Goal: Task Accomplishment & Management: Manage account settings

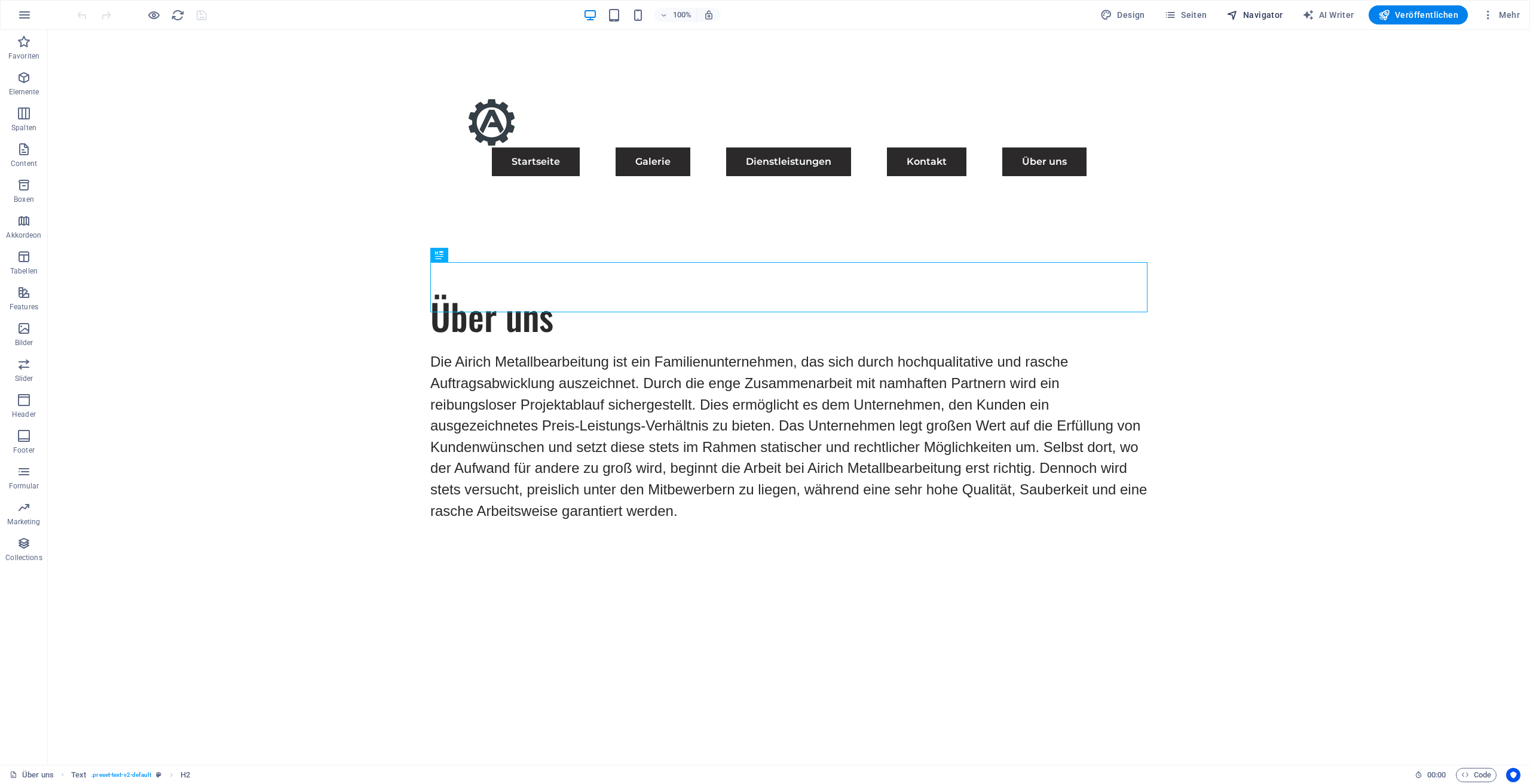
click at [1257, 20] on span "Navigator" at bounding box center [1255, 15] width 56 height 12
select select "17489479-de"
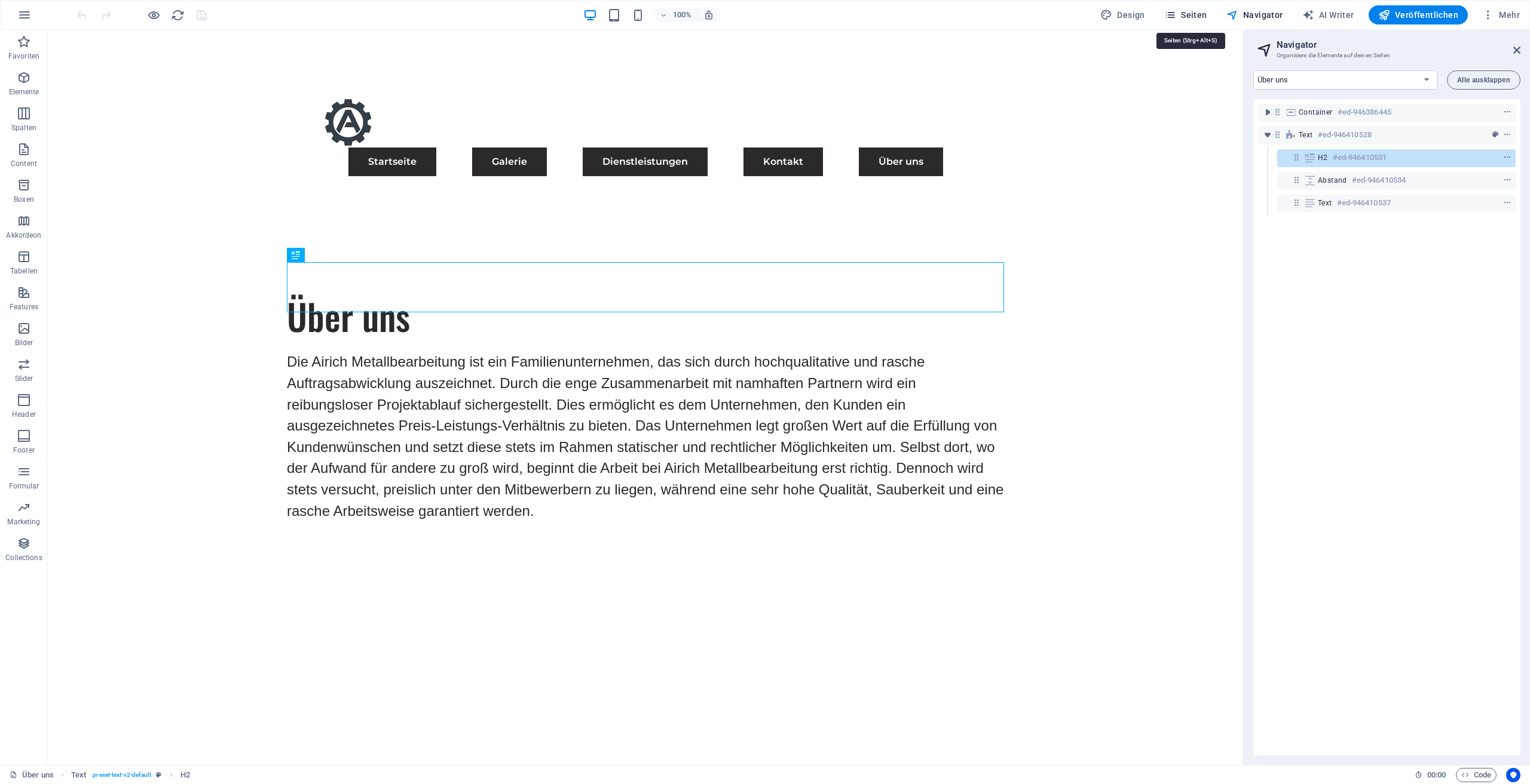
click at [1193, 20] on span "Seiten" at bounding box center [1185, 15] width 43 height 12
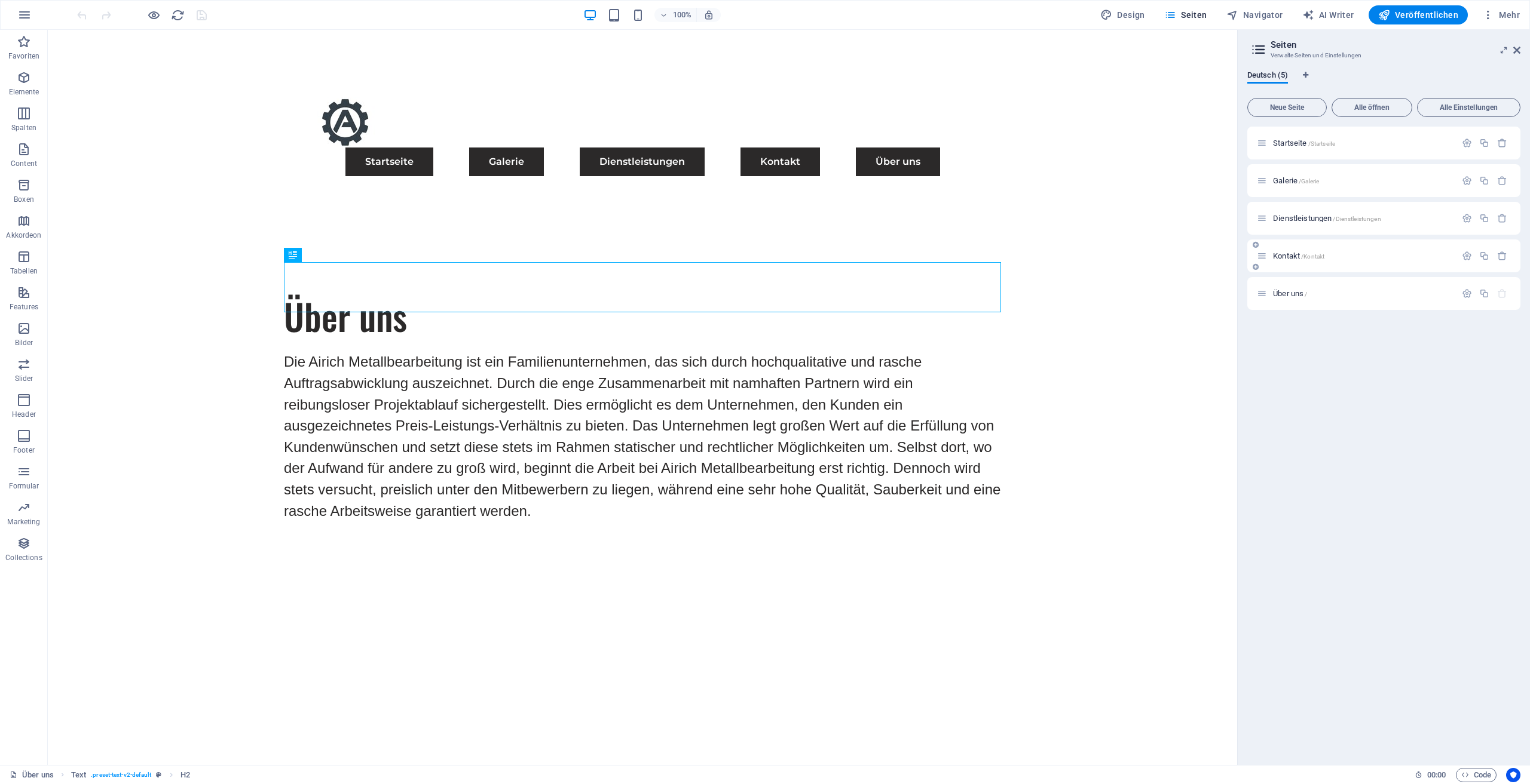
click at [1296, 247] on div "Kontakt /Kontakt" at bounding box center [1383, 256] width 273 height 32
click at [1291, 254] on span "Kontakt /Kontakt" at bounding box center [1298, 256] width 51 height 9
click at [1291, 254] on div "Kontakt /Kontakt" at bounding box center [1383, 256] width 273 height 32
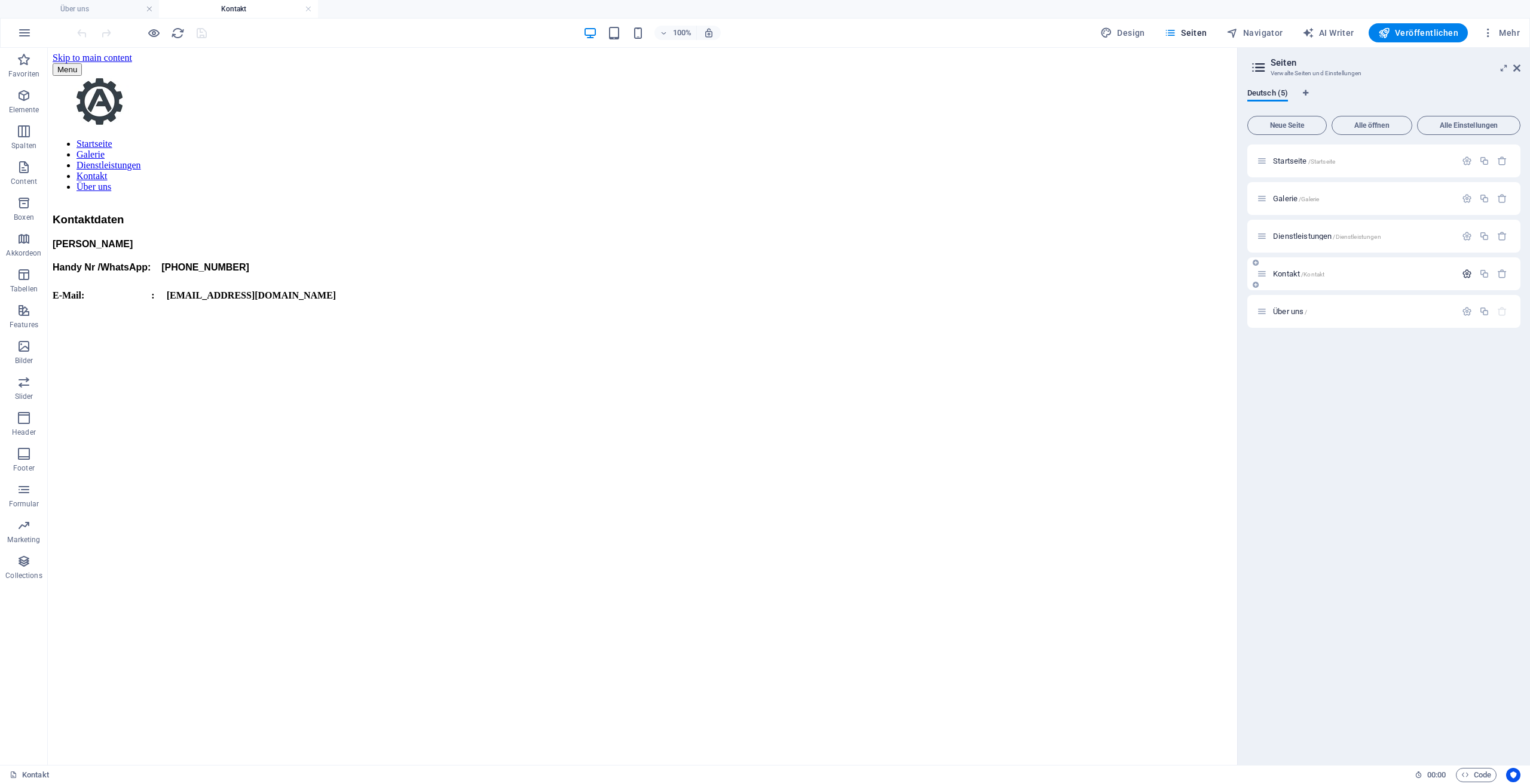
click at [1471, 274] on icon "button" at bounding box center [1467, 274] width 10 height 10
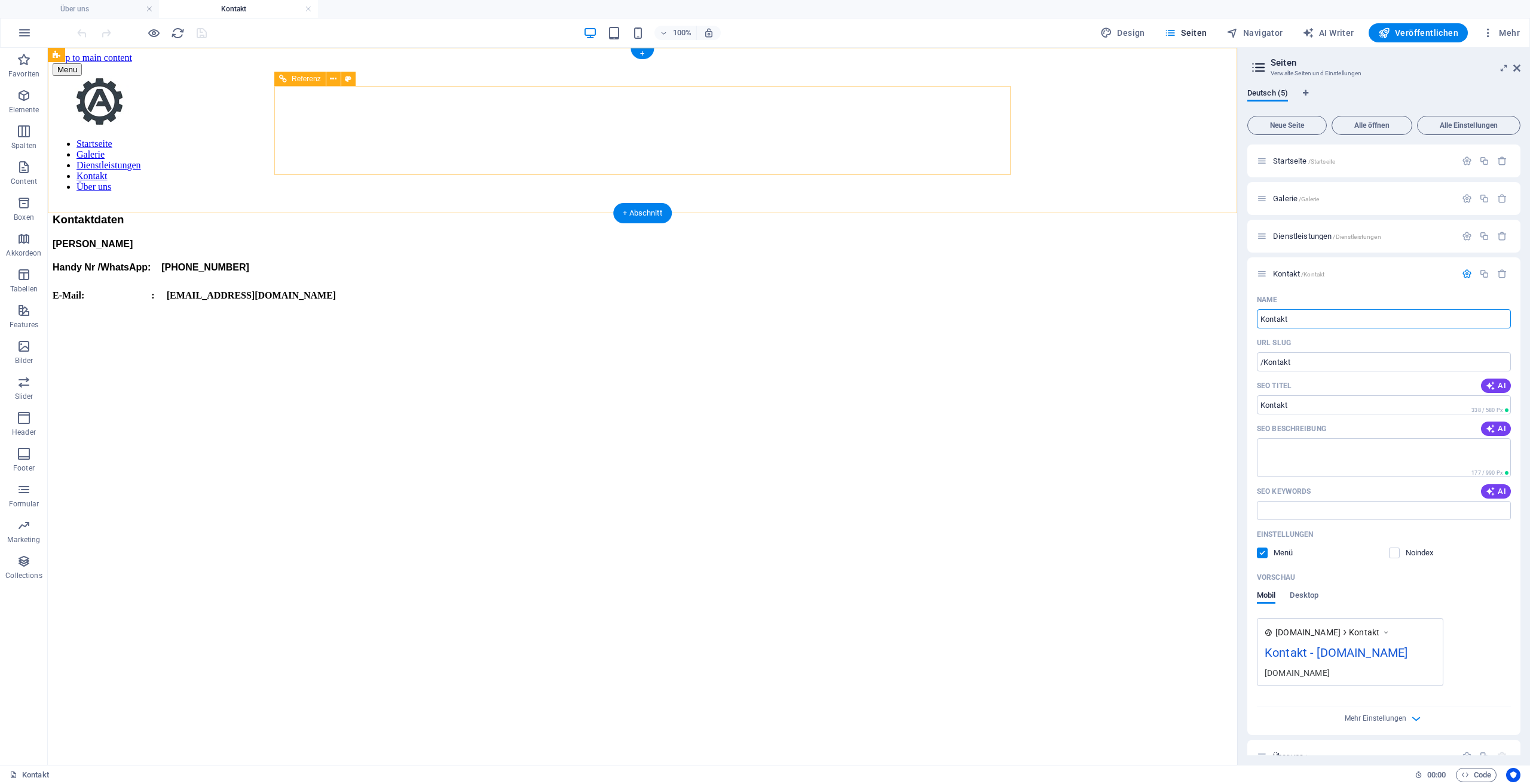
click at [458, 139] on nav "Startseite Galerie Dienstleistungen Kontakt Über uns" at bounding box center [641, 165] width 1179 height 54
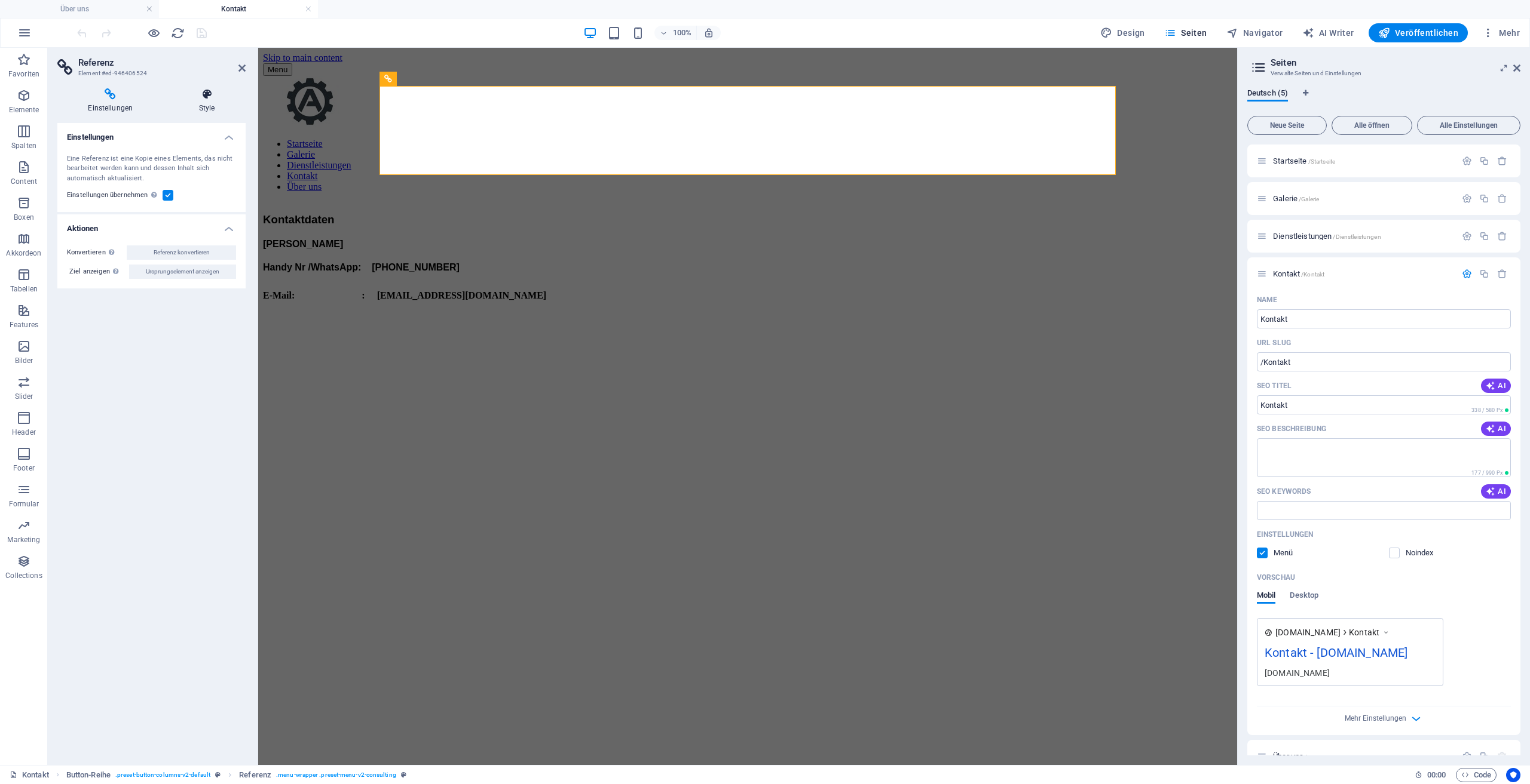
click at [214, 94] on icon at bounding box center [207, 94] width 77 height 12
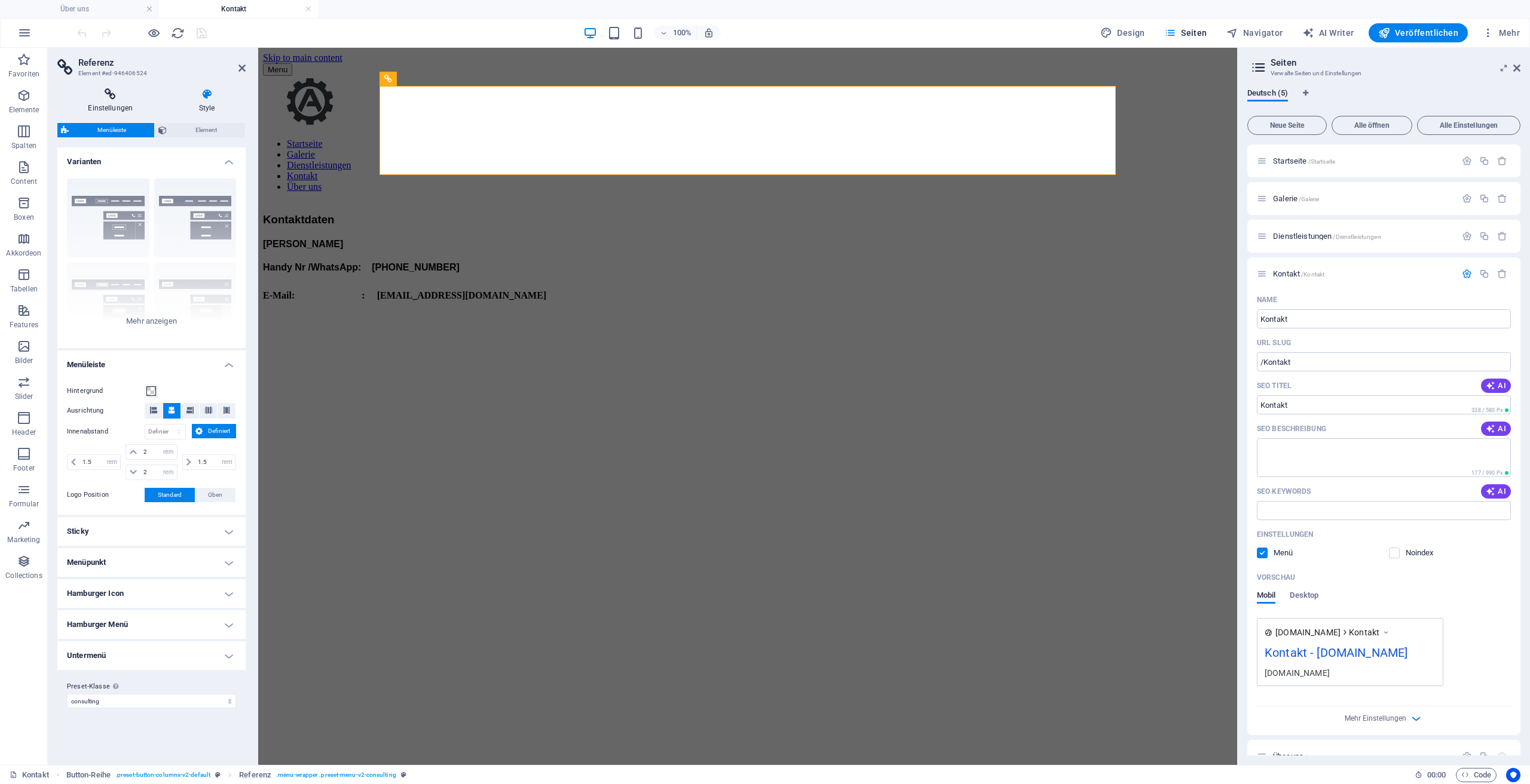
click at [126, 102] on h4 "Einstellungen" at bounding box center [113, 100] width 111 height 25
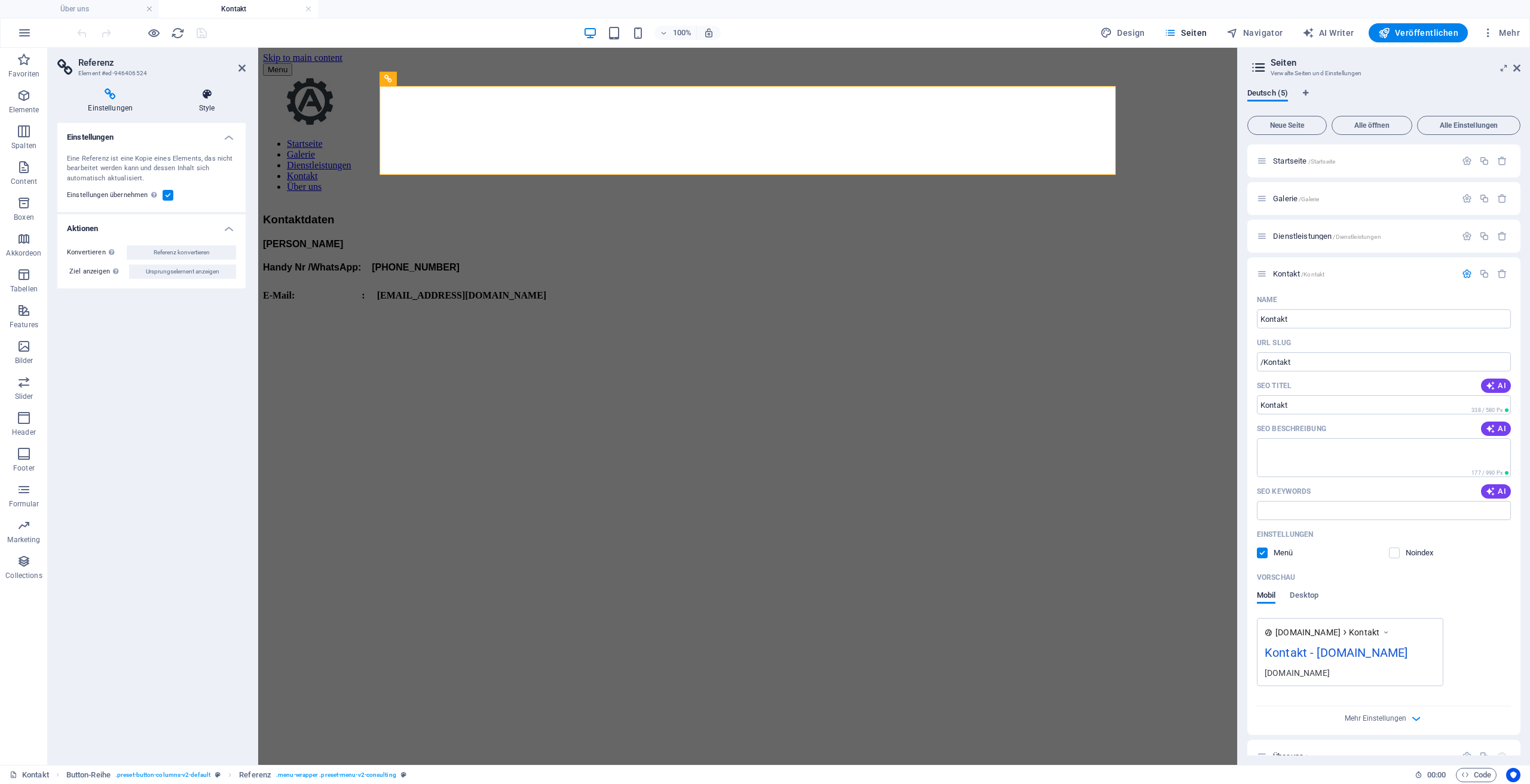
click at [193, 95] on icon at bounding box center [207, 94] width 77 height 12
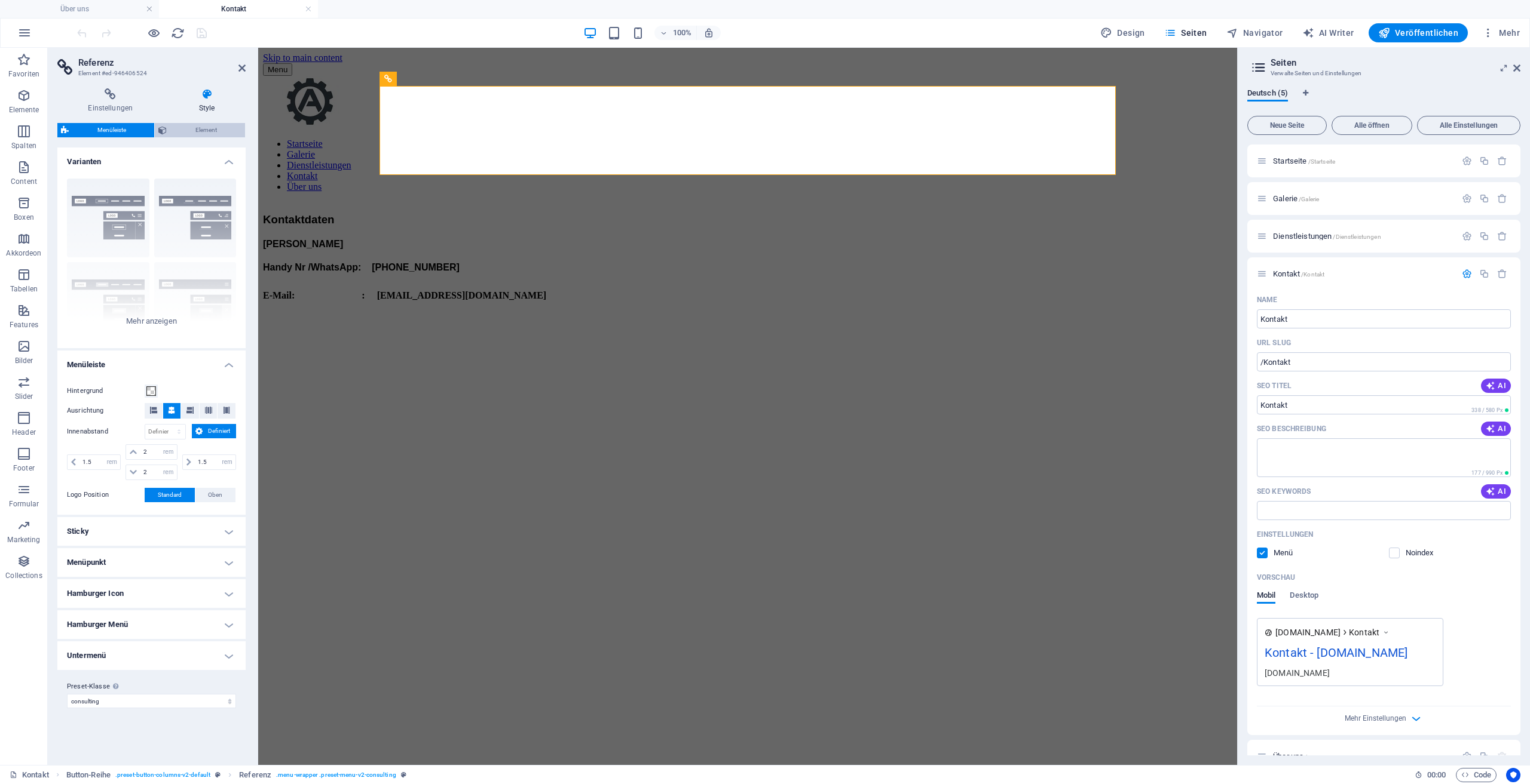
click at [210, 132] on span "Element" at bounding box center [205, 130] width 71 height 15
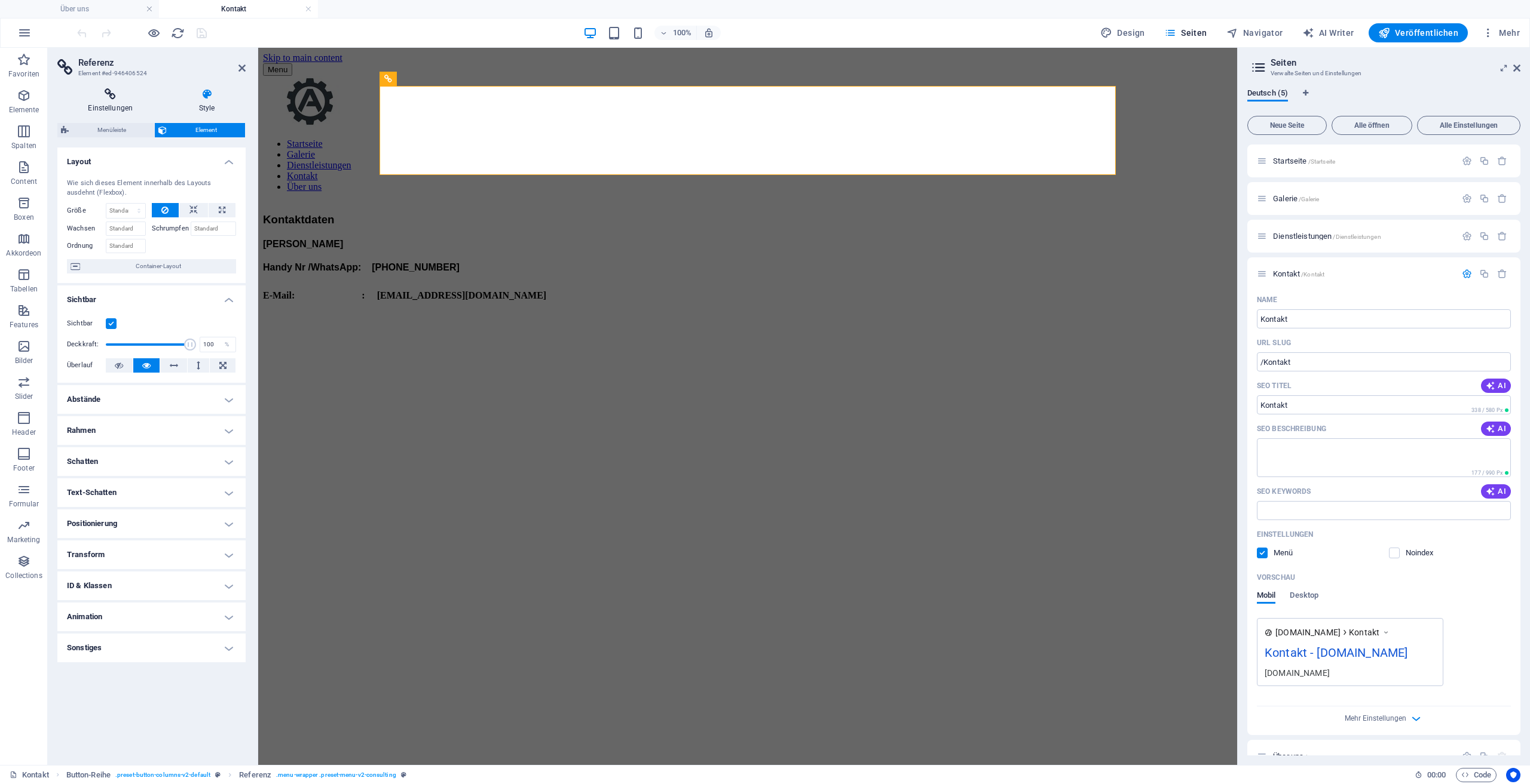
click at [118, 97] on icon at bounding box center [110, 94] width 106 height 12
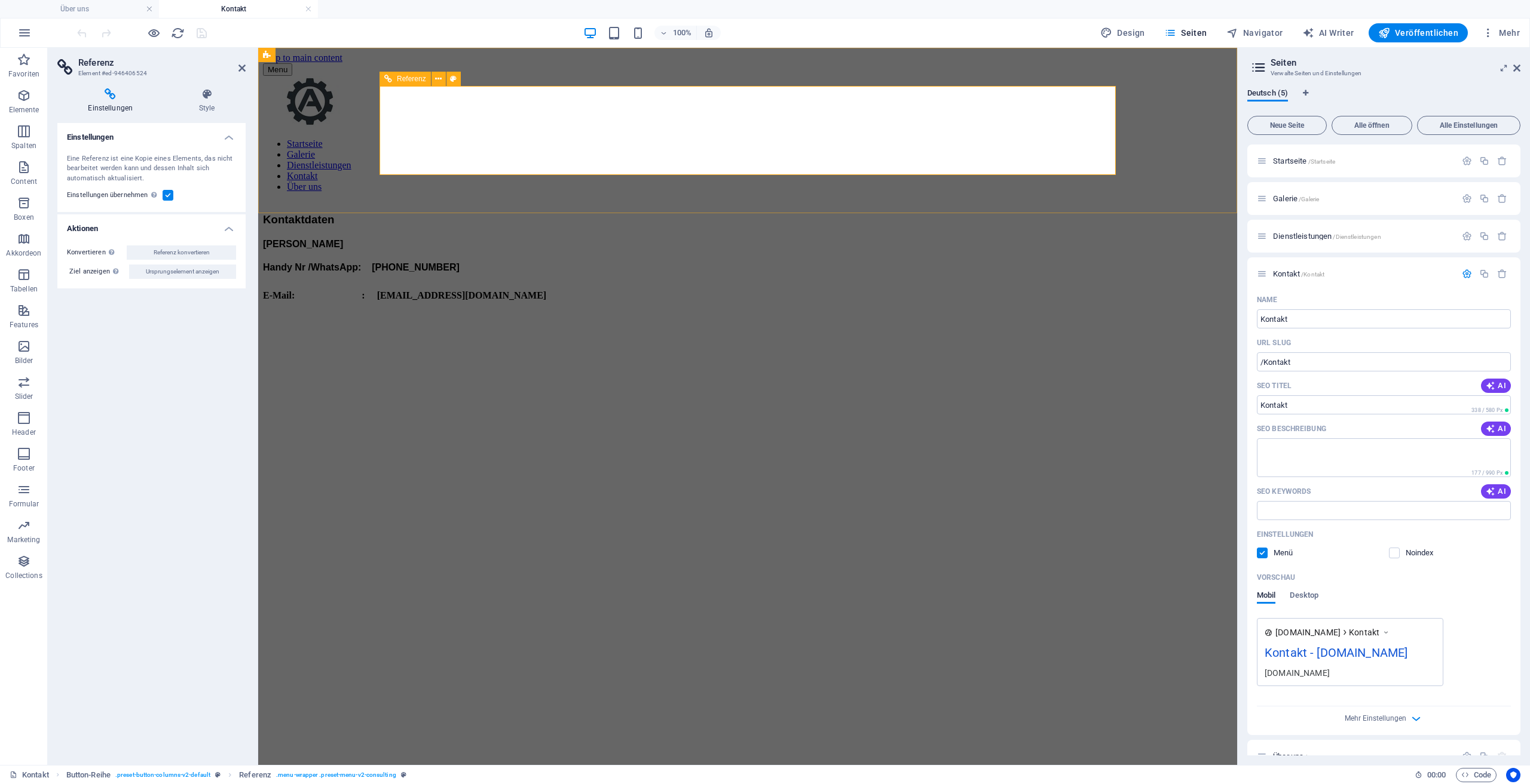
click at [578, 139] on nav "Startseite Galerie Dienstleistungen Kontakt Über uns" at bounding box center [747, 165] width 969 height 54
click at [546, 139] on nav "Startseite Galerie Dienstleistungen Kontakt Über uns" at bounding box center [747, 165] width 969 height 54
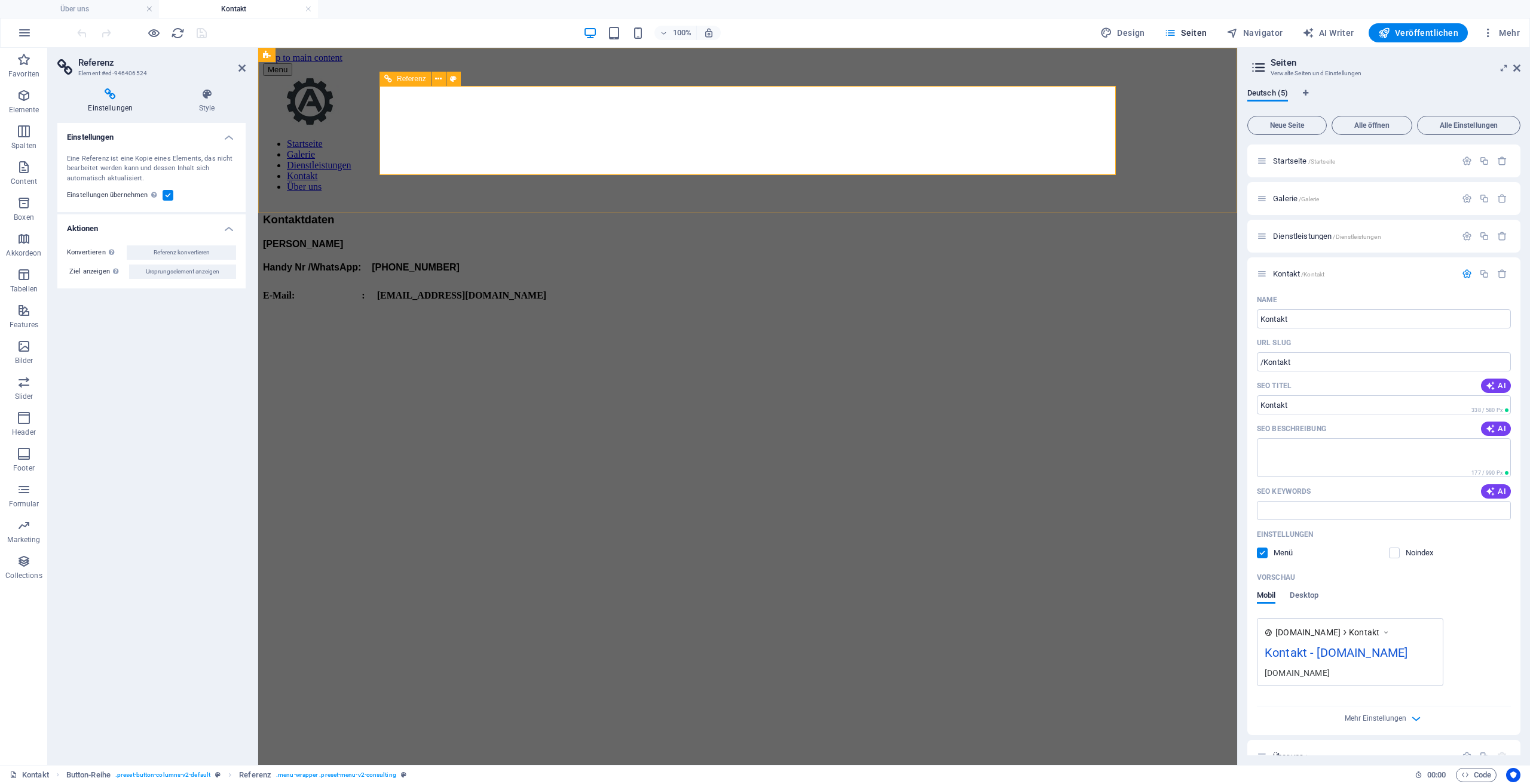
click at [546, 139] on nav "Startseite Galerie Dienstleistungen Kontakt Über uns" at bounding box center [747, 165] width 969 height 54
click at [222, 104] on h4 "Style" at bounding box center [207, 100] width 77 height 25
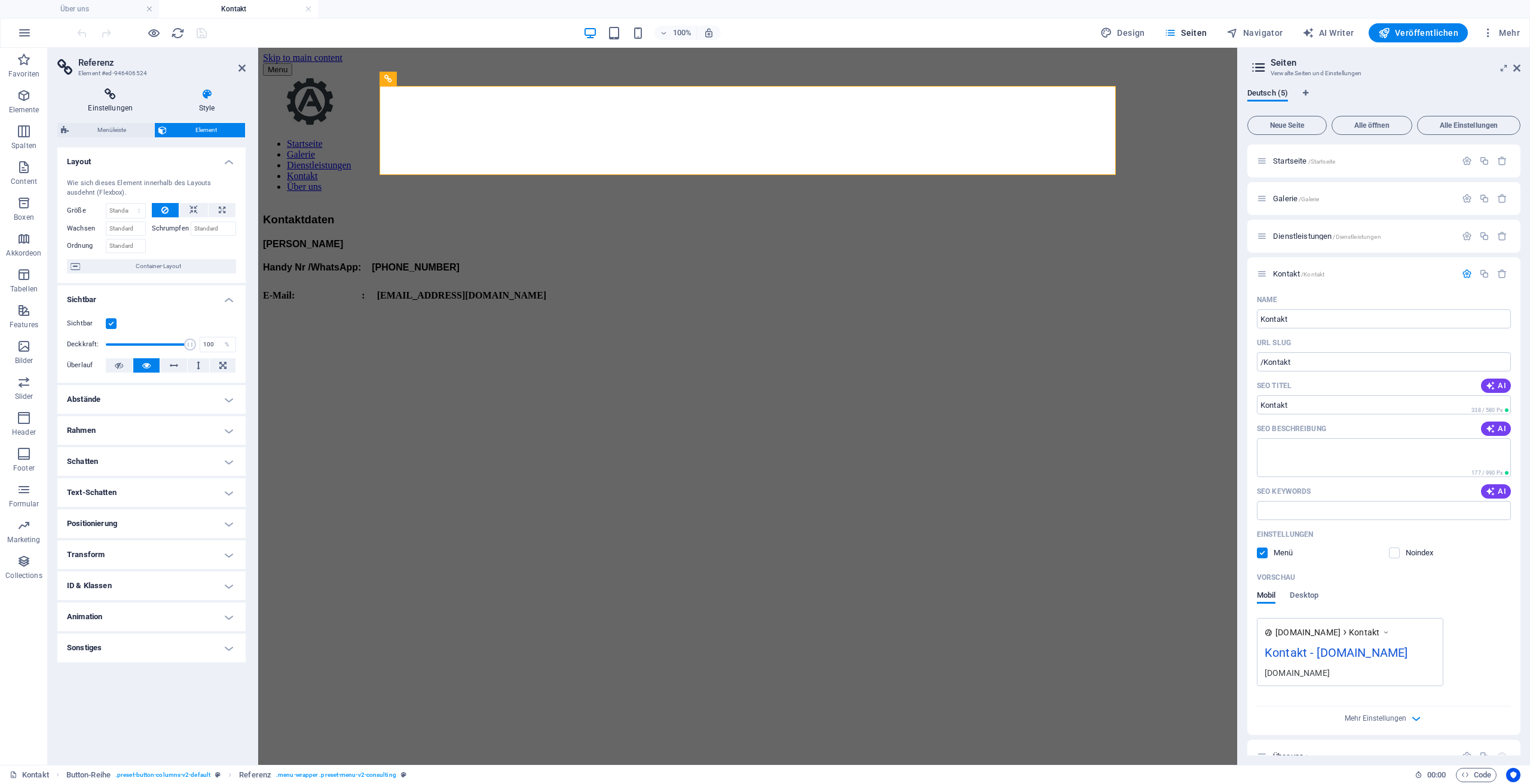
click at [121, 102] on h4 "Einstellungen" at bounding box center [113, 100] width 111 height 25
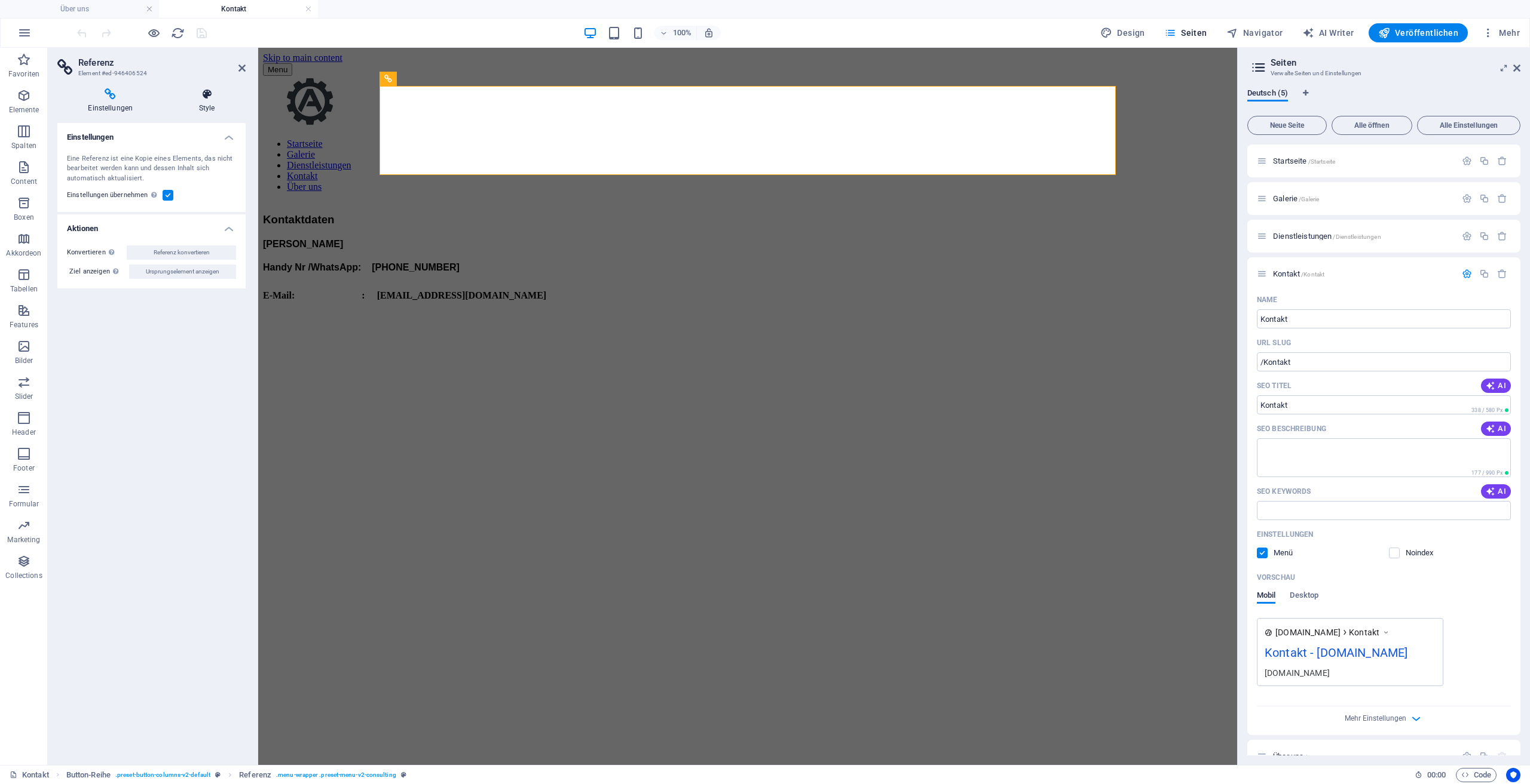
click at [194, 103] on h4 "Style" at bounding box center [207, 100] width 77 height 25
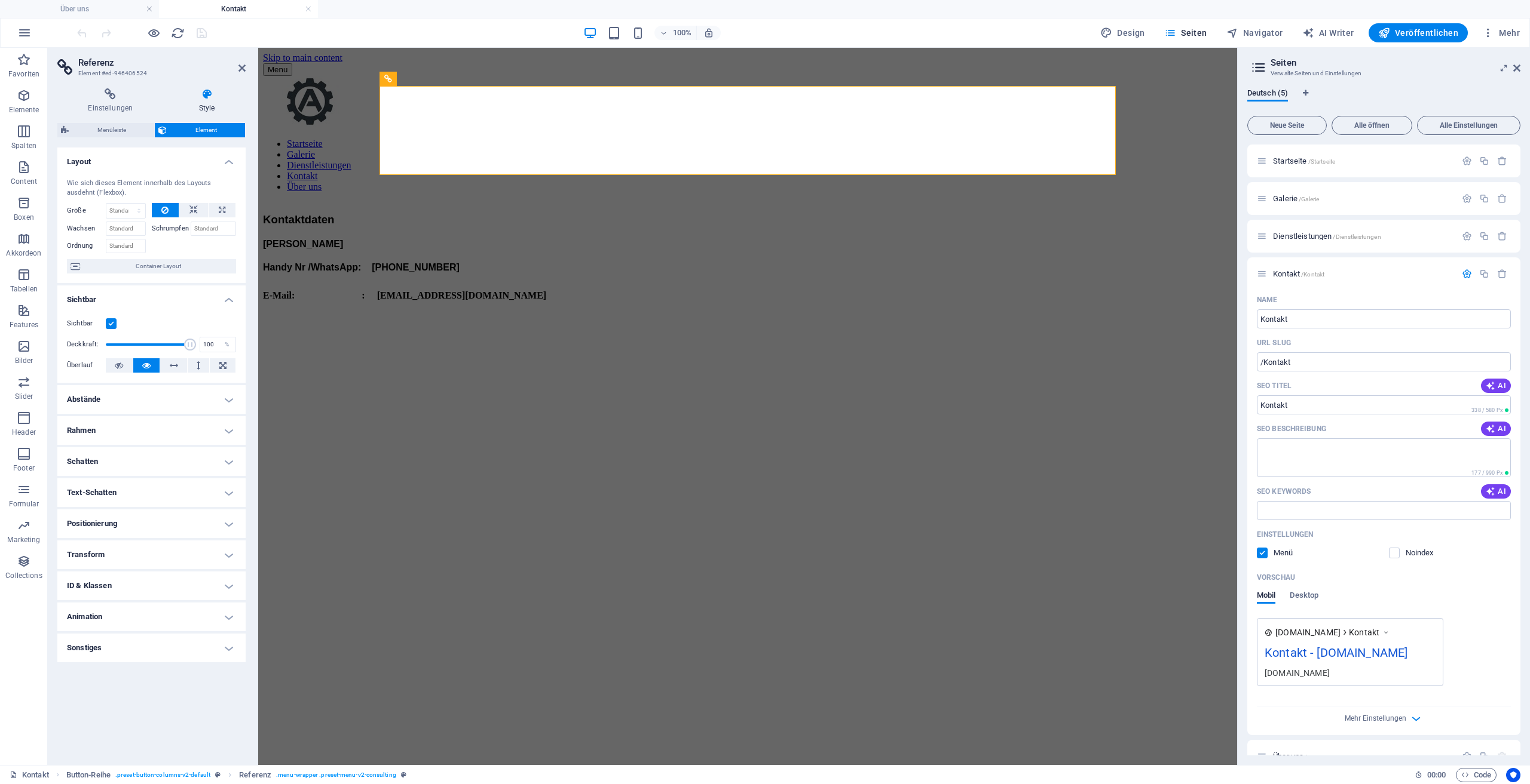
click at [194, 103] on h4 "Style" at bounding box center [207, 100] width 77 height 25
click at [547, 139] on nav "Startseite Galerie Dienstleistungen Kontakt Über uns" at bounding box center [747, 165] width 969 height 54
click at [127, 105] on h4 "Einstellungen" at bounding box center [113, 100] width 111 height 25
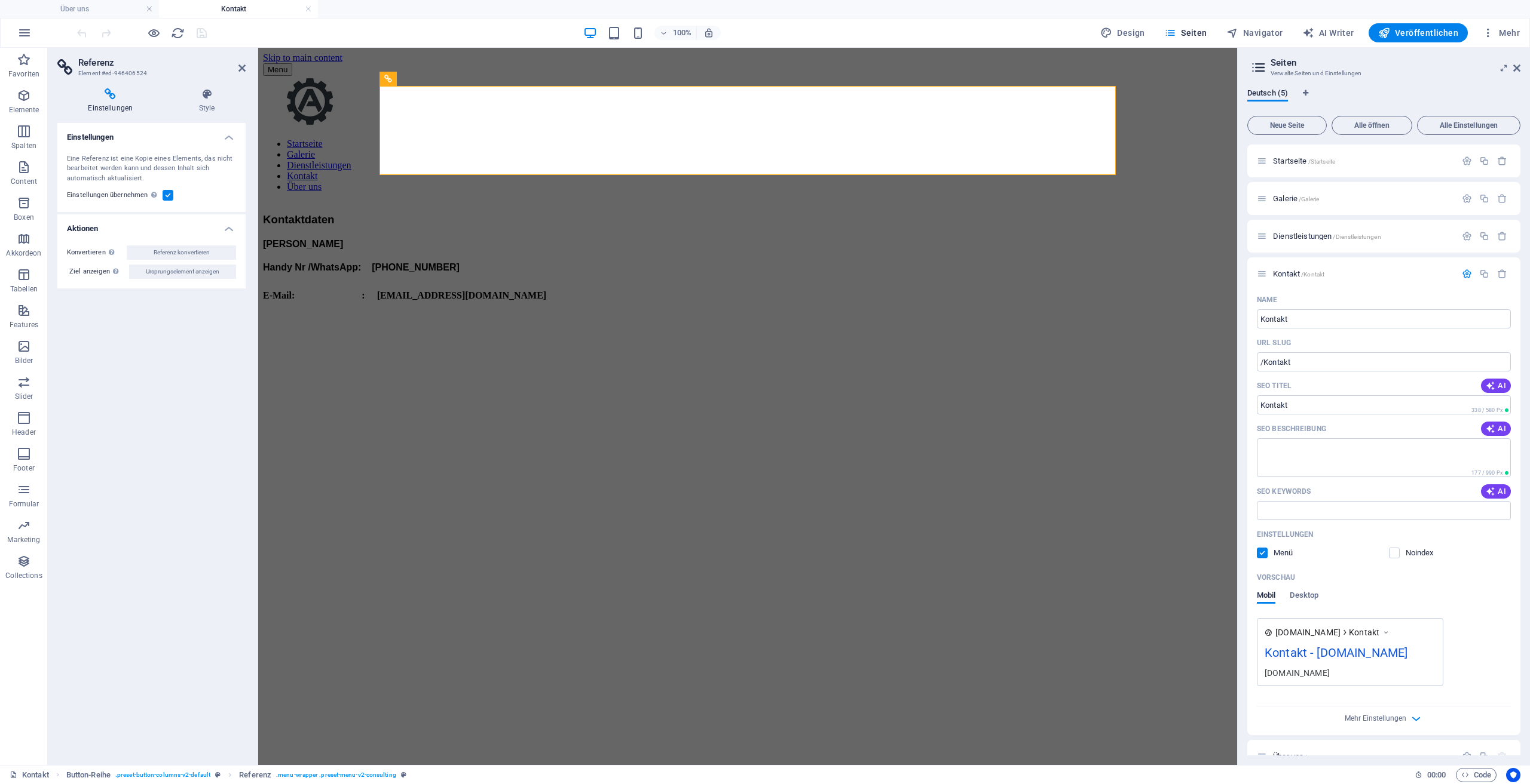
click at [130, 107] on h4 "Einstellungen" at bounding box center [113, 100] width 111 height 25
click at [220, 104] on h4 "Style" at bounding box center [207, 100] width 77 height 25
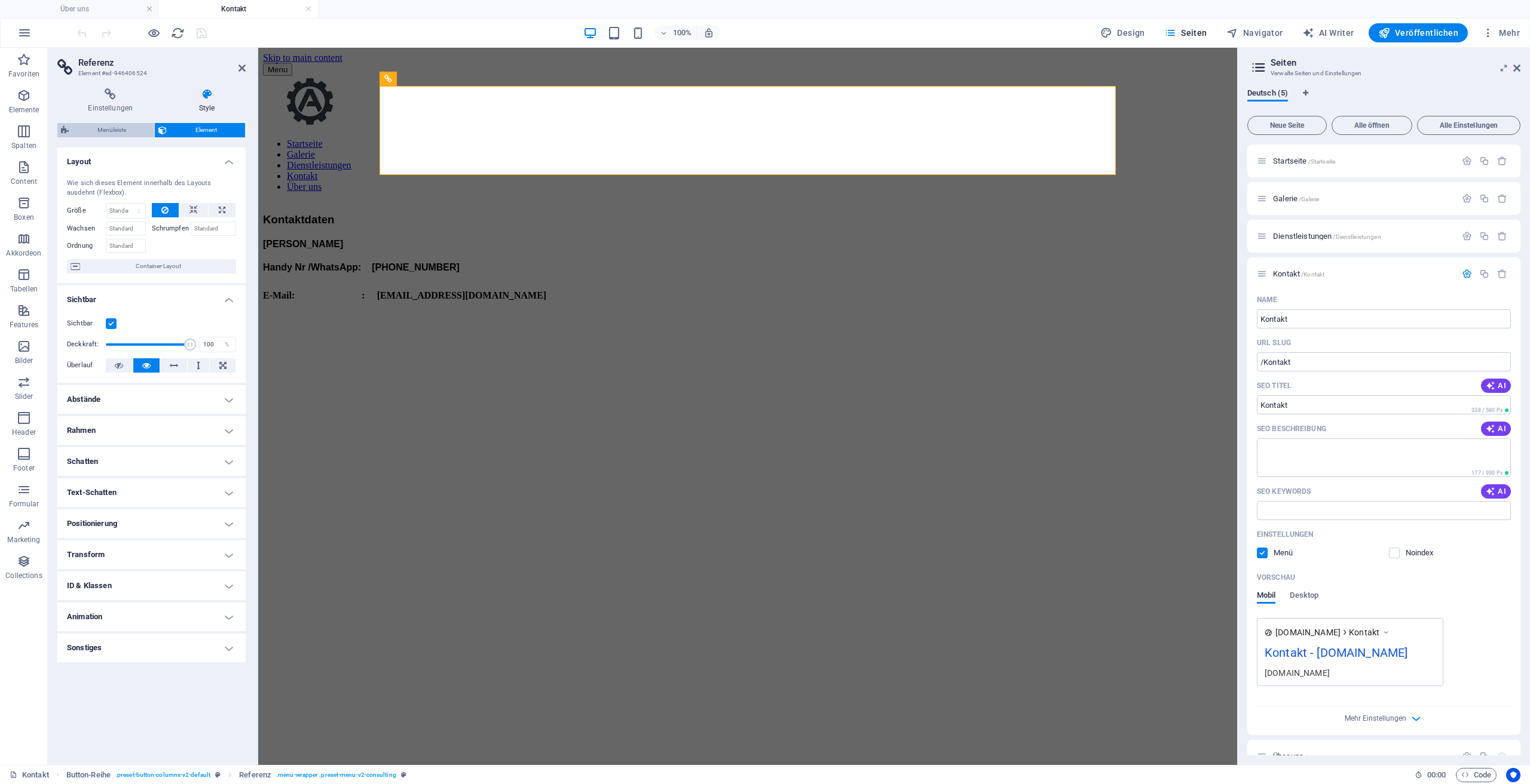
click at [114, 127] on span "Menüleiste" at bounding box center [112, 130] width 79 height 15
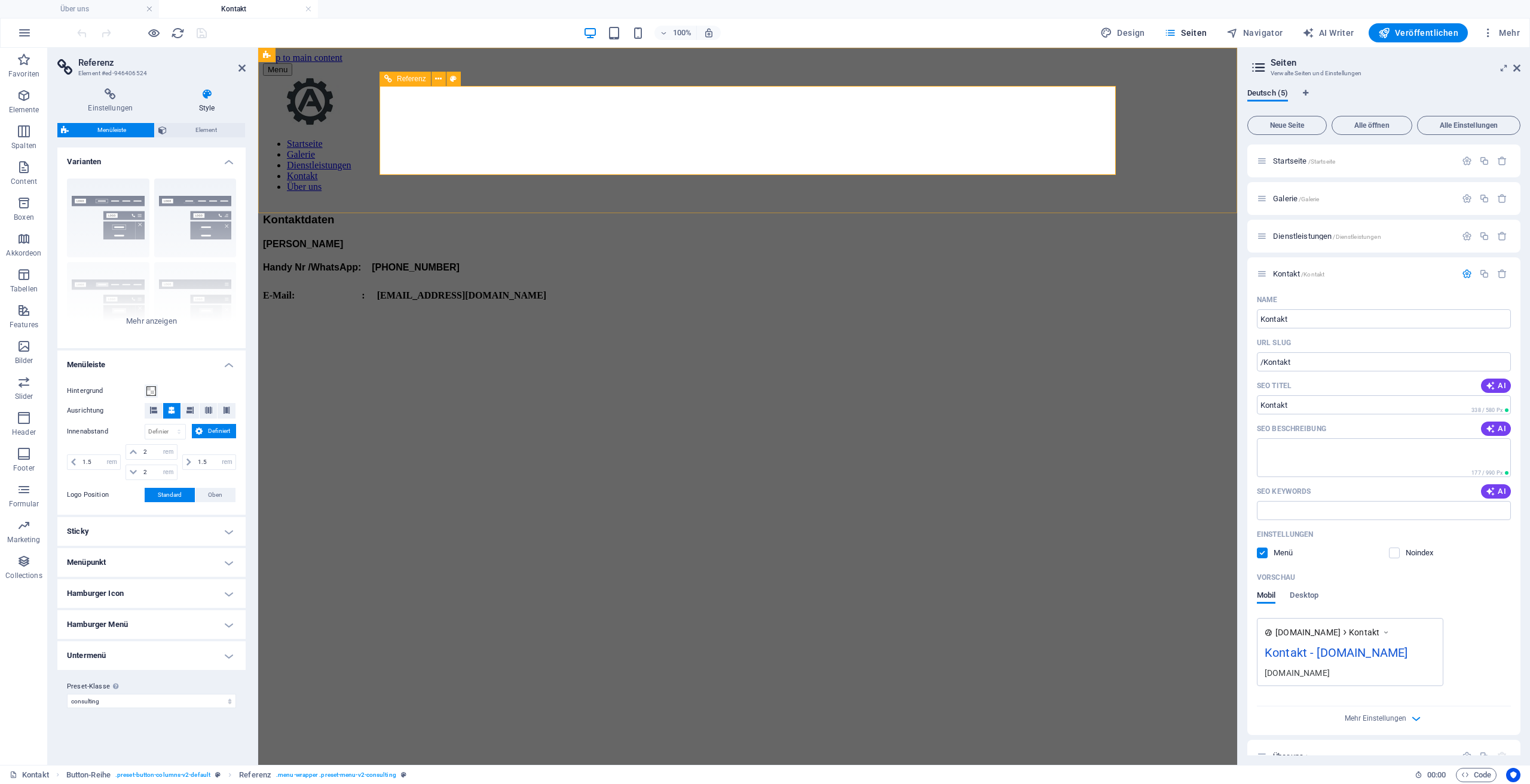
click at [667, 139] on nav "Startseite Galerie Dienstleistungen Kontakt Über uns" at bounding box center [747, 165] width 969 height 54
click at [1194, 32] on span "Seiten" at bounding box center [1185, 32] width 43 height 12
click at [1268, 31] on span "Navigator" at bounding box center [1255, 32] width 56 height 12
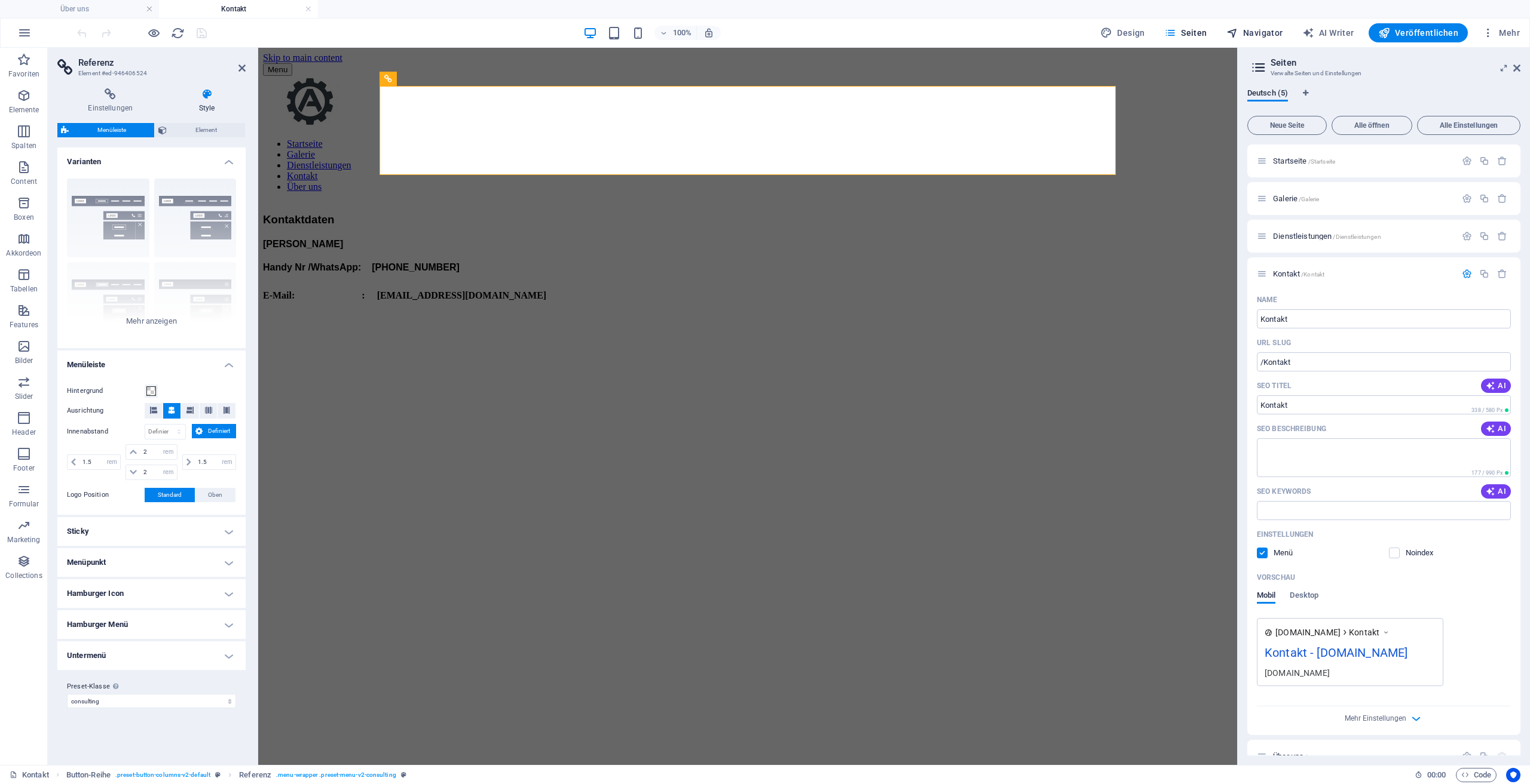
select select "17485150-de"
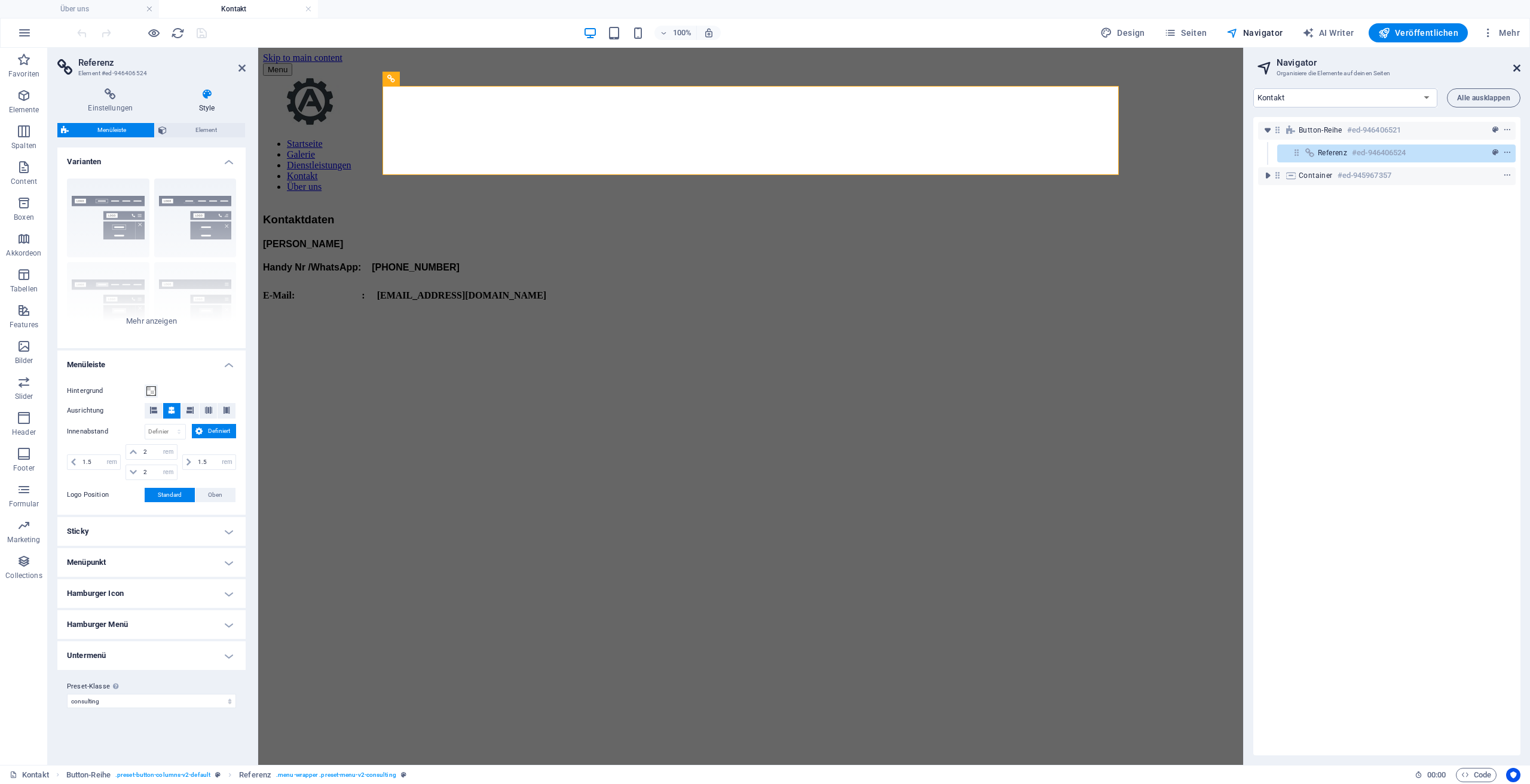
click at [1513, 67] on icon at bounding box center [1516, 68] width 7 height 9
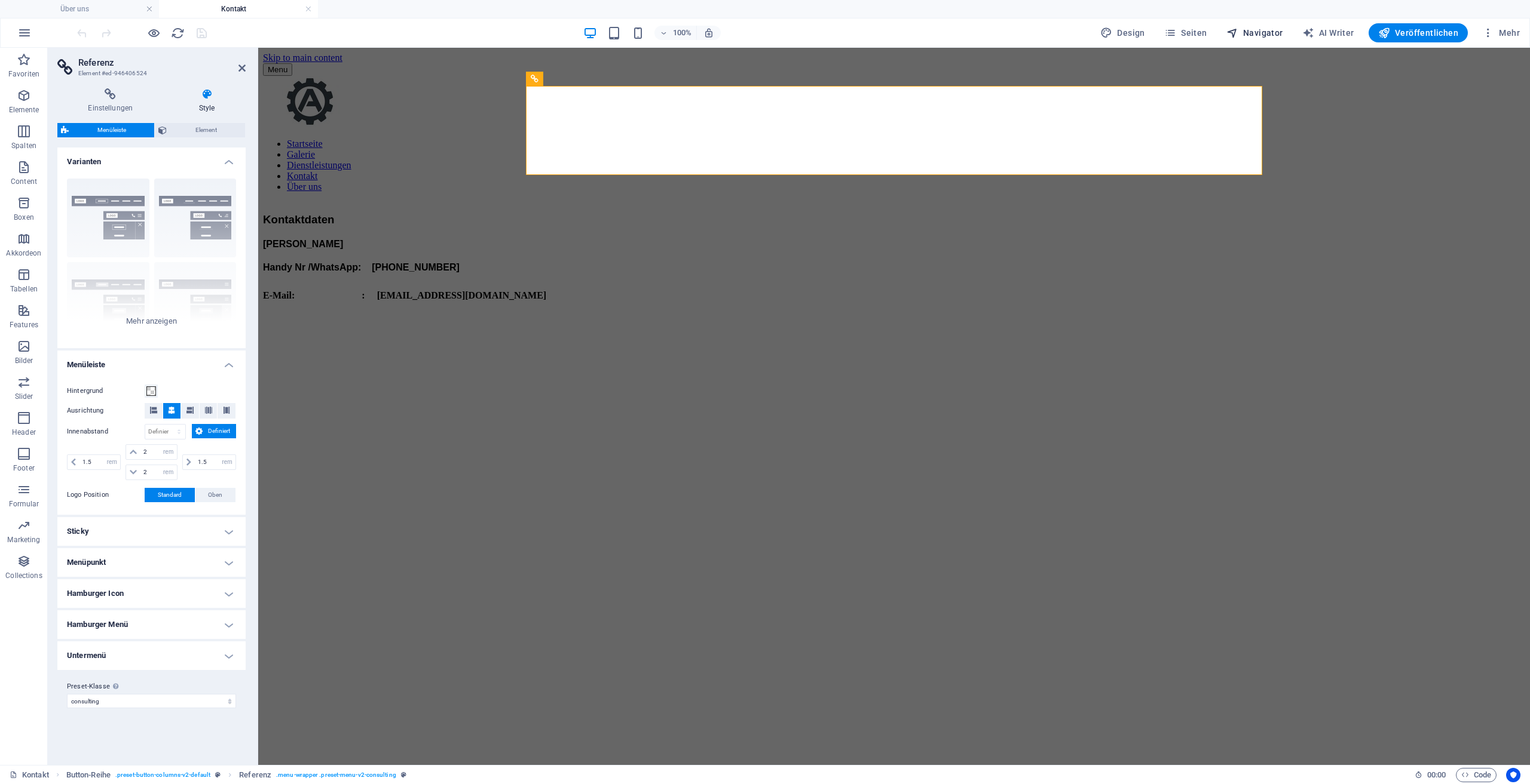
click at [1255, 37] on span "Navigator" at bounding box center [1255, 32] width 56 height 12
select select "17485150-de"
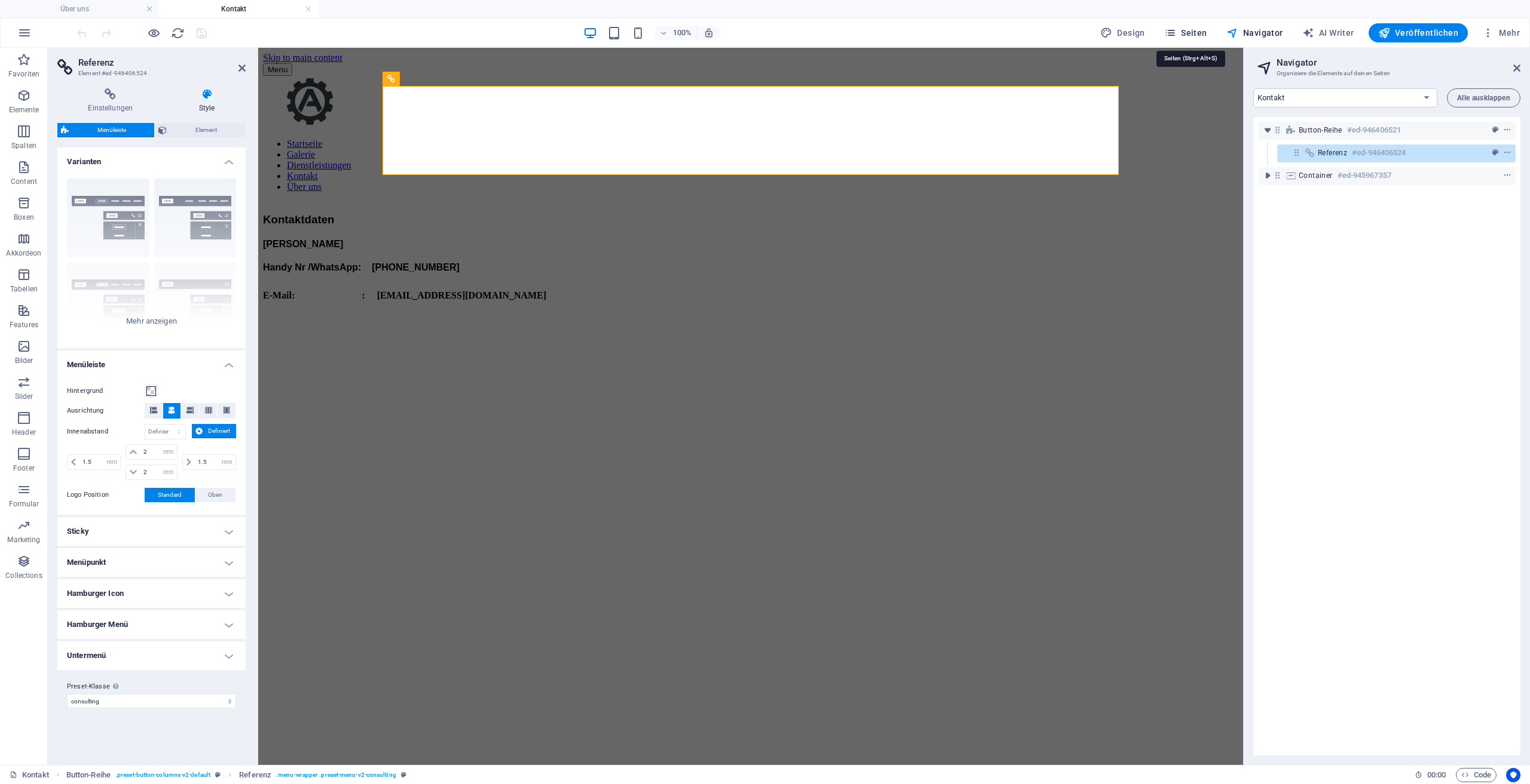
click at [1196, 30] on span "Seiten" at bounding box center [1185, 32] width 43 height 12
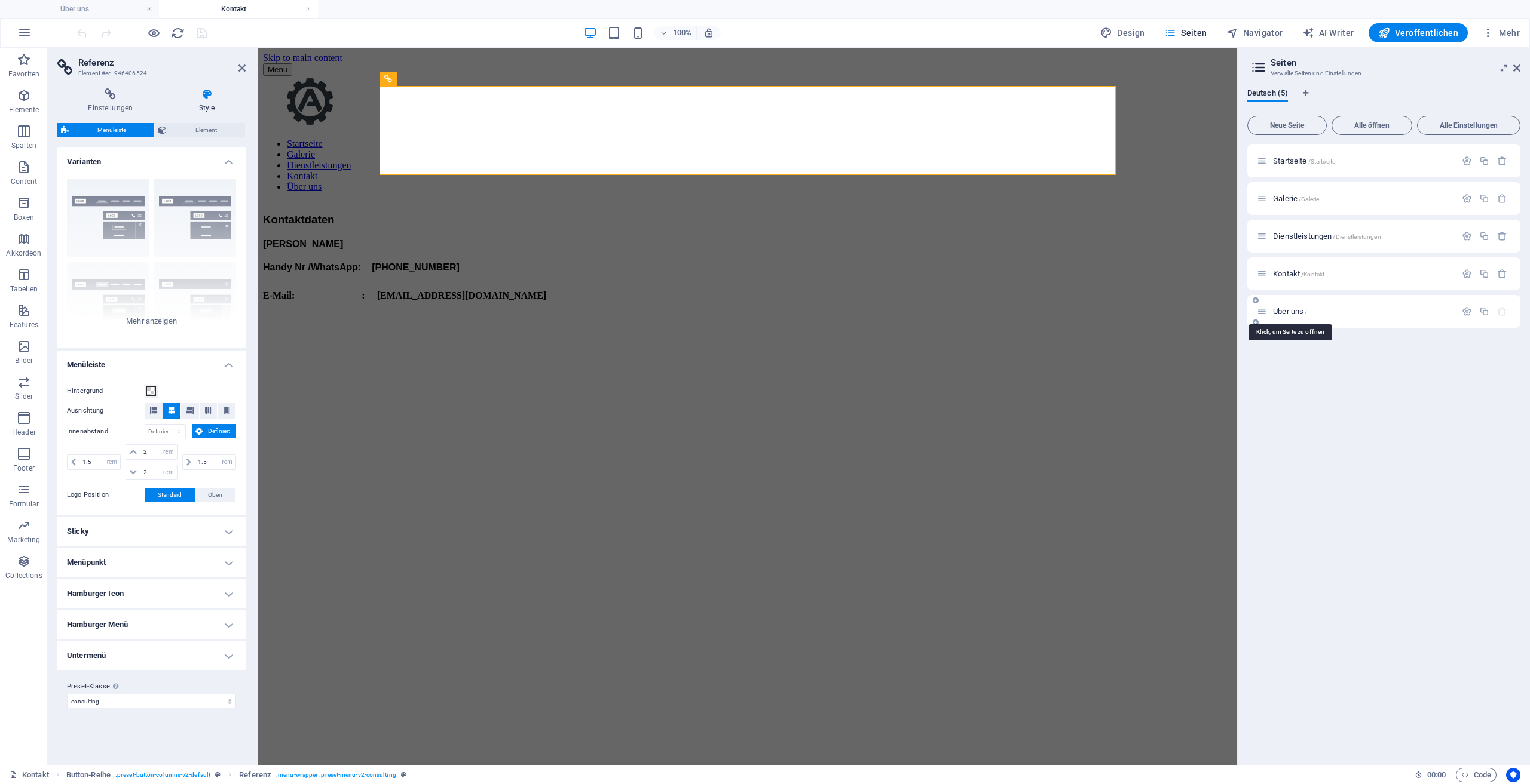
click at [1296, 309] on span "Über uns /" at bounding box center [1290, 311] width 34 height 9
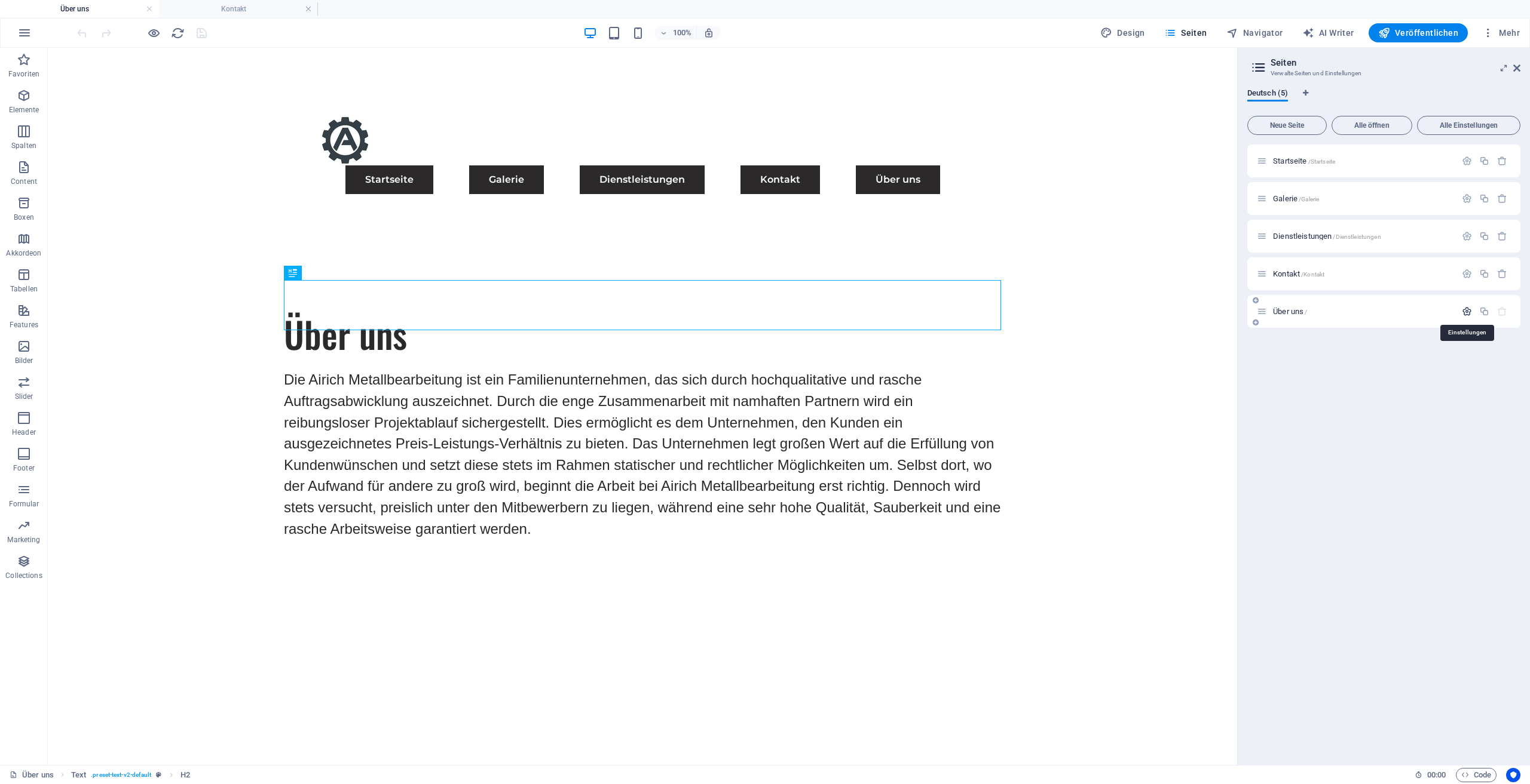
click at [1469, 310] on icon "button" at bounding box center [1467, 311] width 10 height 10
click at [1471, 312] on icon "button" at bounding box center [1467, 311] width 10 height 10
click at [1471, 312] on button "button" at bounding box center [1467, 311] width 17 height 10
click at [1471, 312] on icon "button" at bounding box center [1467, 311] width 10 height 10
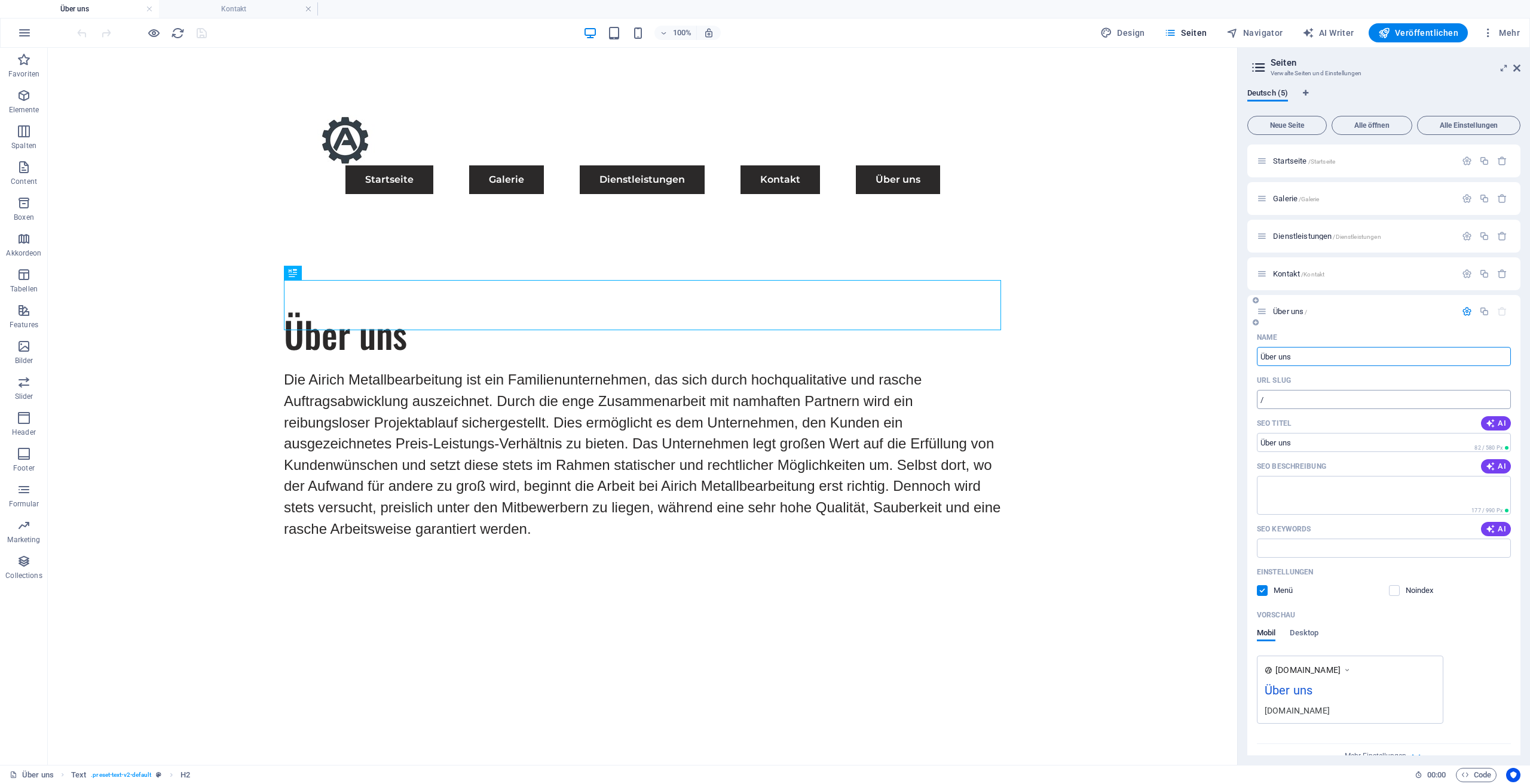
click at [1320, 398] on input "/" at bounding box center [1384, 399] width 254 height 19
drag, startPoint x: 1320, startPoint y: 398, endPoint x: 1311, endPoint y: 402, distance: 9.8
click at [1320, 398] on input "/" at bounding box center [1384, 399] width 254 height 19
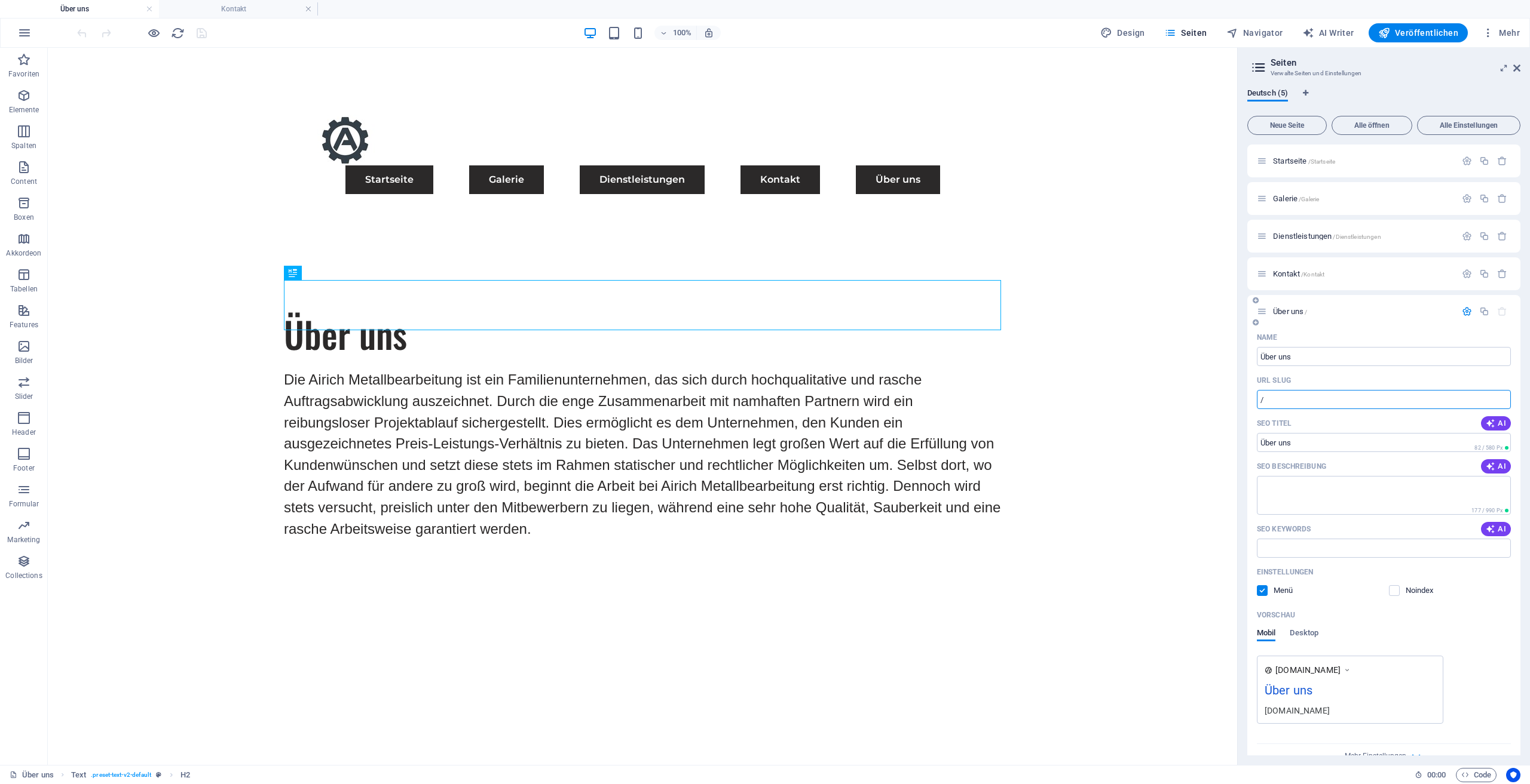
click at [1288, 399] on input "/" at bounding box center [1384, 399] width 254 height 19
drag, startPoint x: 1308, startPoint y: 363, endPoint x: 1263, endPoint y: 357, distance: 45.4
click at [1263, 357] on input "Über uns" at bounding box center [1384, 357] width 254 height 19
click at [1261, 357] on input "Über uns" at bounding box center [1384, 357] width 254 height 19
click at [1257, 357] on input "Über uns" at bounding box center [1384, 357] width 254 height 19
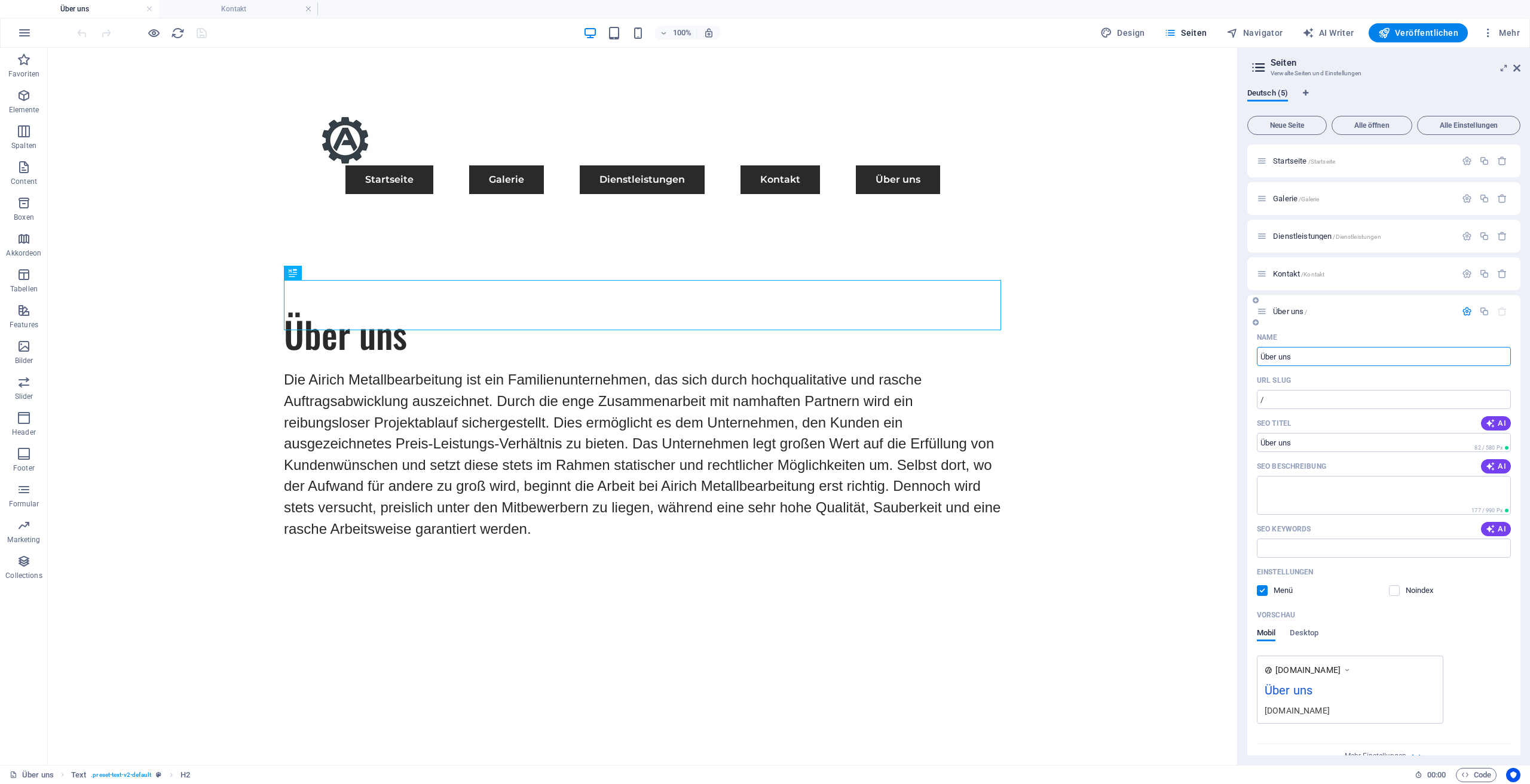
click at [1257, 357] on input "Über uns" at bounding box center [1384, 357] width 254 height 19
click at [1299, 401] on input "/" at bounding box center [1384, 399] width 254 height 19
type input "/"
click at [452, 166] on nav "Startseite Galerie Dienstleistungen Kontakt Über uns" at bounding box center [642, 180] width 688 height 29
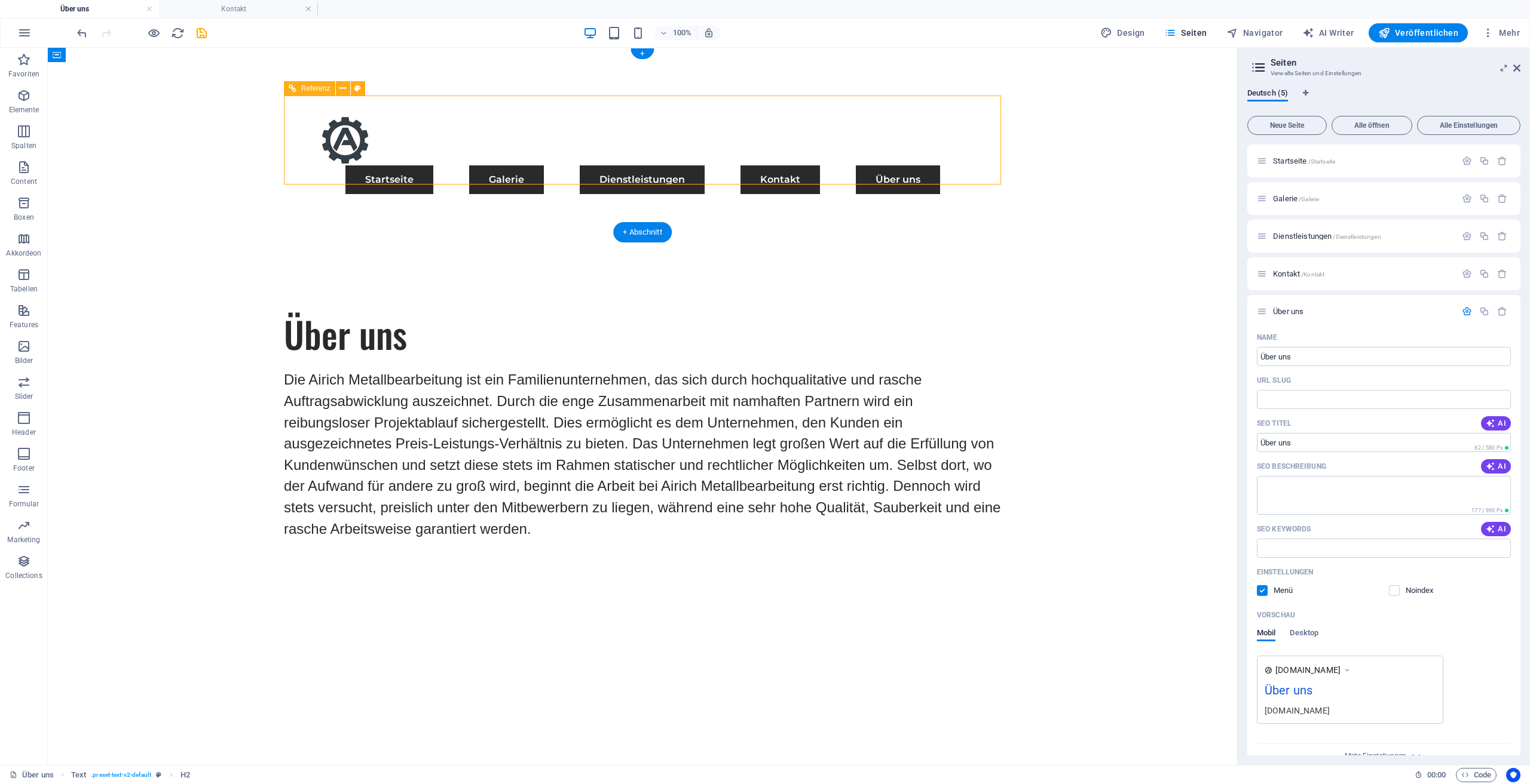
click at [452, 166] on nav "Startseite Galerie Dienstleistungen Kontakt Über uns" at bounding box center [642, 180] width 688 height 29
click at [298, 144] on div at bounding box center [642, 139] width 688 height 50
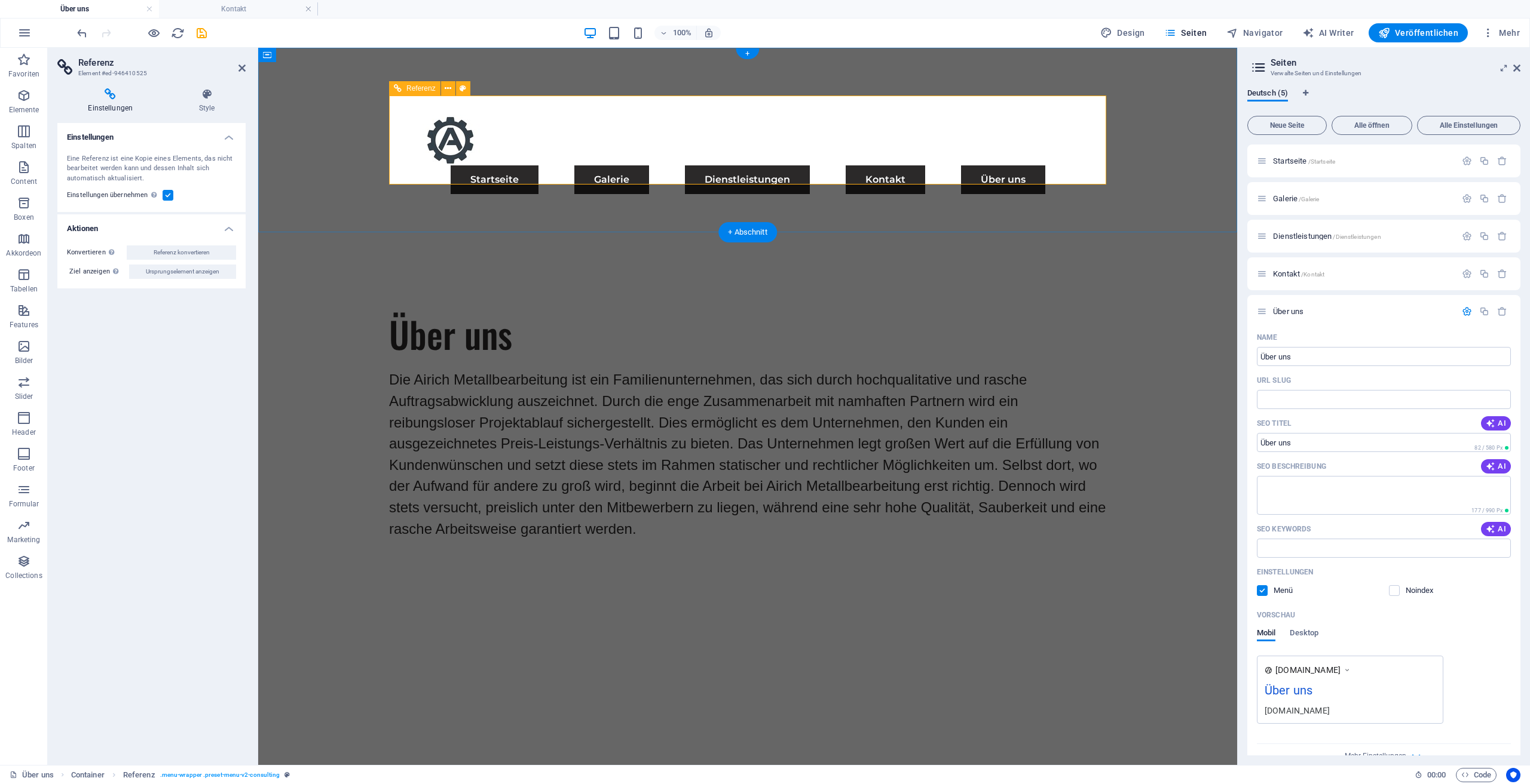
click at [576, 166] on nav "Startseite Galerie Dienstleistungen Kontakt Über uns" at bounding box center [747, 180] width 688 height 29
click at [1244, 27] on span "Navigator" at bounding box center [1255, 32] width 56 height 12
select select "17489479-de"
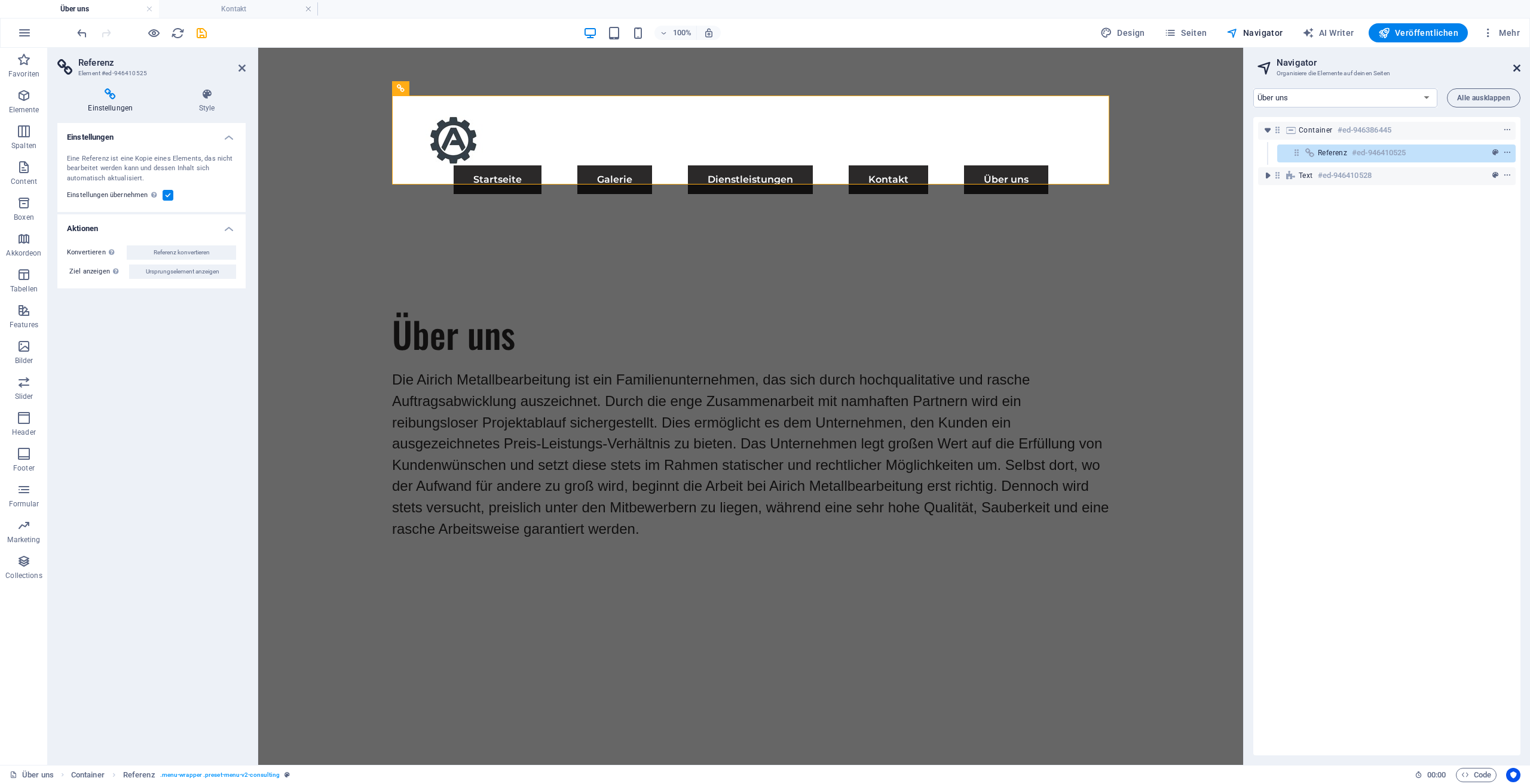
click at [1515, 73] on icon at bounding box center [1516, 68] width 7 height 9
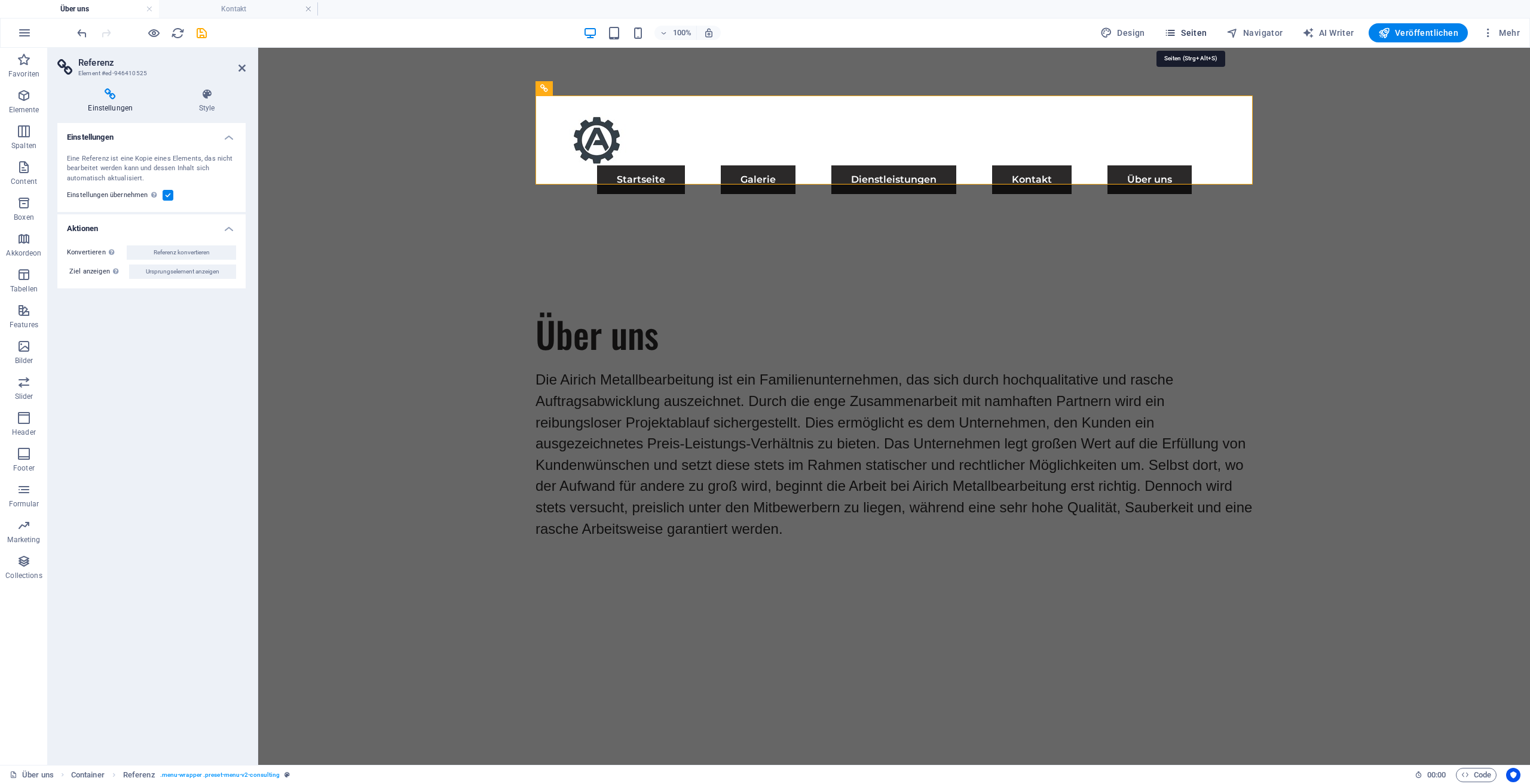
click at [1183, 37] on span "Seiten" at bounding box center [1185, 32] width 43 height 12
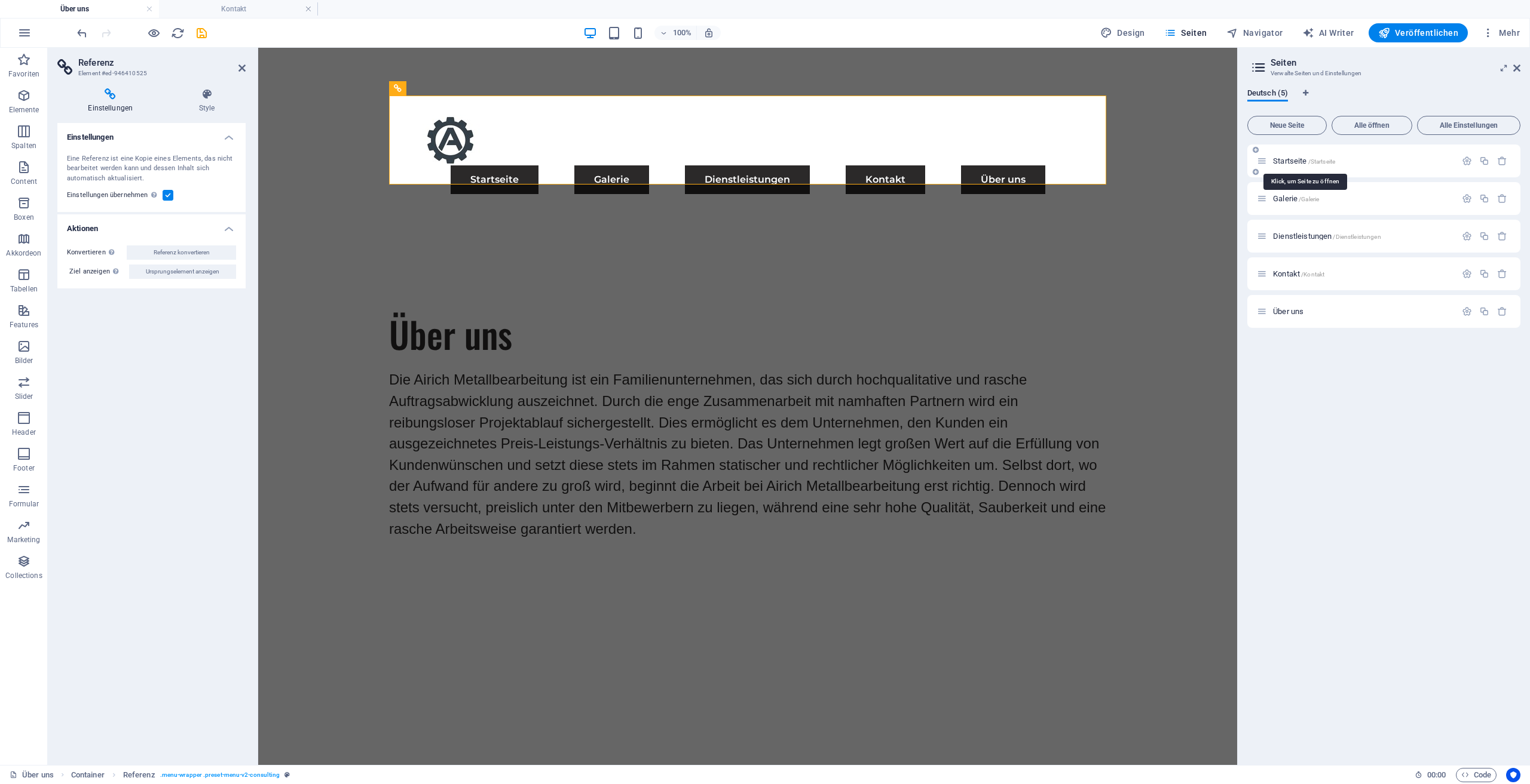
click at [1296, 159] on span "Startseite /Startseite" at bounding box center [1303, 161] width 62 height 9
click at [1296, 182] on div "Galerie /Galerie" at bounding box center [1383, 198] width 273 height 32
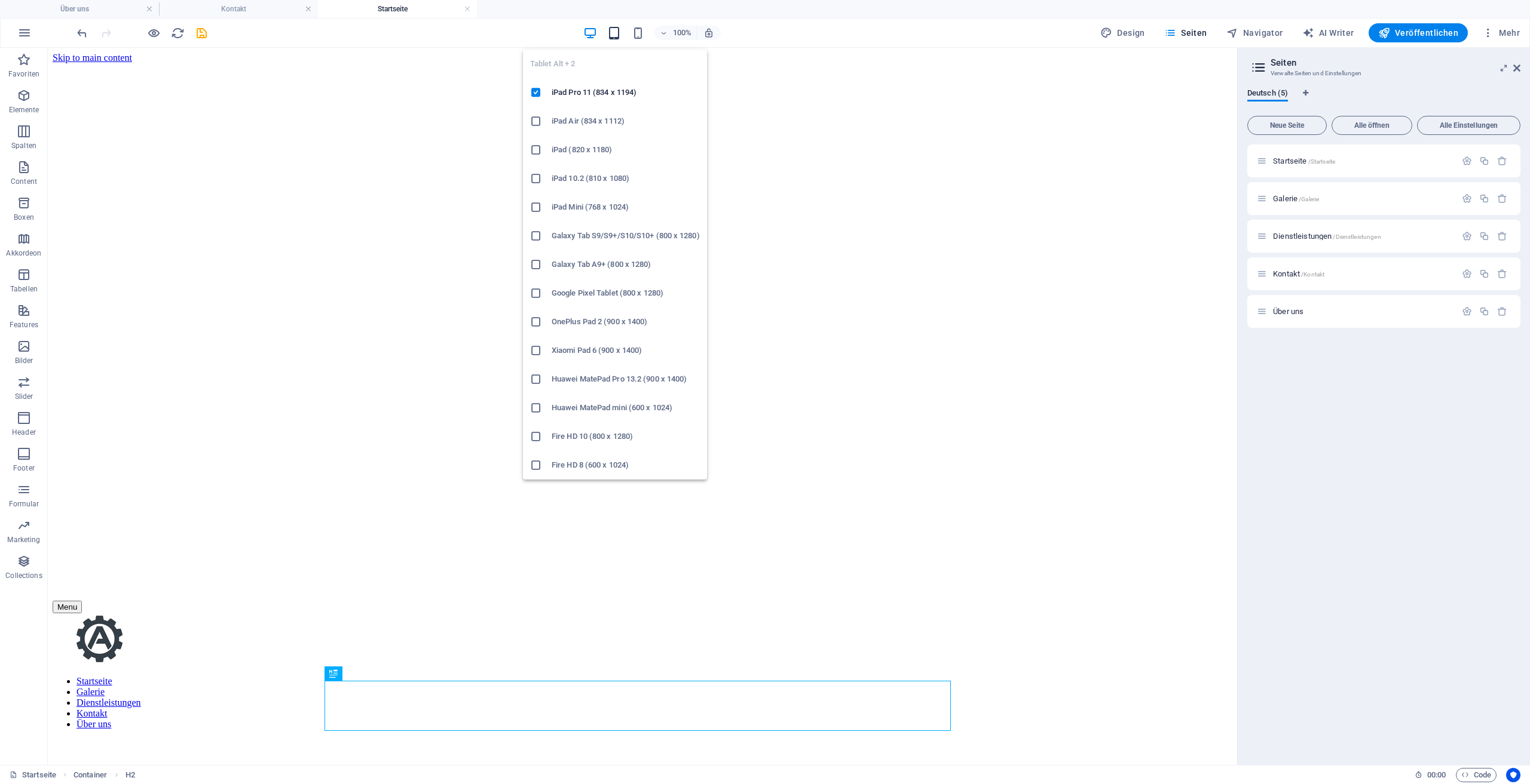
click at [621, 32] on icon "button" at bounding box center [614, 33] width 14 height 14
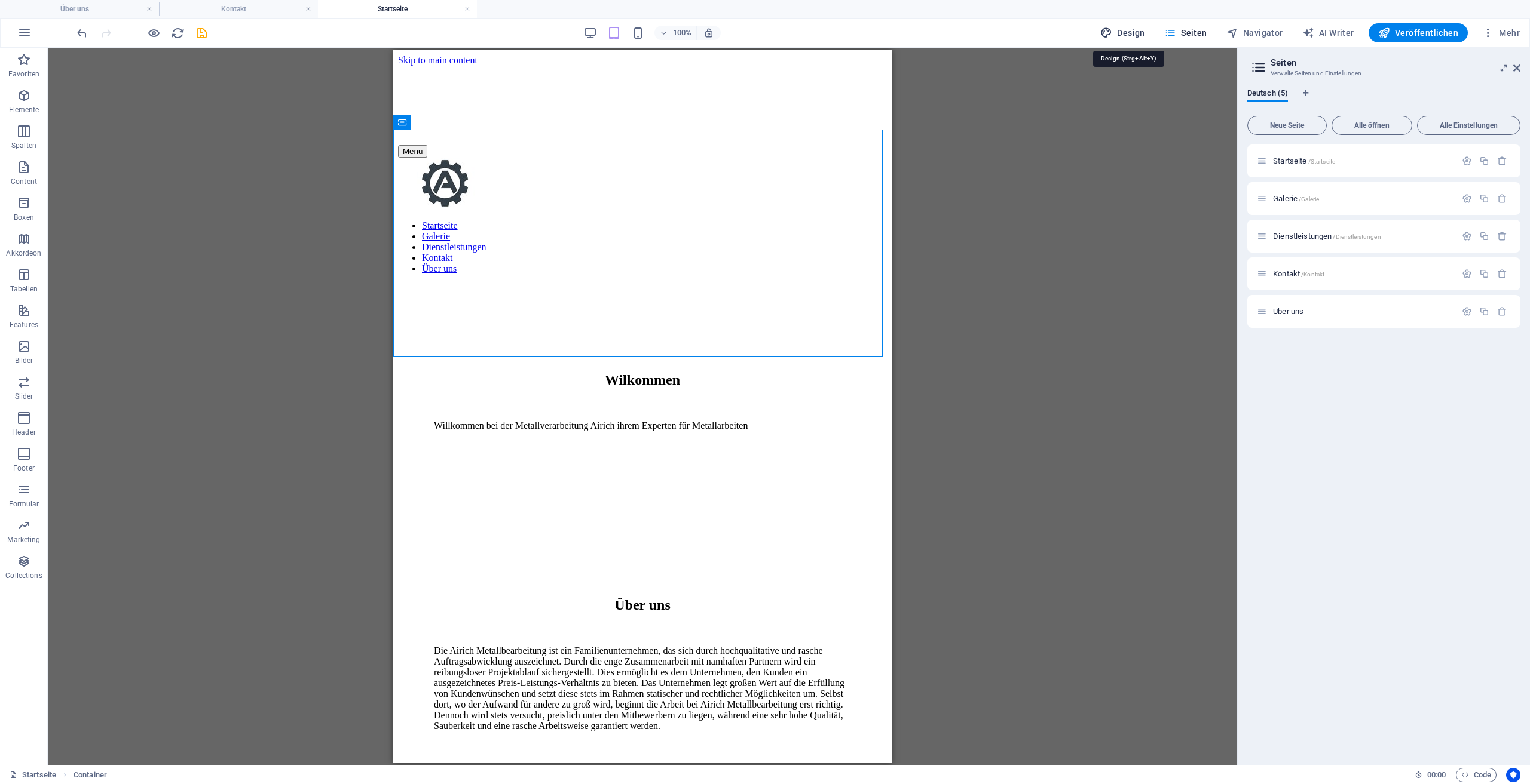
click at [1149, 34] on button "Design" at bounding box center [1123, 32] width 55 height 19
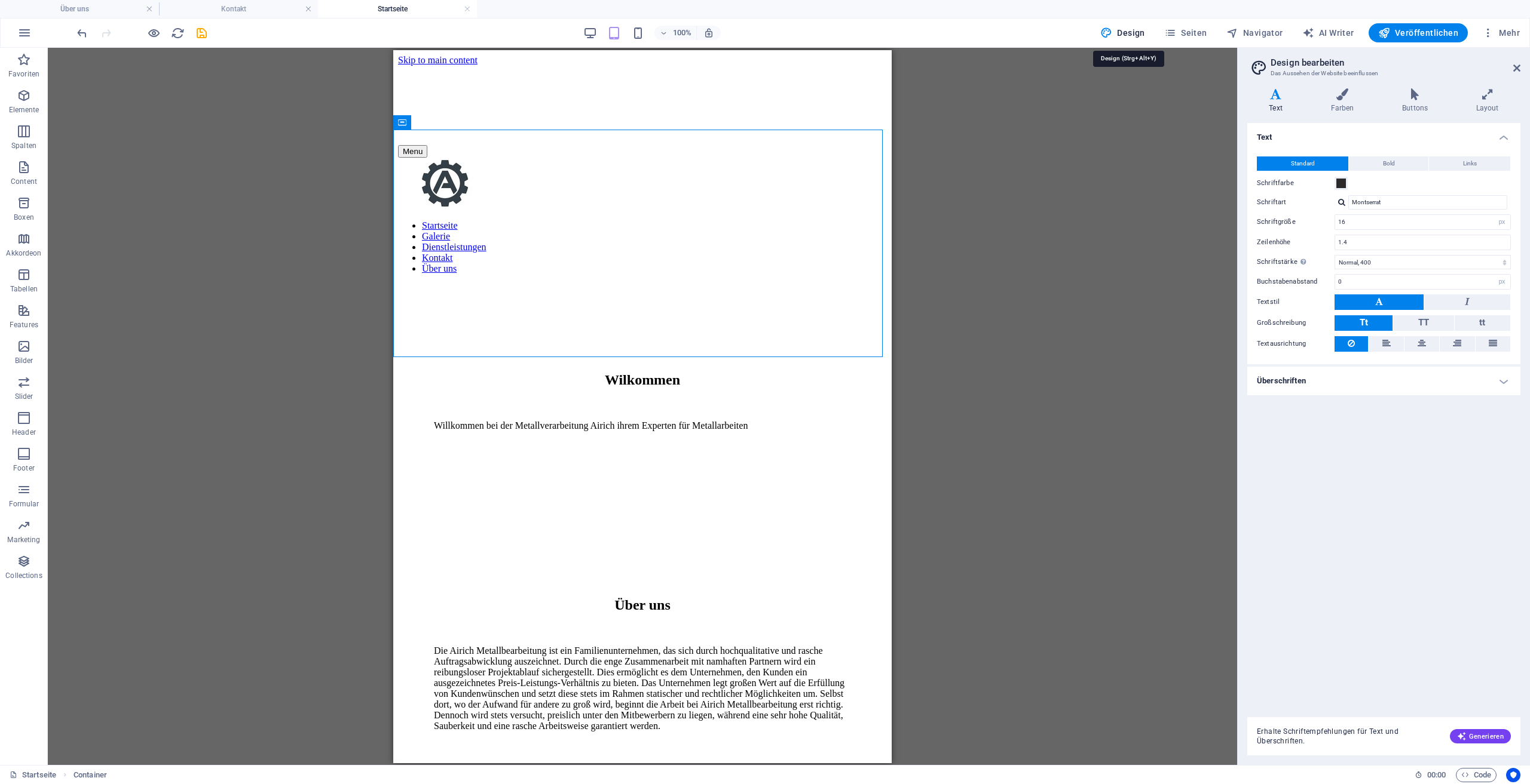
select select "px"
select select "400"
select select "px"
click at [430, 124] on span "Container" at bounding box center [427, 122] width 31 height 7
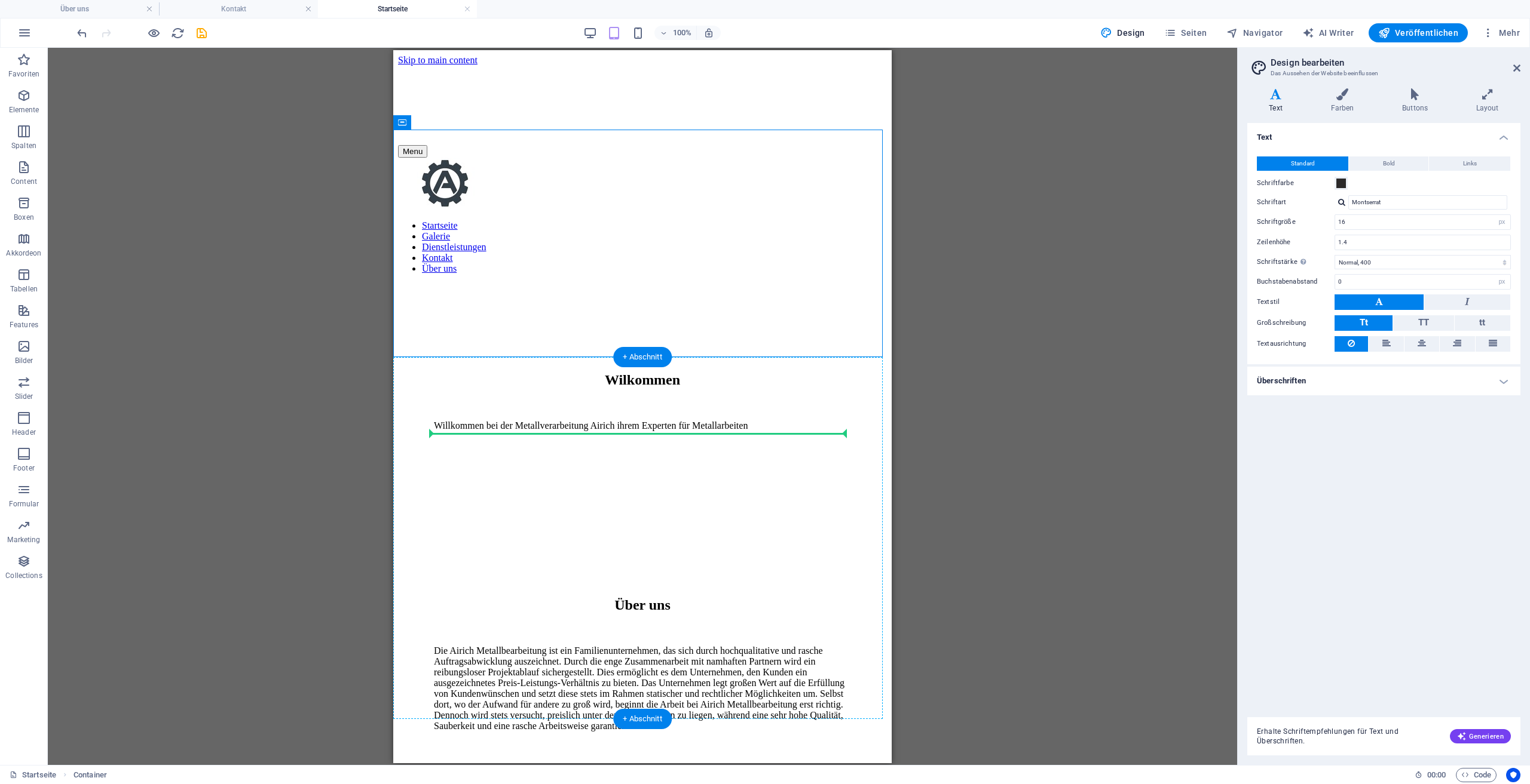
drag, startPoint x: 824, startPoint y: 174, endPoint x: 541, endPoint y: 450, distance: 395.3
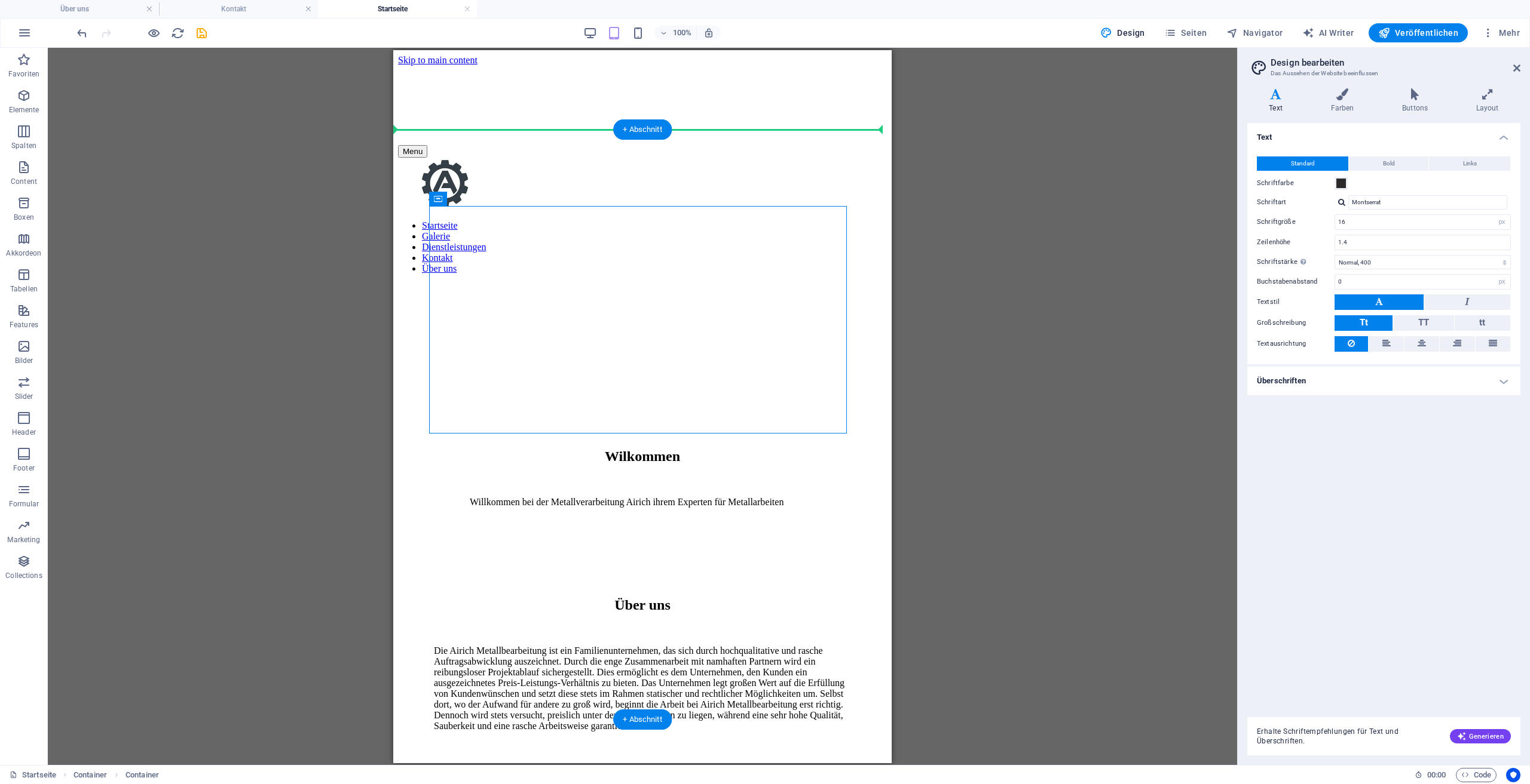
drag, startPoint x: 439, startPoint y: 184, endPoint x: 426, endPoint y: 175, distance: 15.8
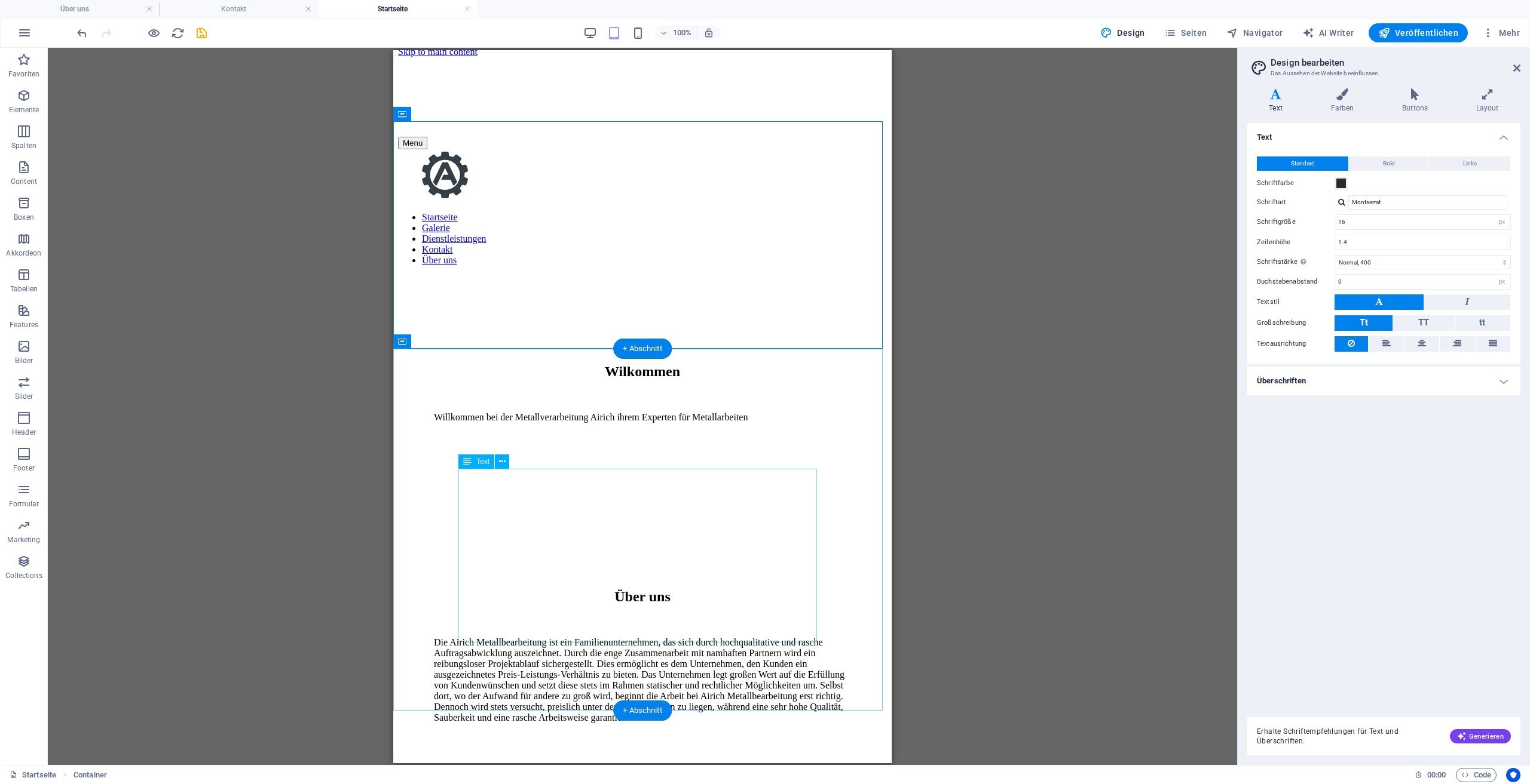
scroll to position [53, 0]
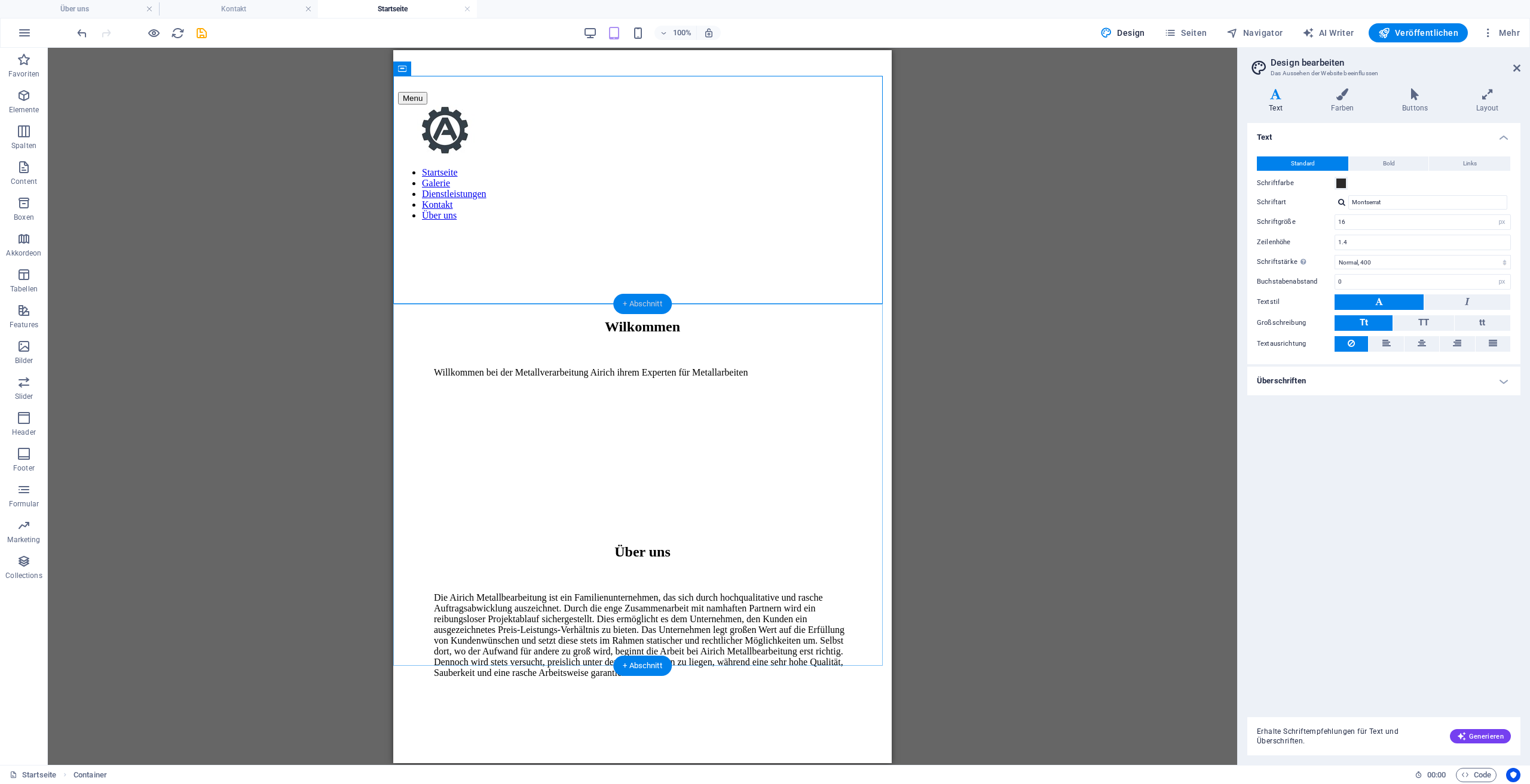
click at [645, 309] on div "+ Abschnitt" at bounding box center [642, 304] width 58 height 21
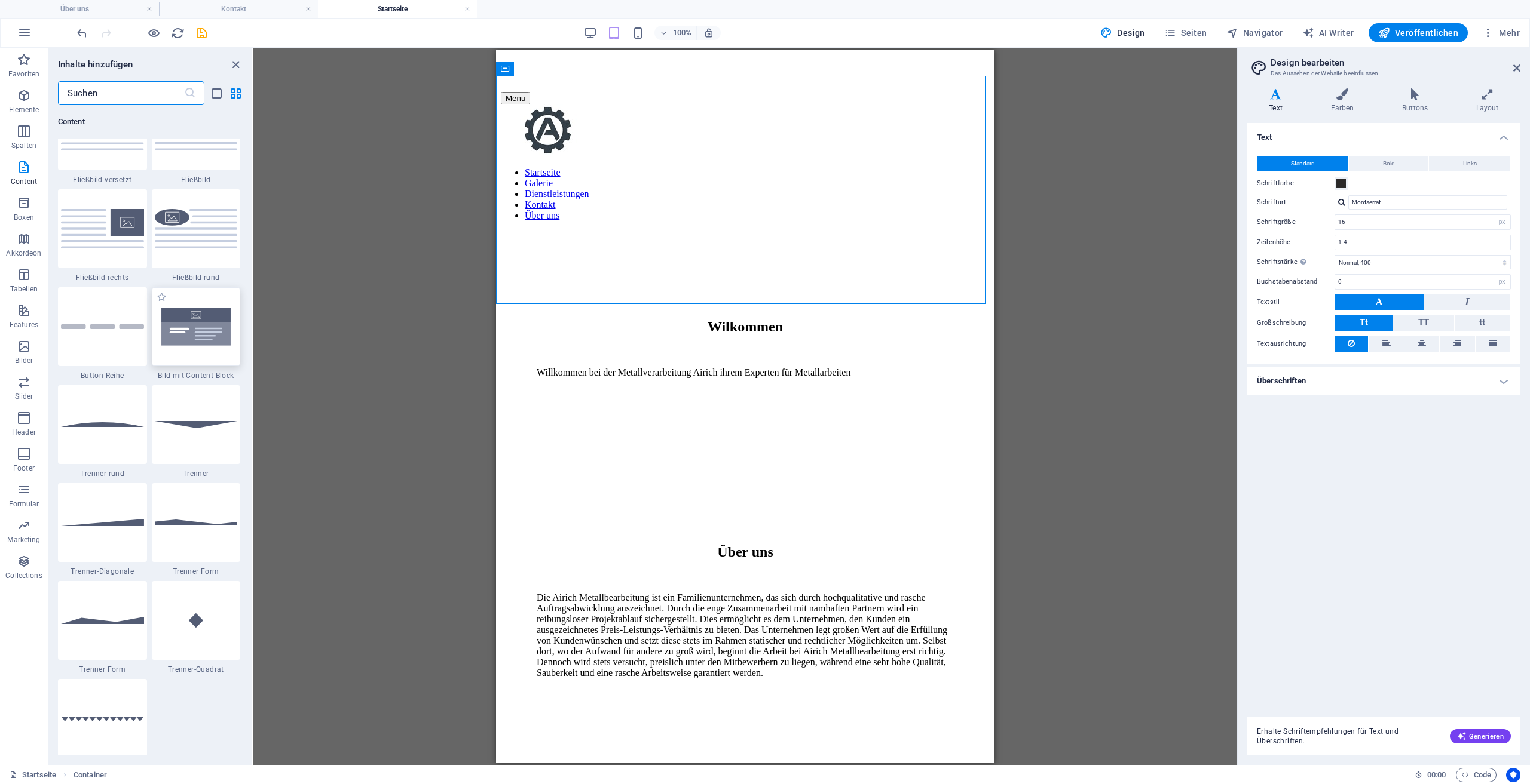
scroll to position [2748, 0]
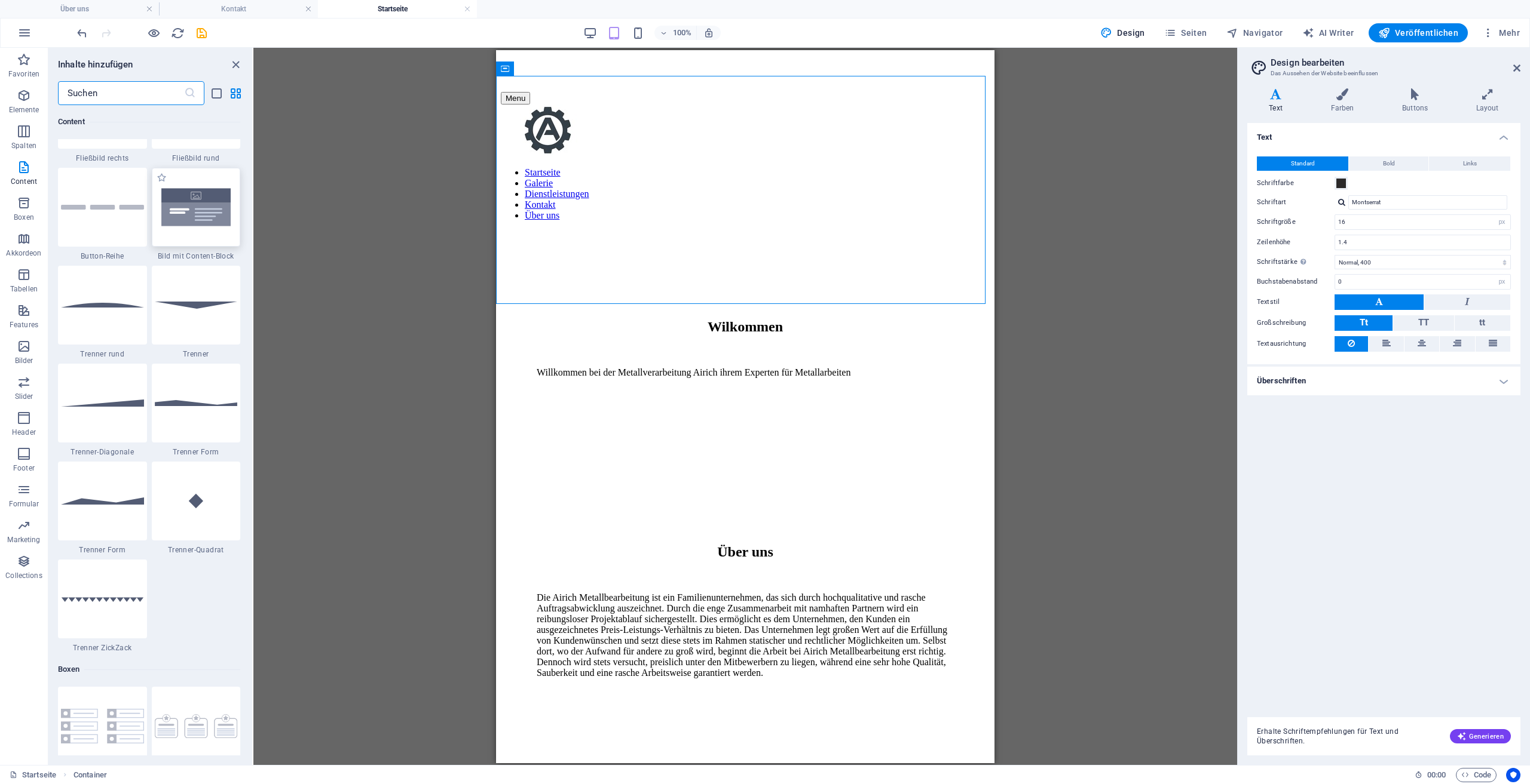
click at [202, 215] on img at bounding box center [196, 207] width 83 height 55
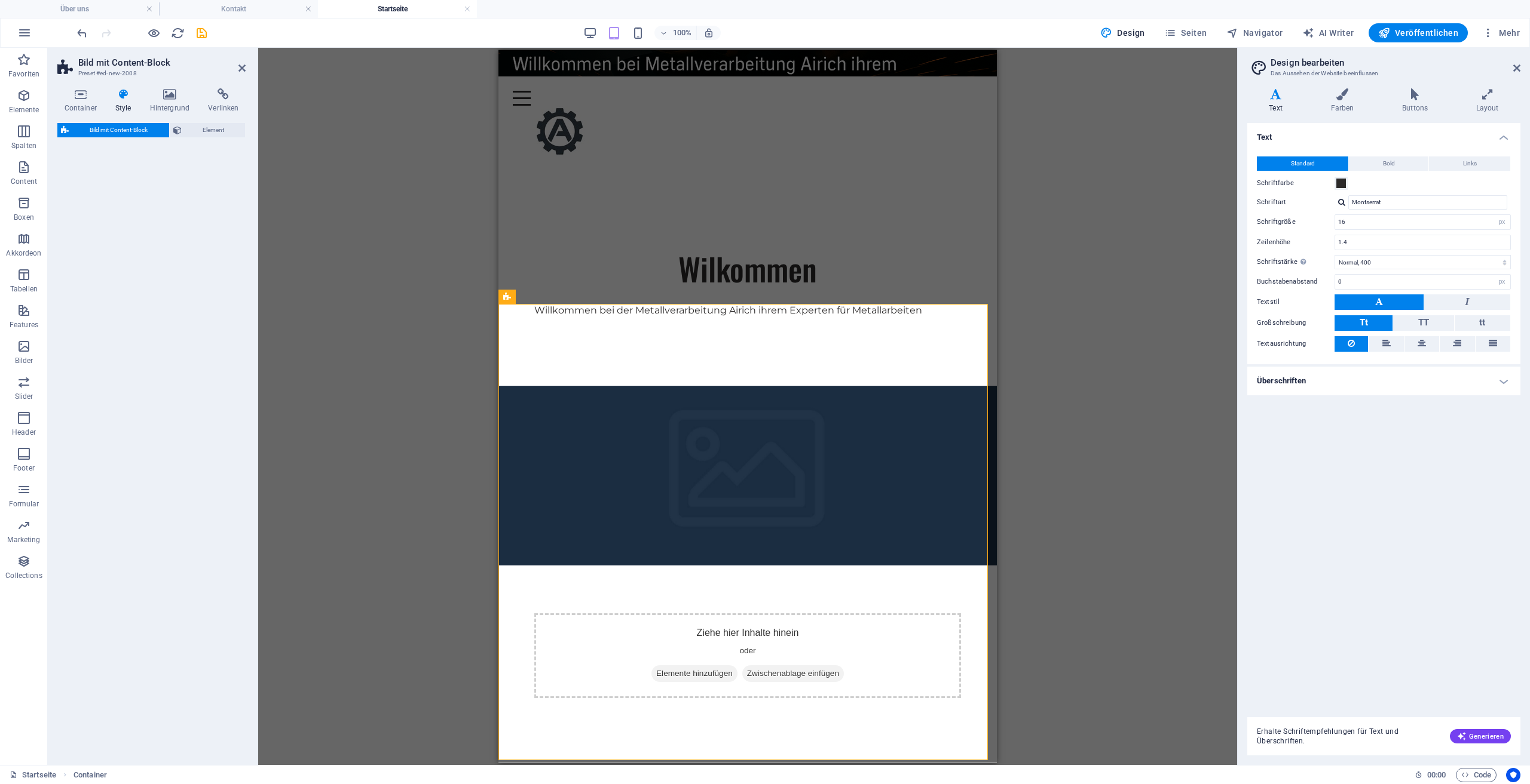
select select "rem"
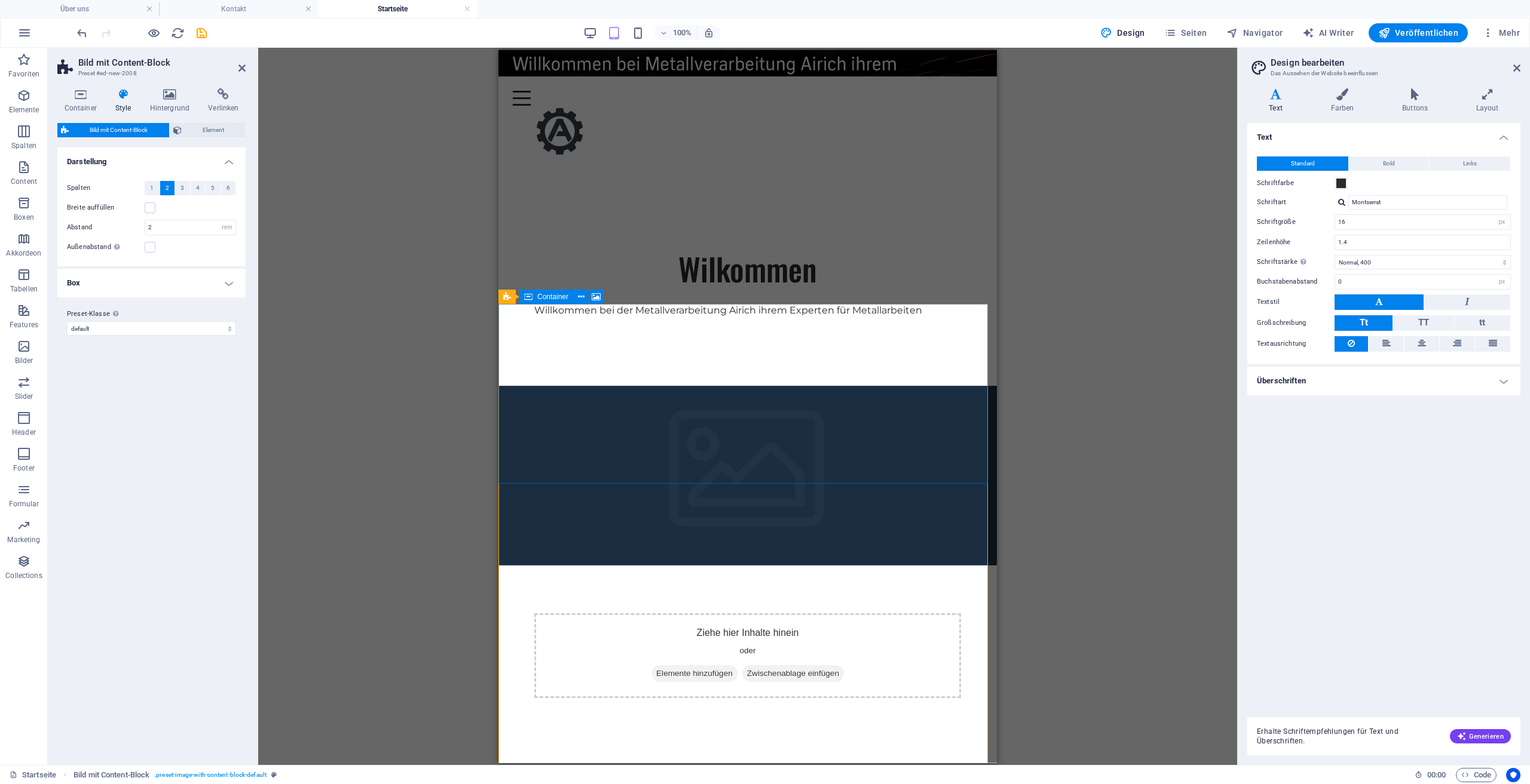
click at [695, 665] on span "Elemente hinzufügen" at bounding box center [694, 674] width 86 height 17
select select "px"
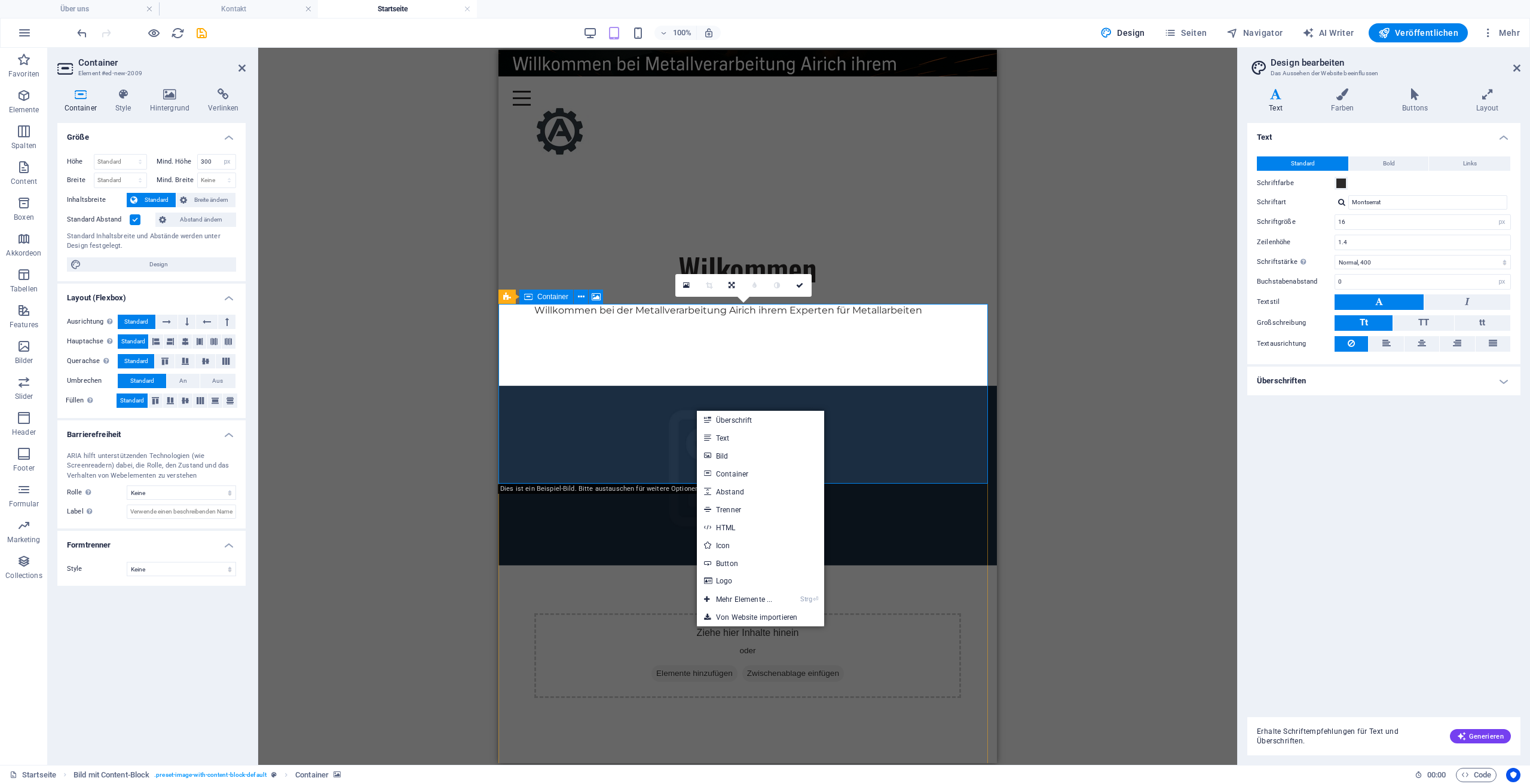
click at [784, 613] on div "Ziehe hier Inhalte hinein oder Elemente hinzufügen Zwischenablage einfügen" at bounding box center [747, 655] width 427 height 85
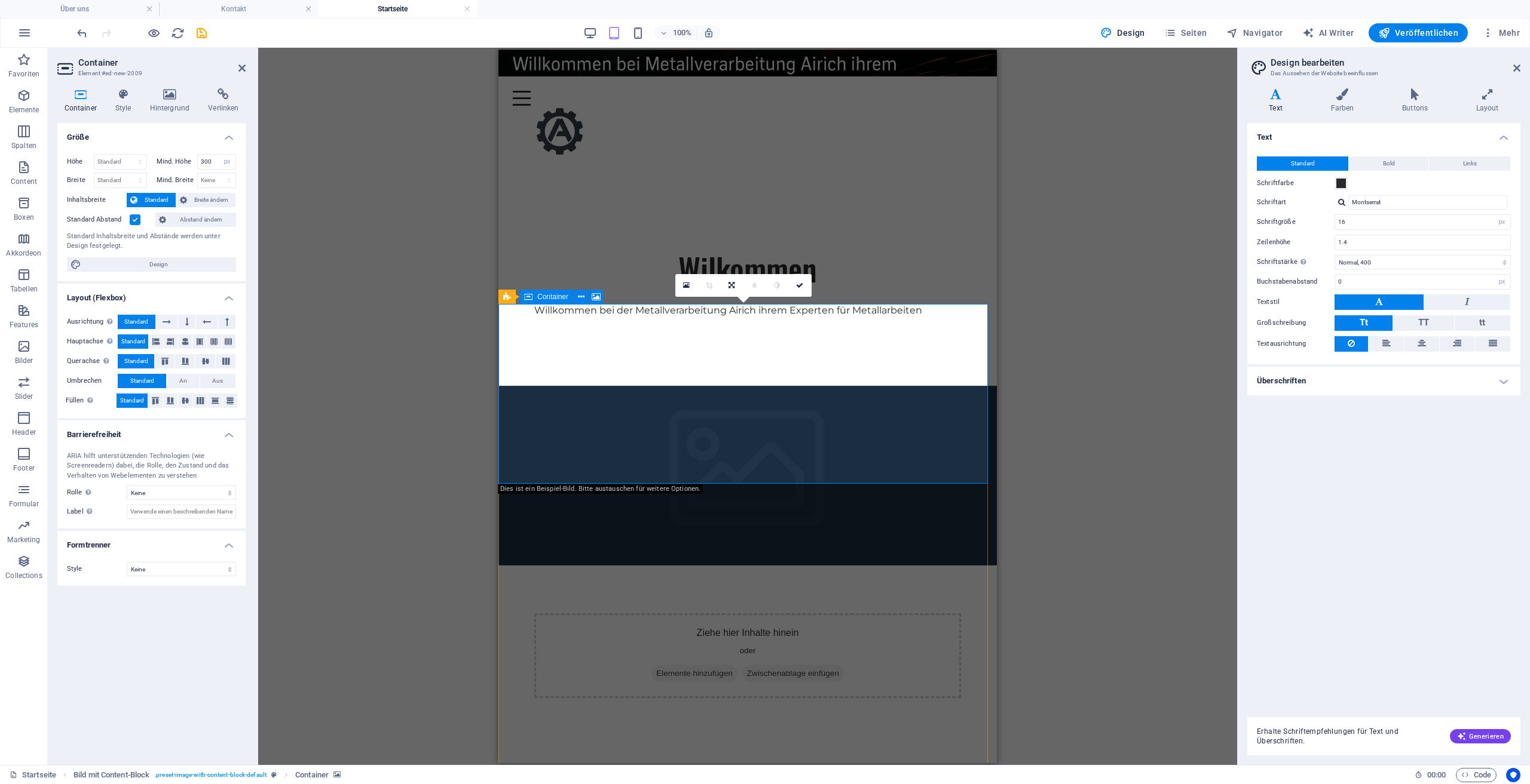
click at [757, 665] on span "Zwischenablage einfügen" at bounding box center [793, 674] width 102 height 17
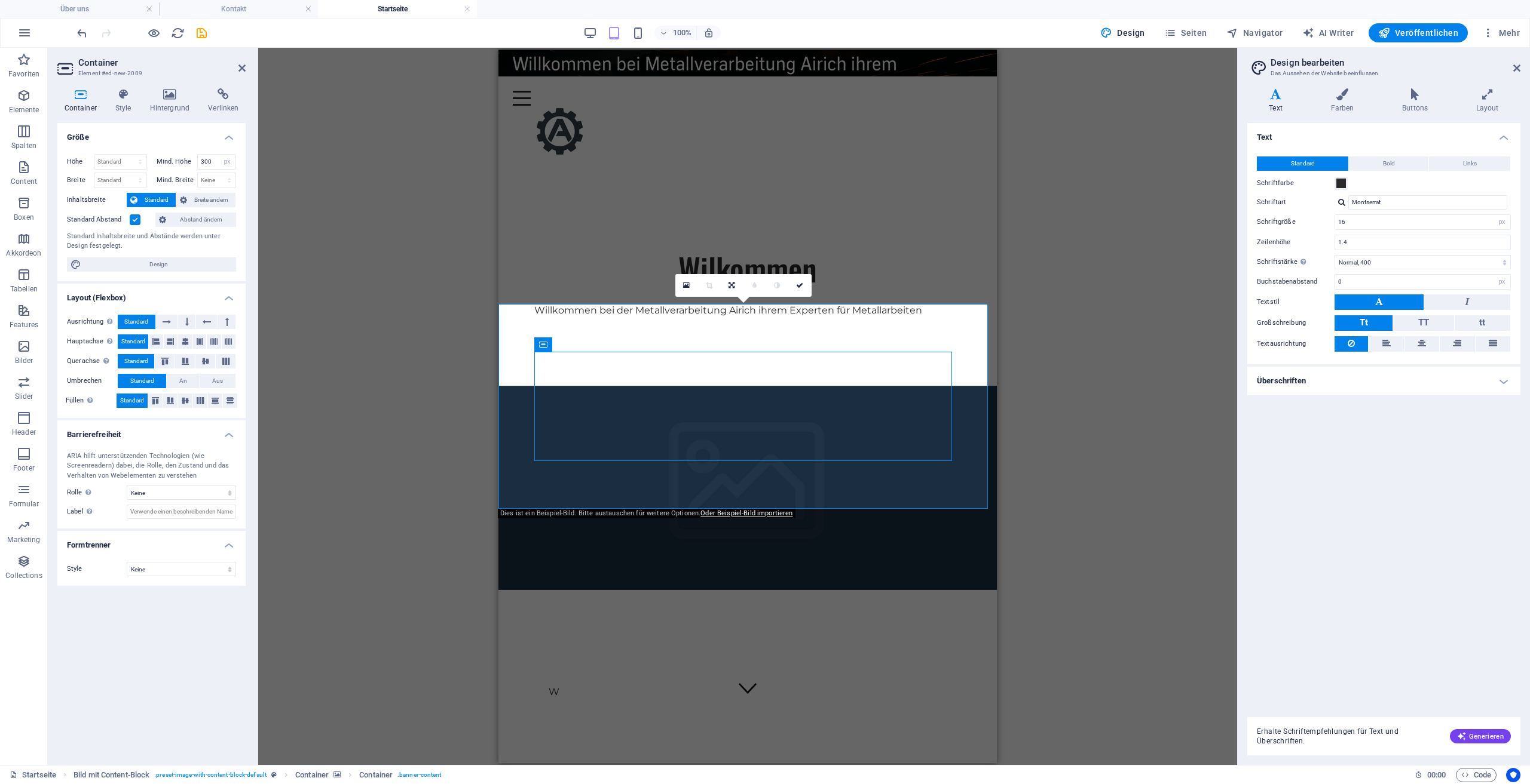
click at [586, 386] on figure at bounding box center [747, 487] width 499 height 204
click at [168, 101] on h4 "Hintergrund" at bounding box center [172, 100] width 58 height 25
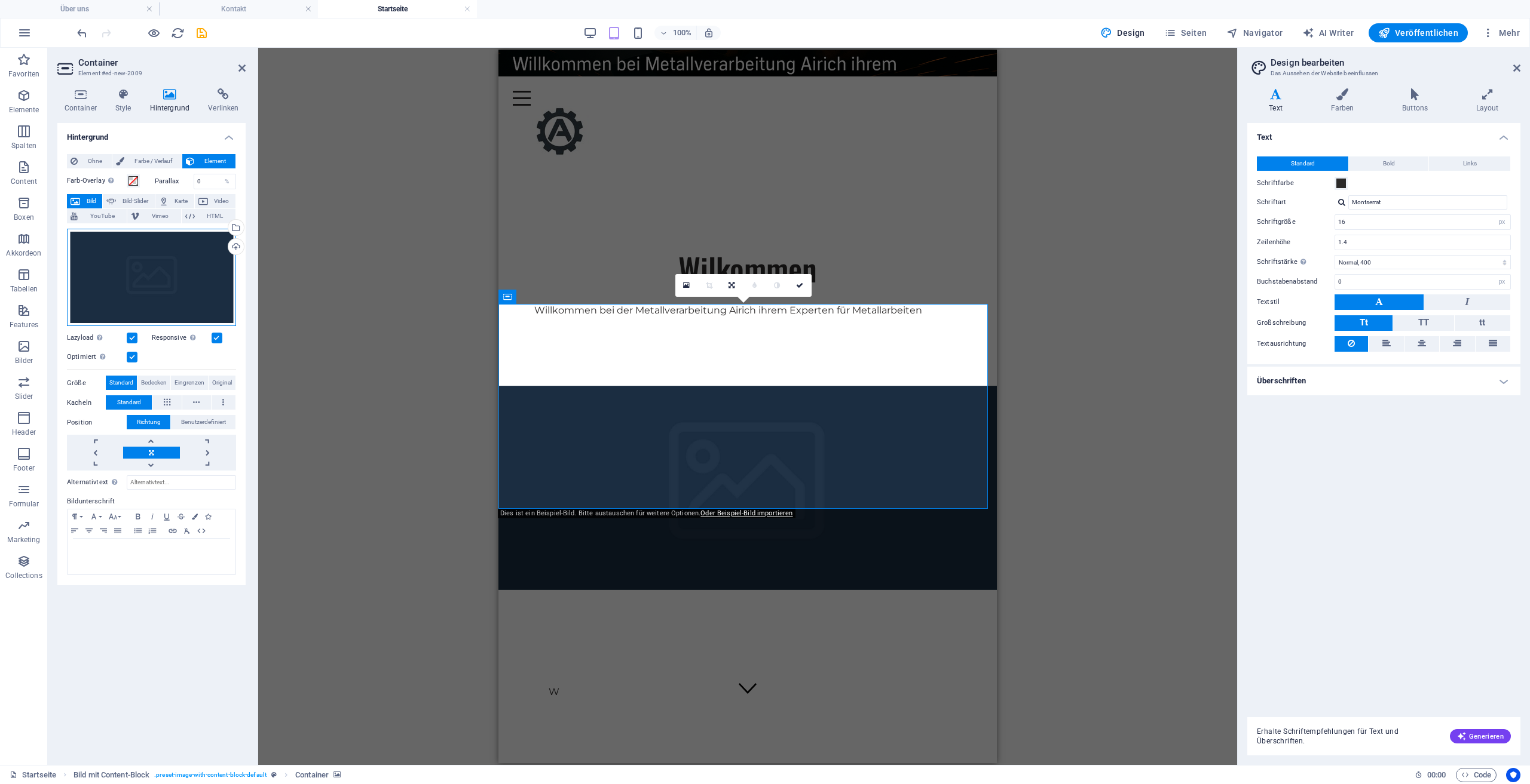
click at [184, 275] on div "Ziehe Dateien zum Hochladen hierher oder klicke hier, um aus Dateien oder koste…" at bounding box center [151, 278] width 169 height 98
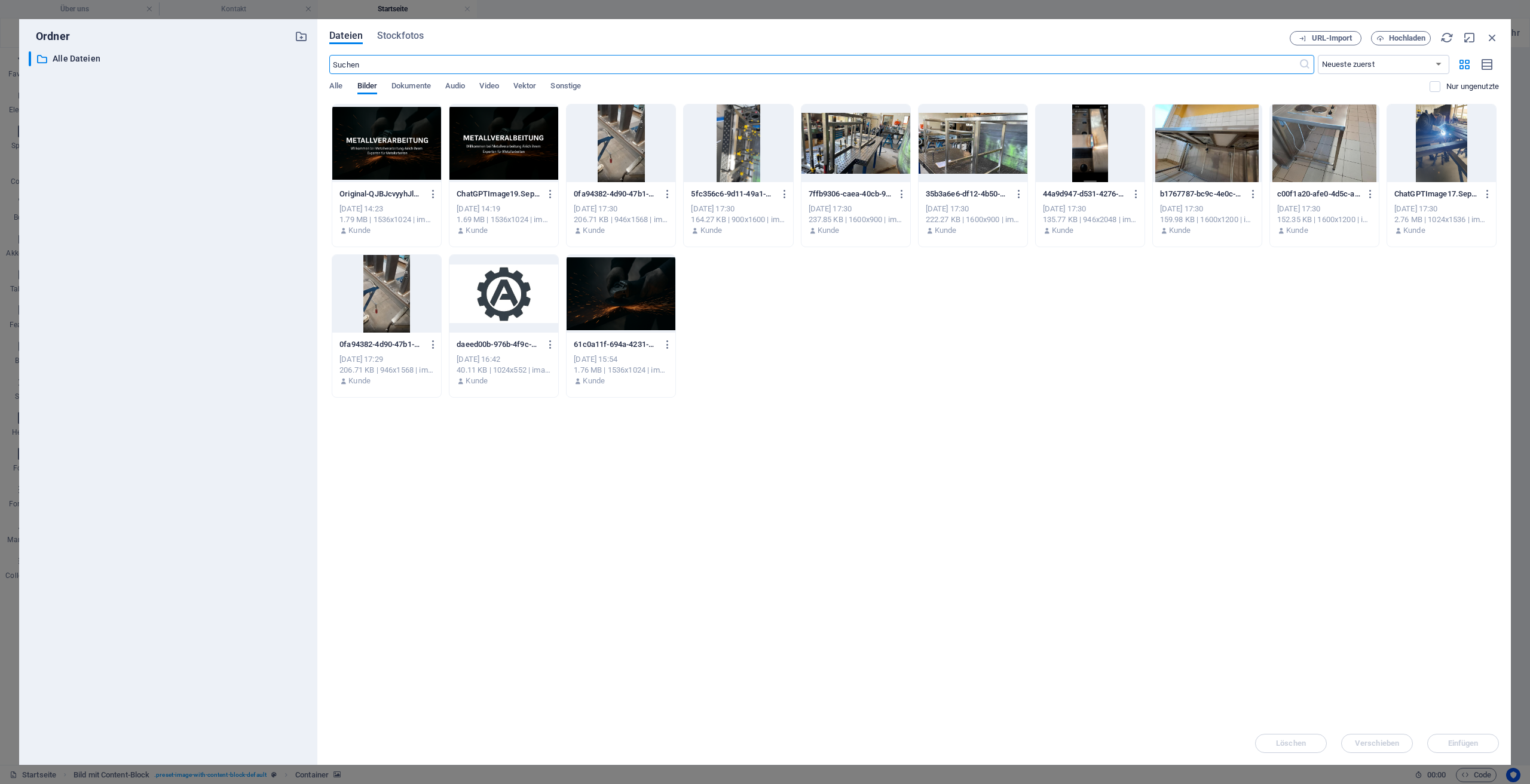
click at [398, 160] on div at bounding box center [387, 143] width 109 height 78
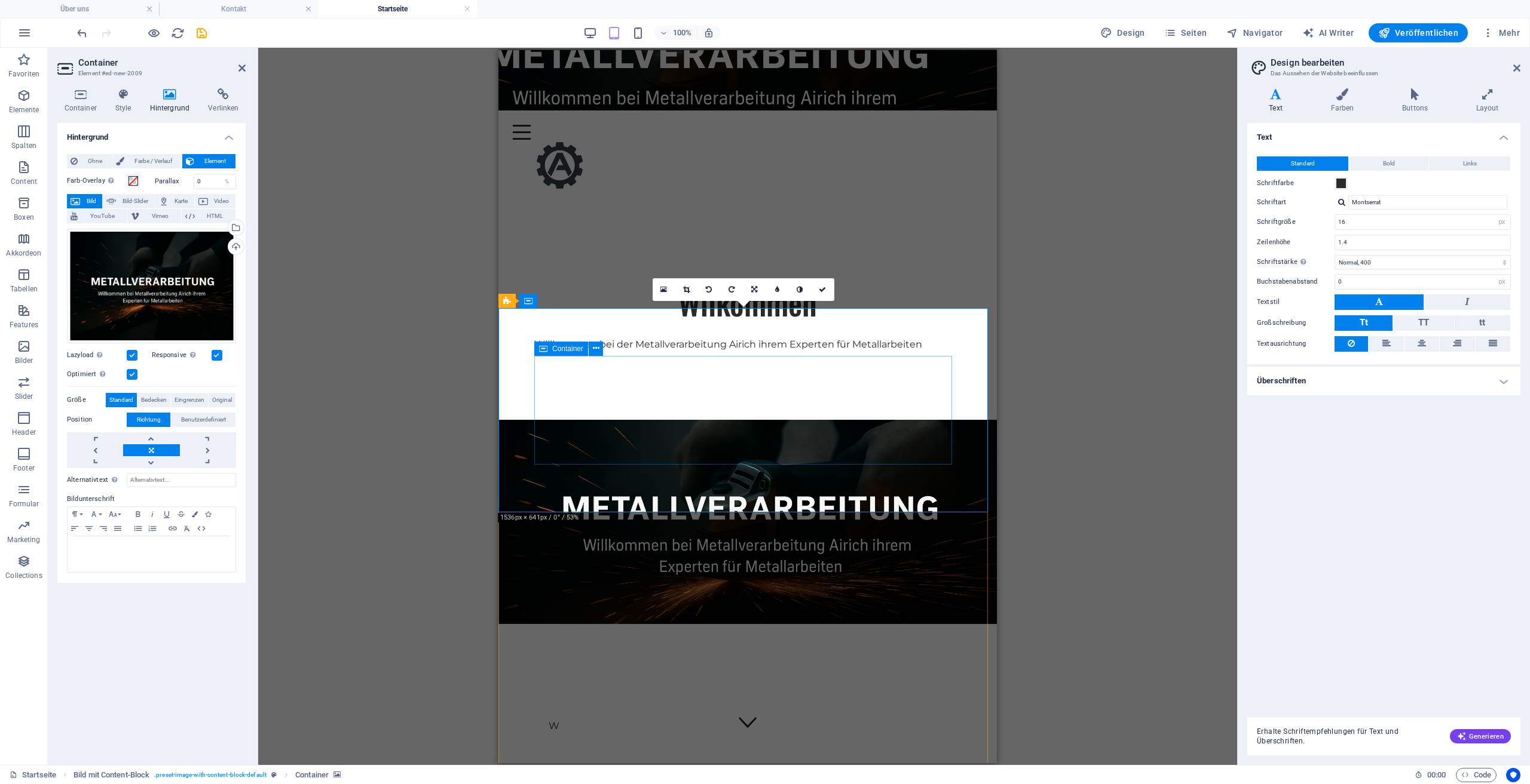
scroll to position [0, 0]
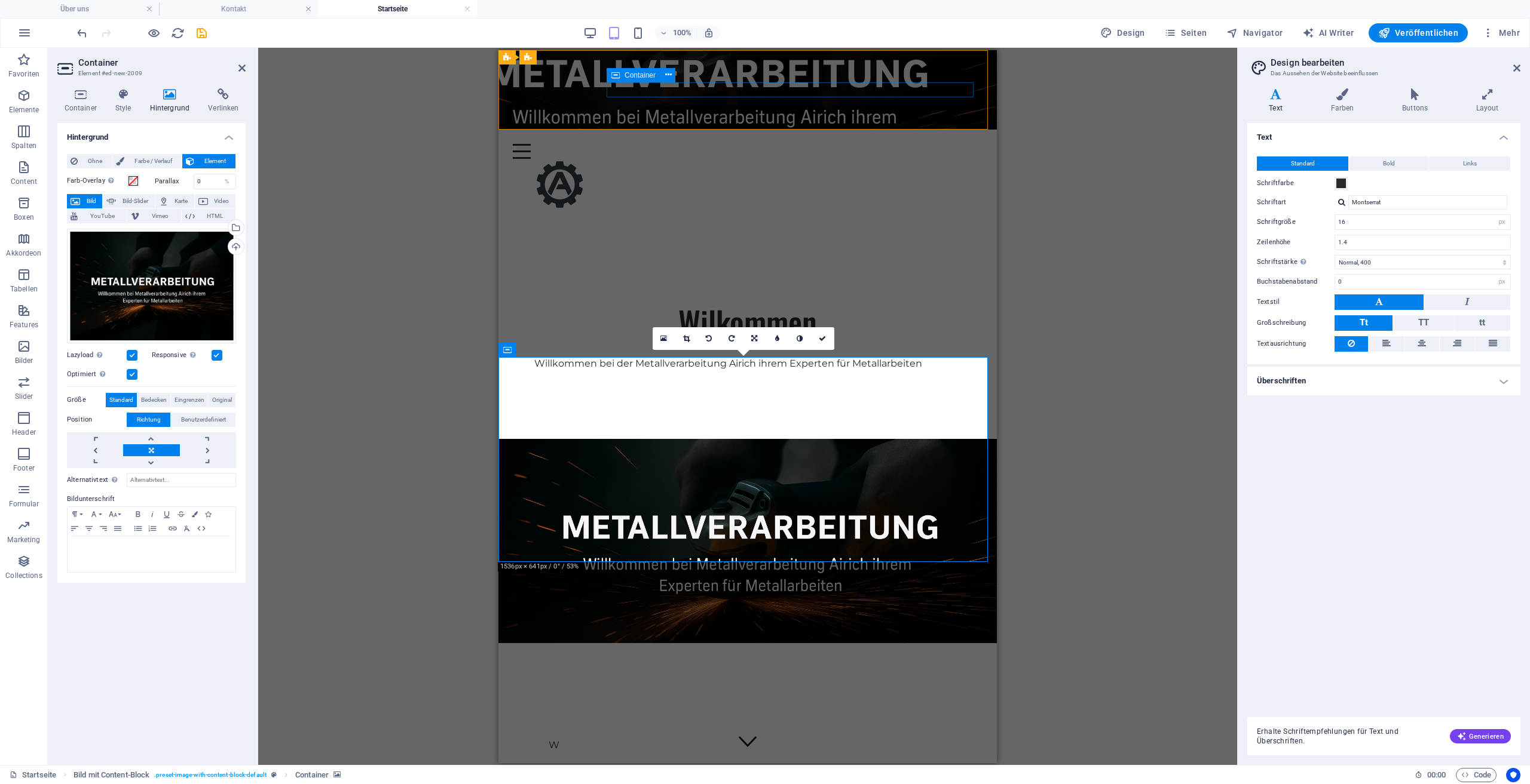
click at [731, 144] on div "Menu" at bounding box center [747, 150] width 470 height 15
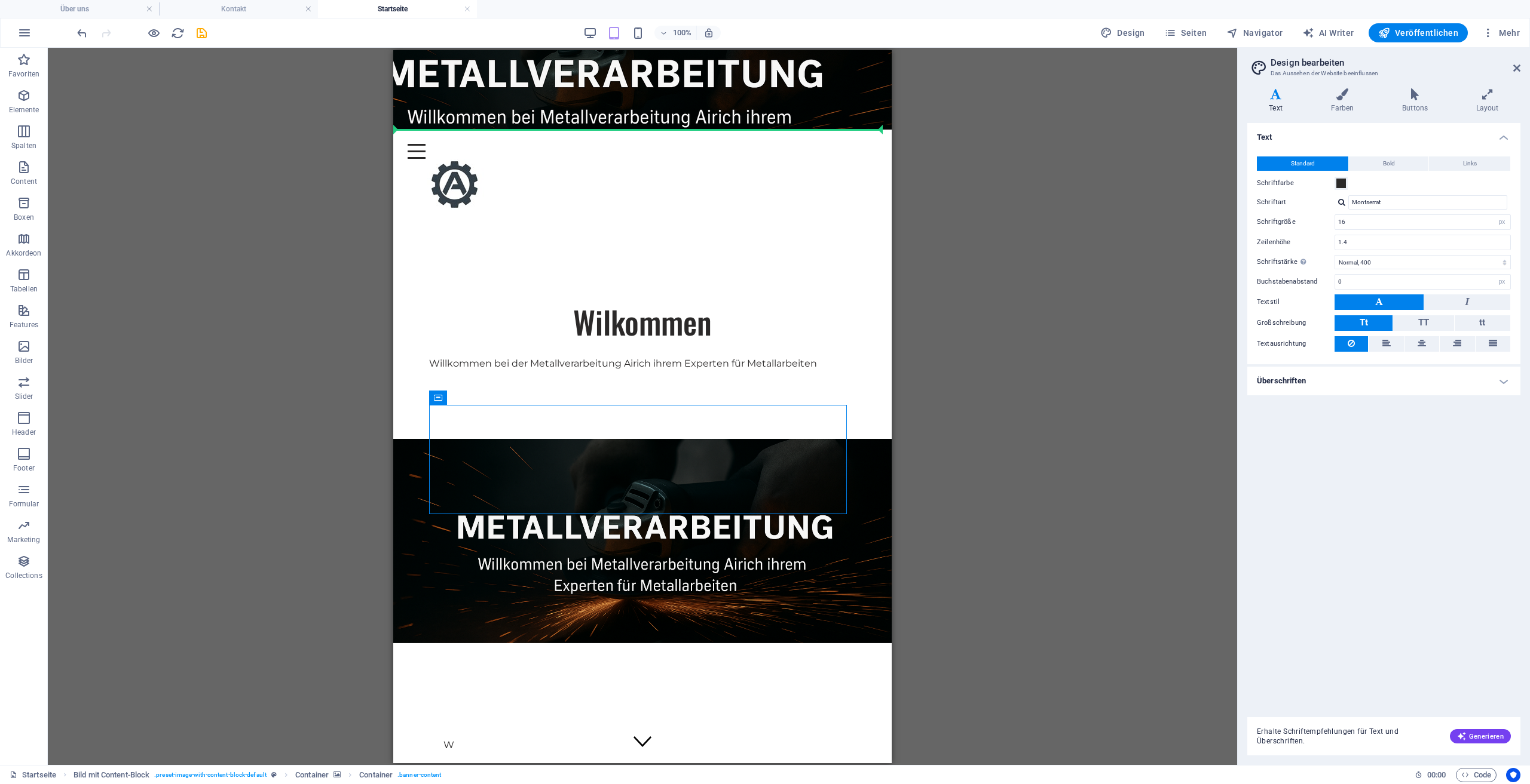
drag, startPoint x: 635, startPoint y: 416, endPoint x: 632, endPoint y: 197, distance: 219.0
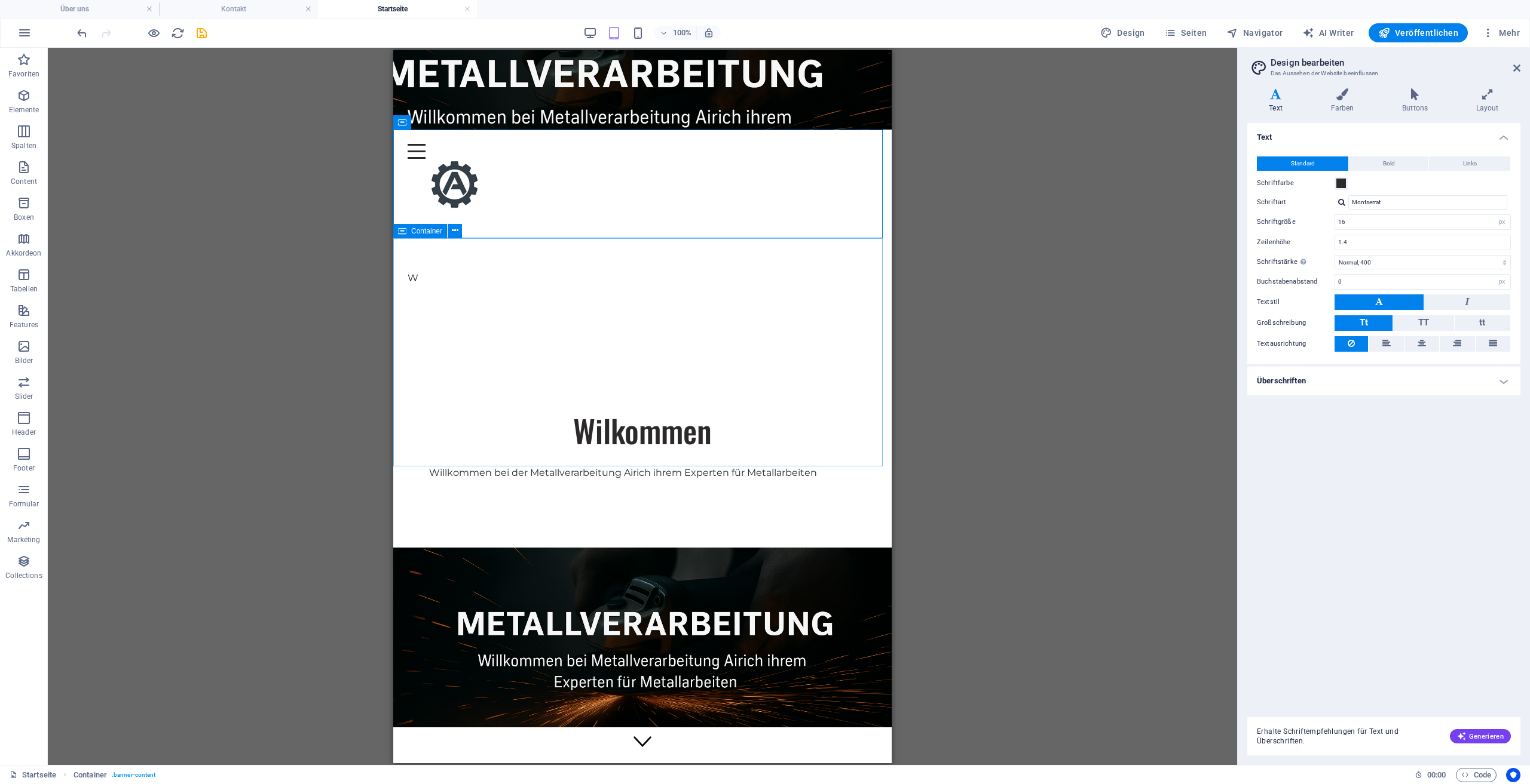
drag, startPoint x: 697, startPoint y: 498, endPoint x: 691, endPoint y: 451, distance: 47.4
click at [416, 271] on p "W" at bounding box center [642, 277] width 470 height 13
click at [416, 186] on div "Ziehe hier rein, um den vorhandenen Inhalt zu ersetzen. Drücke "Strg", wenn du …" at bounding box center [642, 406] width 1190 height 717
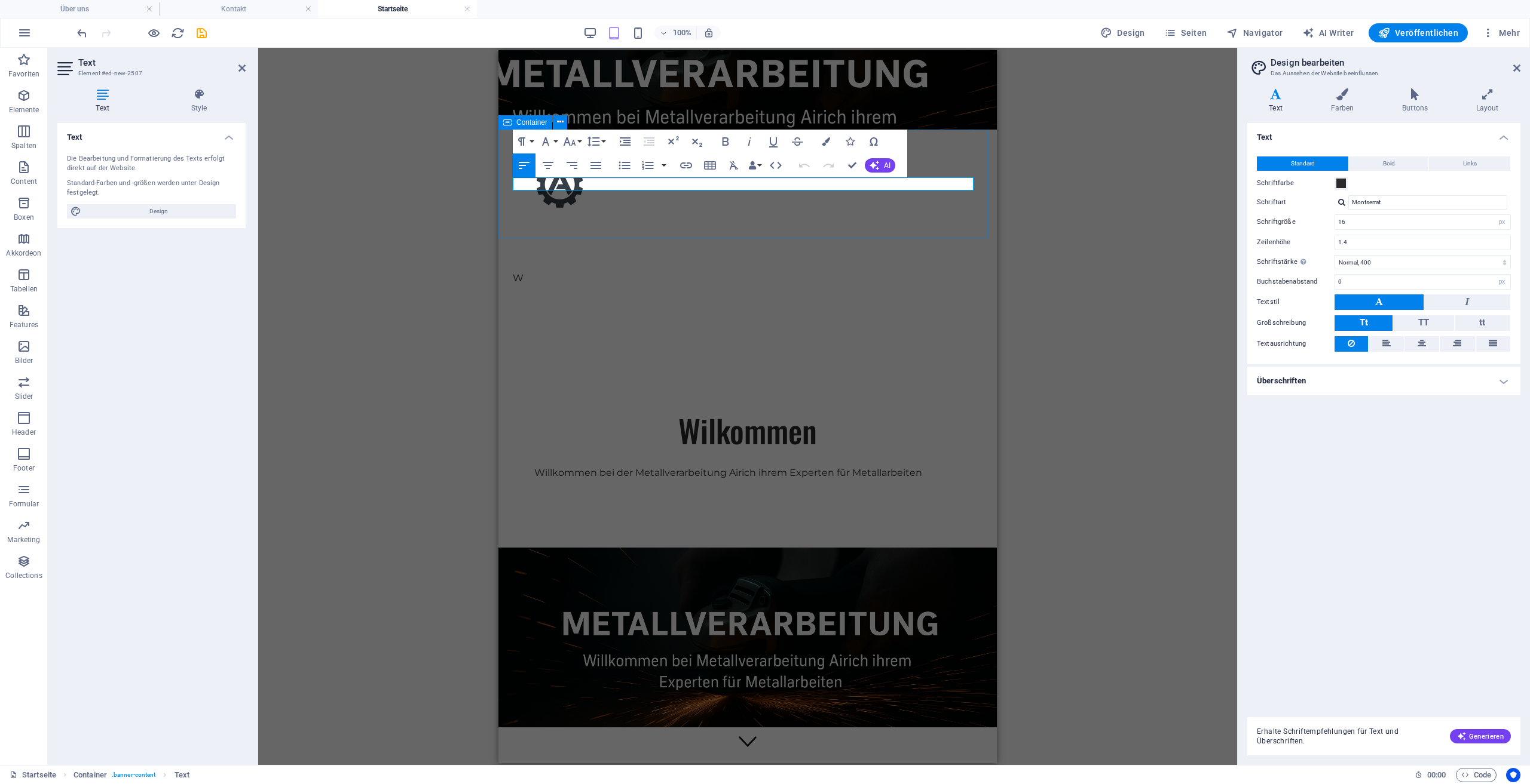
click at [502, 223] on div "W" at bounding box center [747, 277] width 499 height 109
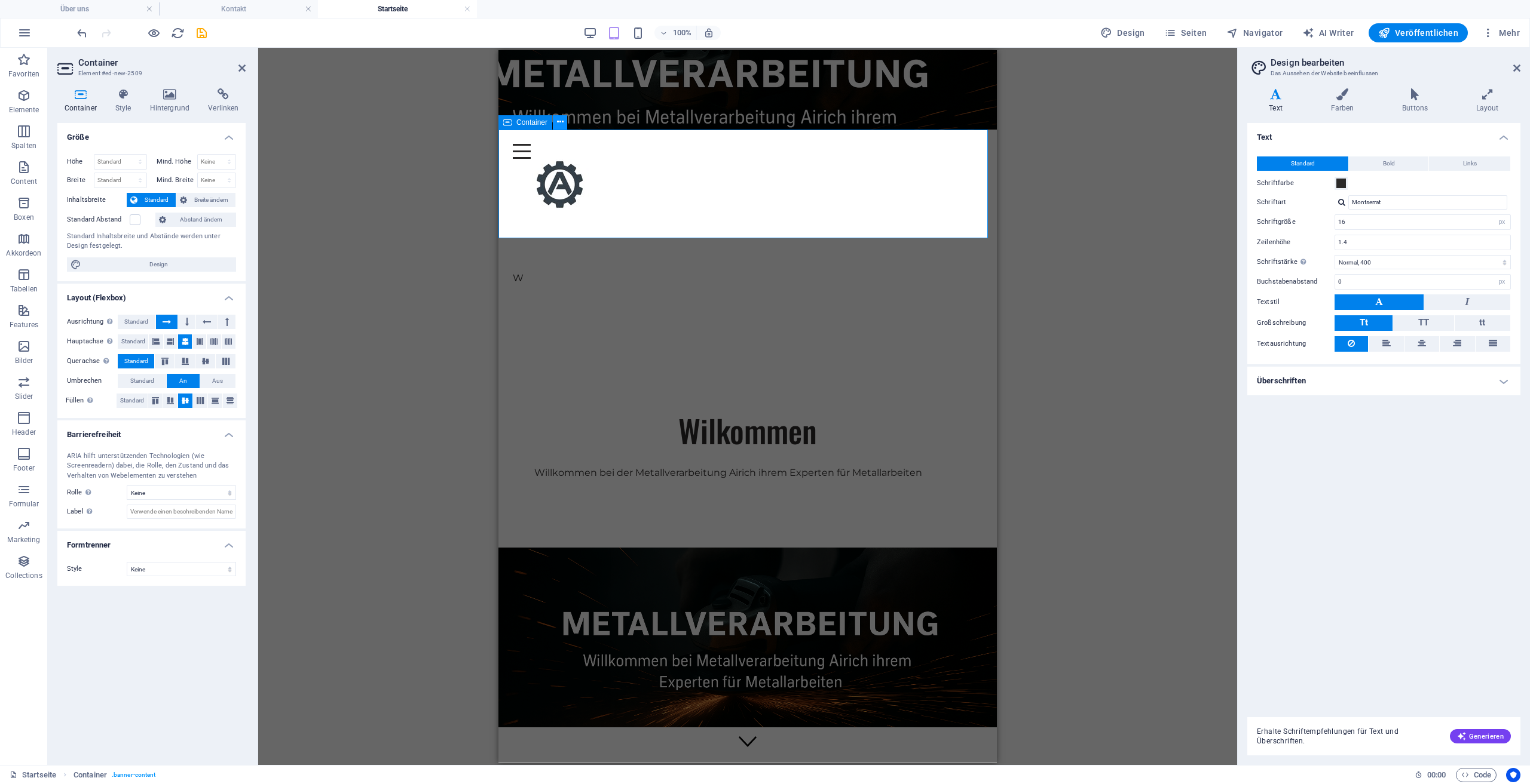
click at [558, 125] on icon at bounding box center [560, 122] width 7 height 13
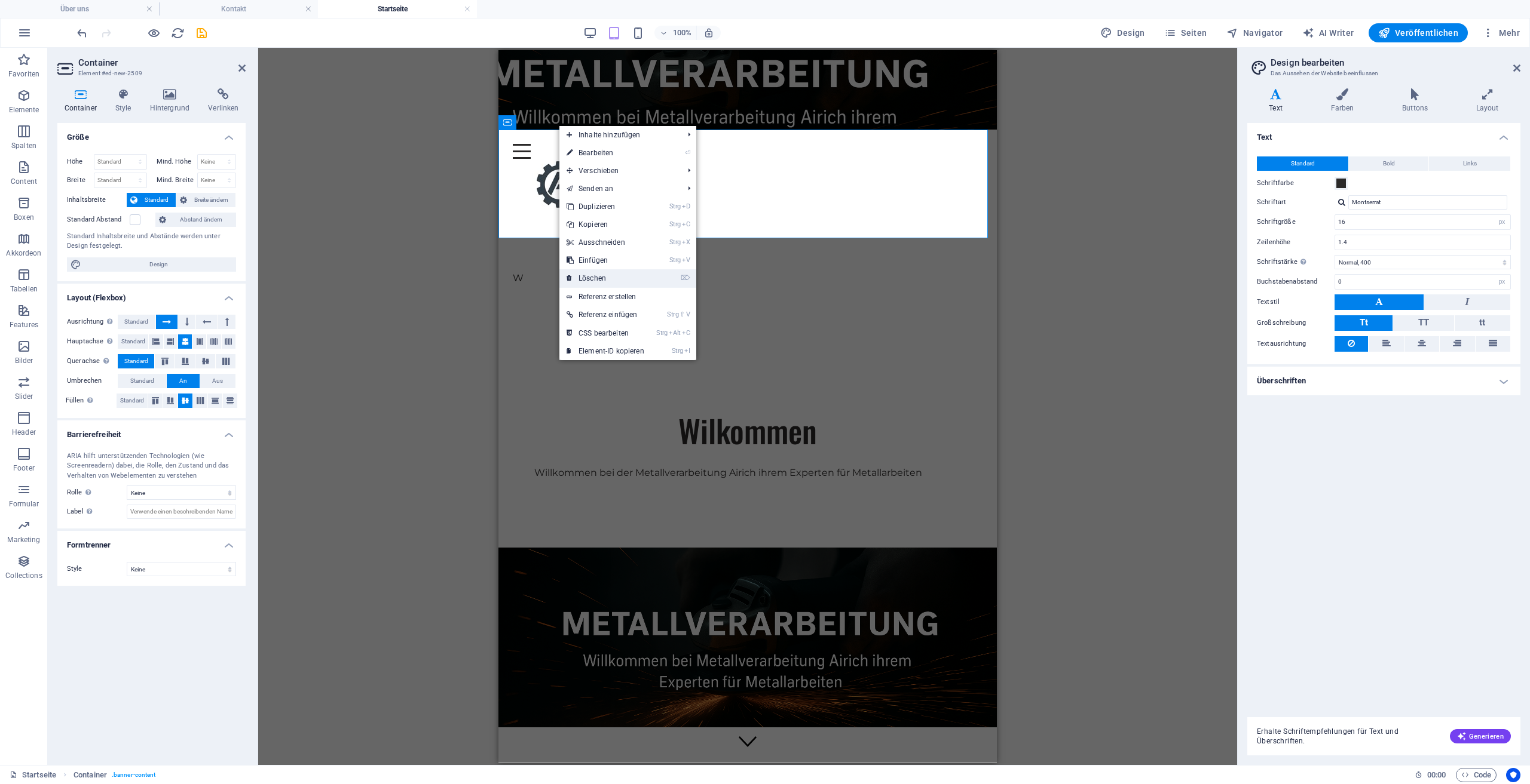
click at [606, 276] on link "⌦ Löschen" at bounding box center [606, 278] width 92 height 18
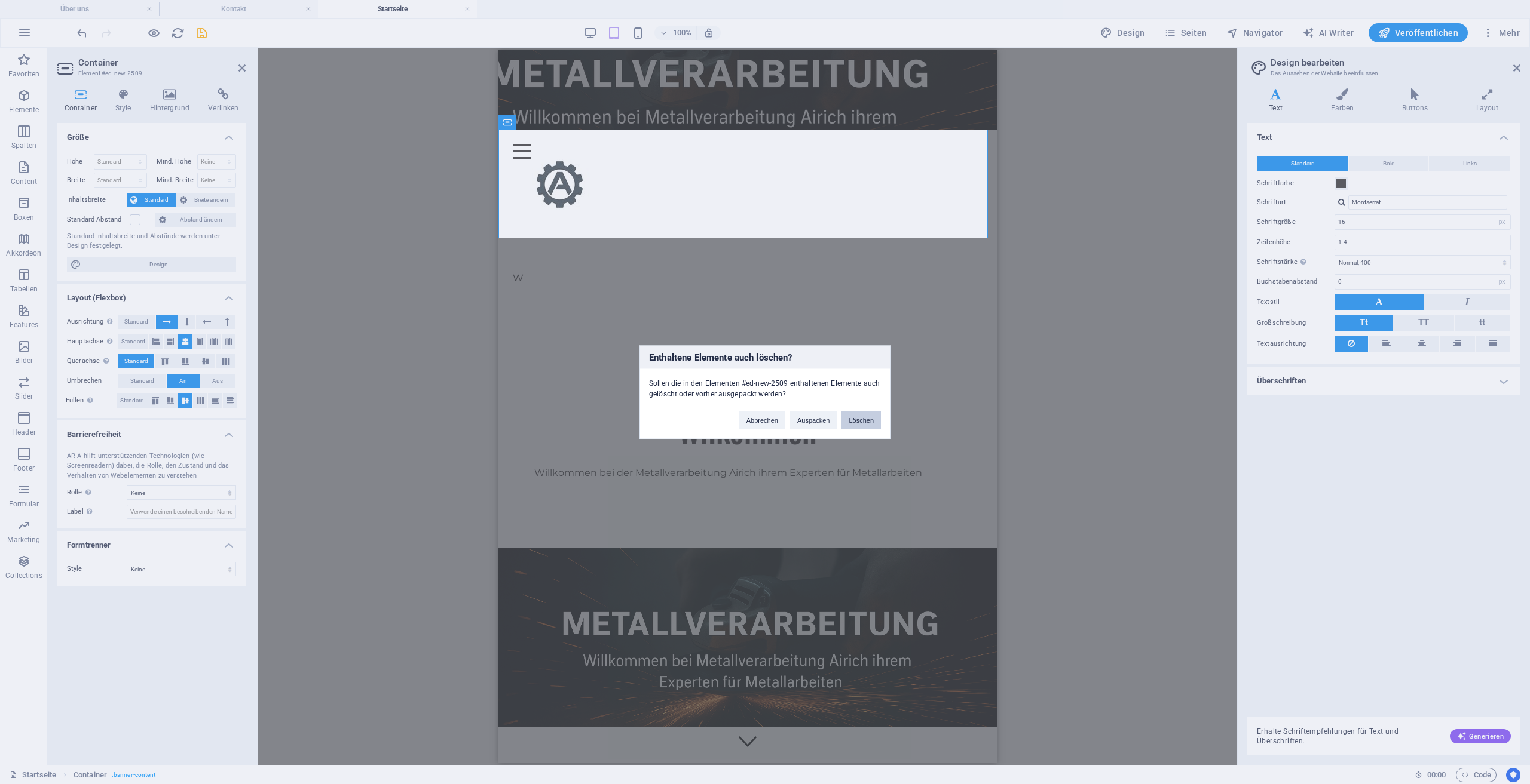
click at [854, 421] on button "Löschen" at bounding box center [861, 420] width 39 height 18
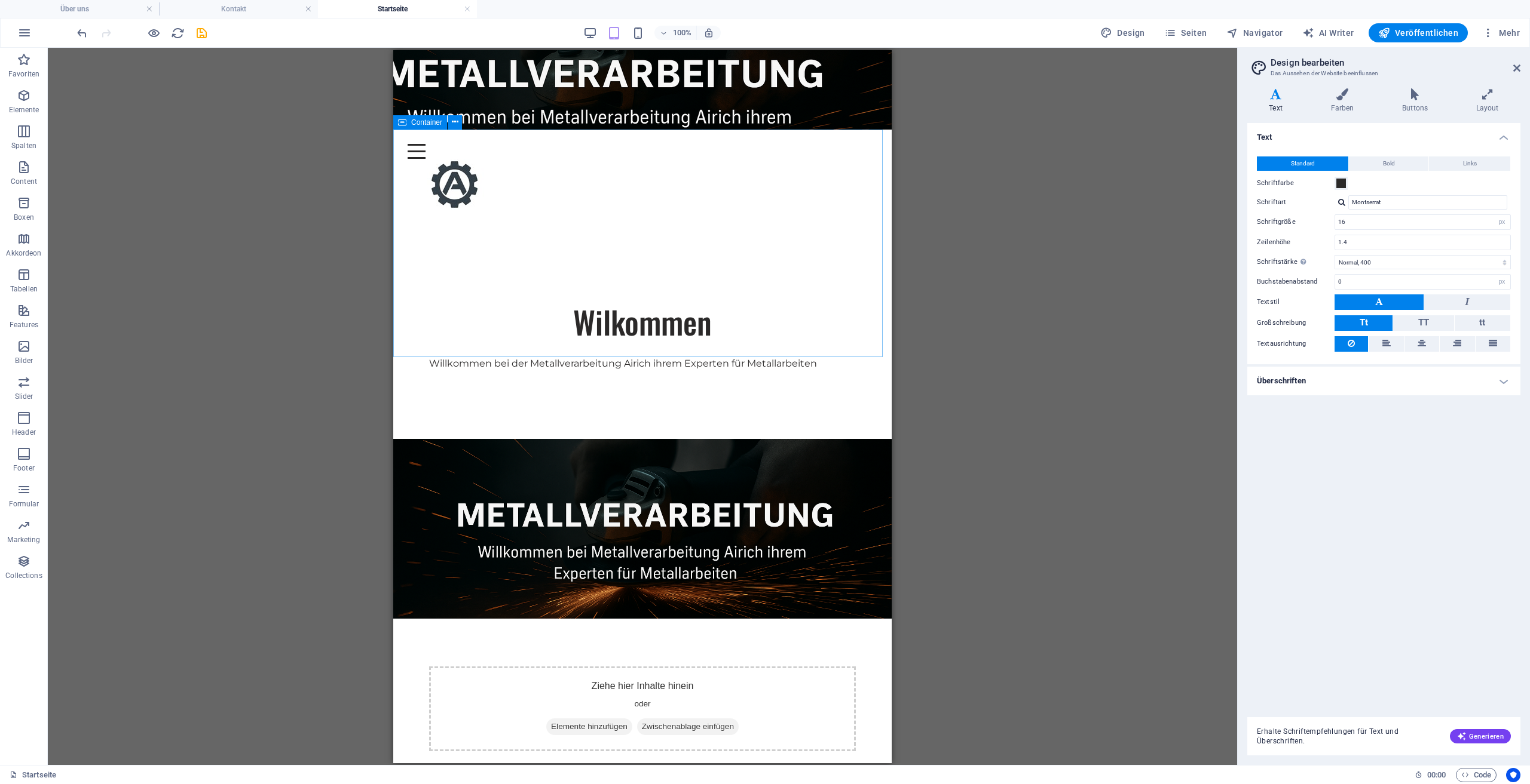
drag, startPoint x: 558, startPoint y: 380, endPoint x: 557, endPoint y: 334, distance: 46.0
click at [440, 439] on figure at bounding box center [642, 528] width 499 height 180
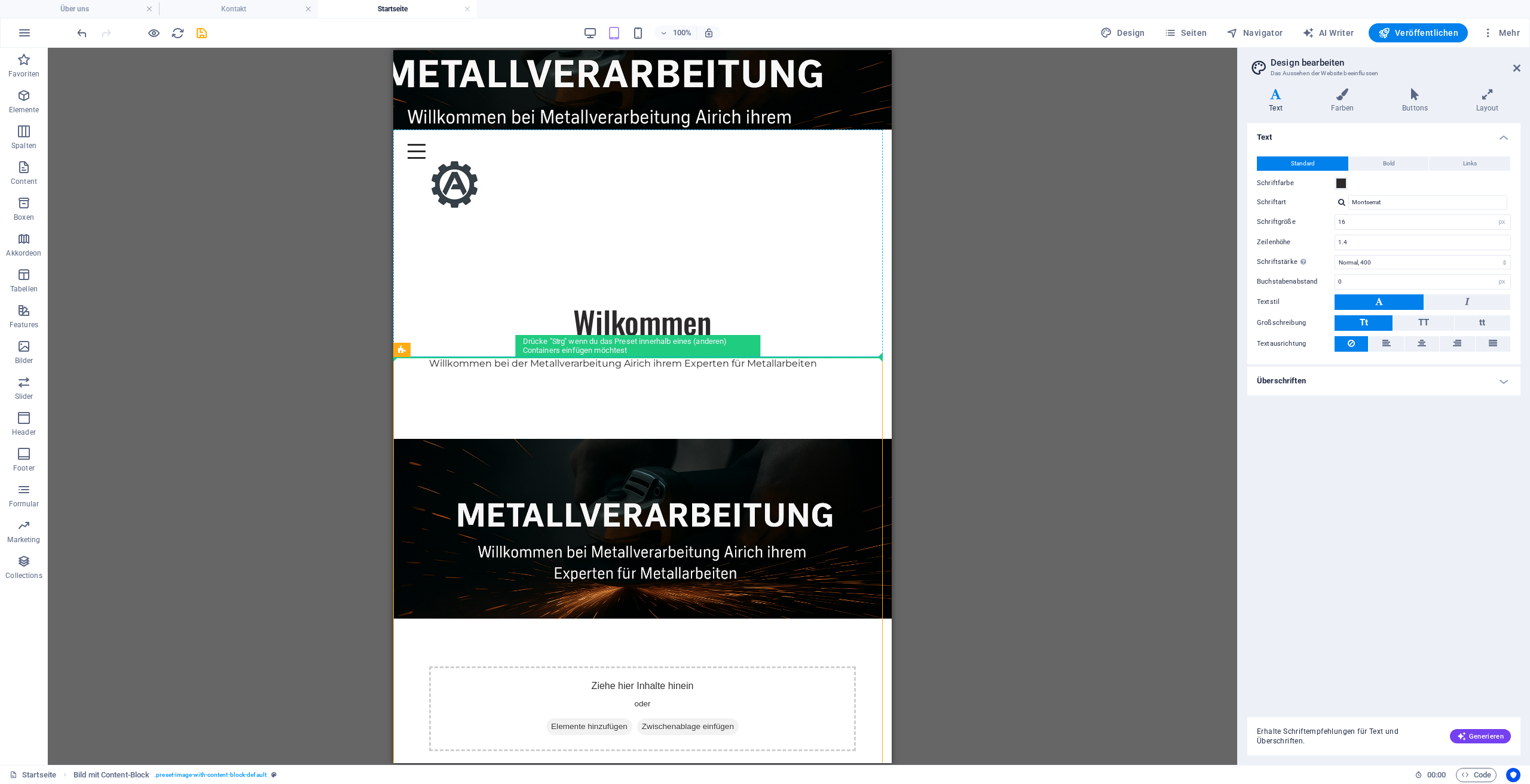
drag, startPoint x: 818, startPoint y: 401, endPoint x: 437, endPoint y: 299, distance: 394.4
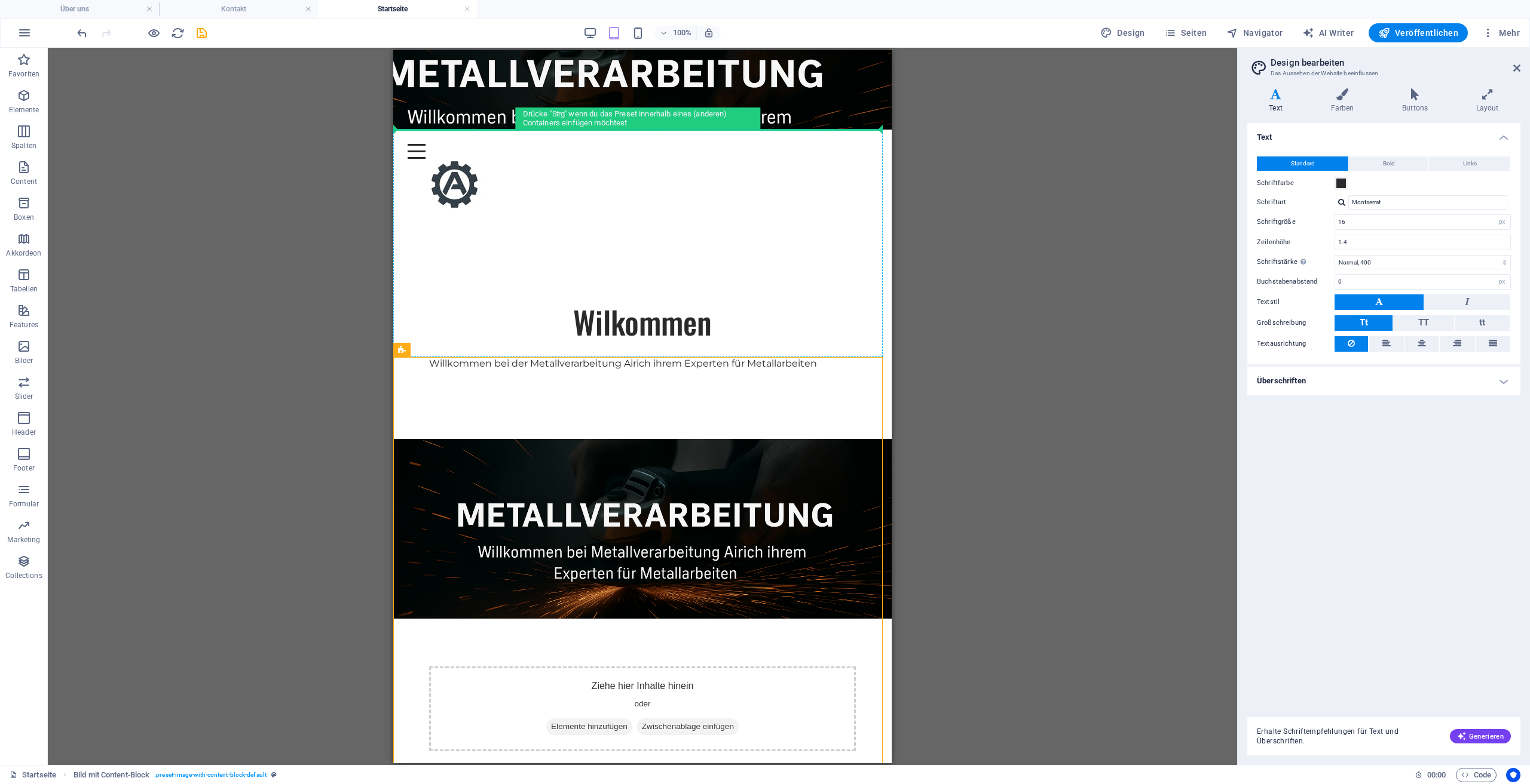
drag, startPoint x: 806, startPoint y: 399, endPoint x: 445, endPoint y: 239, distance: 394.9
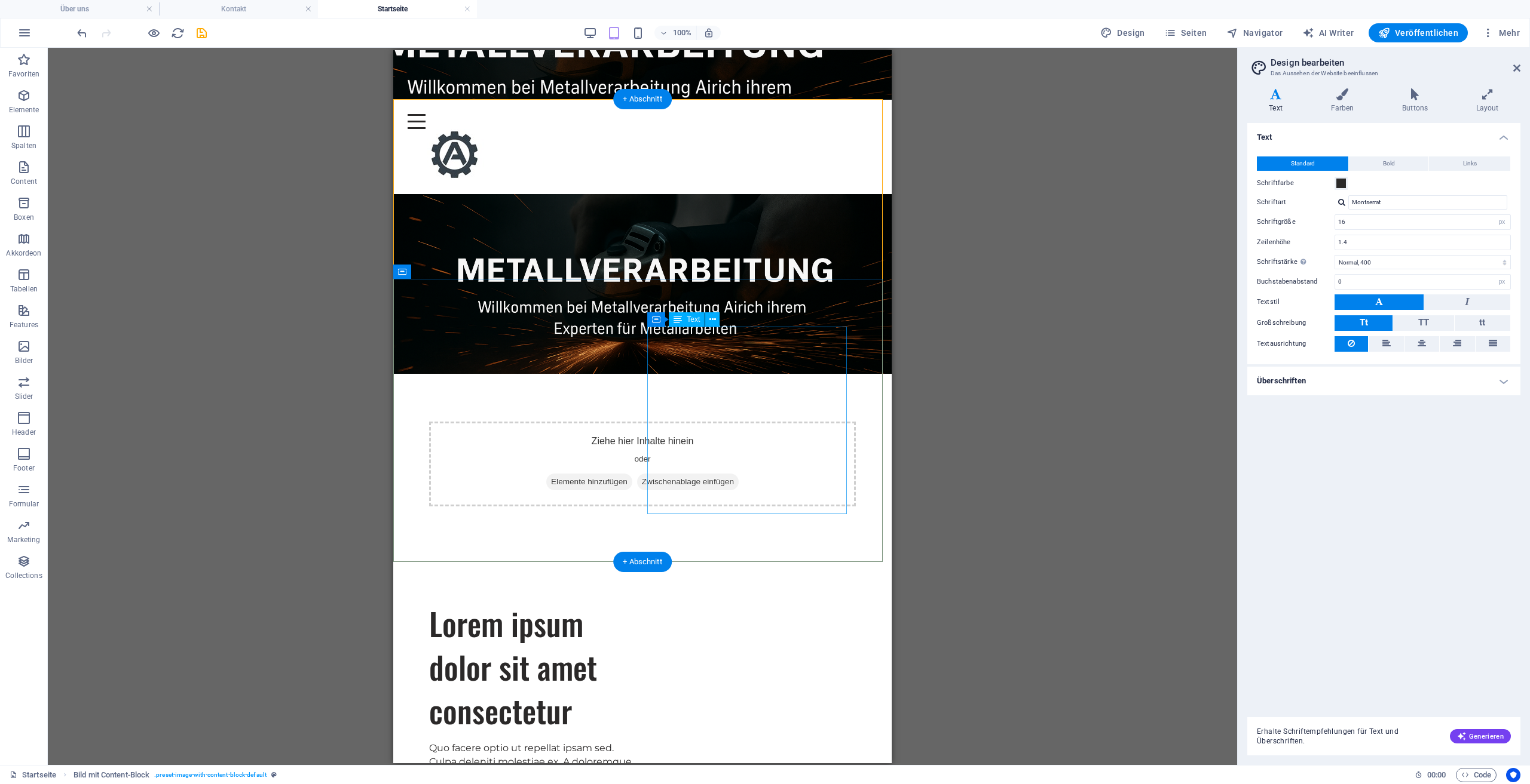
scroll to position [60, 0]
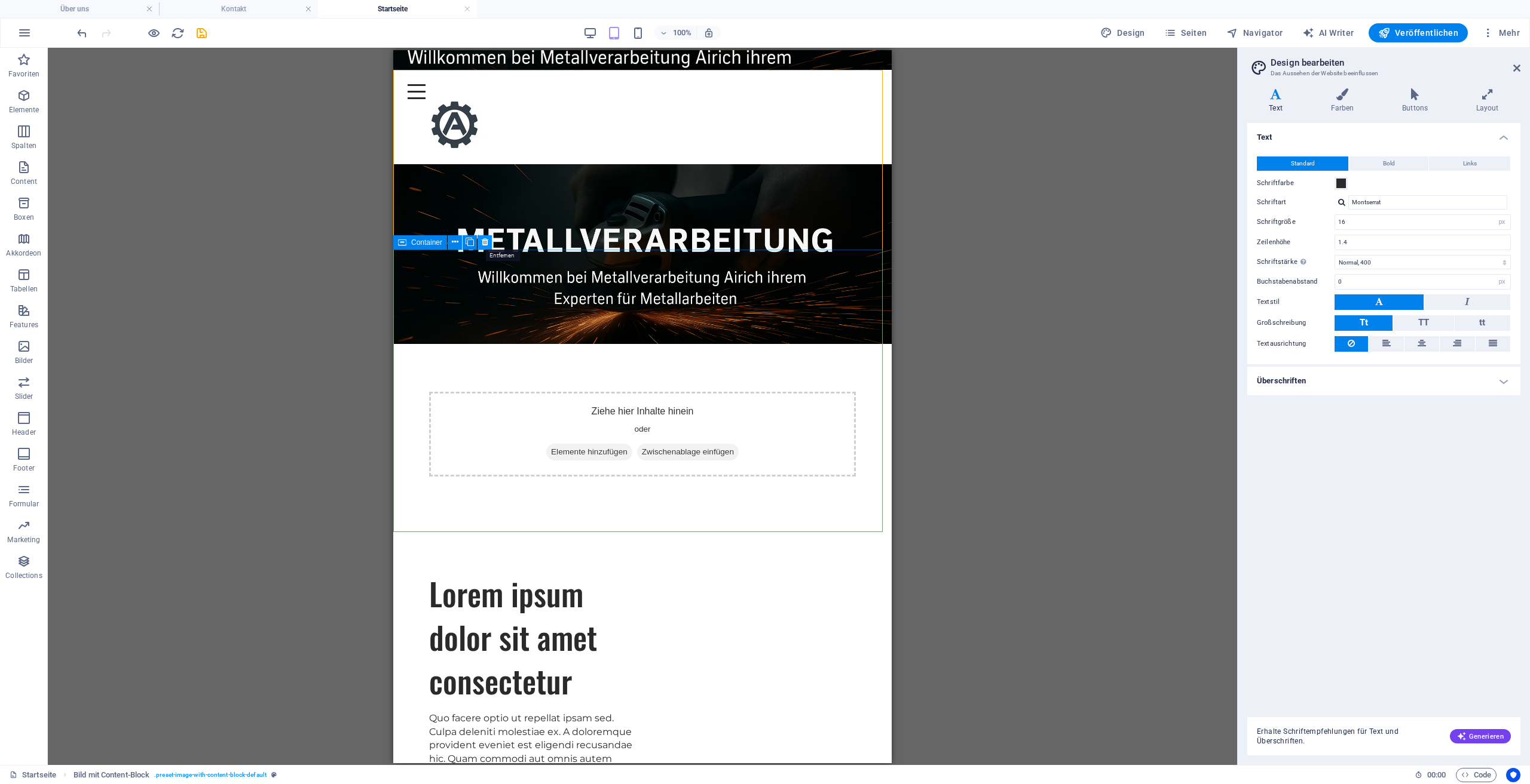
click at [487, 247] on icon at bounding box center [485, 242] width 7 height 13
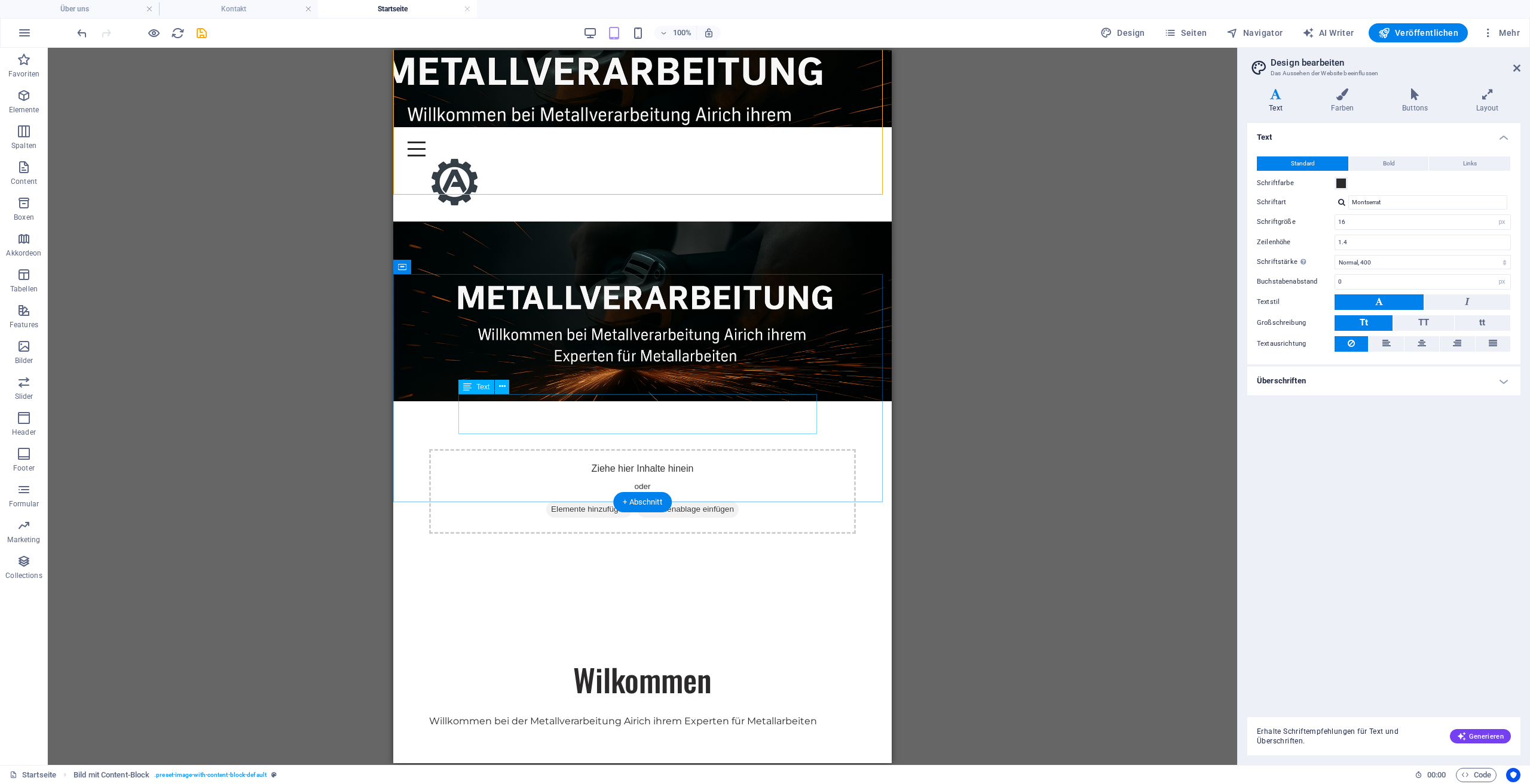
scroll to position [0, 0]
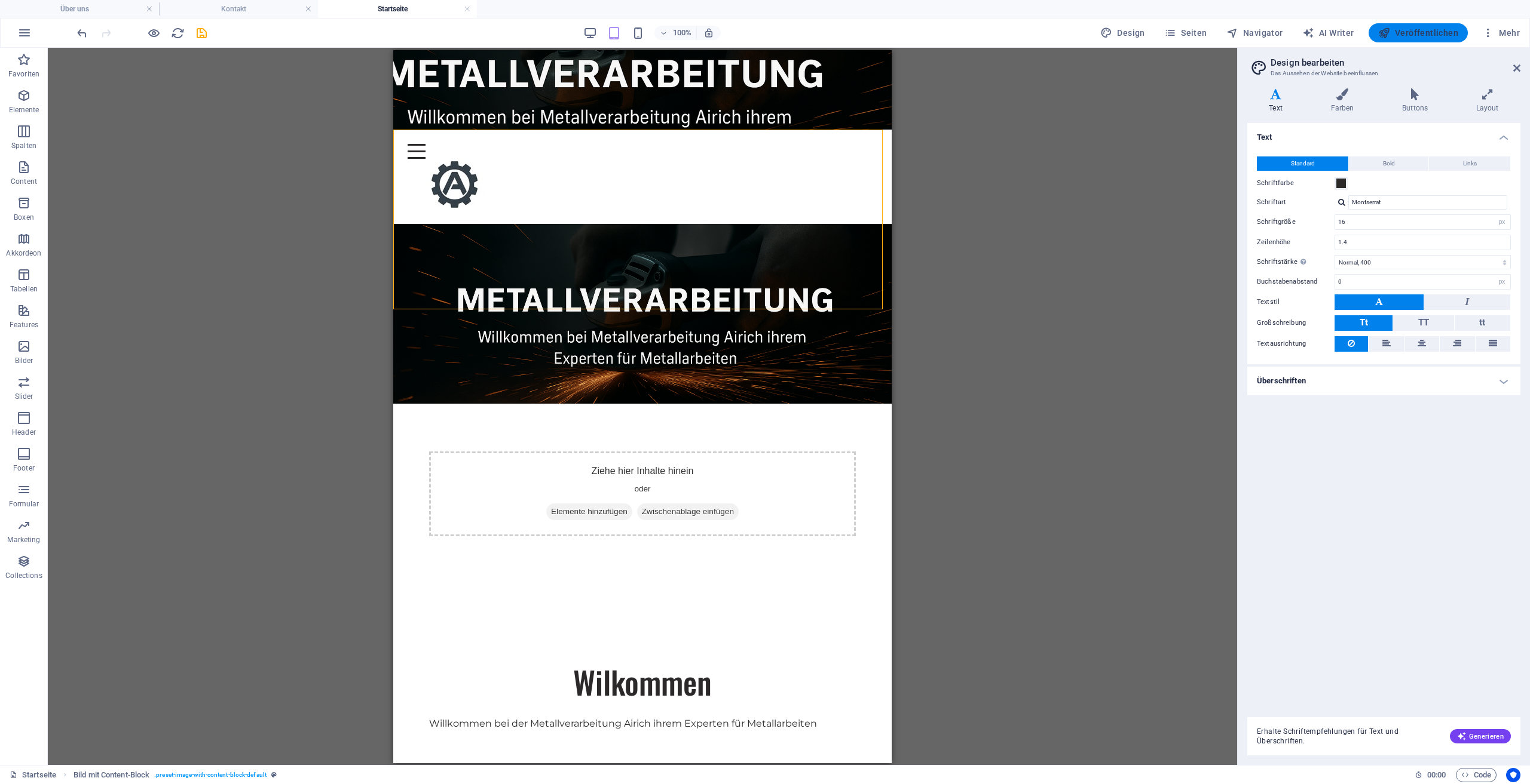
click at [1433, 35] on span "Veröffentlichen" at bounding box center [1418, 32] width 80 height 12
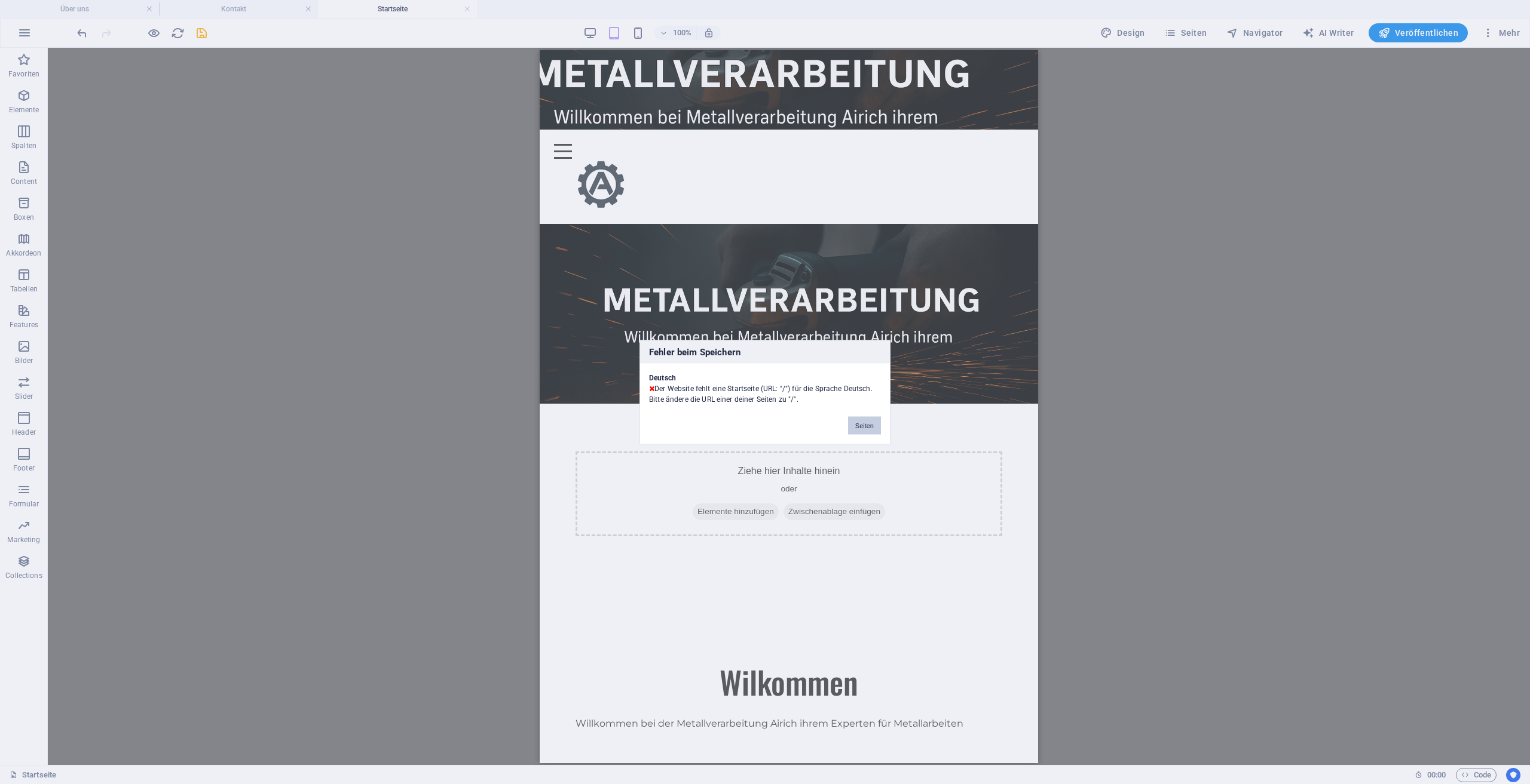
click at [859, 422] on button "Seiten" at bounding box center [865, 425] width 32 height 18
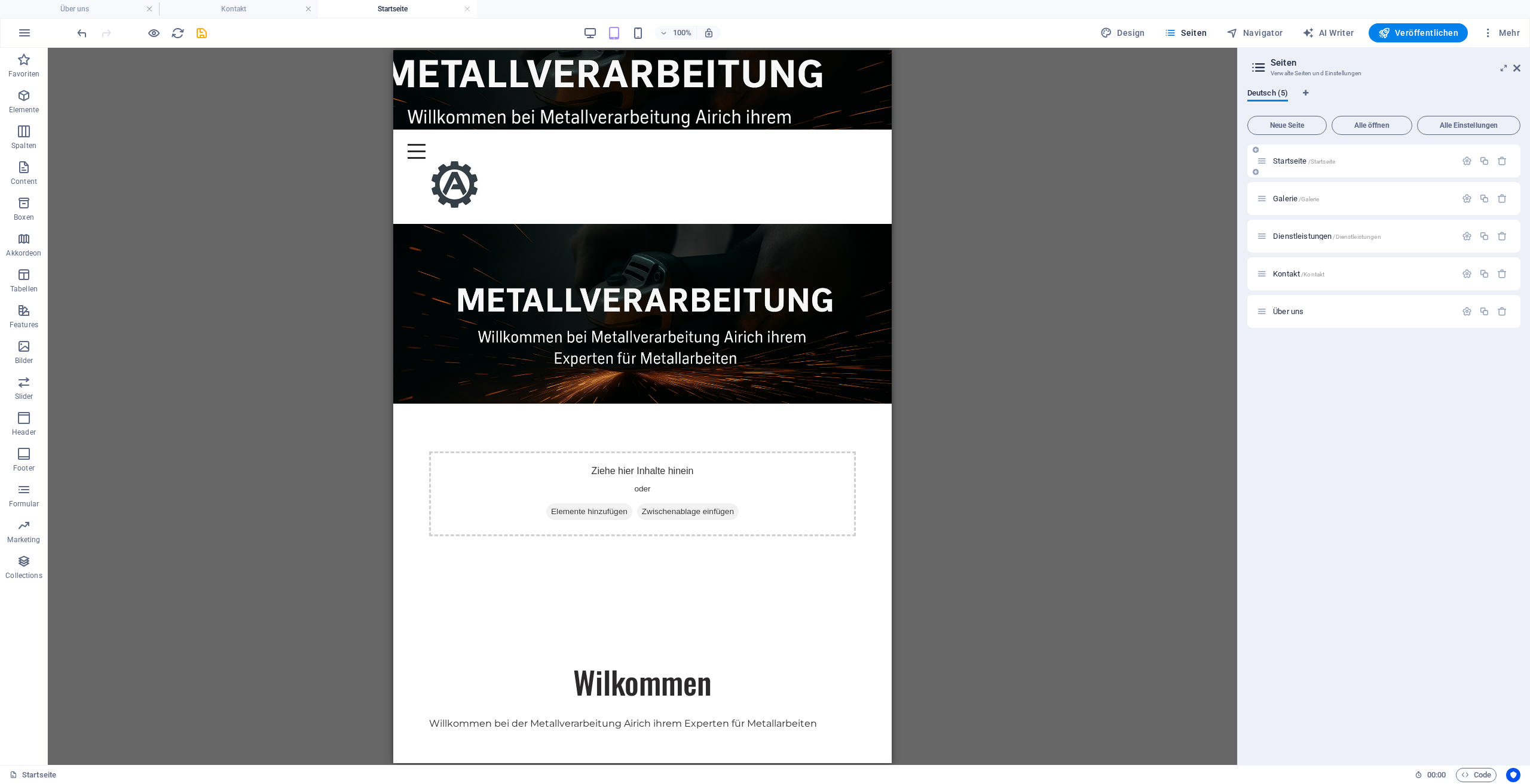
click at [1308, 167] on div "Startseite /Startseite" at bounding box center [1356, 161] width 199 height 14
click at [1468, 158] on icon "button" at bounding box center [1467, 161] width 10 height 10
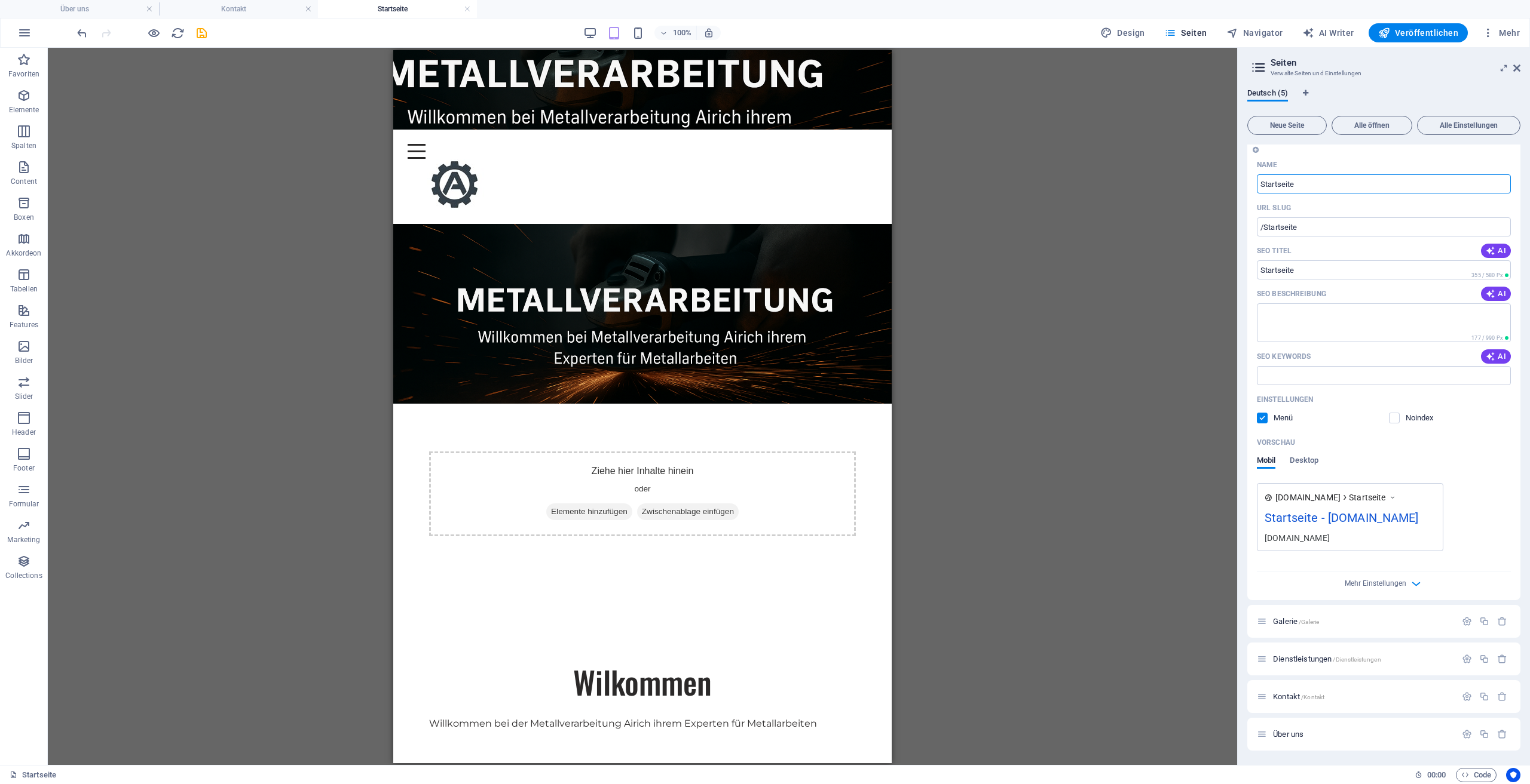
scroll to position [38, 0]
click at [1462, 614] on div "Galerie /Galerie" at bounding box center [1383, 622] width 273 height 32
click at [1462, 621] on icon "button" at bounding box center [1467, 622] width 10 height 10
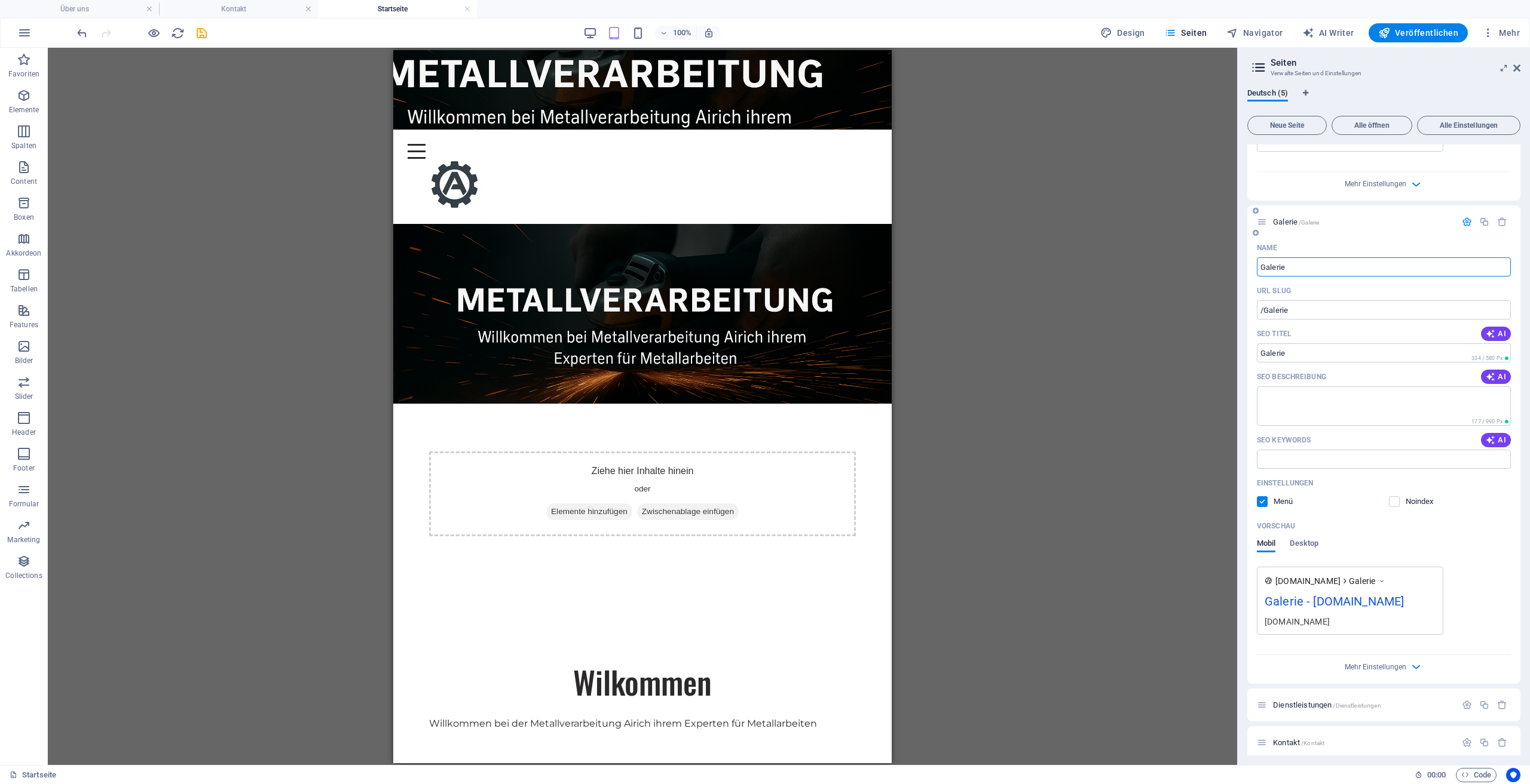
scroll to position [500, 0]
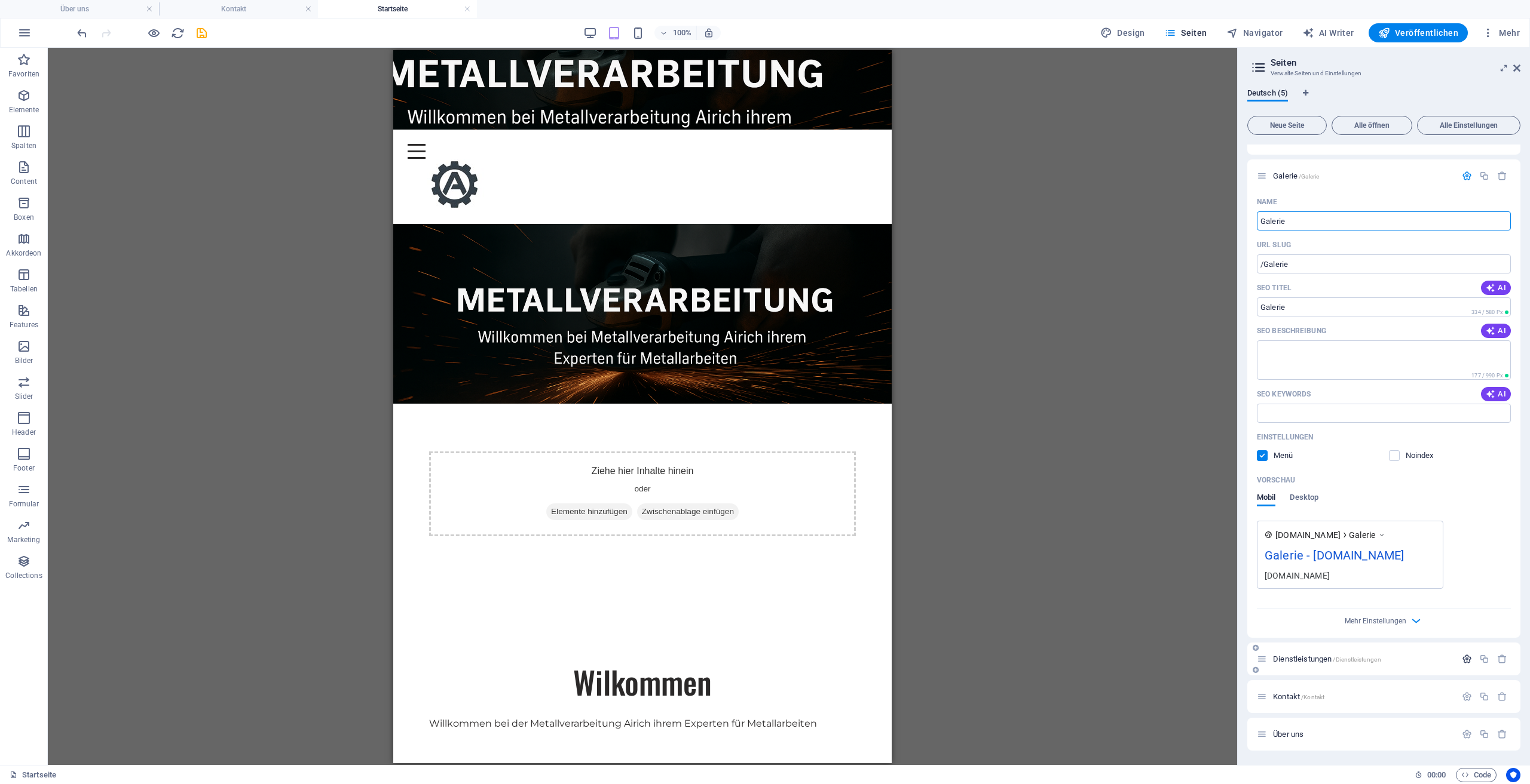
click at [1468, 659] on icon "button" at bounding box center [1467, 659] width 10 height 10
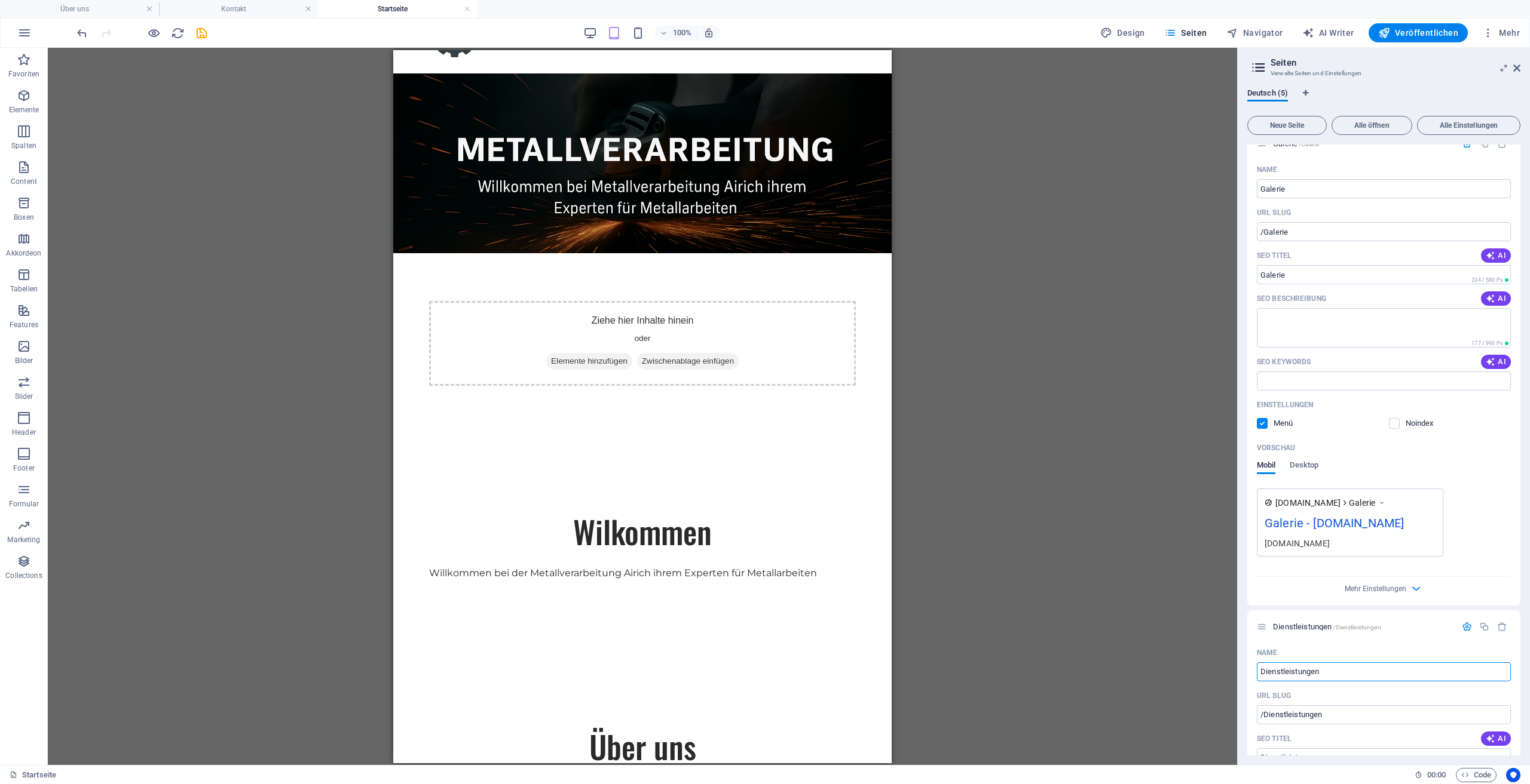
scroll to position [154, 0]
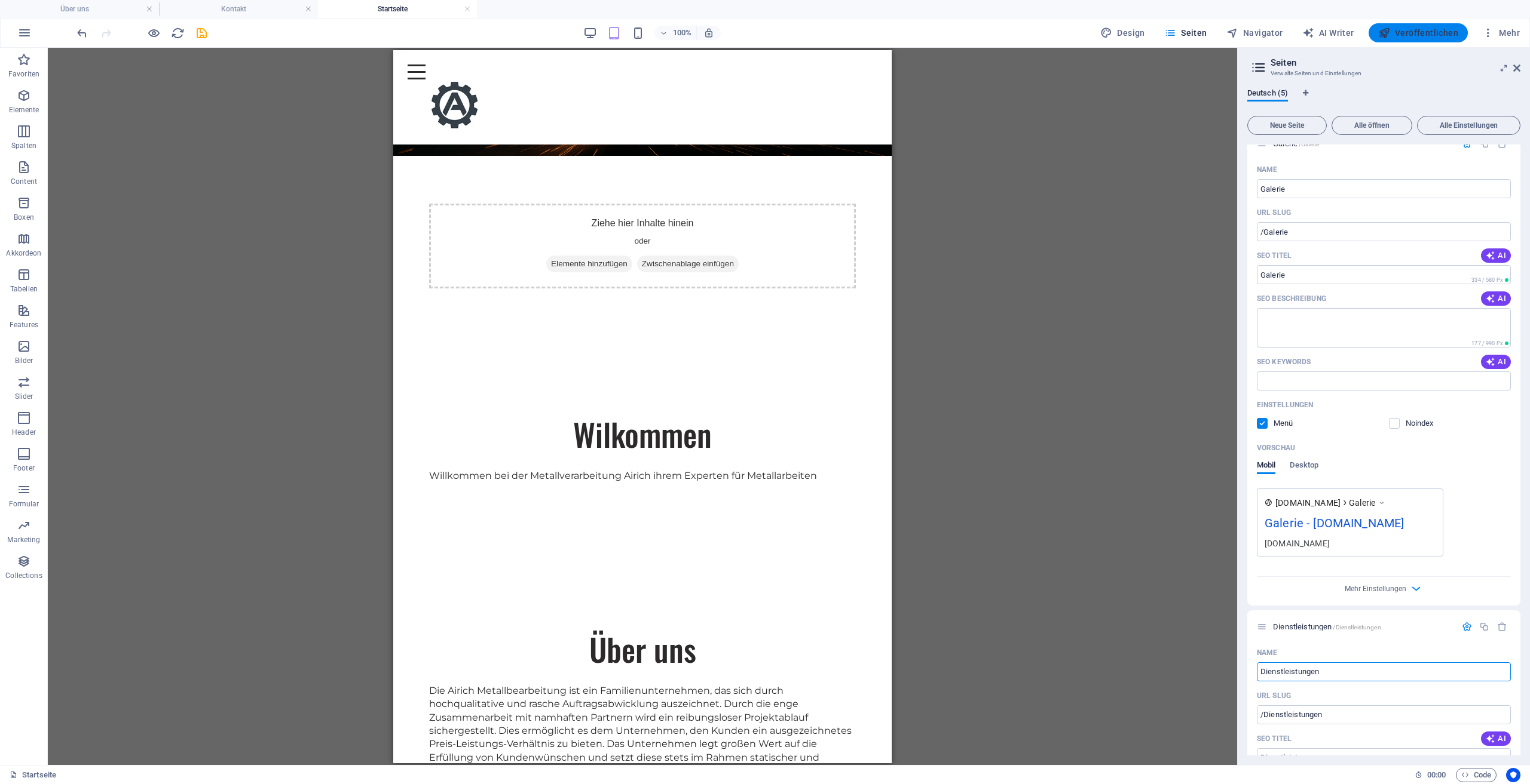
click at [1407, 31] on span "Veröffentlichen" at bounding box center [1418, 32] width 80 height 12
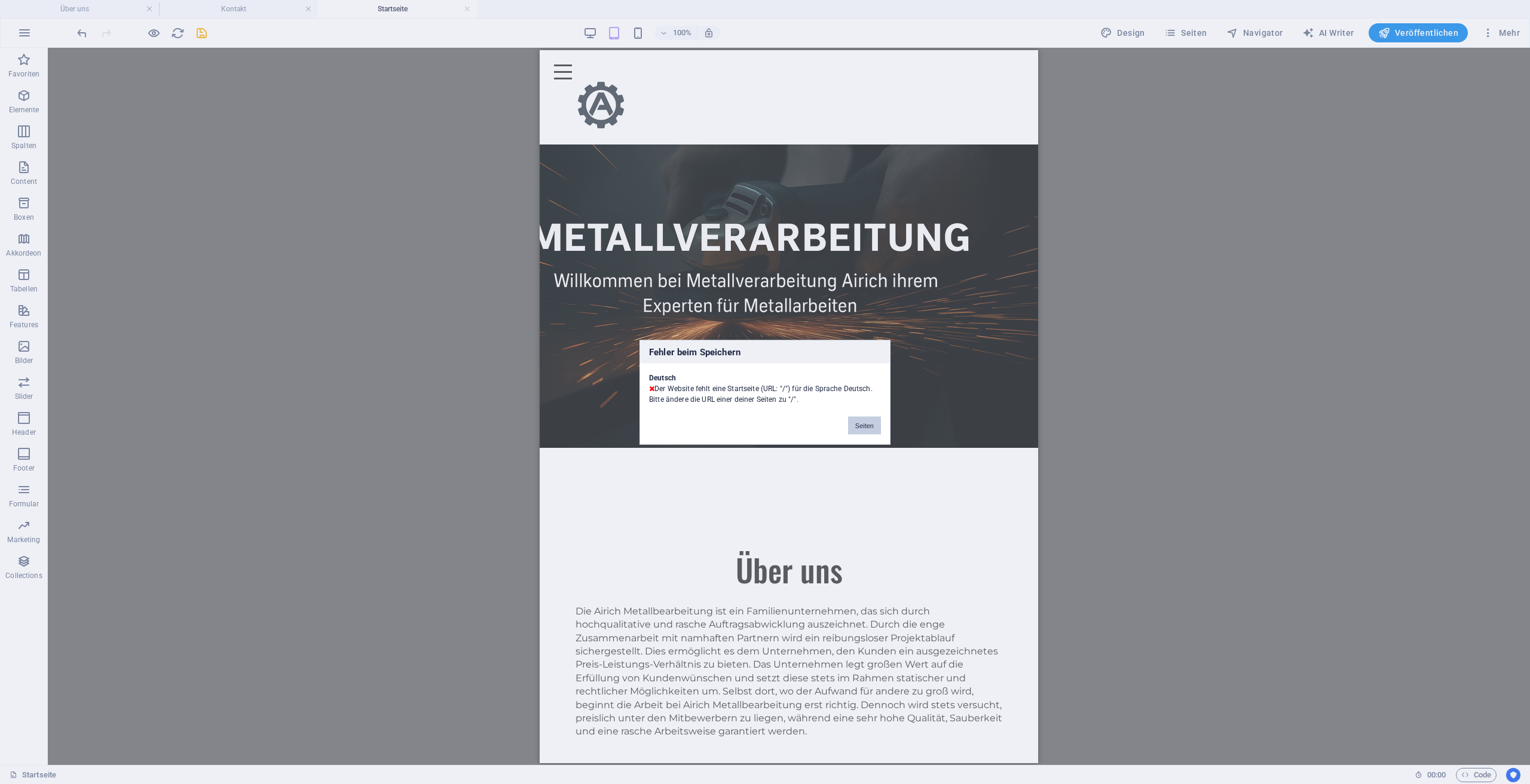
click at [865, 424] on button "Seiten" at bounding box center [865, 425] width 32 height 18
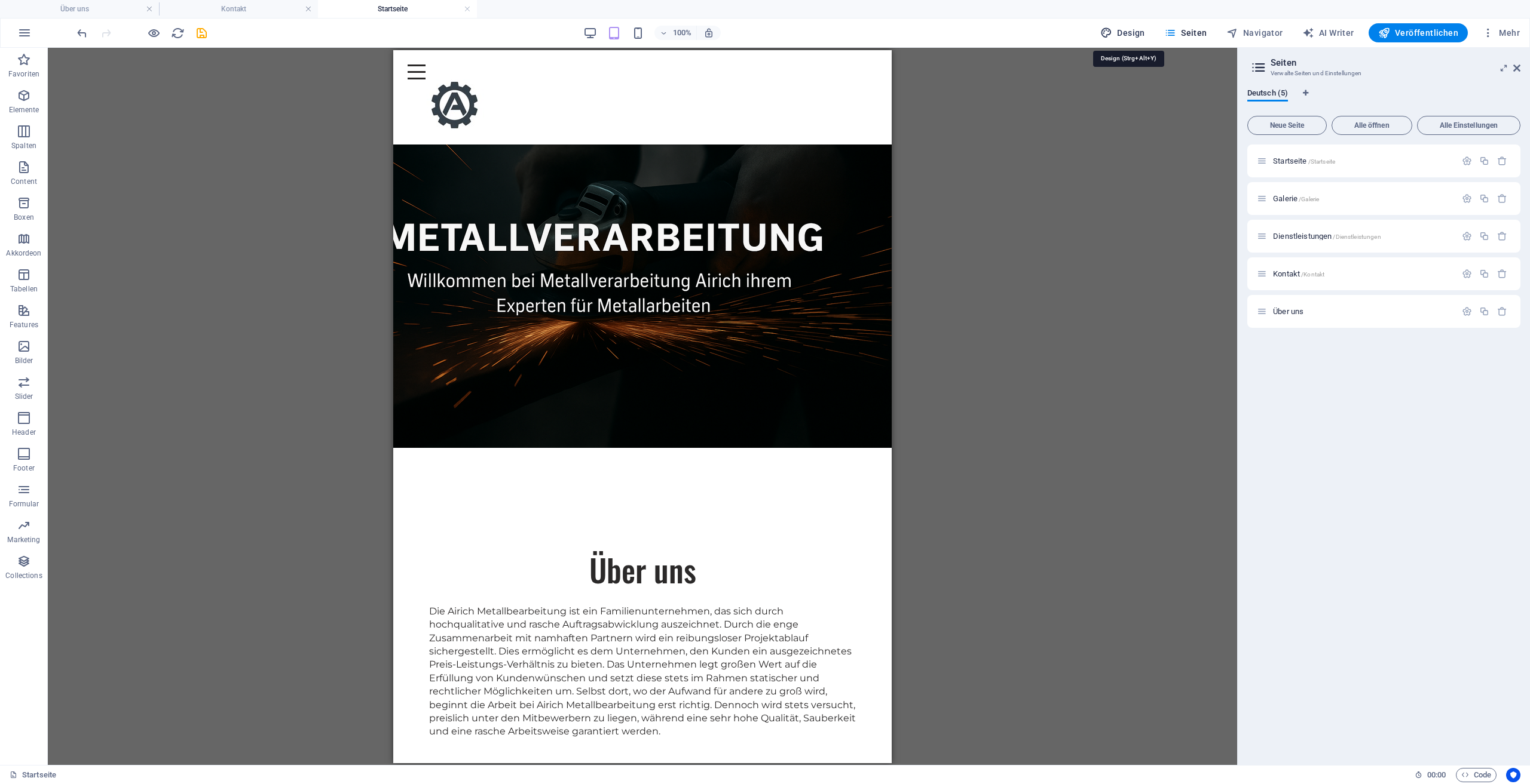
click at [1134, 34] on span "Design" at bounding box center [1122, 32] width 44 height 12
select select "px"
select select "400"
select select "px"
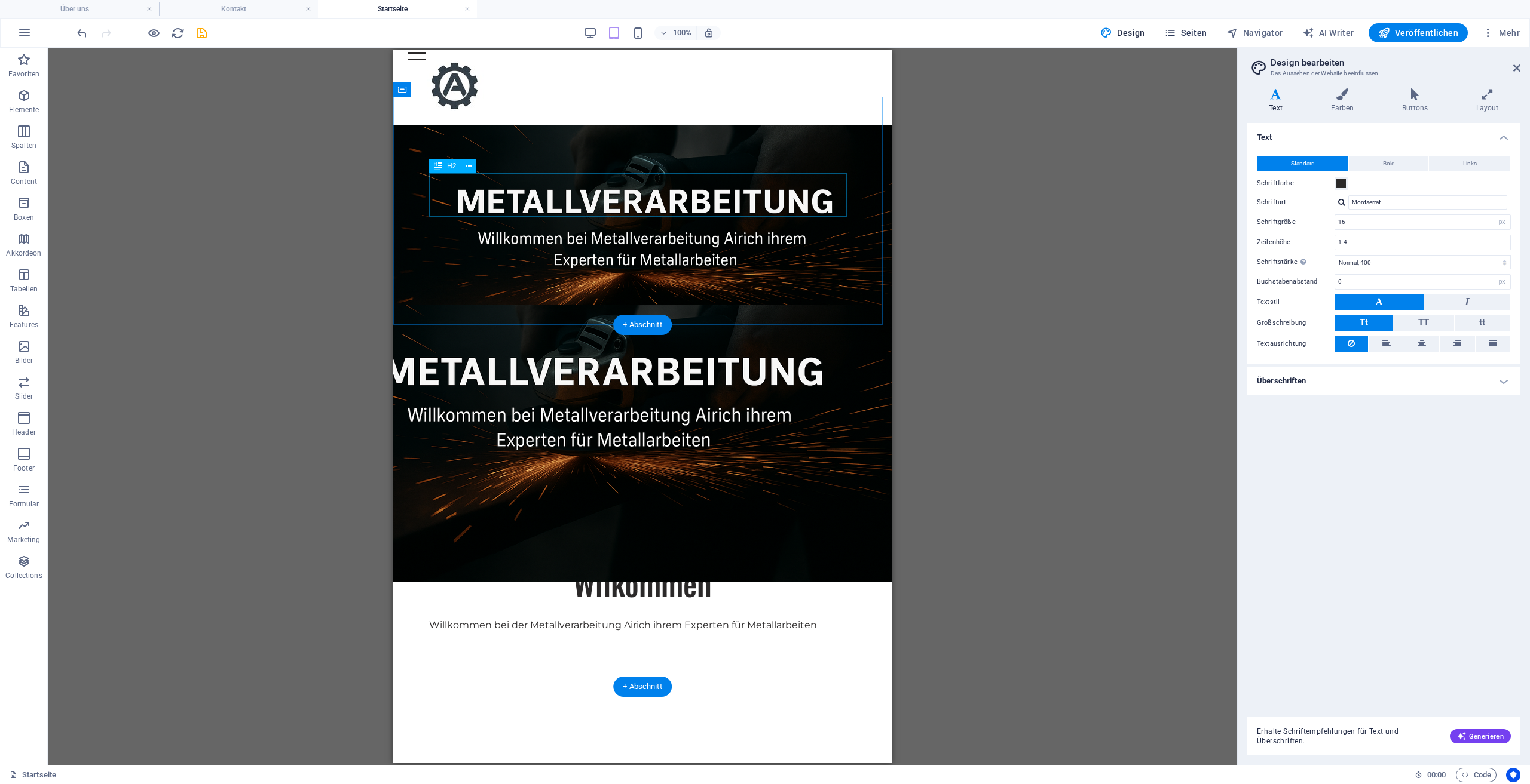
scroll to position [0, 0]
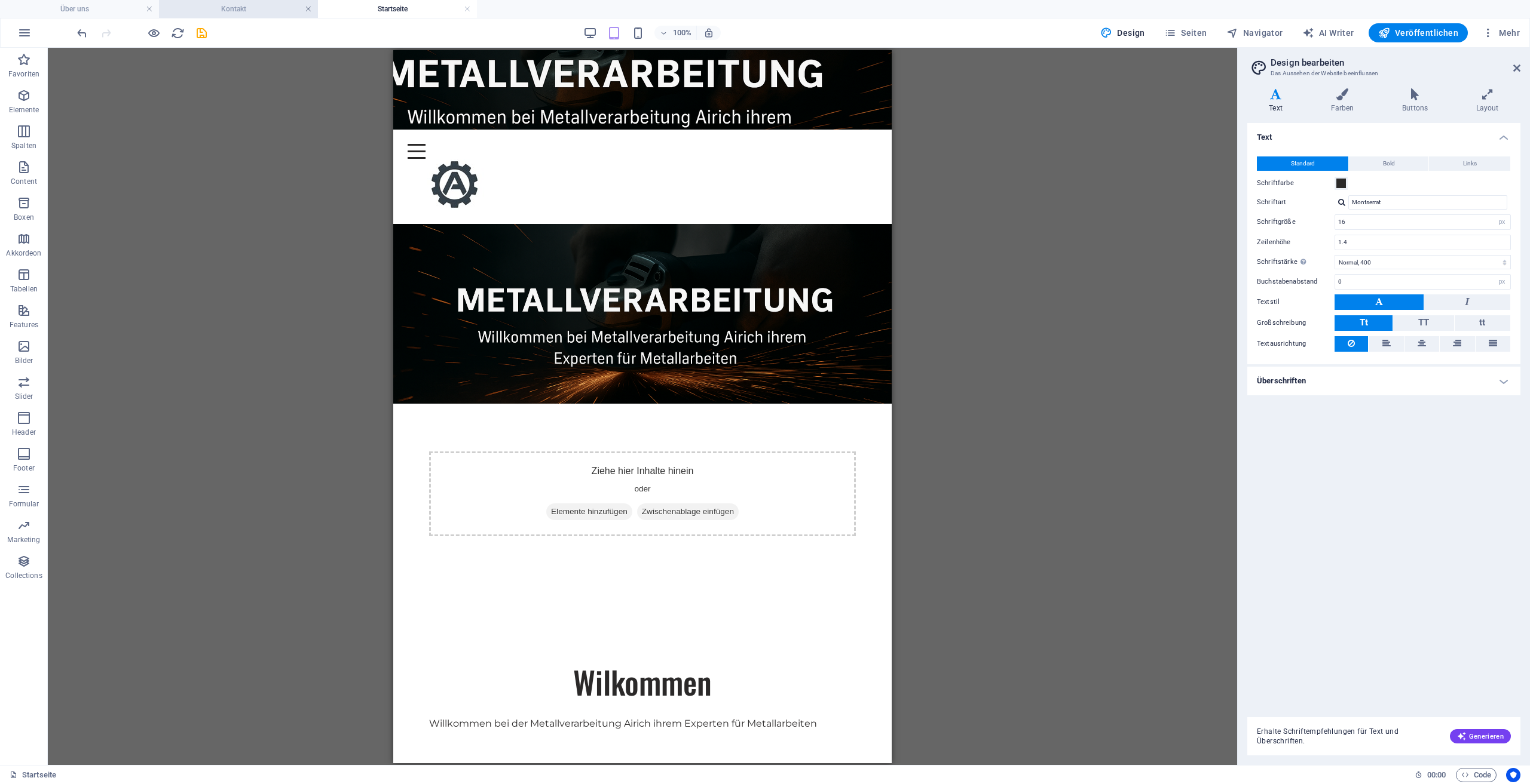
click at [306, 8] on link at bounding box center [308, 9] width 7 height 11
click at [860, 129] on div "Menu Startseite Galerie Dienstleistungen Kontakt Über uns" at bounding box center [642, 176] width 499 height 94
click at [100, 5] on h4 "Über uns" at bounding box center [80, 9] width 159 height 13
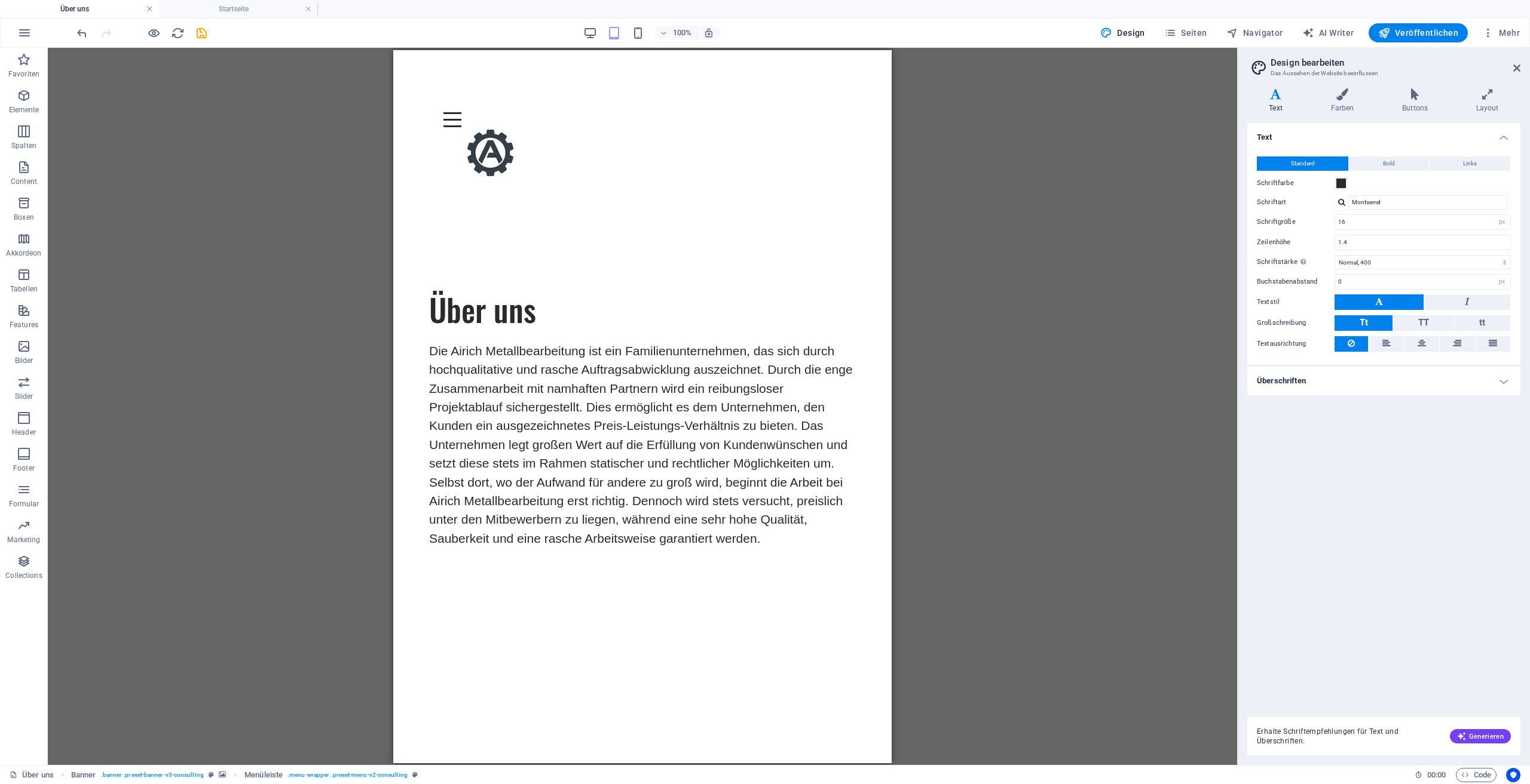
click at [150, 9] on link at bounding box center [149, 9] width 7 height 11
click at [0, 0] on icon "button" at bounding box center [0, 0] width 0 height 0
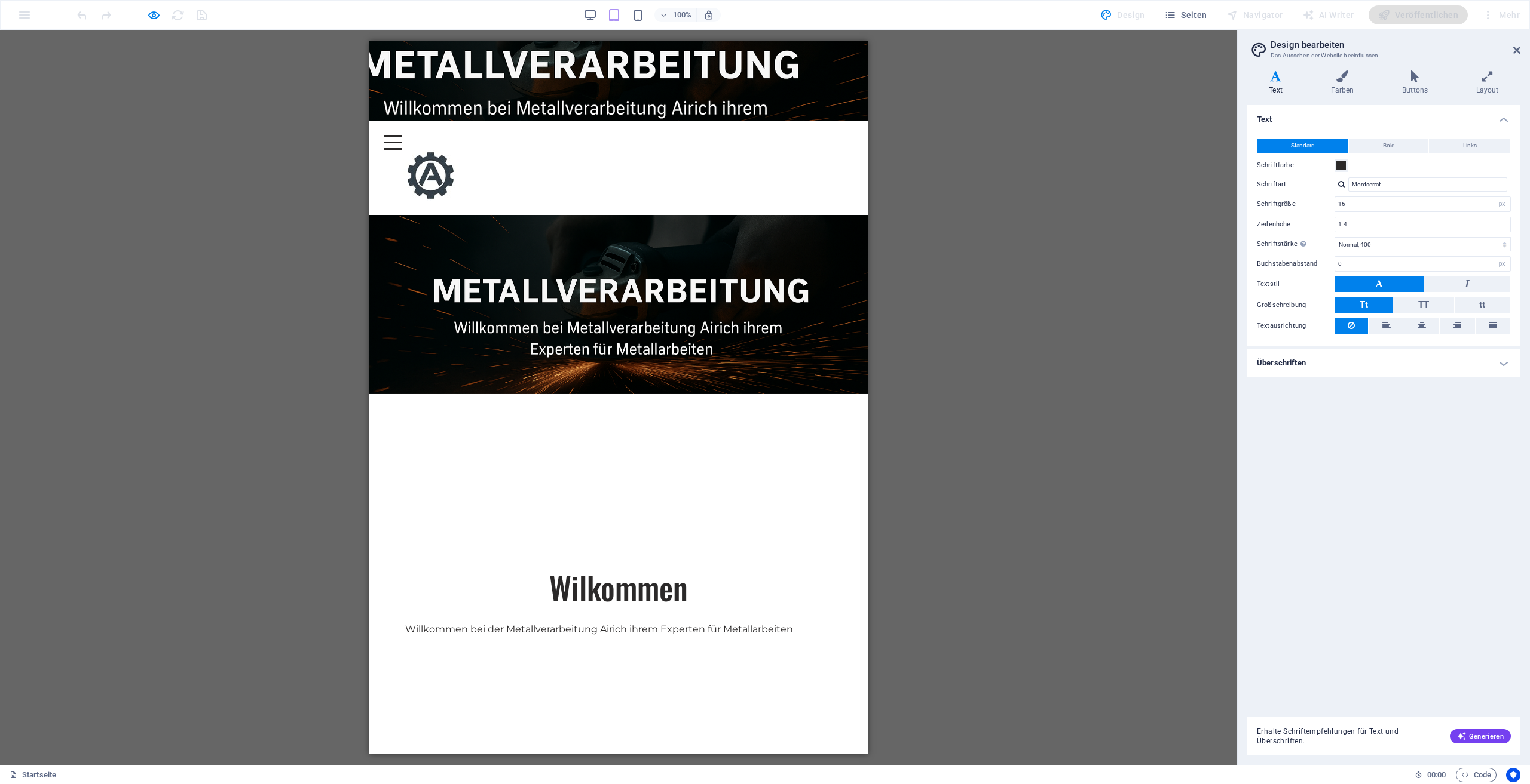
click at [1525, 52] on aside "Design bearbeiten Das Aussehen der Website beeinflussen Varianten Text Farben B…" at bounding box center [1383, 398] width 292 height 735
click at [1520, 52] on icon at bounding box center [1516, 50] width 7 height 9
click at [1237, 52] on div "Ziehe hier rein, um den vorhandenen Inhalt zu ersetzen. Drücke "Strg", wenn du …" at bounding box center [618, 398] width 1237 height 735
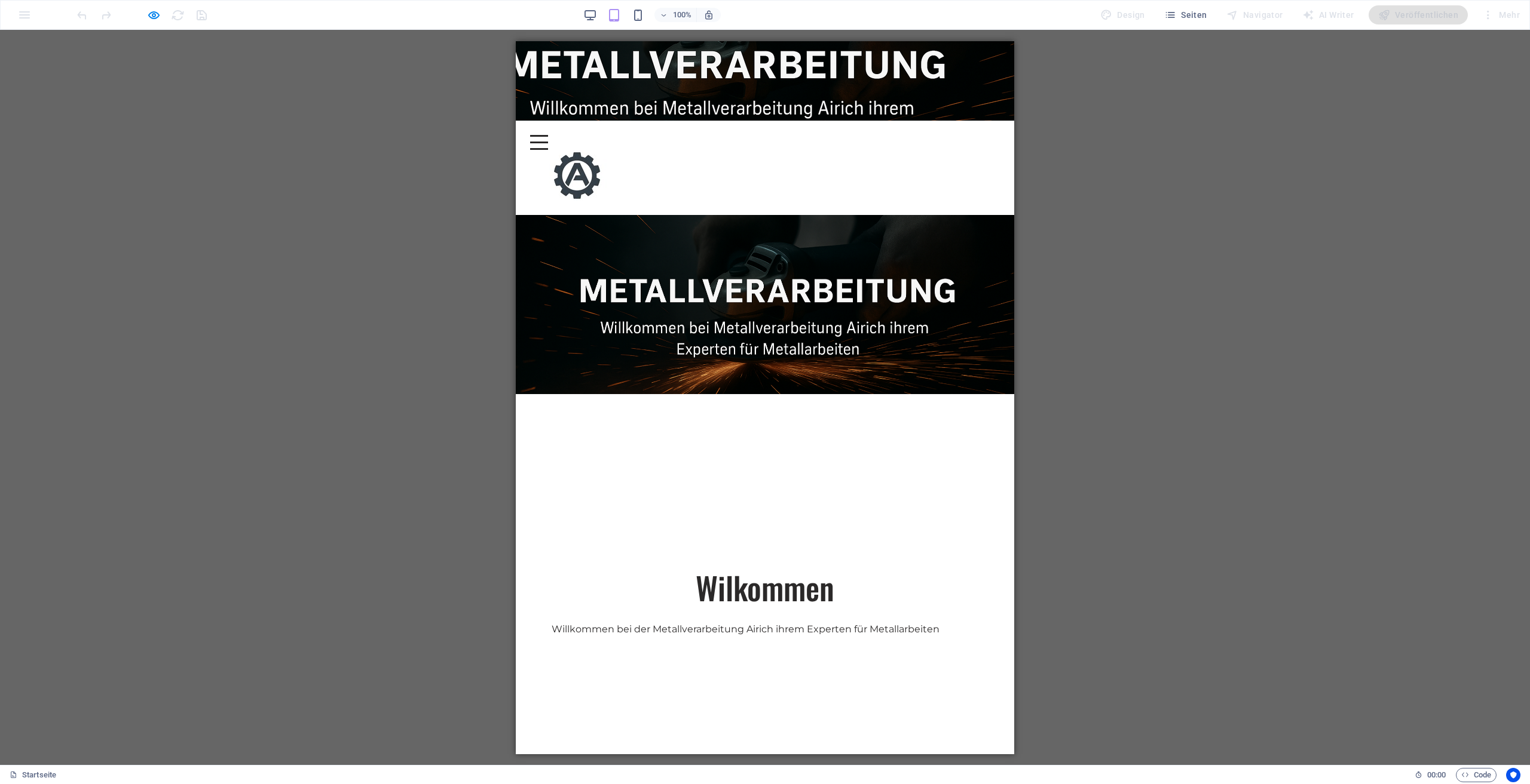
drag, startPoint x: 1168, startPoint y: 115, endPoint x: 1155, endPoint y: 106, distance: 15.8
drag, startPoint x: 1060, startPoint y: 41, endPoint x: 855, endPoint y: 82, distance: 209.1
click at [855, 134] on div "Menu" at bounding box center [765, 141] width 470 height 15
click at [860, 134] on div "Menu" at bounding box center [765, 141] width 470 height 15
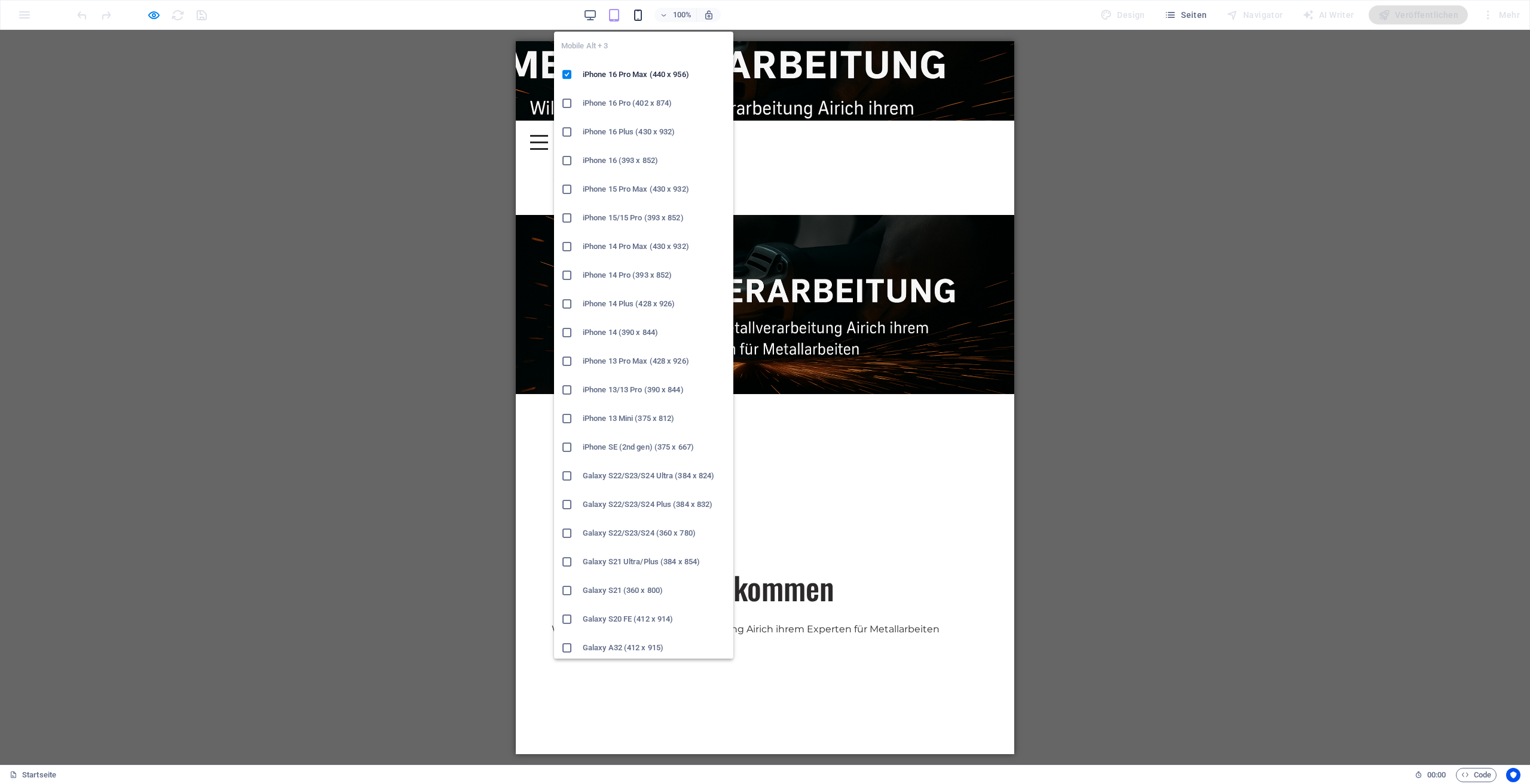
click at [637, 12] on icon "button" at bounding box center [638, 15] width 14 height 14
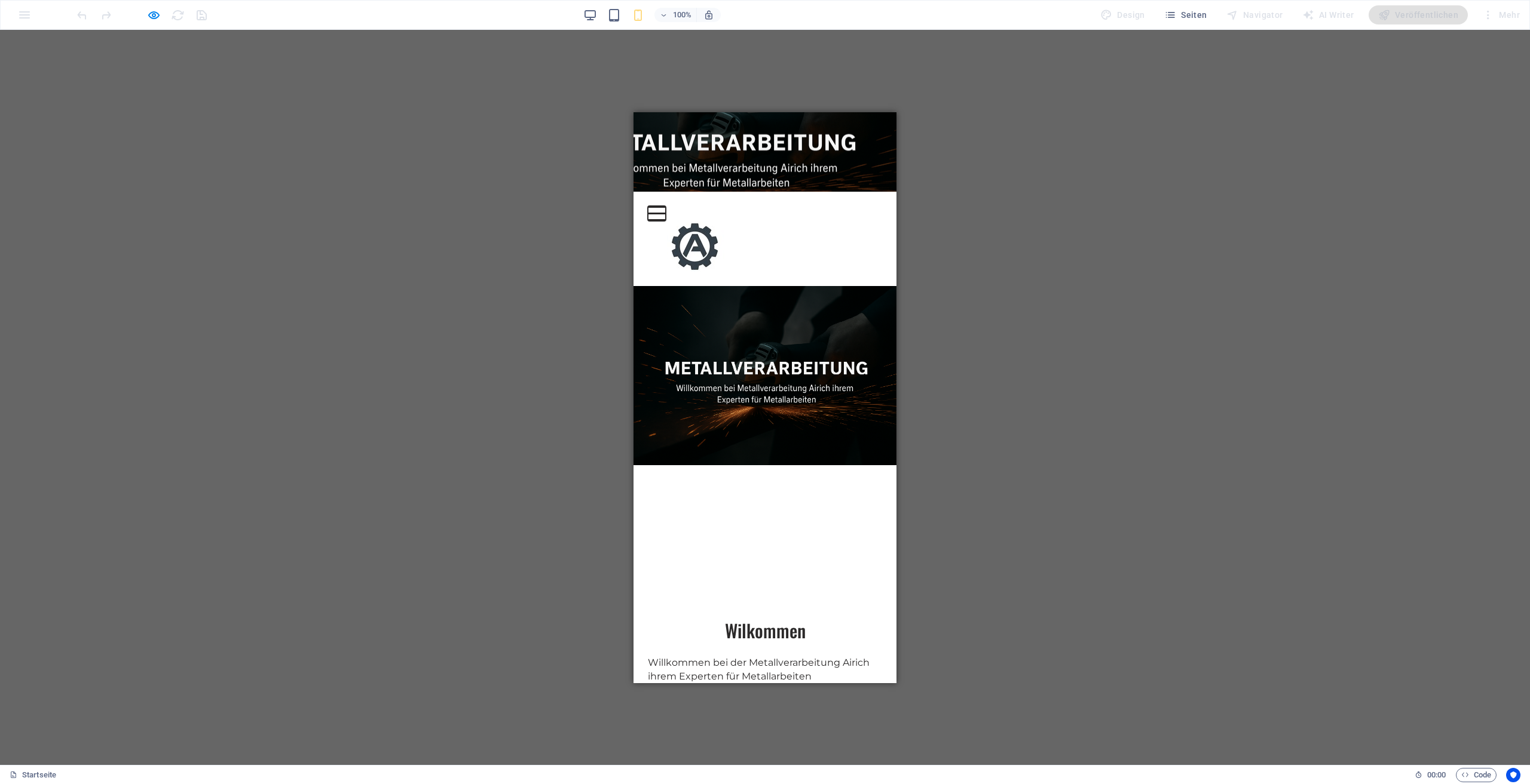
click at [665, 205] on button "Menu" at bounding box center [656, 206] width 18 height 2
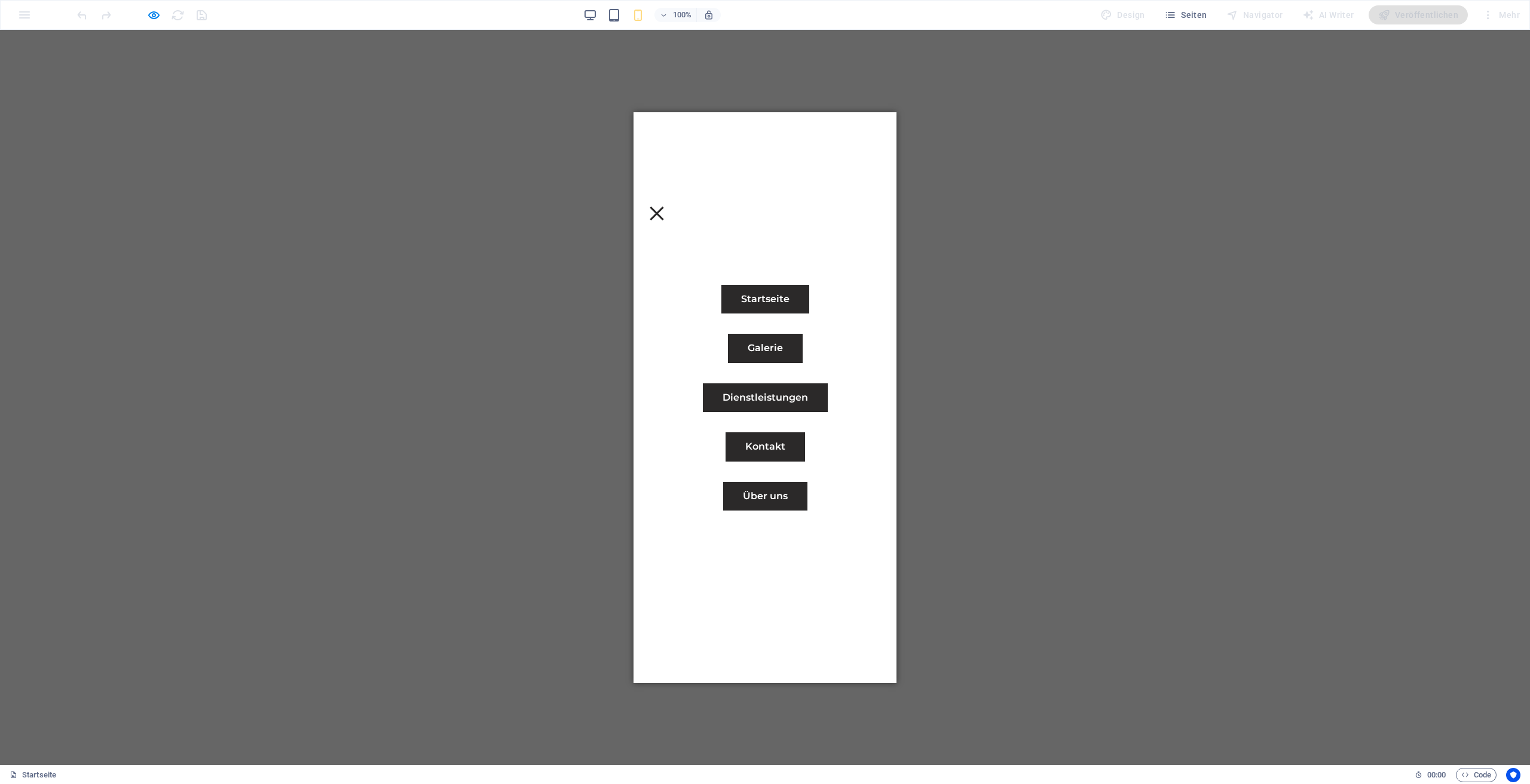
click at [761, 446] on link "Kontakt" at bounding box center [765, 446] width 80 height 29
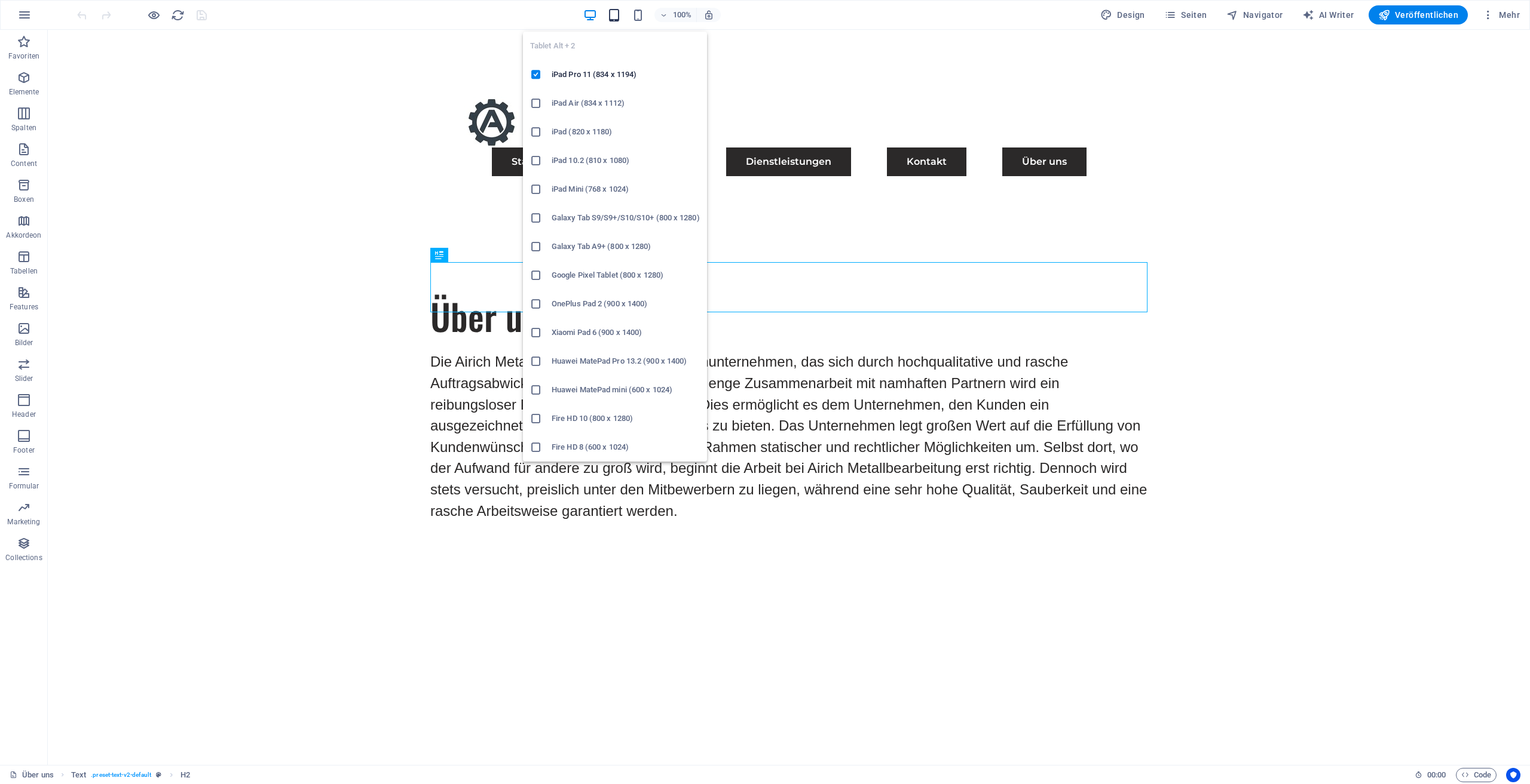
click at [621, 14] on icon "button" at bounding box center [614, 15] width 14 height 14
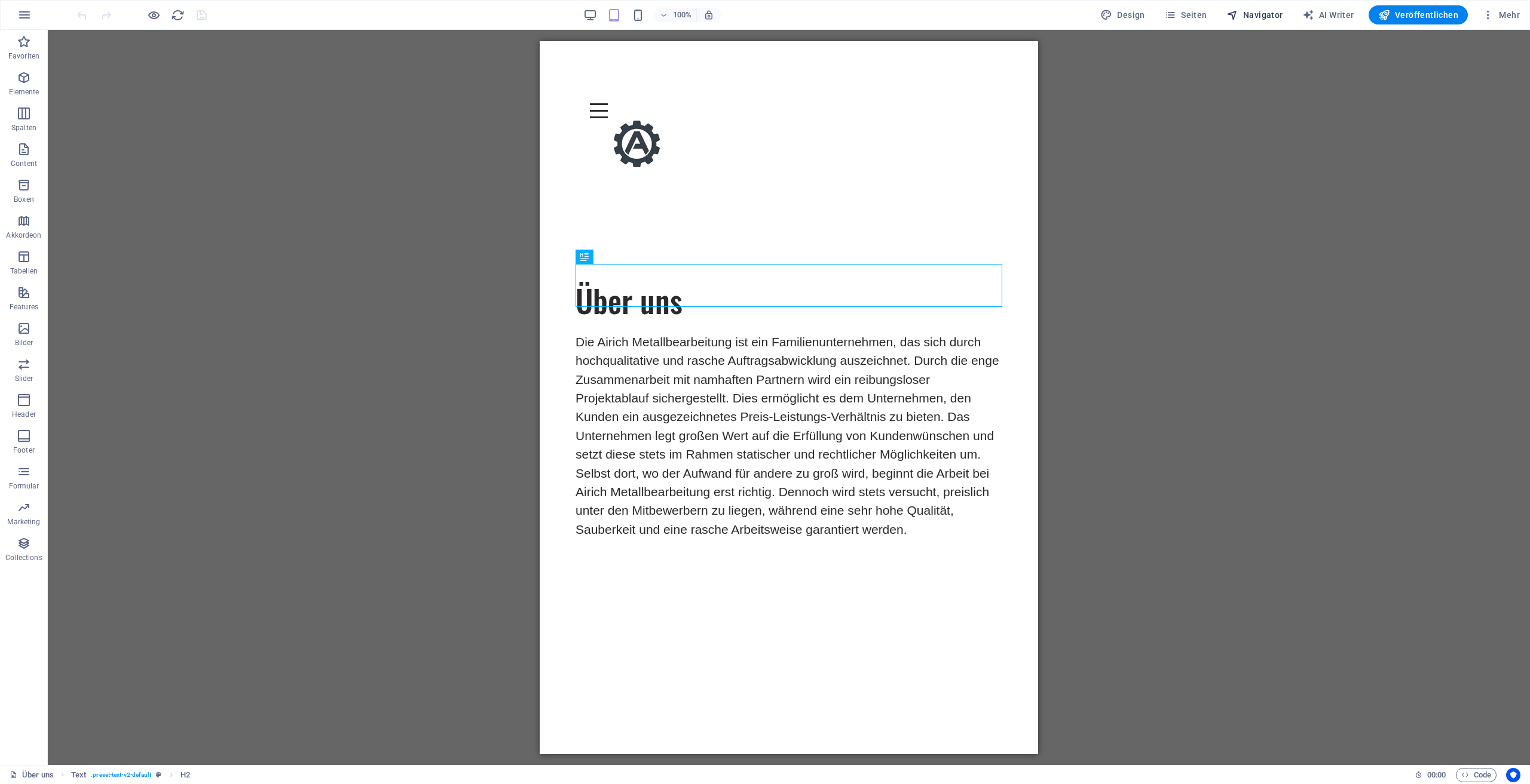
click at [1270, 23] on button "Navigator" at bounding box center [1255, 15] width 67 height 19
select select "17489479-de"
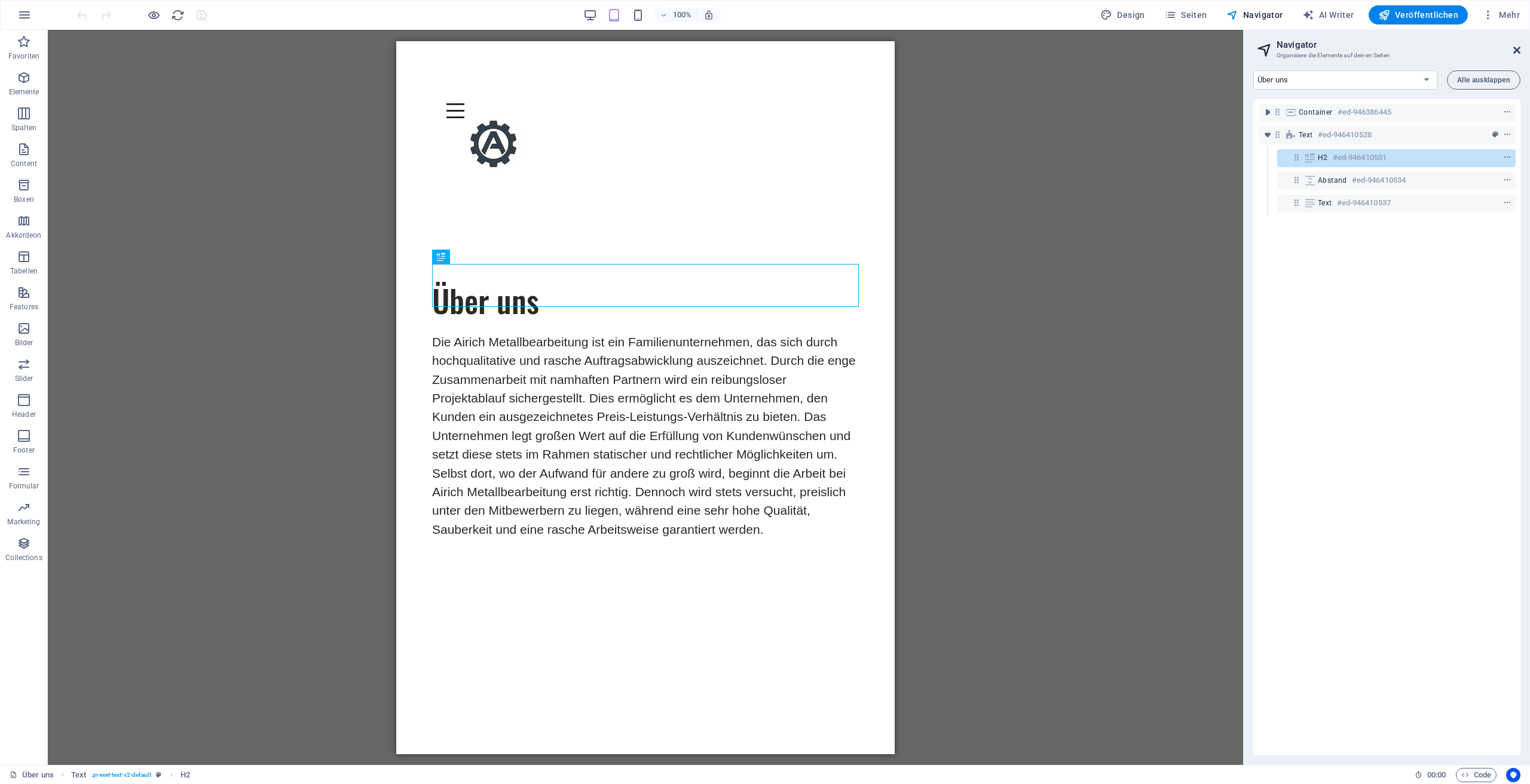
click at [1520, 50] on icon at bounding box center [1516, 50] width 7 height 9
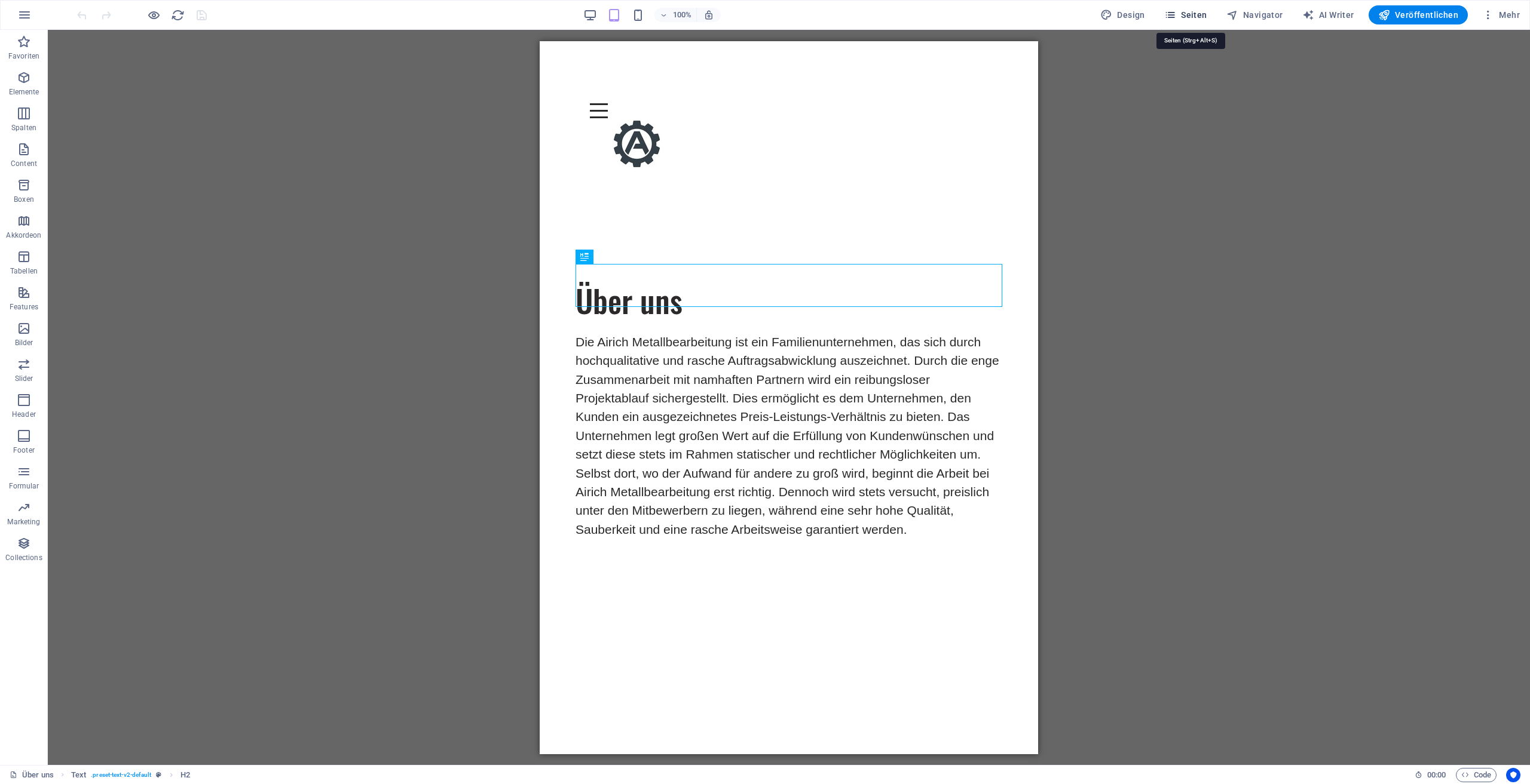
click at [1187, 19] on span "Seiten" at bounding box center [1185, 15] width 43 height 12
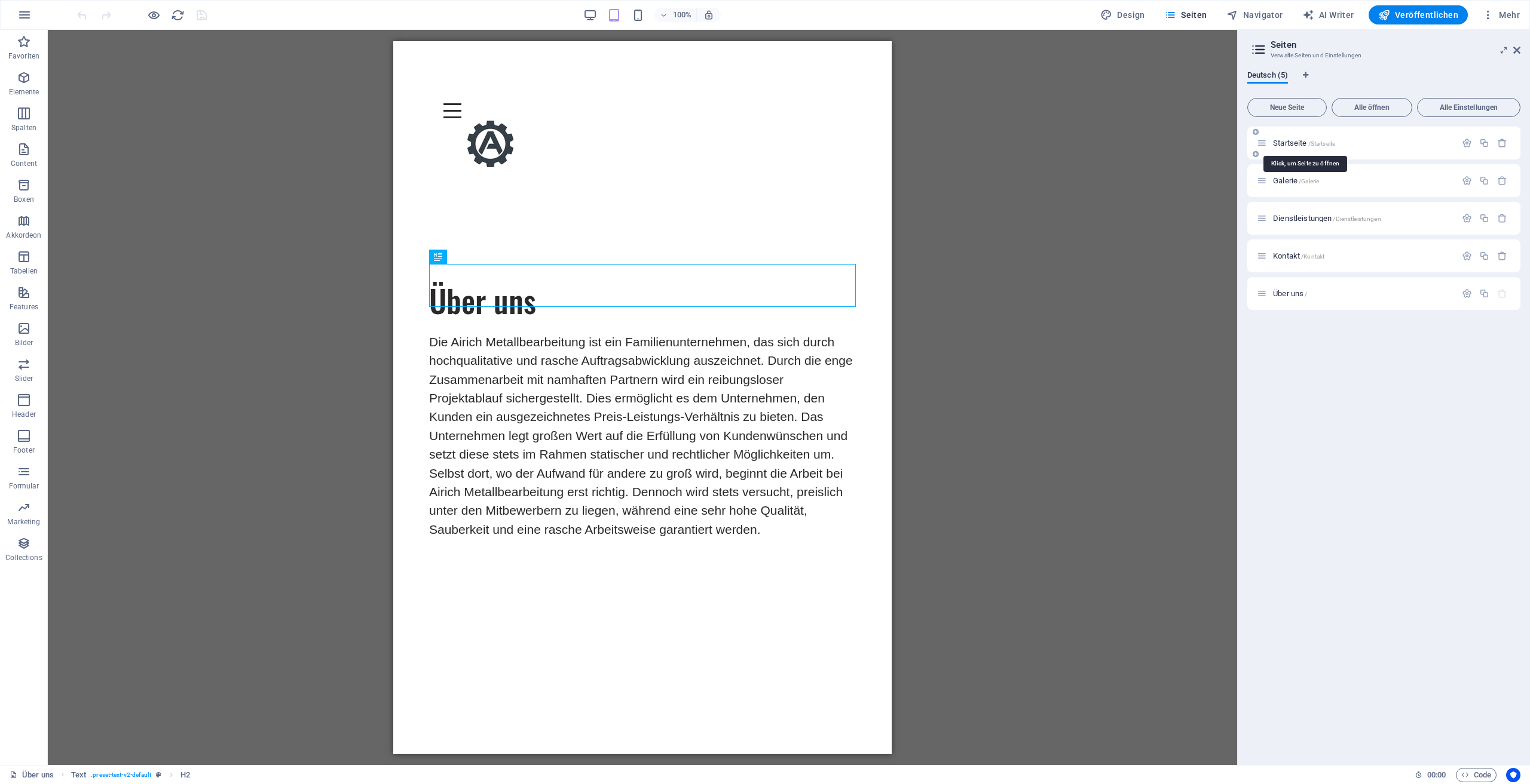
click at [1309, 139] on span "Startseite /Startseite" at bounding box center [1303, 143] width 62 height 9
click at [1309, 139] on div "Startseite /Startseite" at bounding box center [1383, 143] width 273 height 32
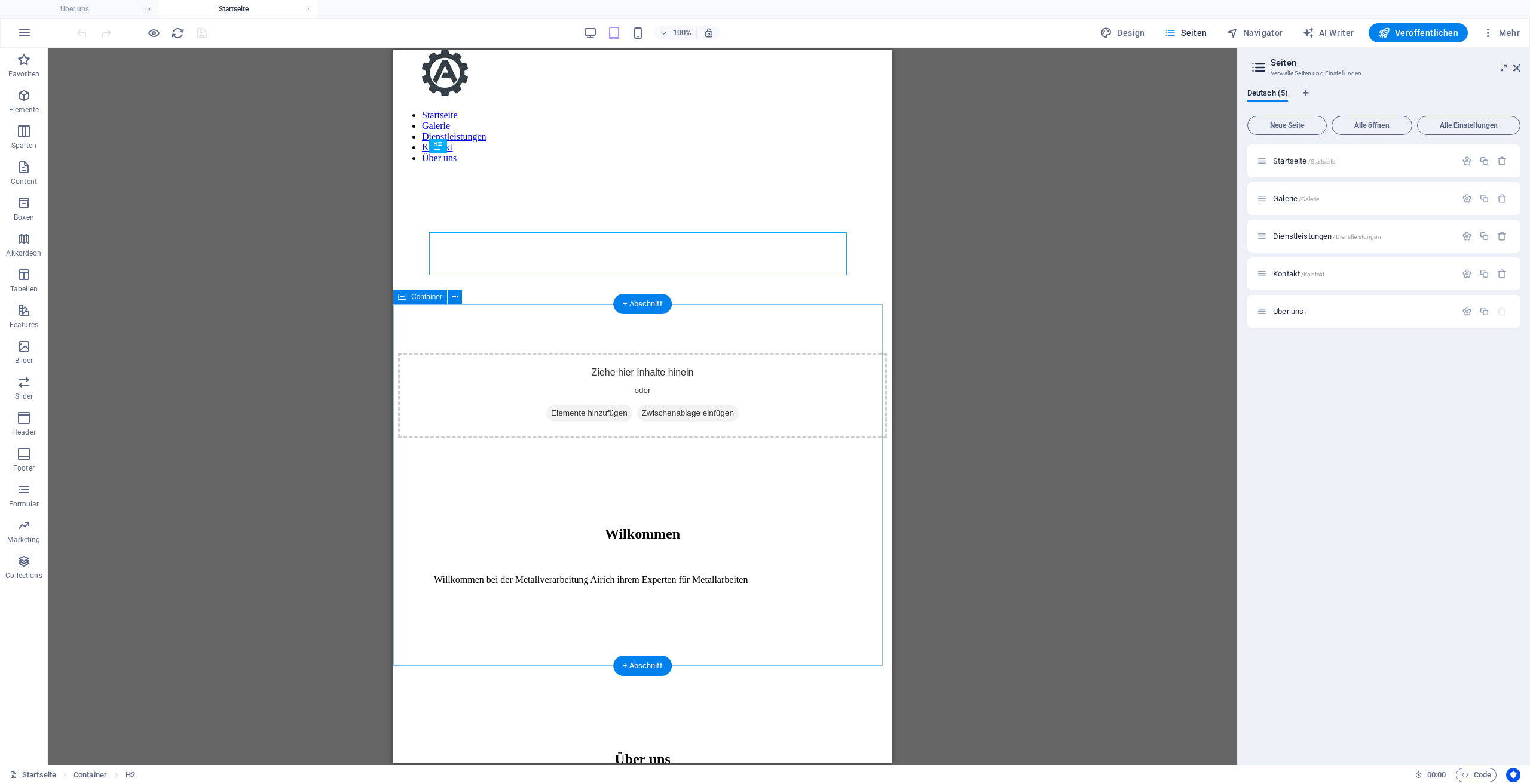
scroll to position [154, 0]
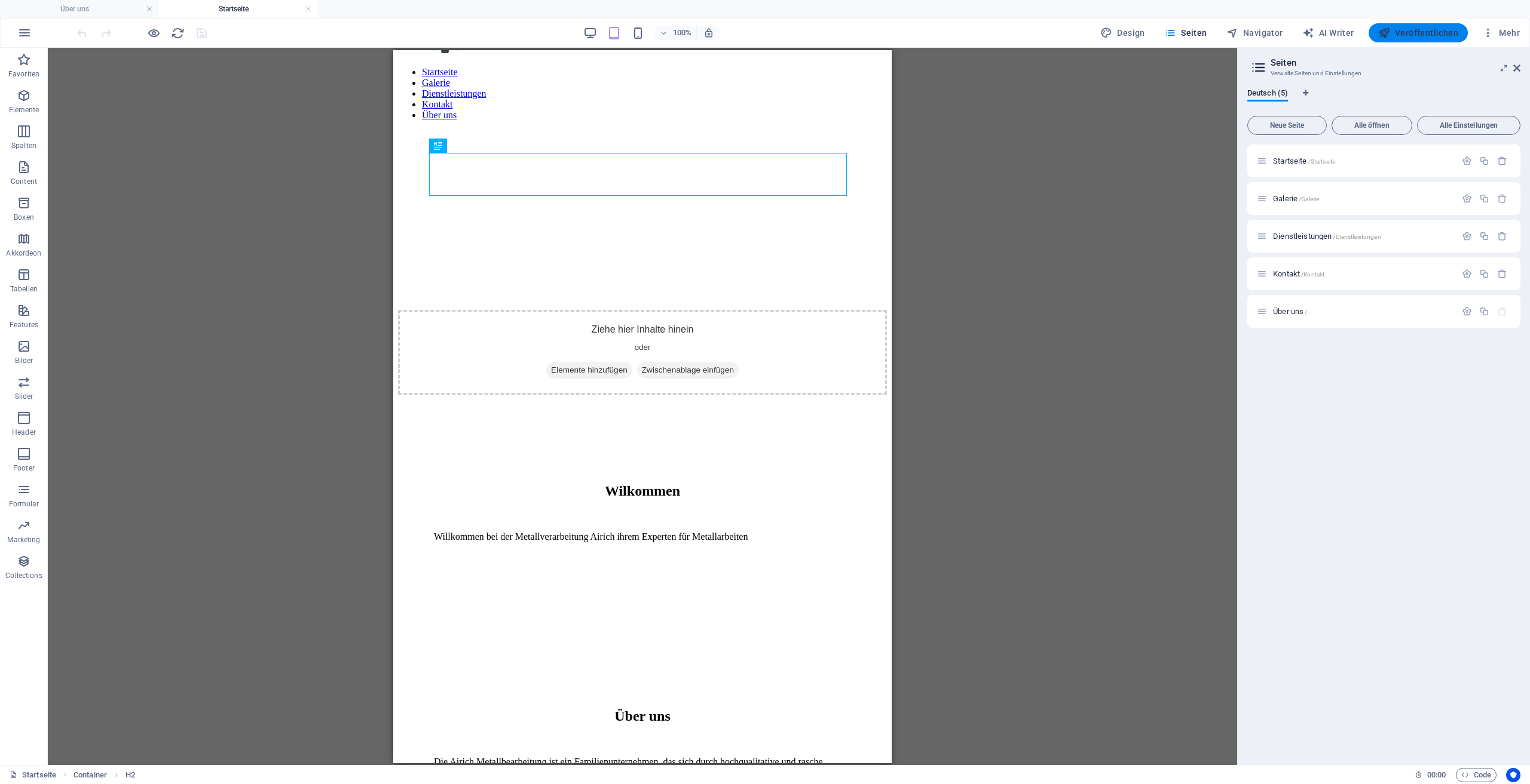
click at [1408, 38] on span "Veröffentlichen" at bounding box center [1418, 32] width 80 height 12
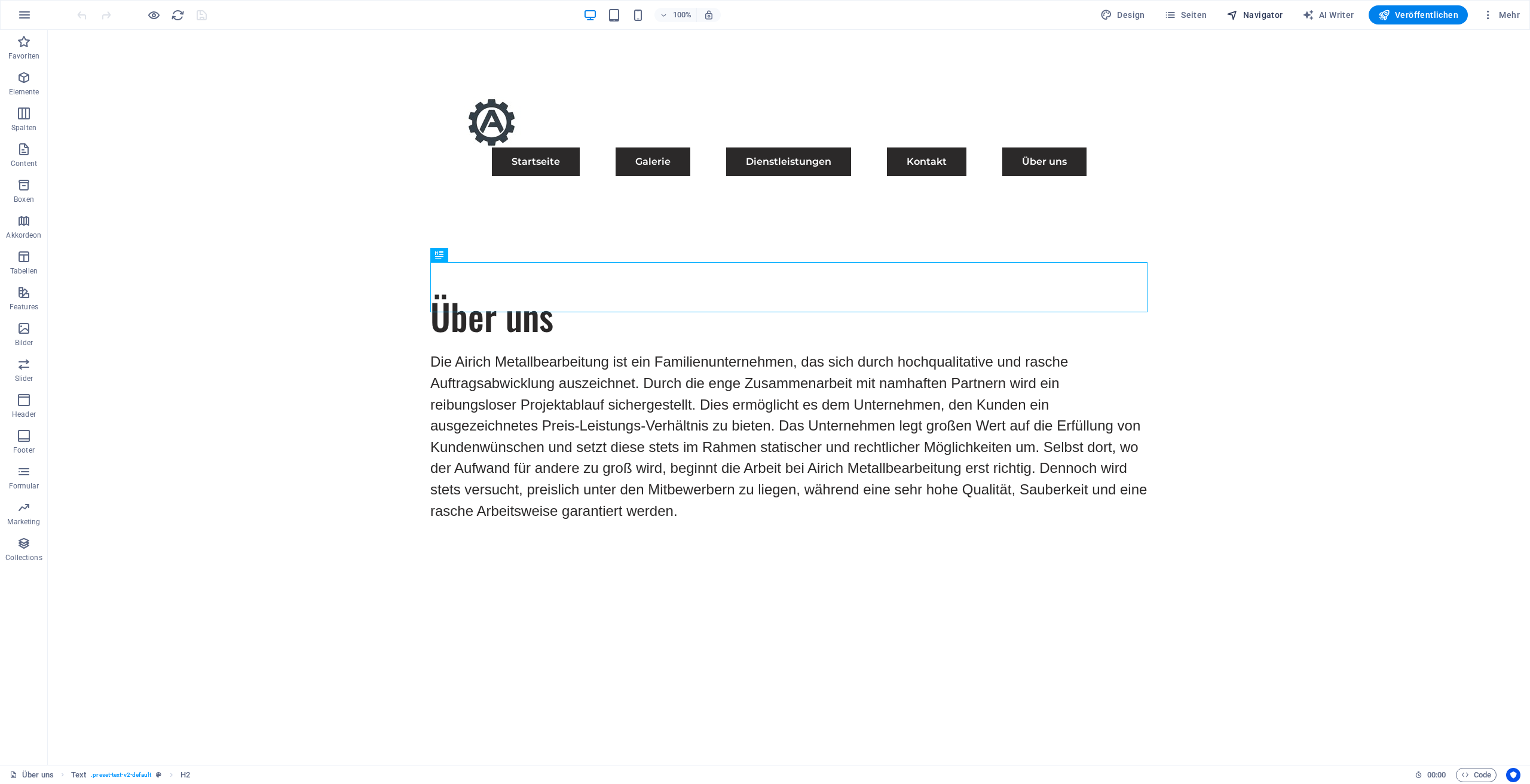
click at [1234, 21] on button "Navigator" at bounding box center [1255, 15] width 67 height 19
select select "17489479-de"
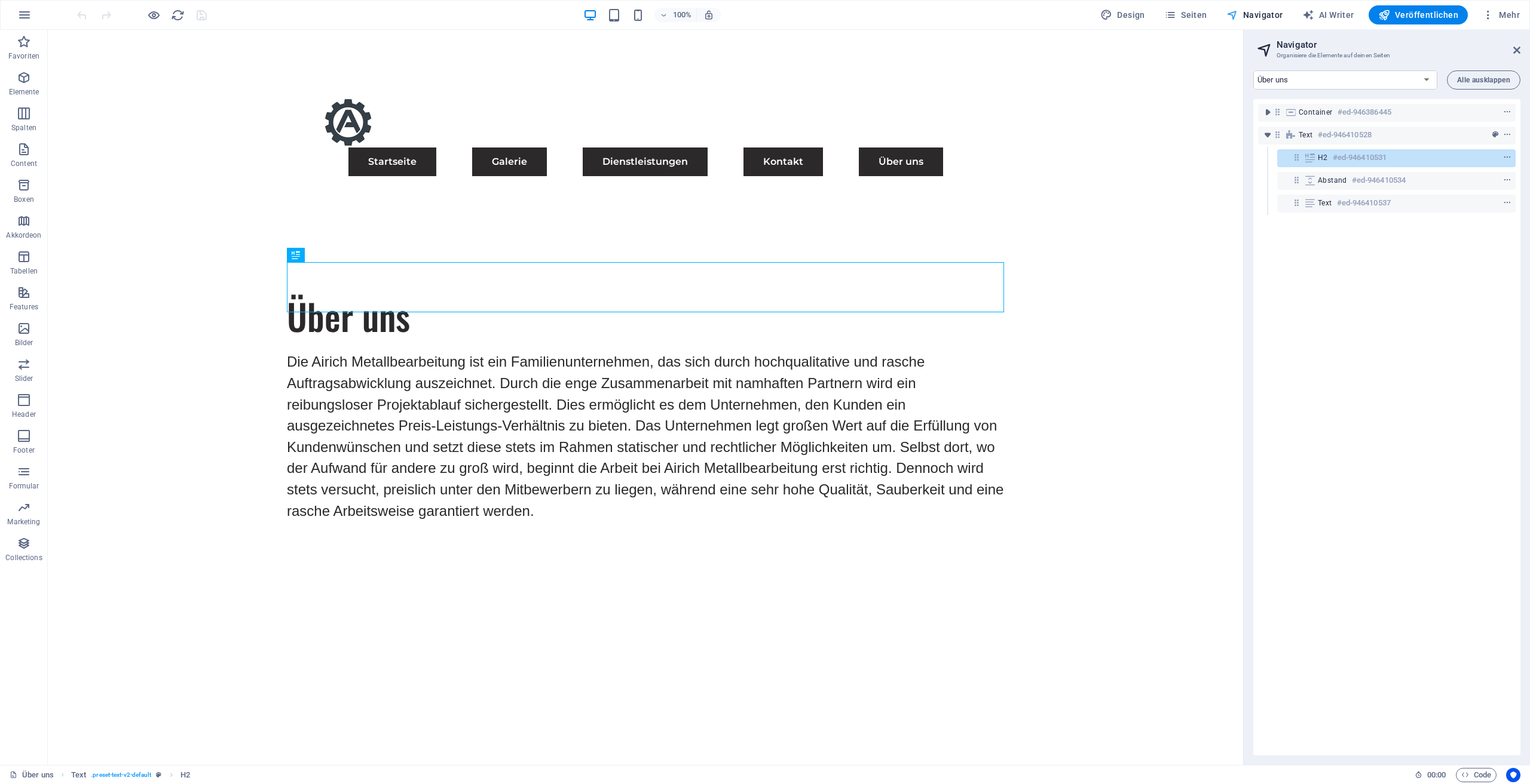
click at [1259, 21] on button "Navigator" at bounding box center [1255, 15] width 67 height 19
click at [1208, 11] on span "Seiten" at bounding box center [1185, 15] width 43 height 12
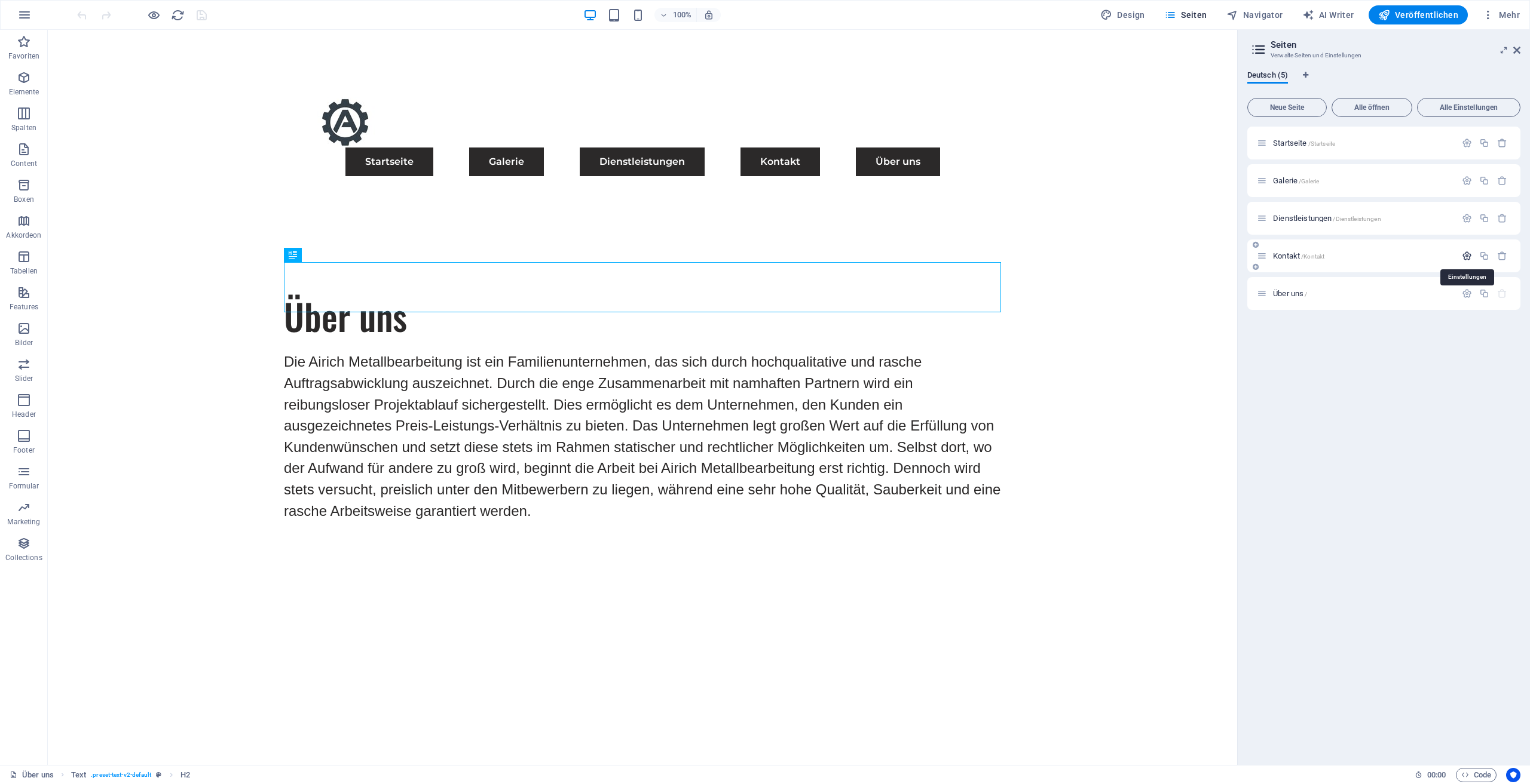
click at [1470, 255] on icon "button" at bounding box center [1467, 256] width 10 height 10
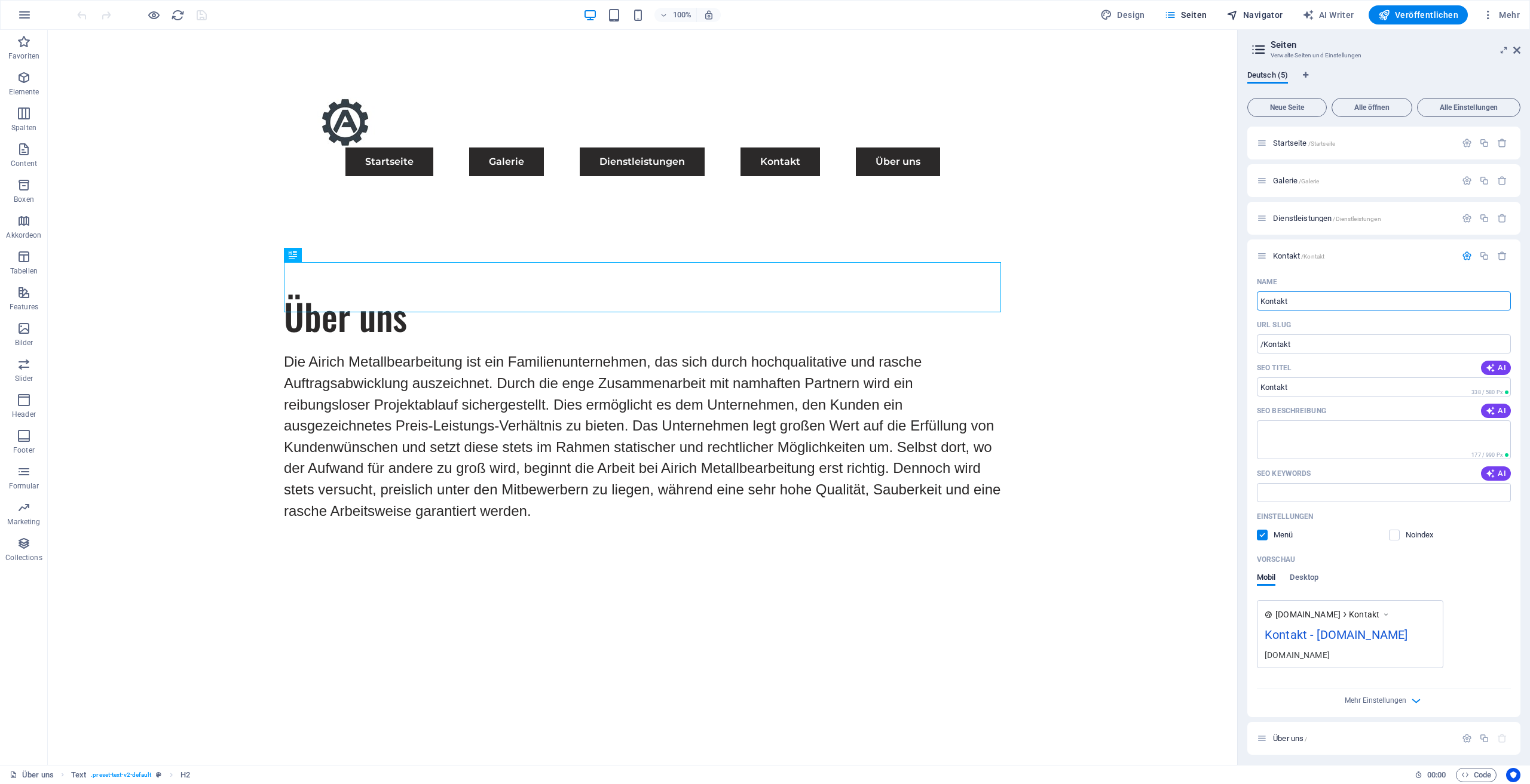
click at [1277, 13] on span "Navigator" at bounding box center [1255, 15] width 56 height 12
select select "17489479-de"
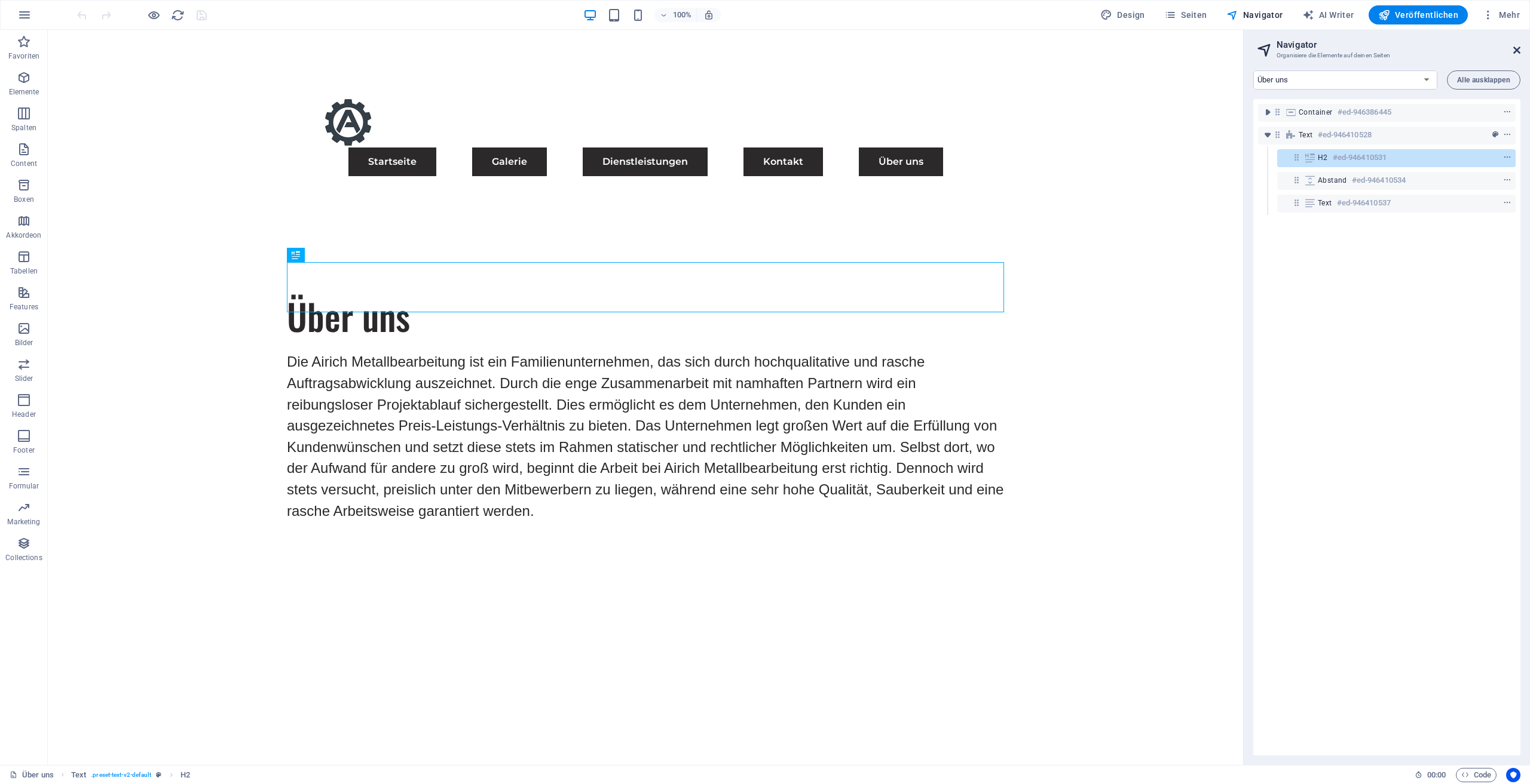
click at [1519, 48] on icon at bounding box center [1516, 50] width 7 height 9
drag, startPoint x: 1567, startPoint y: 78, endPoint x: 1519, endPoint y: 48, distance: 56.6
click at [1243, 48] on div "Menu Startseite Galerie Dienstleistungen Kontakt Über uns" at bounding box center [646, 136] width 1196 height 213
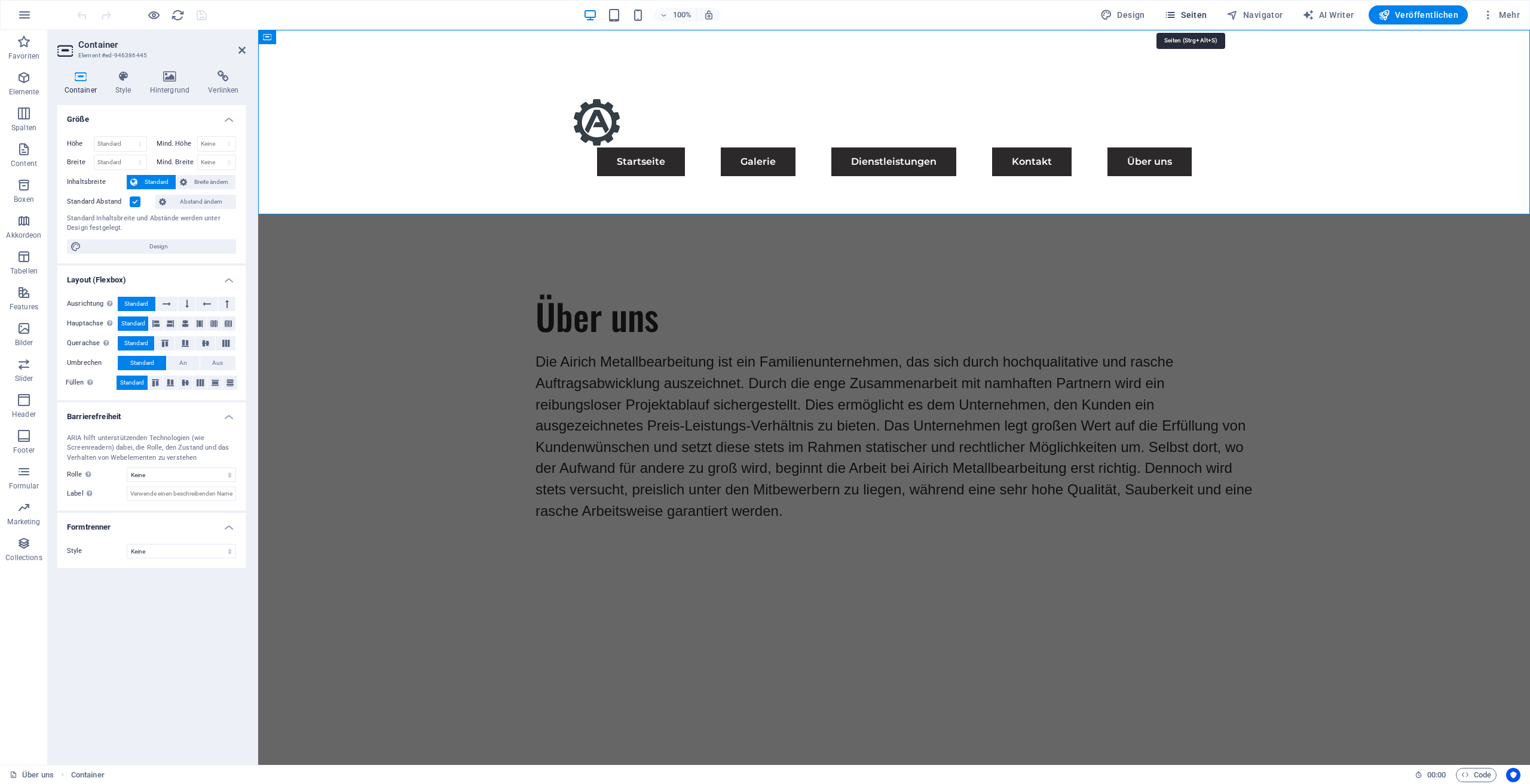
click at [1191, 15] on span "Seiten" at bounding box center [1185, 15] width 43 height 12
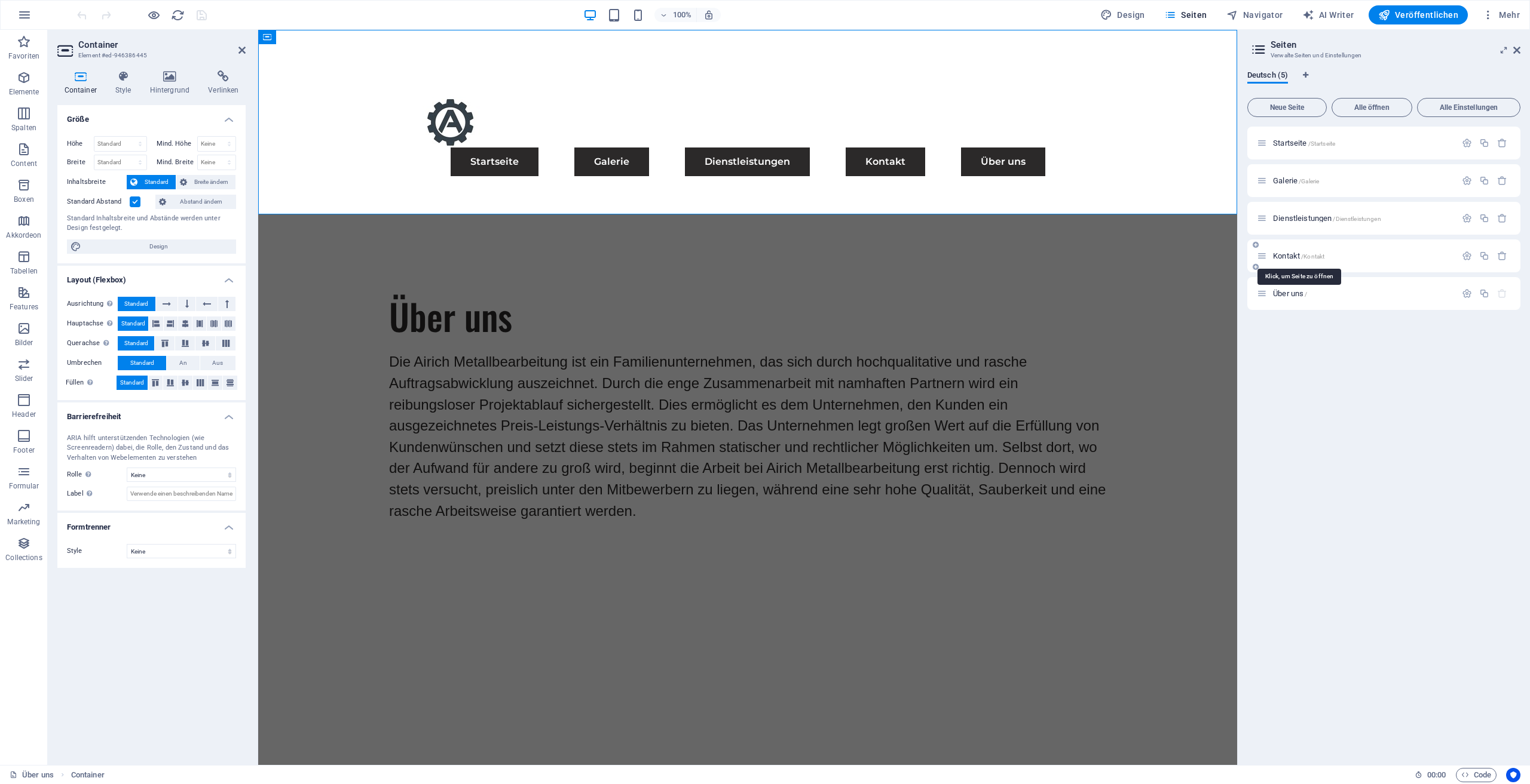
click at [1284, 254] on span "Kontakt /Kontakt" at bounding box center [1298, 256] width 51 height 9
click at [1284, 254] on div "Kontakt /Kontakt" at bounding box center [1383, 256] width 273 height 32
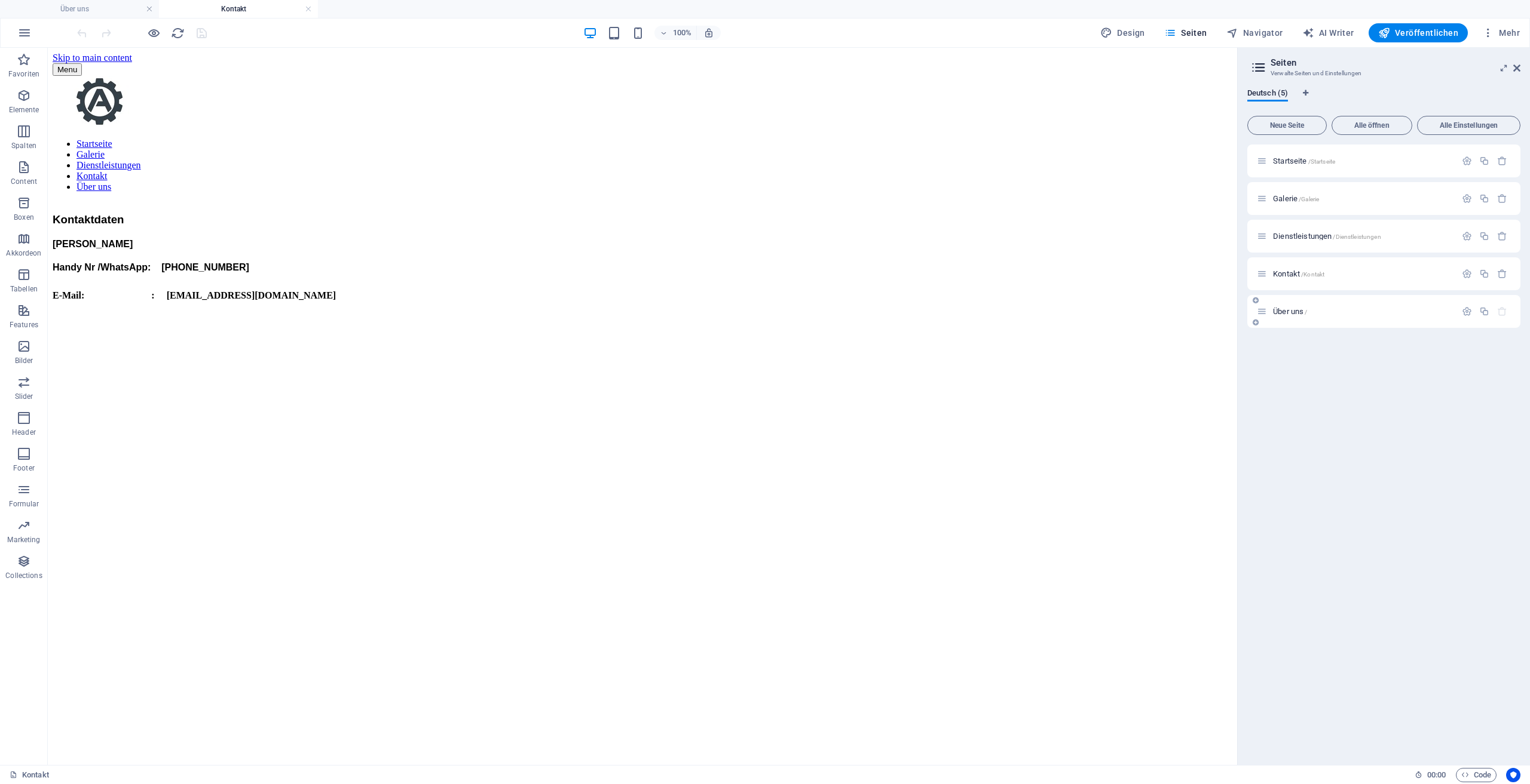
click at [1323, 314] on p "Über uns /" at bounding box center [1362, 311] width 180 height 8
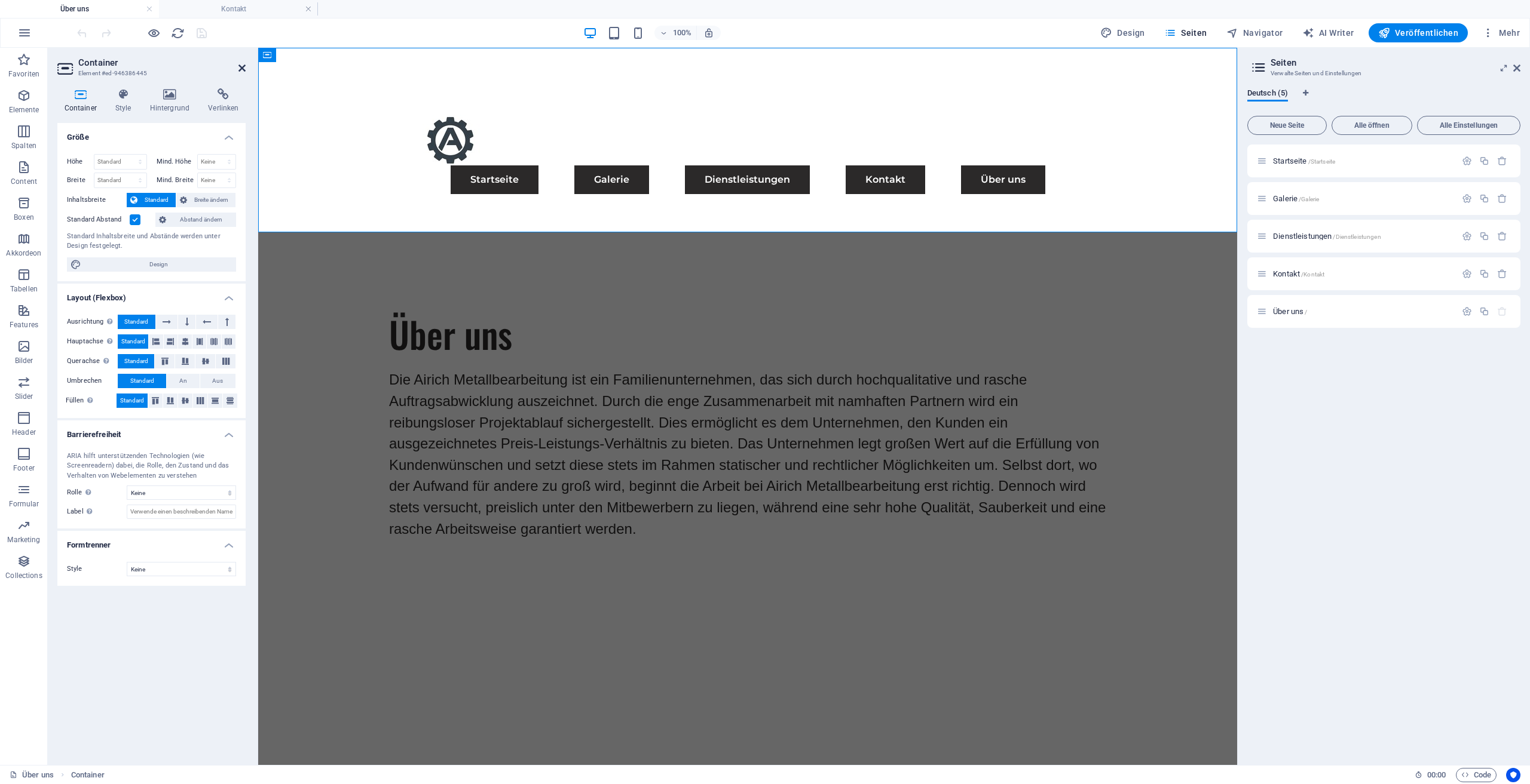
click at [245, 67] on icon at bounding box center [242, 68] width 7 height 9
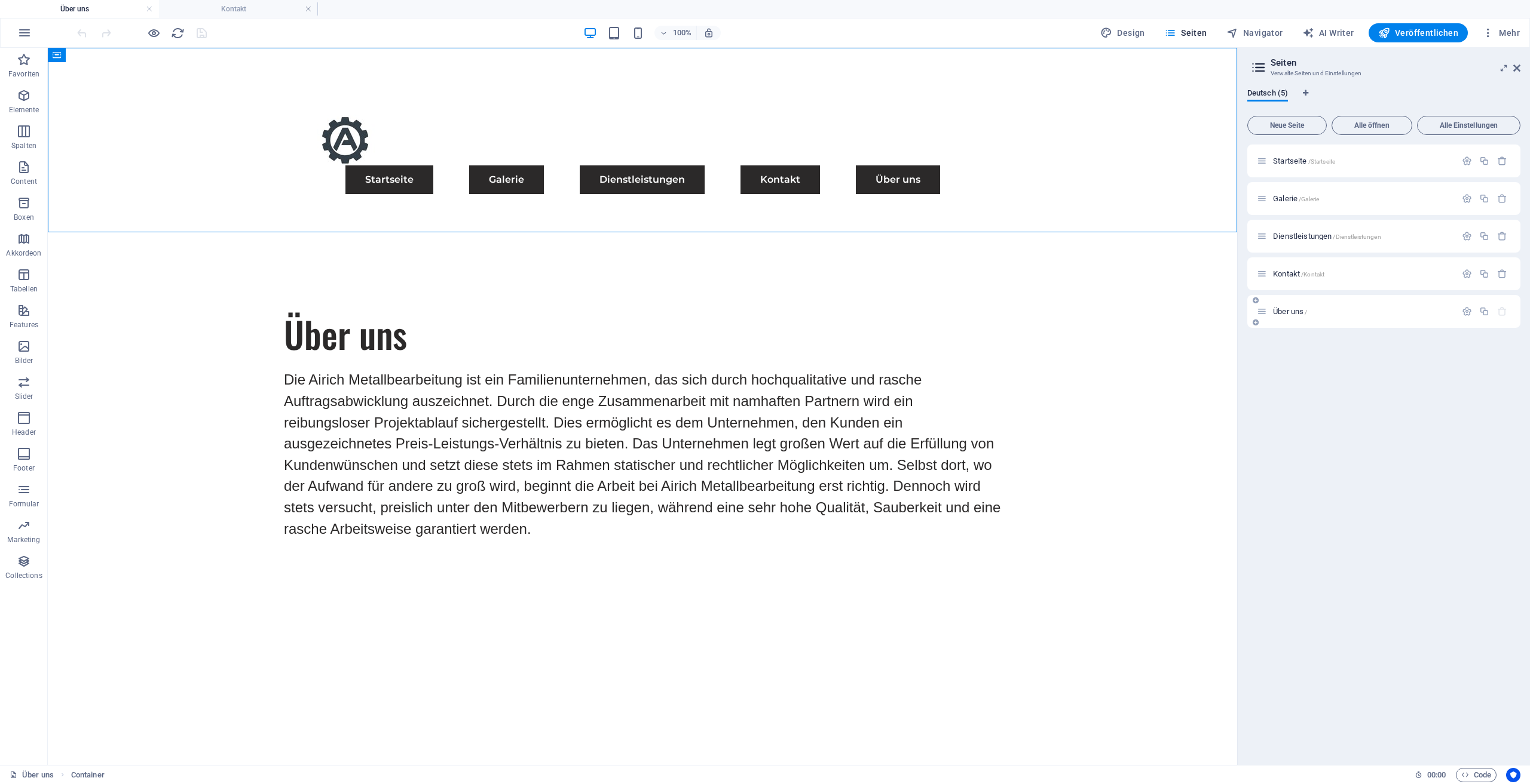
click at [1291, 310] on span "Über uns /" at bounding box center [1290, 311] width 34 height 9
click at [1469, 310] on icon "button" at bounding box center [1467, 311] width 10 height 10
click at [1471, 312] on icon "button" at bounding box center [1467, 311] width 10 height 10
click at [1471, 312] on button "button" at bounding box center [1467, 311] width 17 height 10
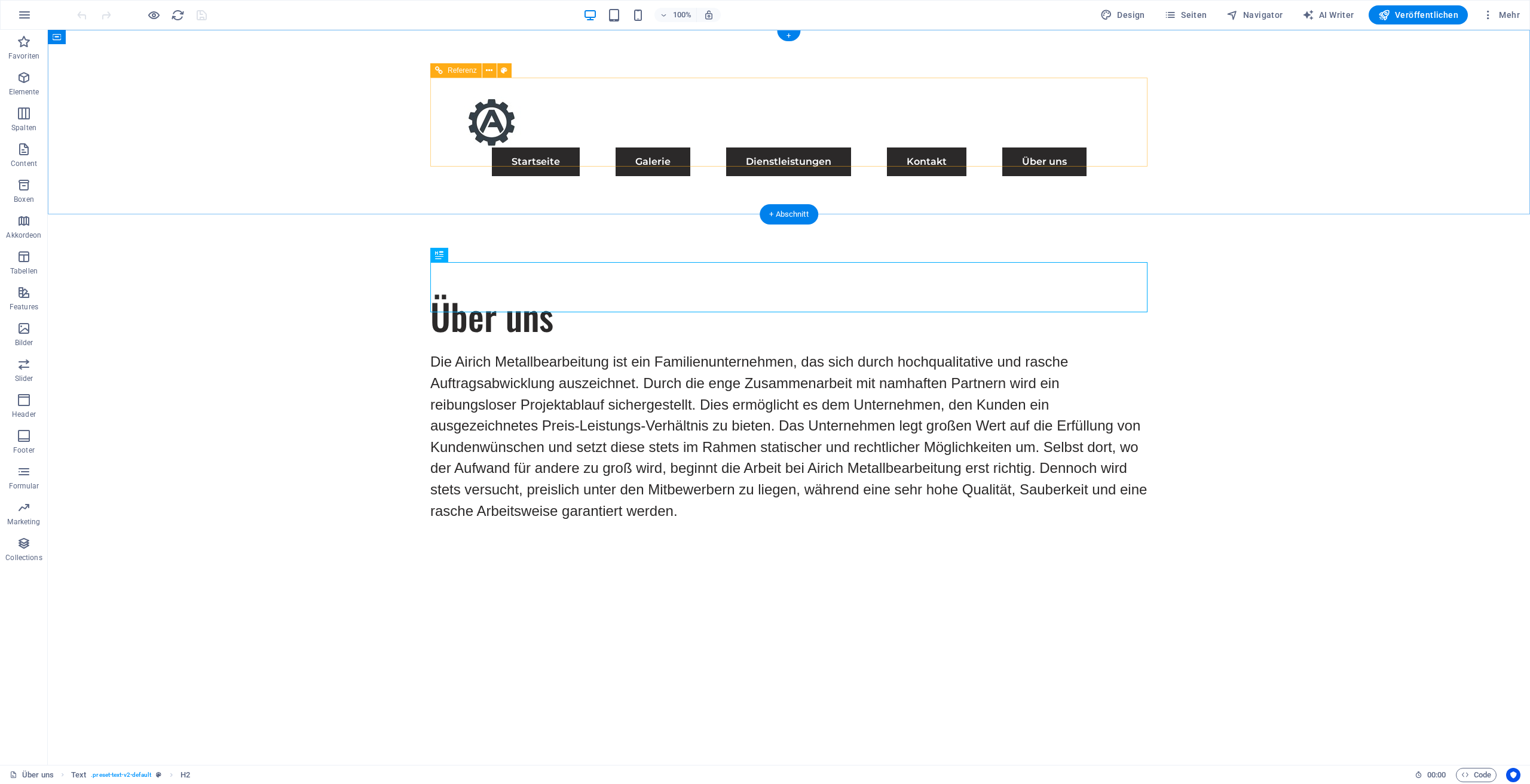
click at [989, 148] on nav "Startseite Galerie Dienstleistungen Kontakt Über uns" at bounding box center [789, 162] width 688 height 29
click at [1261, 23] on button "Navigator" at bounding box center [1255, 15] width 67 height 19
select select "17489479-de"
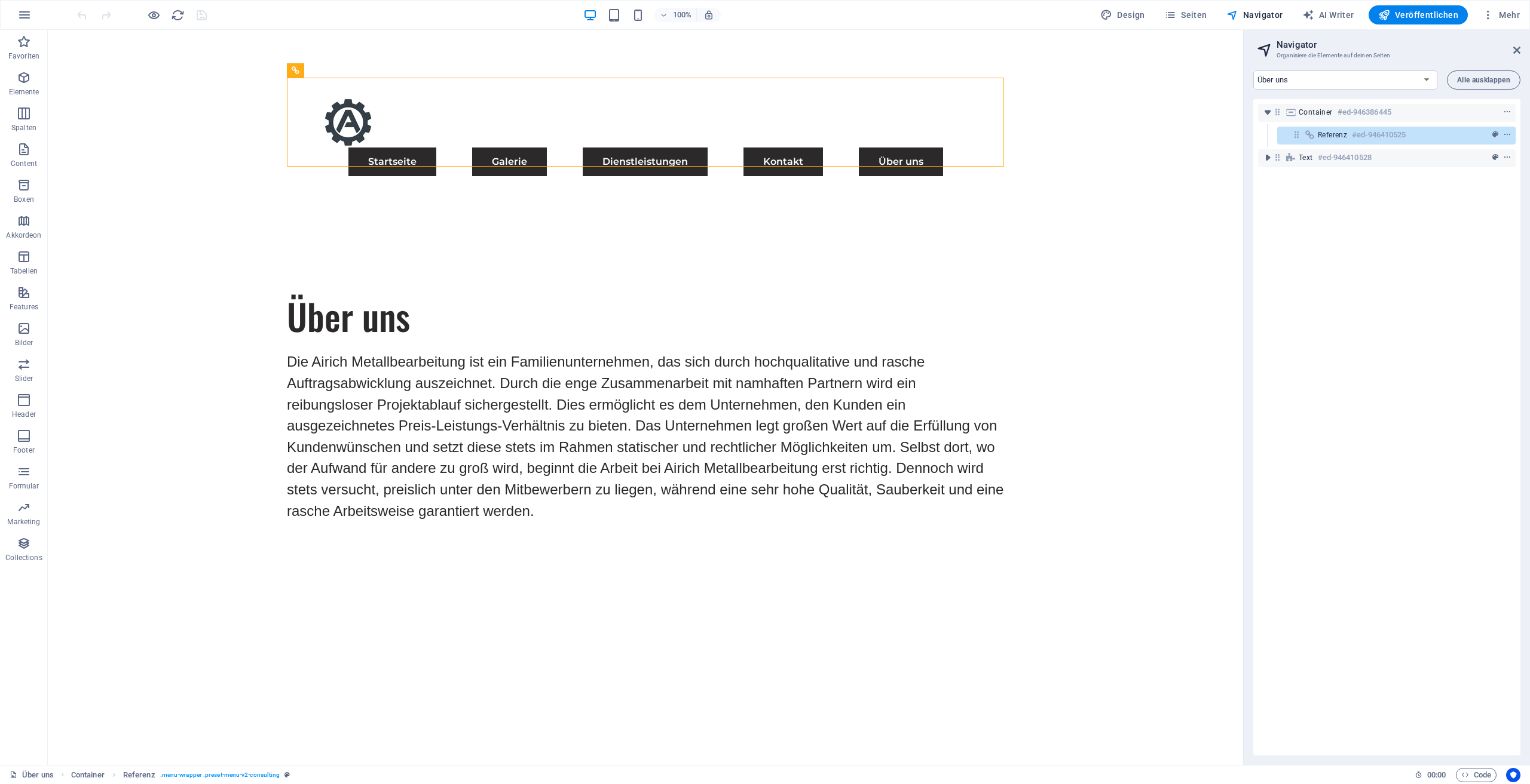
click at [1521, 52] on aside "Navigator Organisiere die Elemente auf deinen Seiten Startseite Galerie Dienstl…" at bounding box center [1385, 398] width 287 height 735
click at [1517, 50] on icon at bounding box center [1516, 50] width 7 height 9
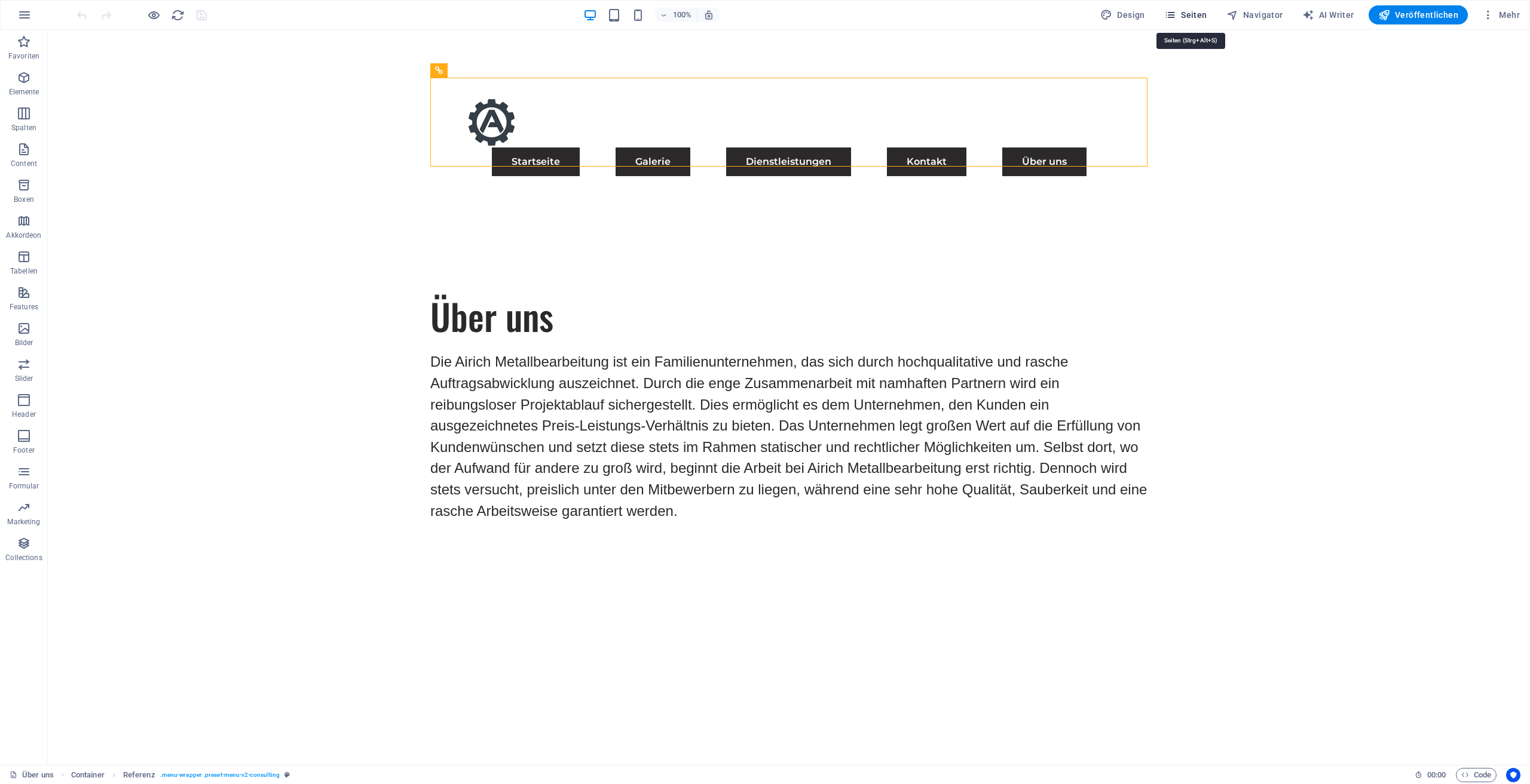
click at [1196, 17] on span "Seiten" at bounding box center [1185, 15] width 43 height 12
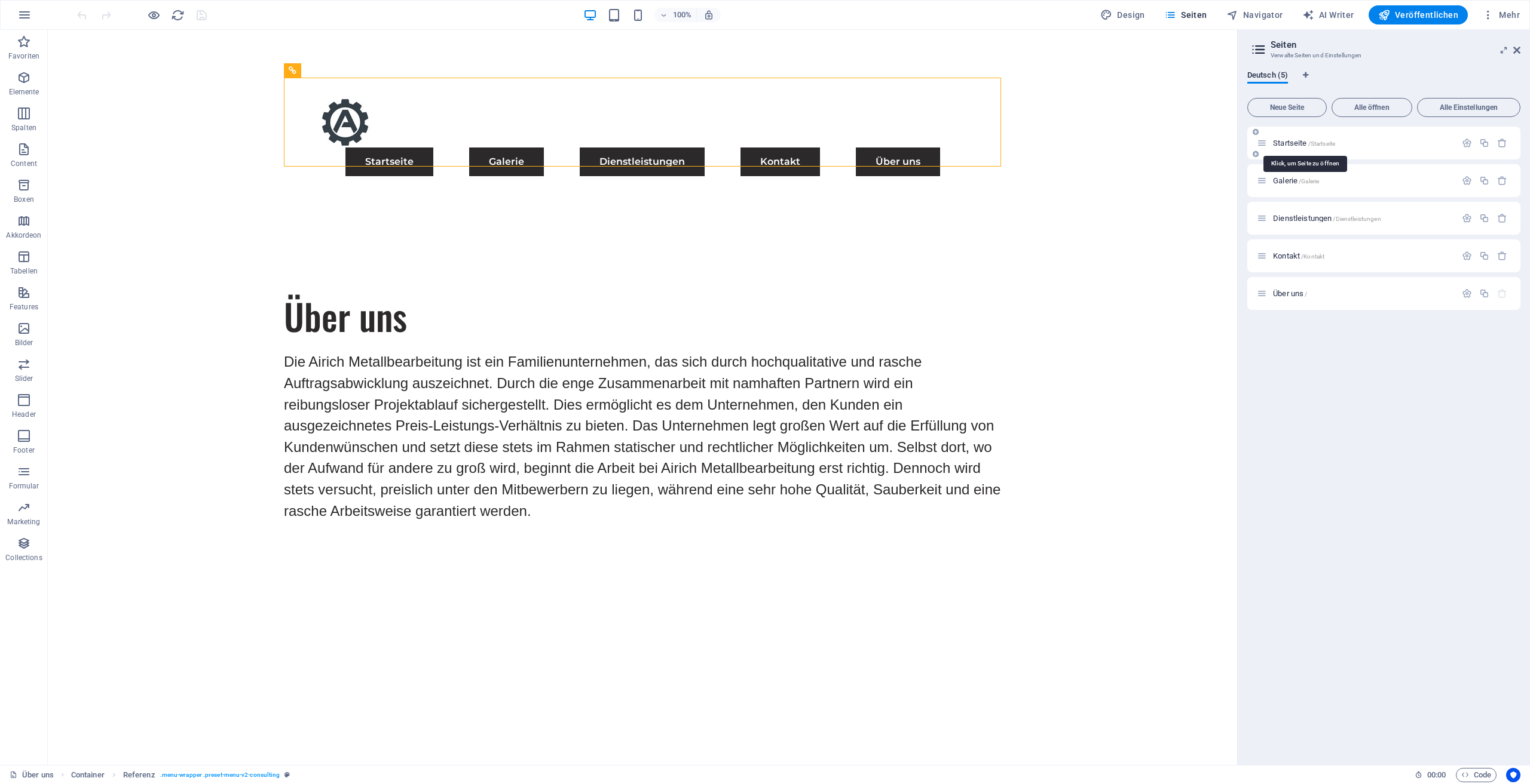
click at [1325, 144] on span "/Startseite" at bounding box center [1322, 144] width 27 height 7
click at [1325, 144] on div "Startseite /Startseite" at bounding box center [1383, 143] width 273 height 32
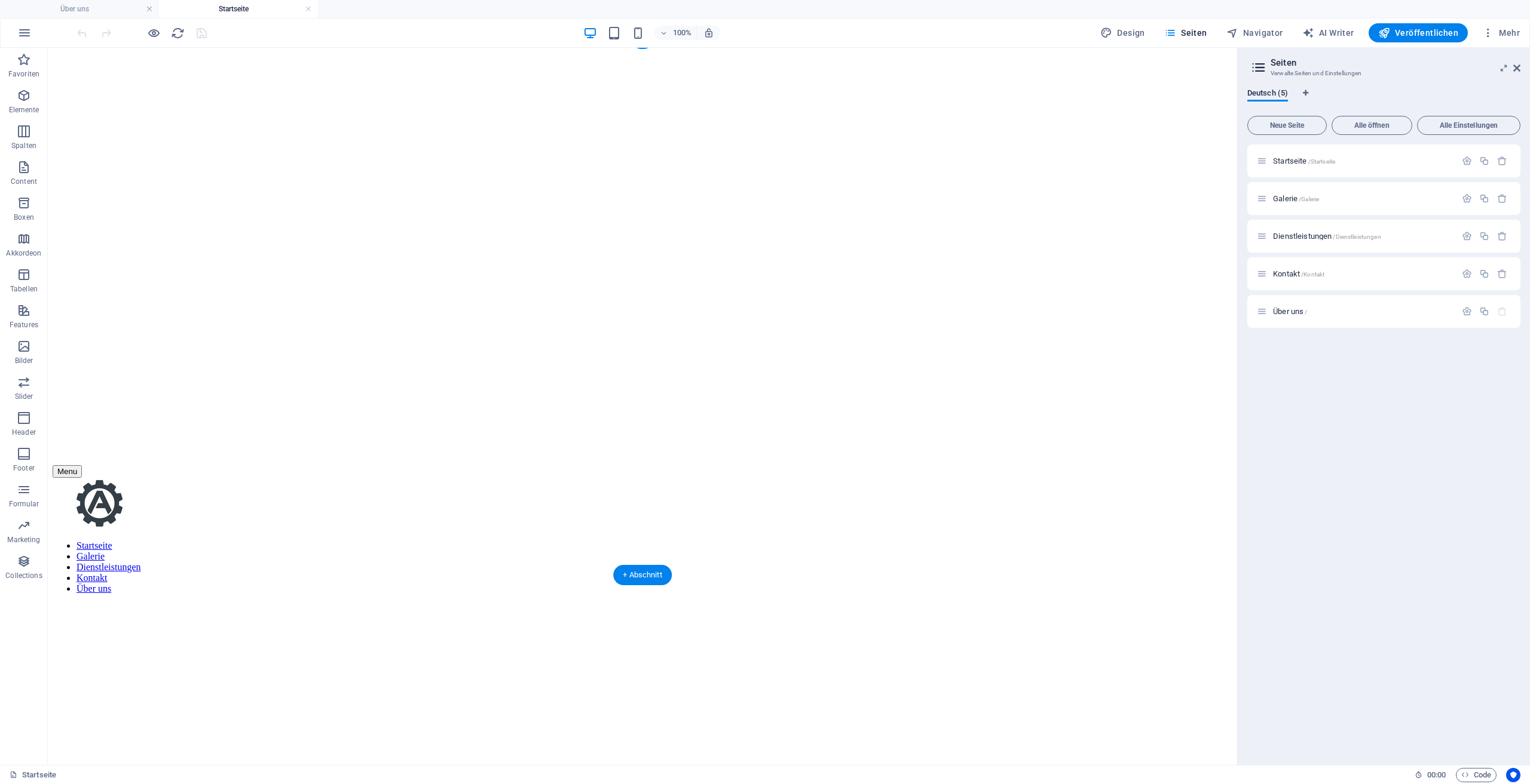
scroll to position [9, 0]
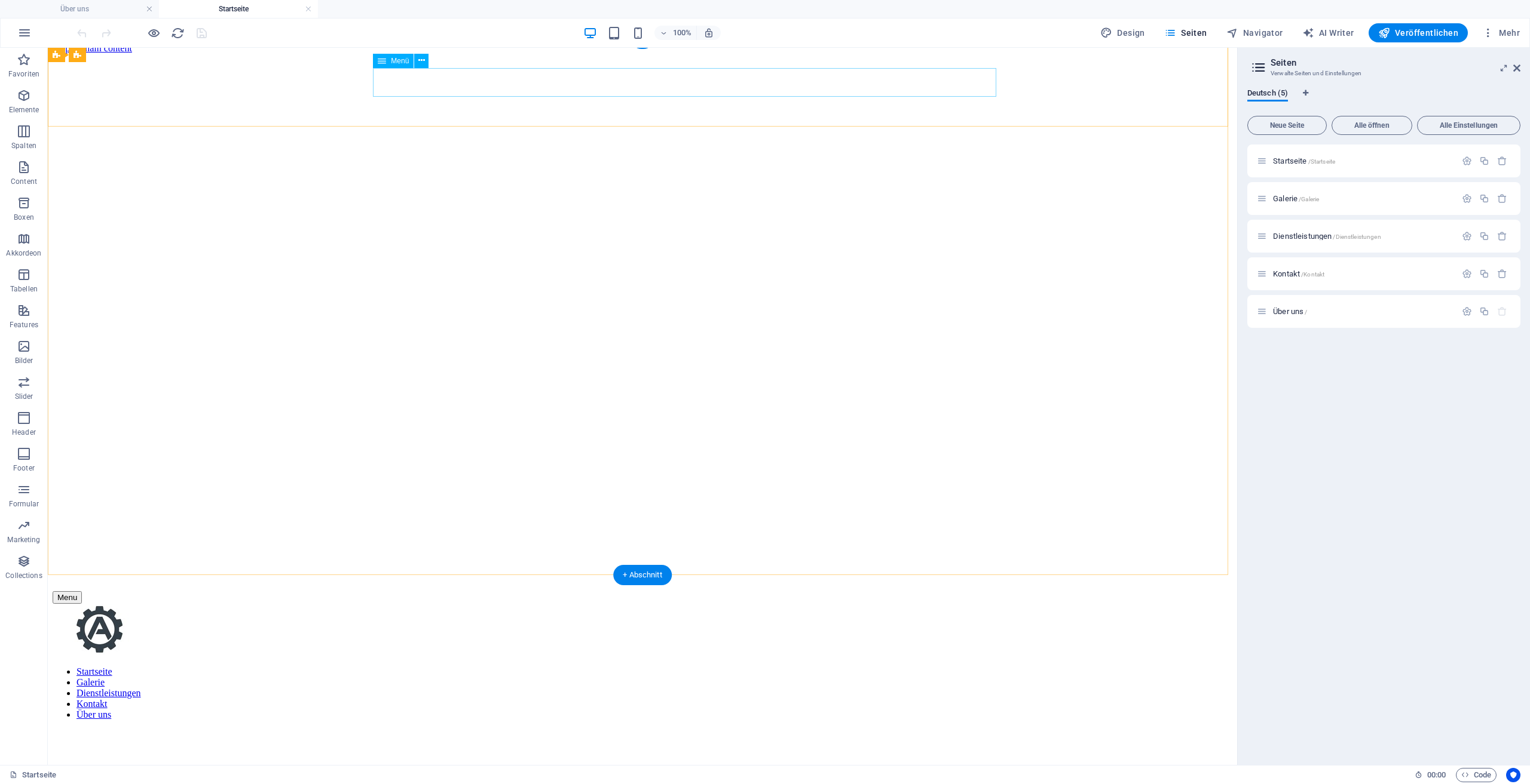
click at [440, 667] on nav "Startseite Galerie Dienstleistungen Kontakt Über uns" at bounding box center [641, 693] width 1179 height 54
click at [229, 604] on div at bounding box center [641, 630] width 1179 height 53
select select
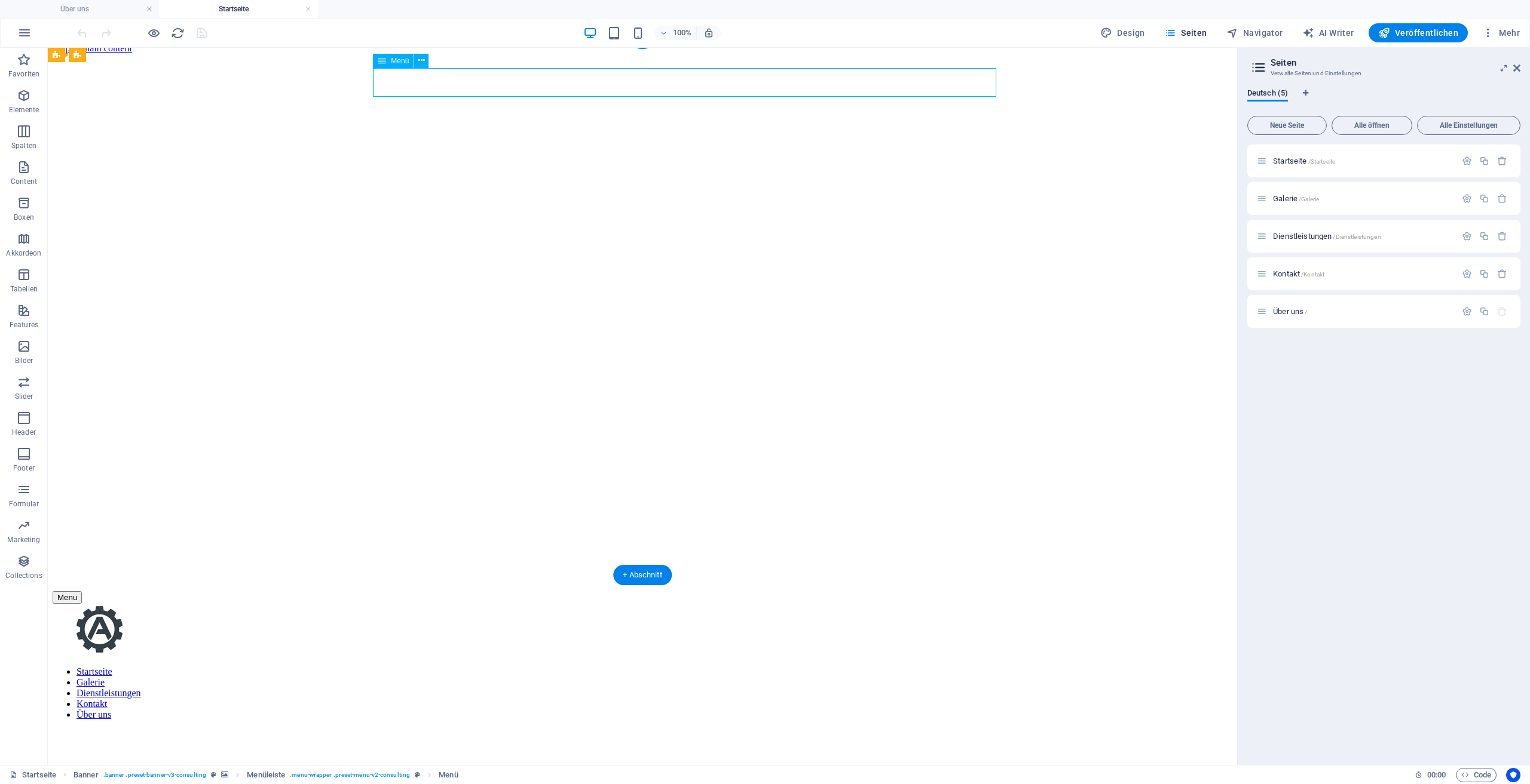
select select "default"
select select "1"
select select "license"
select select "default"
select select "2"
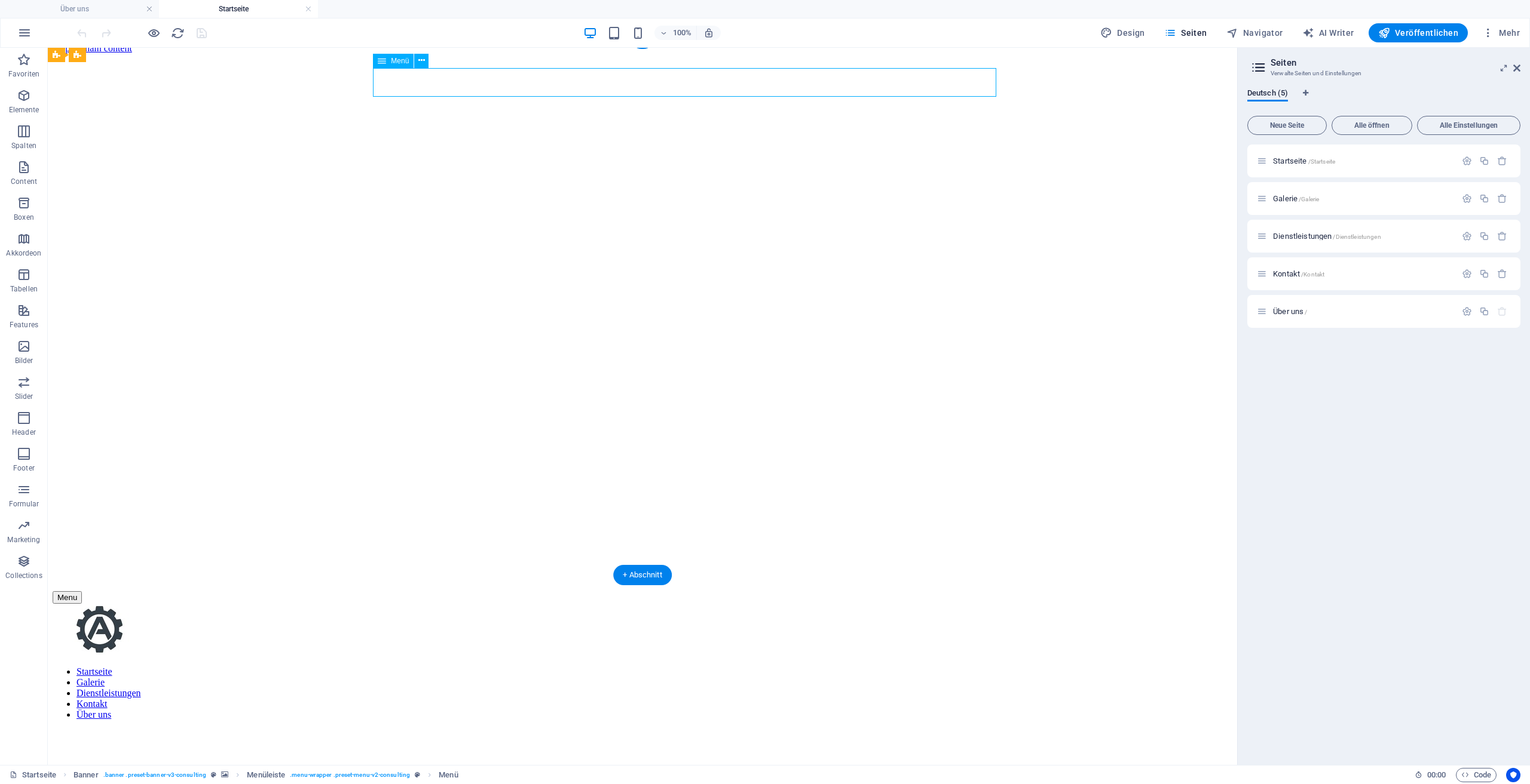
select select "default"
select select
select select "default"
click at [451, 667] on nav "Startseite Galerie Dienstleistungen Kontakt Über uns" at bounding box center [641, 693] width 1179 height 54
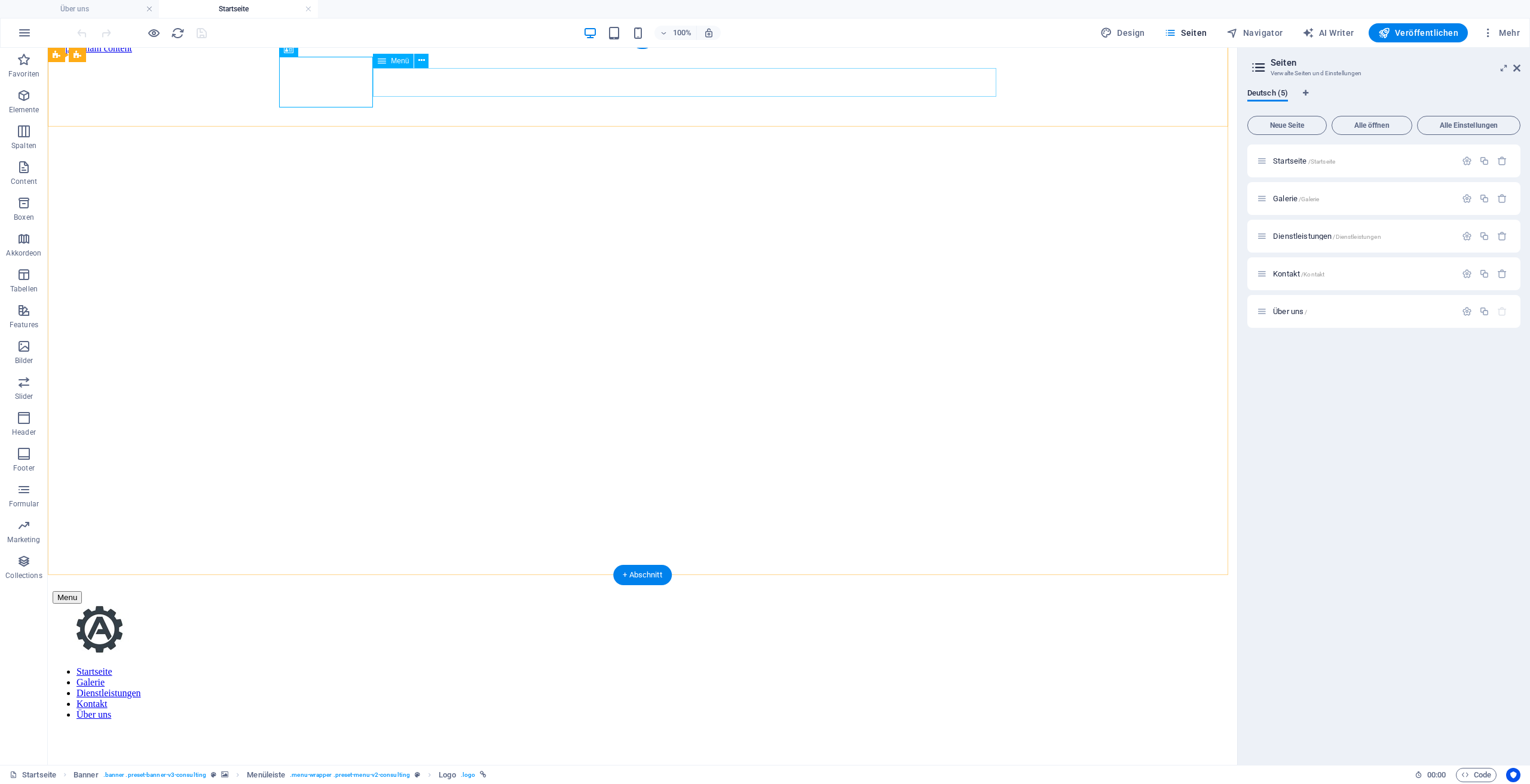
click at [451, 667] on nav "Startseite Galerie Dienstleistungen Kontakt Über uns" at bounding box center [641, 693] width 1179 height 54
select select
select select "default"
select select "1"
select select "license"
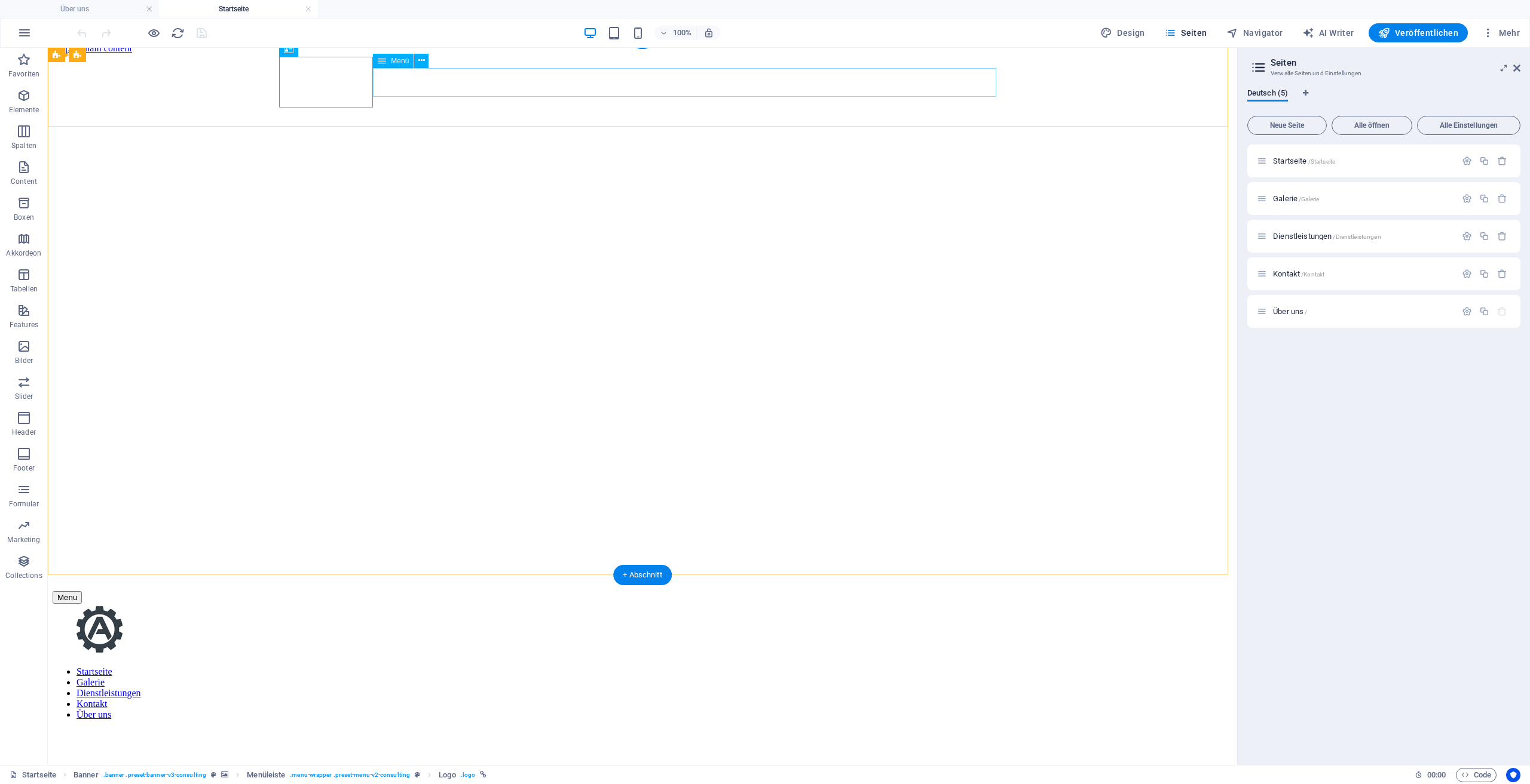
select select "default"
select select "2"
select select "default"
select select
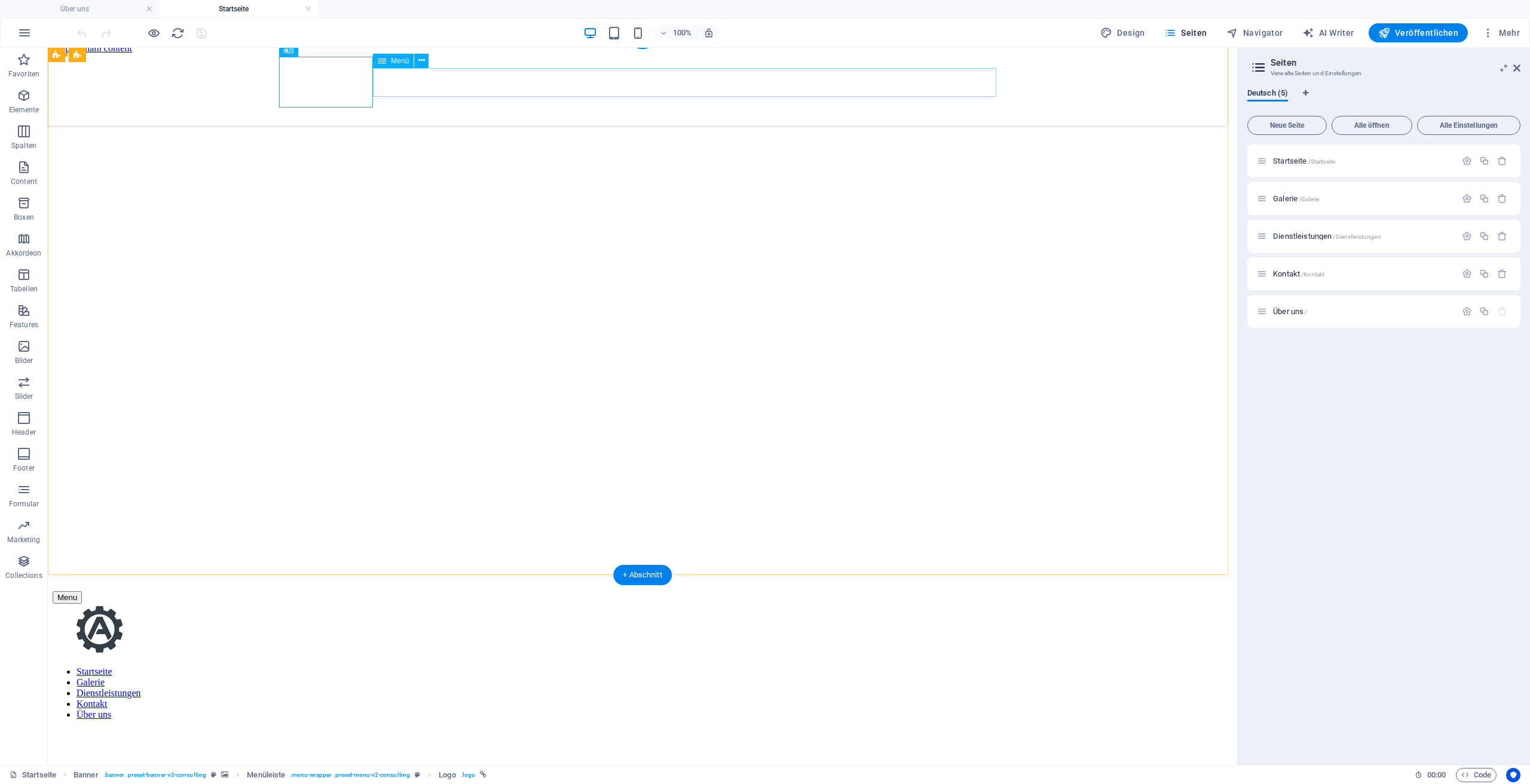
select select "default"
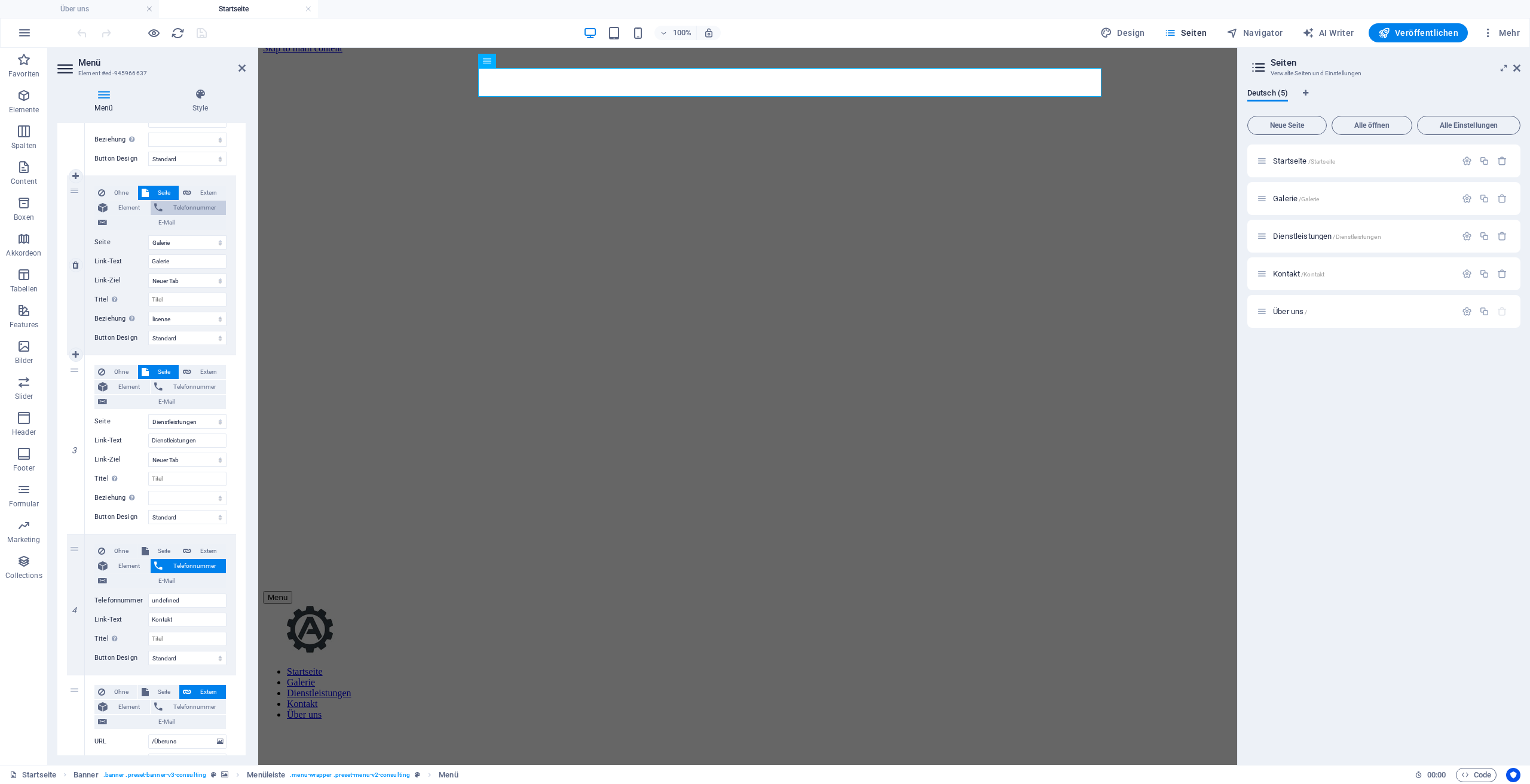
scroll to position [298, 0]
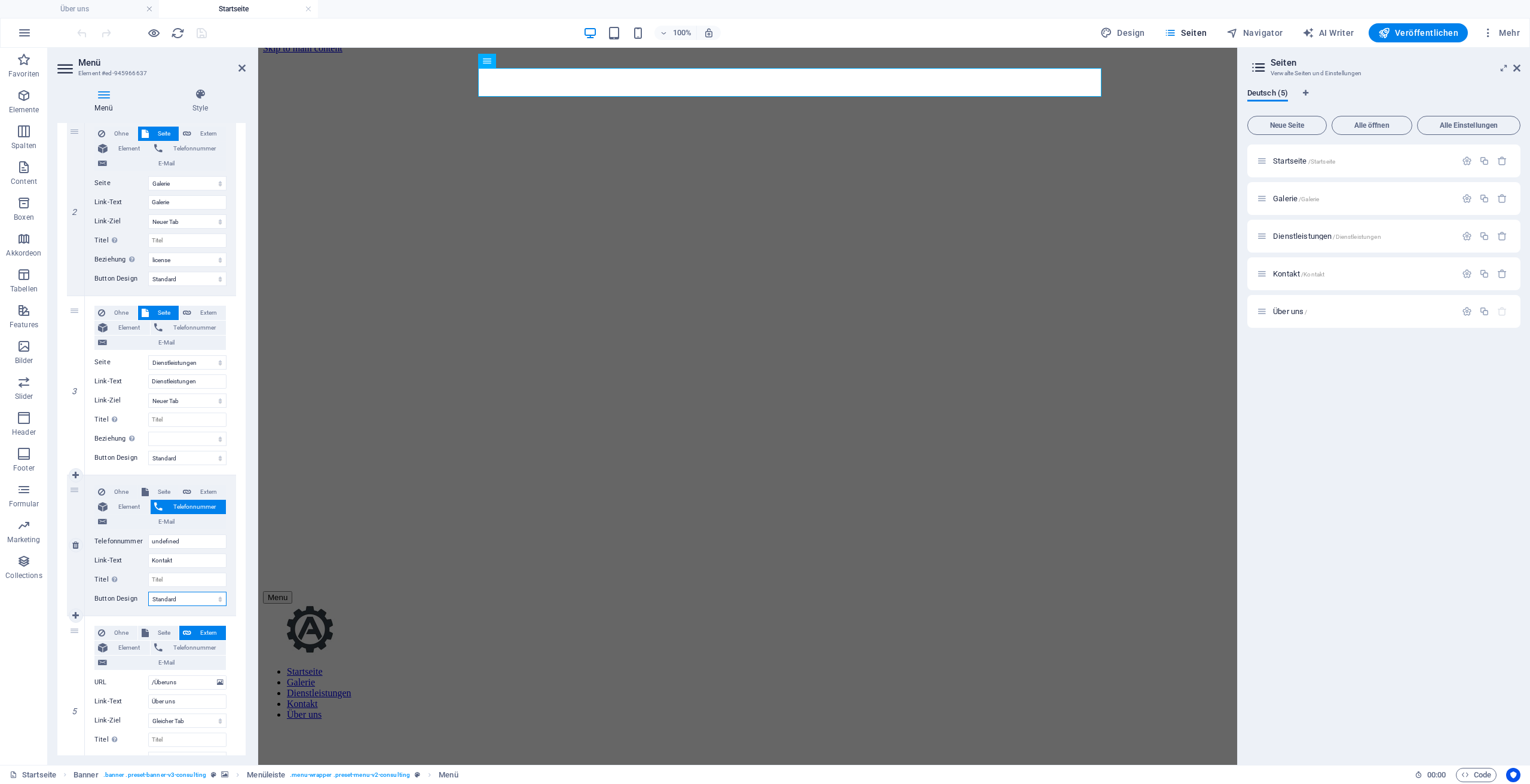
click at [204, 602] on select "Ohne Standard Primär Sekundär" at bounding box center [187, 598] width 79 height 15
click at [156, 492] on span "Seite" at bounding box center [163, 492] width 23 height 15
select select
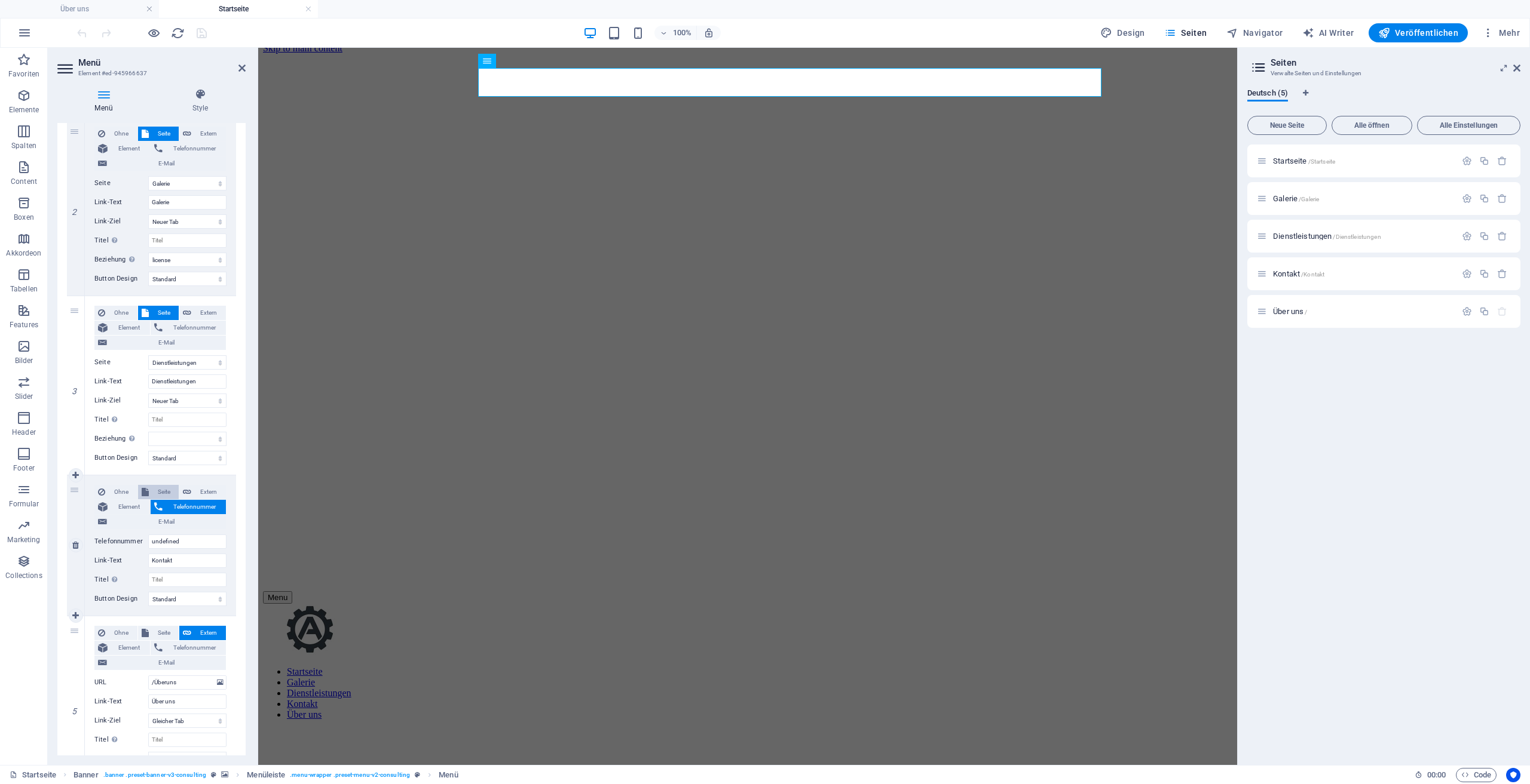
select select
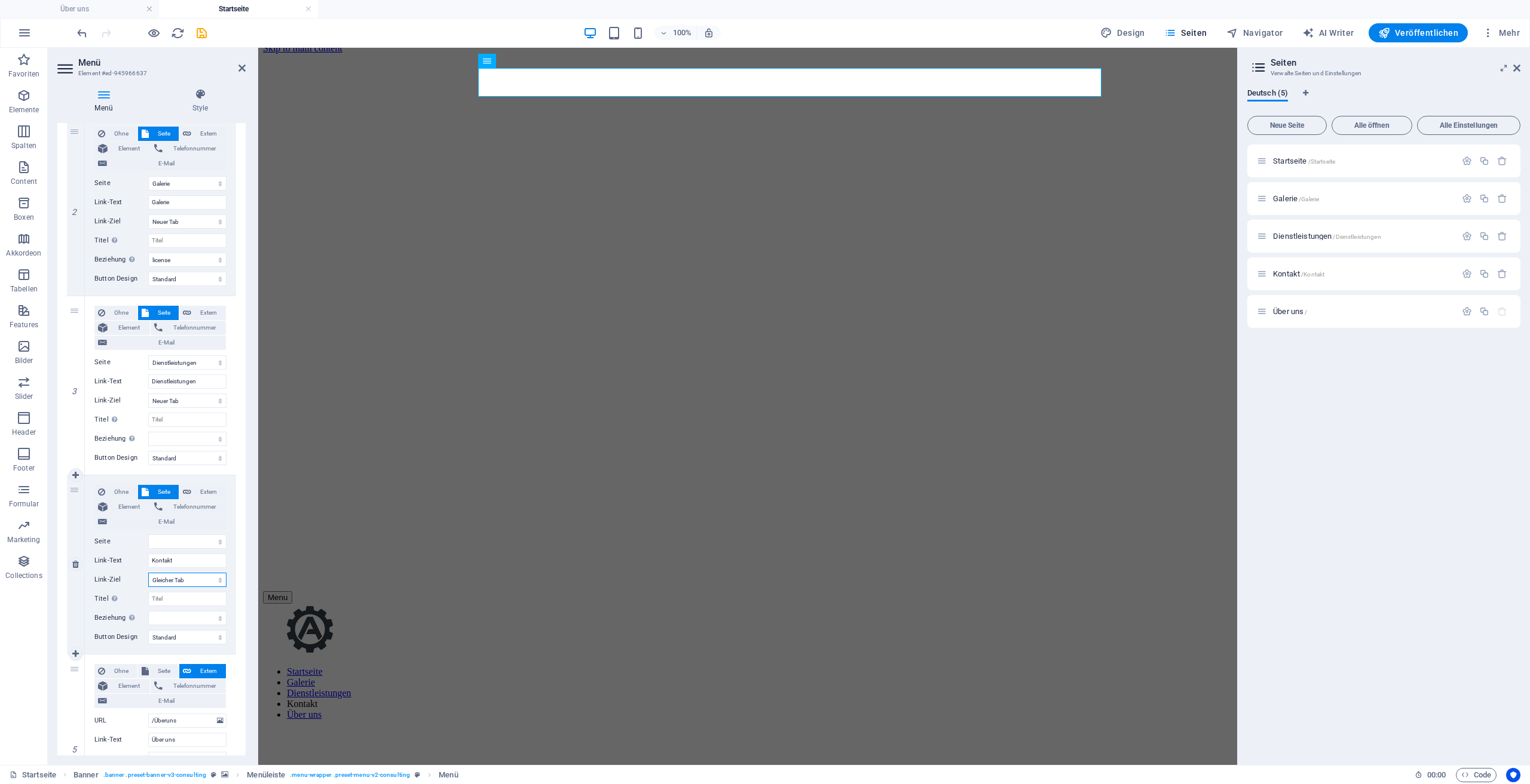
click at [186, 575] on select "Neuer Tab Gleicher Tab Overlay" at bounding box center [187, 580] width 79 height 15
click at [180, 563] on input "Kontakt" at bounding box center [187, 561] width 79 height 15
click at [178, 582] on select "Neuer Tab Gleicher Tab Overlay" at bounding box center [187, 580] width 79 height 15
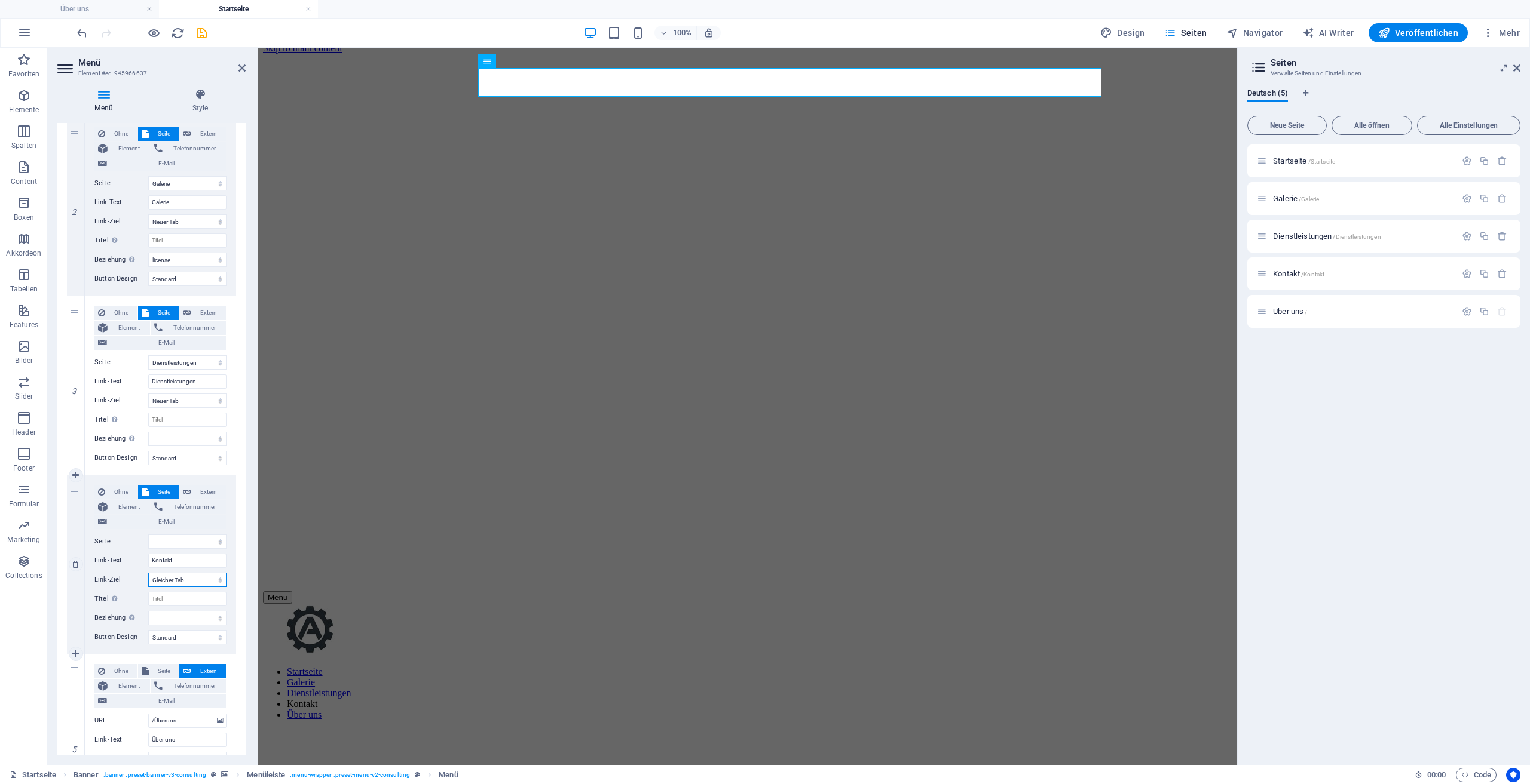
click at [178, 582] on select "Neuer Tab Gleicher Tab Overlay" at bounding box center [187, 580] width 79 height 15
select select "blank"
click at [148, 573] on select "Neuer Tab Gleicher Tab Overlay" at bounding box center [187, 580] width 79 height 15
select select
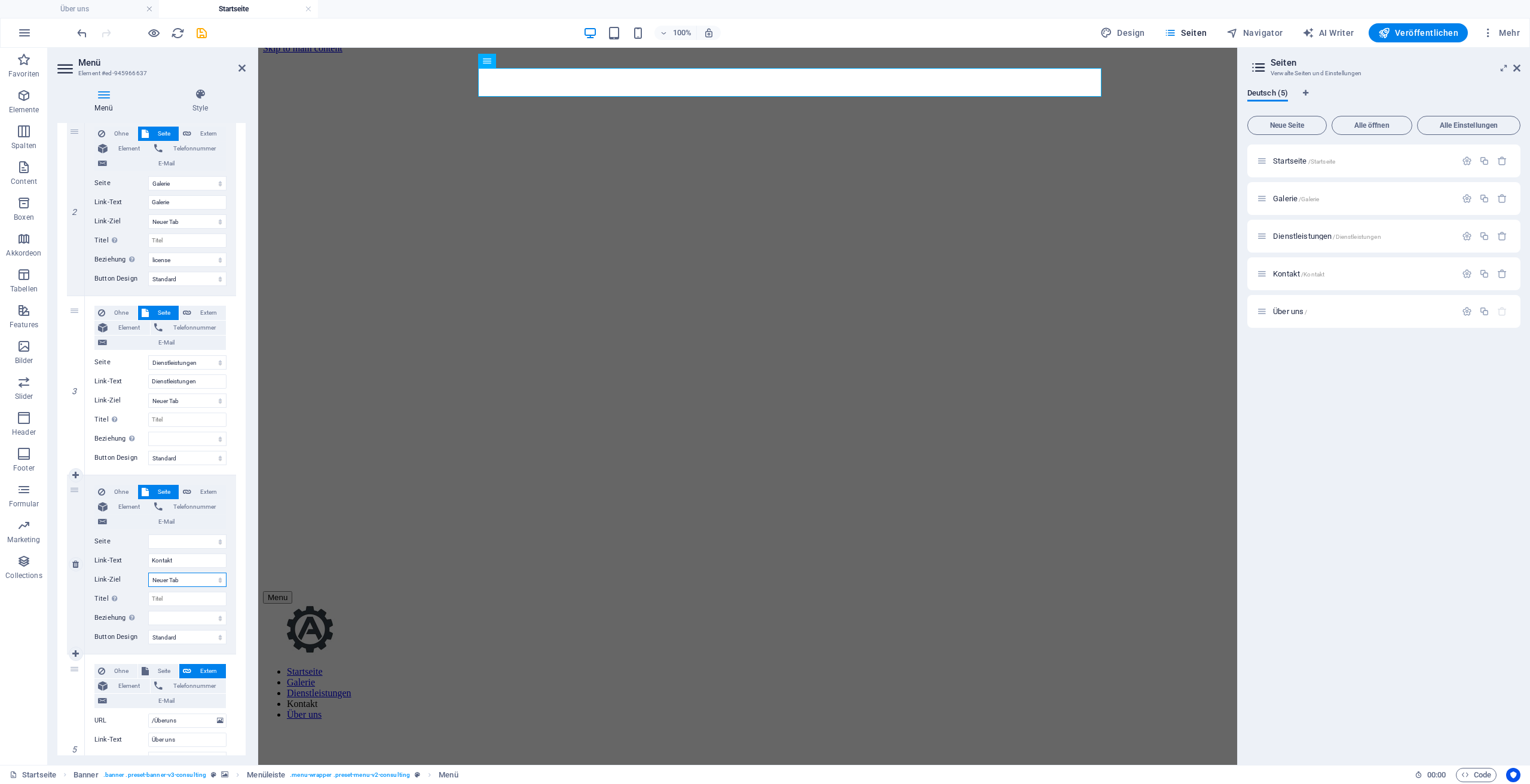
select select
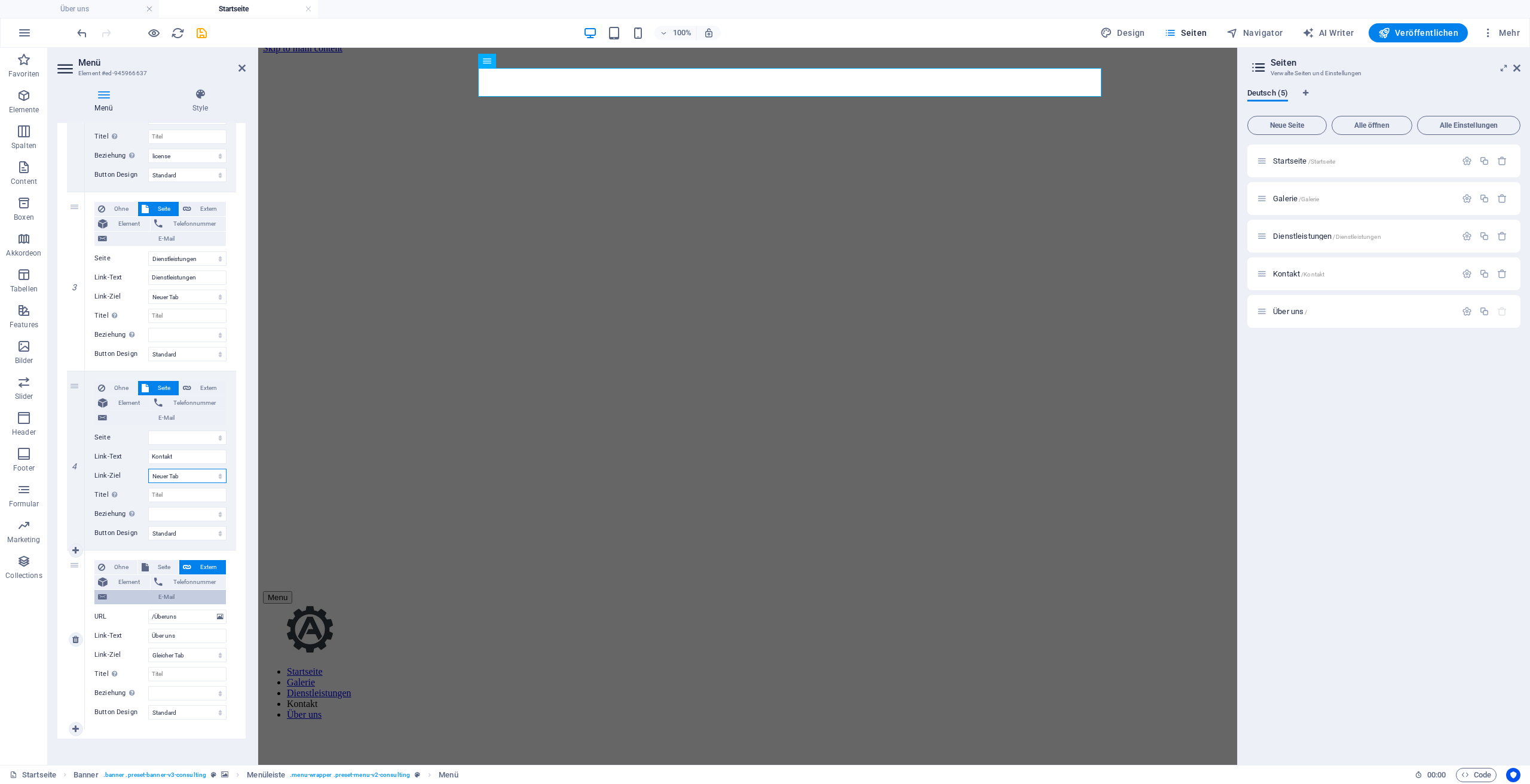
scroll to position [418, 0]
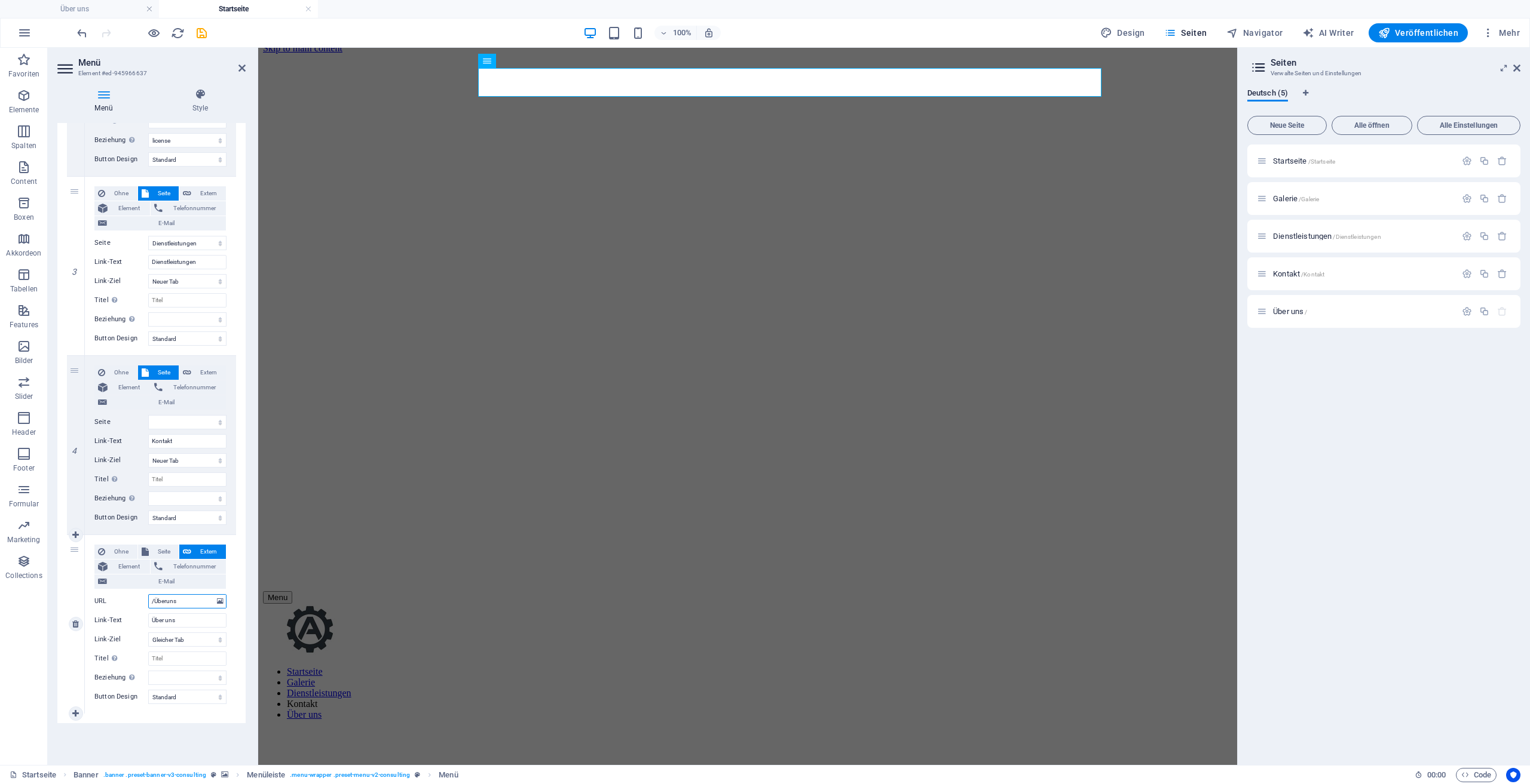
click at [181, 599] on input "/Überuns" at bounding box center [187, 601] width 79 height 15
click at [180, 599] on input "/Überuns" at bounding box center [187, 601] width 79 height 15
click at [165, 599] on input "/Überuns" at bounding box center [187, 601] width 79 height 15
click at [142, 598] on label "URL" at bounding box center [121, 601] width 54 height 15
click at [148, 598] on input "/Überuns" at bounding box center [187, 601] width 79 height 15
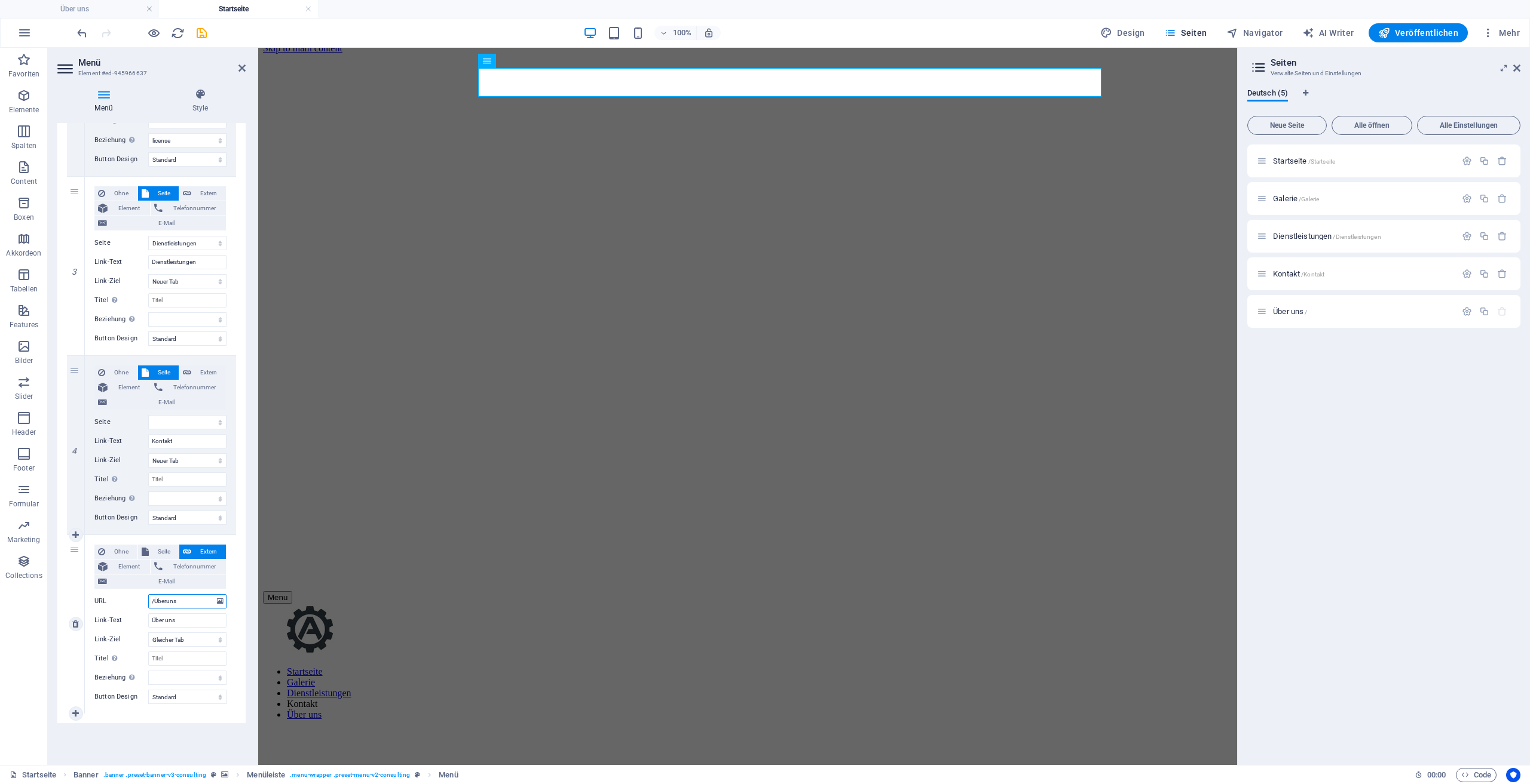
click at [178, 602] on input "/Überuns" at bounding box center [187, 601] width 79 height 15
click at [183, 602] on input "/Überuns" at bounding box center [187, 601] width 79 height 15
drag, startPoint x: 181, startPoint y: 602, endPoint x: 158, endPoint y: 602, distance: 23.0
click at [159, 602] on input "/Überuns" at bounding box center [187, 601] width 79 height 15
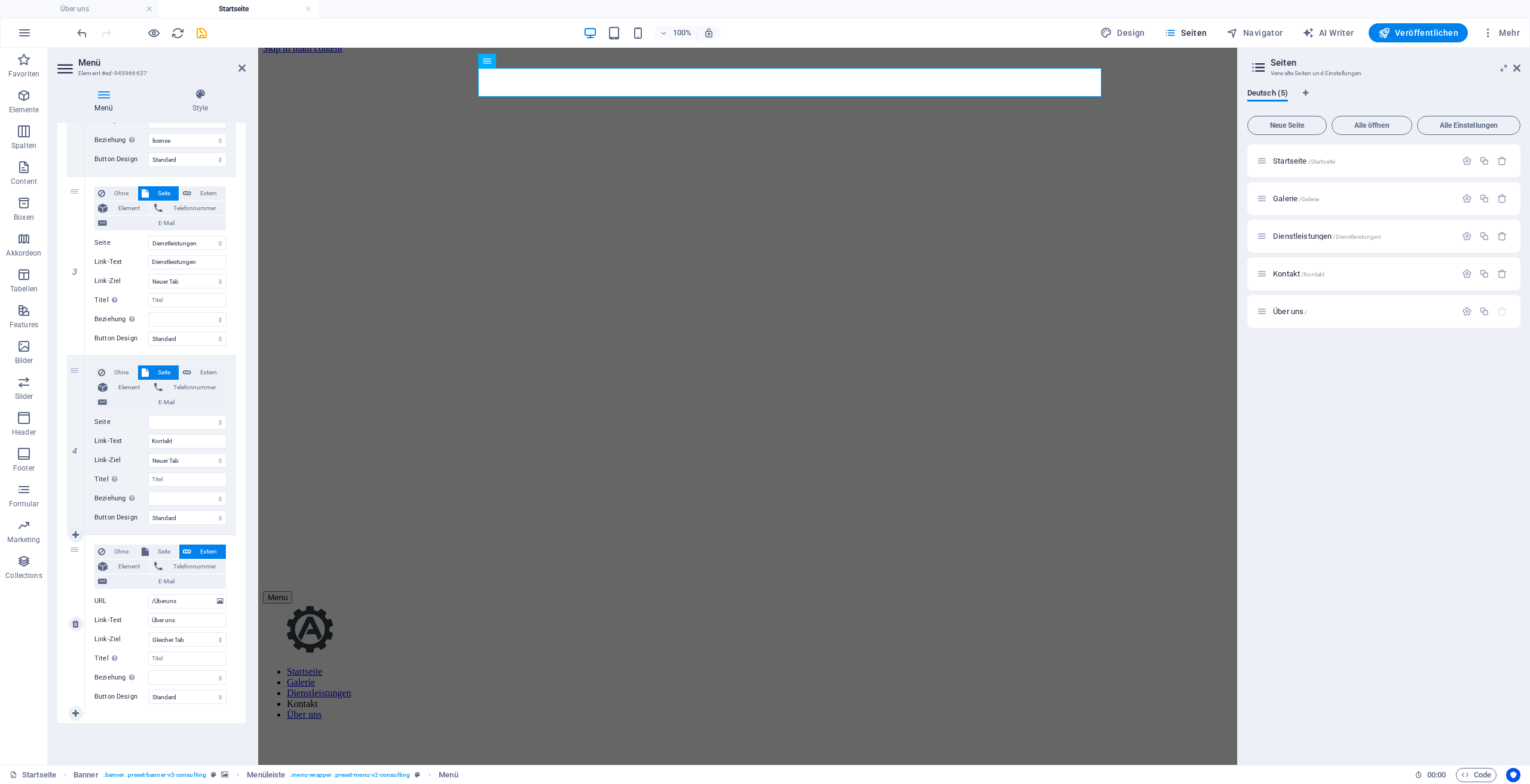
click at [148, 602] on label "URL" at bounding box center [121, 601] width 54 height 15
click at [148, 602] on input "/Überuns" at bounding box center [187, 601] width 79 height 15
drag, startPoint x: 148, startPoint y: 602, endPoint x: 157, endPoint y: 600, distance: 9.2
click at [148, 602] on div "URL /Überuns" at bounding box center [160, 601] width 132 height 15
click at [151, 601] on input "/Überuns" at bounding box center [187, 601] width 79 height 15
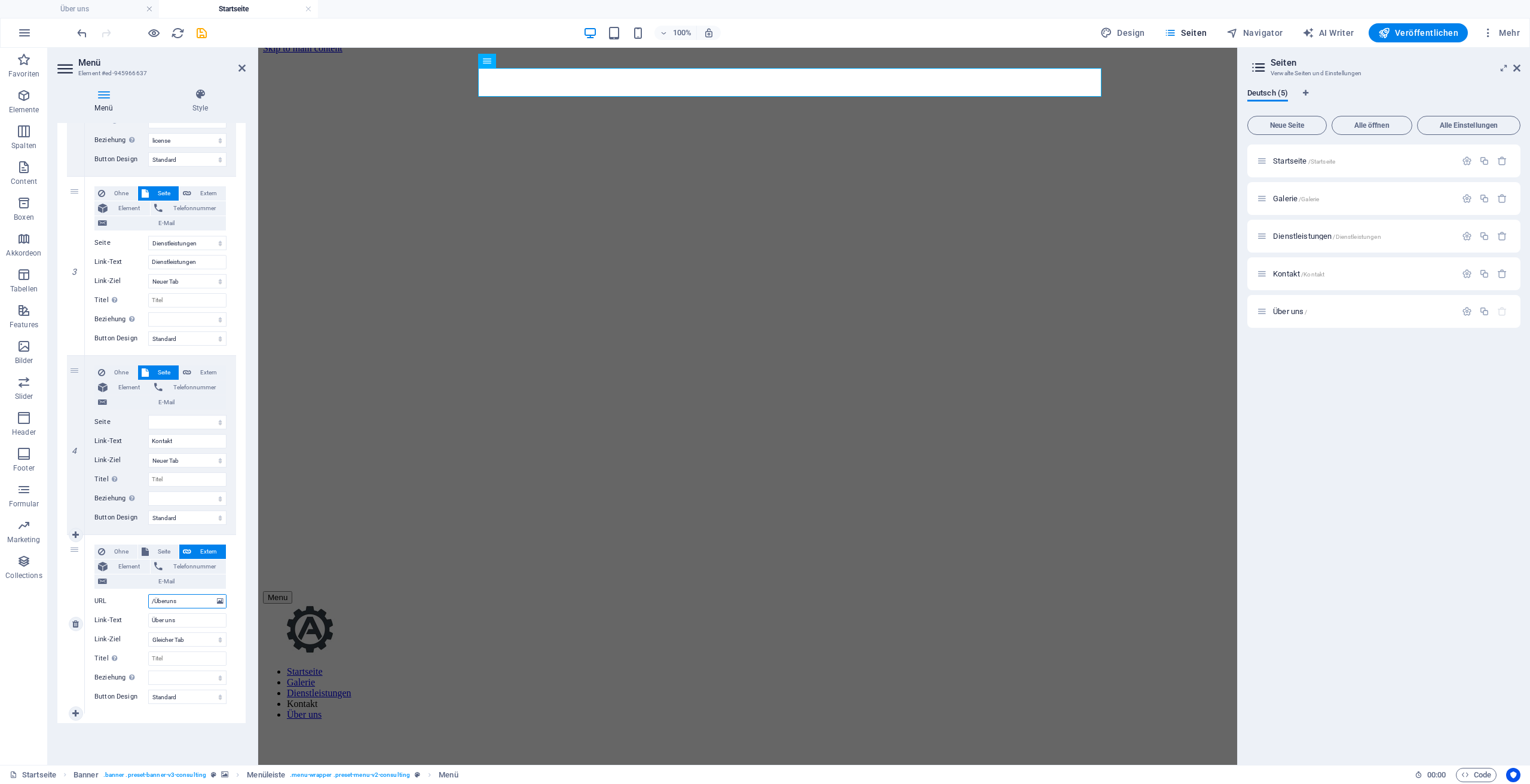
drag, startPoint x: 151, startPoint y: 601, endPoint x: 183, endPoint y: 598, distance: 32.1
click at [183, 598] on input "/Überuns" at bounding box center [187, 601] width 79 height 15
click at [1473, 309] on button "button" at bounding box center [1467, 311] width 17 height 10
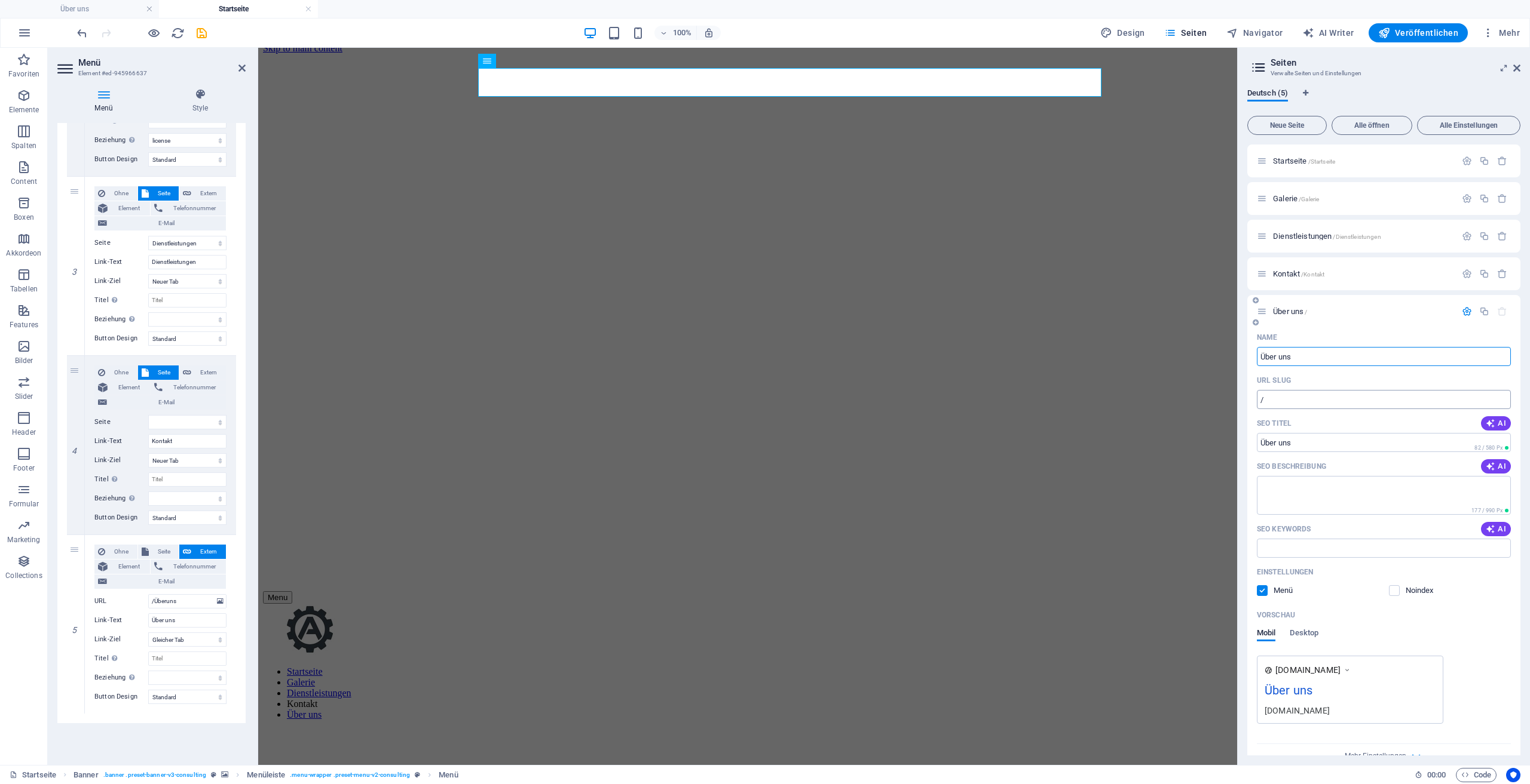
click at [1308, 402] on input "/" at bounding box center [1384, 399] width 254 height 19
paste input "text"
type input "/"
click at [1420, 34] on span "Veröffentlichen" at bounding box center [1418, 32] width 80 height 12
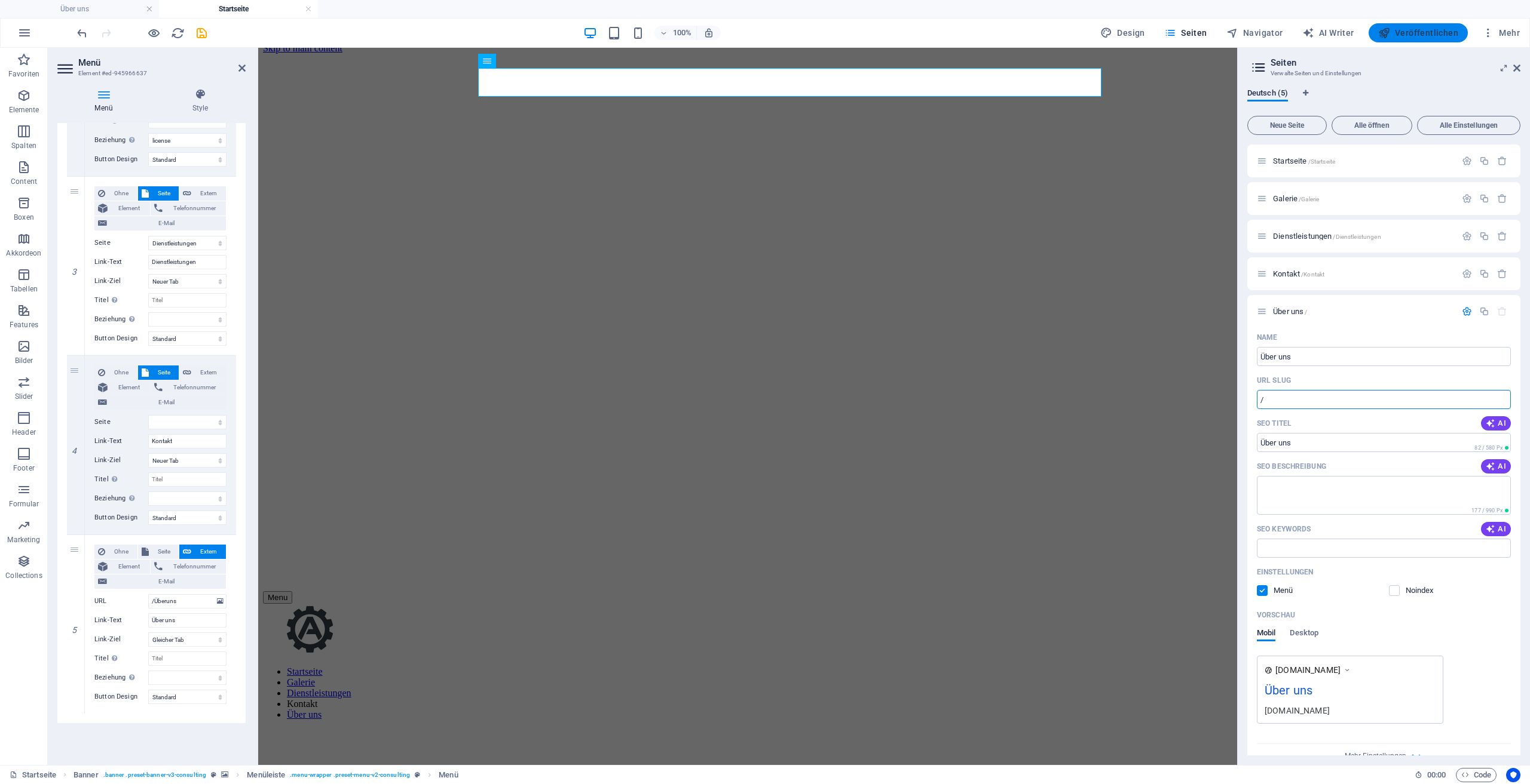
click at [1420, 34] on span "Veröffentlichen" at bounding box center [1418, 32] width 80 height 12
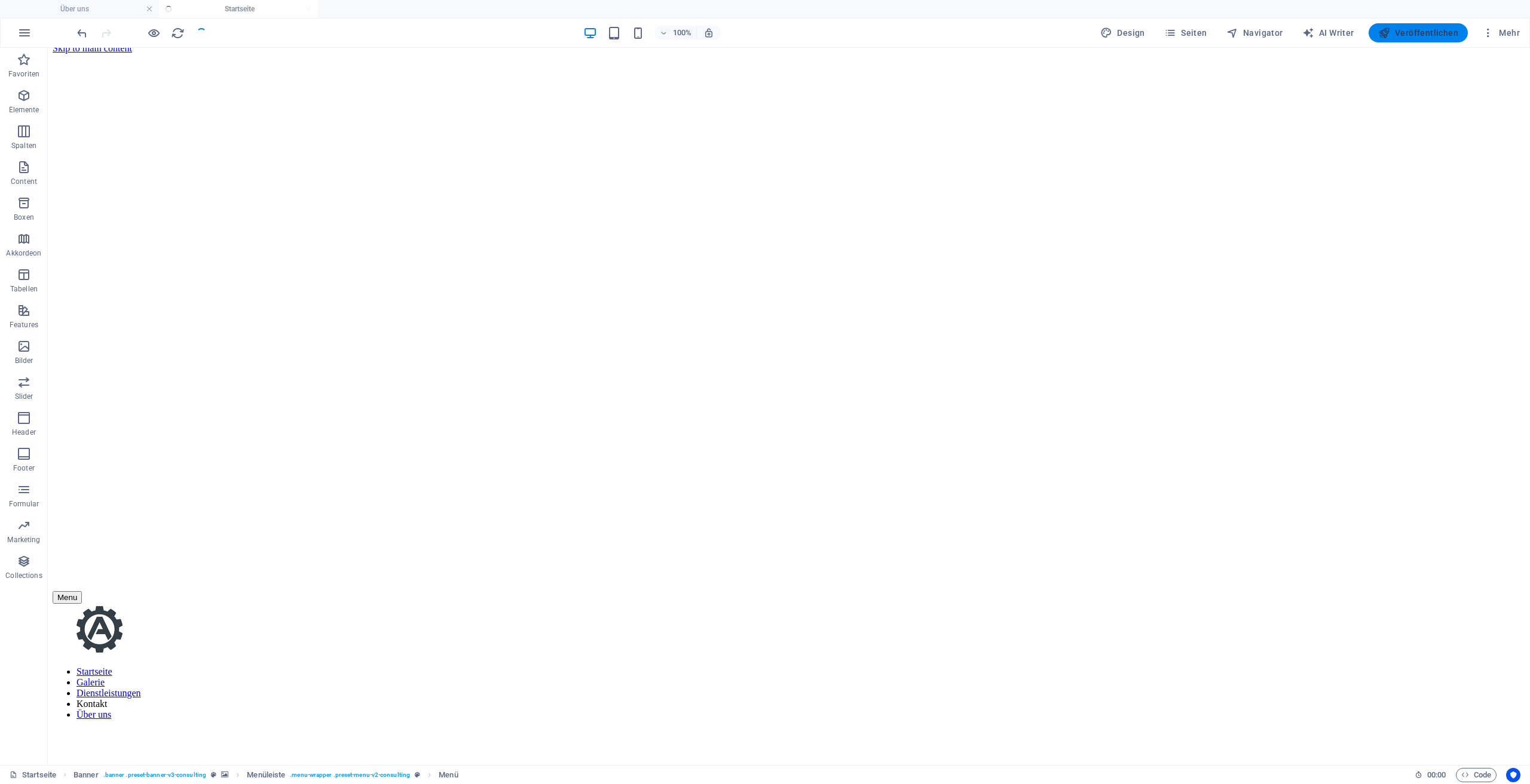
click at [1420, 34] on span "Veröffentlichen" at bounding box center [1418, 32] width 80 height 12
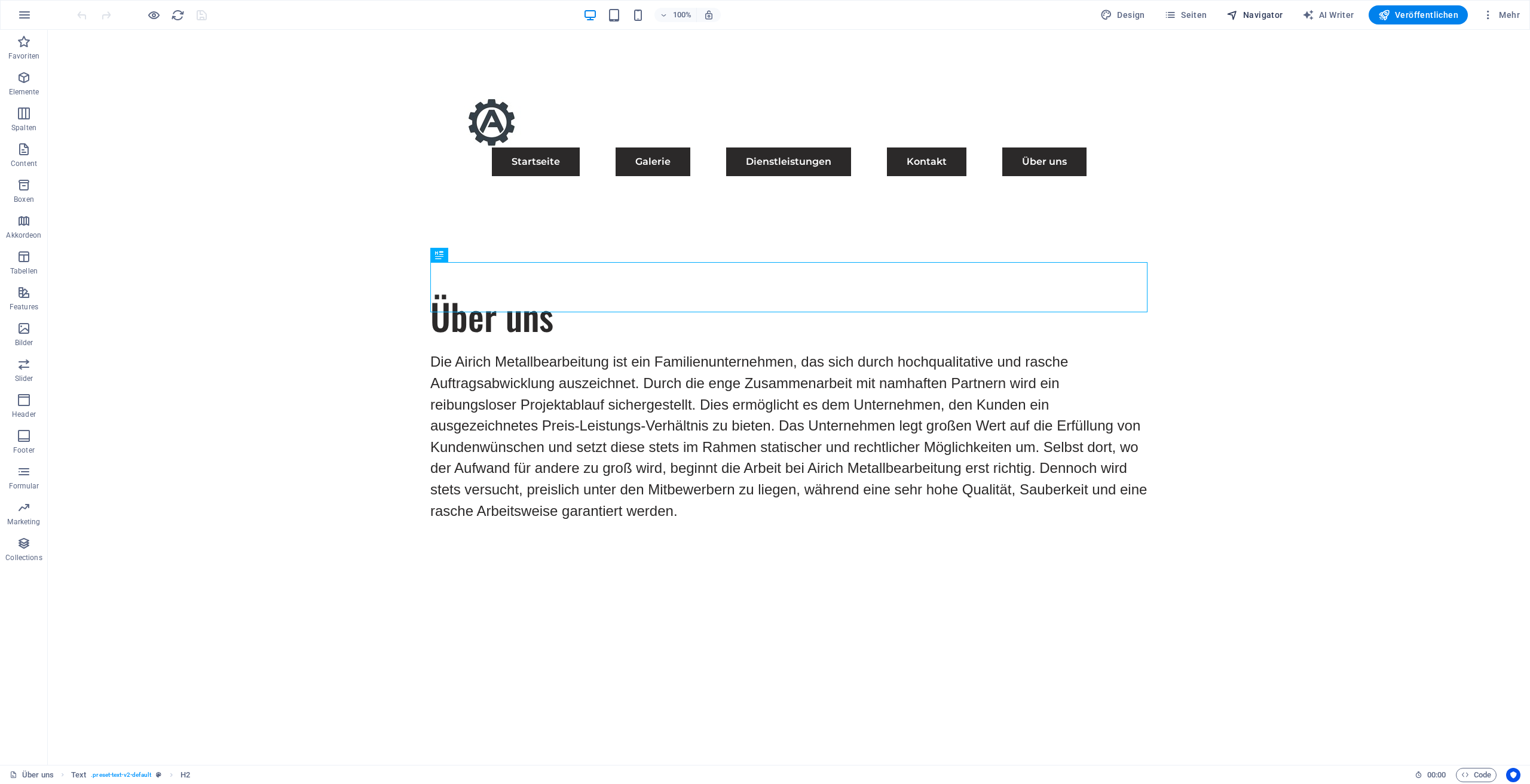
click at [1276, 18] on span "Navigator" at bounding box center [1255, 15] width 56 height 12
select select "17489479-de"
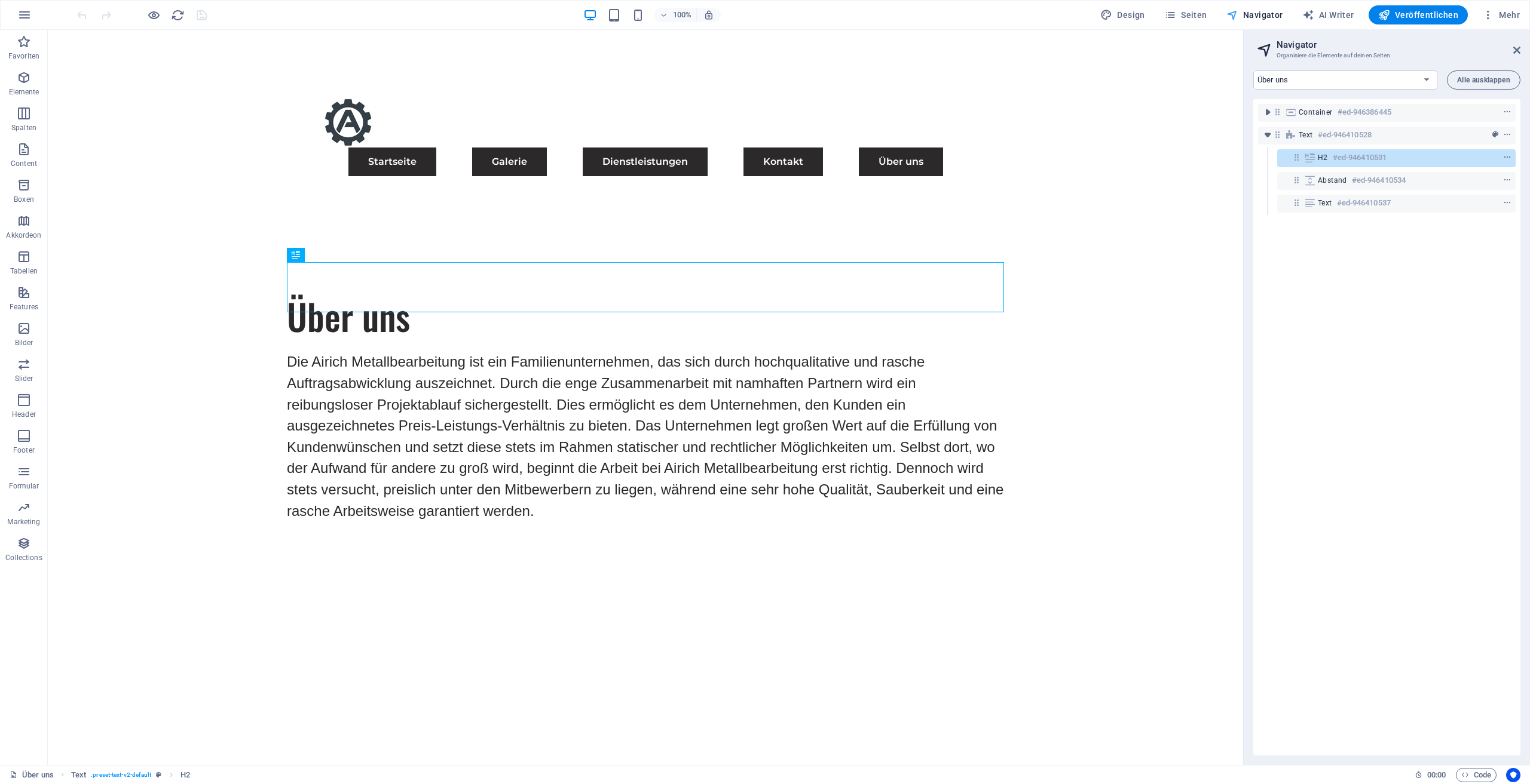
click at [1276, 18] on span "Navigator" at bounding box center [1255, 15] width 56 height 12
click at [1519, 47] on icon at bounding box center [1516, 50] width 7 height 9
click at [1243, 47] on div "Menu Startseite Galerie Dienstleistungen Kontakt Über uns" at bounding box center [646, 136] width 1196 height 213
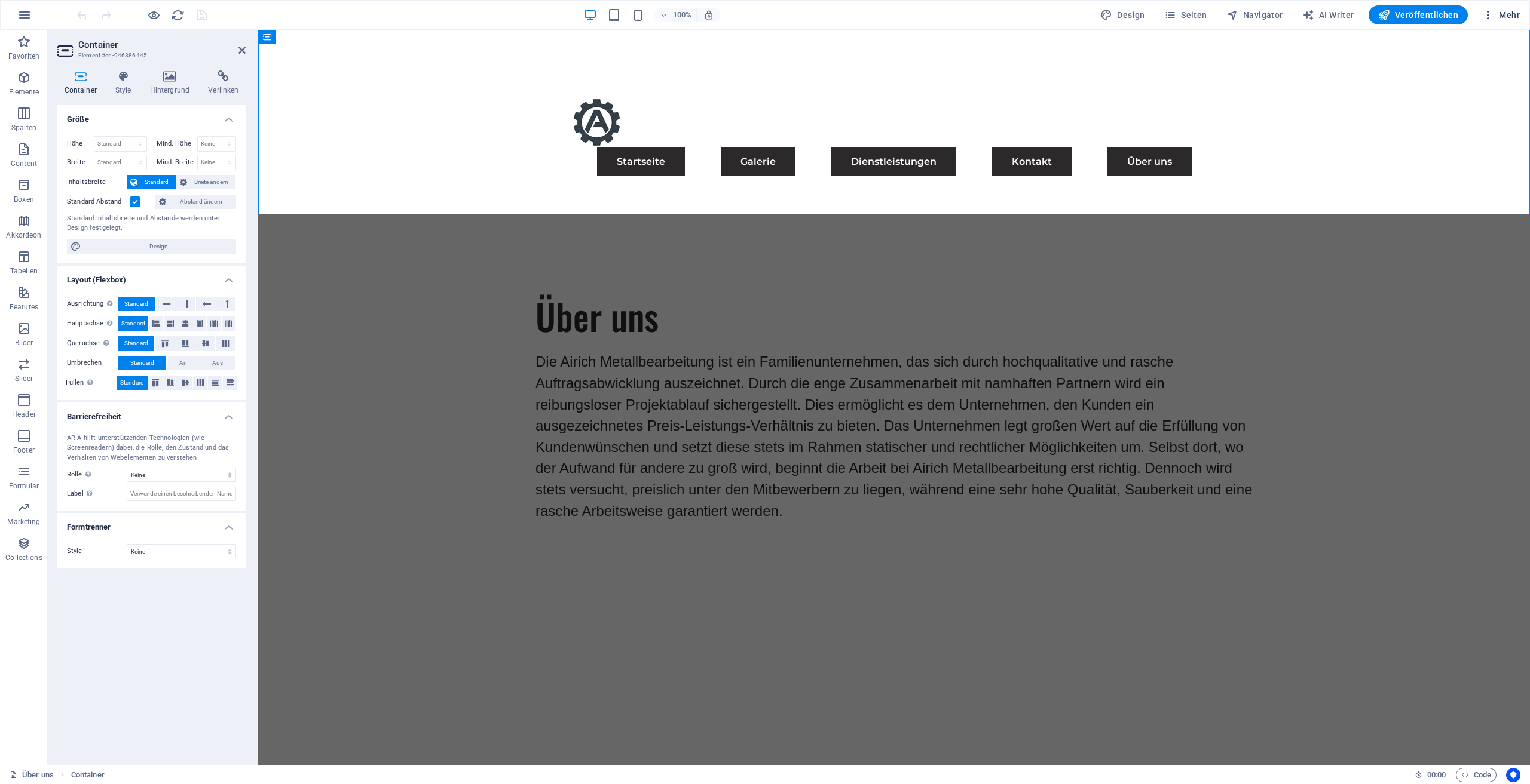
click at [1500, 15] on span "Mehr" at bounding box center [1501, 15] width 38 height 12
click at [1506, 13] on span "Mehr" at bounding box center [1501, 15] width 38 height 12
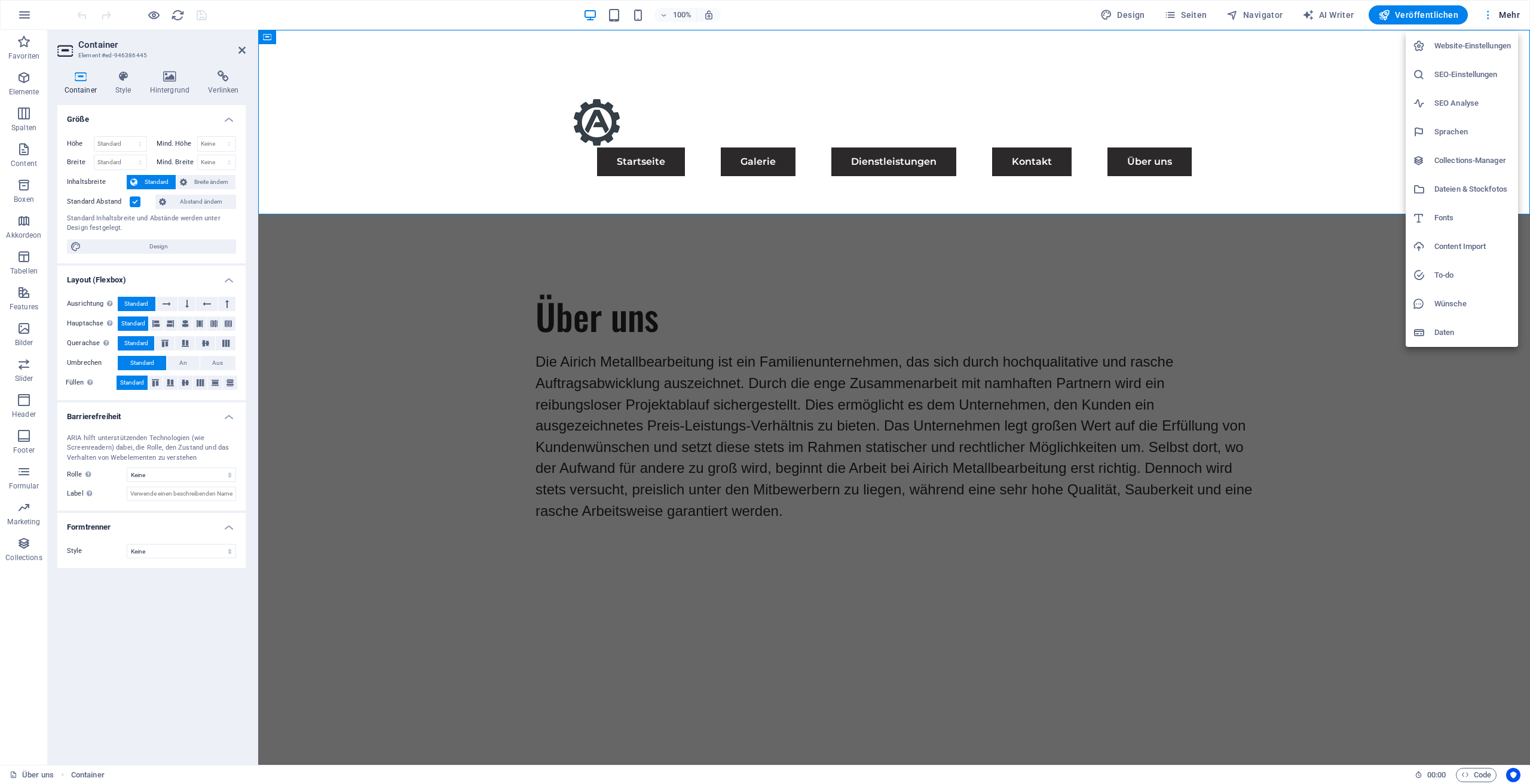
click at [1506, 13] on div at bounding box center [765, 392] width 1530 height 784
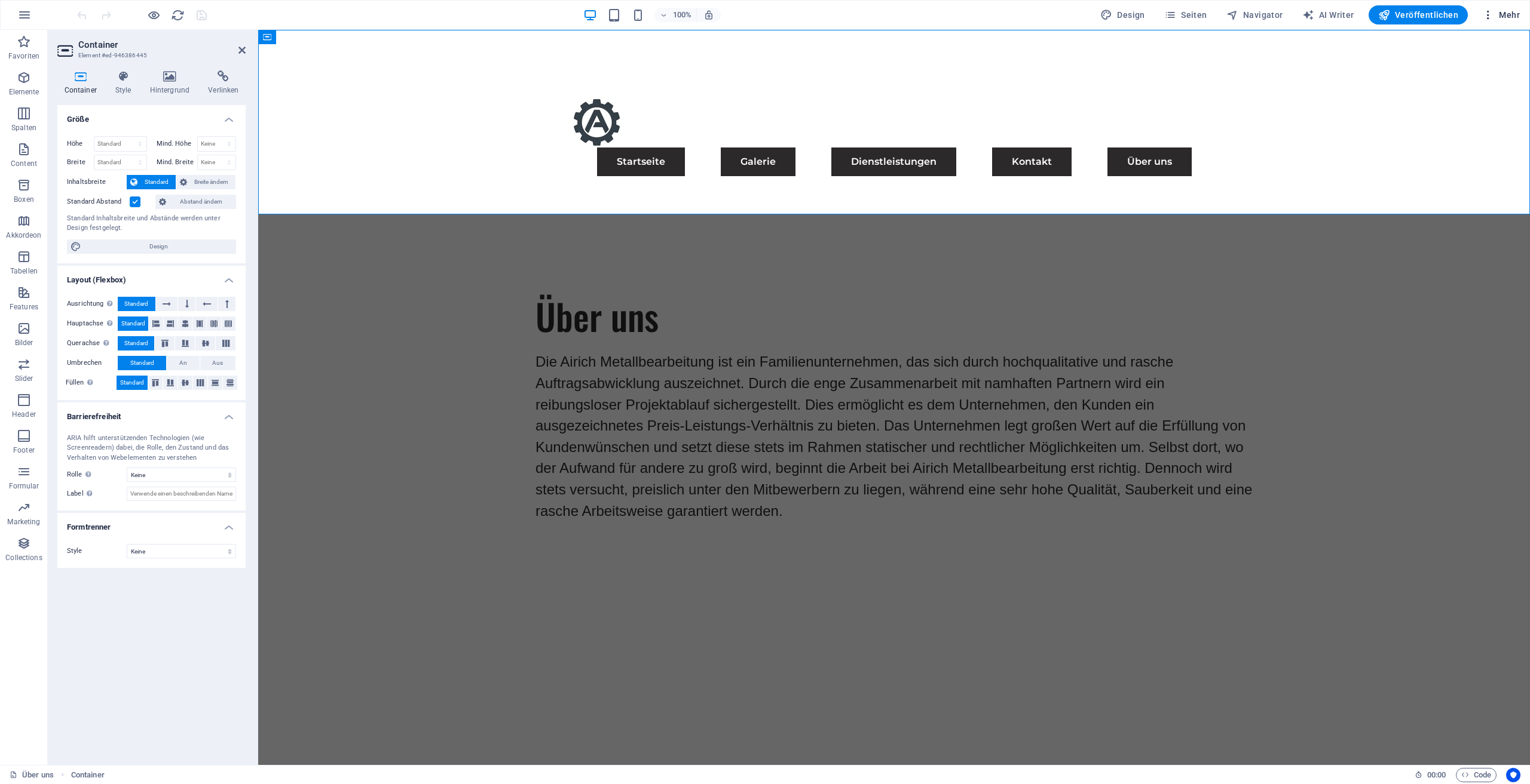
click at [1503, 15] on span "Mehr" at bounding box center [1501, 15] width 38 height 12
click at [1140, 15] on span "Design" at bounding box center [1122, 15] width 44 height 12
select select "px"
select select "400"
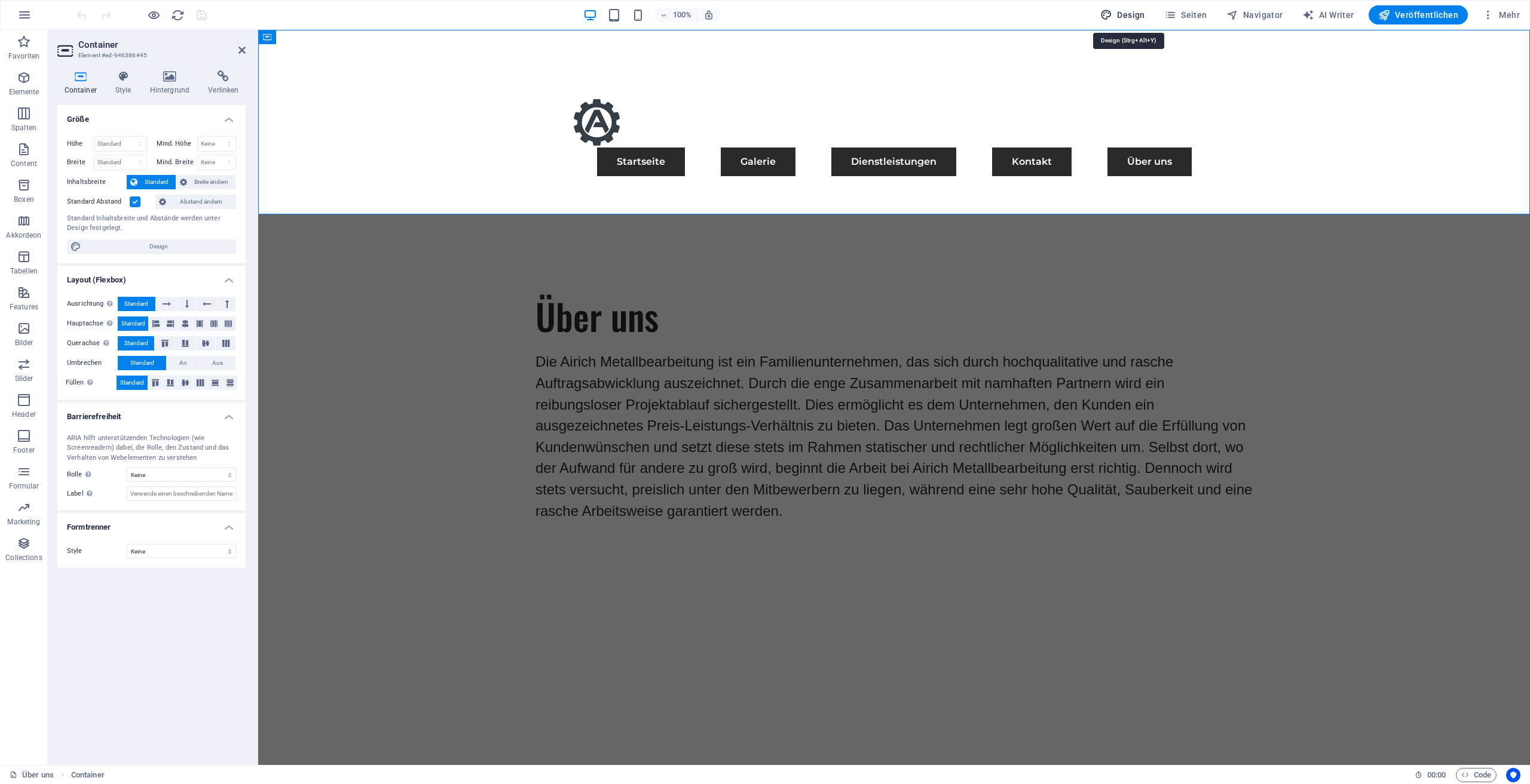
select select "px"
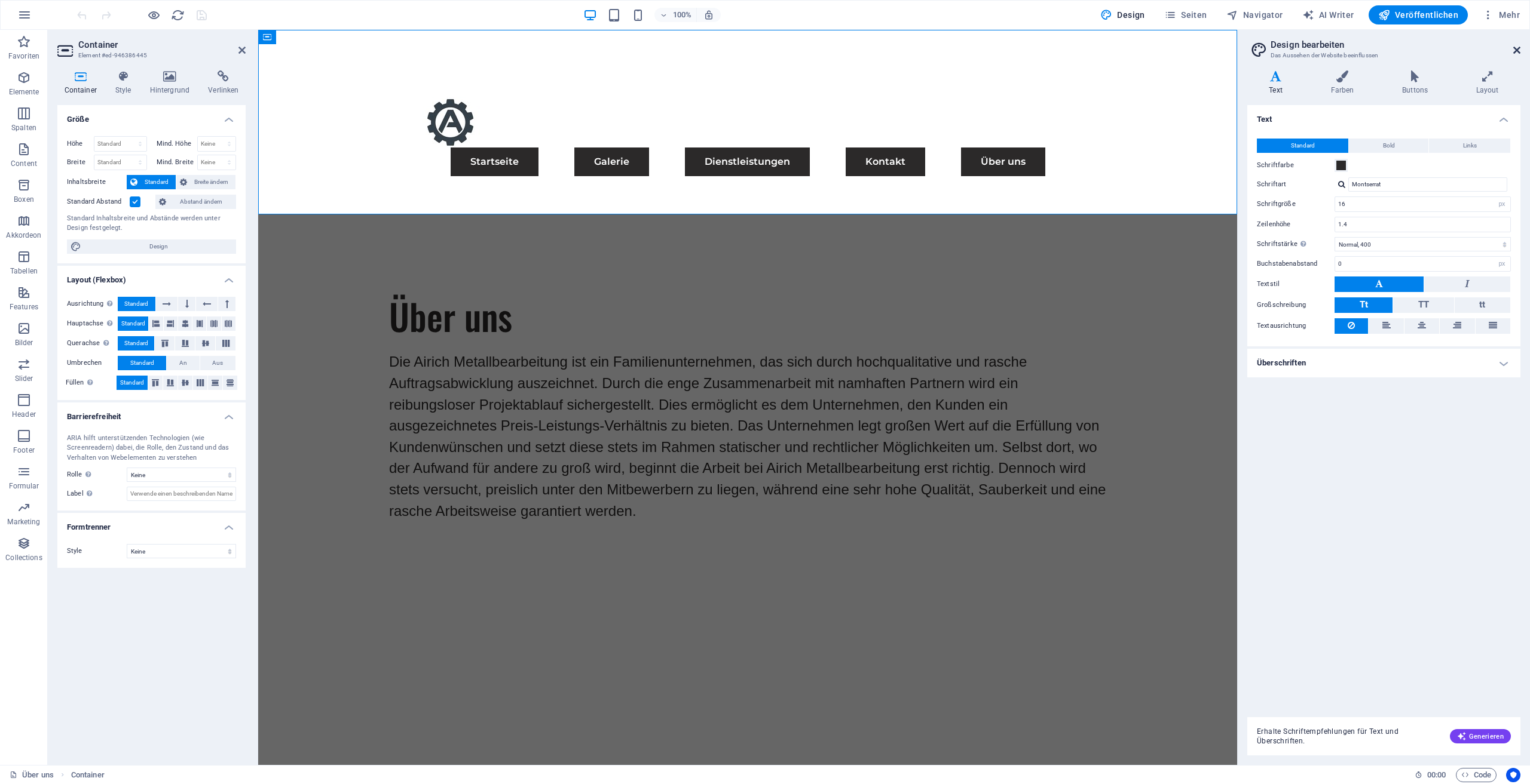
click at [1515, 47] on icon at bounding box center [1516, 50] width 7 height 9
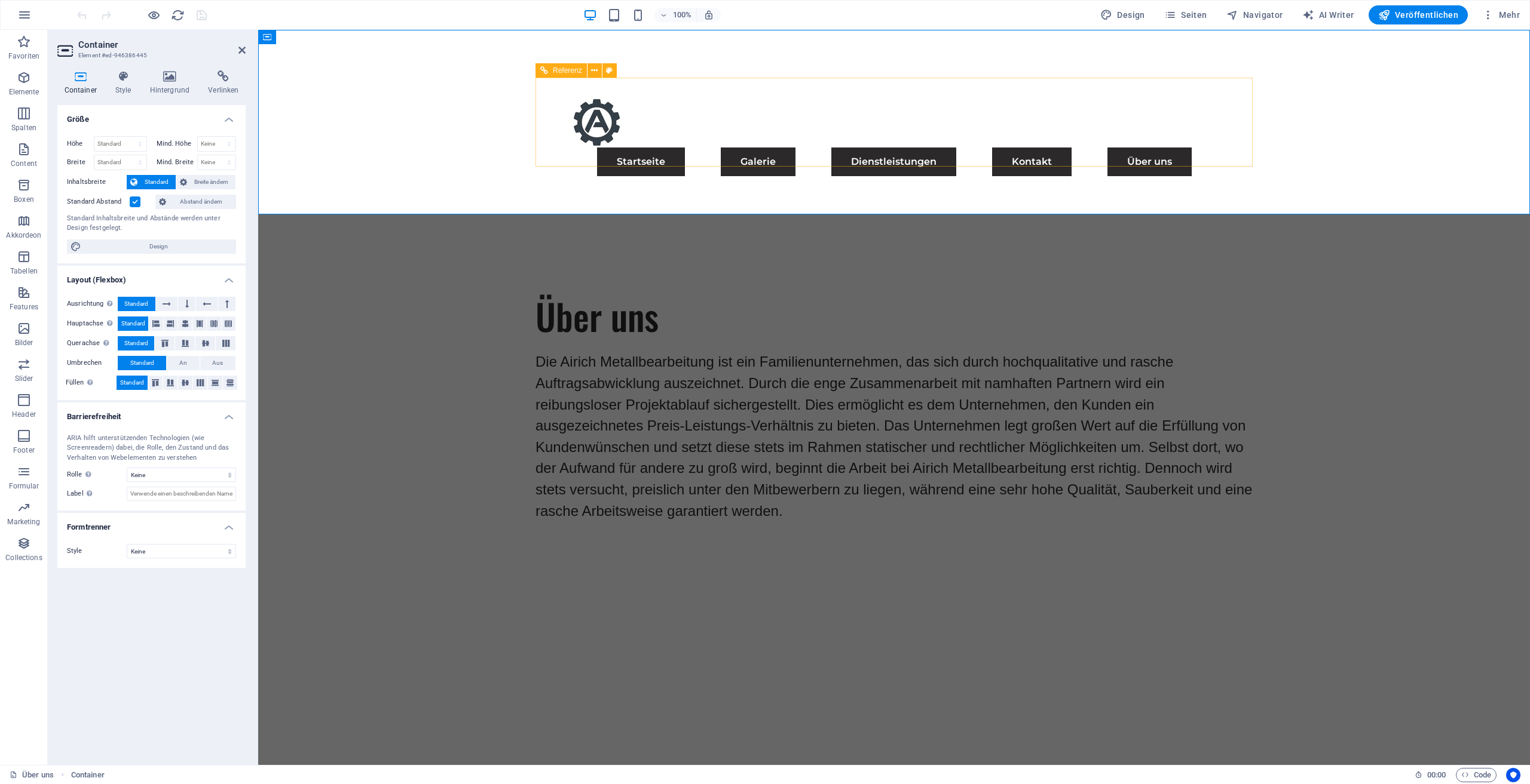
click at [701, 148] on nav "Startseite Galerie Dienstleistungen Kontakt Über uns" at bounding box center [894, 162] width 688 height 29
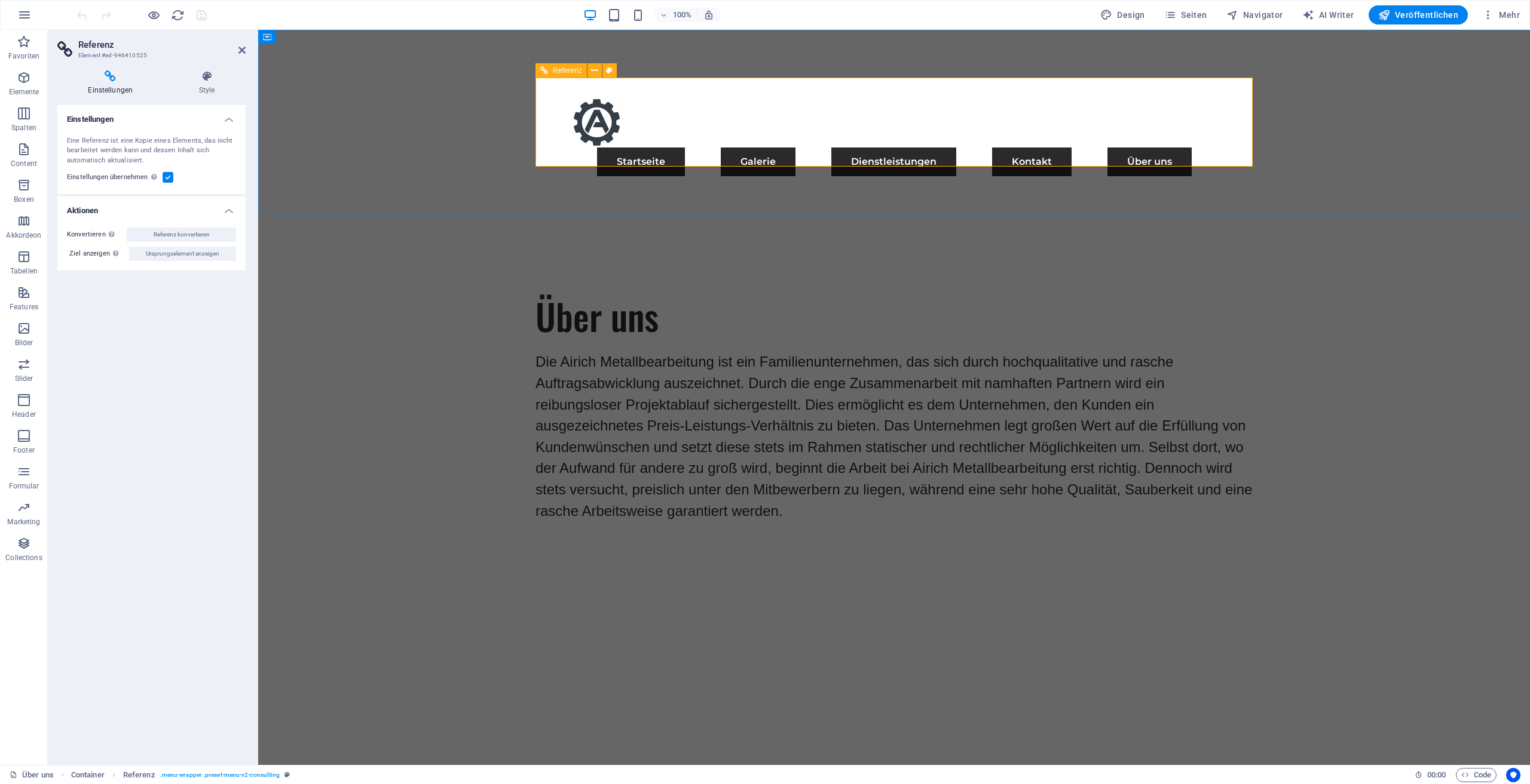
click at [1066, 148] on nav "Startseite Galerie Dienstleistungen Kontakt Über uns" at bounding box center [894, 162] width 688 height 29
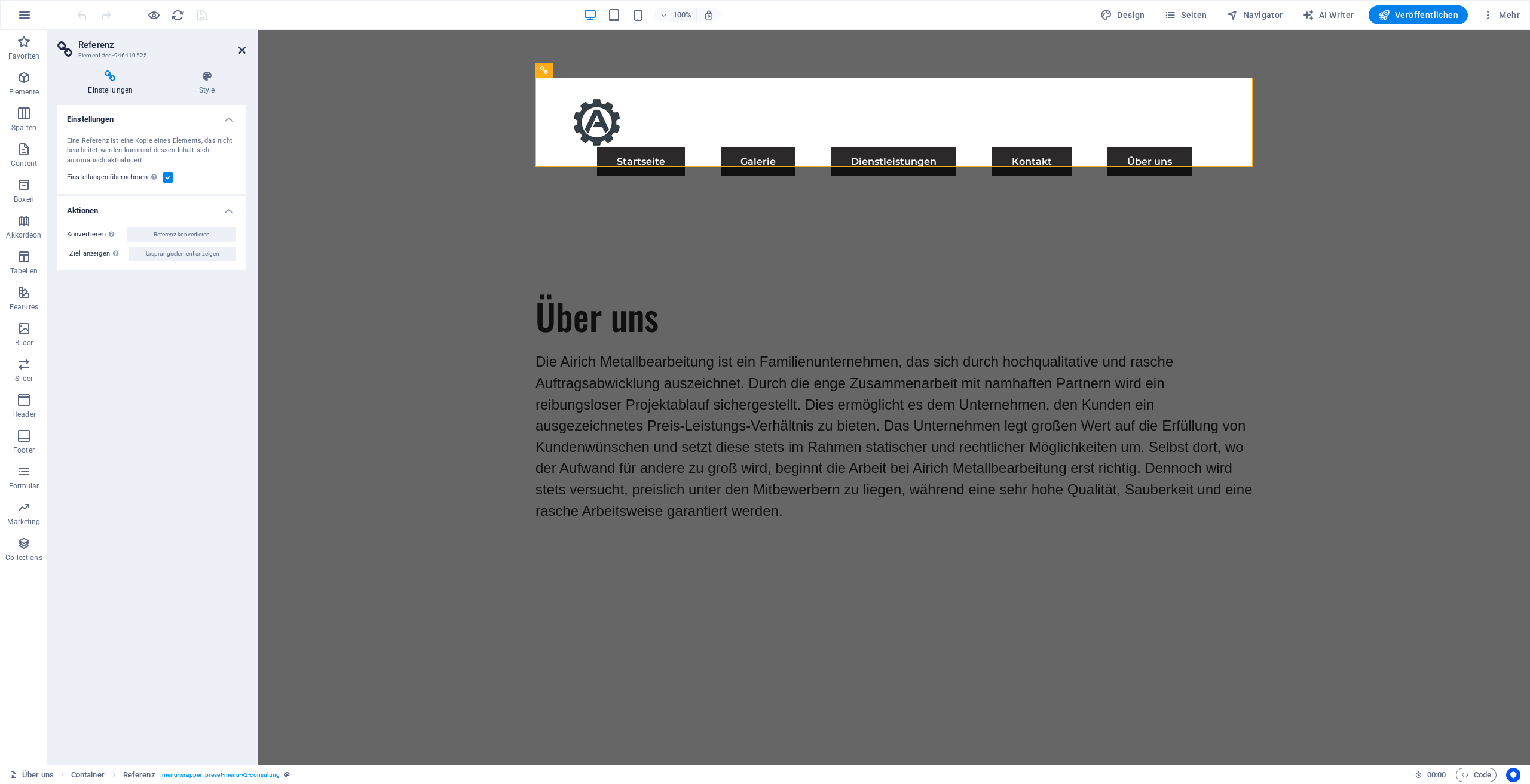
click at [239, 51] on icon at bounding box center [242, 50] width 7 height 9
click at [449, 51] on div "Menu Startseite Galerie Dienstleistungen Kontakt Über uns" at bounding box center [894, 136] width 1272 height 213
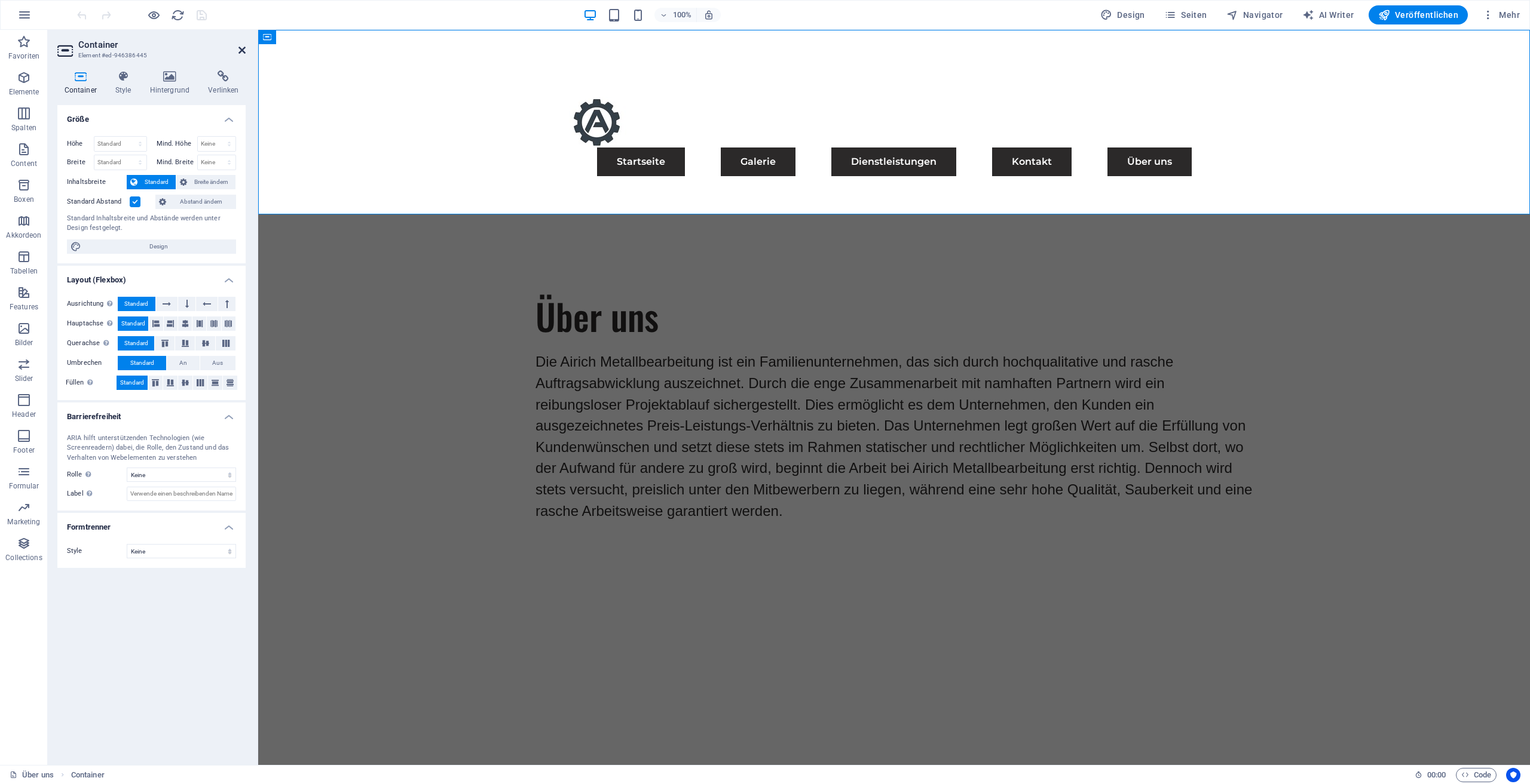
click at [240, 50] on icon at bounding box center [242, 50] width 7 height 9
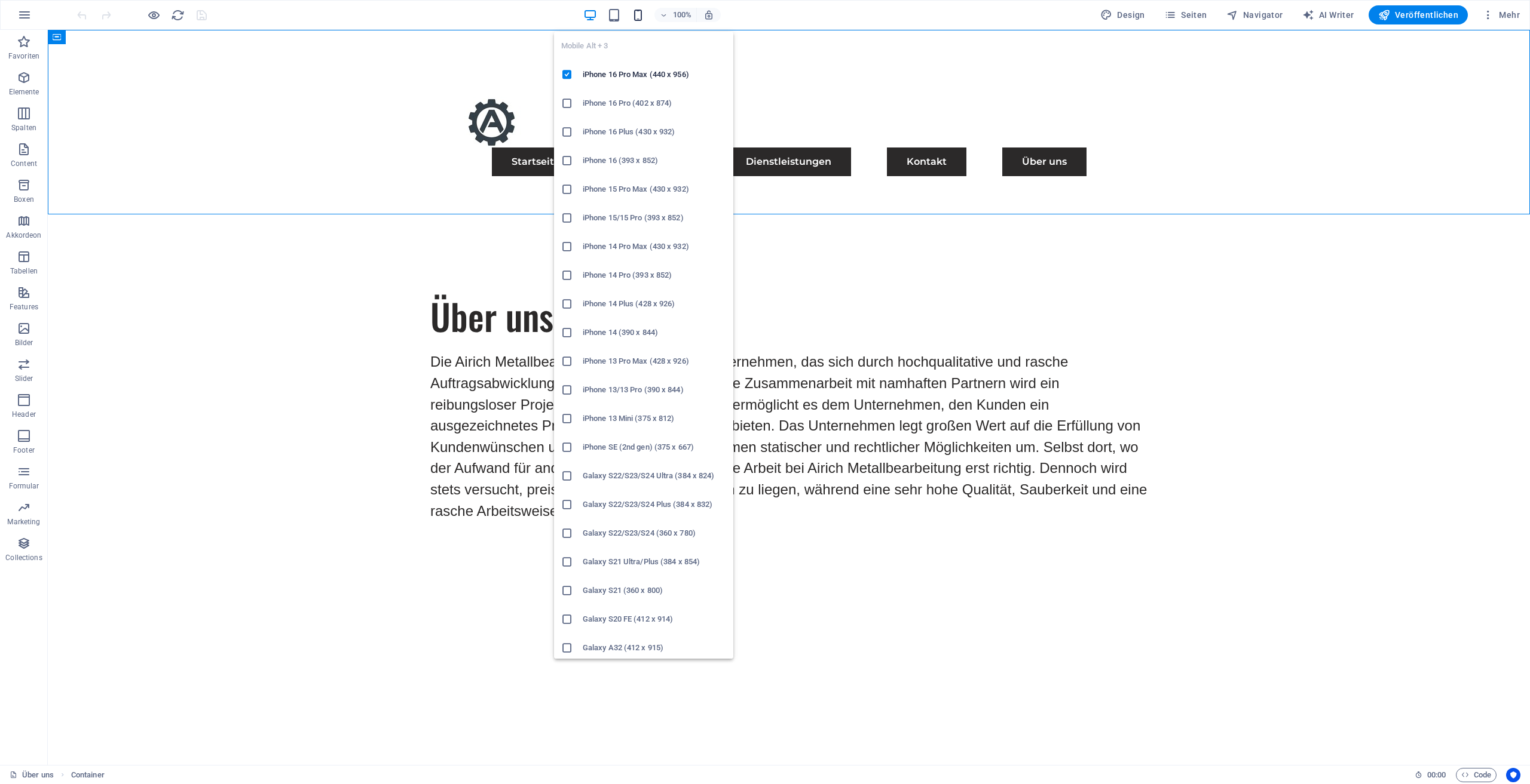
click at [641, 15] on icon "button" at bounding box center [638, 15] width 14 height 14
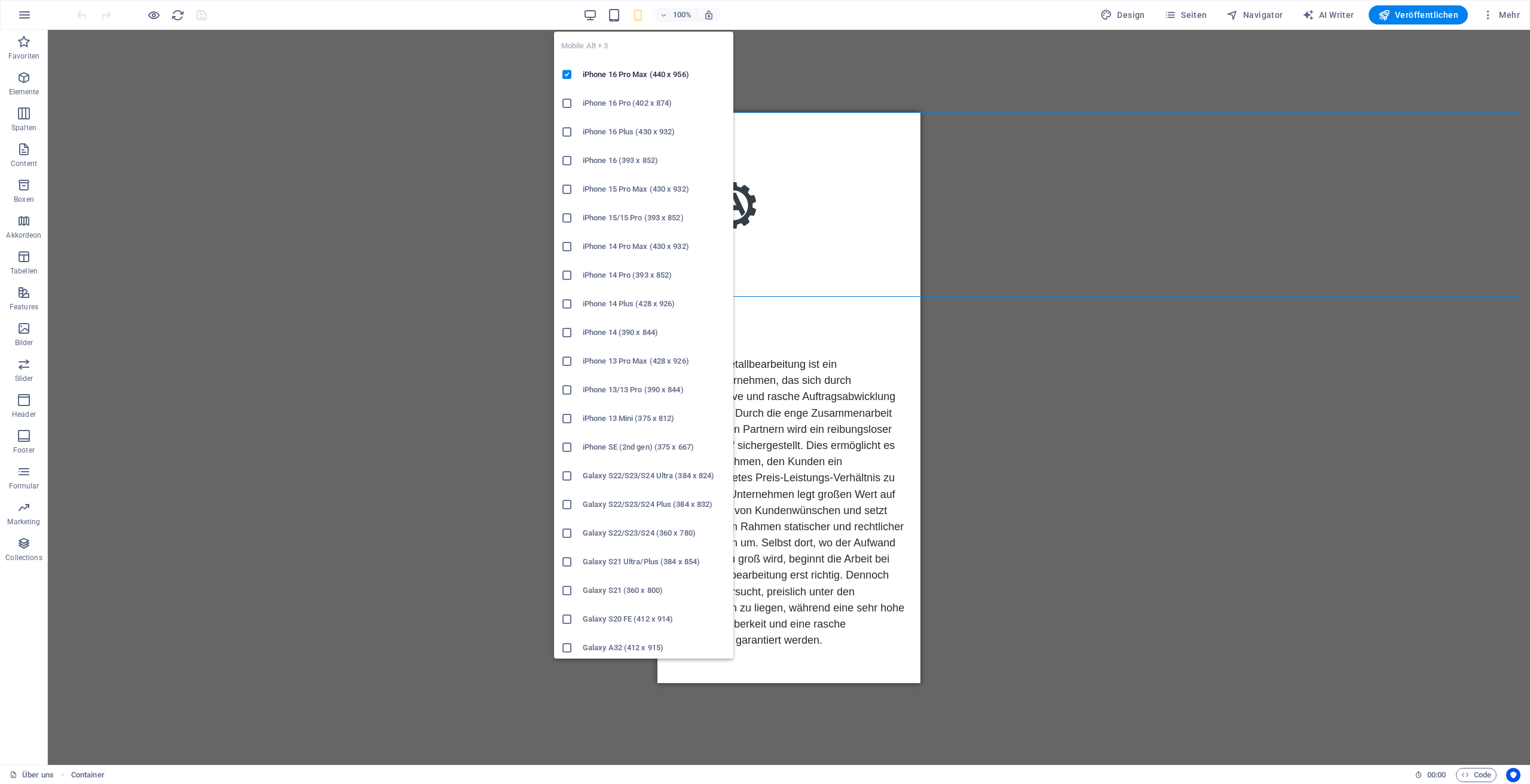
click at [641, 15] on icon "button" at bounding box center [638, 15] width 14 height 14
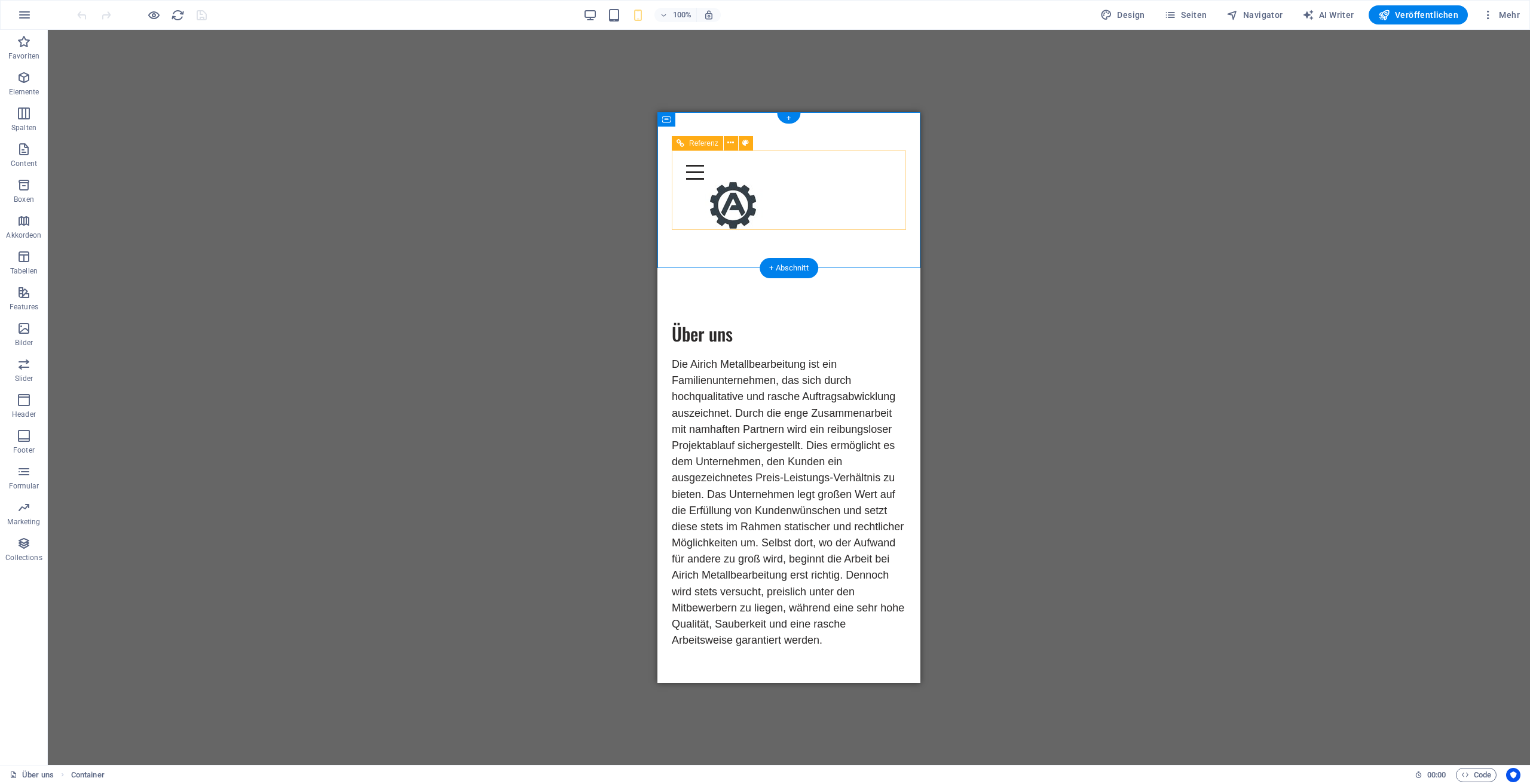
click at [879, 180] on div "Menu" at bounding box center [789, 171] width 205 height 15
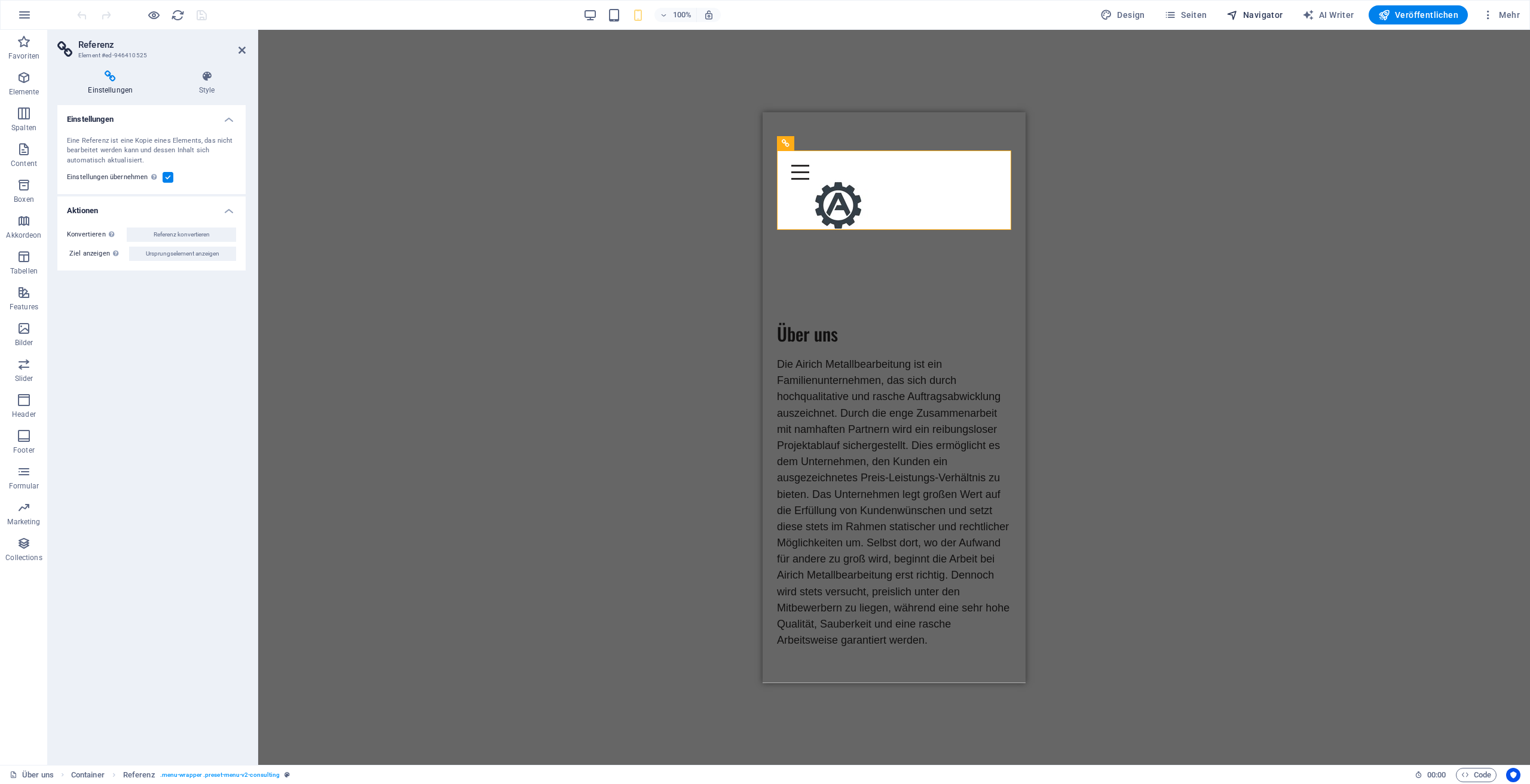
click at [1257, 8] on button "Navigator" at bounding box center [1255, 15] width 67 height 19
drag, startPoint x: 1257, startPoint y: 8, endPoint x: 1248, endPoint y: 10, distance: 9.2
click at [1257, 8] on button "Navigator" at bounding box center [1255, 15] width 67 height 19
select select "17489479-de"
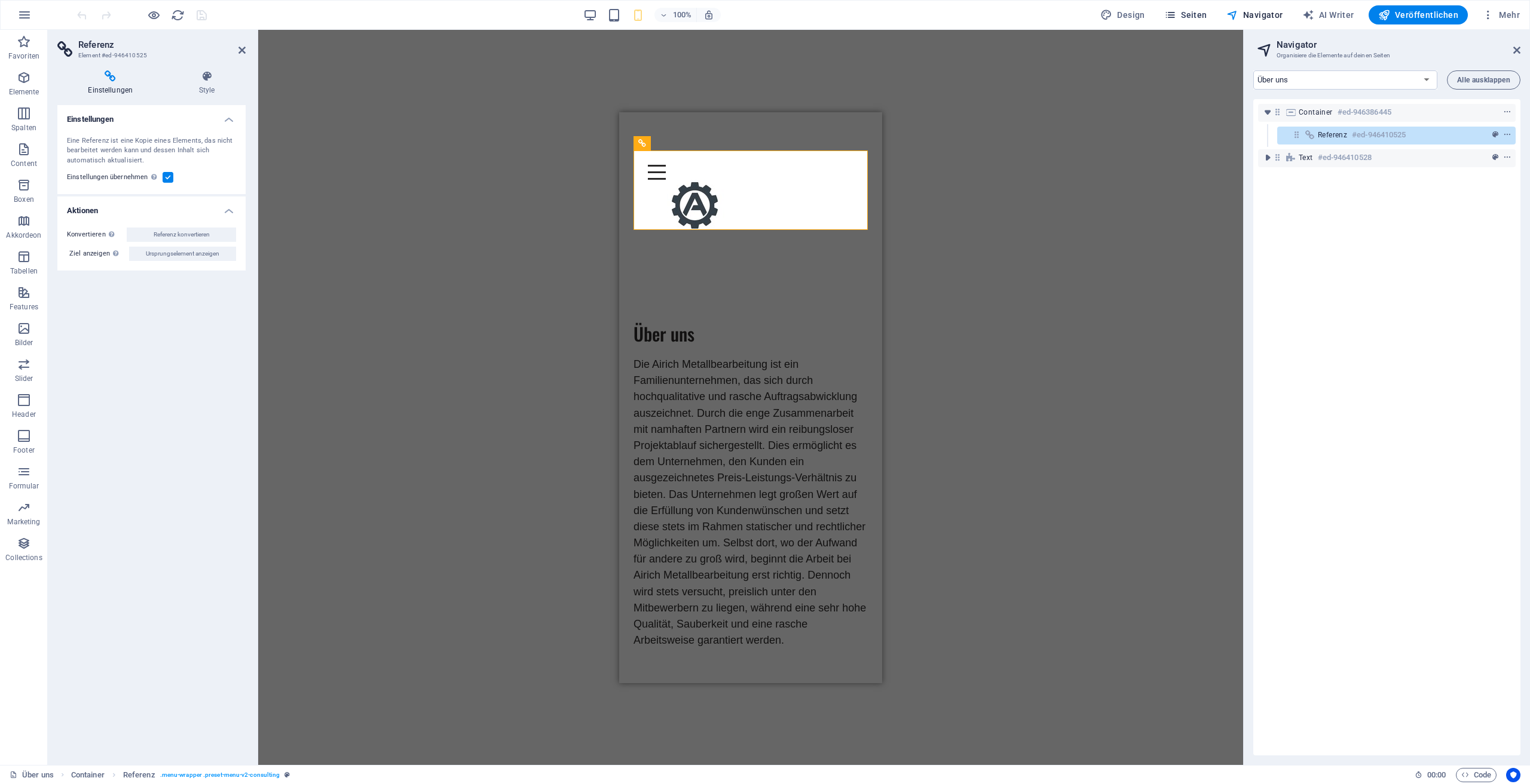
click at [1212, 15] on button "Seiten" at bounding box center [1185, 15] width 52 height 19
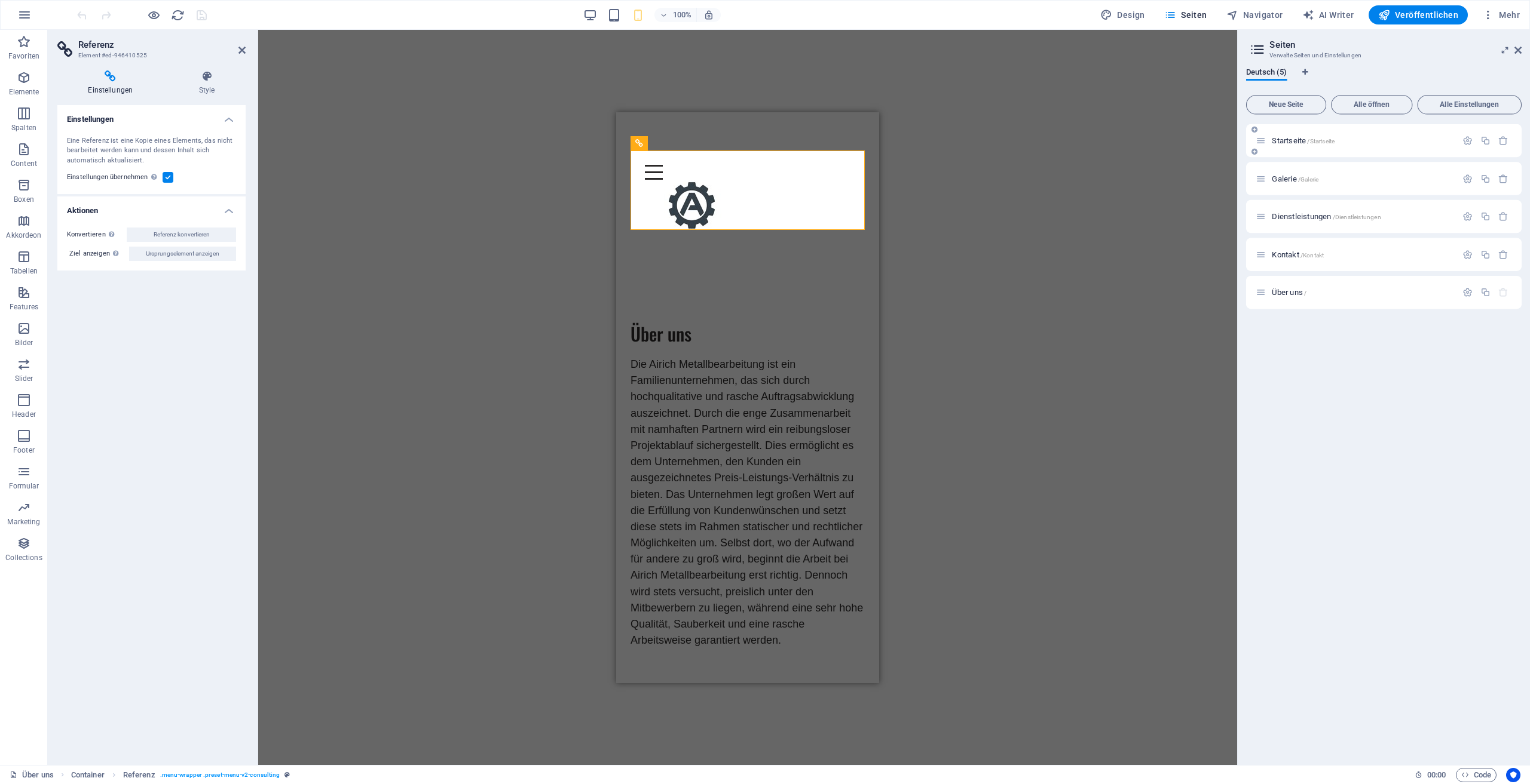
click at [1300, 137] on div "Startseite /Startseite" at bounding box center [1356, 143] width 199 height 14
click at [1297, 145] on span "Startseite /Startseite" at bounding box center [1303, 143] width 62 height 9
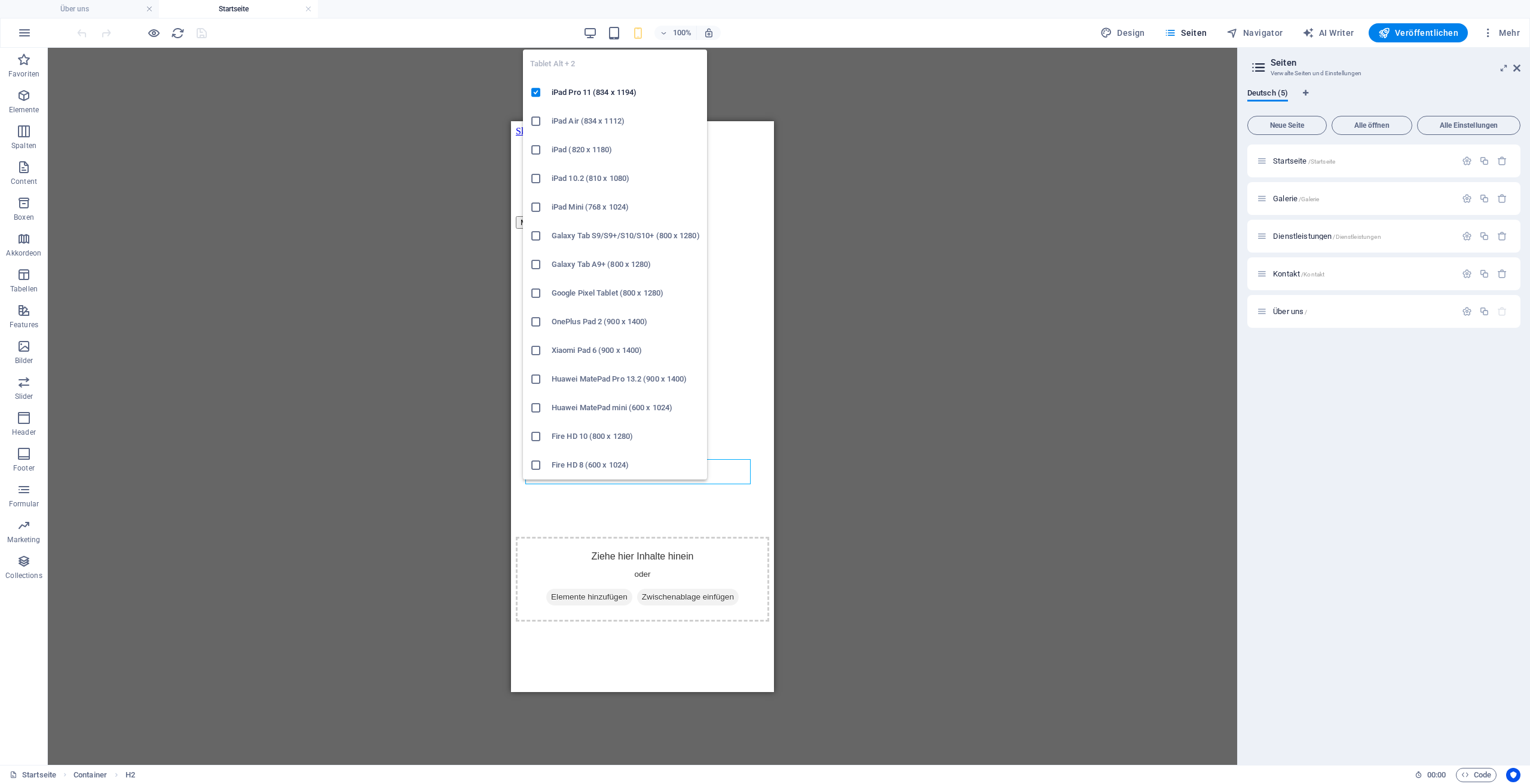
click at [613, 116] on h6 "iPad Air (834 x 1112)" at bounding box center [625, 121] width 148 height 15
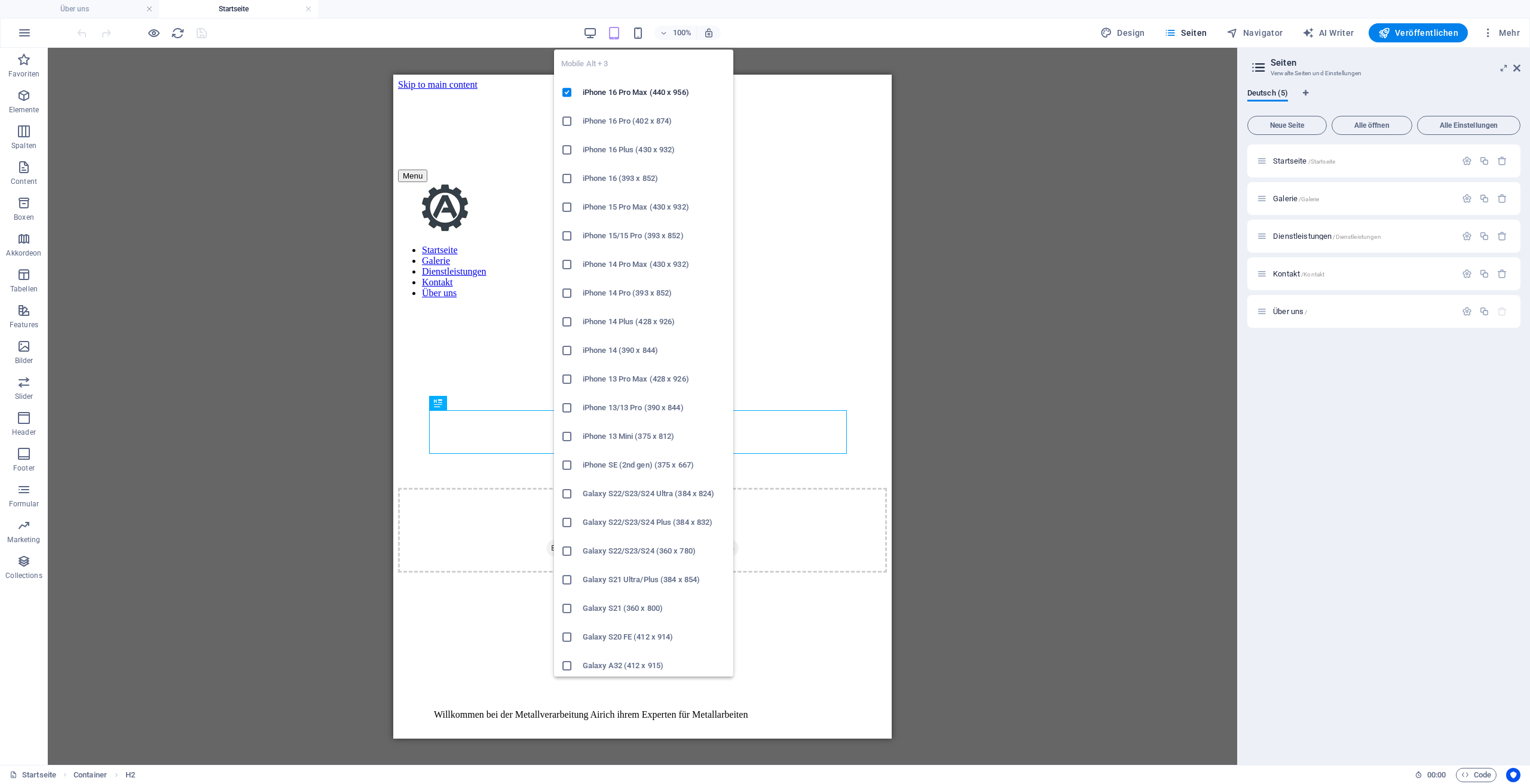
click at [653, 214] on h6 "iPhone 15 Pro Max (430 x 932)" at bounding box center [654, 207] width 144 height 15
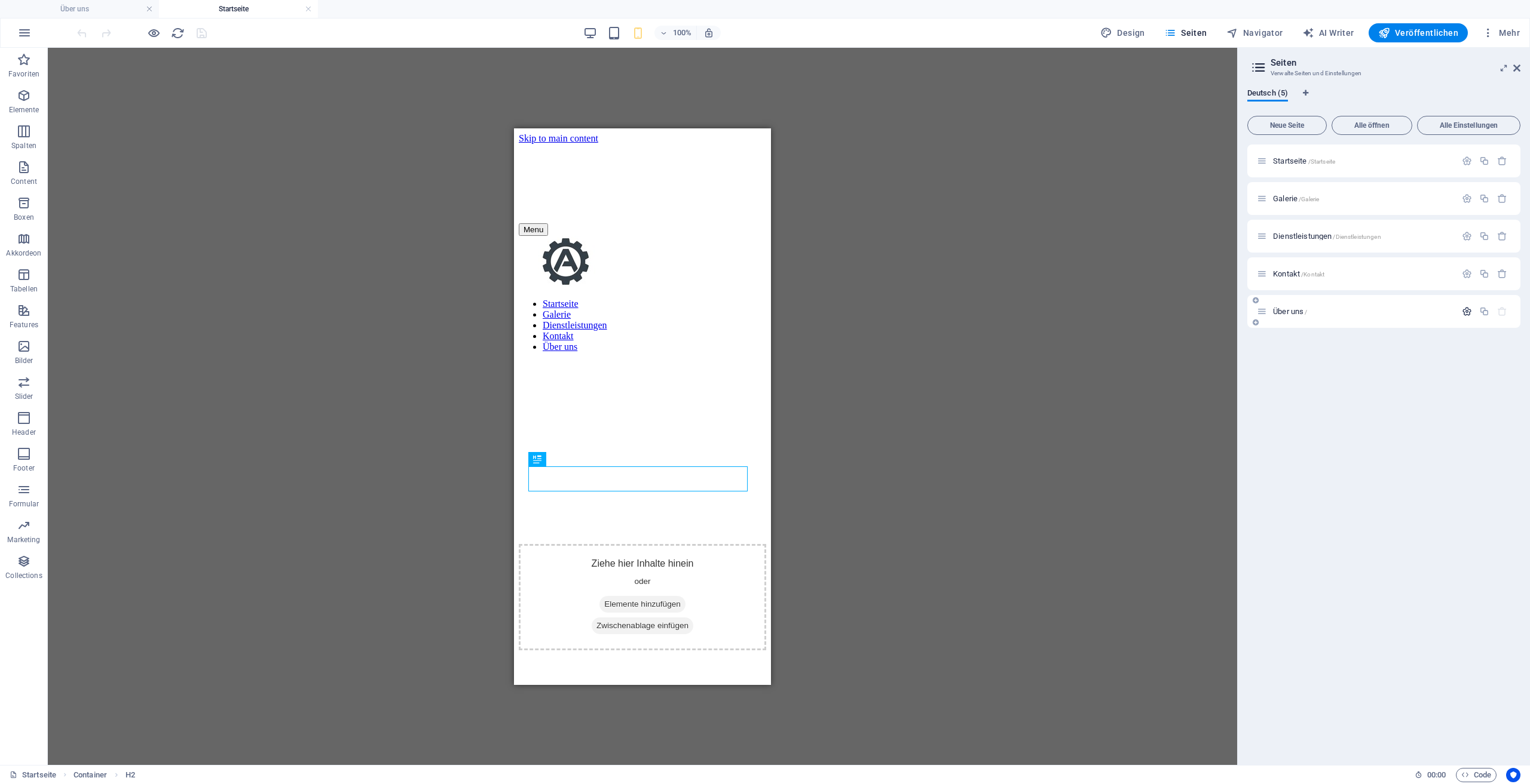
click at [1467, 312] on icon "button" at bounding box center [1467, 311] width 10 height 10
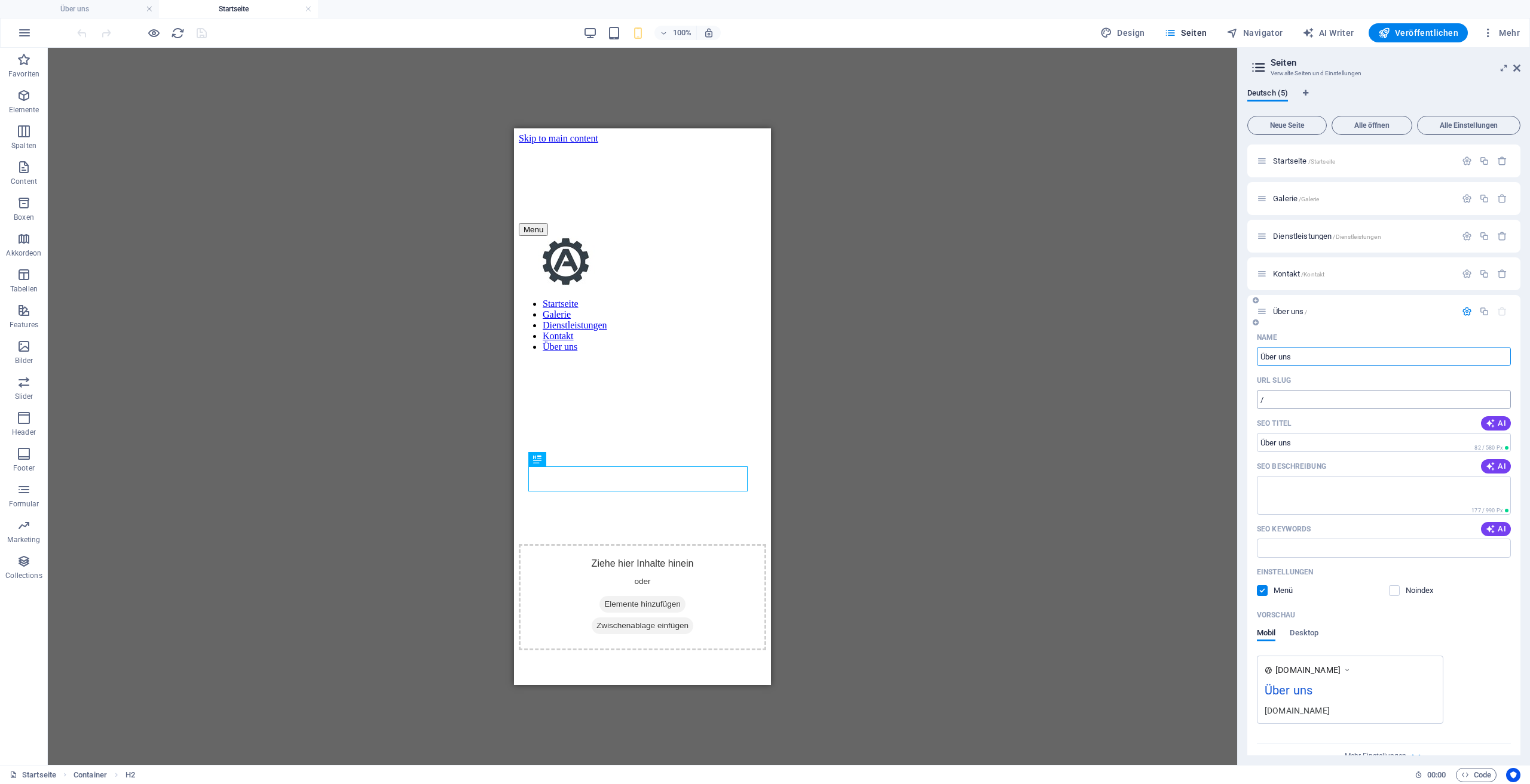
click at [1292, 399] on input "/" at bounding box center [1384, 399] width 254 height 19
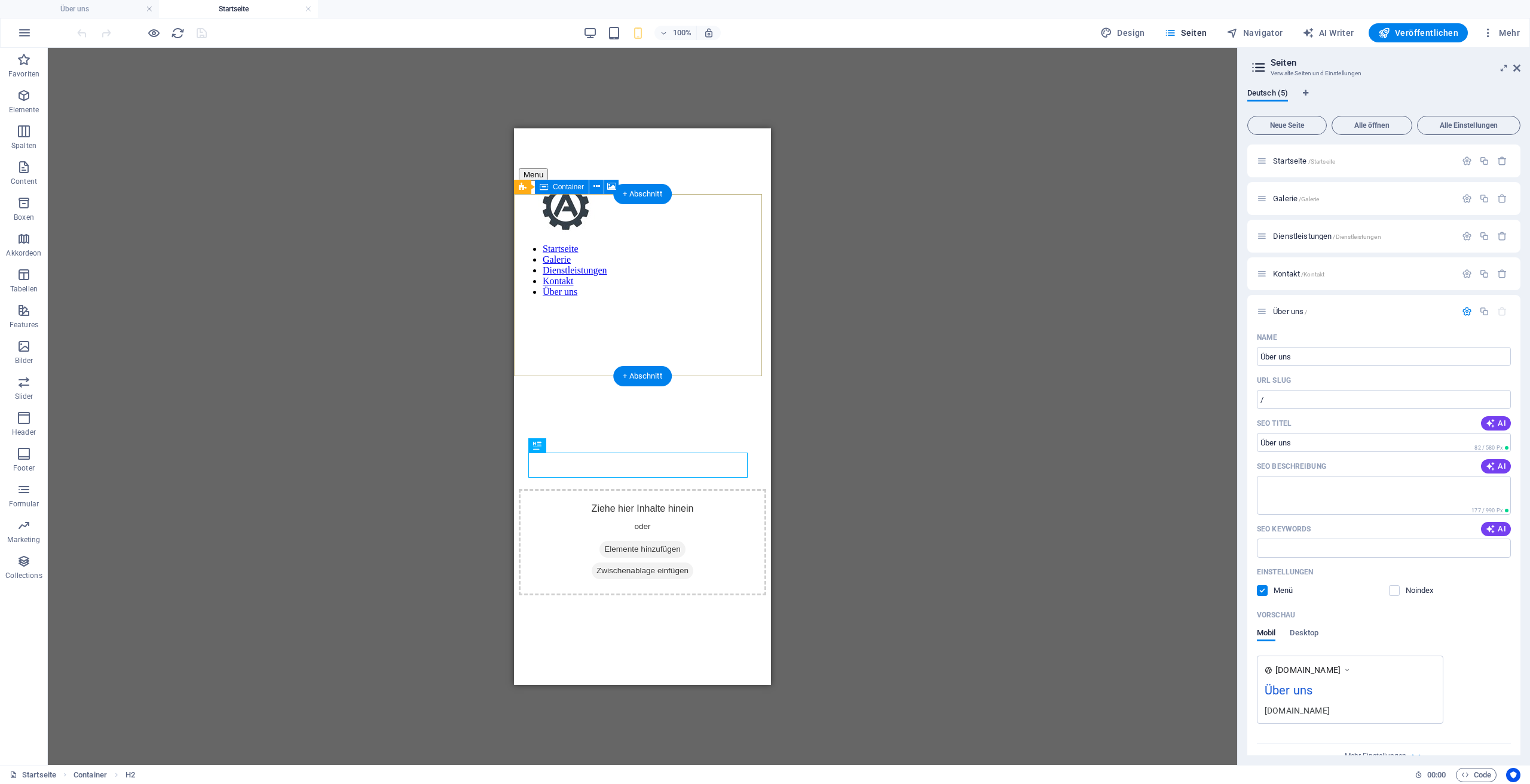
scroll to position [120, 0]
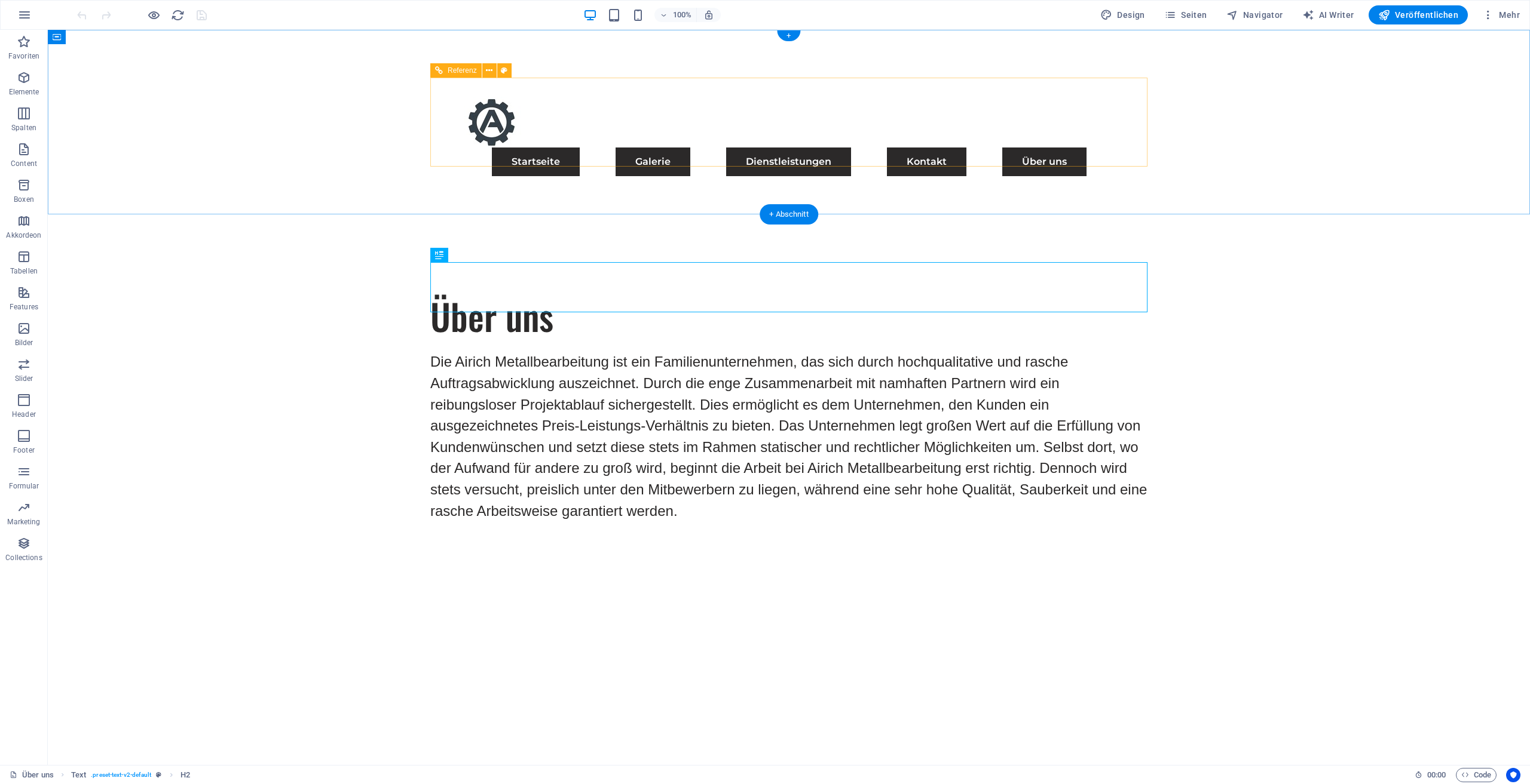
click at [964, 148] on nav "Startseite Galerie Dienstleistungen Kontakt Über uns" at bounding box center [789, 162] width 688 height 29
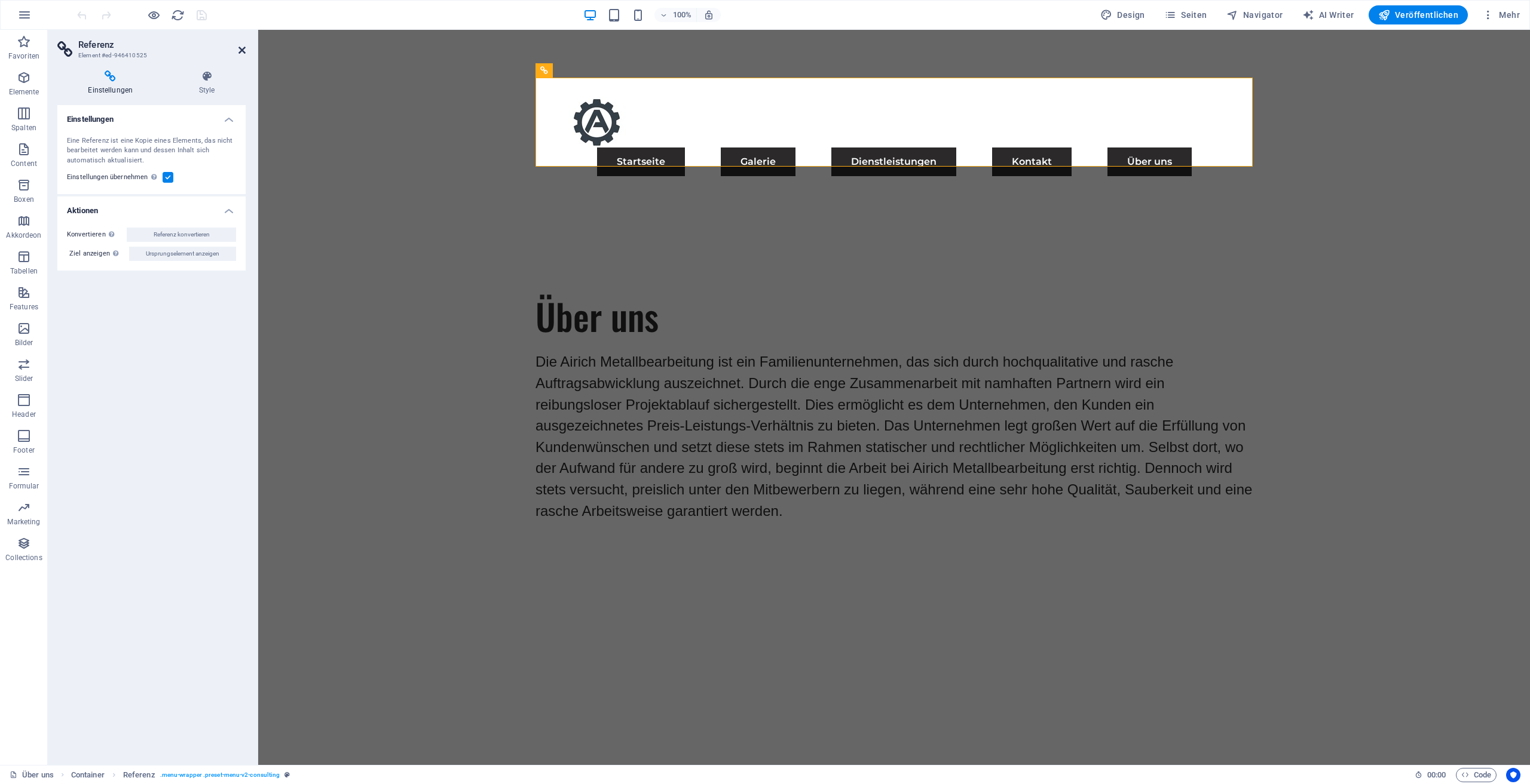
click at [241, 48] on icon at bounding box center [242, 50] width 7 height 9
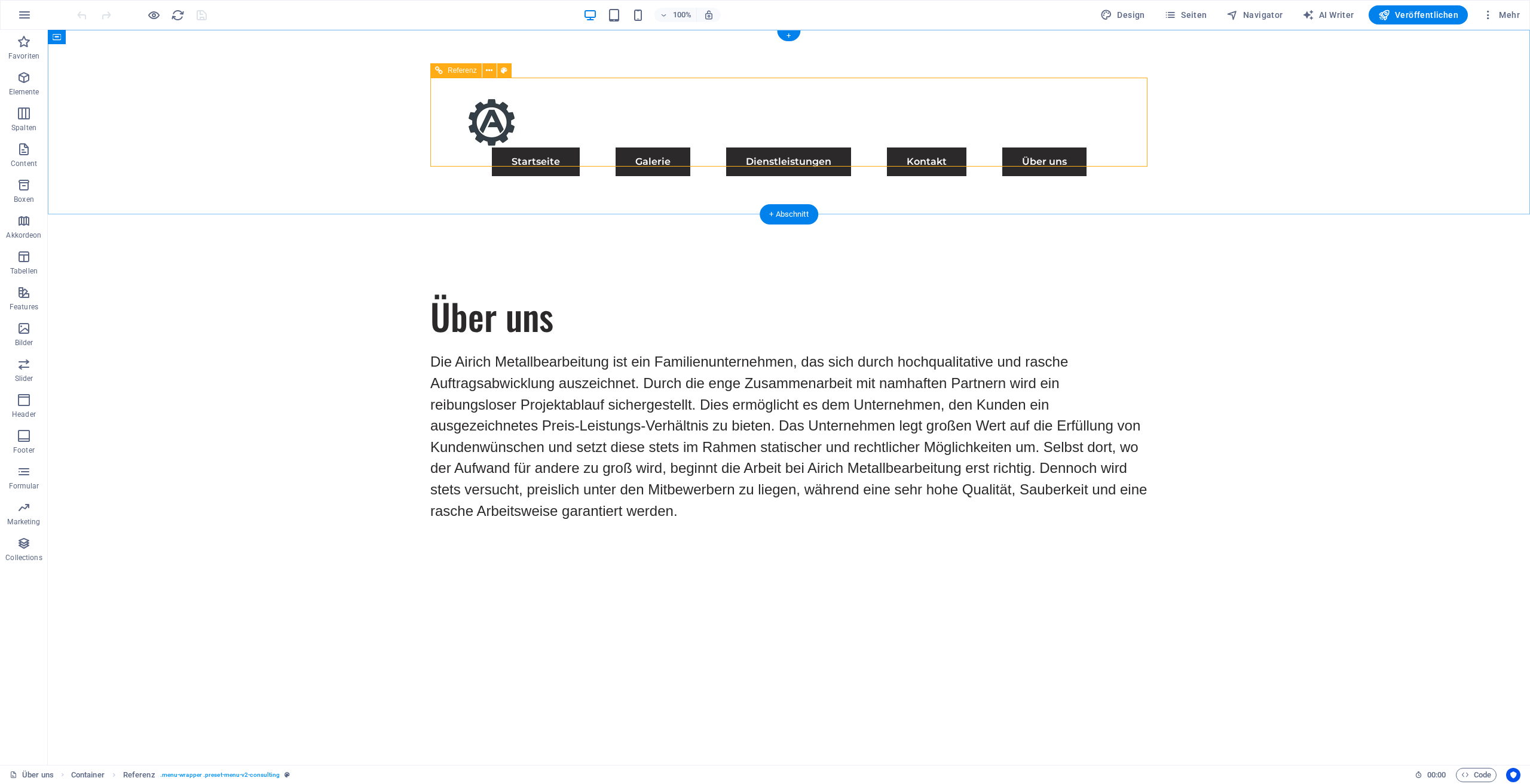
click at [967, 148] on nav "Startseite Galerie Dienstleistungen Kontakt Über uns" at bounding box center [789, 162] width 688 height 29
select select "rem"
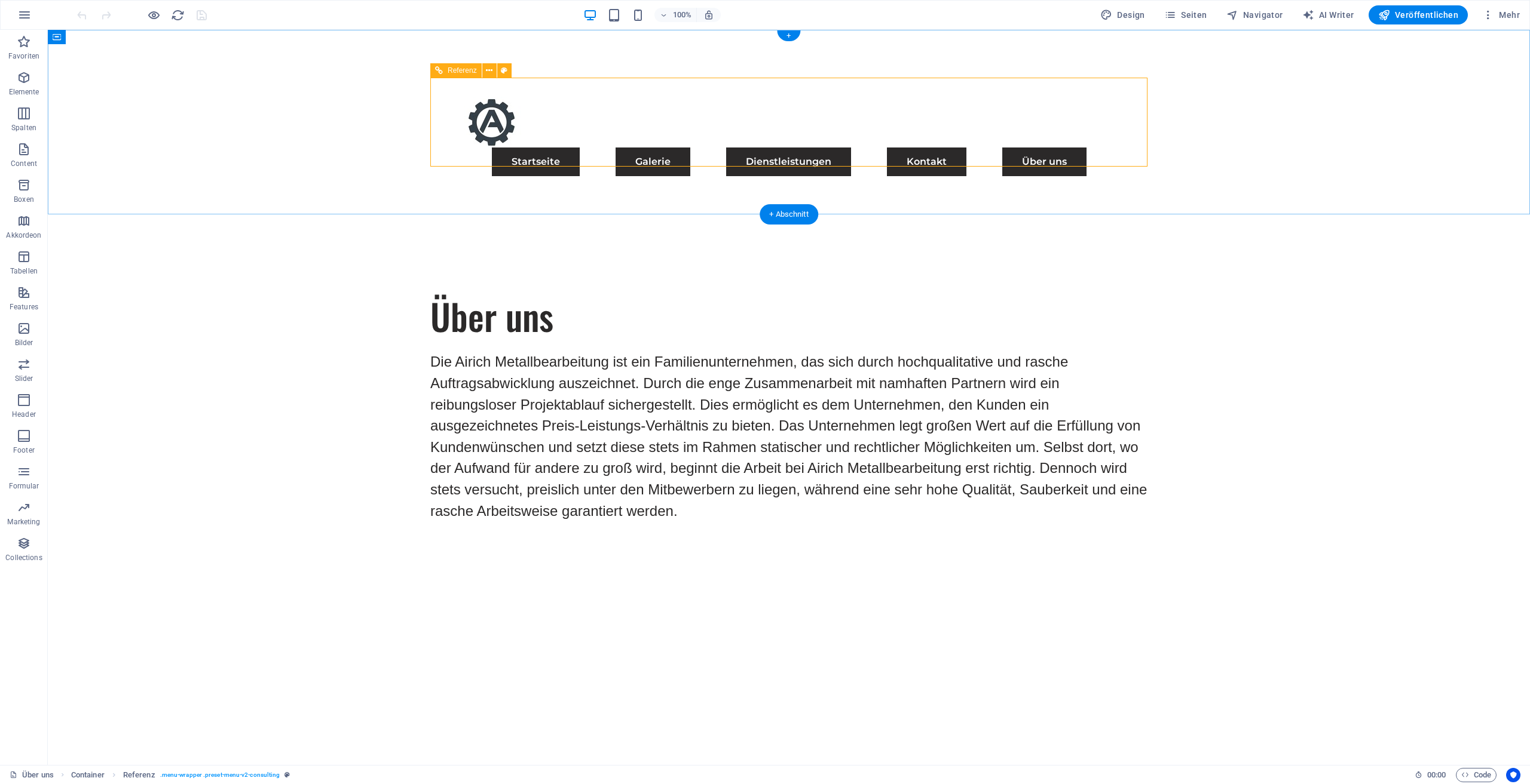
select select "rem"
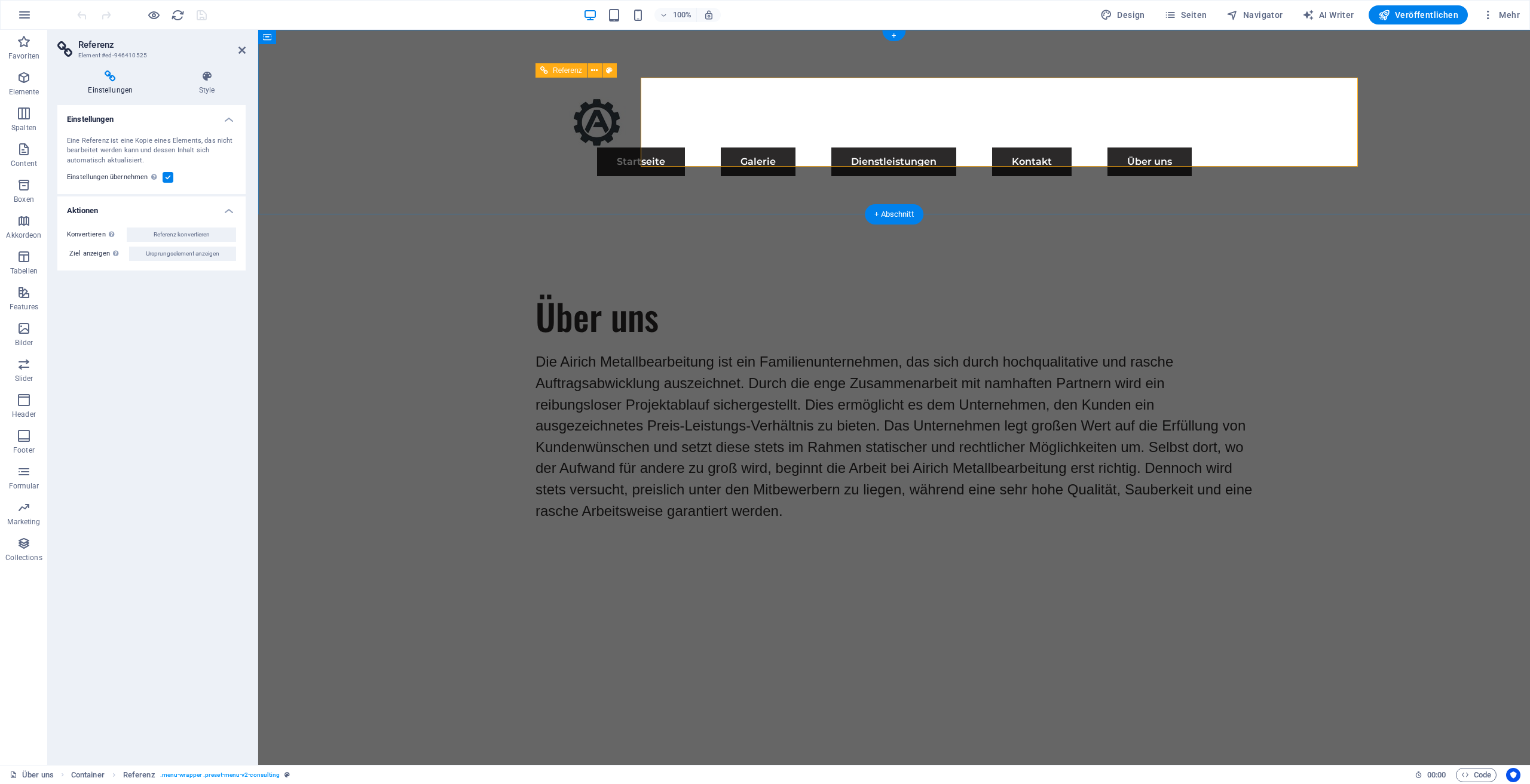
click at [967, 148] on nav "Startseite Galerie Dienstleistungen Kontakt Über uns" at bounding box center [894, 162] width 688 height 29
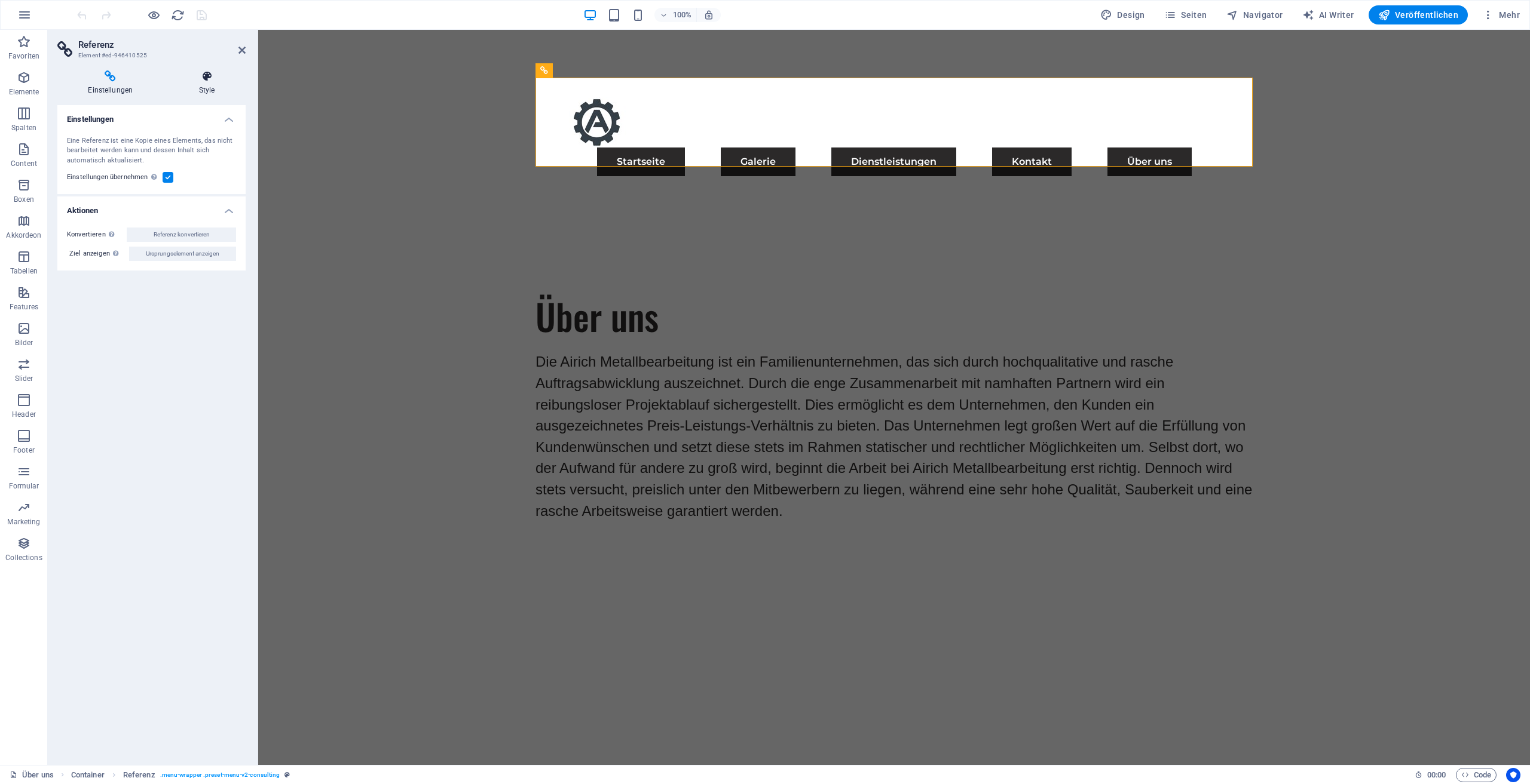
click at [205, 87] on h4 "Style" at bounding box center [207, 82] width 77 height 25
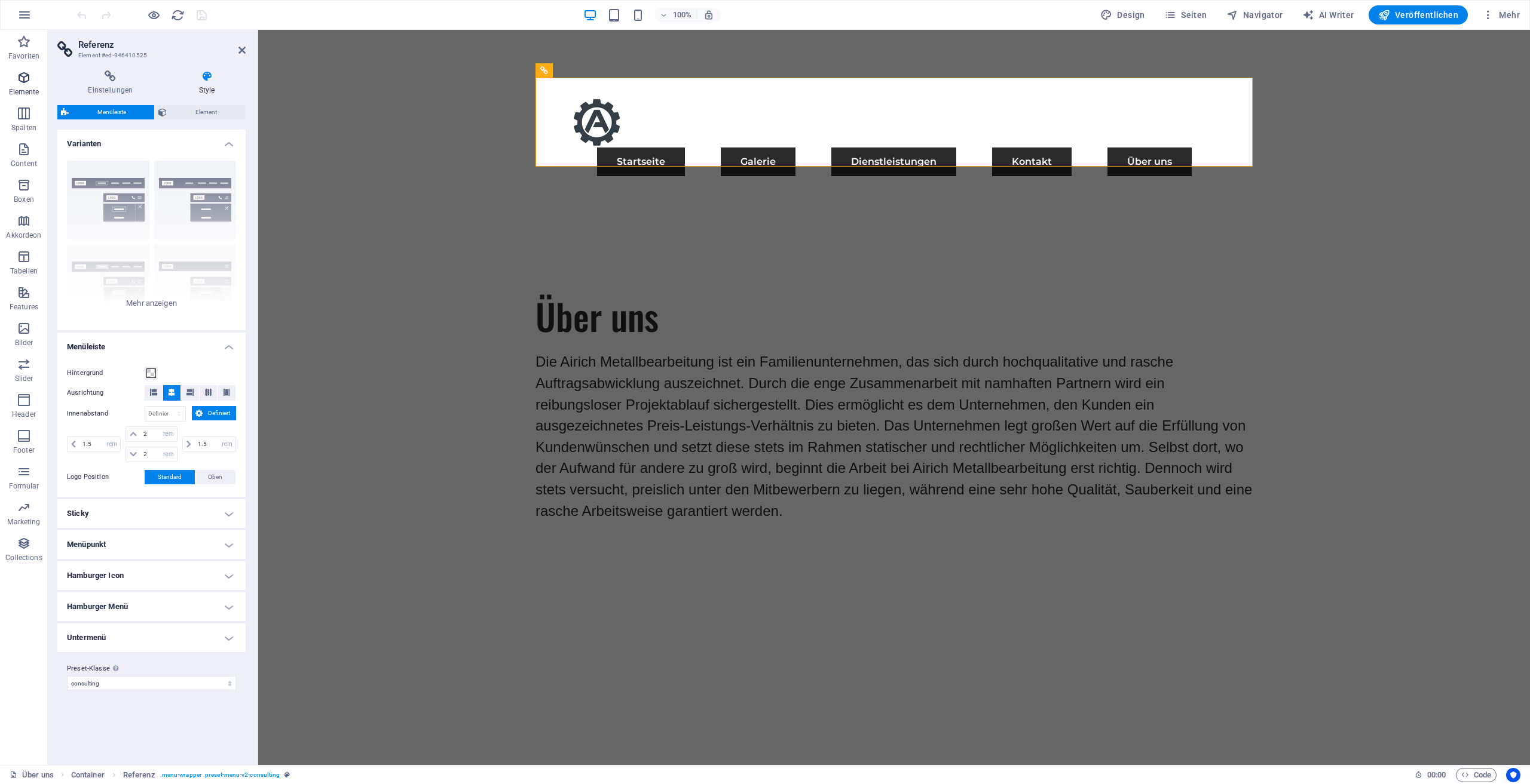
click at [21, 80] on icon "button" at bounding box center [24, 77] width 15 height 15
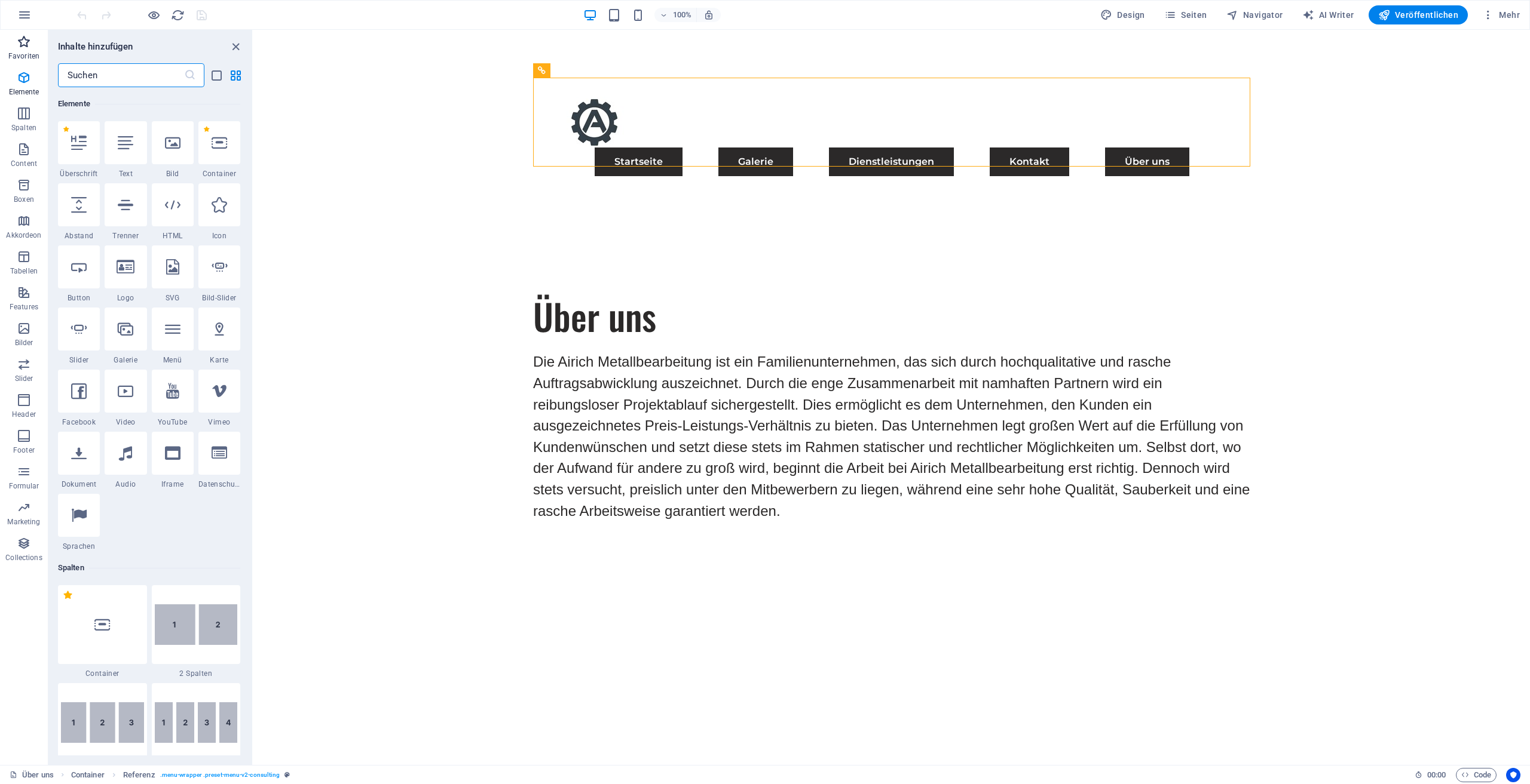
click at [22, 50] on span "Favoriten" at bounding box center [24, 50] width 48 height 29
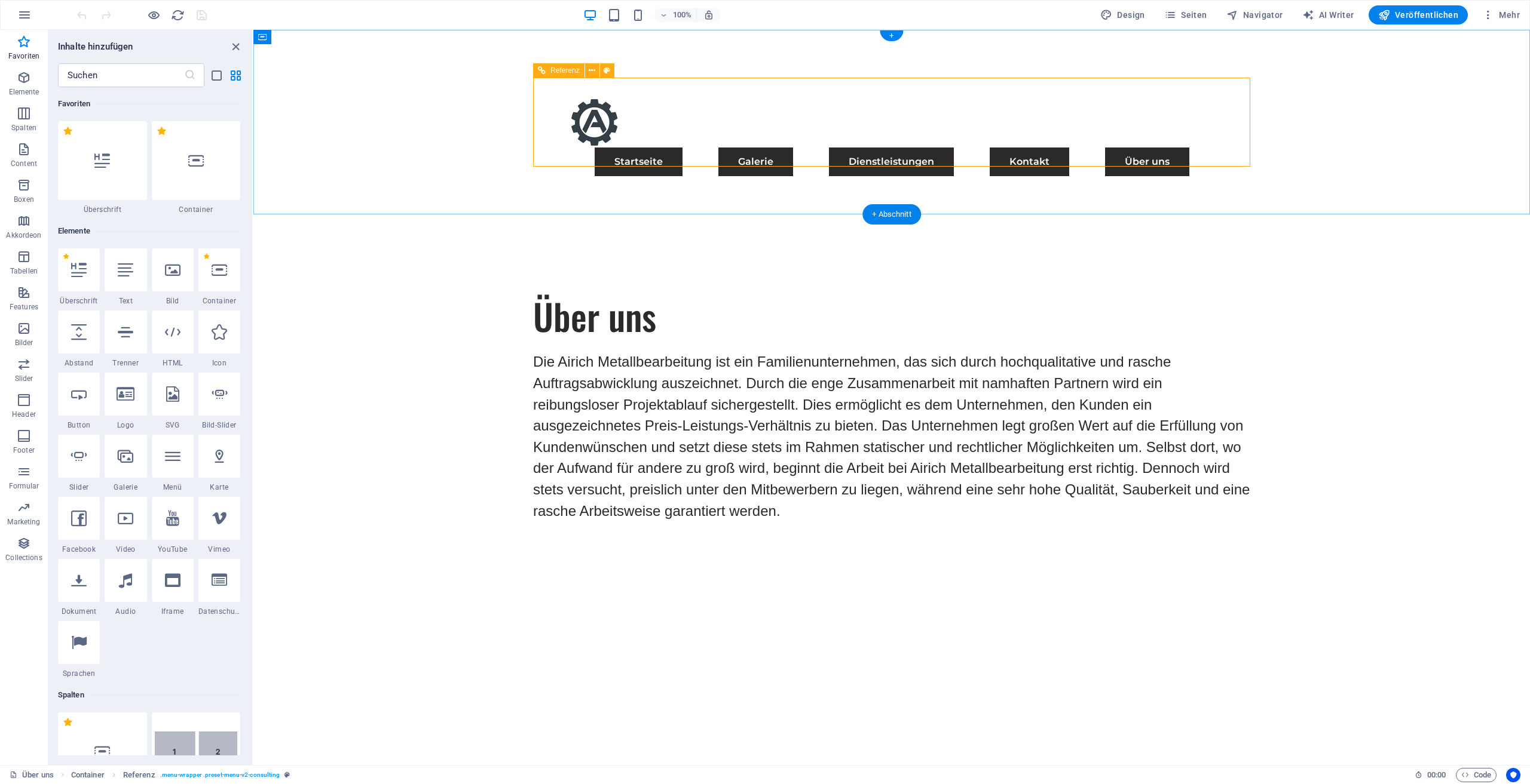
click at [1066, 148] on nav "Startseite Galerie Dienstleistungen Kontakt Über uns" at bounding box center [891, 162] width 688 height 29
click at [1061, 148] on nav "Startseite Galerie Dienstleistungen Kontakt Über uns" at bounding box center [891, 162] width 688 height 29
select select "rem"
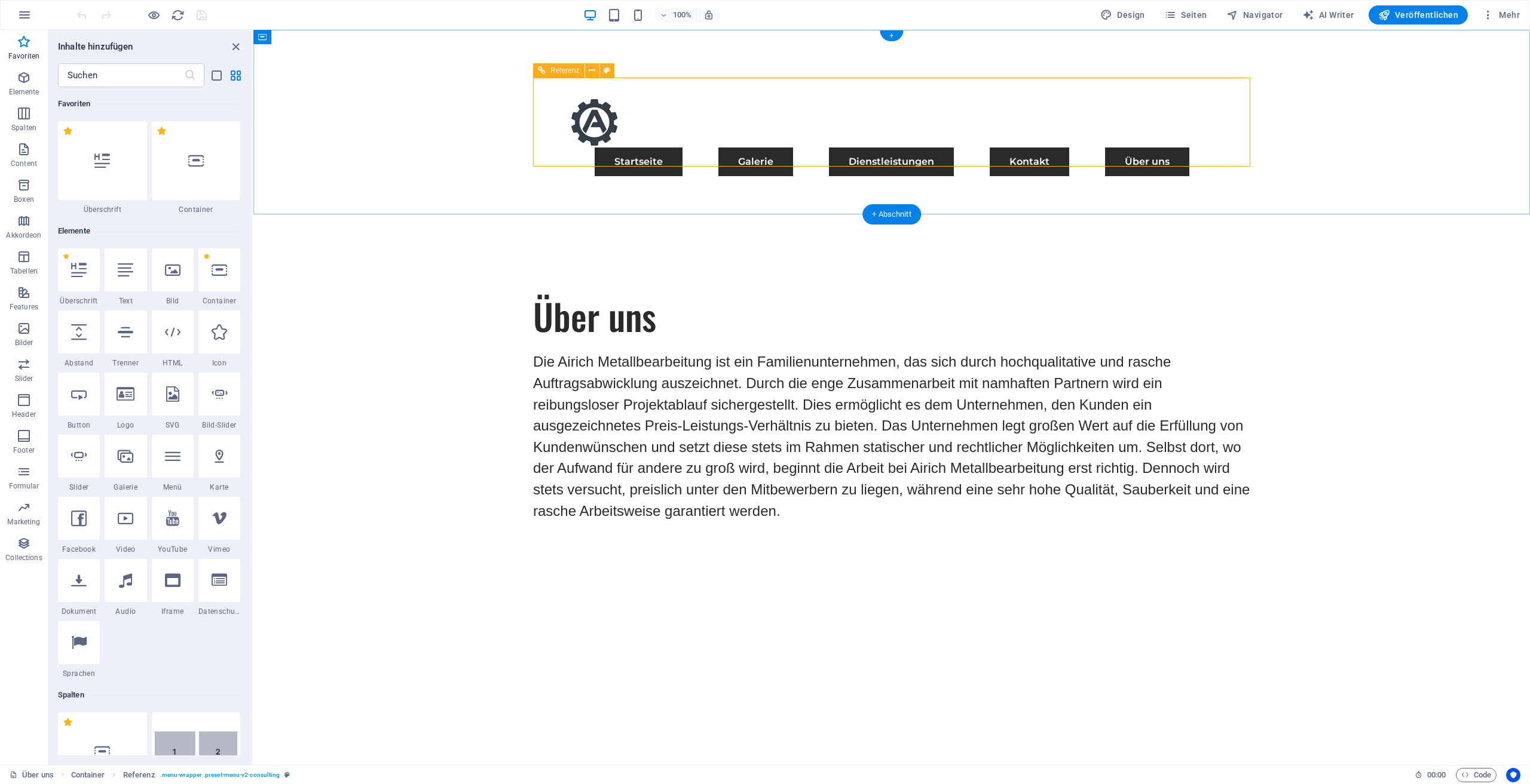
select select "rem"
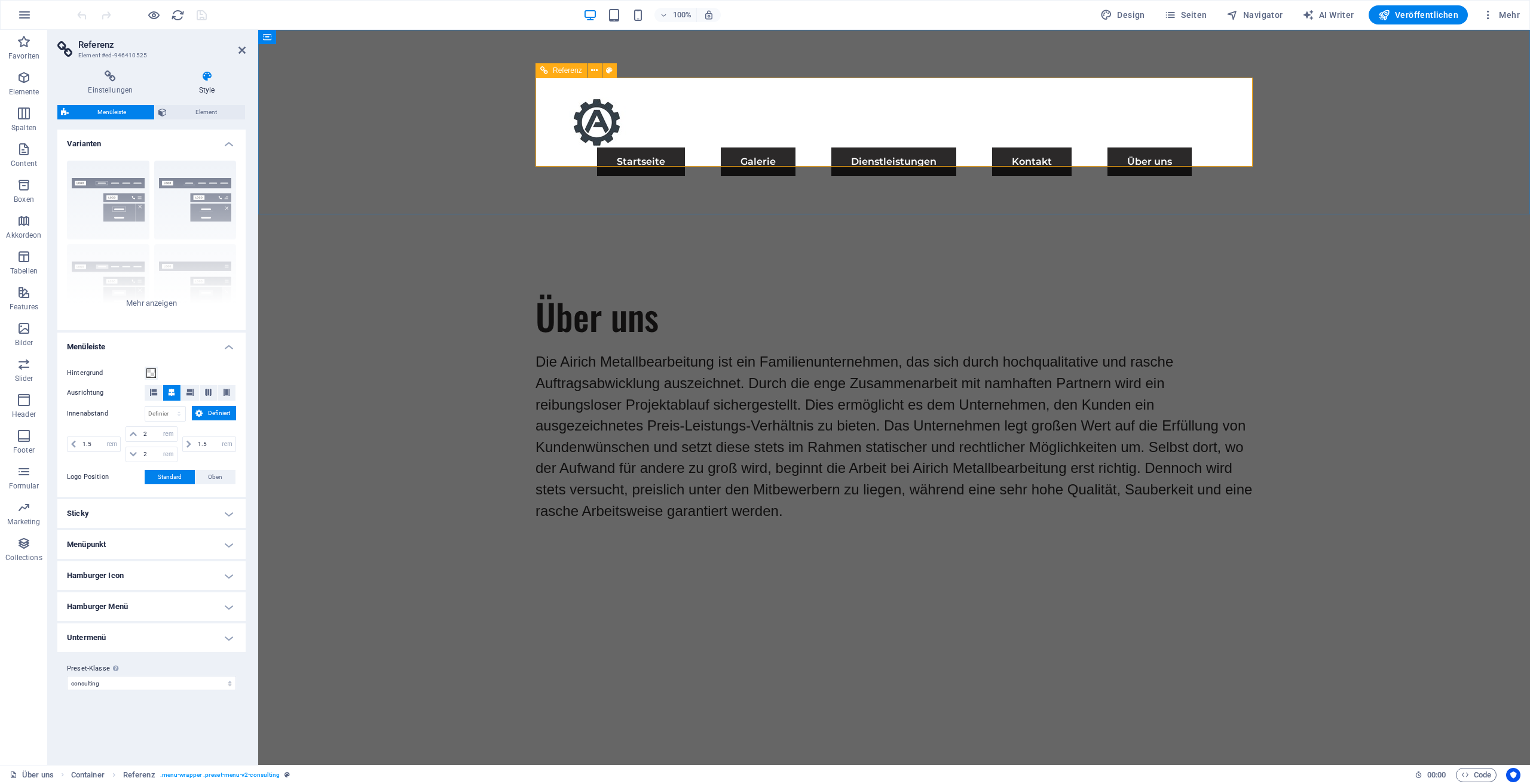
click at [1073, 148] on nav "Startseite Galerie Dienstleistungen Kontakt Über uns" at bounding box center [894, 162] width 688 height 29
click at [29, 87] on p "Elemente" at bounding box center [24, 91] width 31 height 9
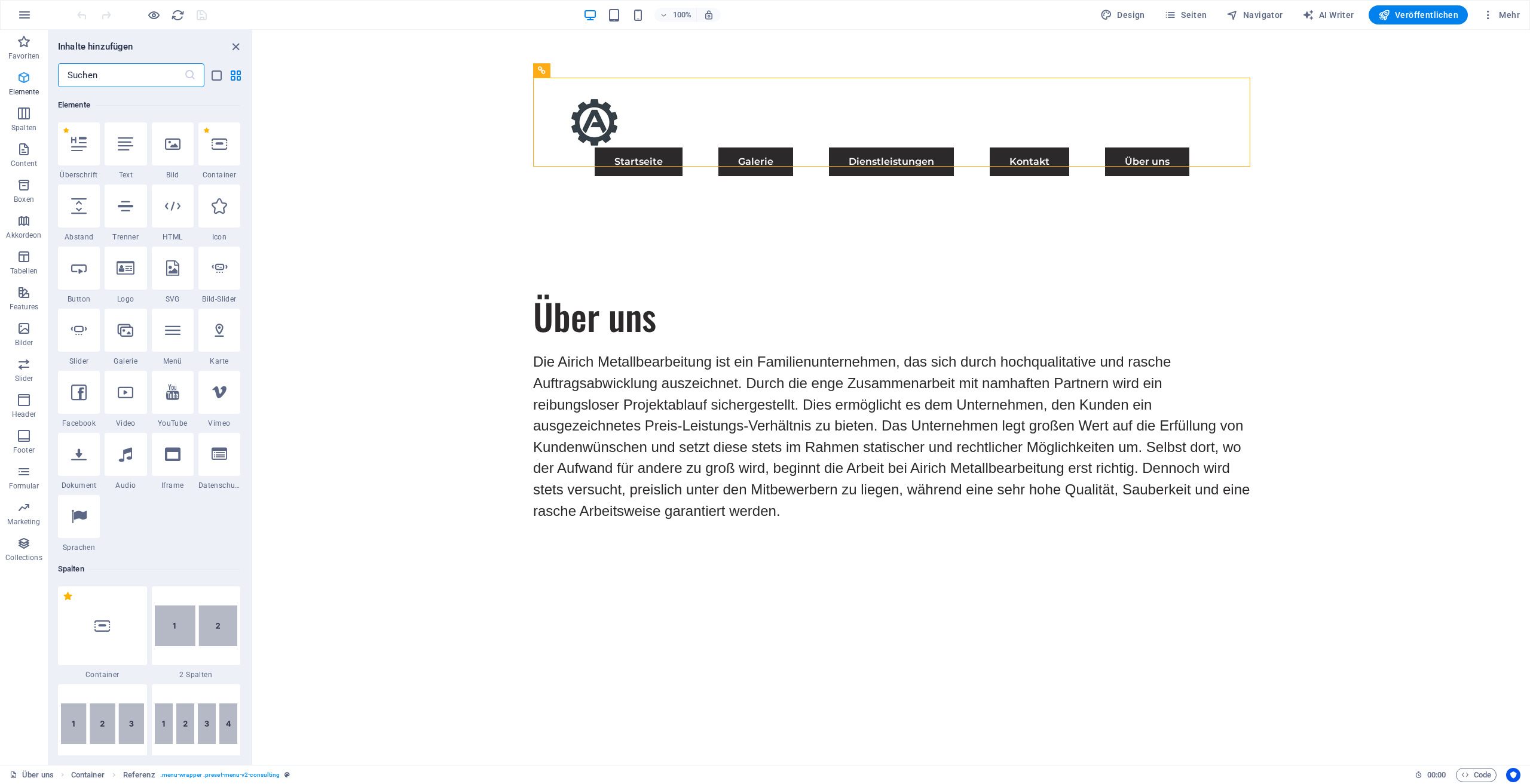
scroll to position [127, 0]
click at [24, 49] on span "Favoriten" at bounding box center [24, 50] width 48 height 29
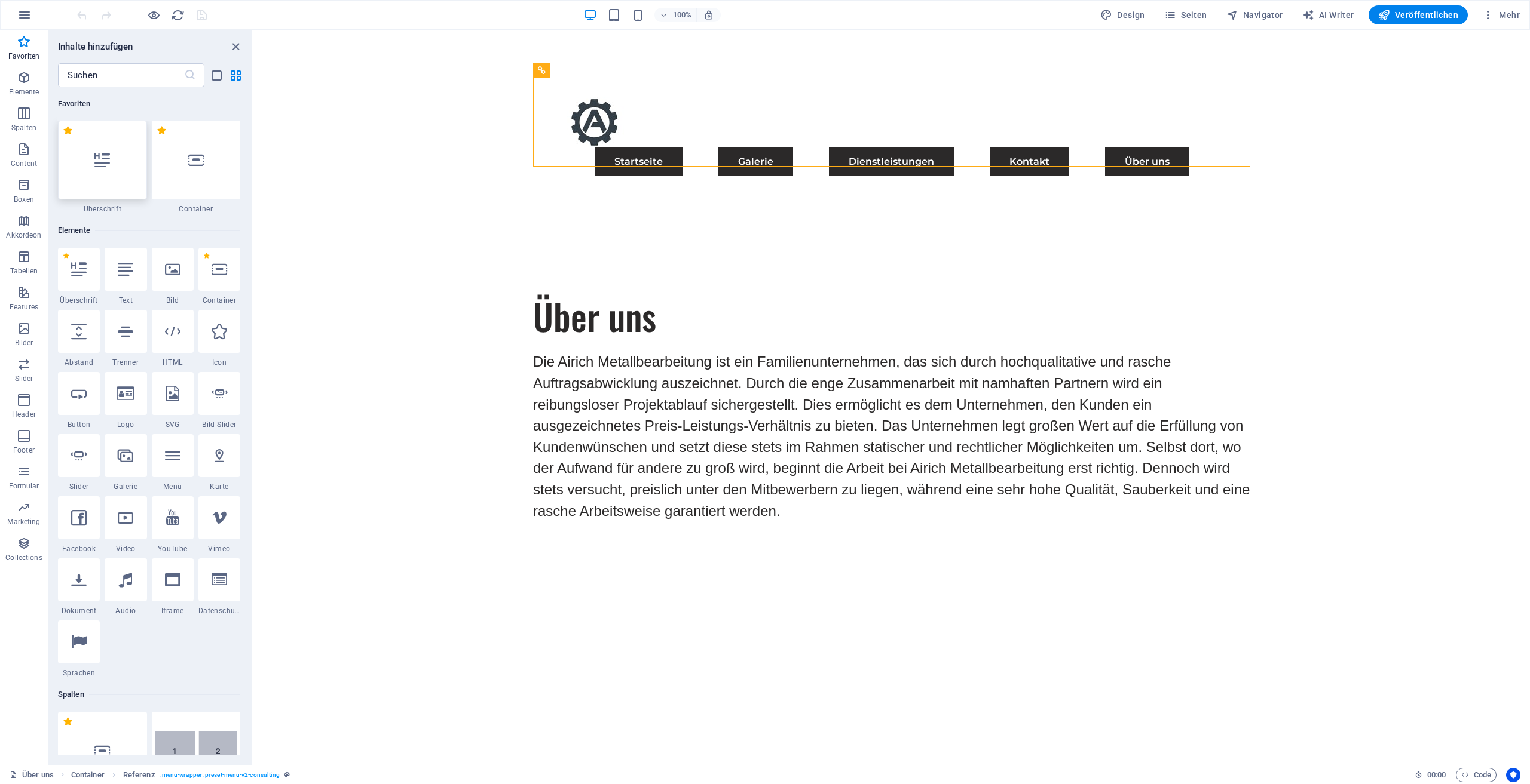
scroll to position [0, 0]
click at [1064, 148] on nav "Startseite Galerie Dienstleistungen Kontakt Über uns" at bounding box center [891, 162] width 688 height 29
select select "rem"
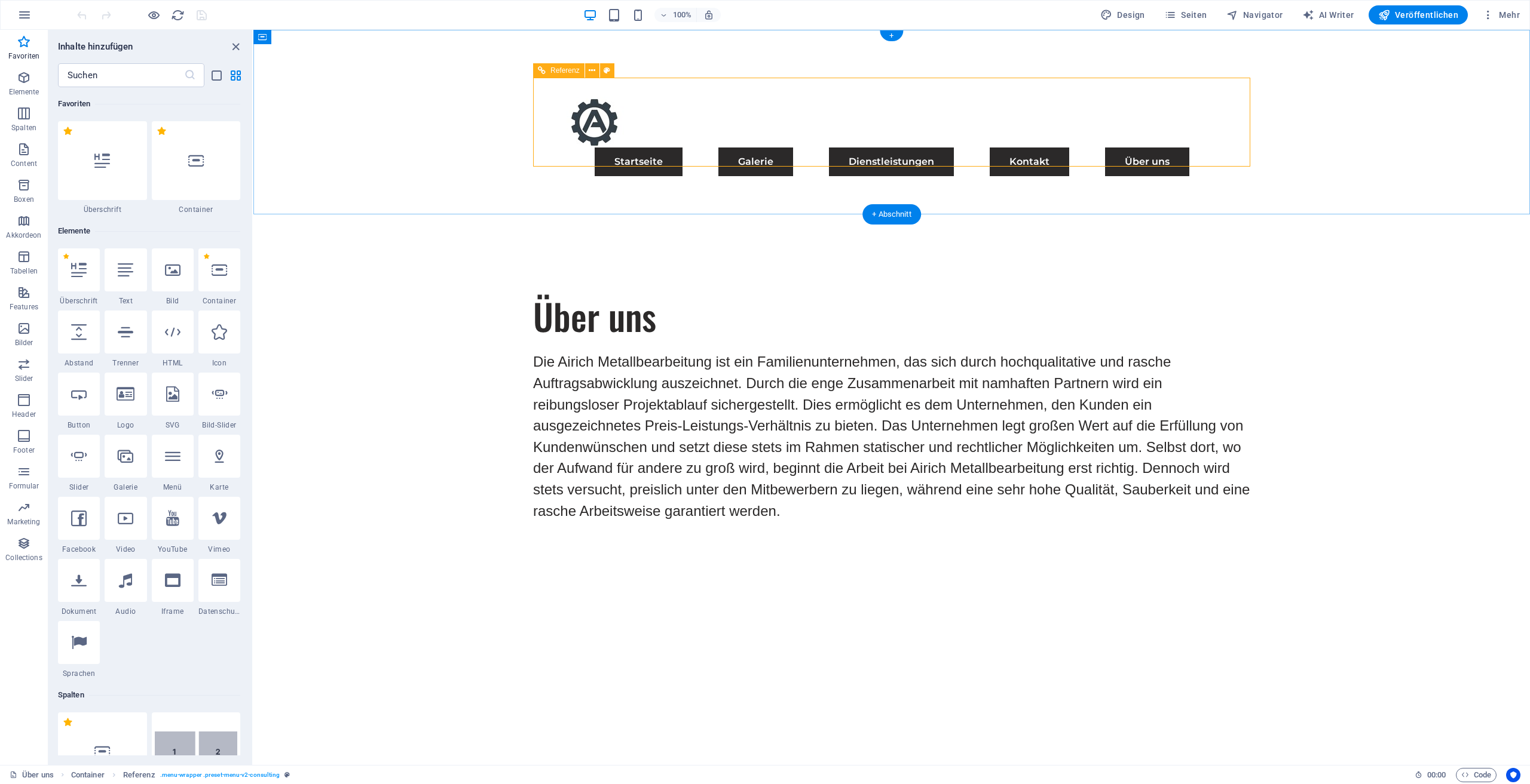
select select "rem"
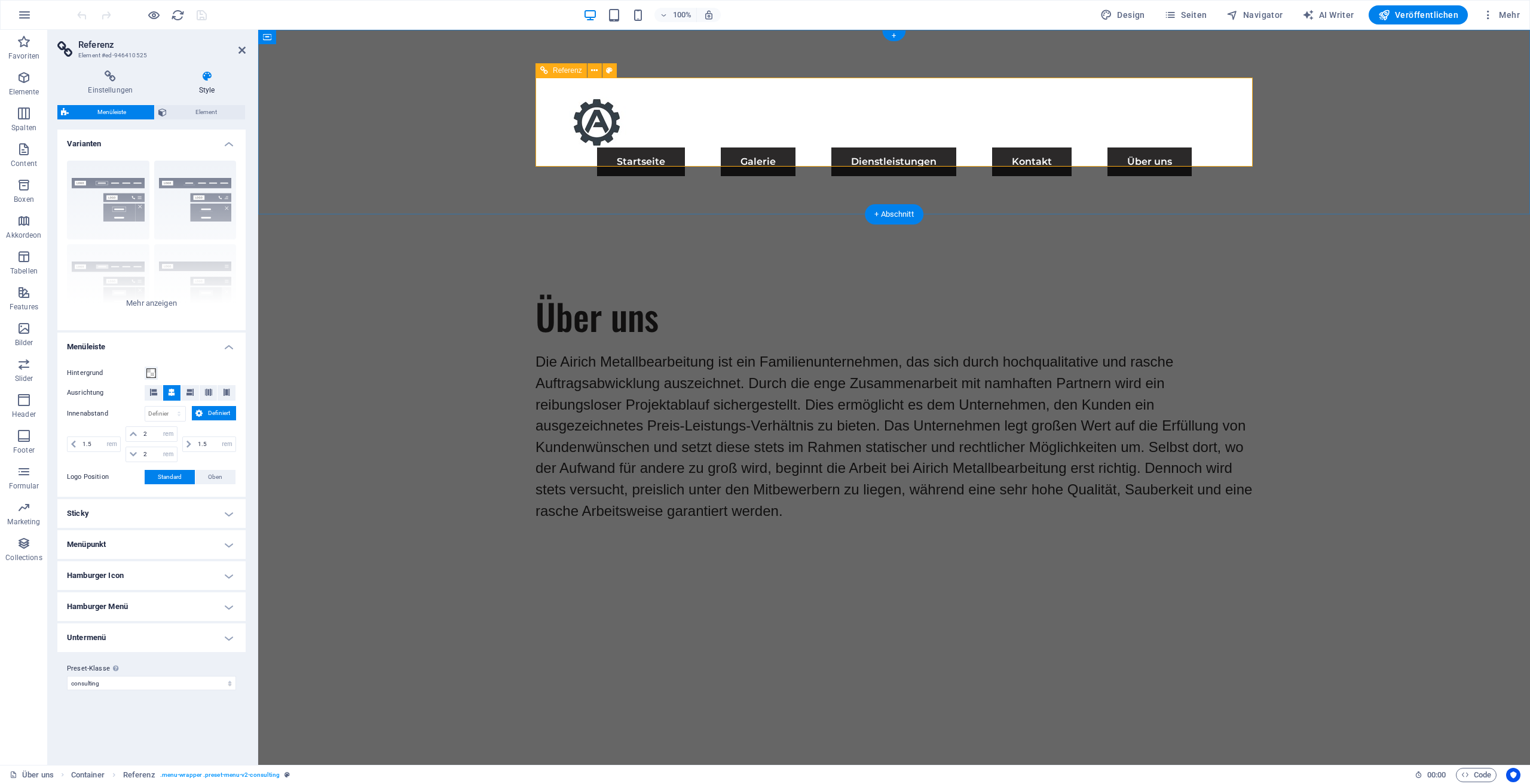
click at [1064, 148] on nav "Startseite Galerie Dienstleistungen Kontakt Über uns" at bounding box center [894, 162] width 688 height 29
click at [246, 50] on aside "Referenz Element #ed-946410525 Einstellungen Style Einstellungen Eine Referenz …" at bounding box center [153, 398] width 210 height 735
click at [246, 50] on aside "Referenz Element #ed-946410525 Einstellungen Style Einstellungen Eine Referenz …" at bounding box center [153, 398] width 210 height 735
click at [241, 50] on icon at bounding box center [242, 50] width 7 height 9
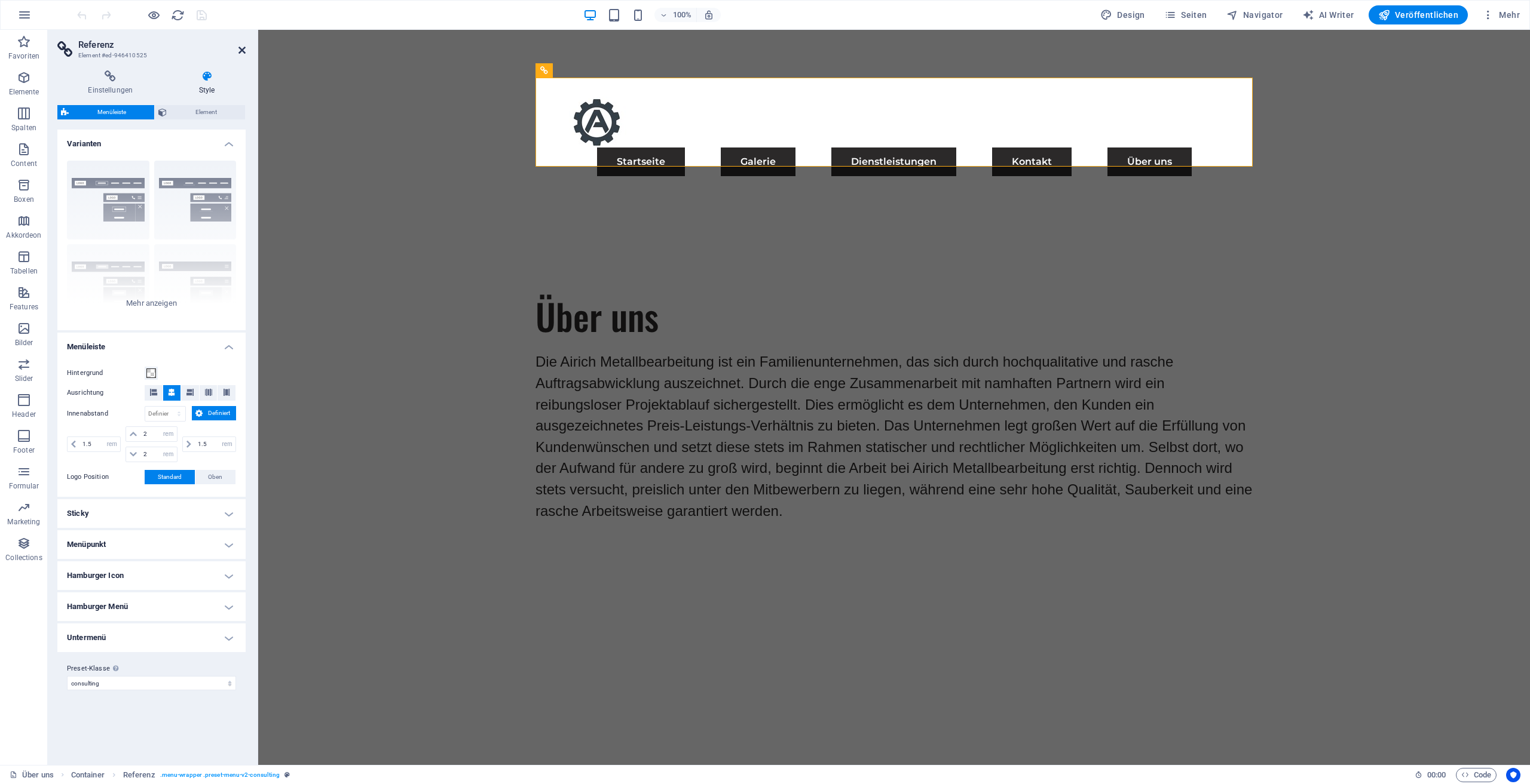
click at [452, 50] on div "Menu Startseite Galerie Dienstleistungen Kontakt Über uns" at bounding box center [894, 136] width 1272 height 213
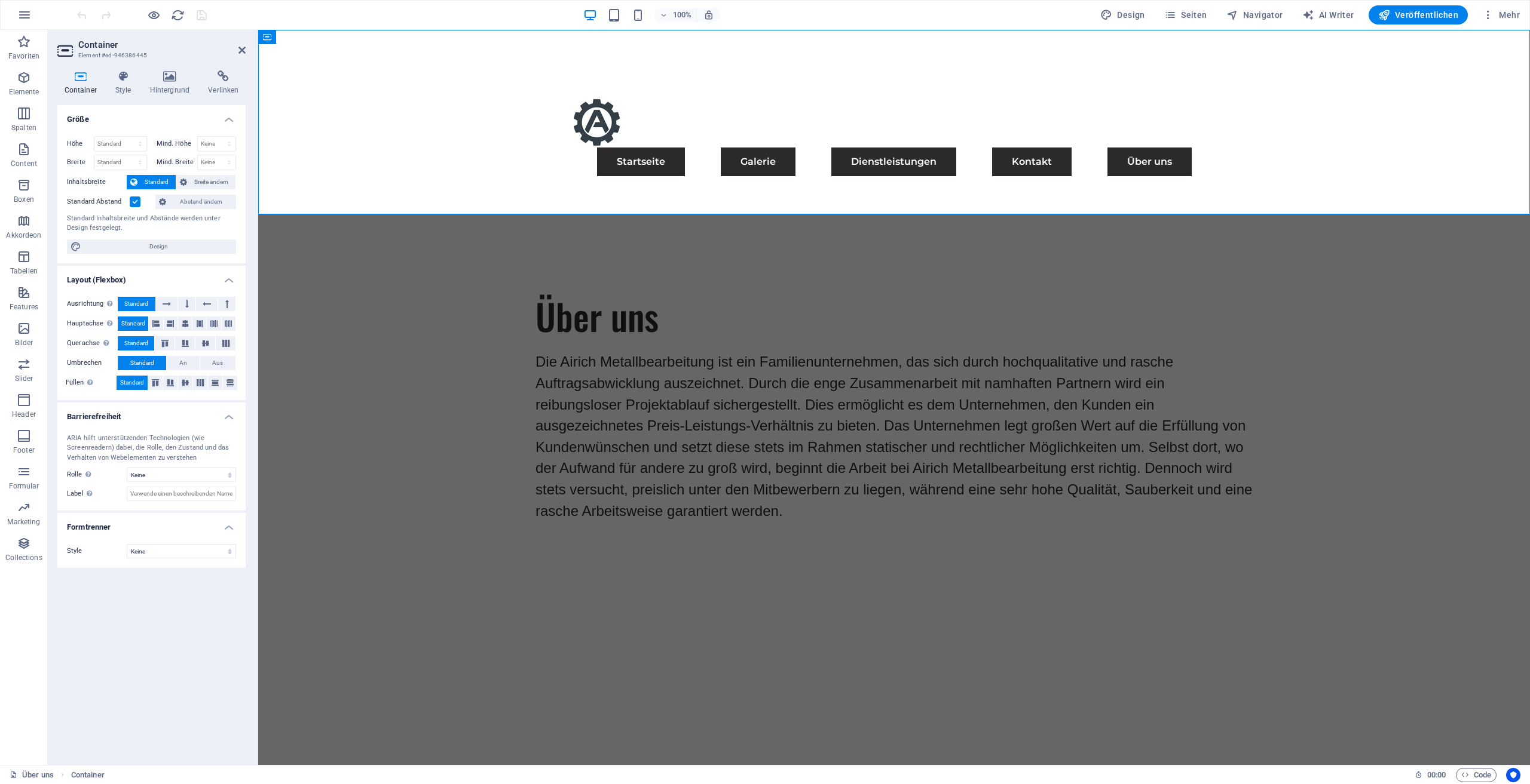
click at [251, 50] on aside "Container Element #ed-946386445 Container Style Hintergrund Verlinken Größe Höh…" at bounding box center [153, 398] width 210 height 735
click at [763, 148] on nav "Startseite Galerie Dienstleistungen Kontakt Über uns" at bounding box center [894, 162] width 688 height 29
select select "rem"
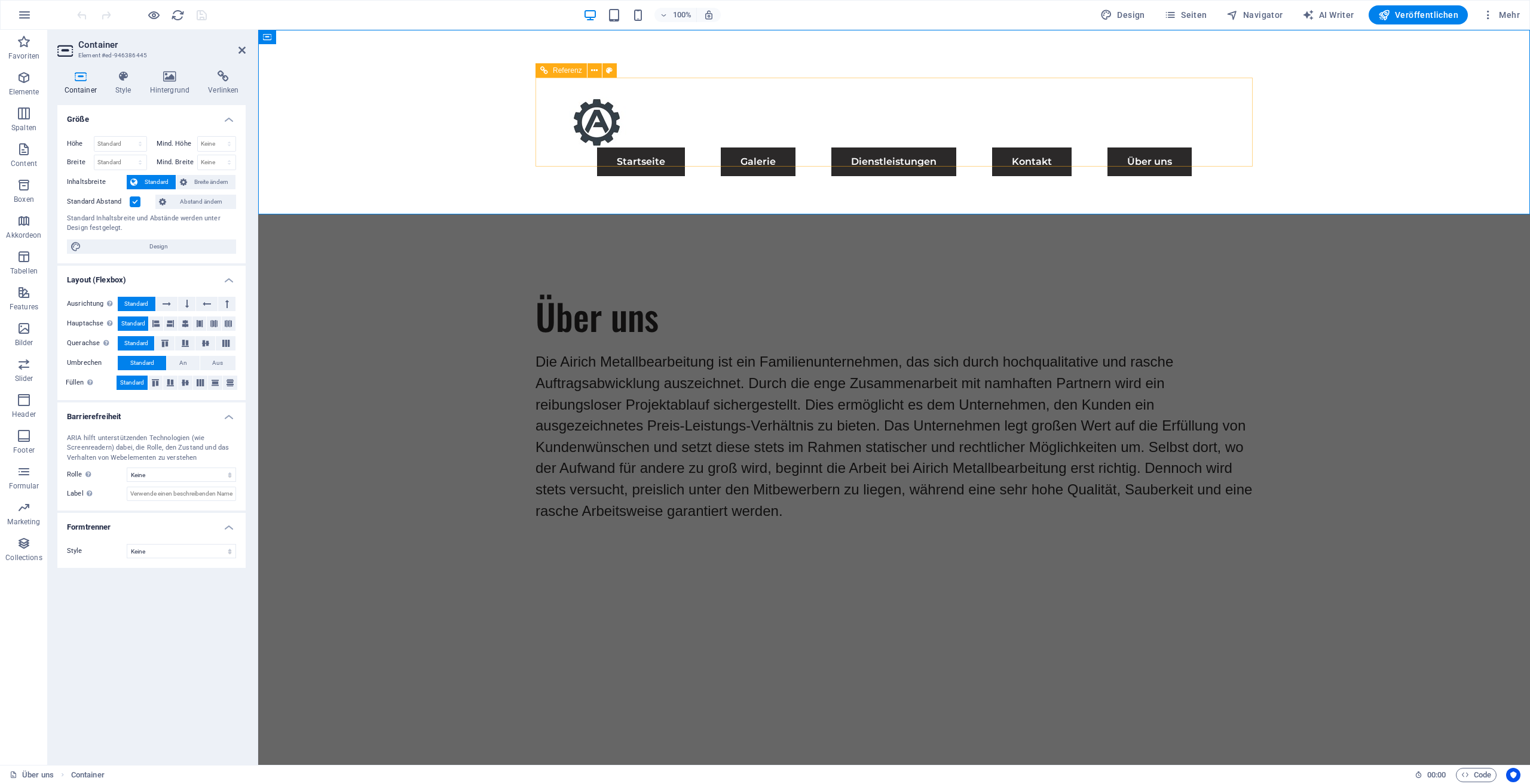
select select "rem"
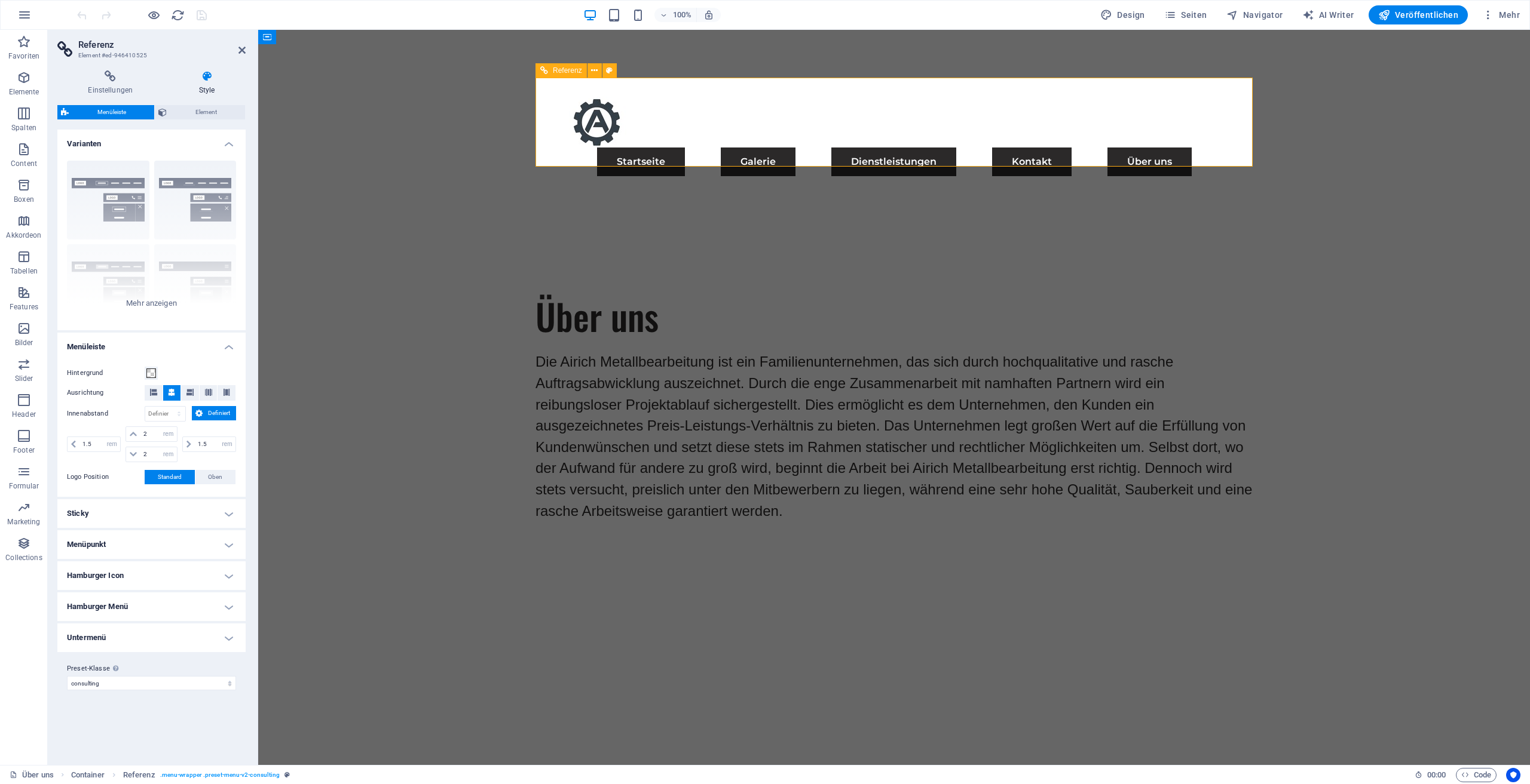
click at [825, 148] on nav "Startseite Galerie Dienstleistungen Kontakt Über uns" at bounding box center [894, 162] width 688 height 29
click at [1208, 13] on span "Seiten" at bounding box center [1185, 15] width 43 height 12
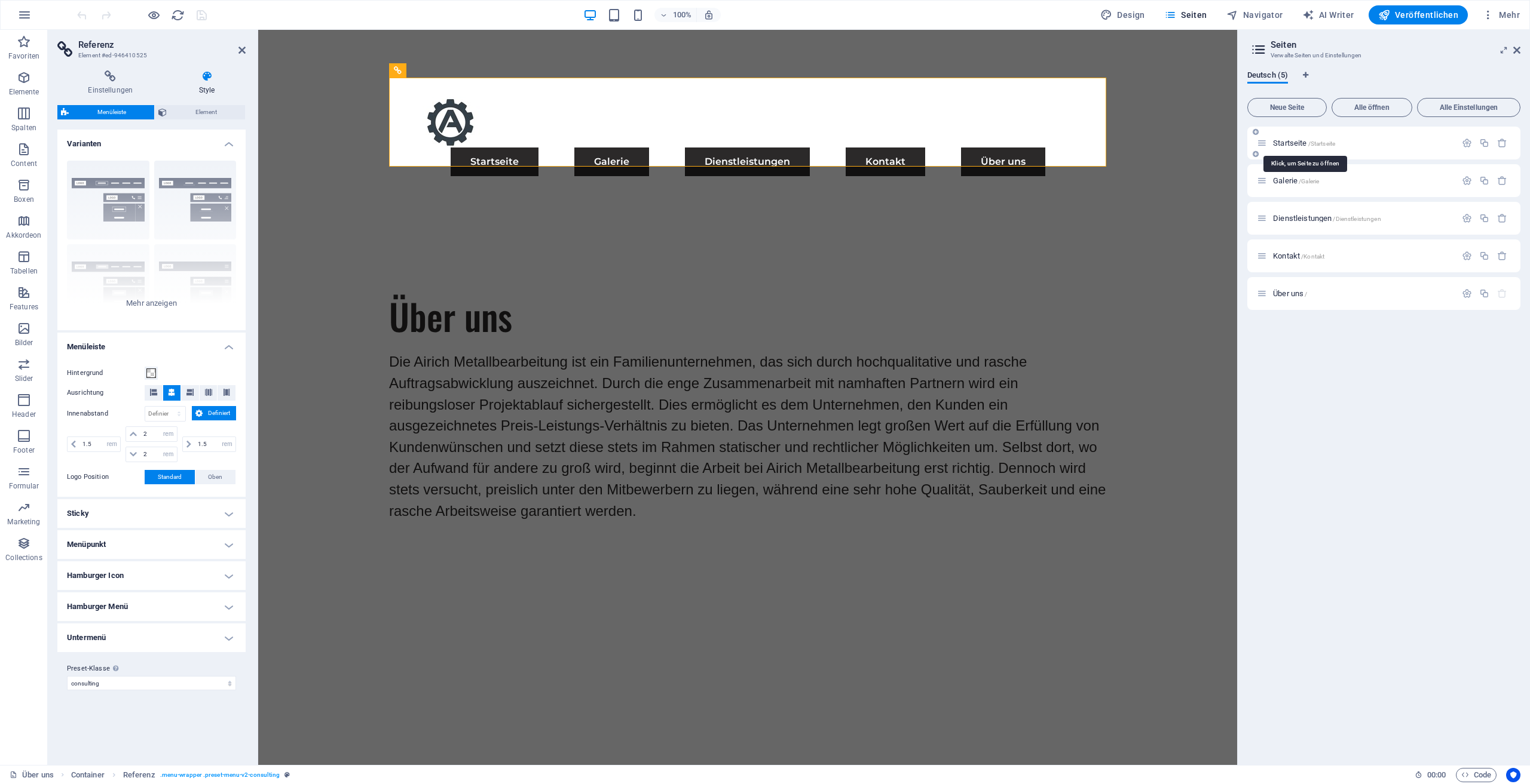
click at [1330, 141] on span "/Startseite" at bounding box center [1322, 144] width 27 height 7
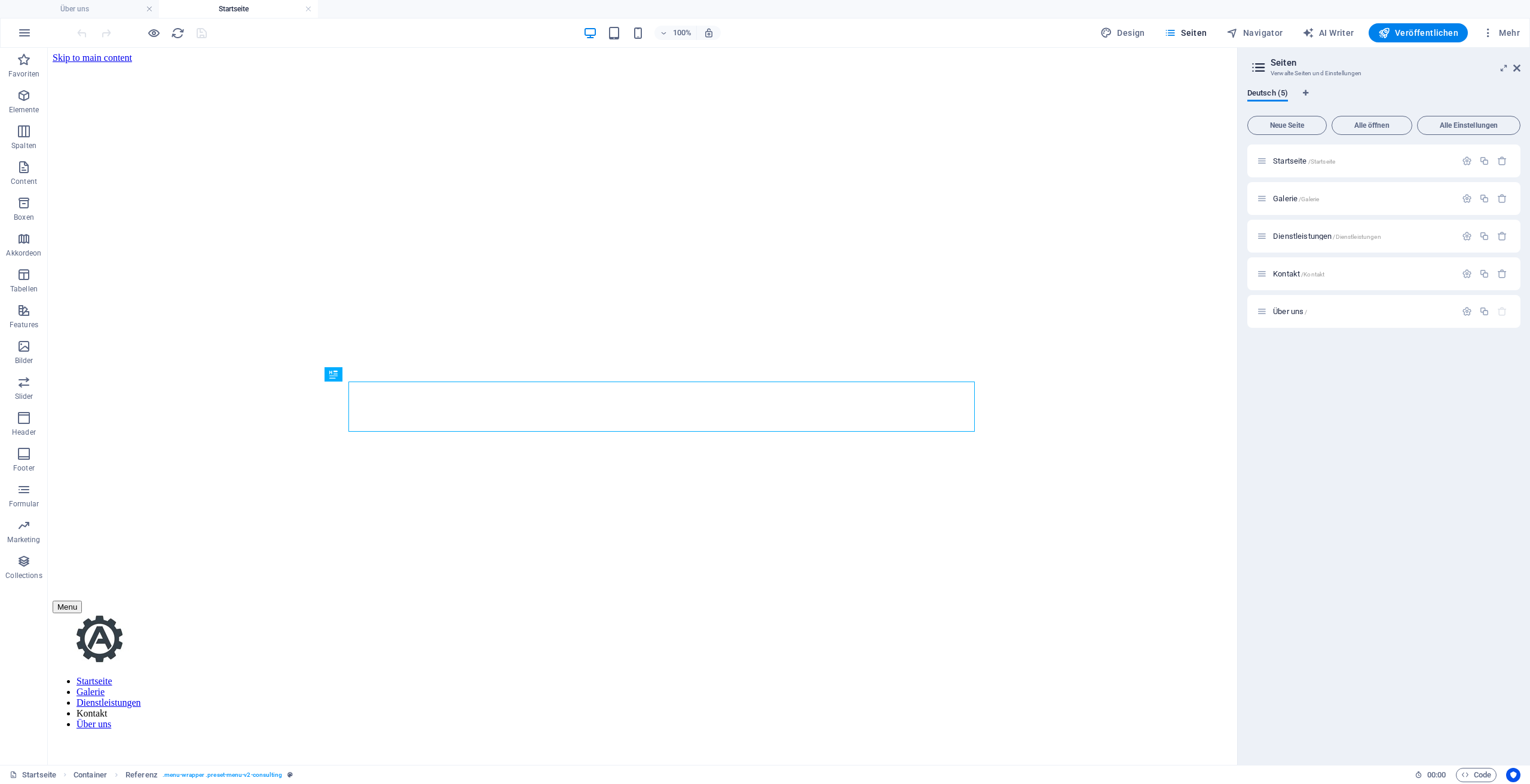
scroll to position [479, 0]
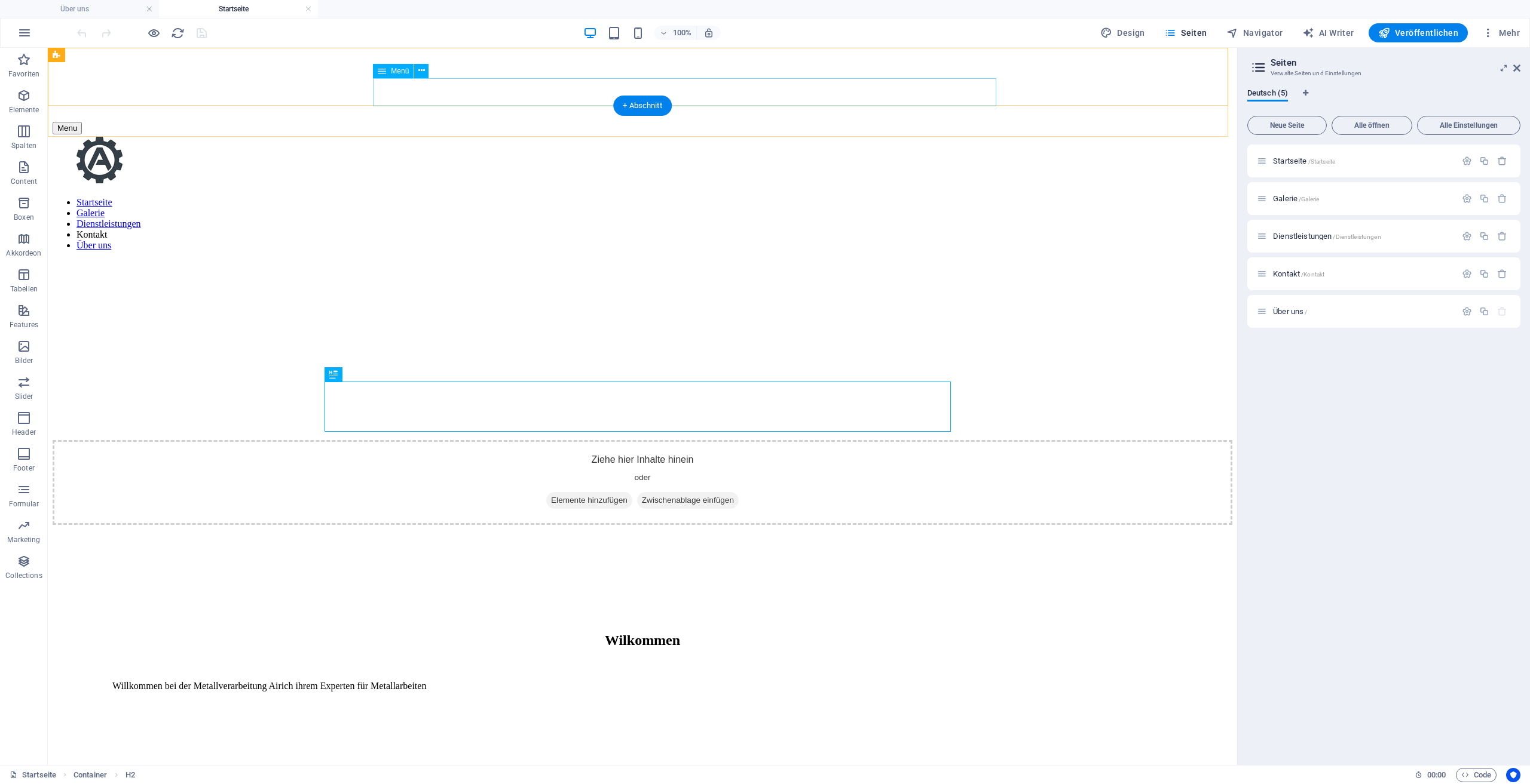
click at [820, 197] on nav "Startseite Galerie Dienstleistungen Kontakt Über uns" at bounding box center [641, 224] width 1179 height 54
drag, startPoint x: 820, startPoint y: 93, endPoint x: 610, endPoint y: 93, distance: 210.0
click at [610, 197] on nav "Startseite Galerie Dienstleistungen Kontakt Über uns" at bounding box center [641, 224] width 1179 height 54
select select
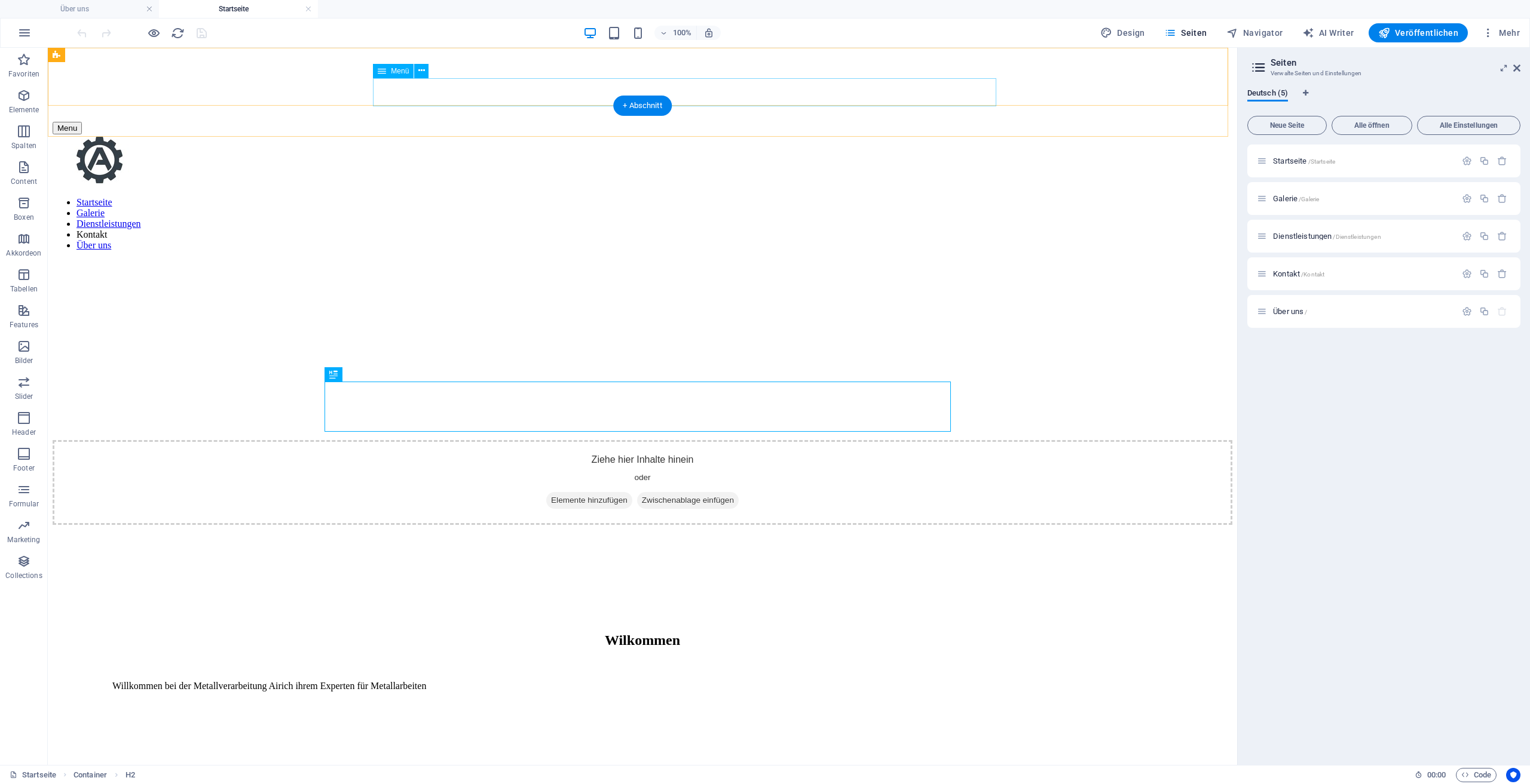
select select "default"
select select "1"
select select "license"
select select "default"
select select "2"
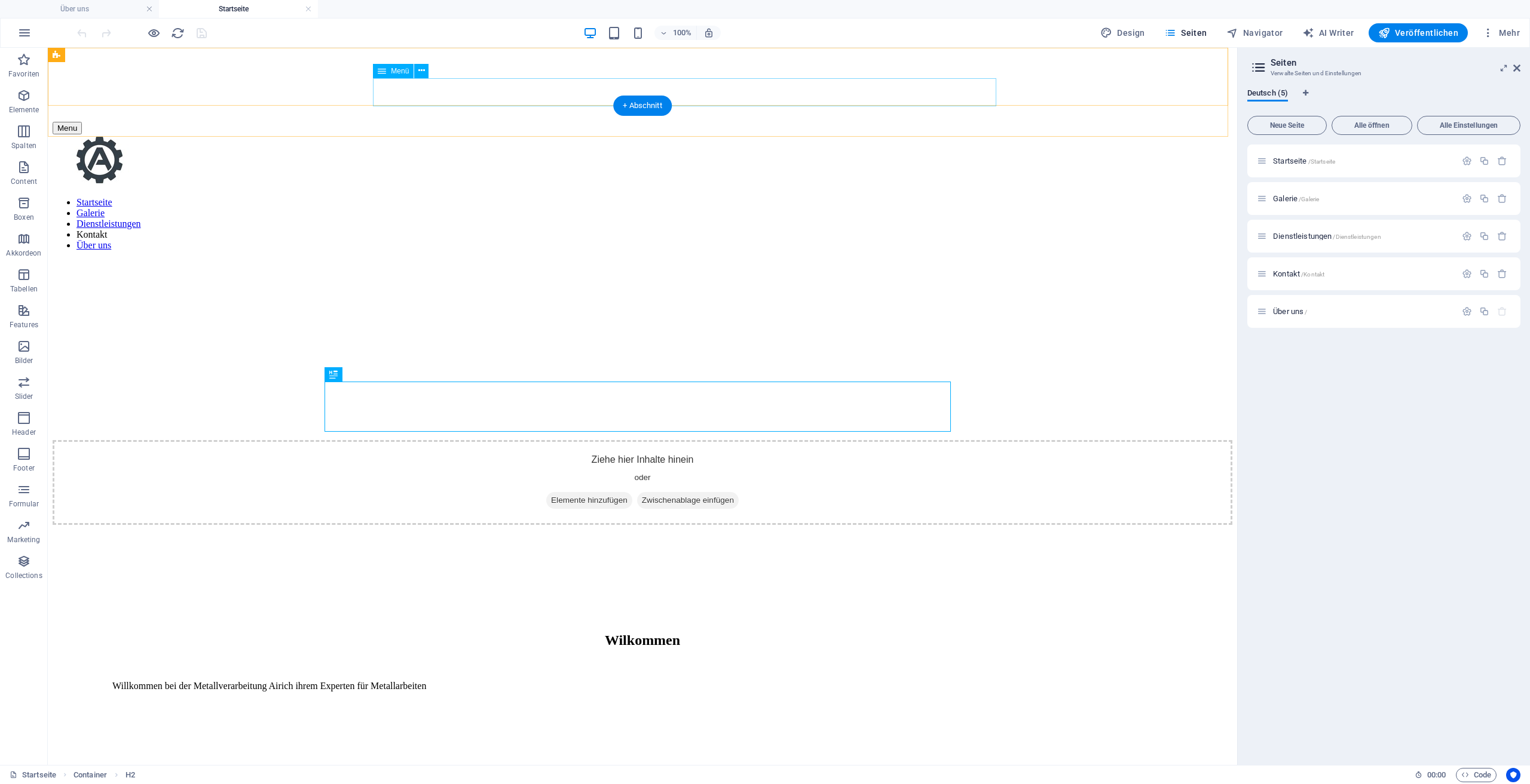
select select "default"
select select
select select "default"
select select
select select "default"
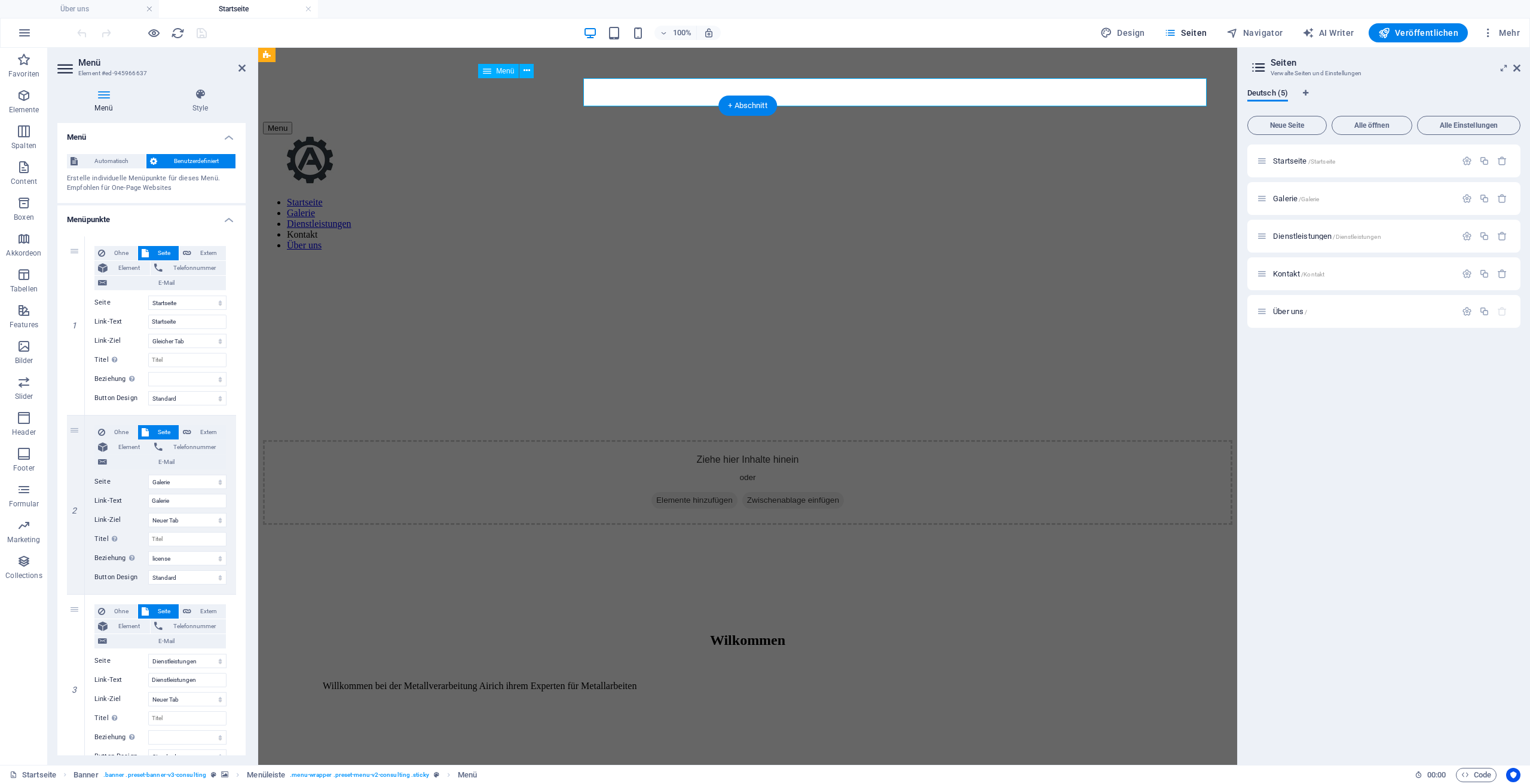
click at [820, 197] on nav "Startseite Galerie Dienstleistungen Kontakt Über uns" at bounding box center [747, 224] width 969 height 54
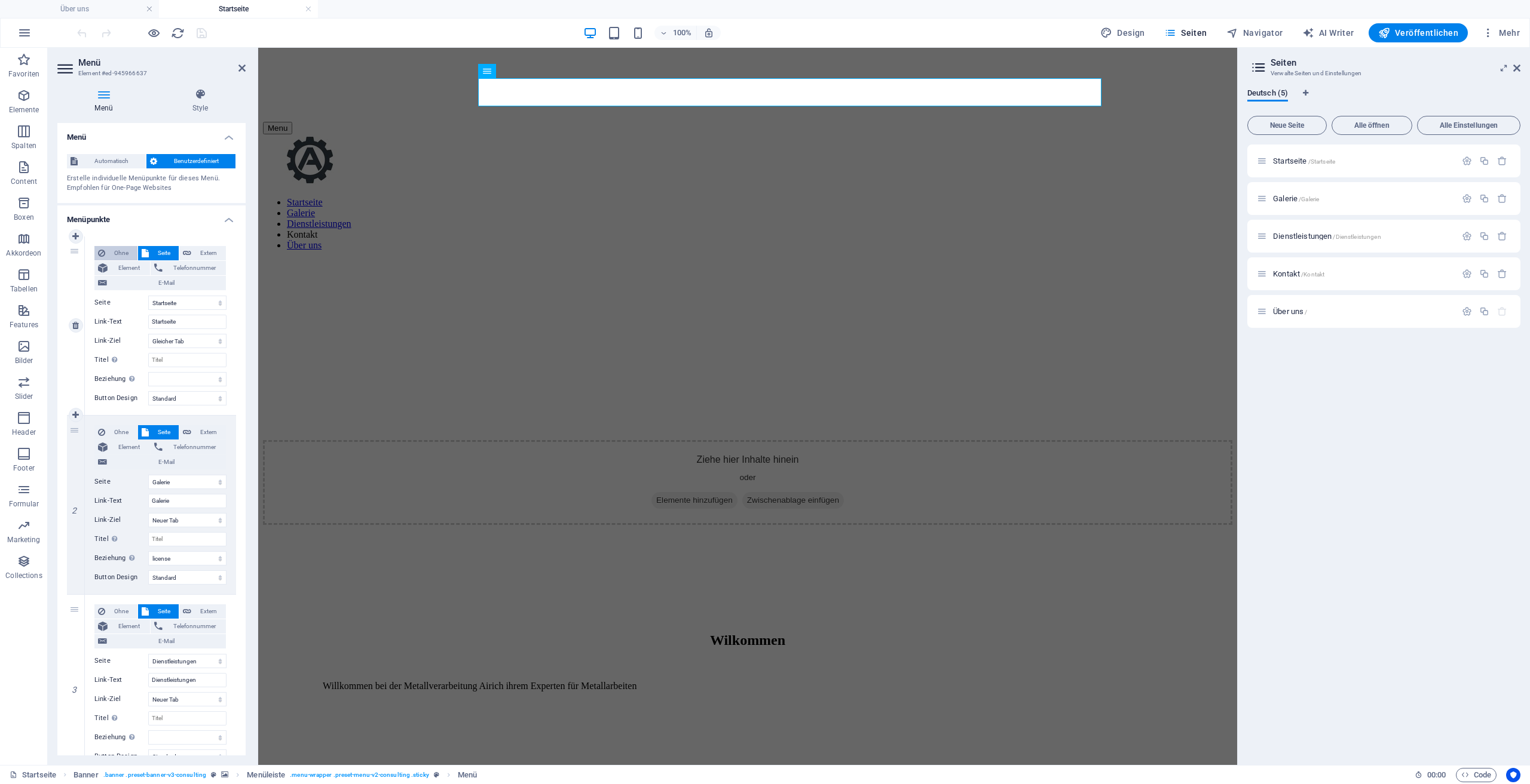
click at [124, 247] on span "Ohne" at bounding box center [121, 253] width 25 height 15
select select
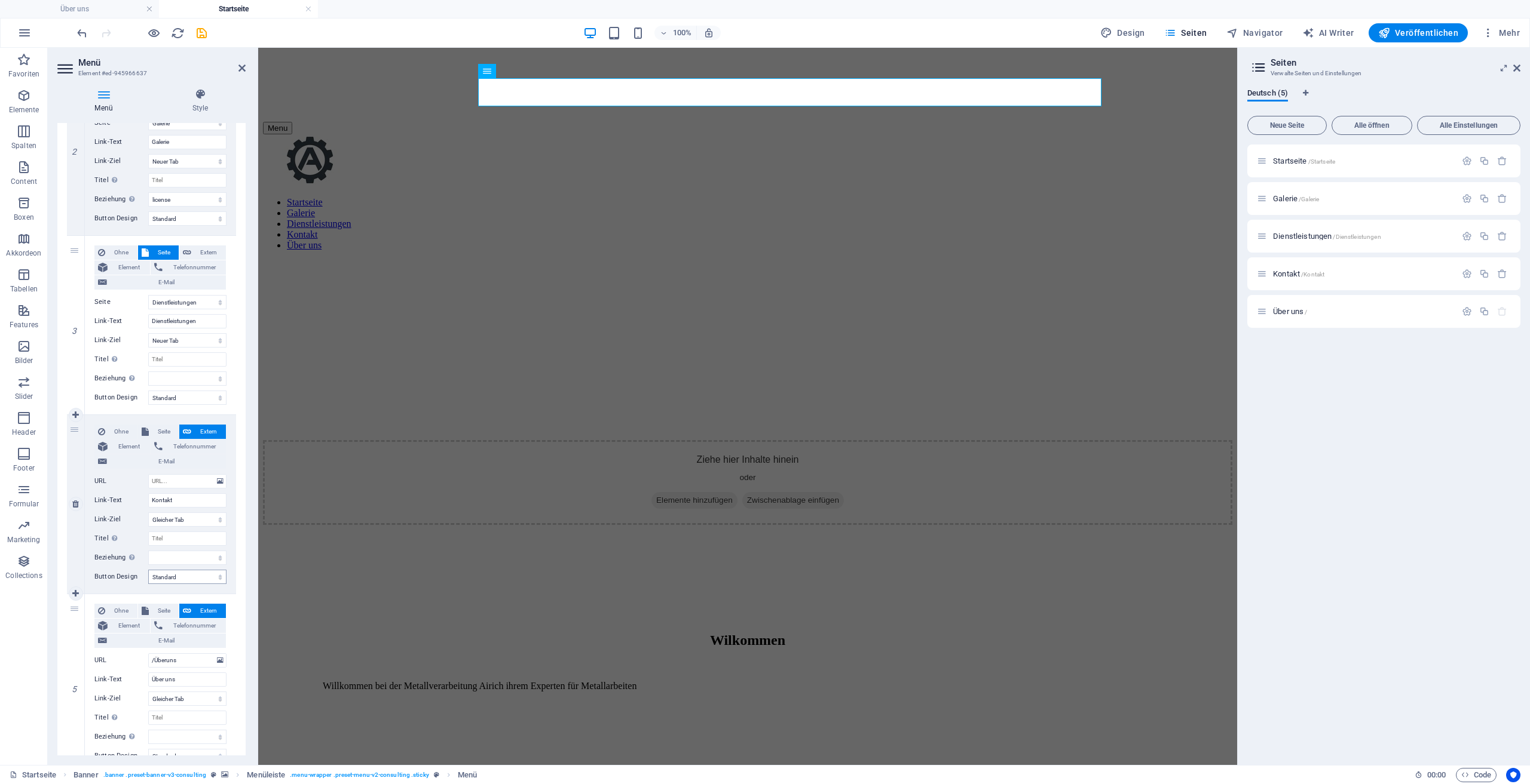
scroll to position [298, 0]
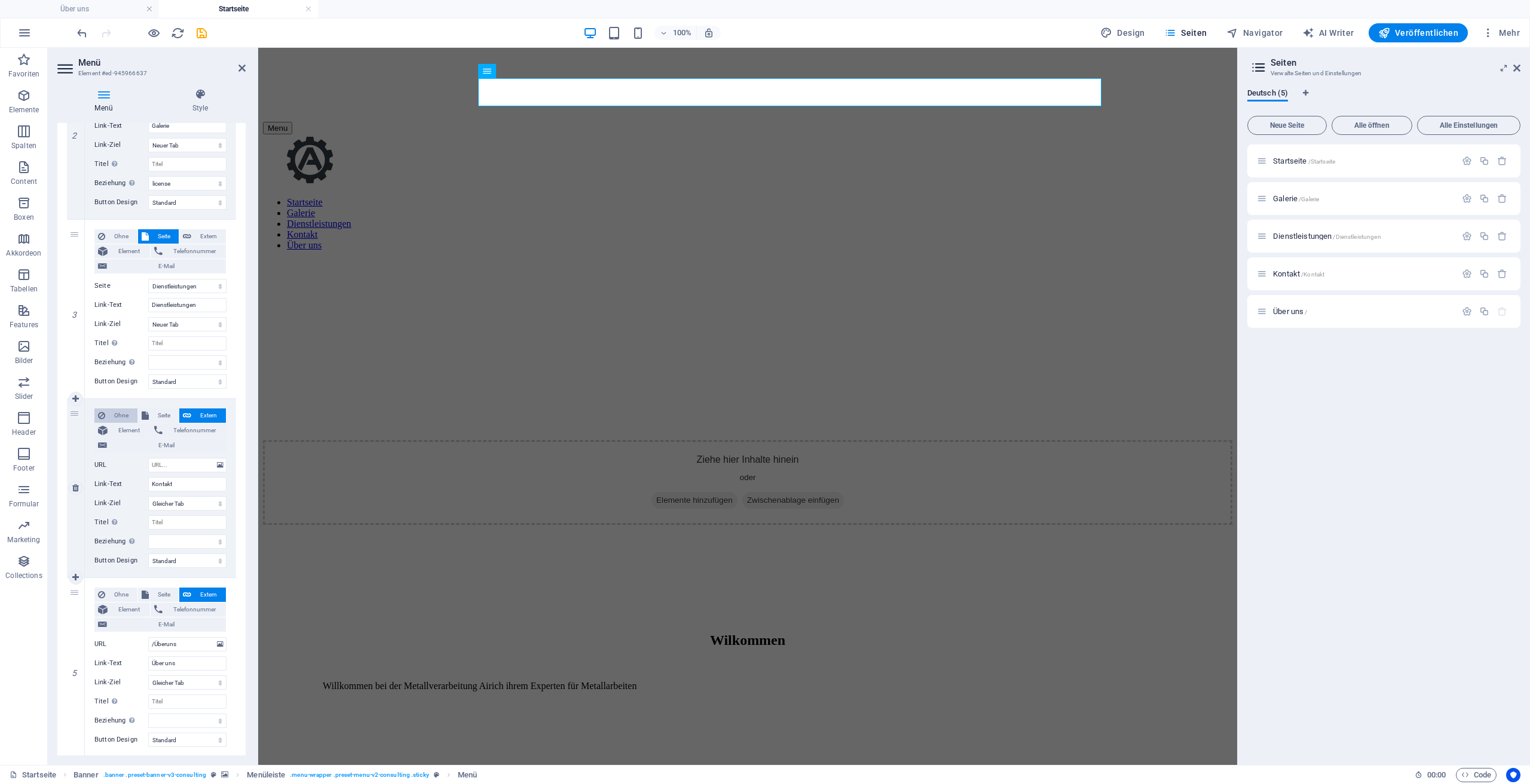
click at [121, 416] on span "Ohne" at bounding box center [121, 416] width 25 height 15
click at [121, 398] on div "Ohne Seite Extern Element Telefonnummer E-Mail Seite Startseite Galerie Dienstl…" at bounding box center [160, 309] width 151 height 179
select select
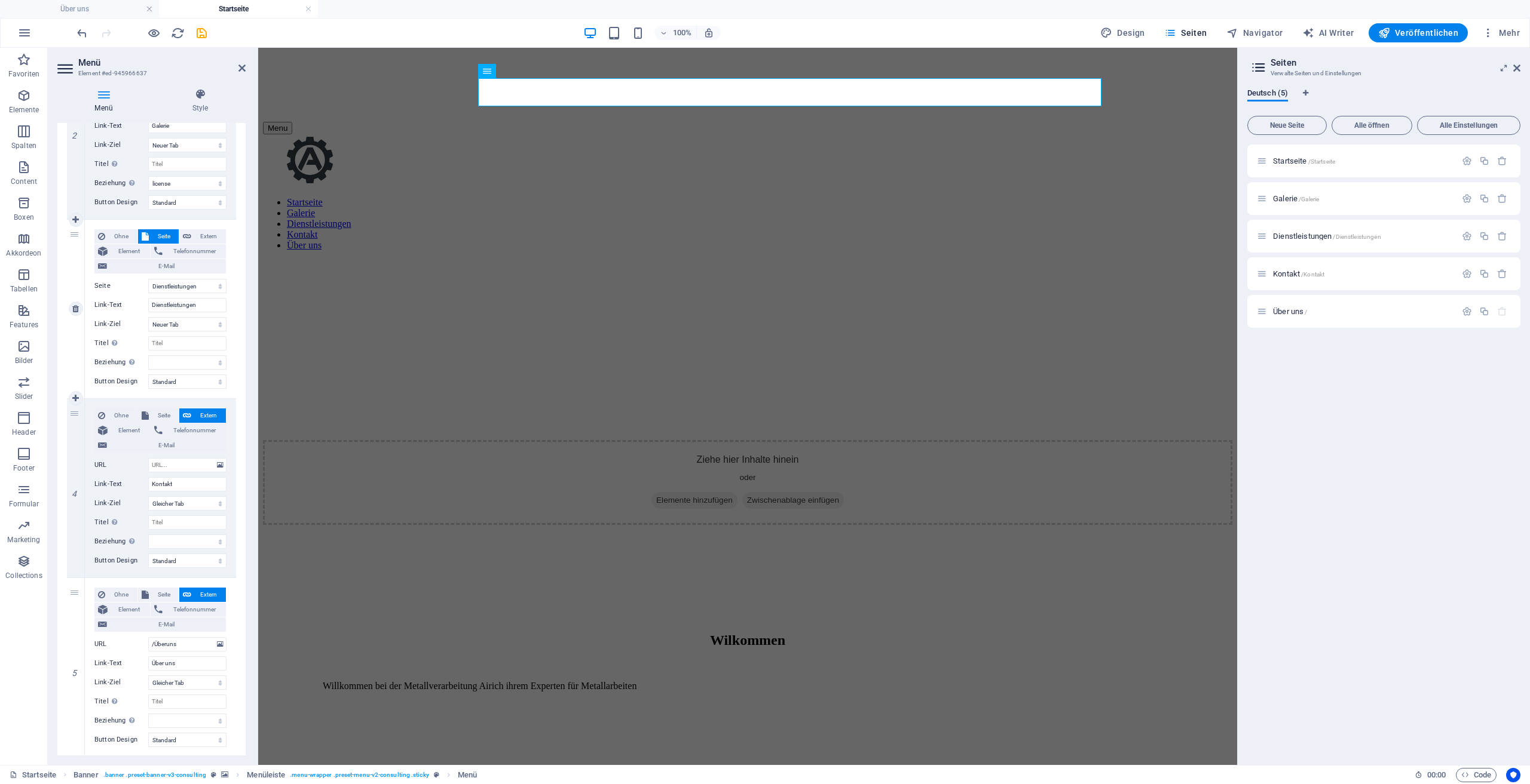
select select
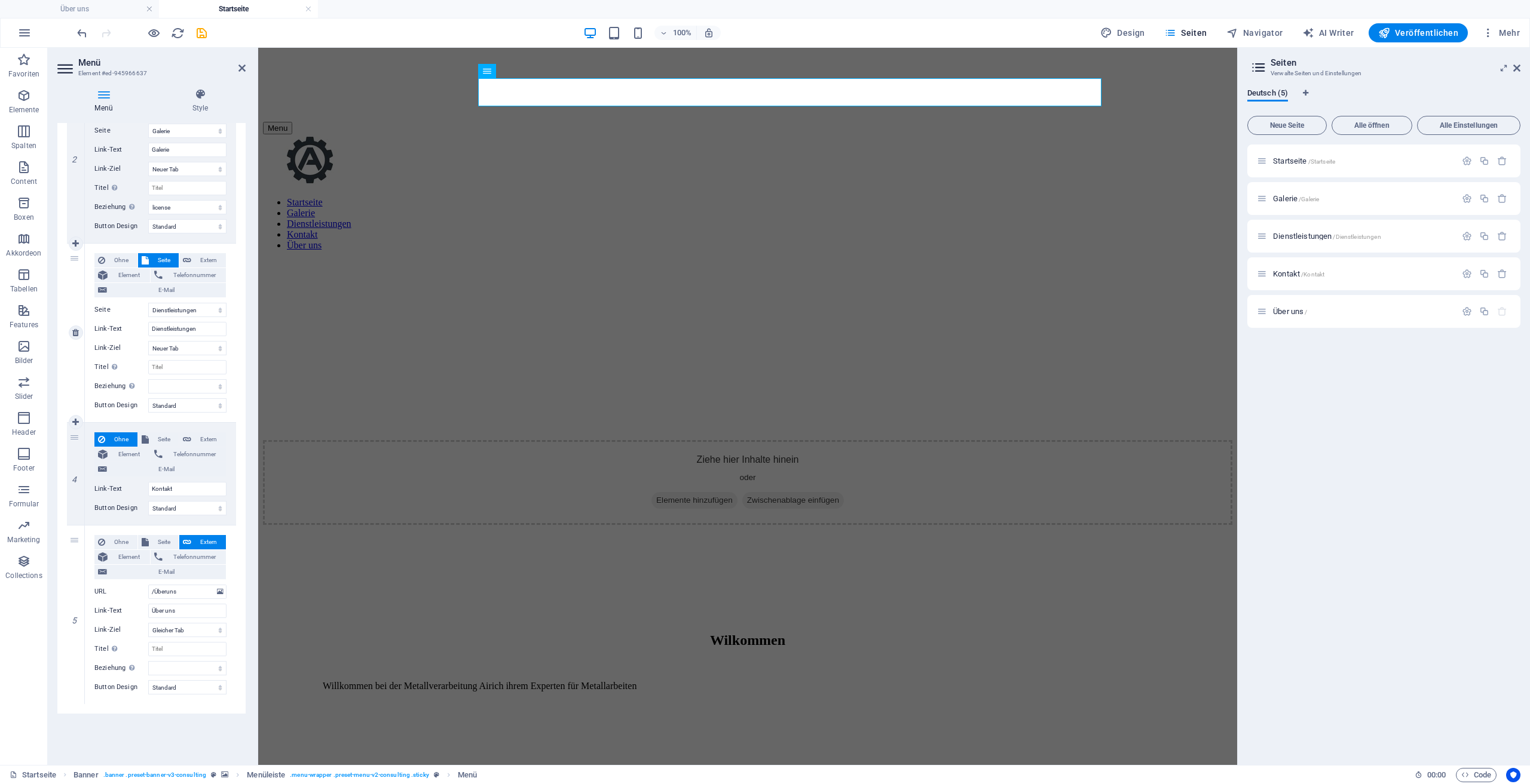
scroll to position [274, 0]
click at [154, 441] on span "Seite" at bounding box center [163, 440] width 23 height 15
select select
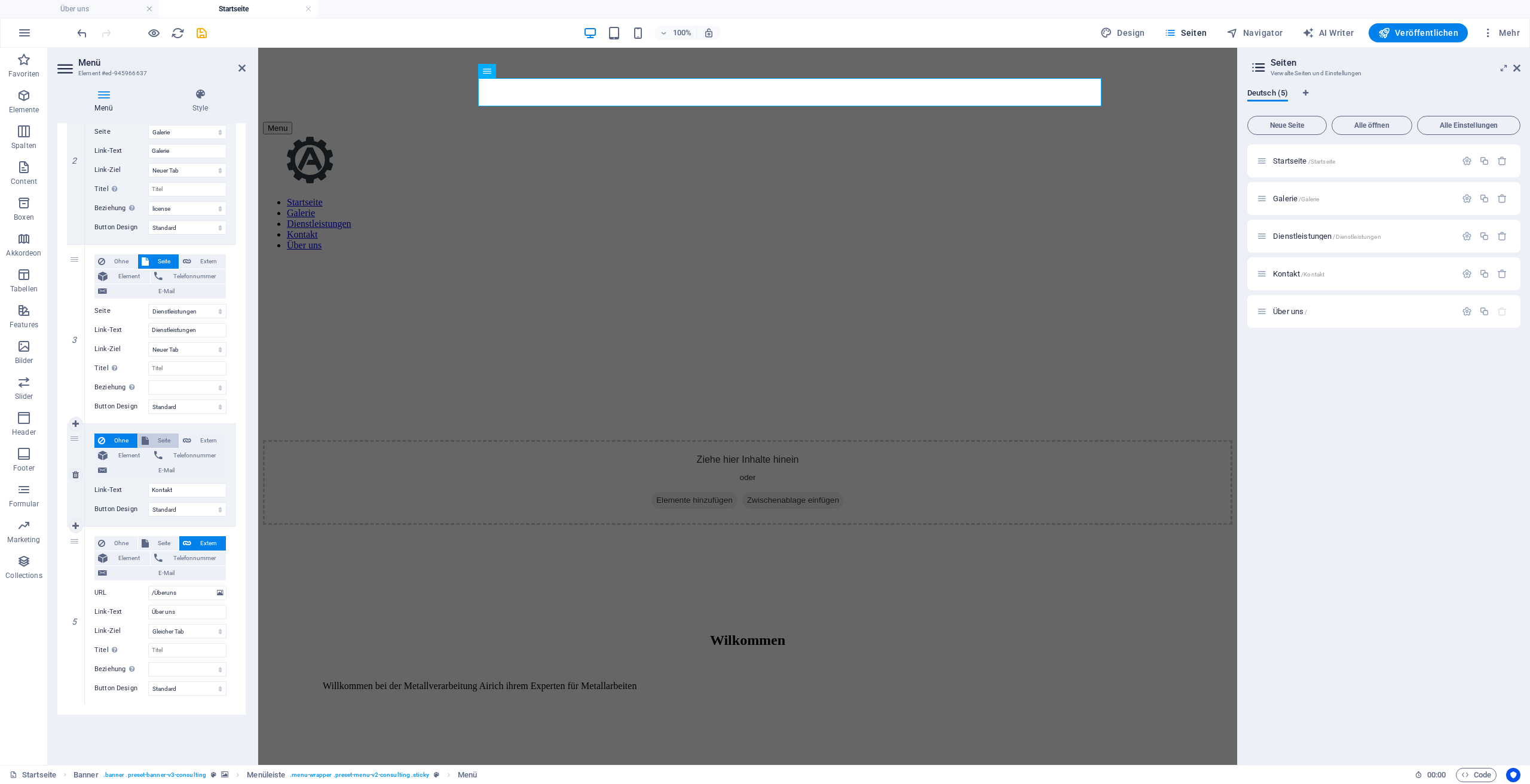
select select
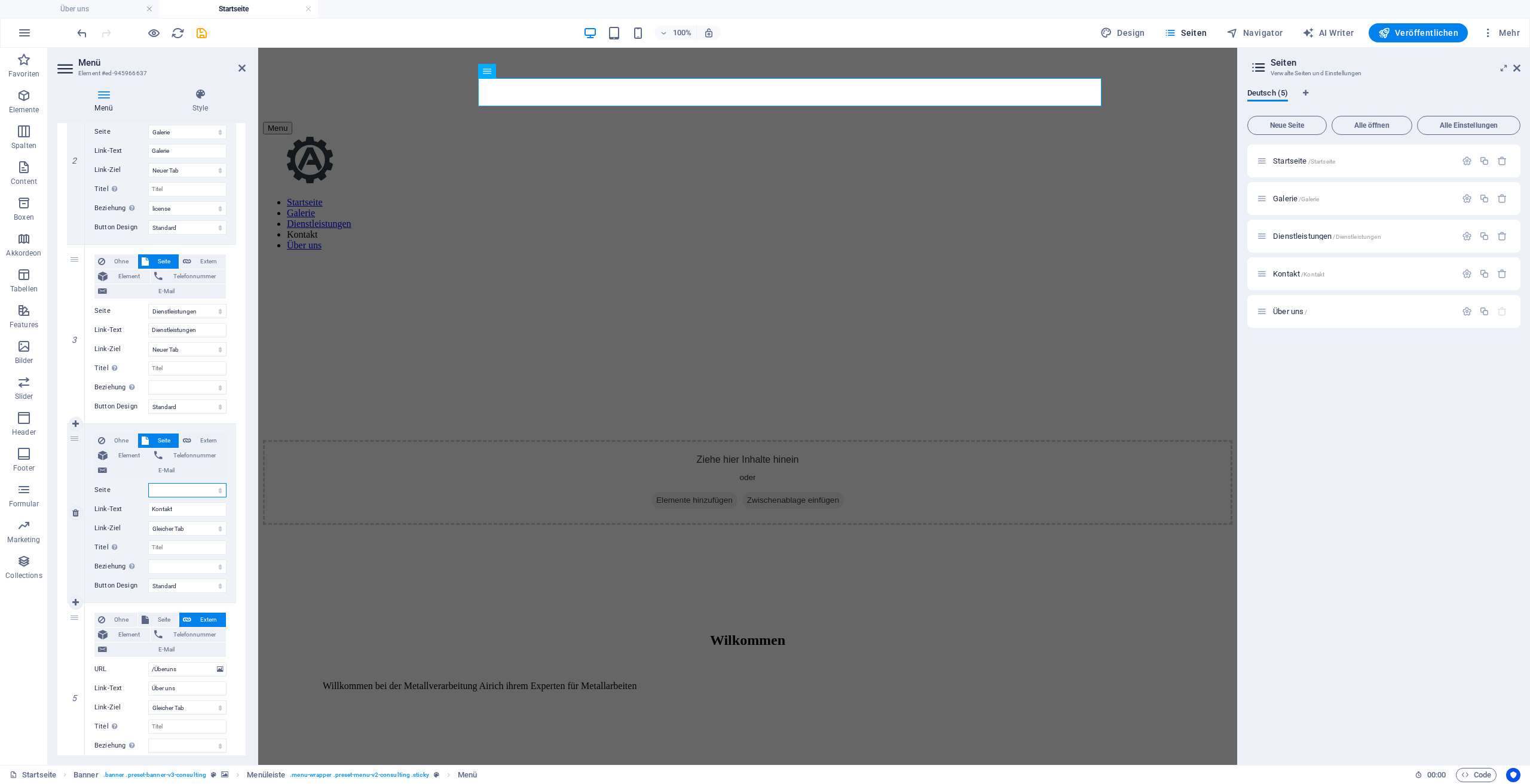
click at [178, 489] on select "Startseite Galerie Dienstleistungen Kontakt Über uns" at bounding box center [187, 490] width 79 height 15
select select "3"
click at [148, 483] on select "Startseite Galerie Dienstleistungen Kontakt Über uns" at bounding box center [187, 490] width 79 height 15
click at [169, 543] on input "Titel Zusätzliche Linkbeschreibung, sollte nicht mit dem Linktext identisch sei…" at bounding box center [187, 547] width 79 height 15
select select
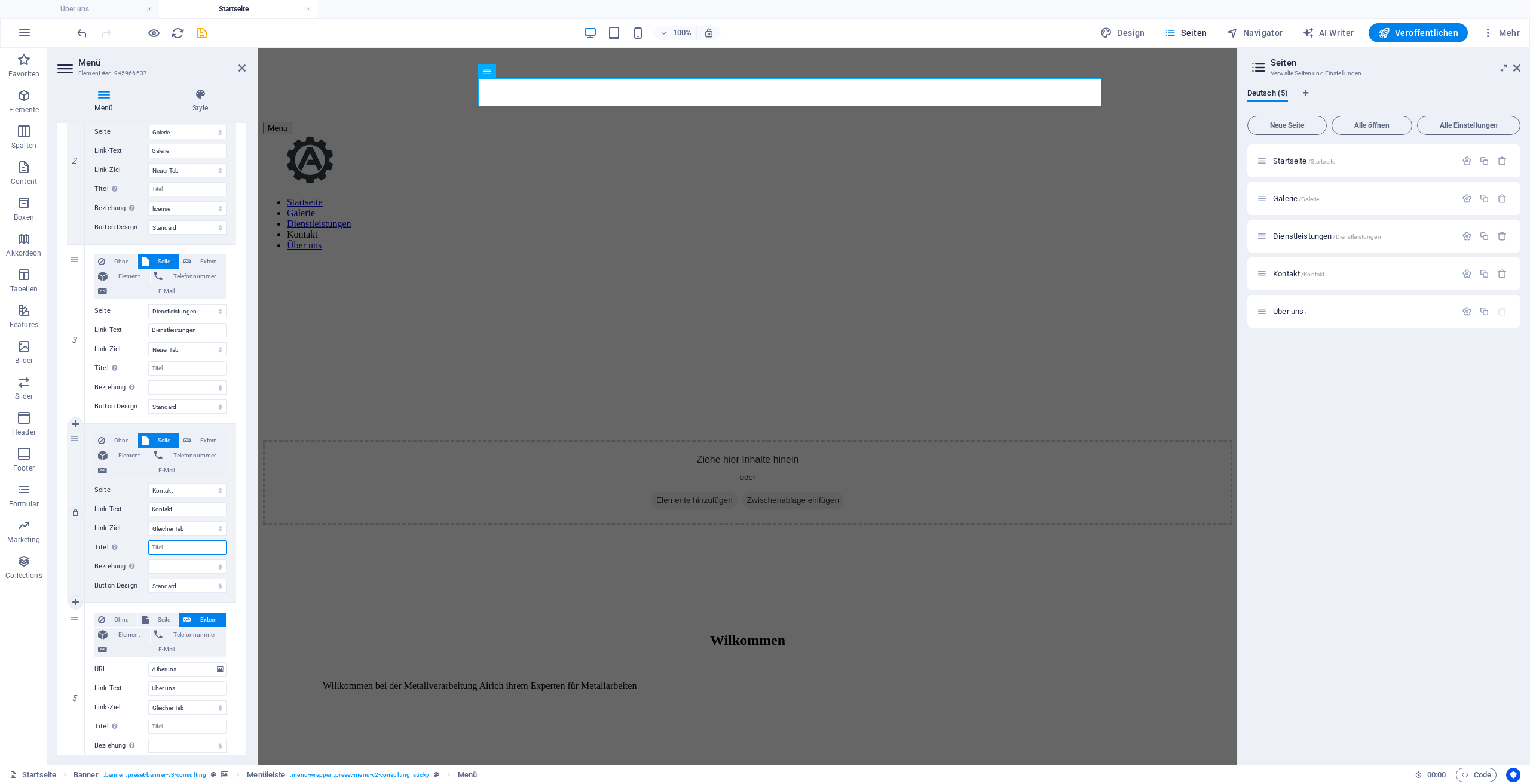
select select
click at [156, 616] on span "Seite" at bounding box center [163, 620] width 23 height 15
select select
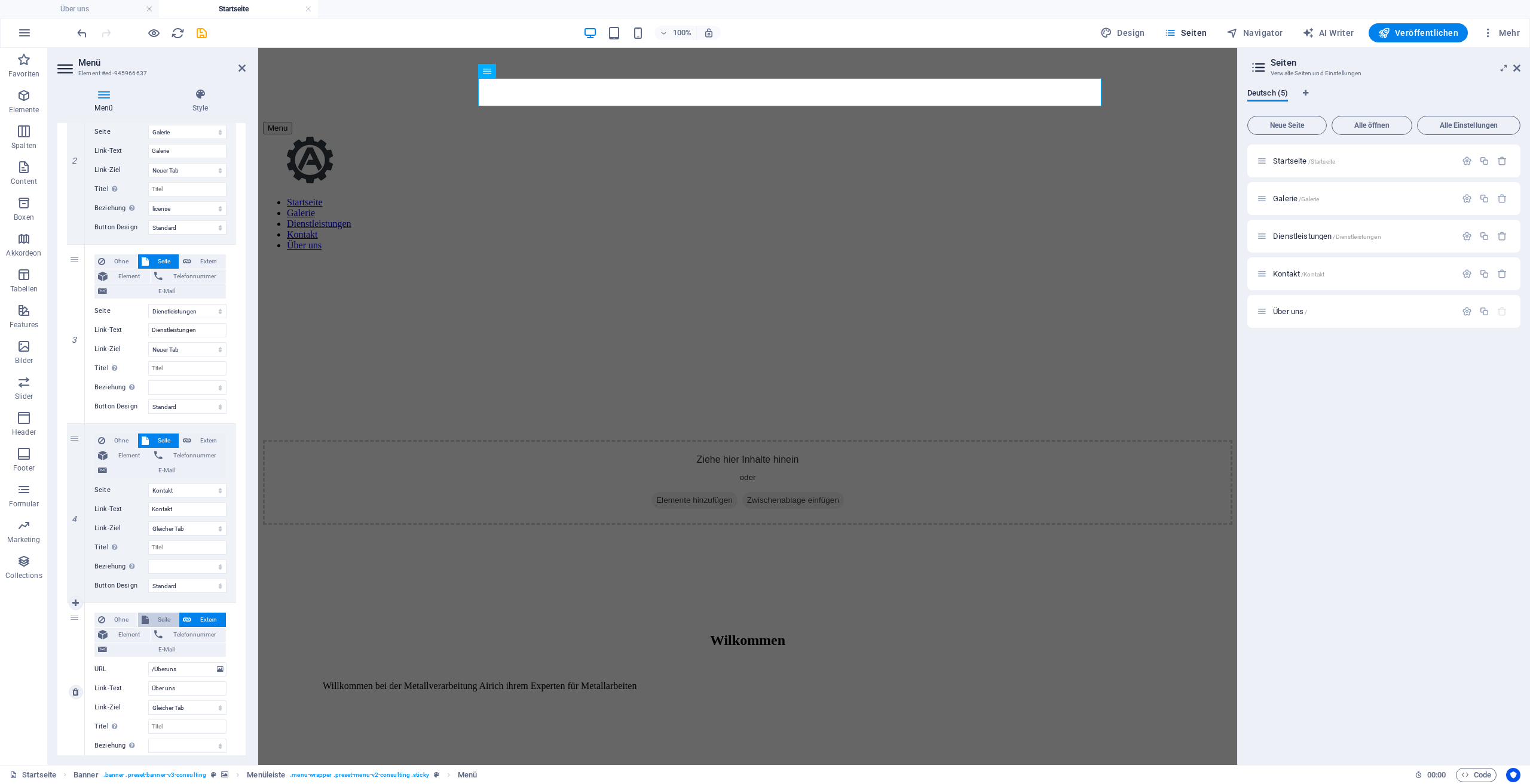
select select
click at [156, 616] on span "Seite" at bounding box center [163, 620] width 23 height 15
click at [185, 449] on span "Telefonnummer" at bounding box center [194, 456] width 56 height 15
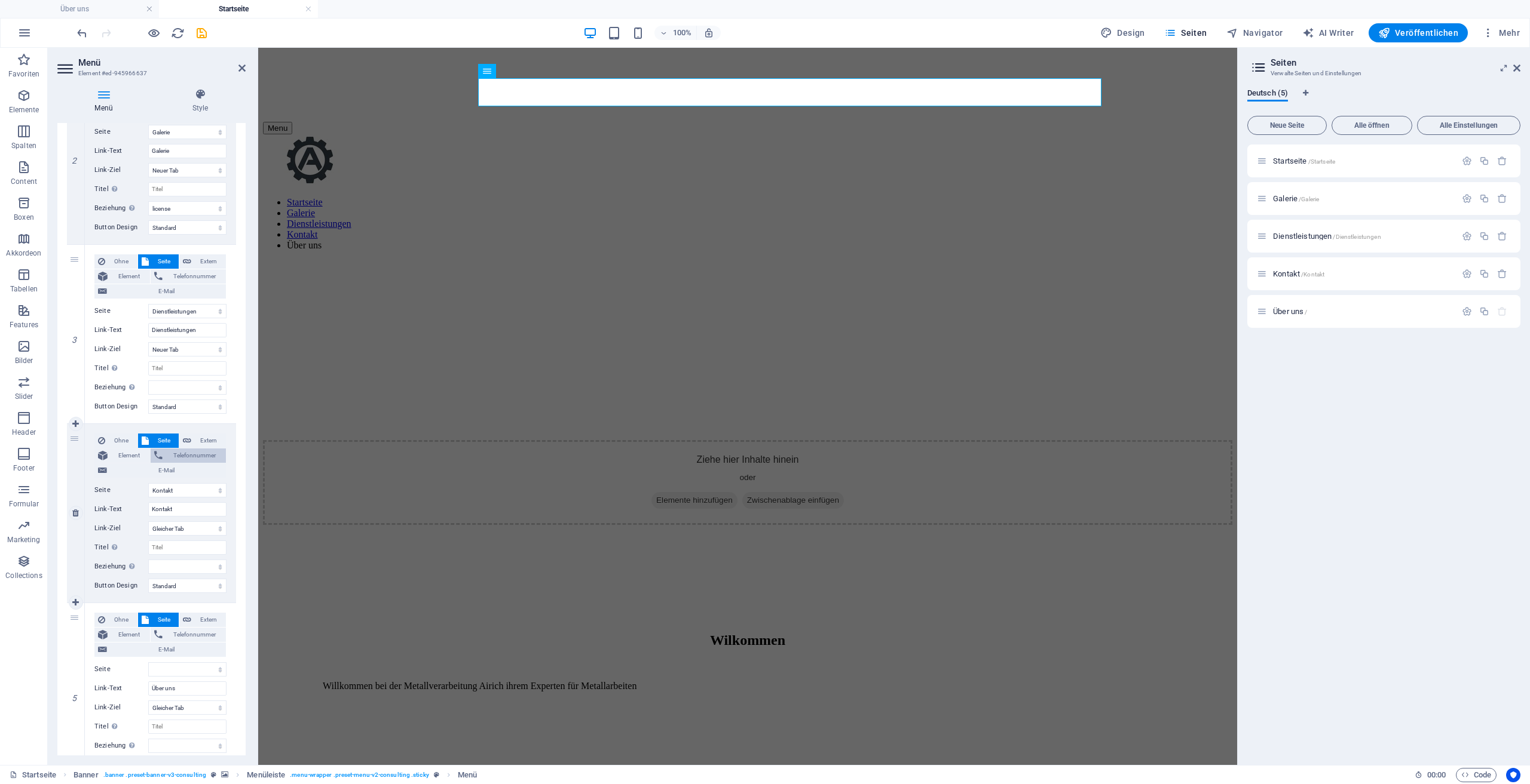
select select
click at [208, 442] on span "Extern" at bounding box center [209, 440] width 27 height 15
select select
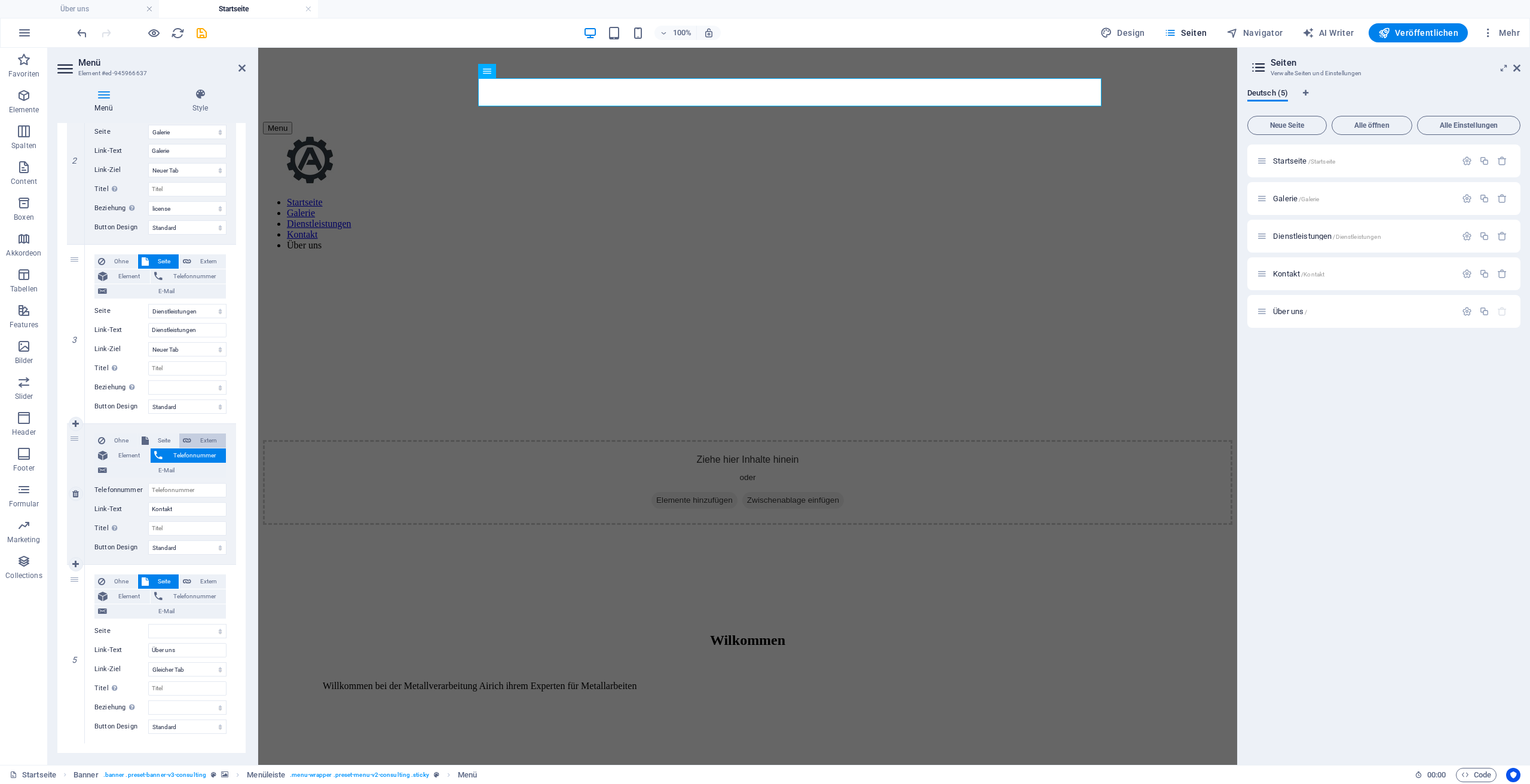
select select "blank"
select select
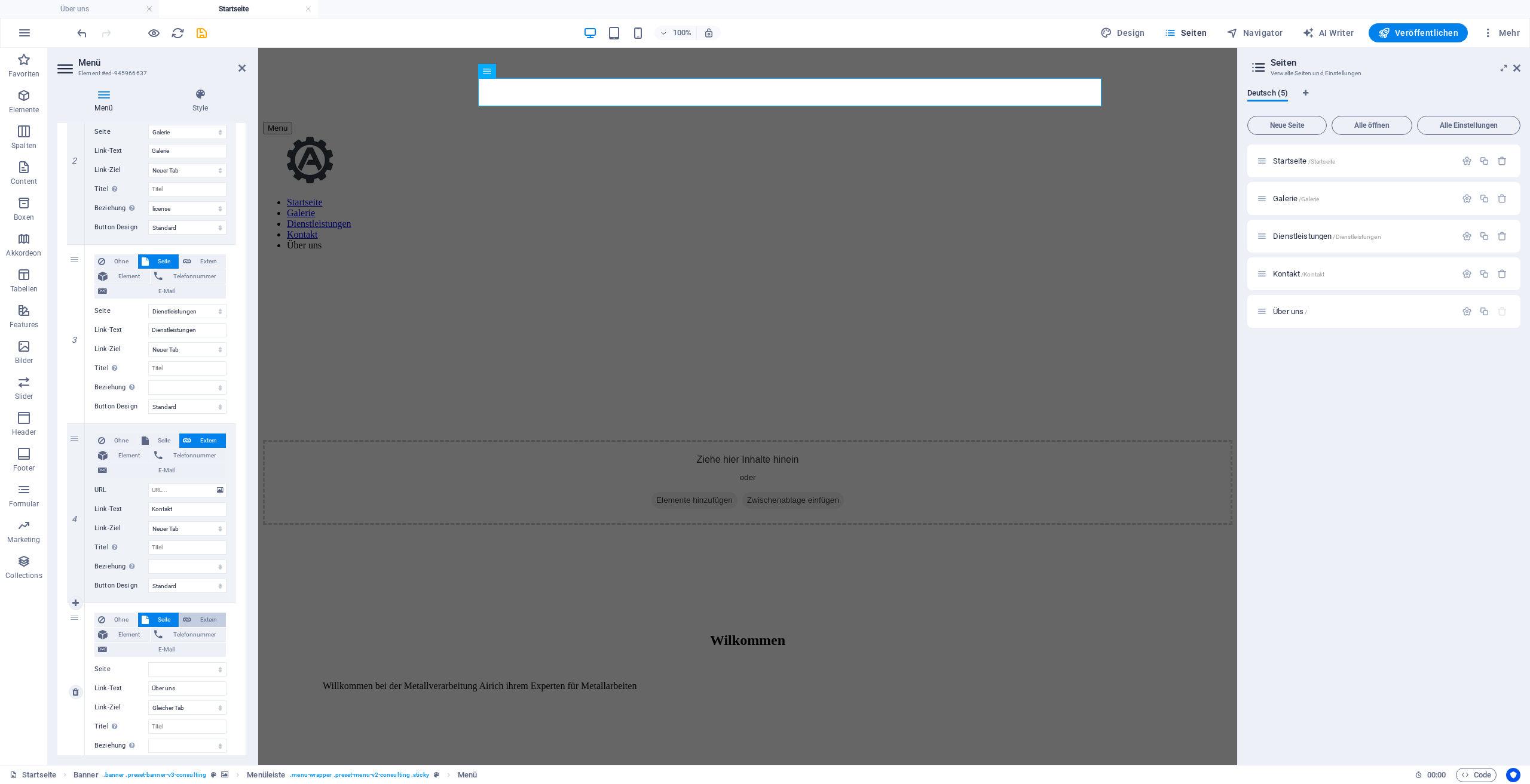
click at [201, 620] on span "Extern" at bounding box center [209, 620] width 27 height 15
select select
select select "blank"
select select
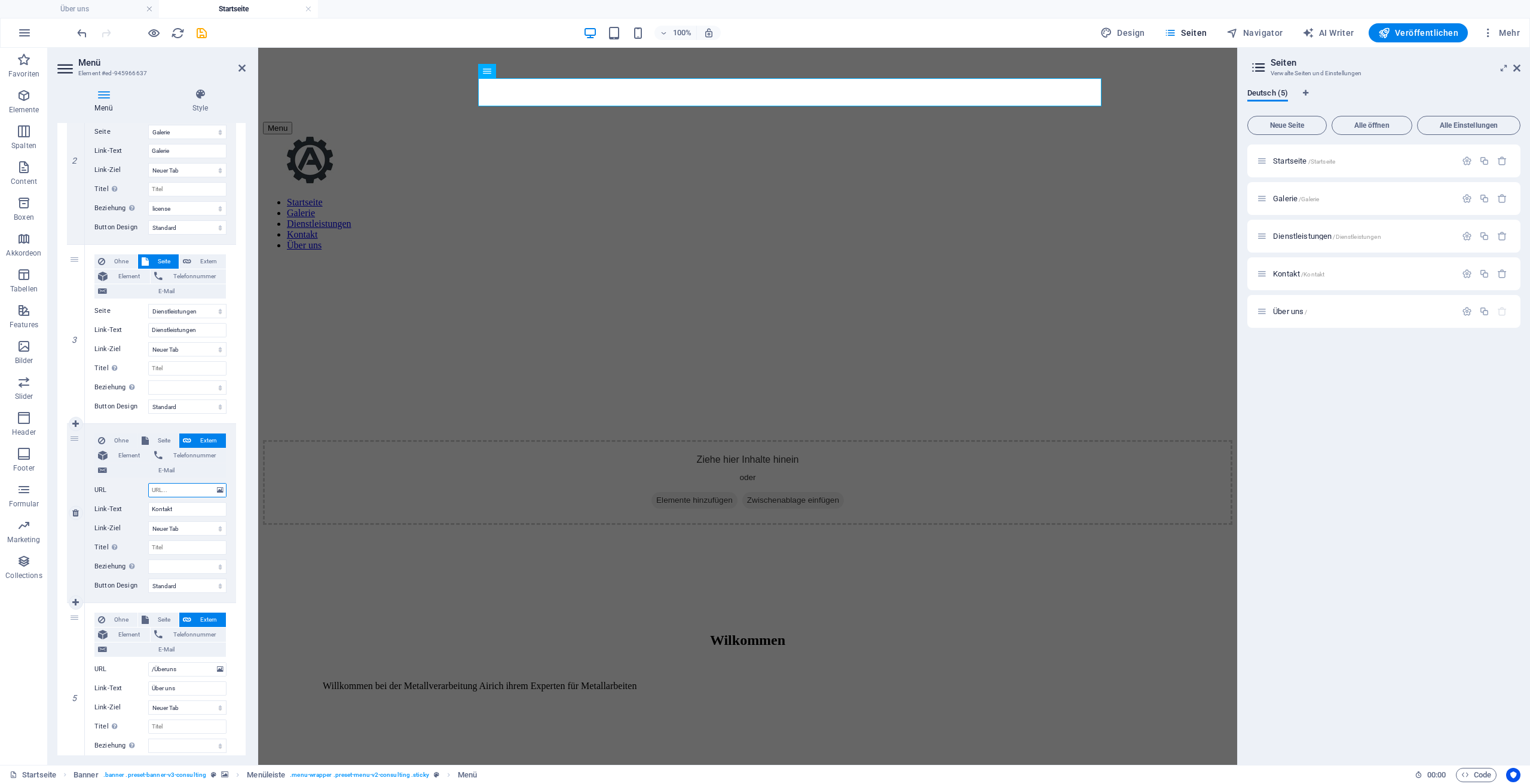
click at [180, 493] on input "URL" at bounding box center [187, 490] width 79 height 15
type input "/Kontakt"
select select
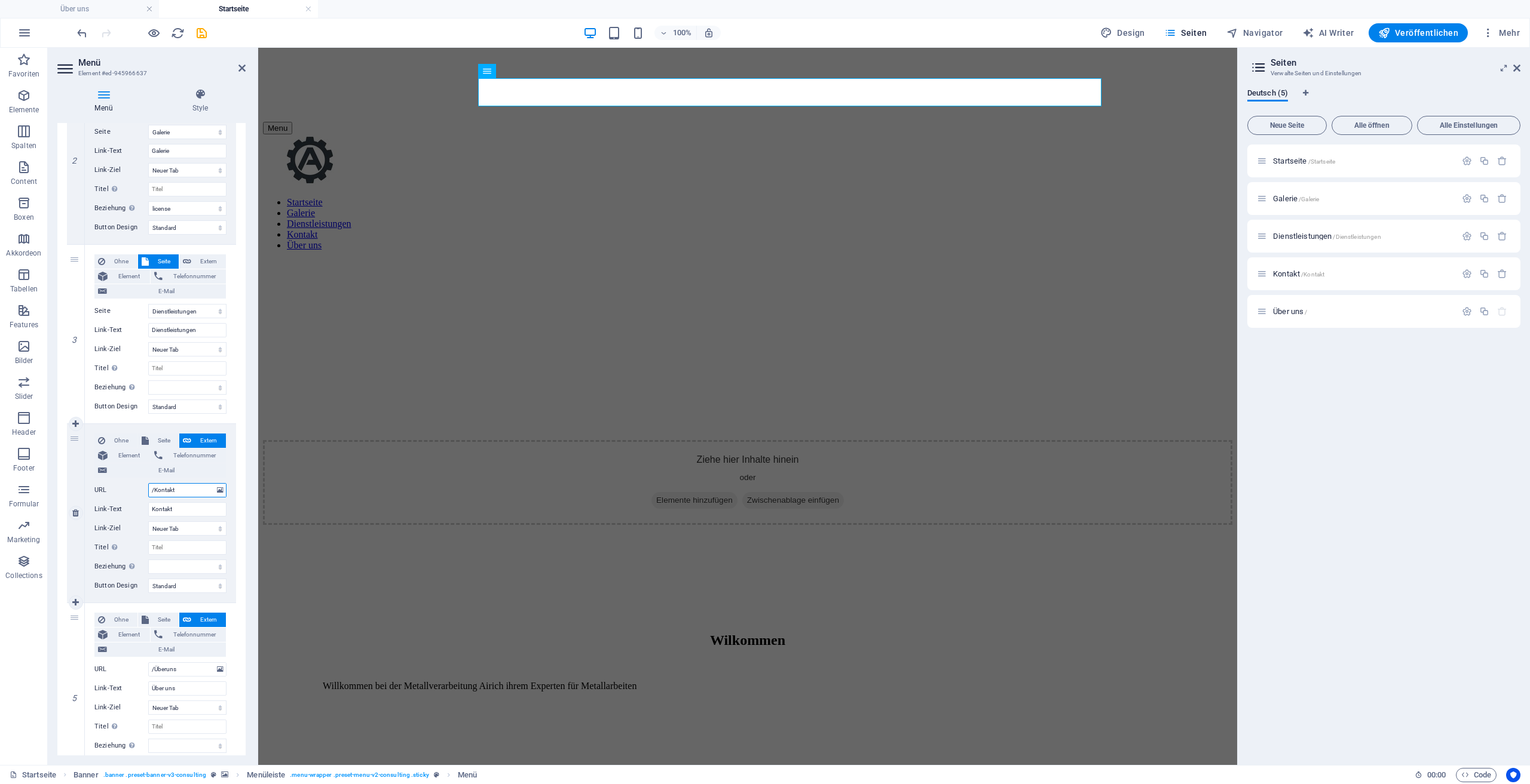
select select
click at [1449, 34] on span "Veröffentlichen" at bounding box center [1418, 32] width 80 height 12
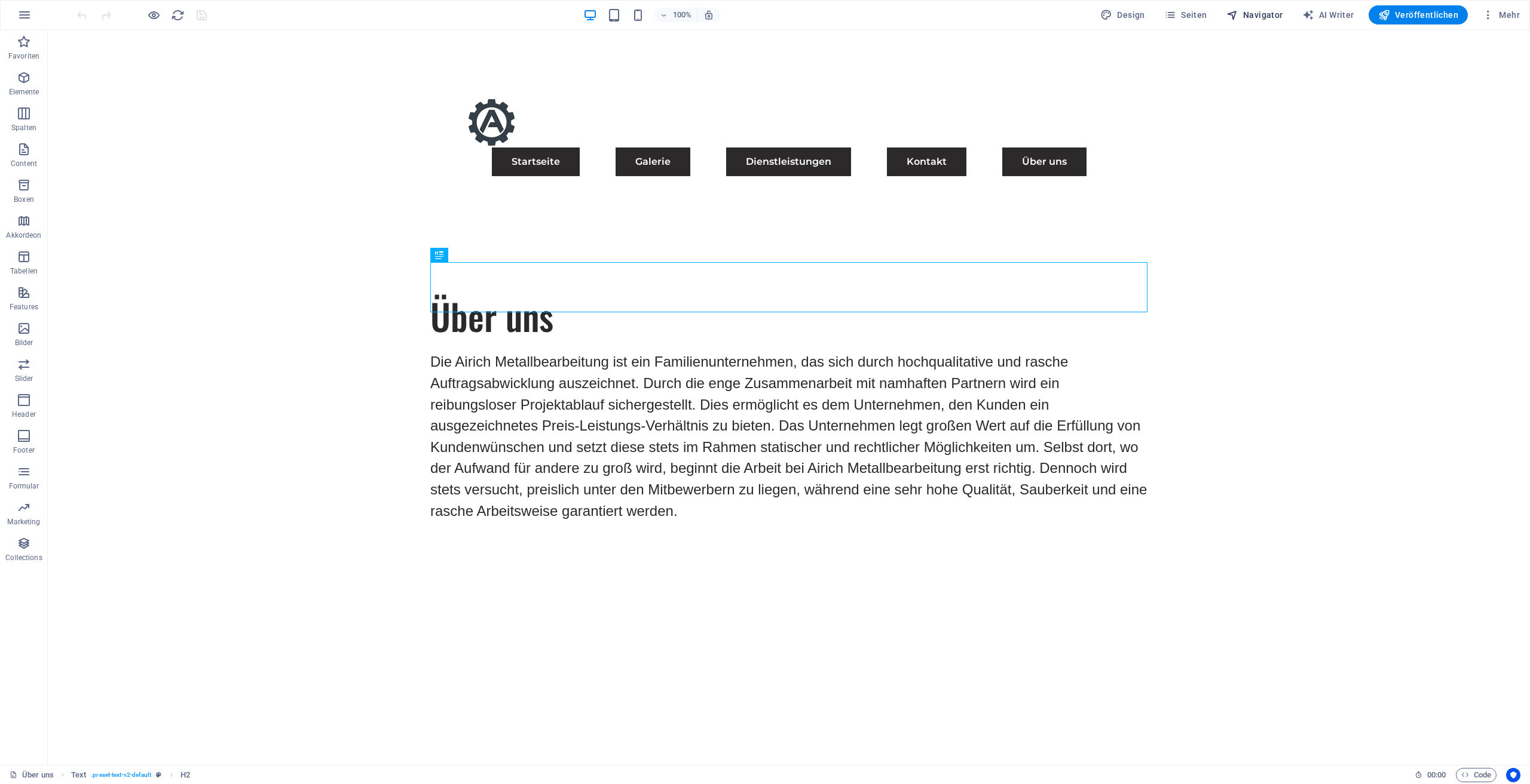
click at [1255, 15] on span "Navigator" at bounding box center [1255, 15] width 56 height 12
select select "17489479-de"
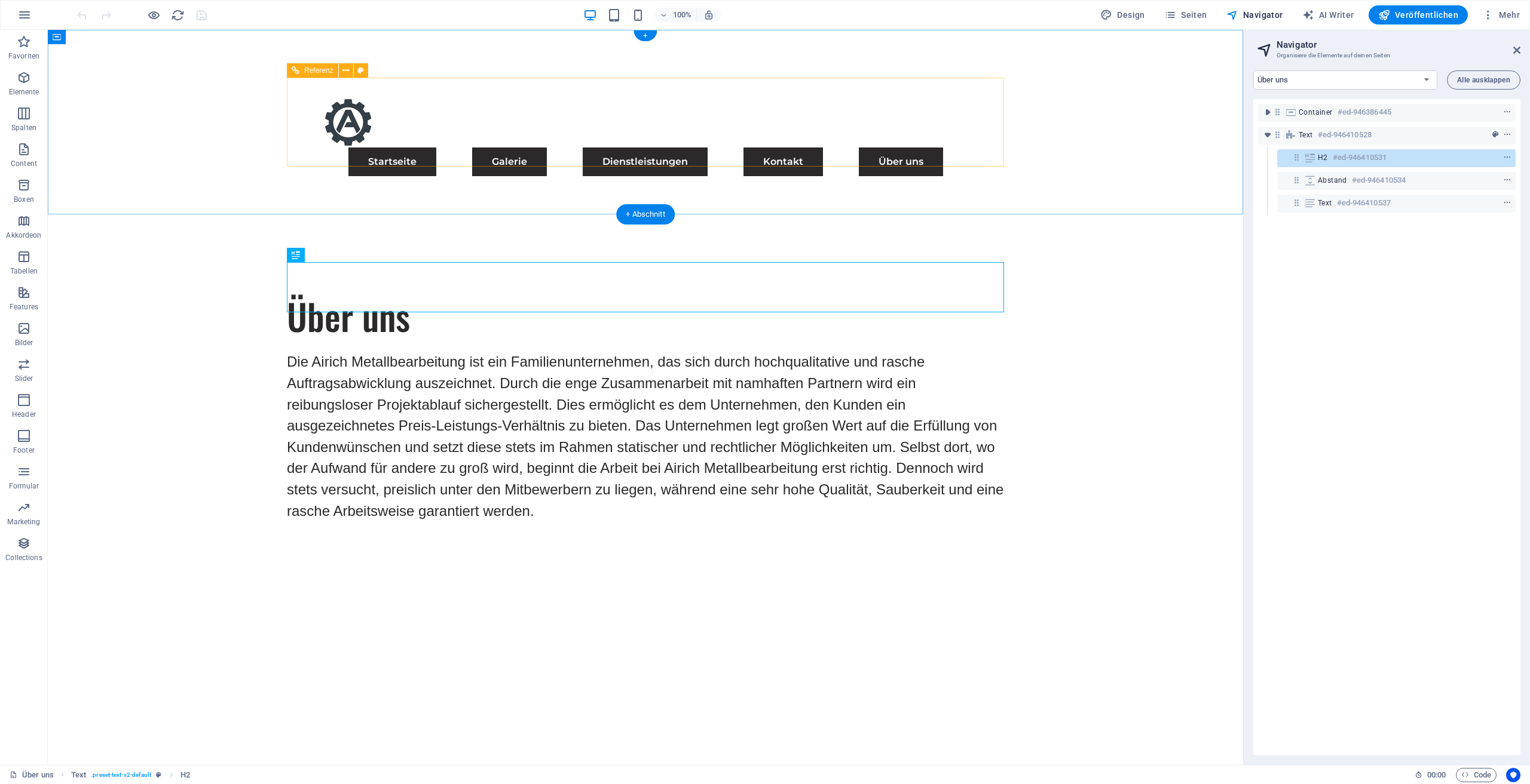
click at [844, 148] on nav "Startseite Galerie Dienstleistungen Kontakt Über uns" at bounding box center [645, 162] width 688 height 29
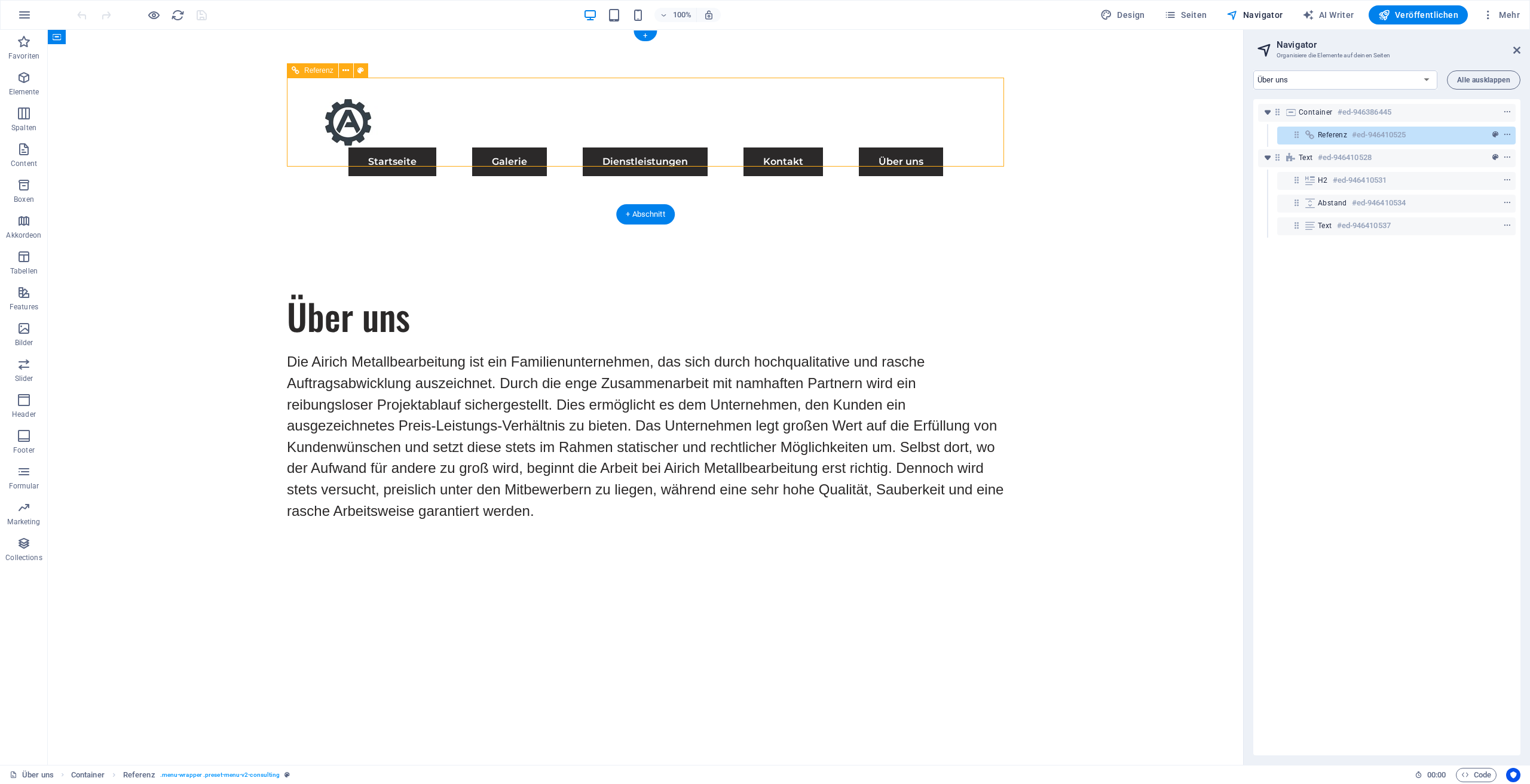
click at [844, 148] on nav "Startseite Galerie Dienstleistungen Kontakt Über uns" at bounding box center [645, 162] width 688 height 29
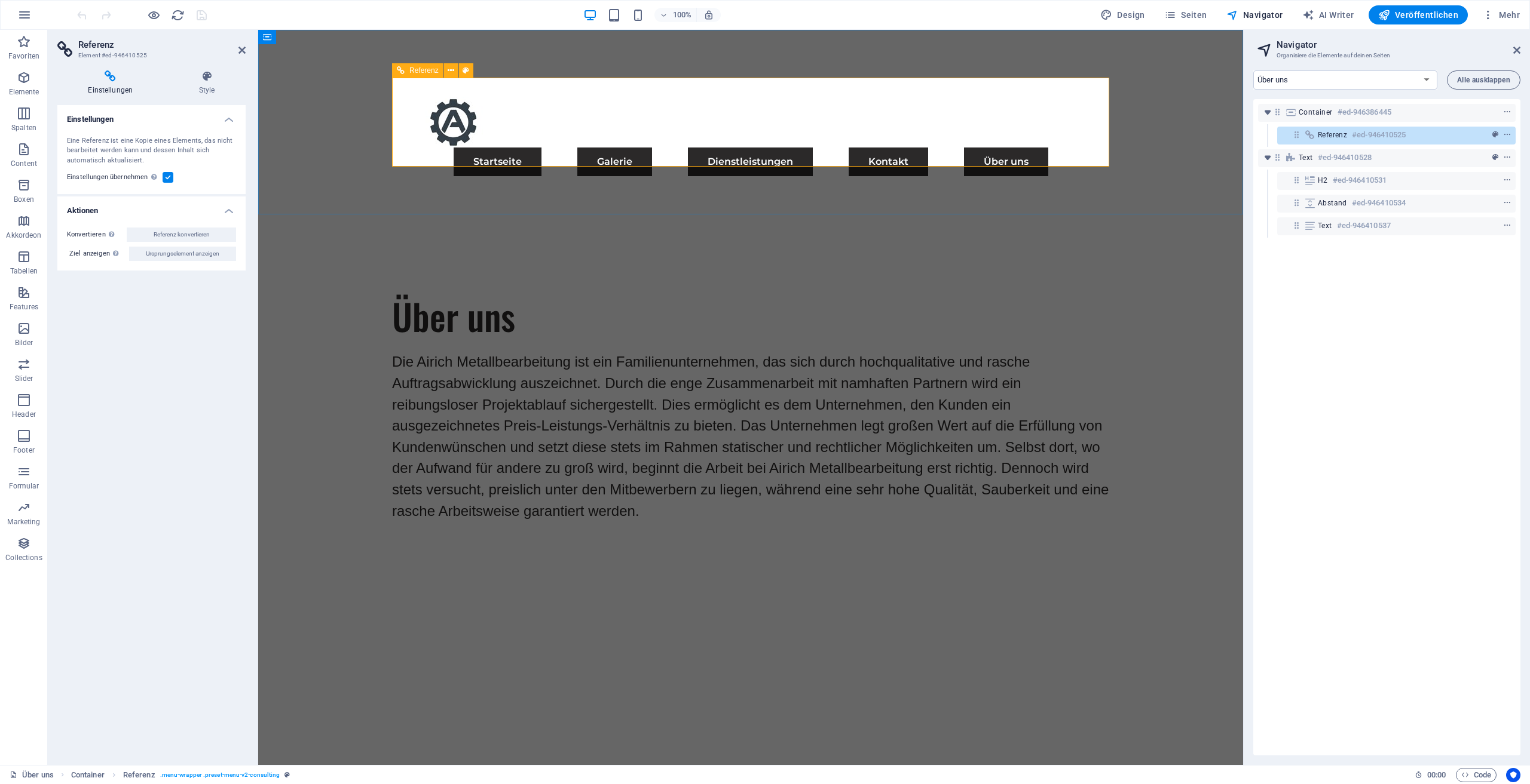
click at [929, 148] on nav "Startseite Galerie Dienstleistungen Kontakt Über uns" at bounding box center [750, 162] width 688 height 29
click at [206, 77] on icon at bounding box center [207, 76] width 77 height 12
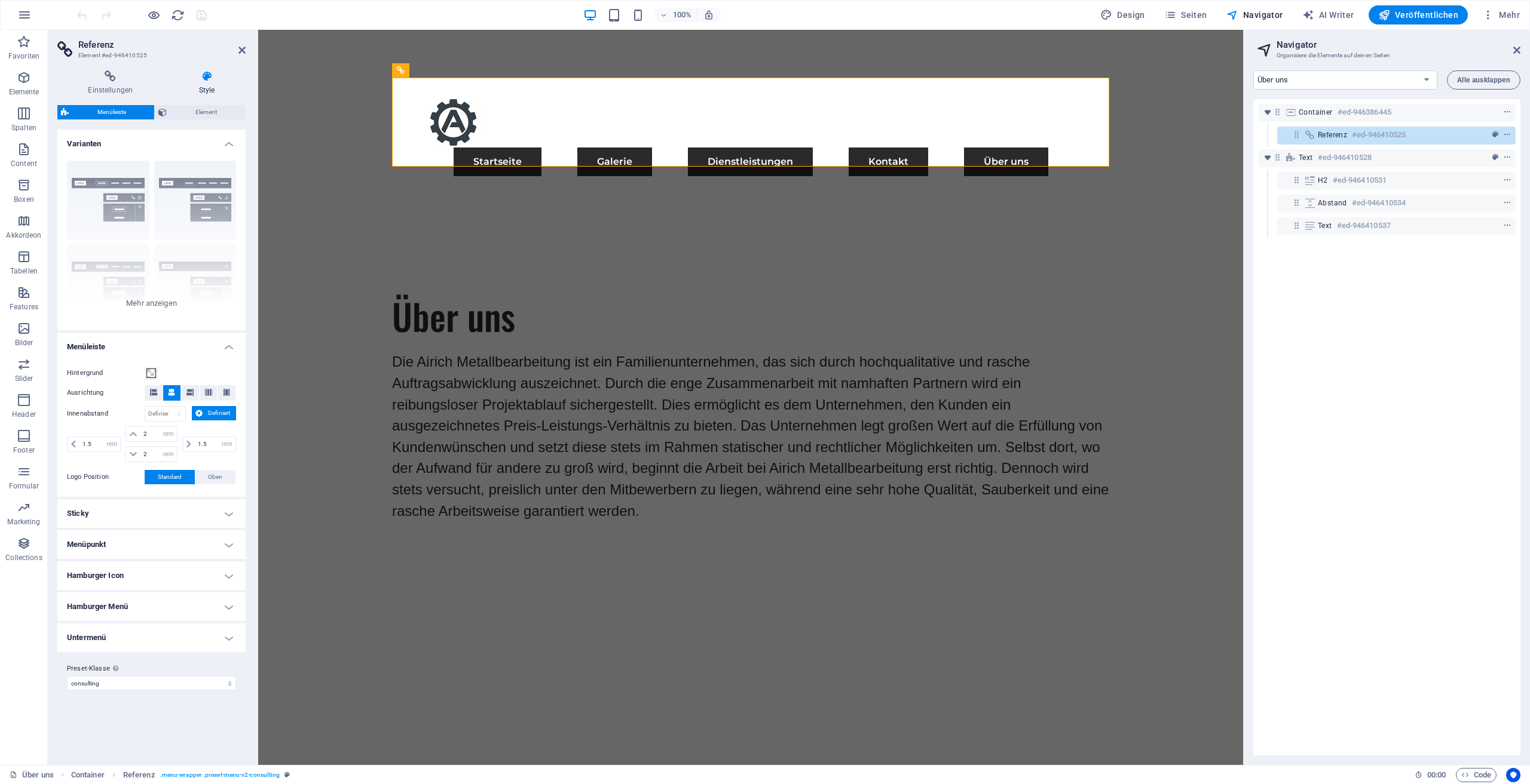
click at [239, 47] on icon at bounding box center [242, 50] width 7 height 9
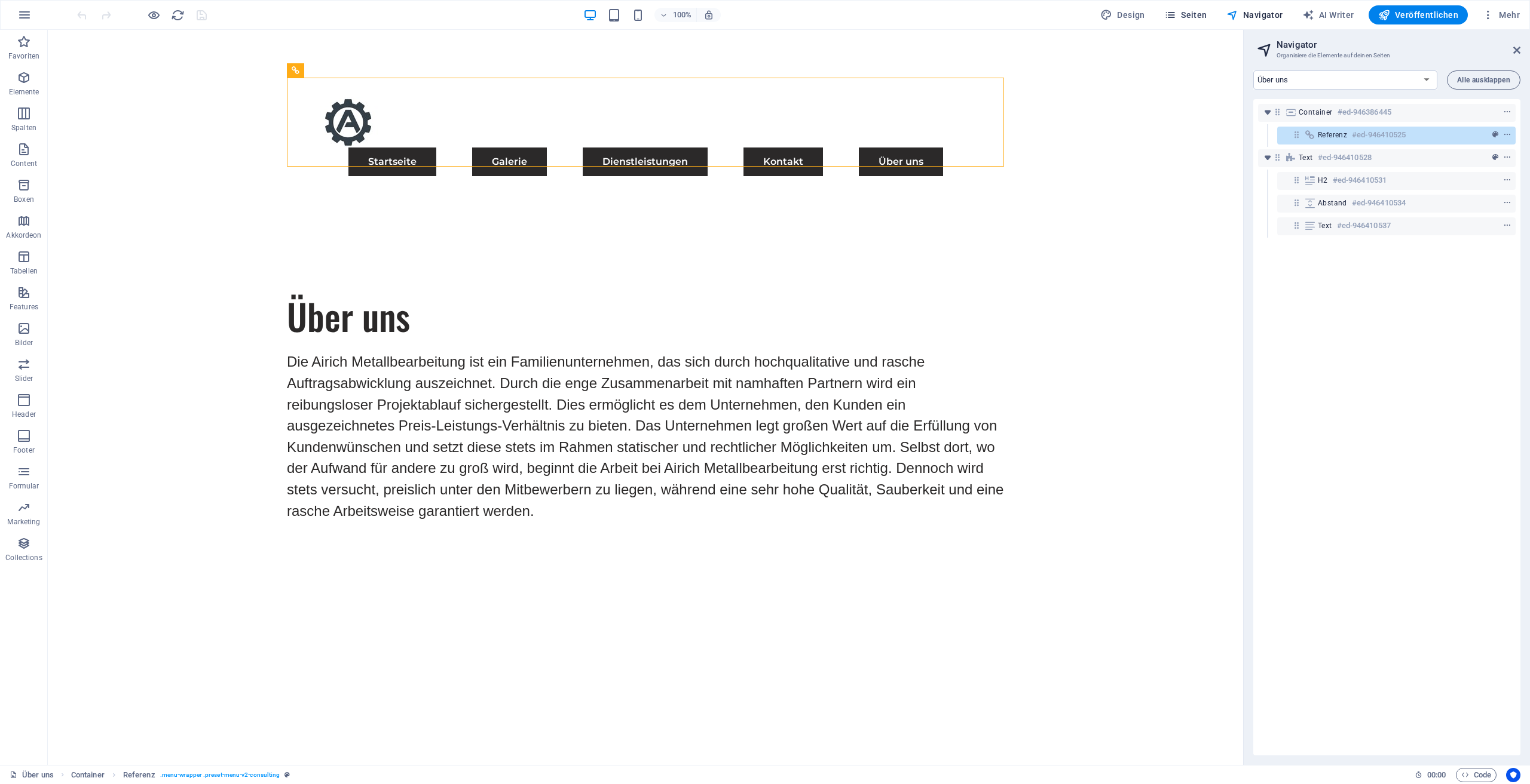
click at [1212, 16] on button "Seiten" at bounding box center [1185, 15] width 52 height 19
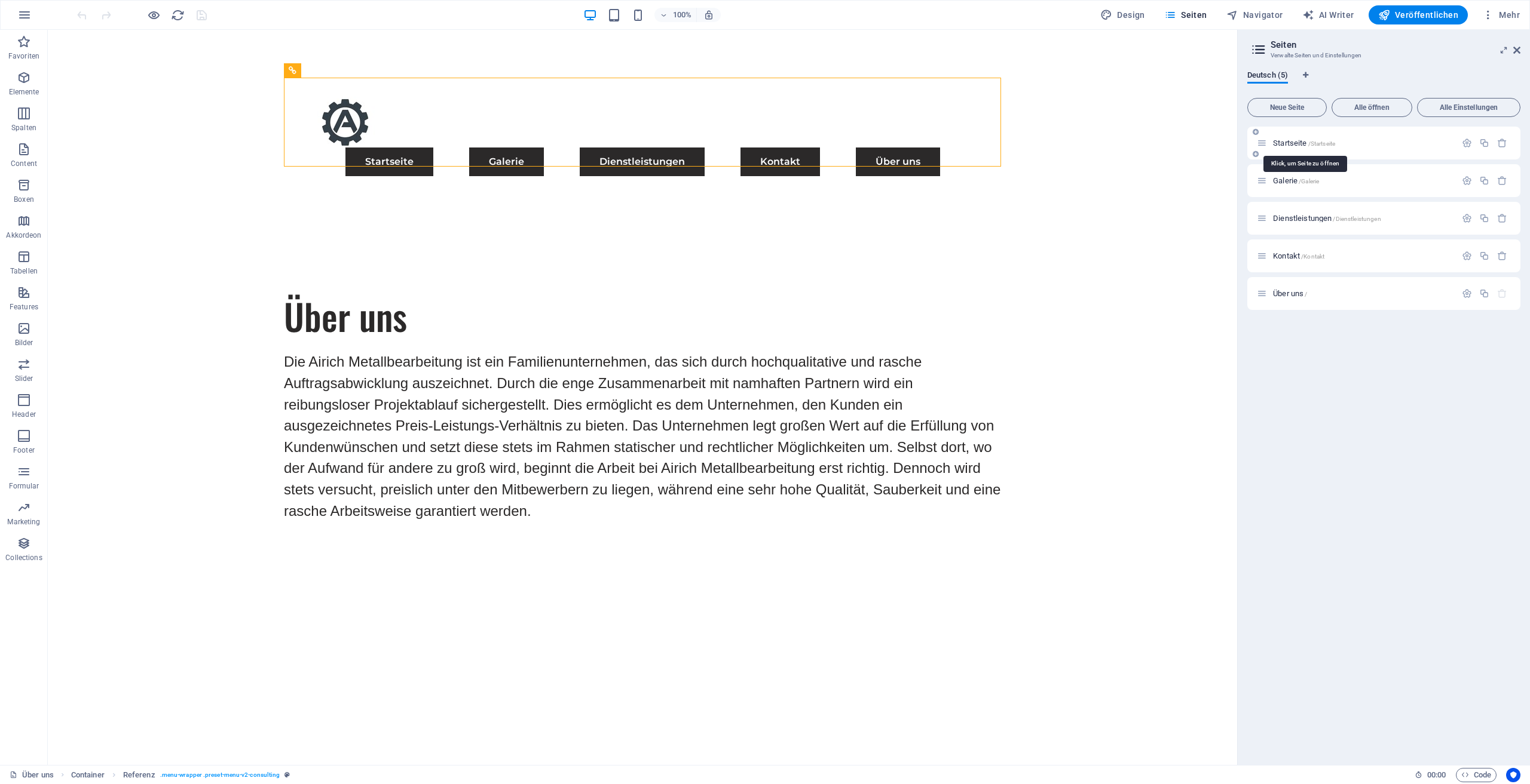
click at [1290, 139] on span "Startseite /Startseite" at bounding box center [1303, 143] width 62 height 9
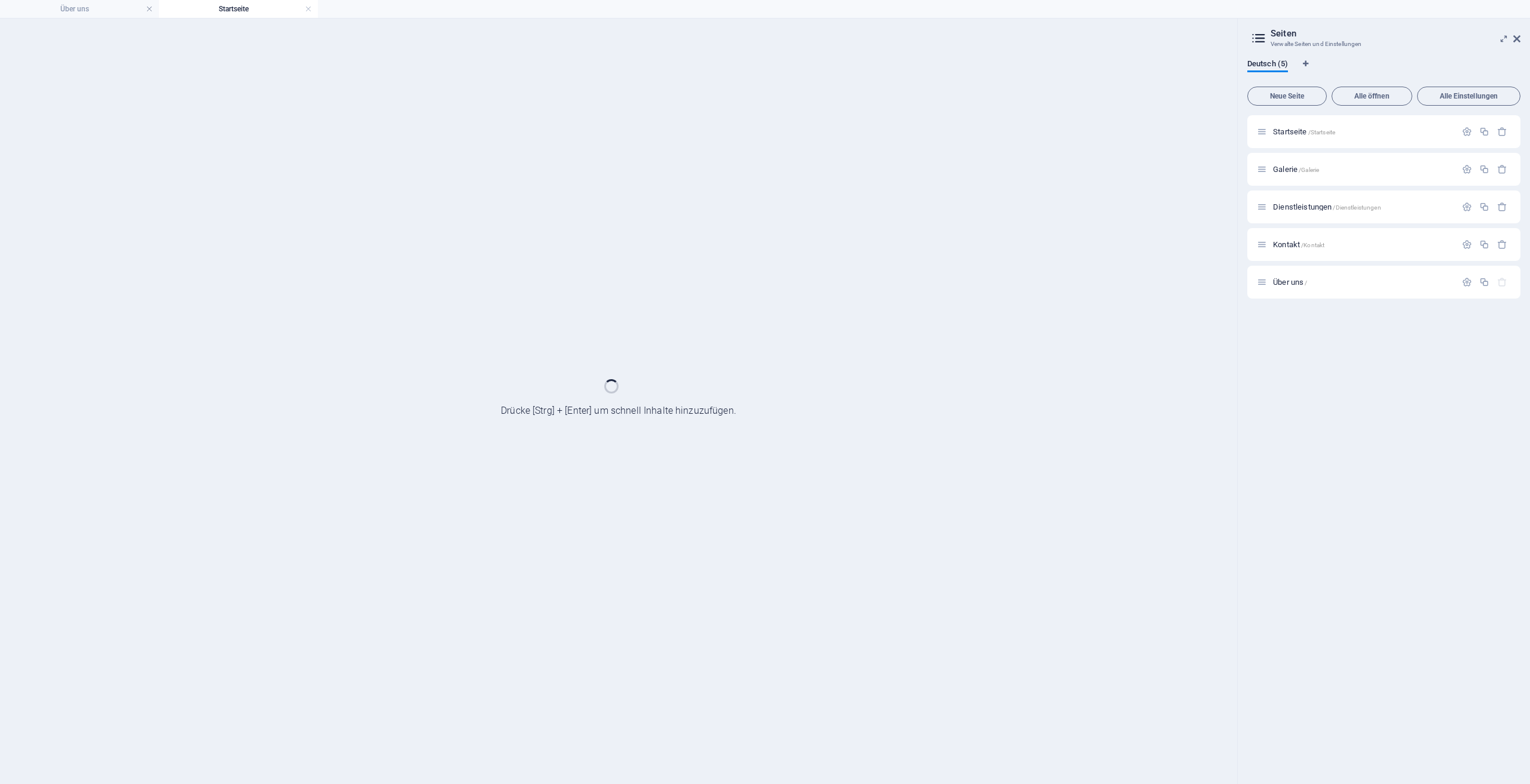
scroll to position [479, 0]
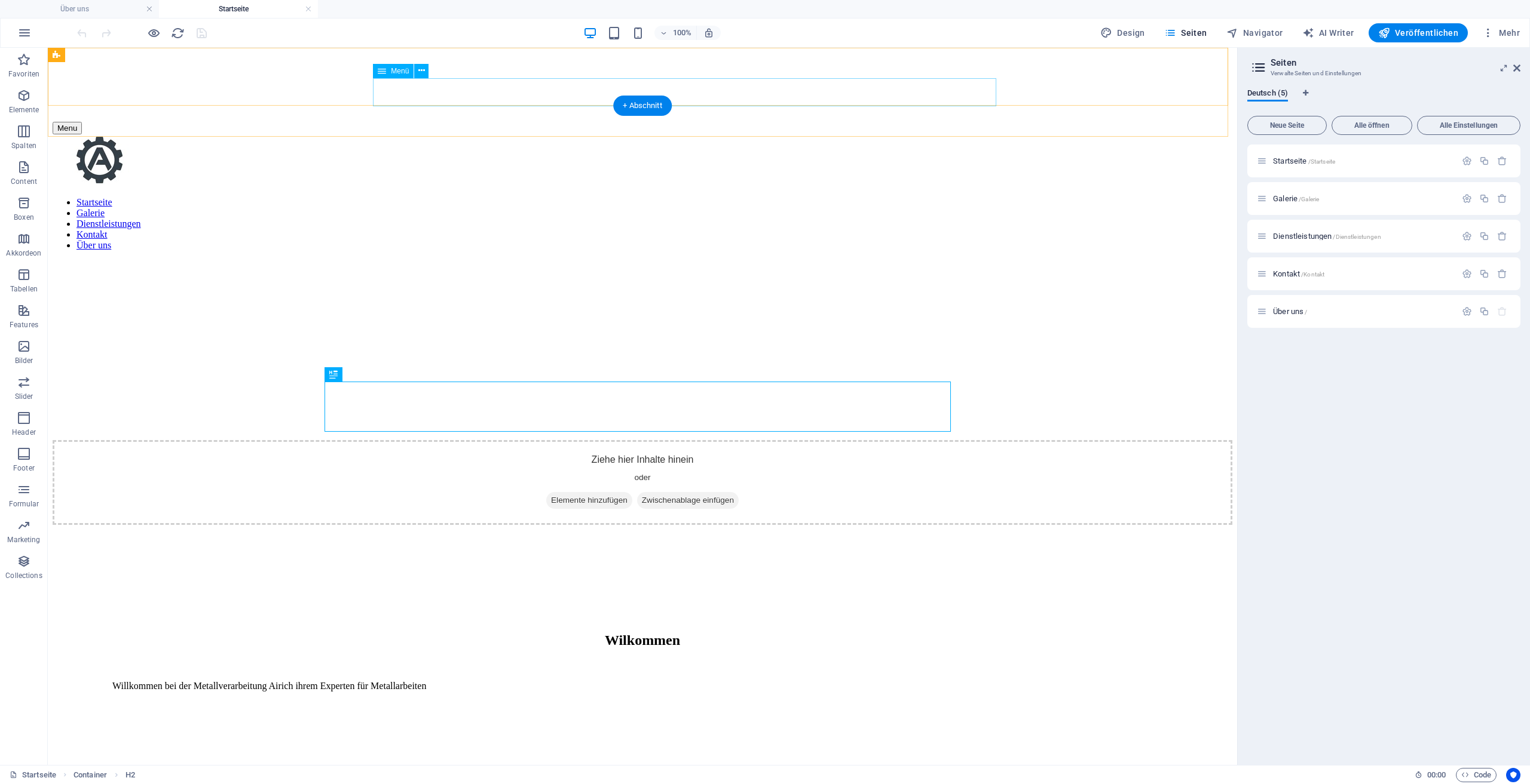
click at [821, 197] on nav "Startseite Galerie Dienstleistungen Kontakt Über uns" at bounding box center [641, 224] width 1179 height 54
select select "default"
select select "1"
select select "license"
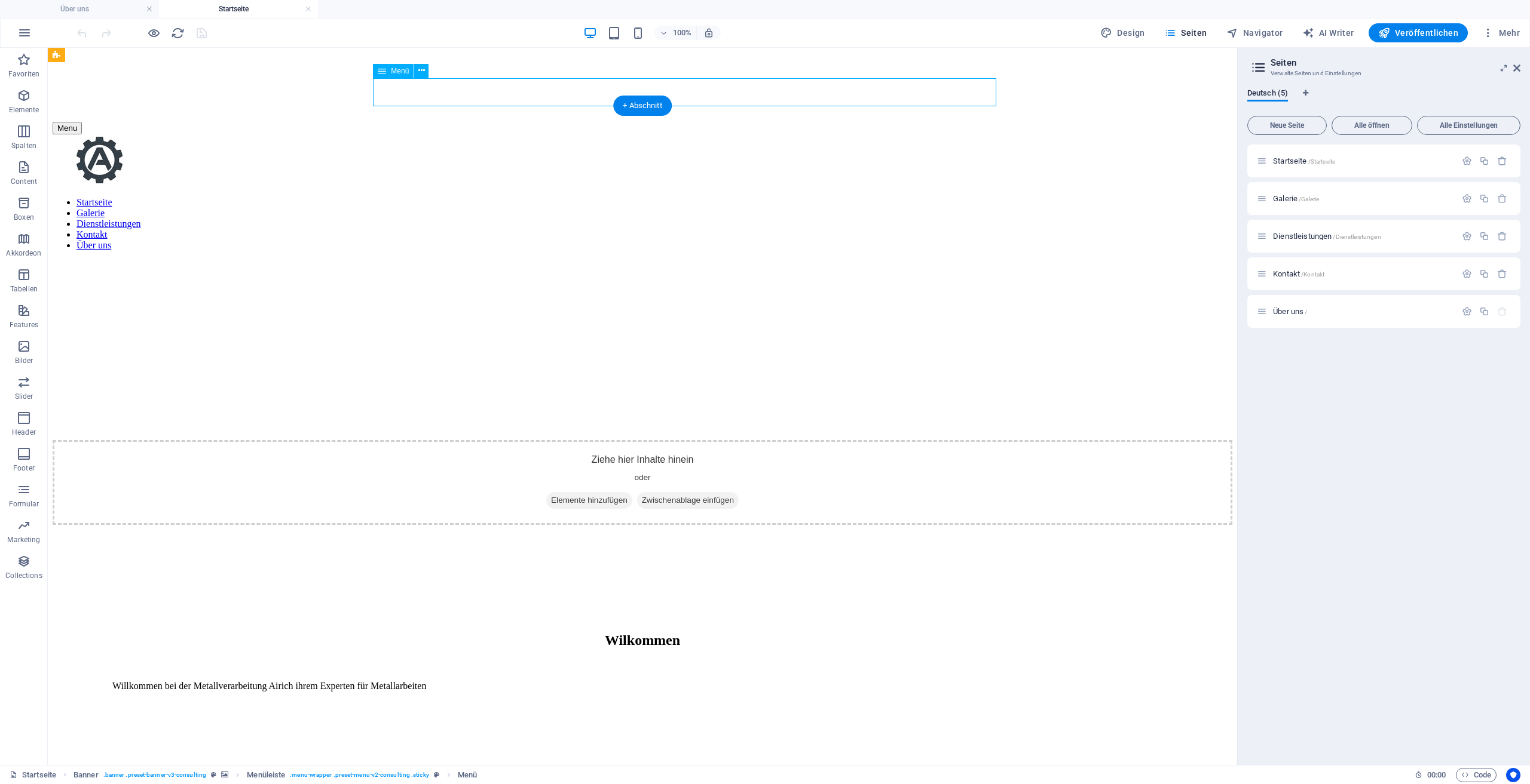
select select "default"
select select "2"
select select "default"
select select "3"
select select "default"
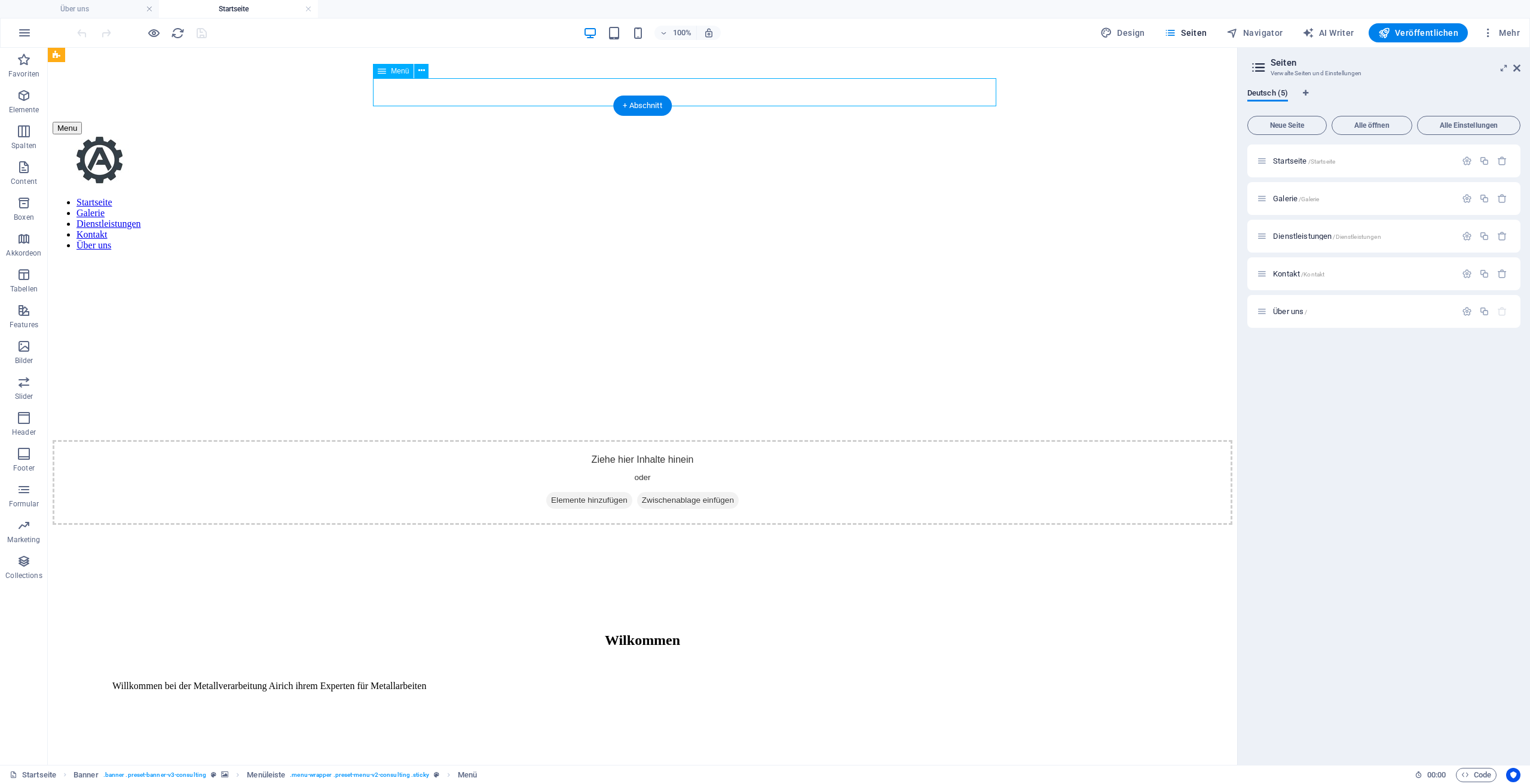
select select "default"
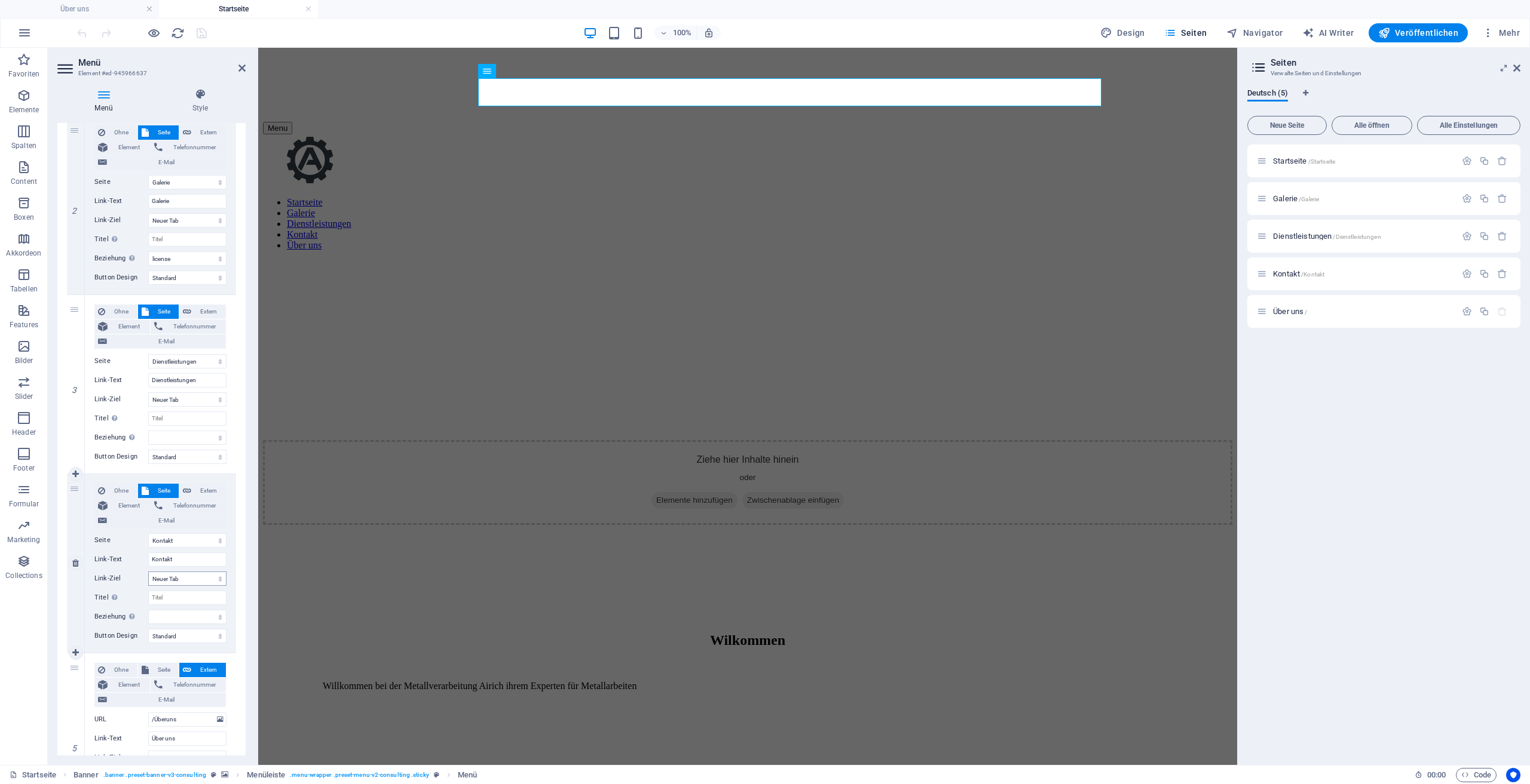
scroll to position [298, 0]
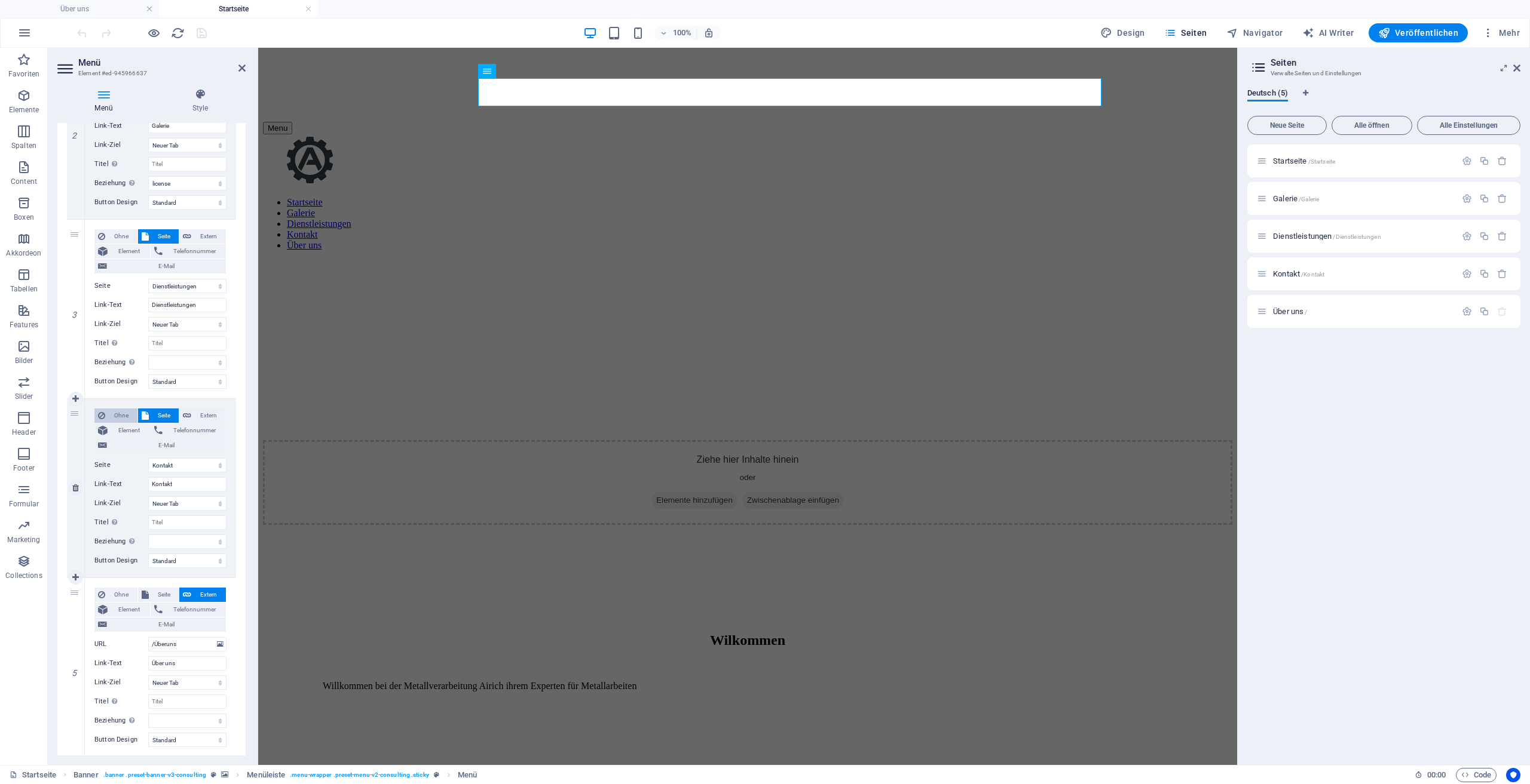
click at [119, 411] on span "Ohne" at bounding box center [121, 416] width 25 height 15
select select
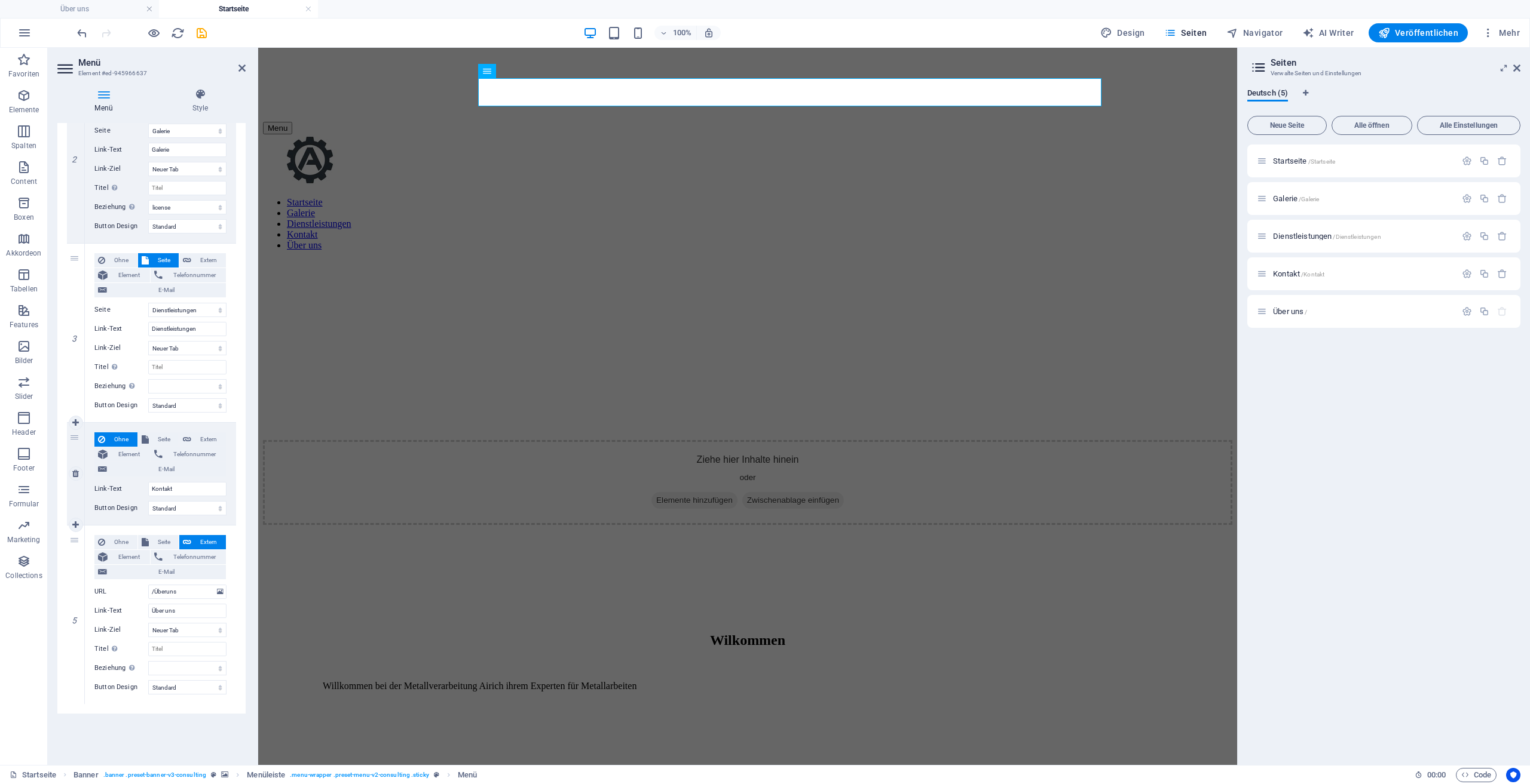
scroll to position [274, 0]
click at [195, 503] on select "Ohne Standard Primär Sekundär" at bounding box center [187, 510] width 79 height 15
click at [114, 260] on span "Ohne" at bounding box center [121, 262] width 25 height 15
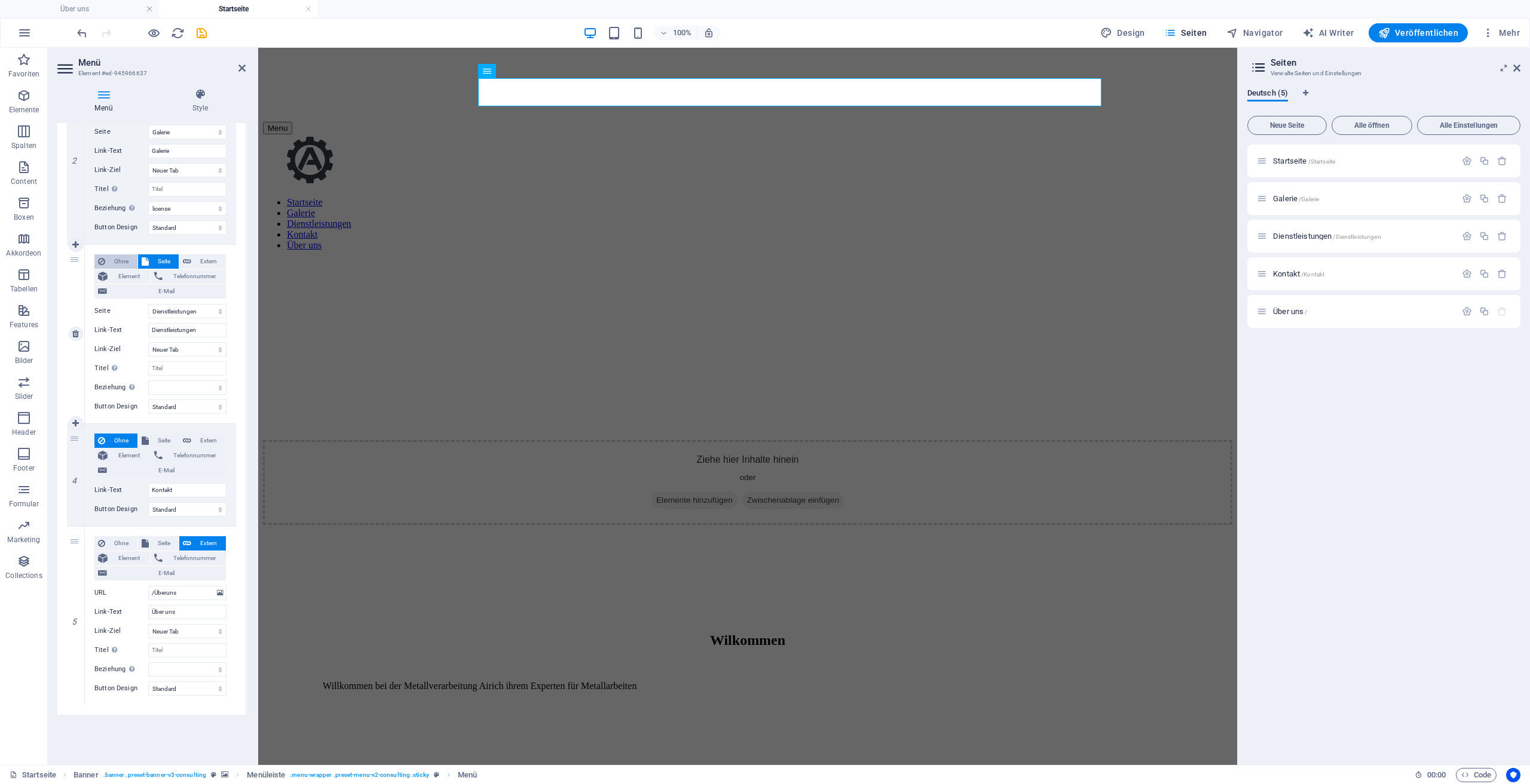
select select
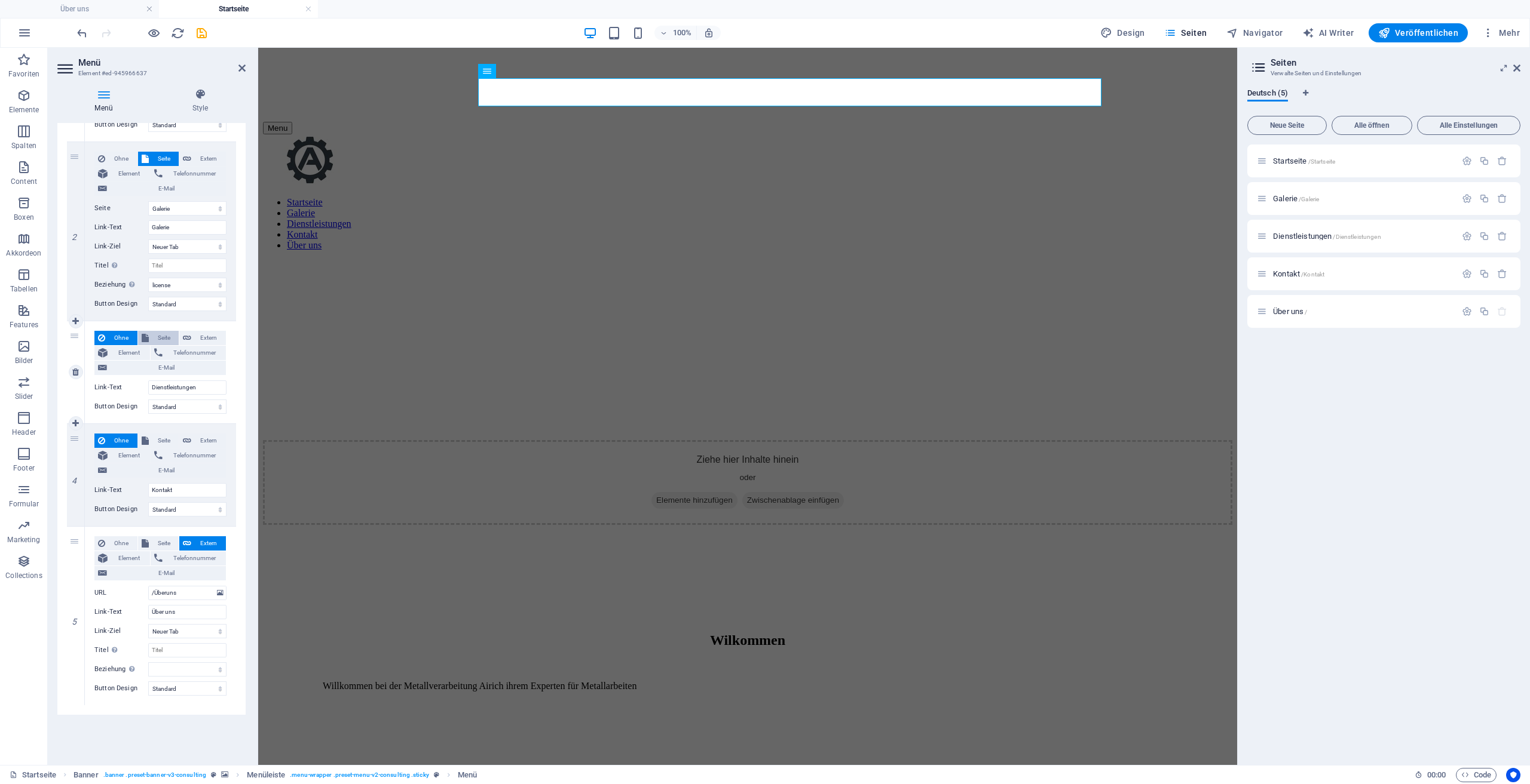
click at [162, 334] on span "Seite" at bounding box center [163, 338] width 23 height 15
select select
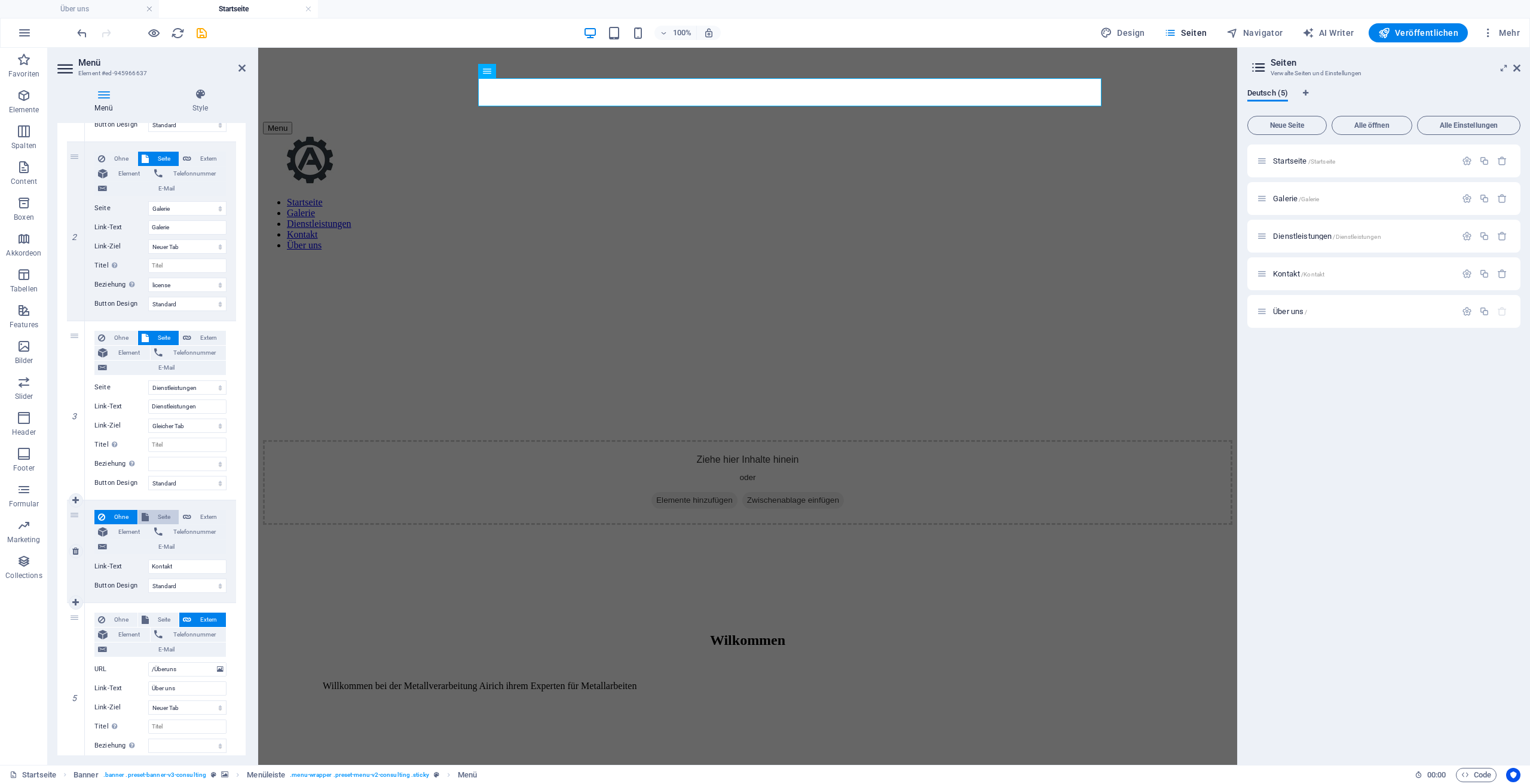
click at [154, 516] on span "Seite" at bounding box center [163, 517] width 23 height 15
select select
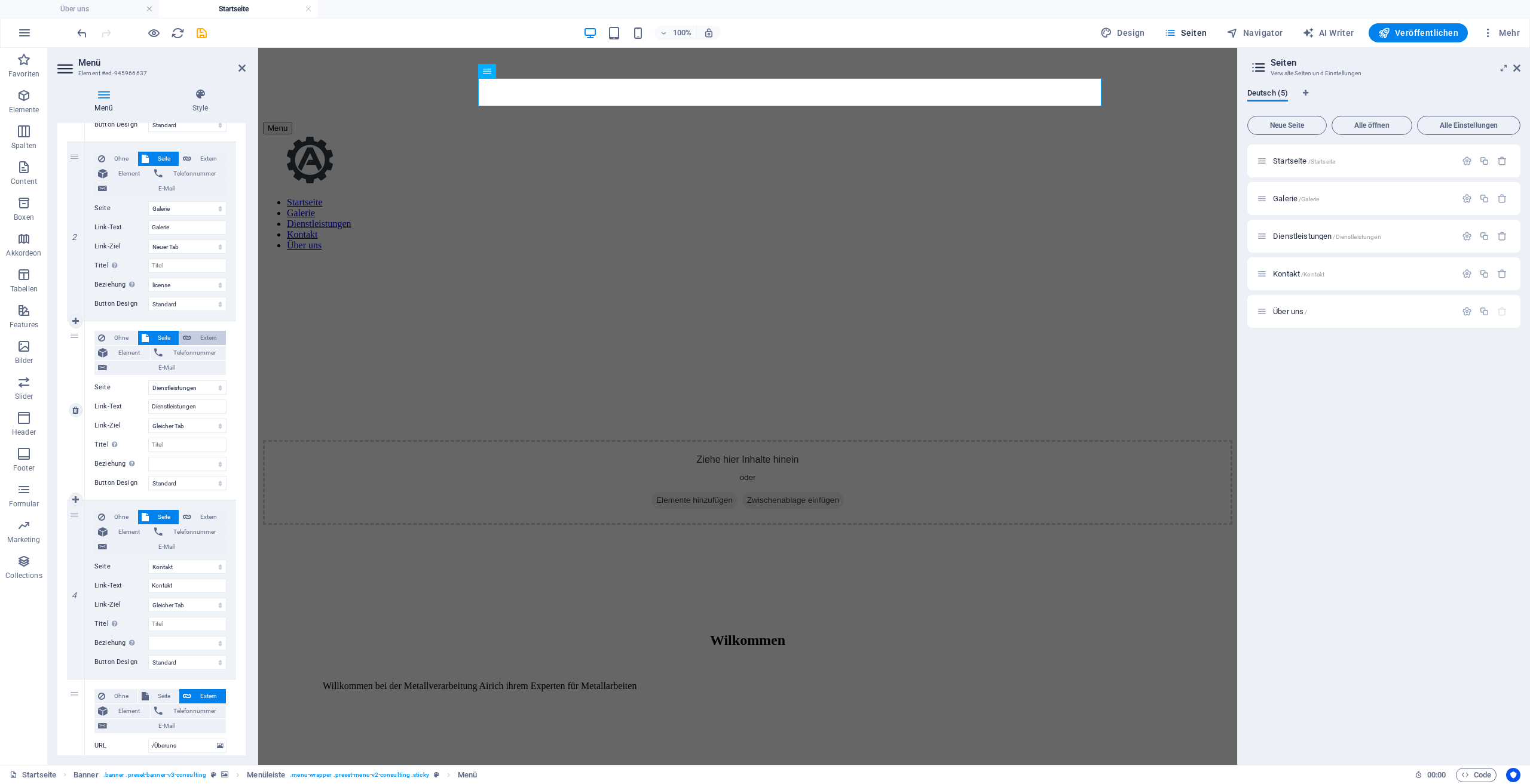
click at [198, 332] on span "Extern" at bounding box center [209, 338] width 27 height 15
select select "blank"
select select
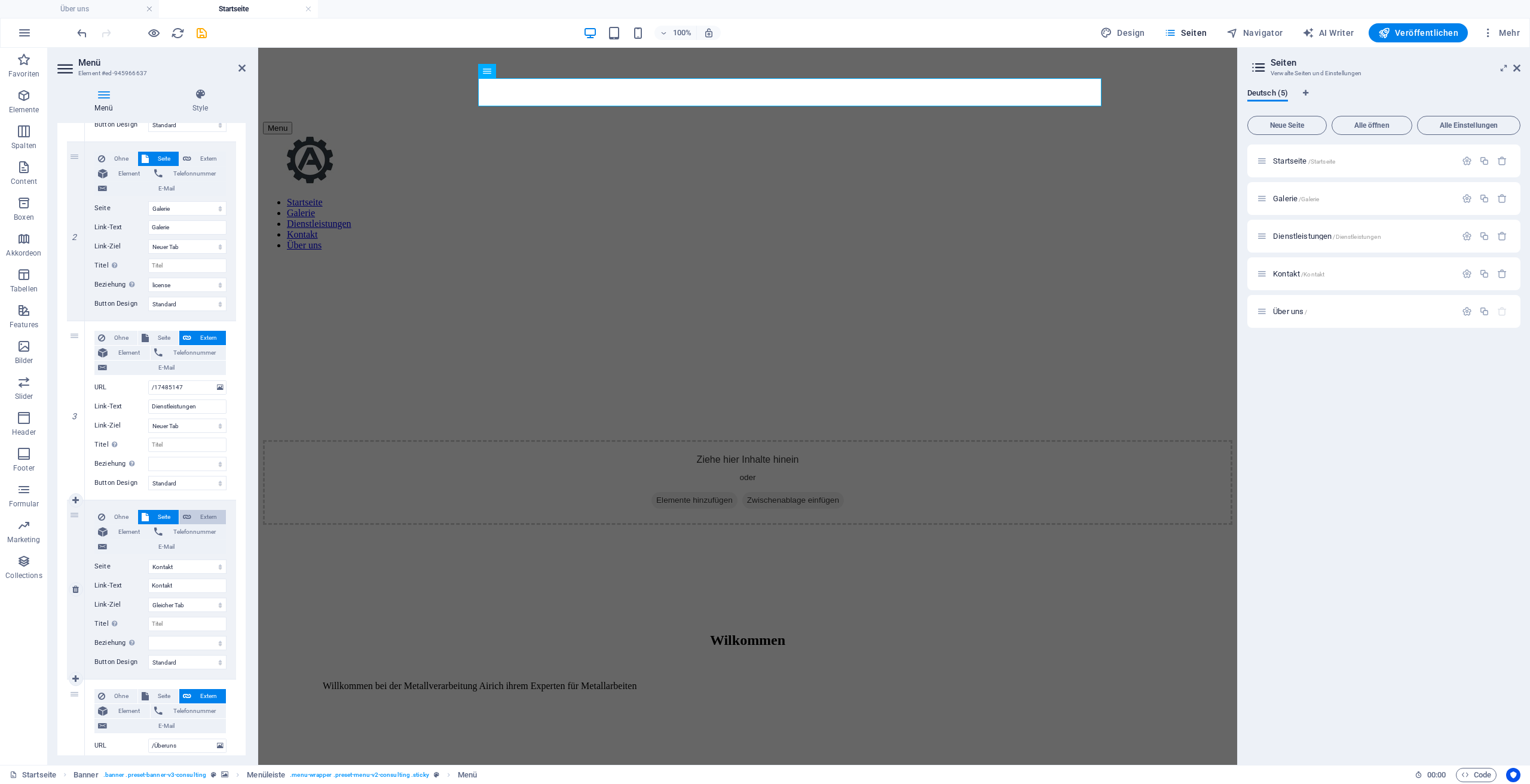
click at [216, 519] on span "Extern" at bounding box center [209, 517] width 27 height 15
select select
select select "blank"
select select
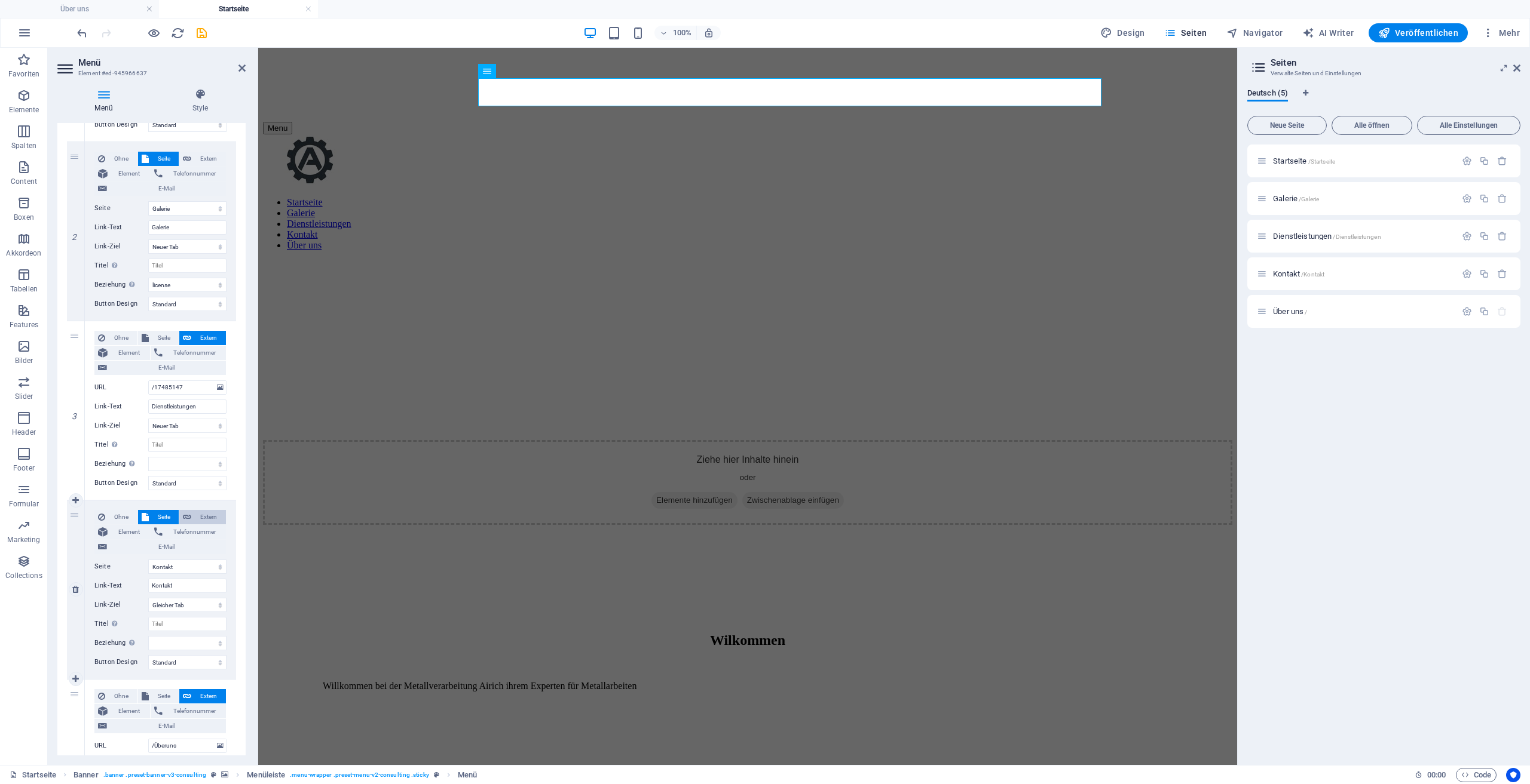
select select
click at [216, 519] on span "Extern" at bounding box center [209, 517] width 27 height 15
click at [136, 356] on span "Element" at bounding box center [128, 353] width 35 height 15
select select
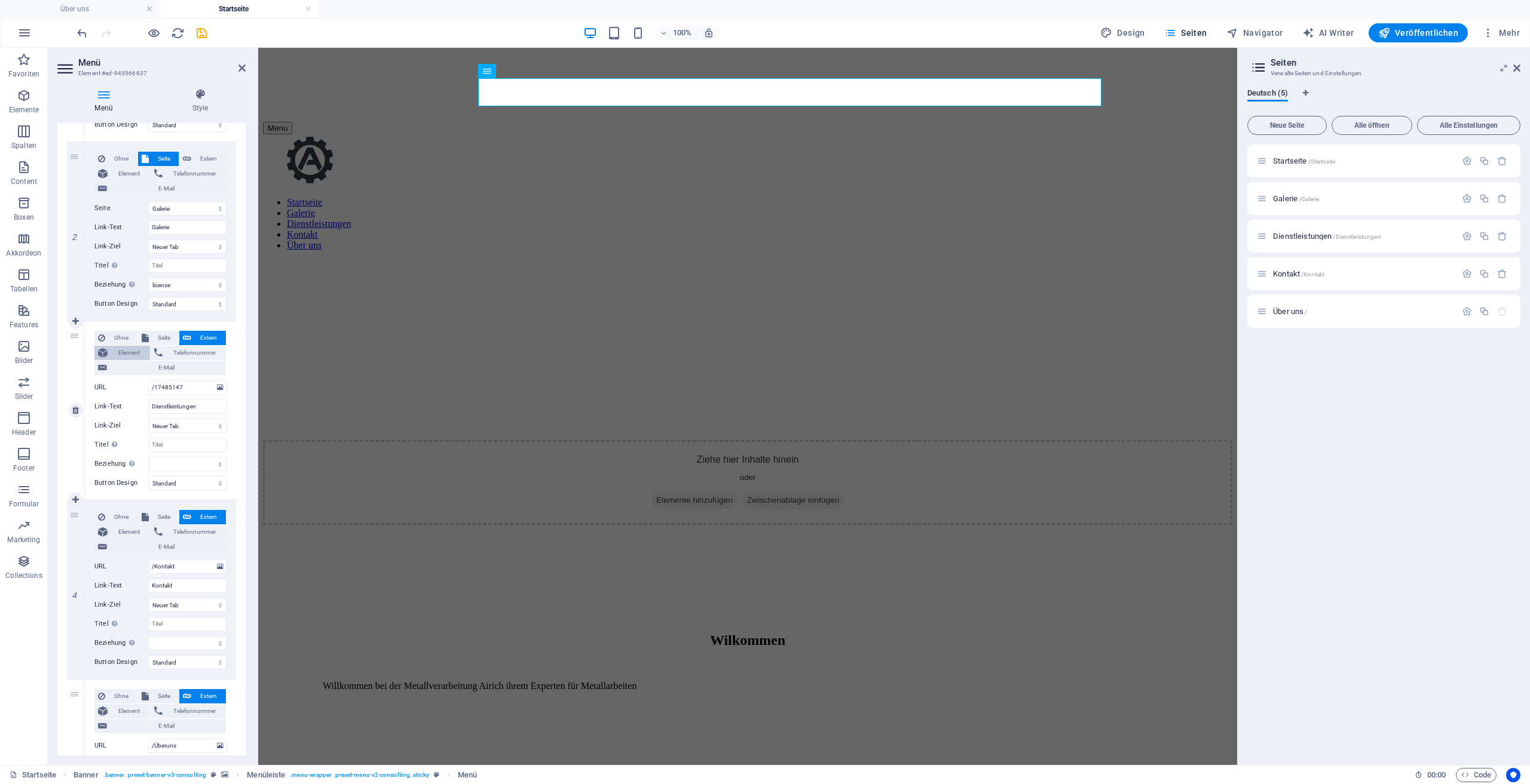
select select
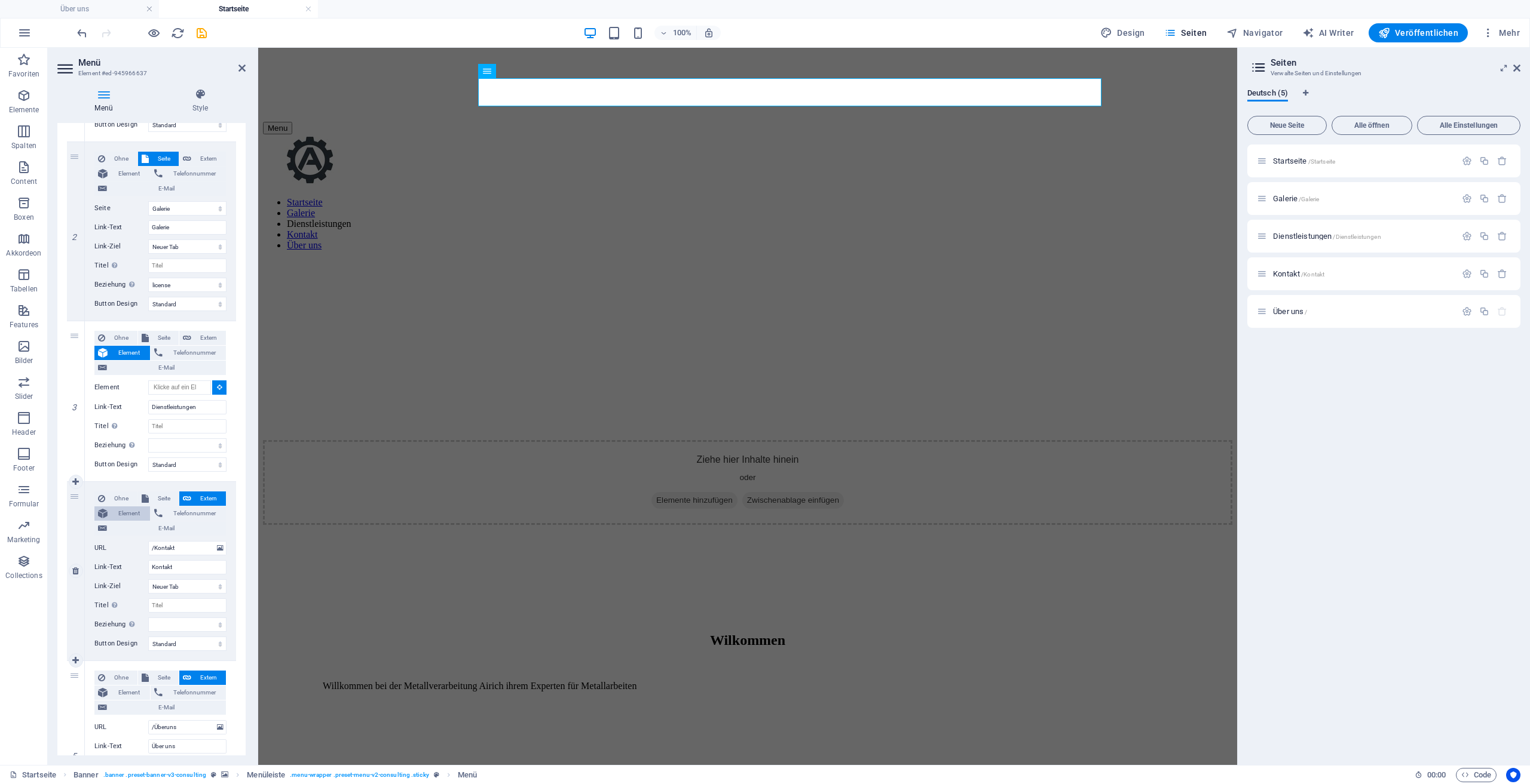
click at [120, 512] on span "Element" at bounding box center [128, 514] width 35 height 15
select select
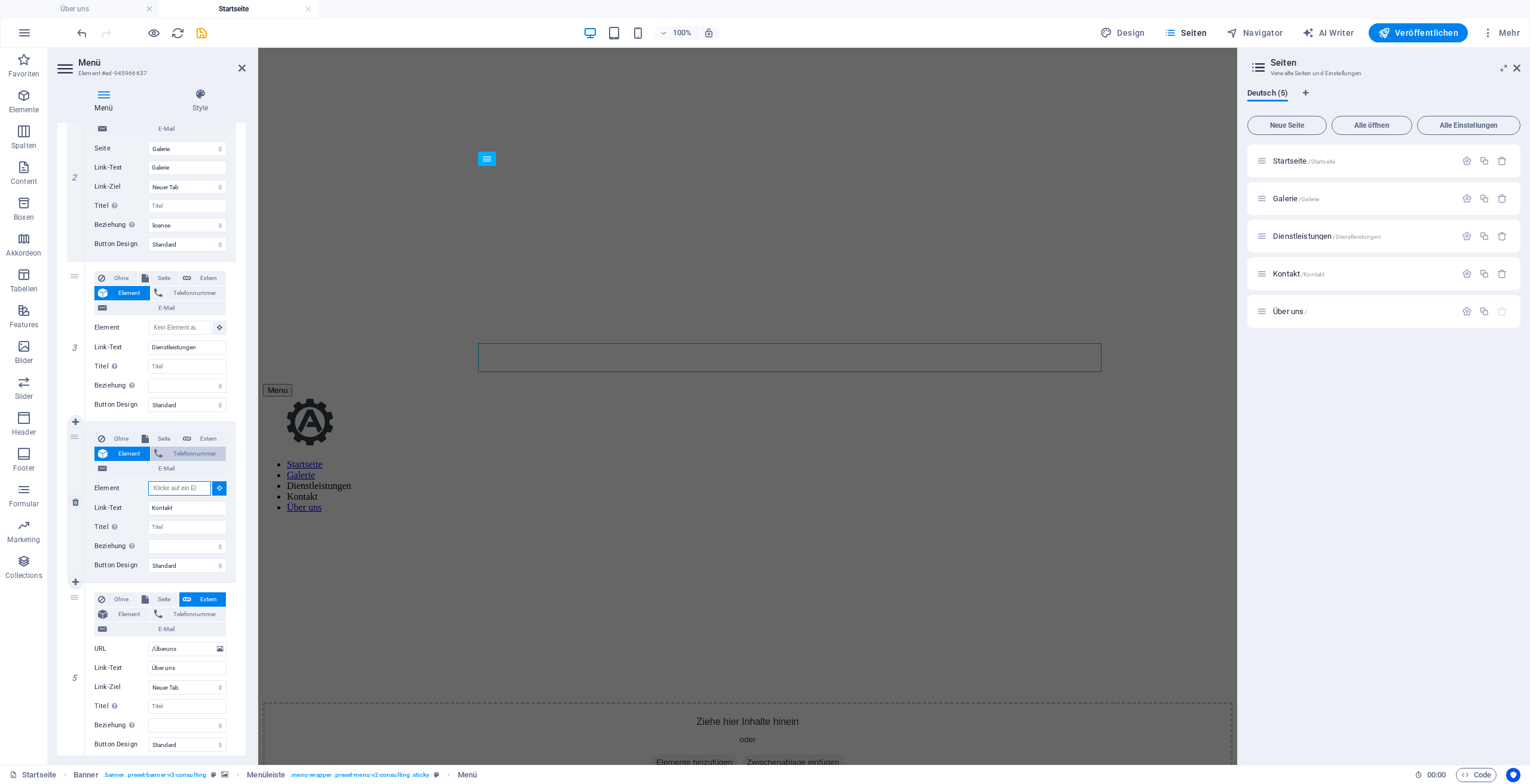
scroll to position [213, 0]
click at [174, 449] on span "Telefonnummer" at bounding box center [194, 454] width 56 height 15
select select
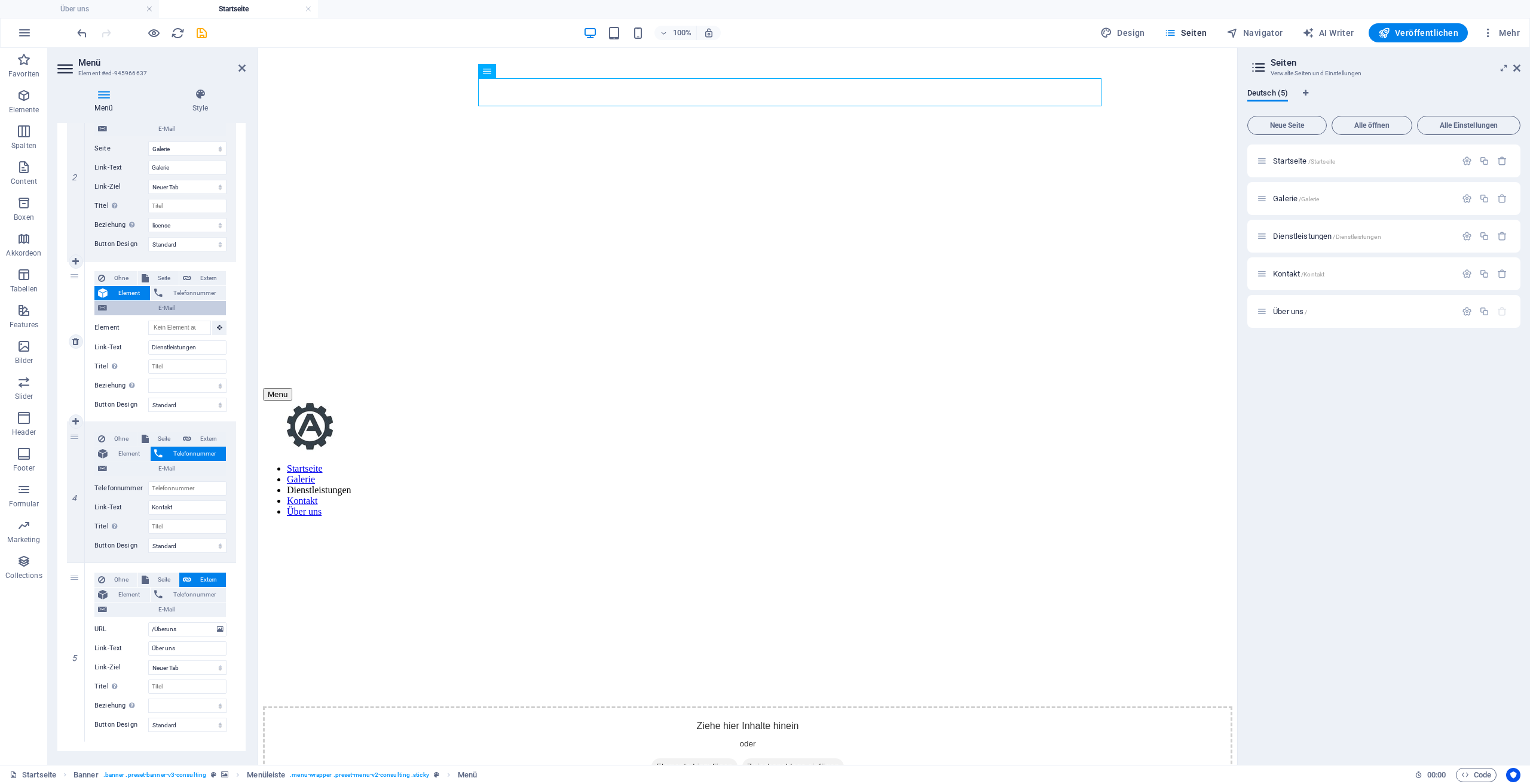
scroll to position [124, 0]
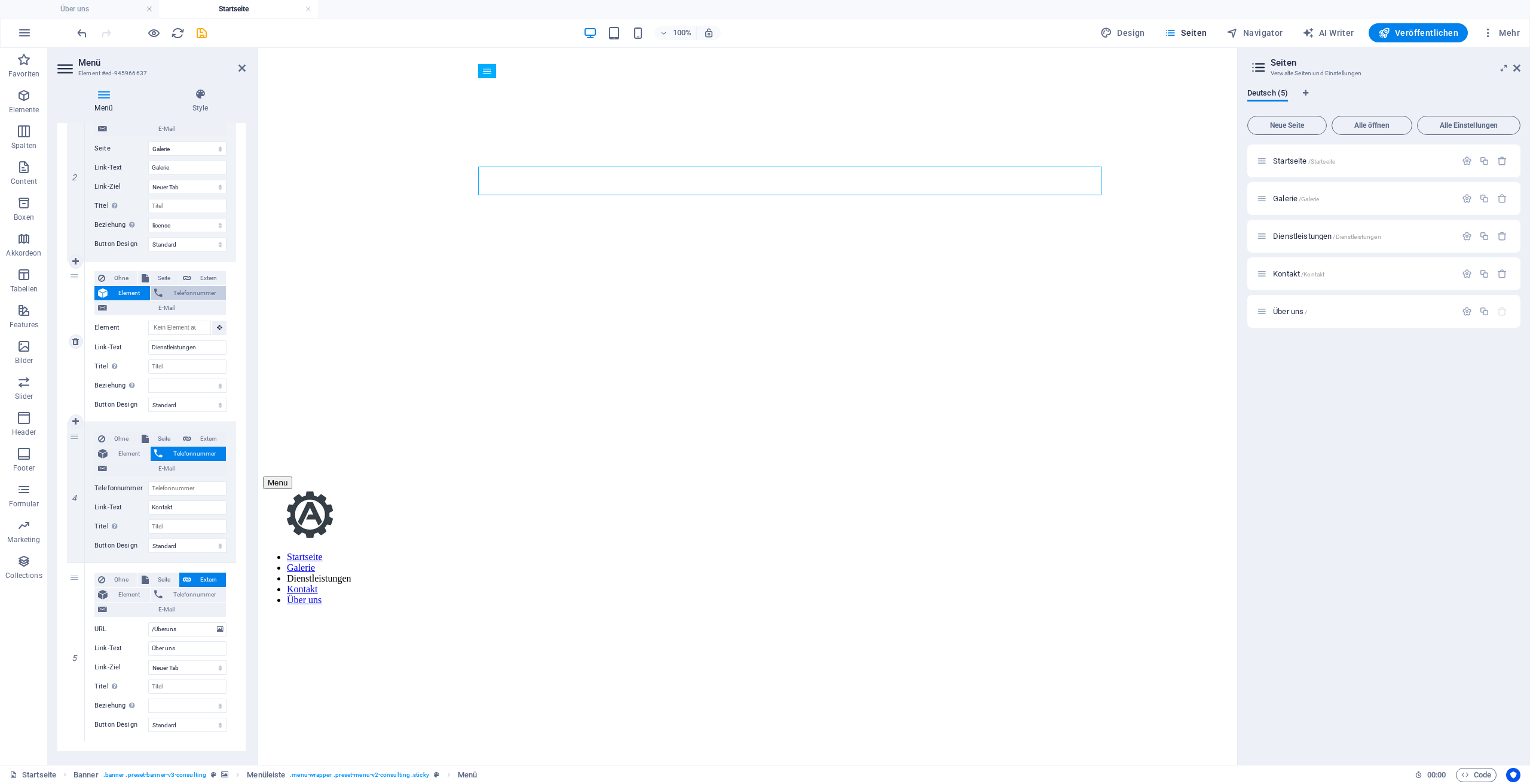
click at [193, 293] on span "Telefonnummer" at bounding box center [194, 293] width 56 height 15
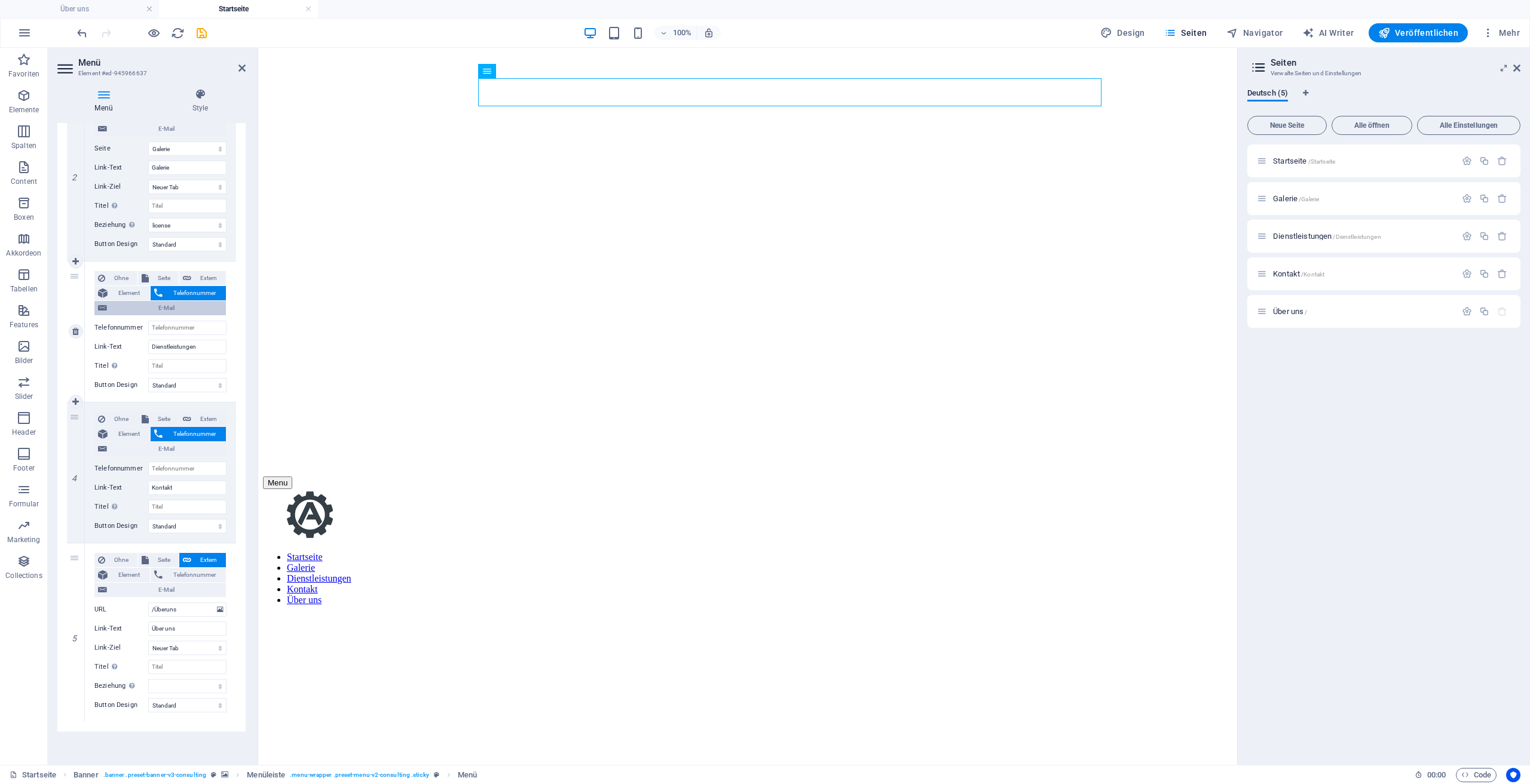
click at [144, 309] on span "E-Mail" at bounding box center [166, 308] width 112 height 15
click at [127, 281] on span "Ohne" at bounding box center [121, 278] width 25 height 15
click at [127, 261] on div "Ohne Seite Extern Element Telefonnummer E-Mail Seite Startseite Galerie Dienstl…" at bounding box center [160, 171] width 151 height 179
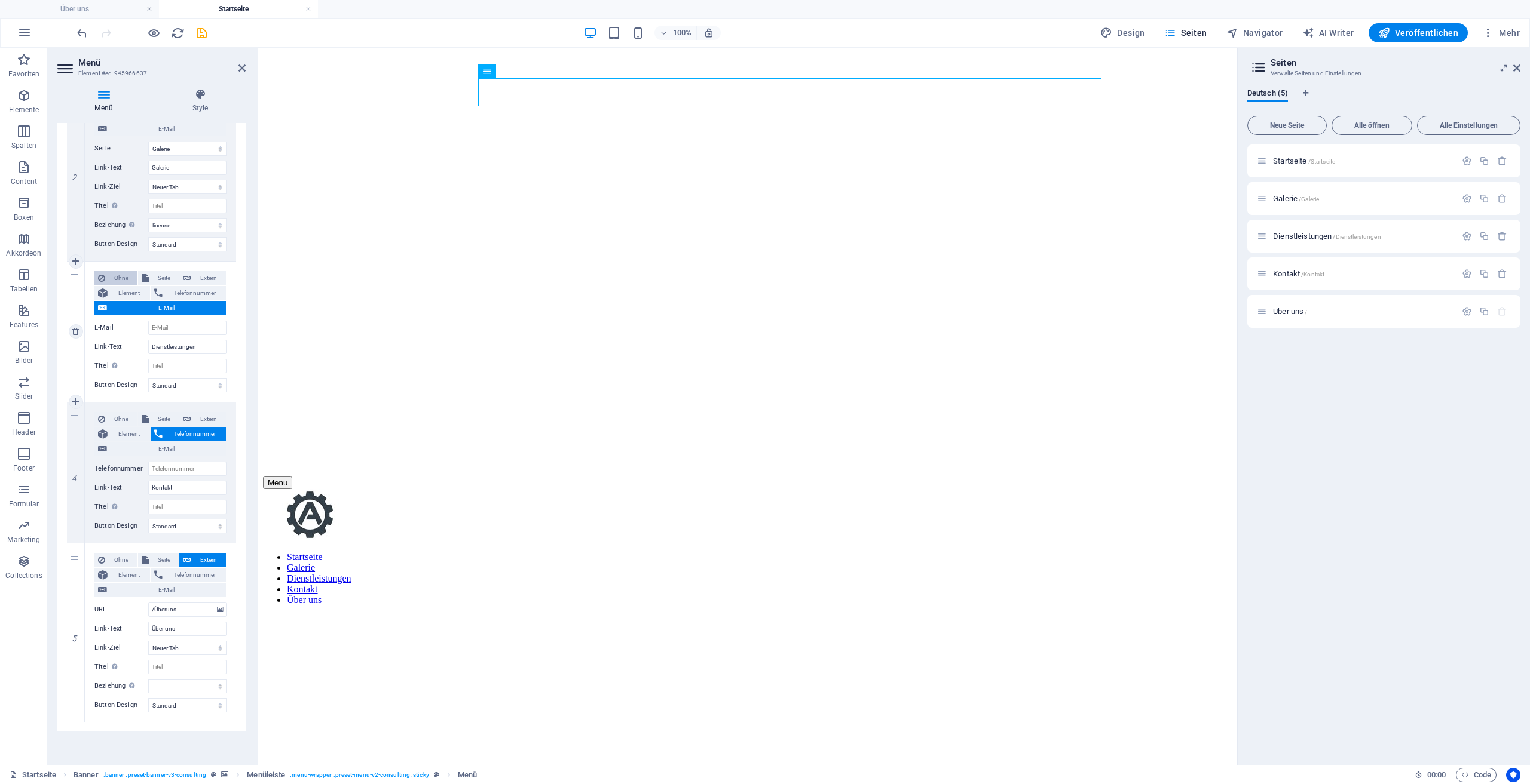
scroll to position [235, 0]
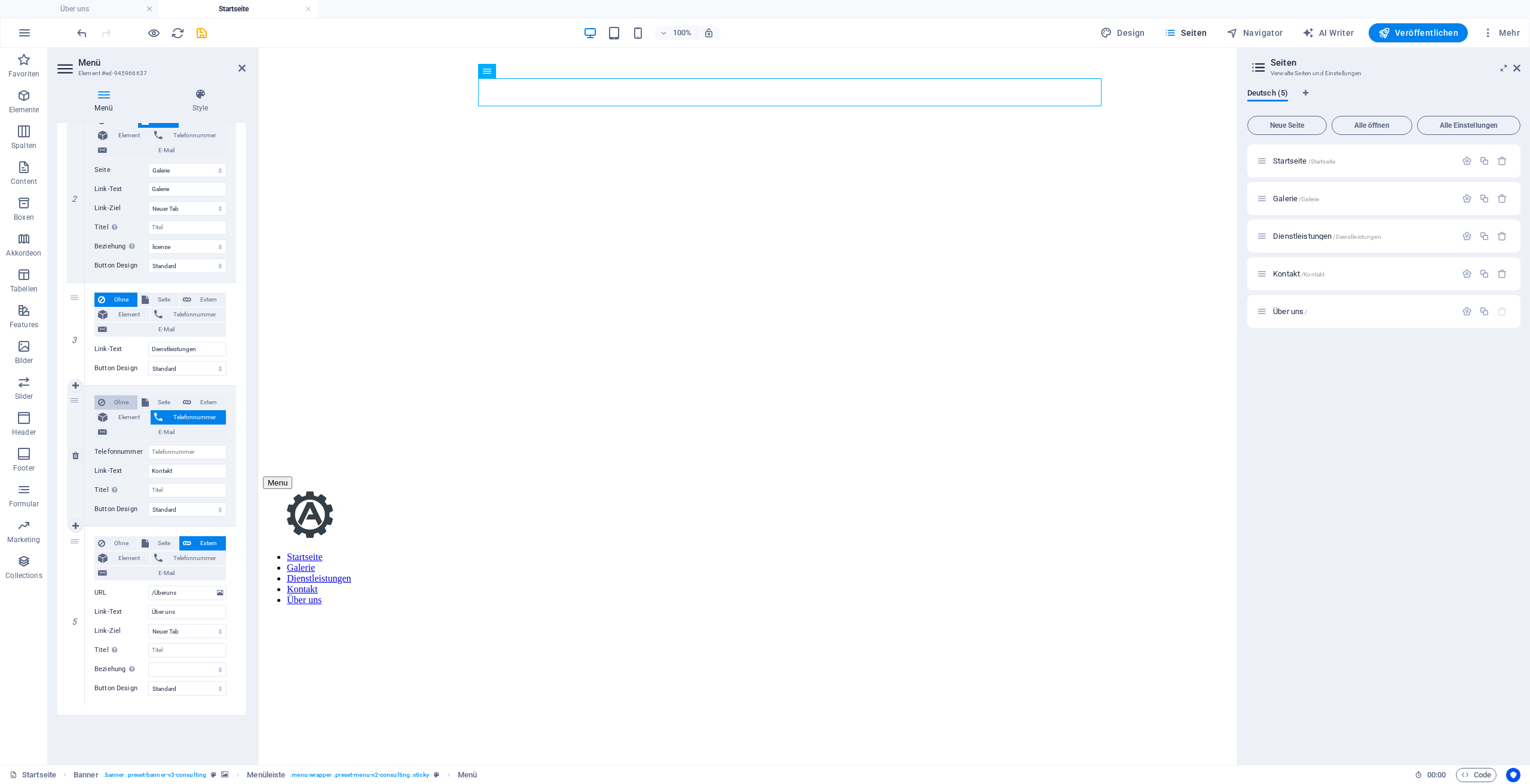
click at [130, 401] on span "Ohne" at bounding box center [121, 403] width 25 height 15
select select
click at [130, 376] on label "Button Design" at bounding box center [121, 368] width 54 height 15
click at [148, 376] on select "Ohne Standard Primär Sekundär" at bounding box center [187, 368] width 79 height 15
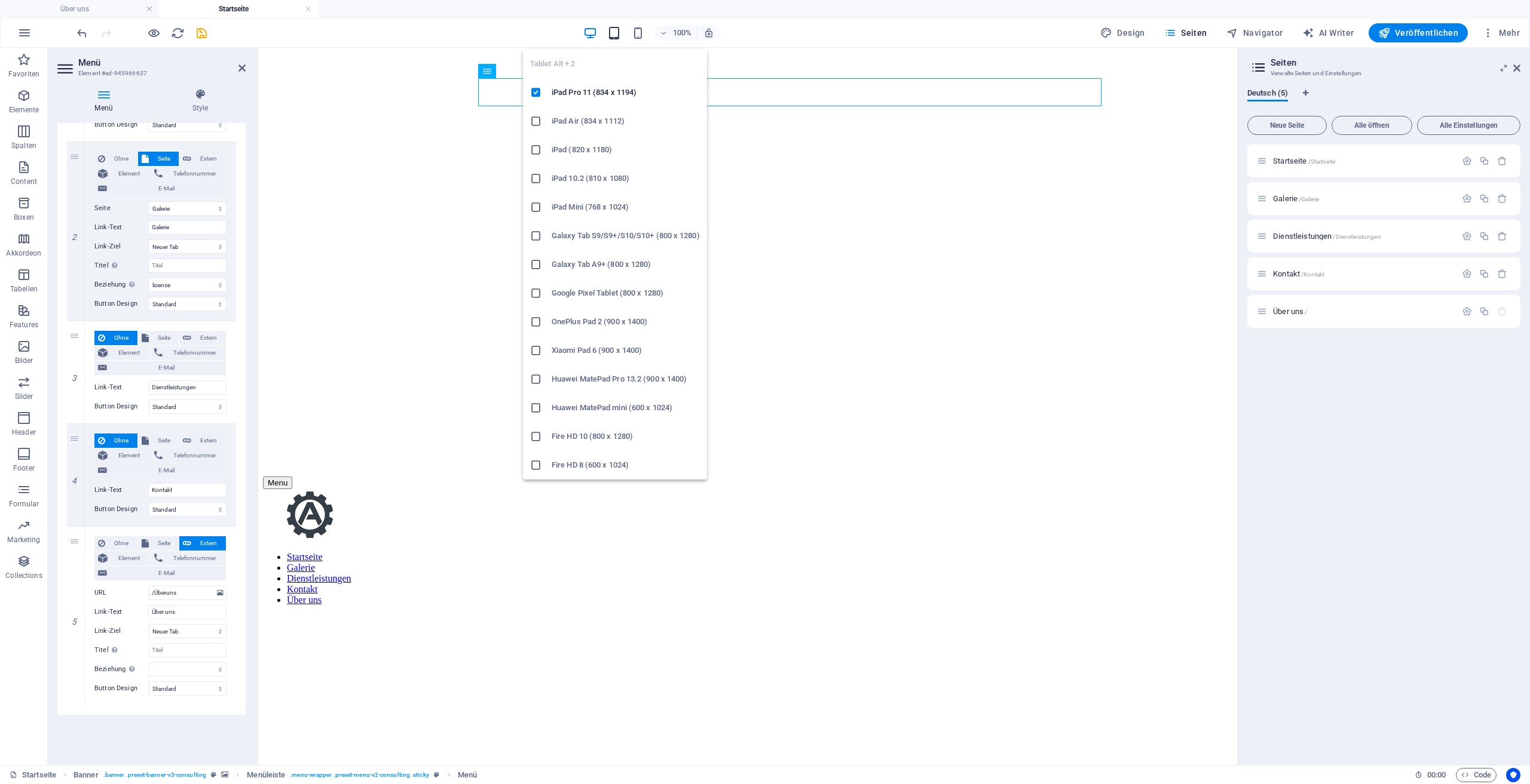
click at [612, 29] on icon "button" at bounding box center [614, 33] width 14 height 14
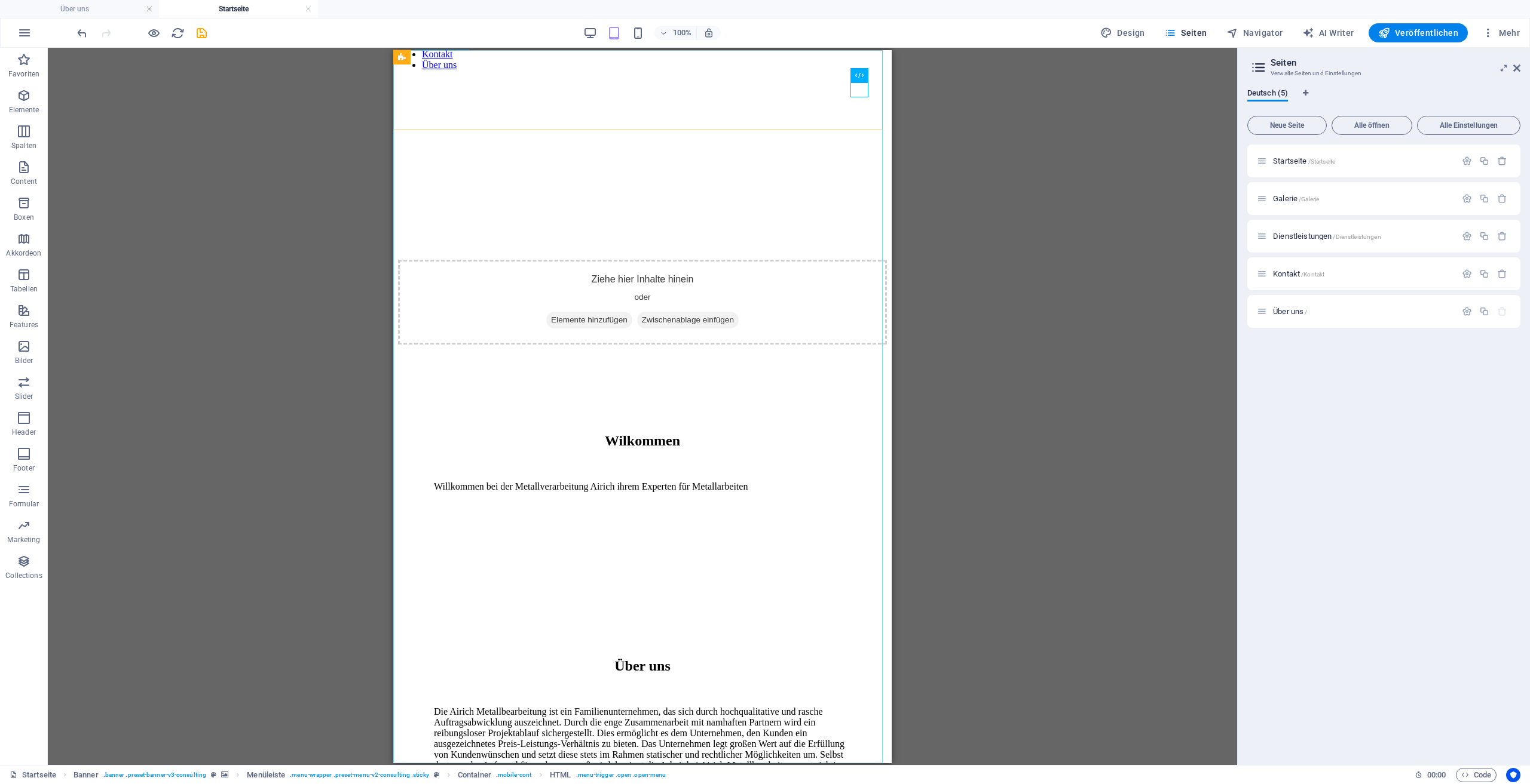
click at [647, 70] on nav "Startseite Galerie Dienstleistungen Kontakt Über uns" at bounding box center [642, 43] width 489 height 54
click at [640, 70] on nav "Startseite Galerie Dienstleistungen Kontakt Über uns" at bounding box center [642, 43] width 489 height 54
click at [634, 70] on nav "Startseite Galerie Dienstleistungen Kontakt Über uns" at bounding box center [642, 43] width 489 height 54
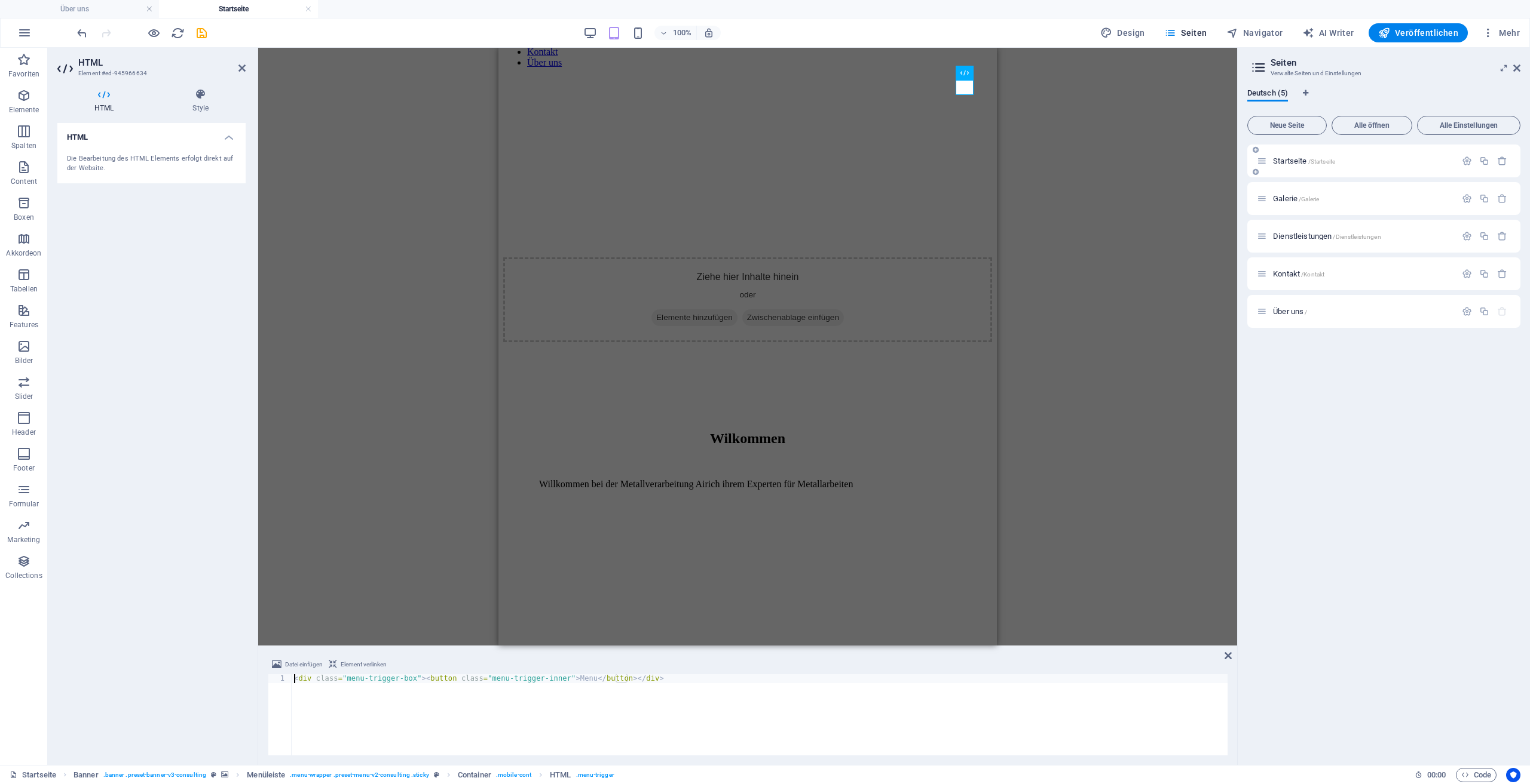
click at [1308, 160] on span "/Startseite" at bounding box center [1322, 162] width 27 height 7
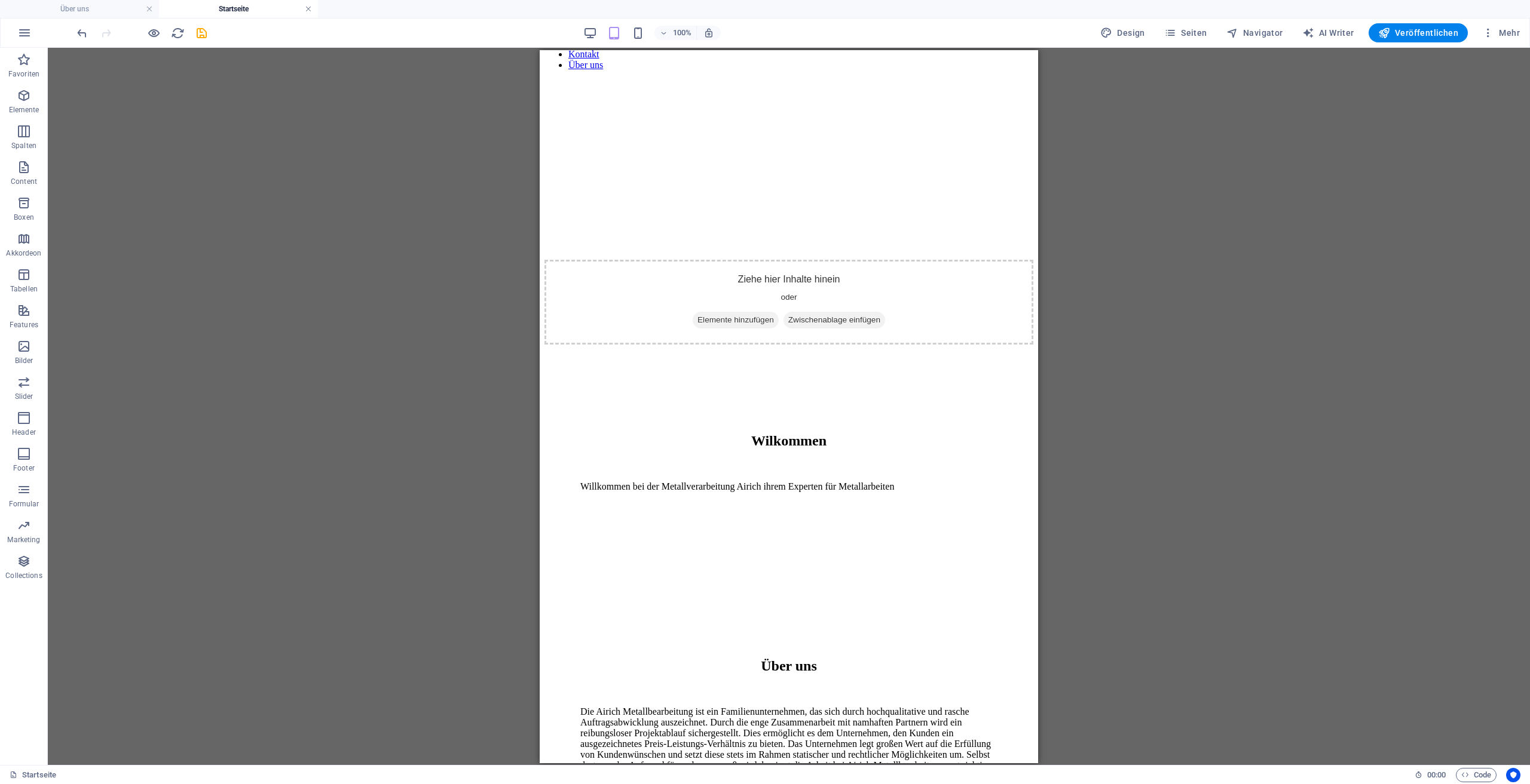
click at [309, 12] on link at bounding box center [308, 9] width 7 height 11
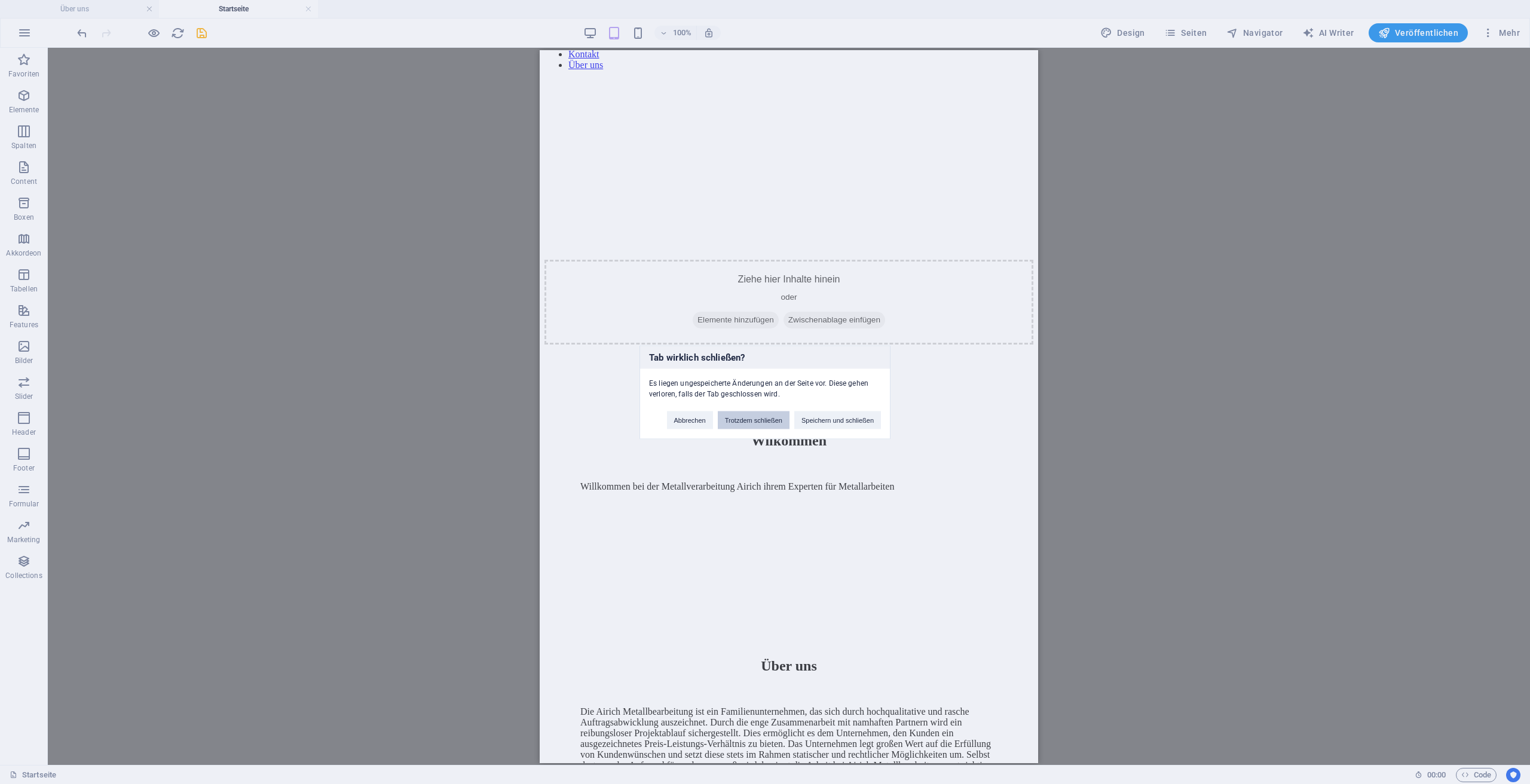
click at [737, 419] on button "Trotzdem schließen" at bounding box center [753, 420] width 72 height 18
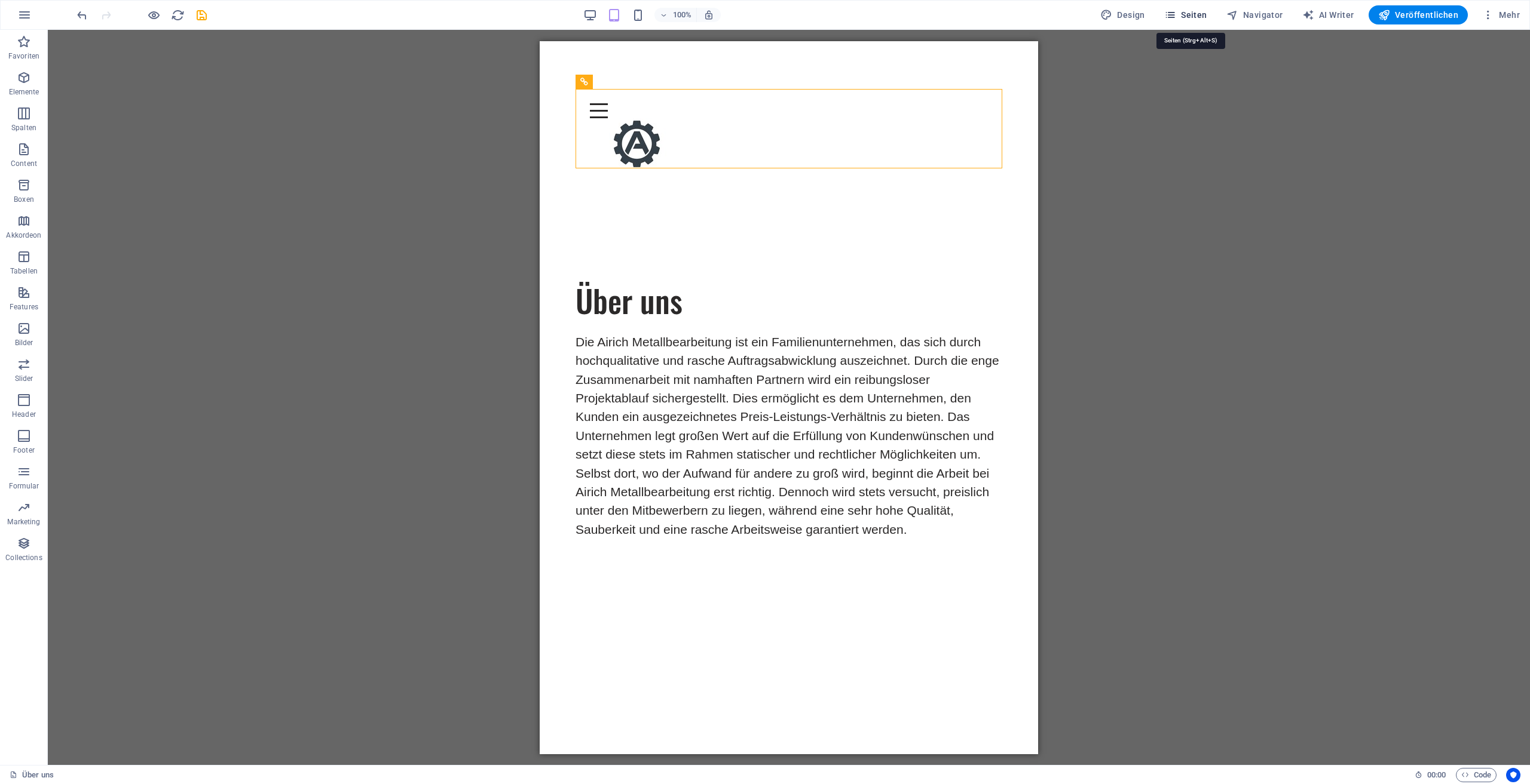
click at [1202, 16] on span "Seiten" at bounding box center [1185, 15] width 43 height 12
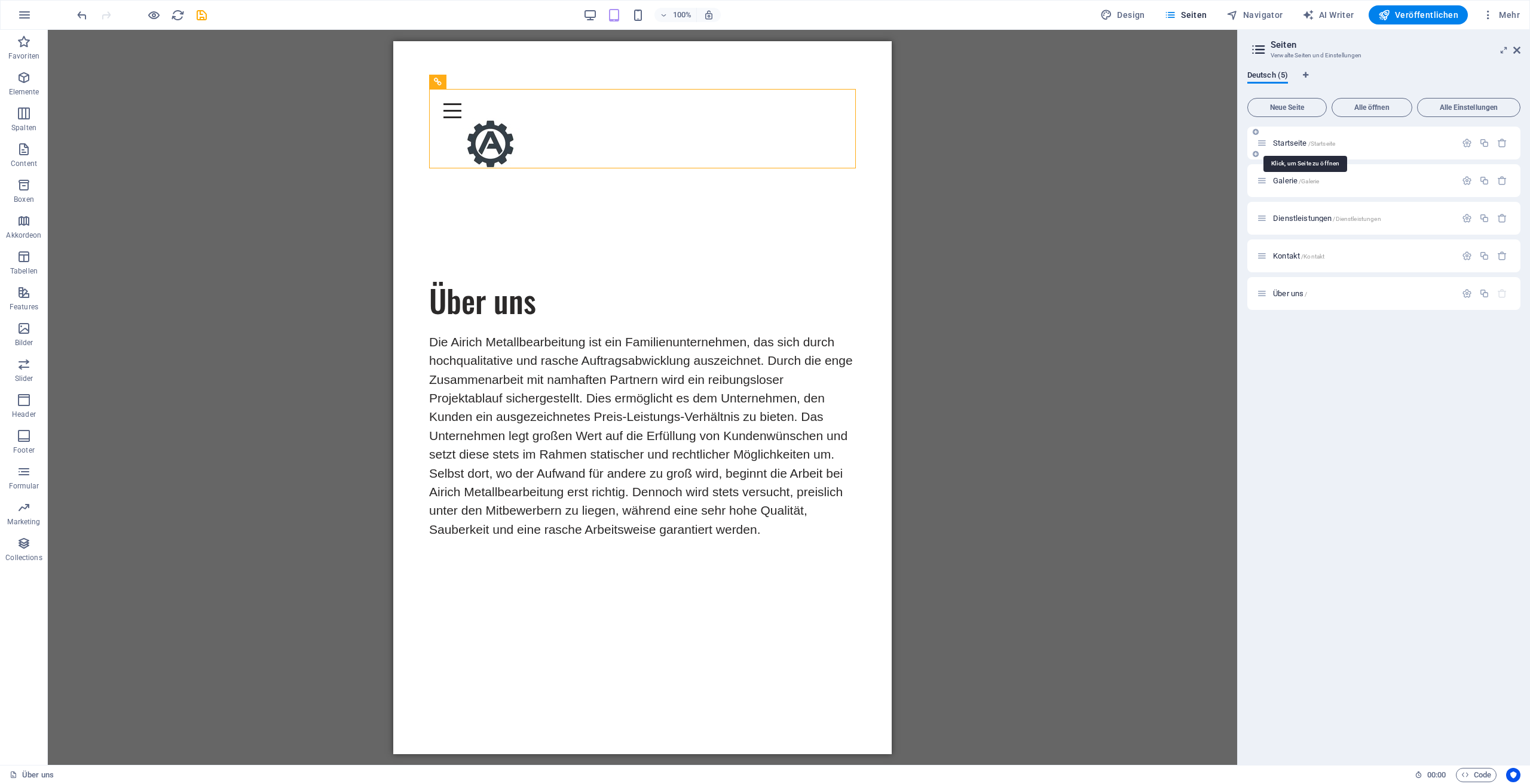
click at [1288, 145] on span "Startseite /Startseite" at bounding box center [1303, 143] width 62 height 9
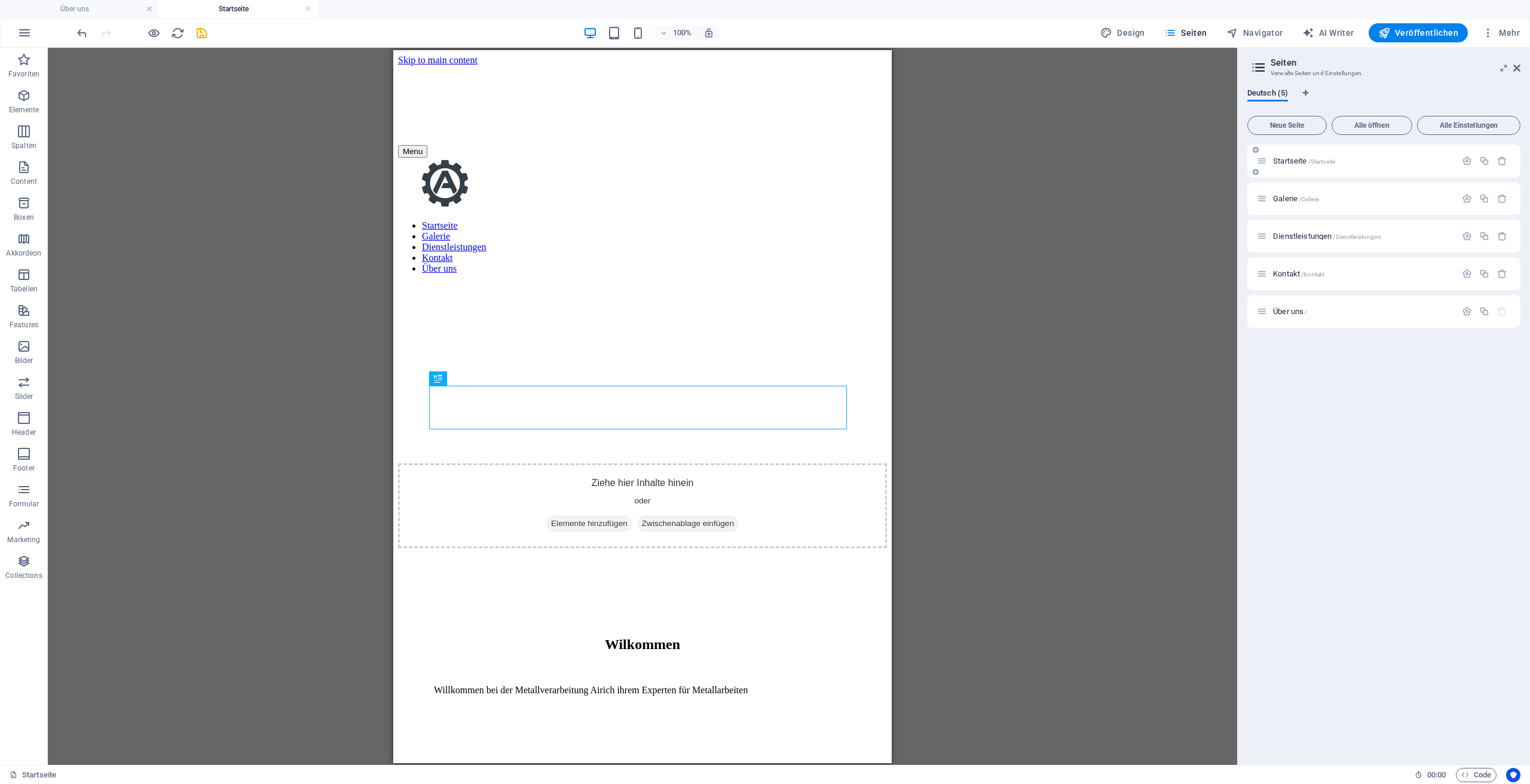
scroll to position [0, 0]
click at [866, 144] on div "Menu Startseite Galerie Dienstleistungen Kontakt Über uns" at bounding box center [642, 209] width 489 height 129
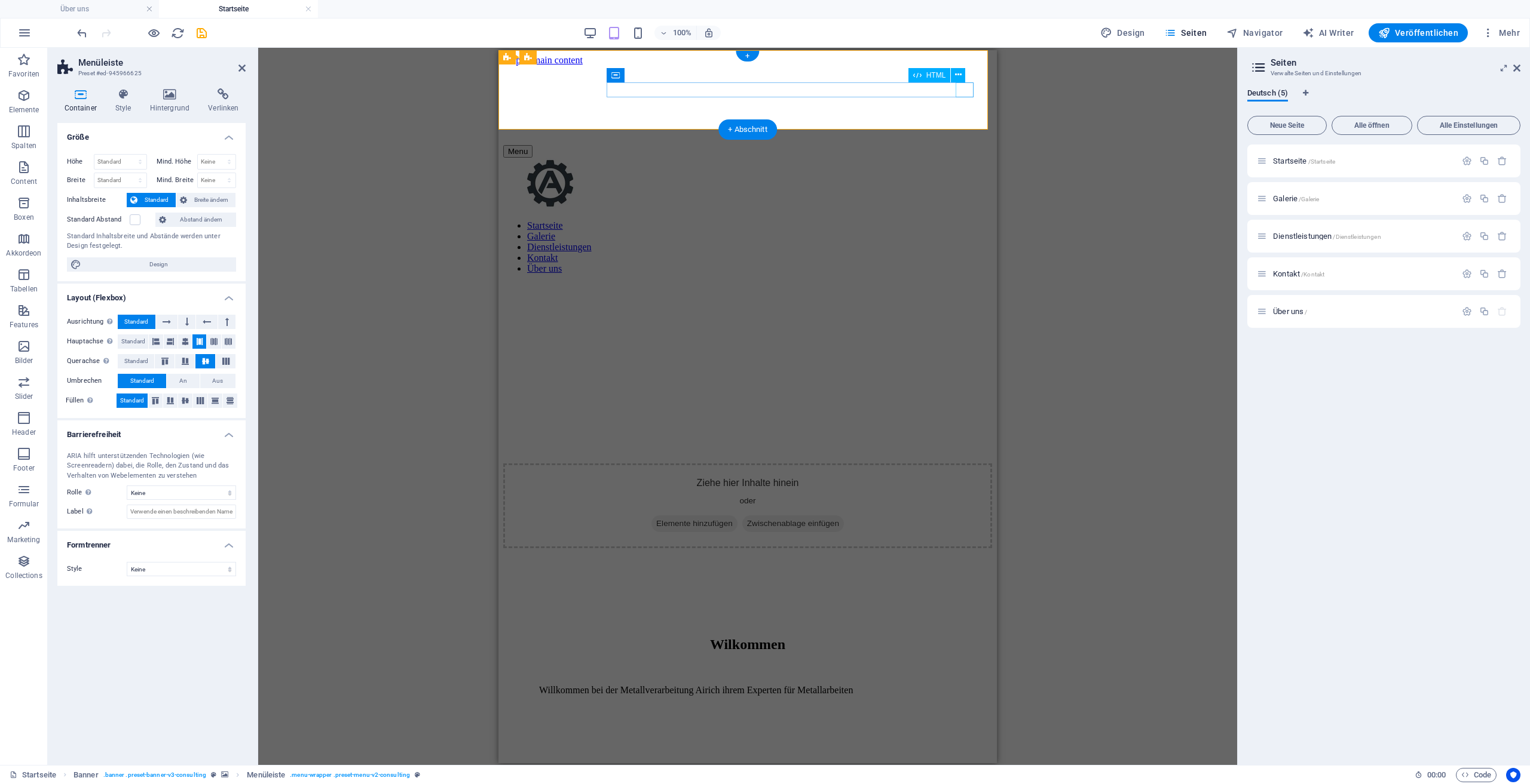
click at [963, 144] on div "Menu" at bounding box center [747, 150] width 489 height 13
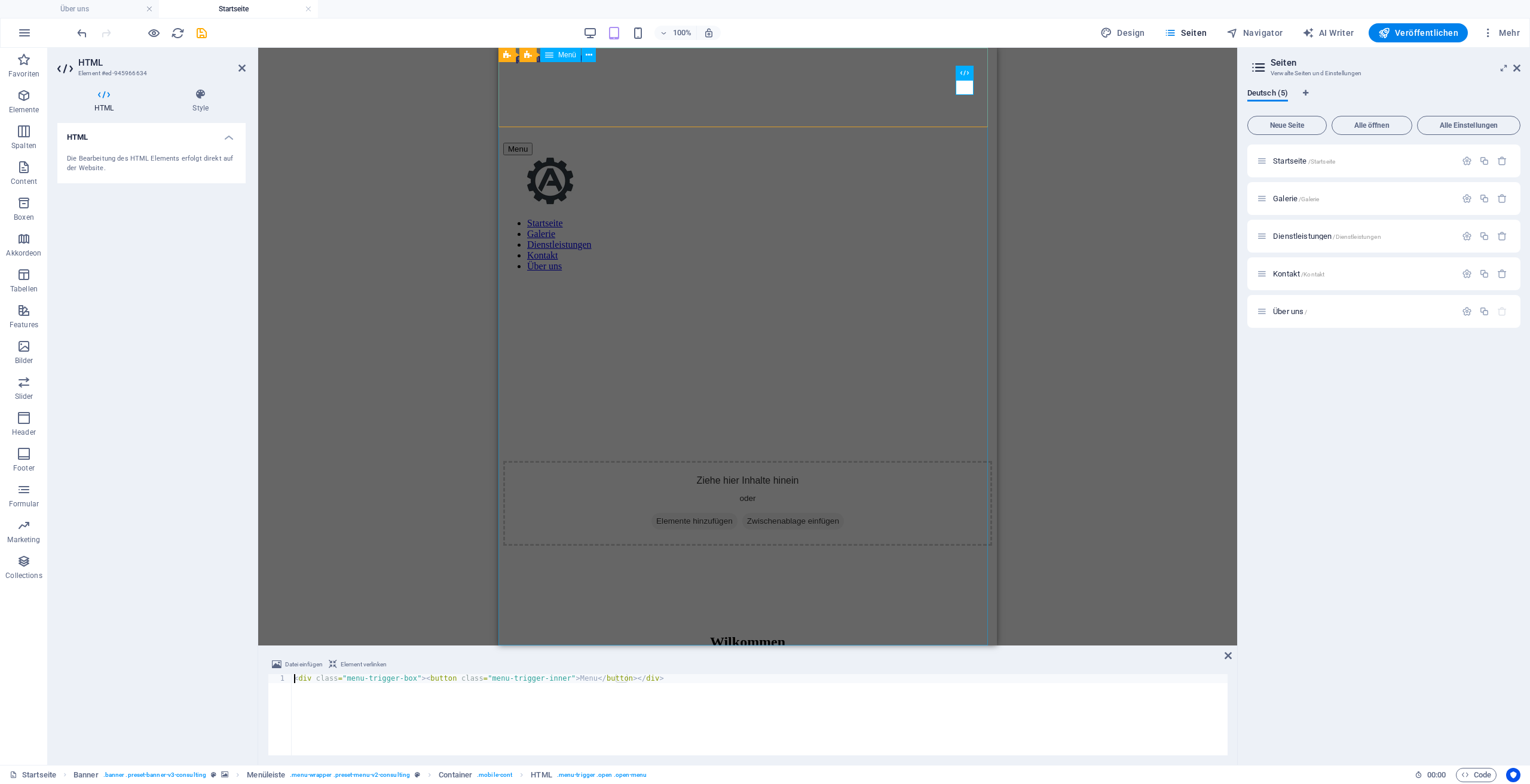
click at [745, 272] on nav "Startseite Galerie Dienstleistungen Kontakt Über uns" at bounding box center [747, 245] width 489 height 54
click at [850, 272] on nav "Startseite Galerie Dienstleistungen Kontakt Über uns" at bounding box center [747, 245] width 489 height 54
select select "default"
select select "1"
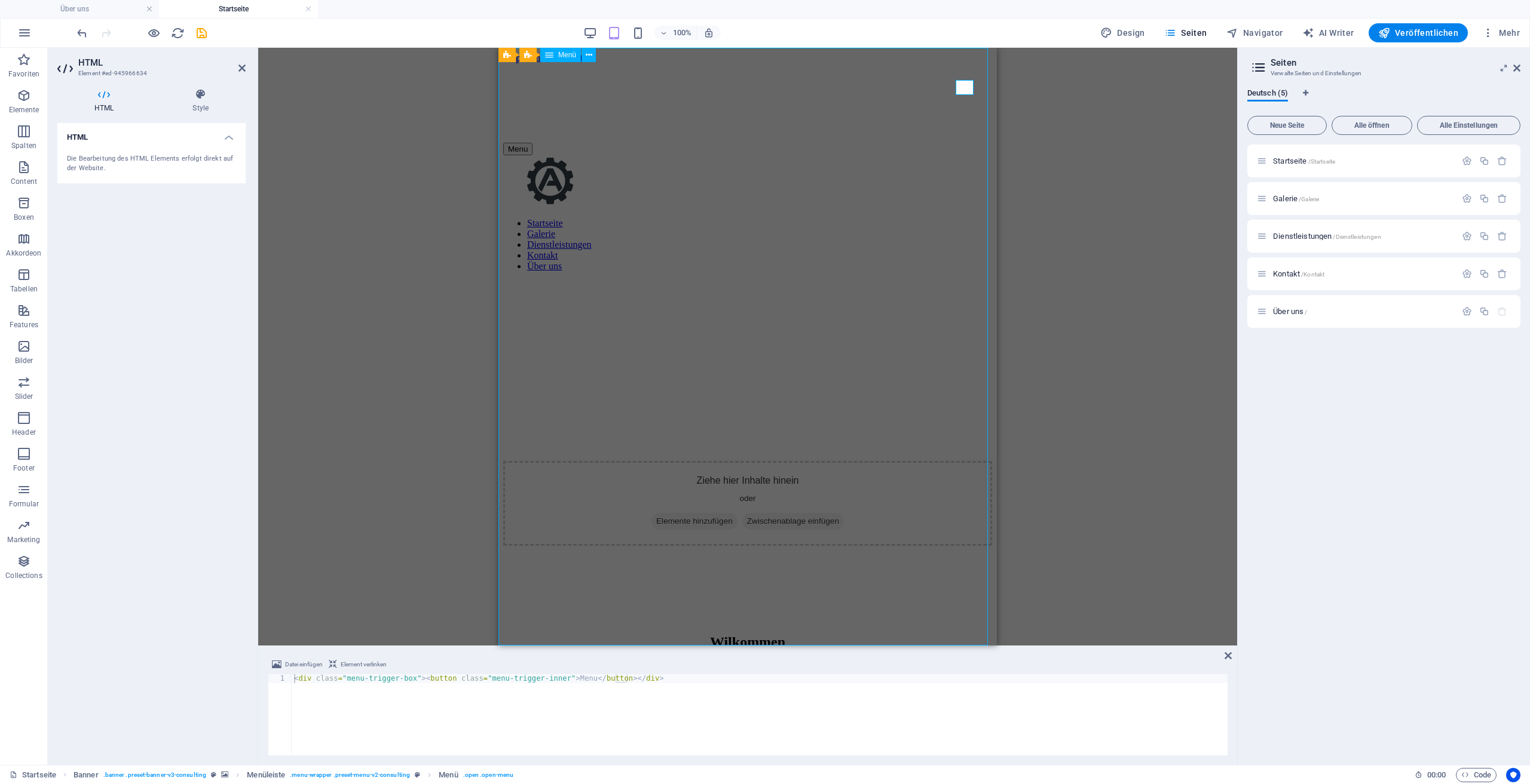
select select "license"
select select "default"
select select "2"
select select "default"
select select "3"
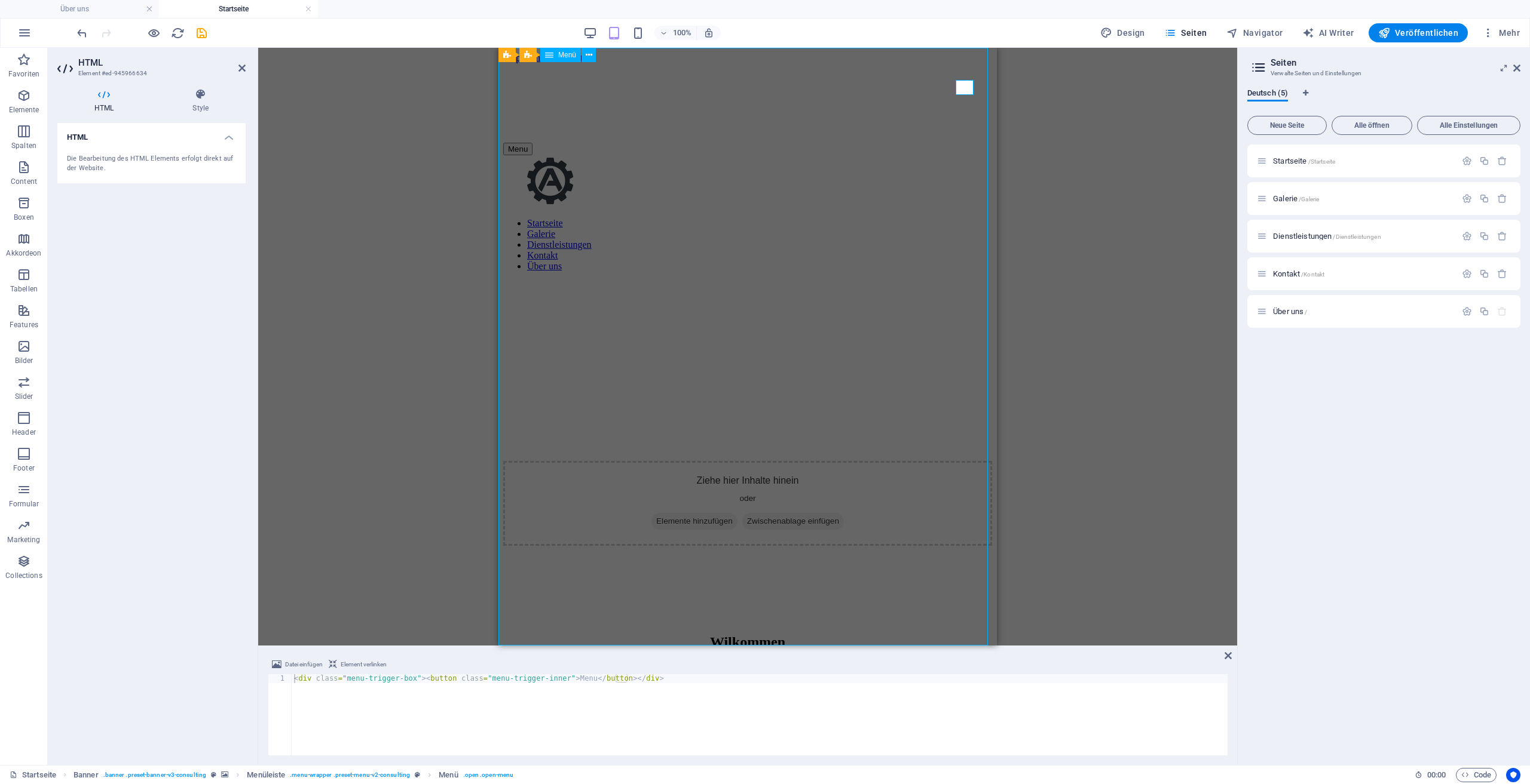
select select "default"
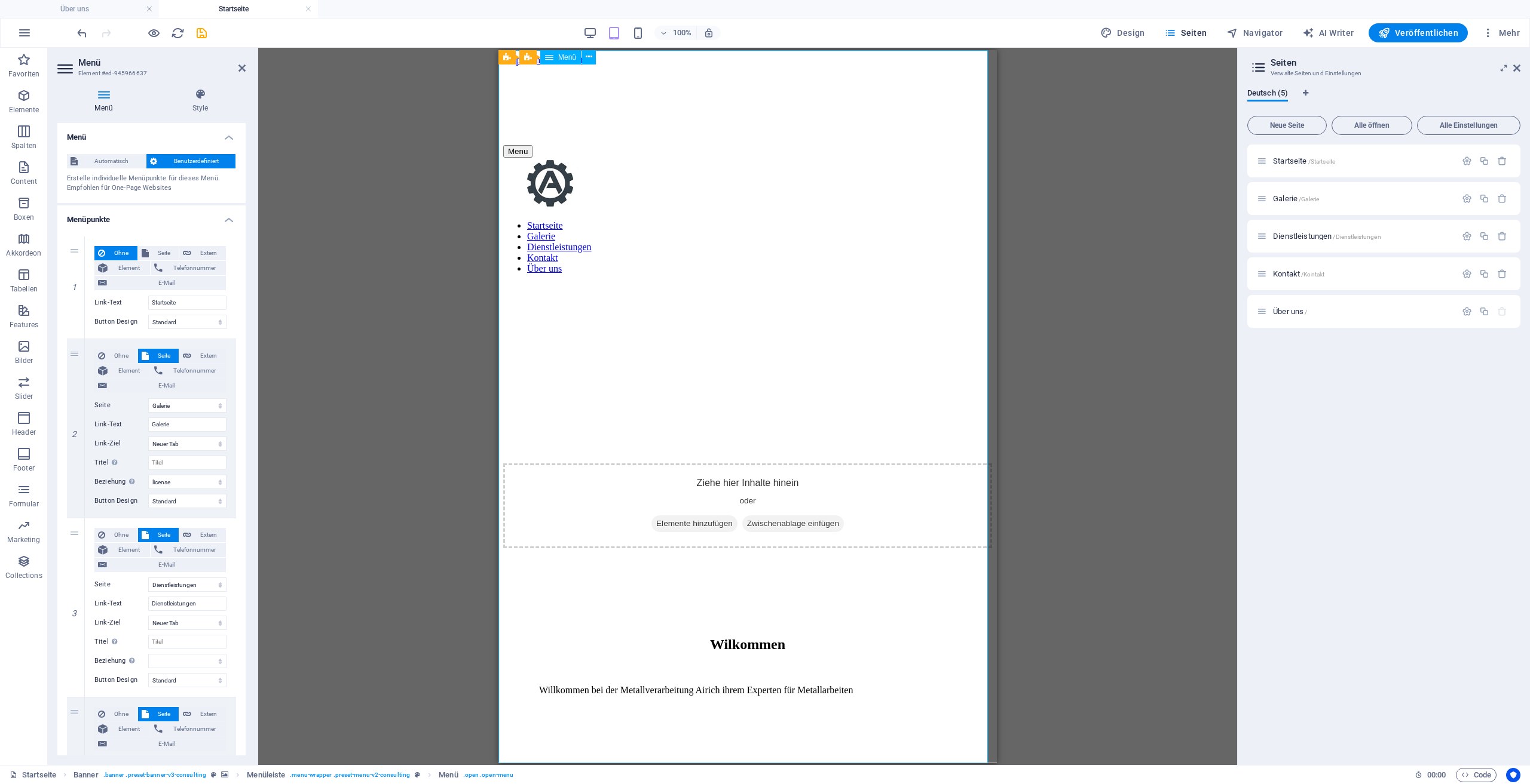
click at [729, 274] on nav "Startseite Galerie Dienstleistungen Kontakt Über uns" at bounding box center [747, 246] width 489 height 54
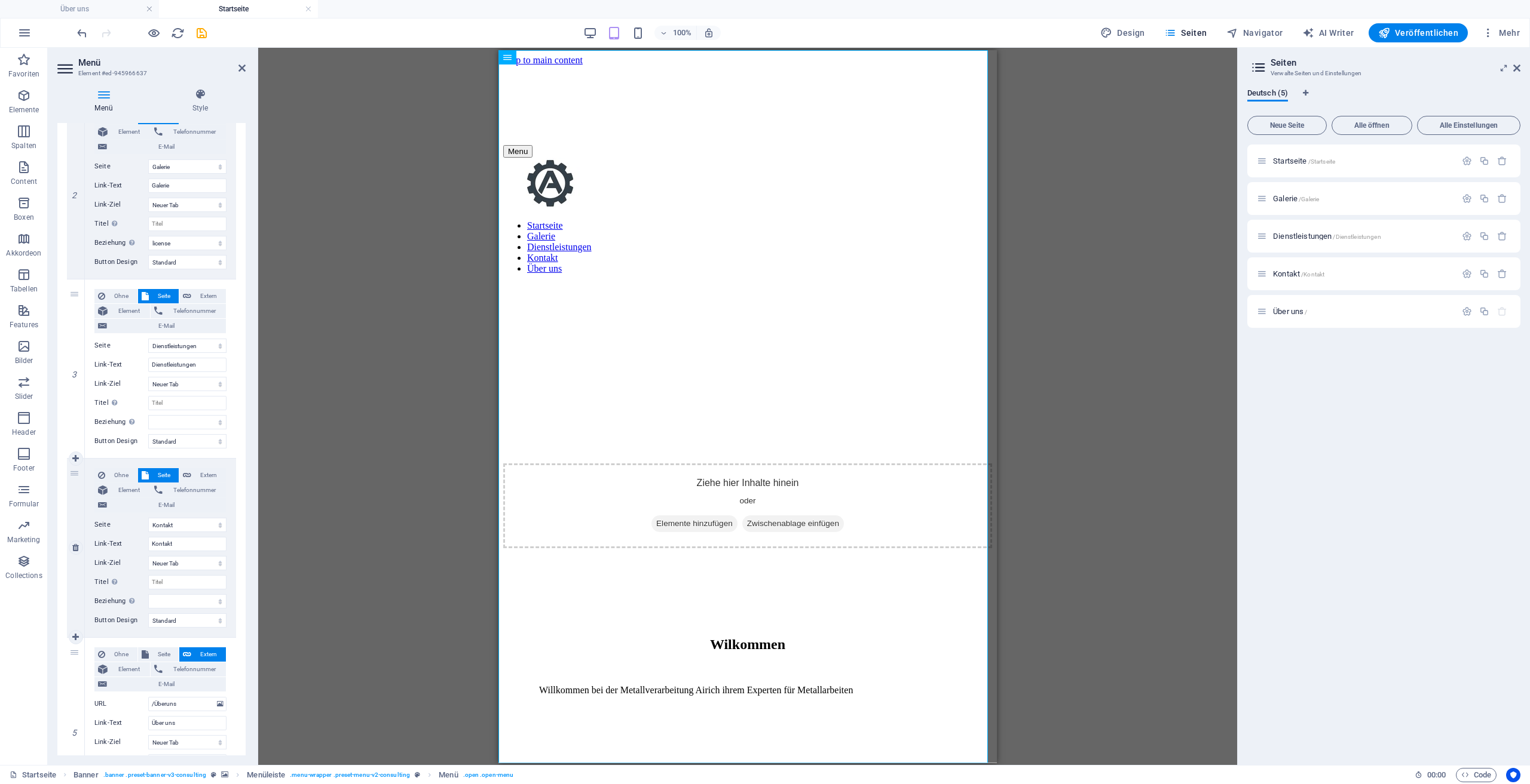
scroll to position [298, 0]
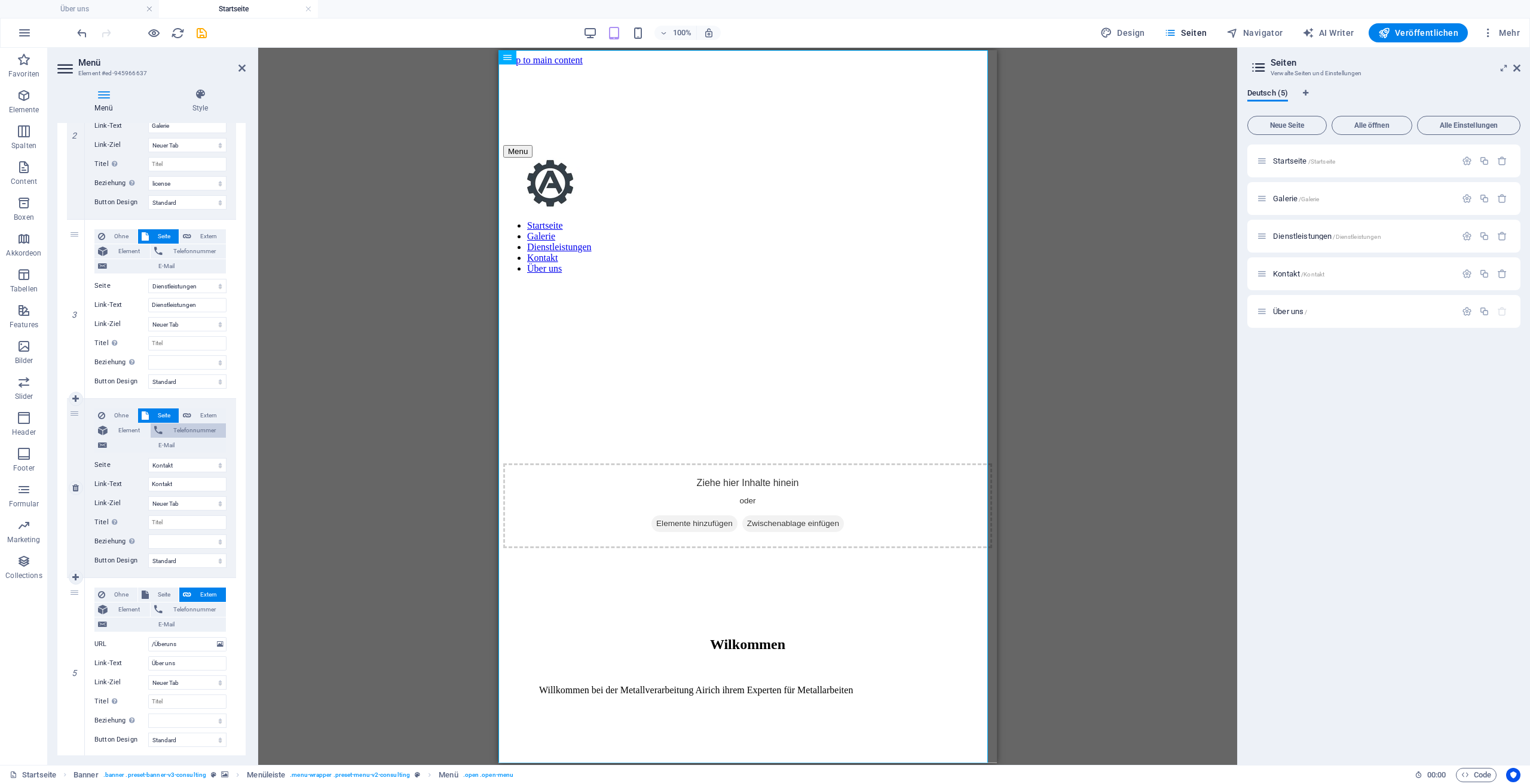
click at [192, 427] on span "Telefonnummer" at bounding box center [194, 430] width 56 height 15
select select
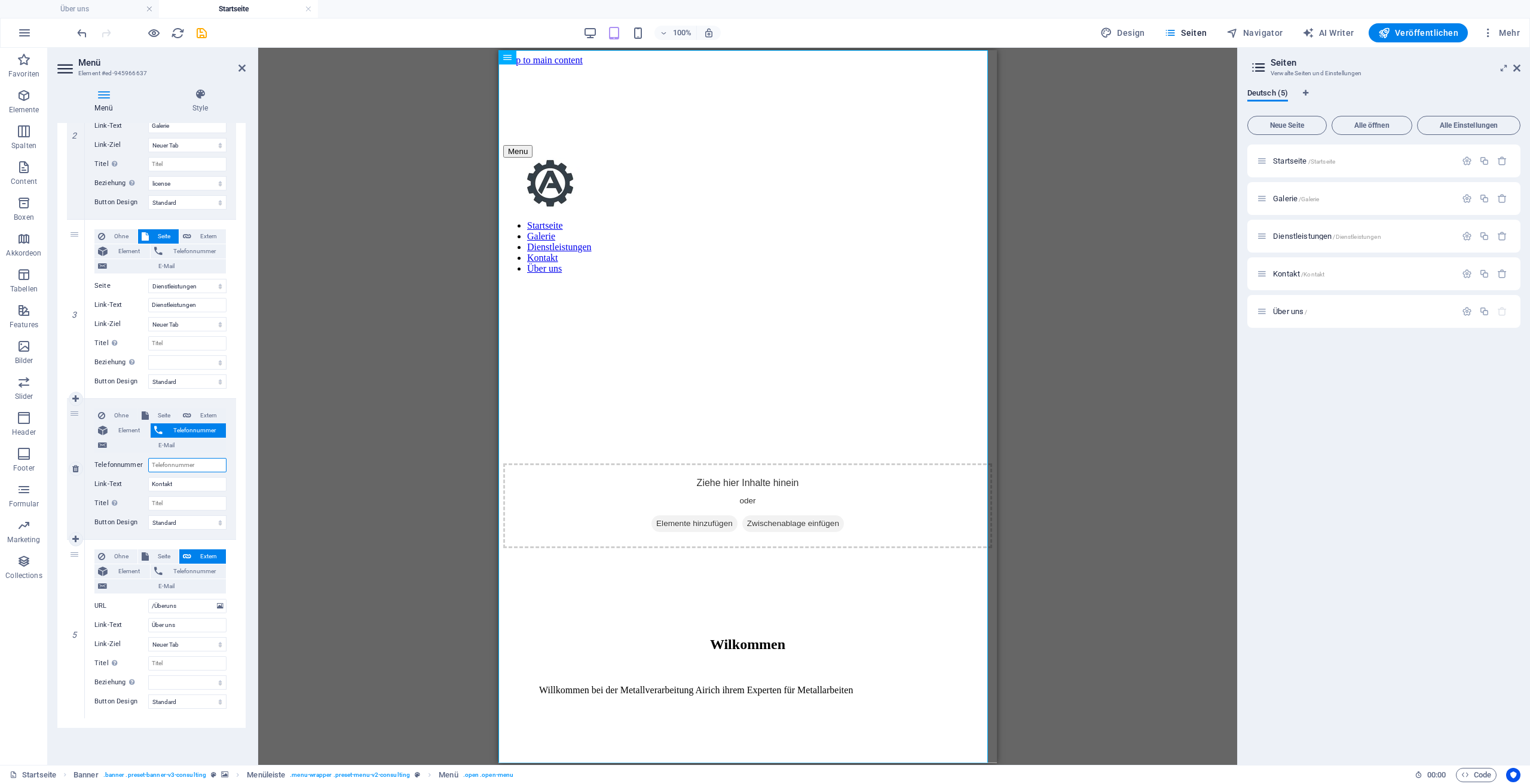
click at [190, 469] on input "Telefonnummer" at bounding box center [187, 465] width 79 height 15
click at [195, 421] on span "Extern" at bounding box center [209, 416] width 27 height 15
select select
select select "blank"
select select
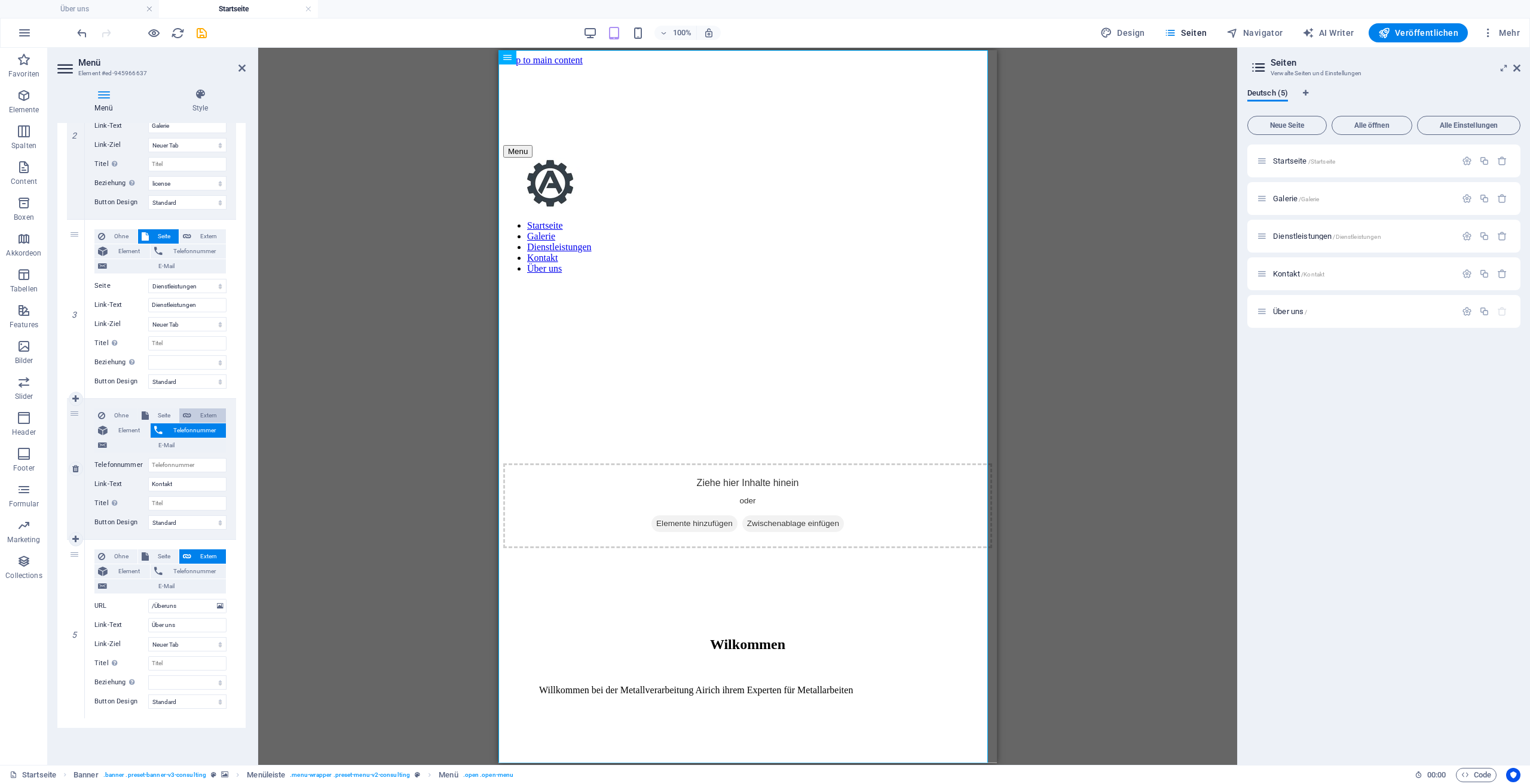
select select
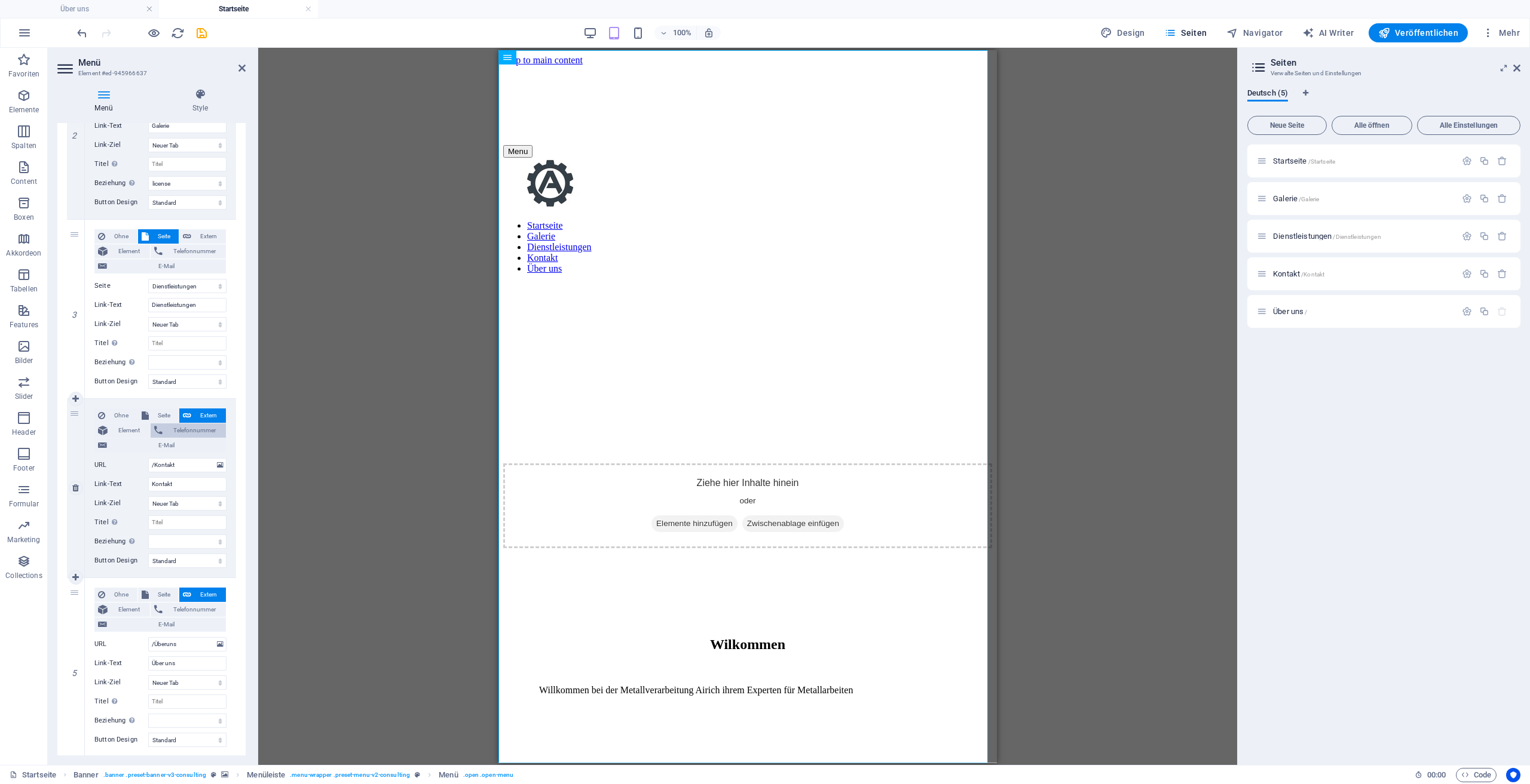
click at [187, 432] on span "Telefonnummer" at bounding box center [194, 430] width 56 height 15
select select
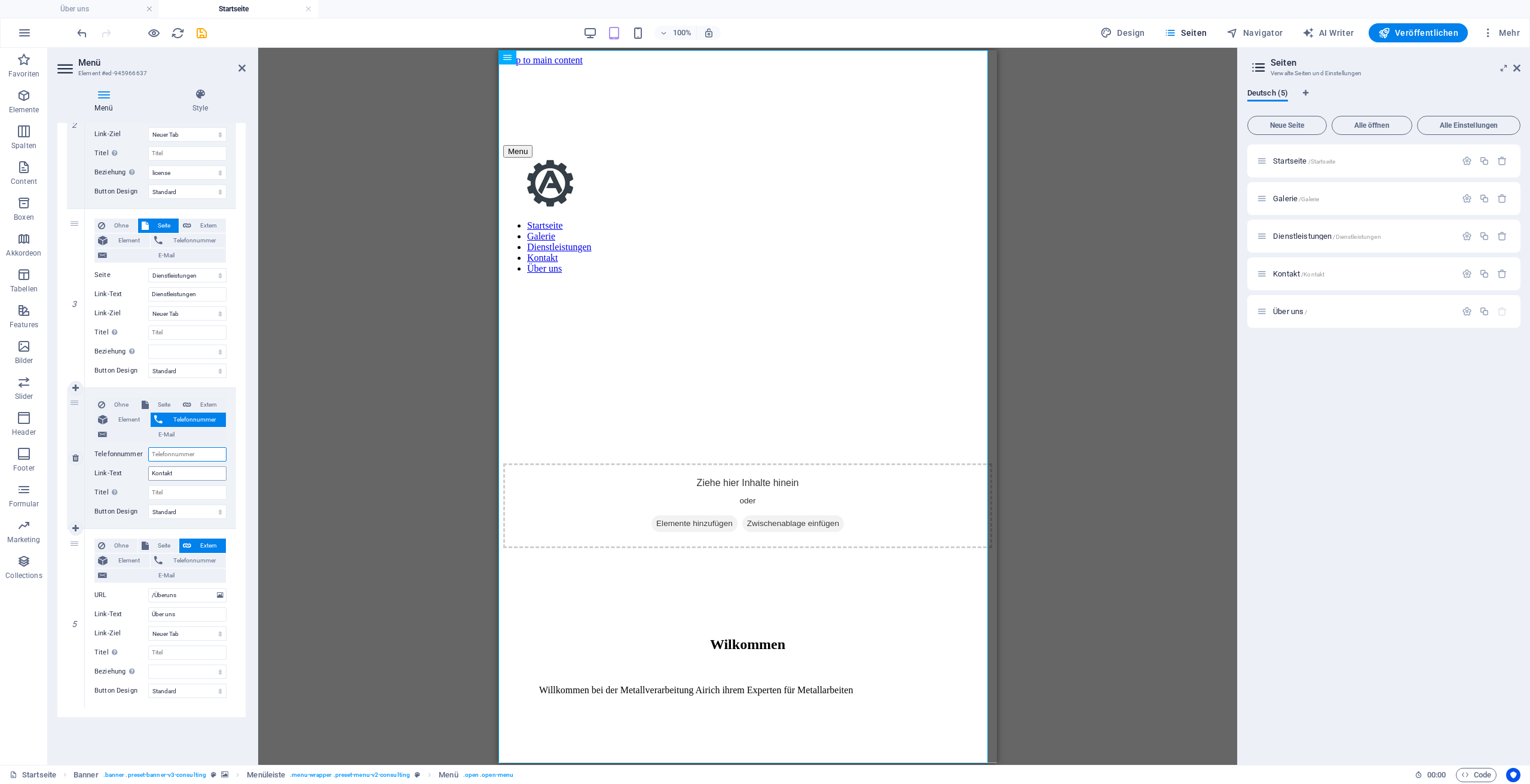
scroll to position [312, 0]
click at [1297, 275] on span "Kontakt /Kontakt" at bounding box center [1298, 274] width 51 height 9
click at [1297, 304] on div "Über uns /" at bounding box center [1356, 311] width 199 height 14
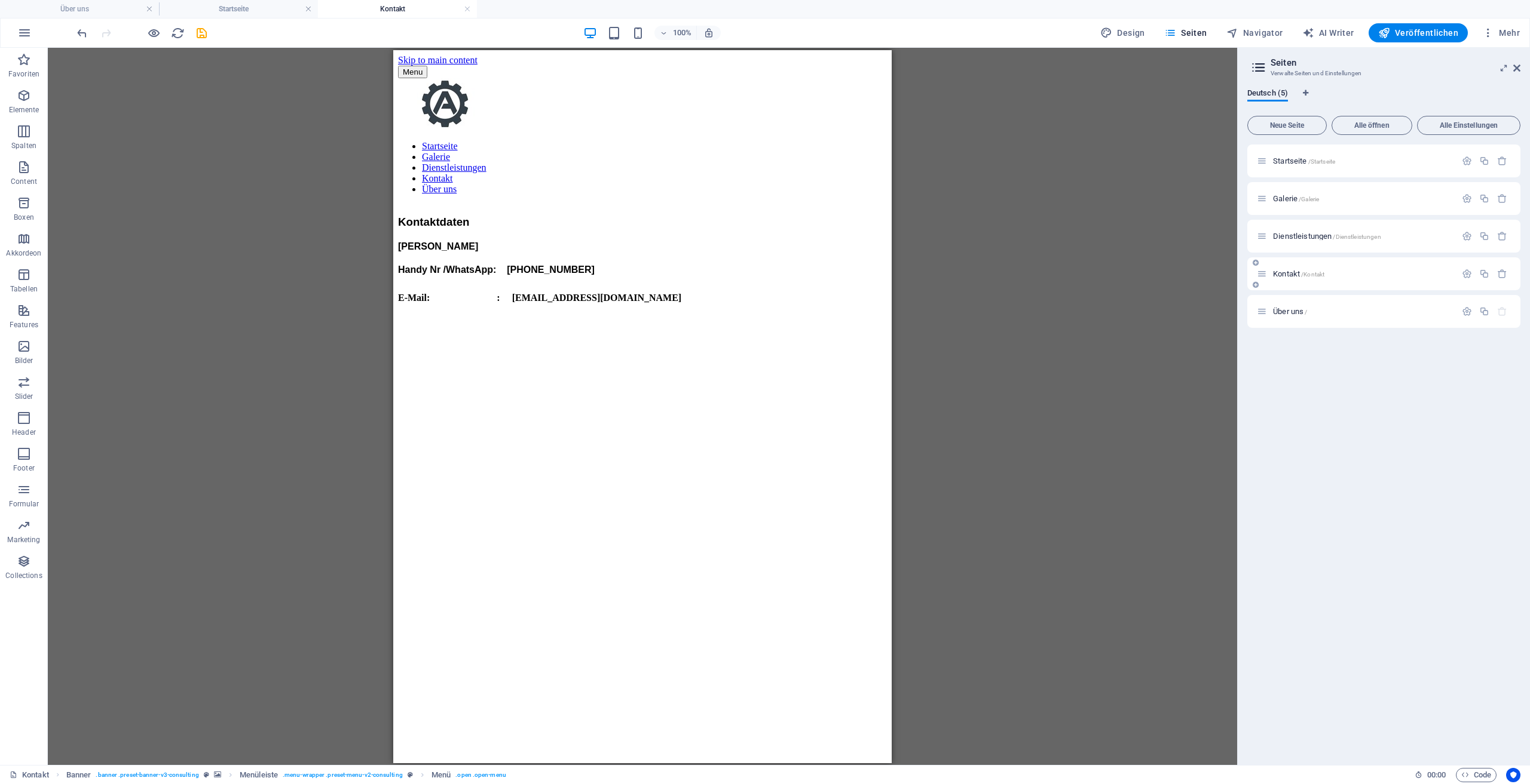
scroll to position [0, 0]
drag, startPoint x: 933, startPoint y: 50, endPoint x: 771, endPoint y: 50, distance: 162.0
click at [844, 65] on div "Menu Startseite Galerie Dienstleistungen Kontakt Über uns" at bounding box center [642, 134] width 489 height 139
click at [243, 9] on h4 "Startseite" at bounding box center [239, 9] width 159 height 13
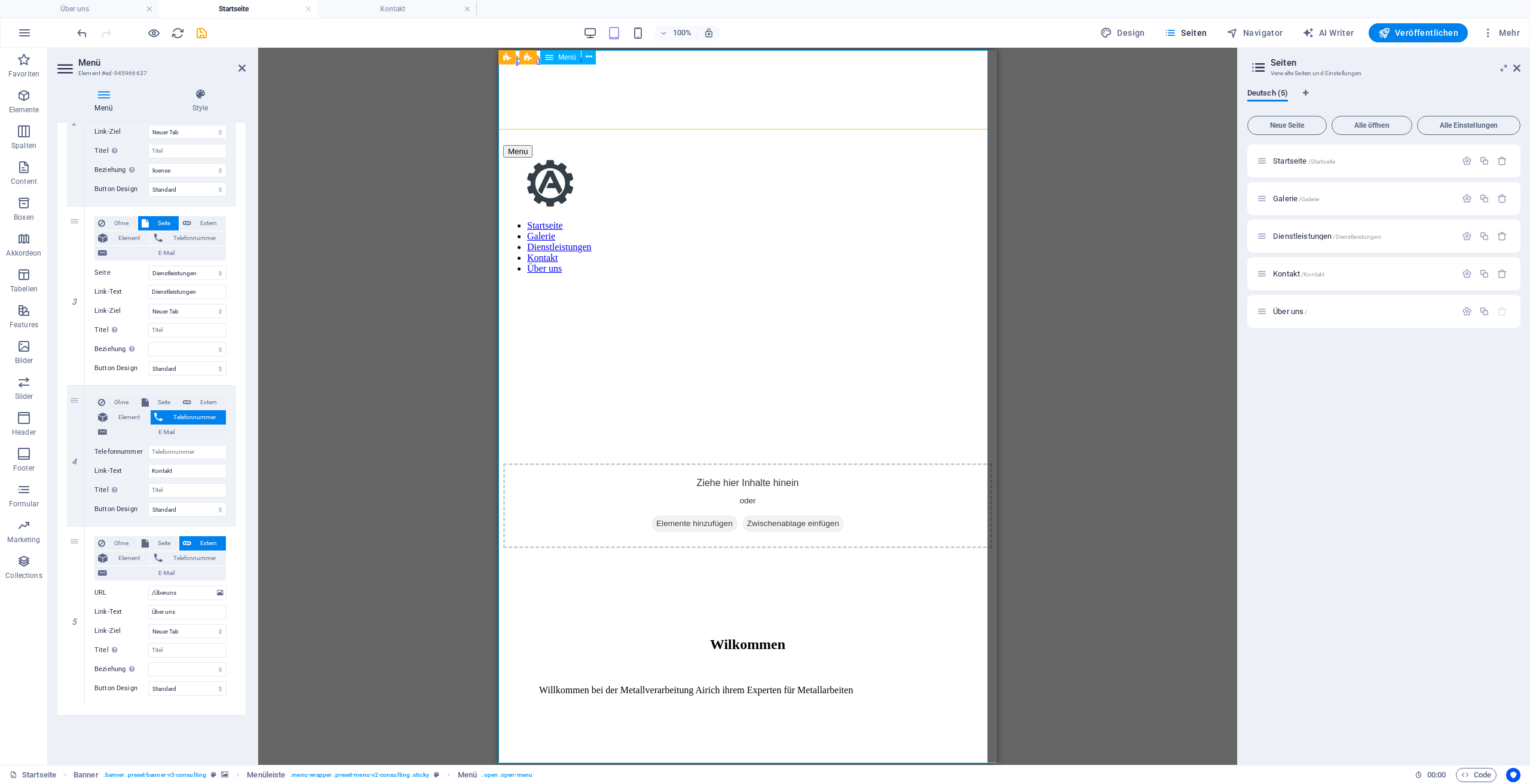
click at [748, 274] on nav "Startseite Galerie Dienstleistungen Kontakt Über uns" at bounding box center [747, 246] width 489 height 54
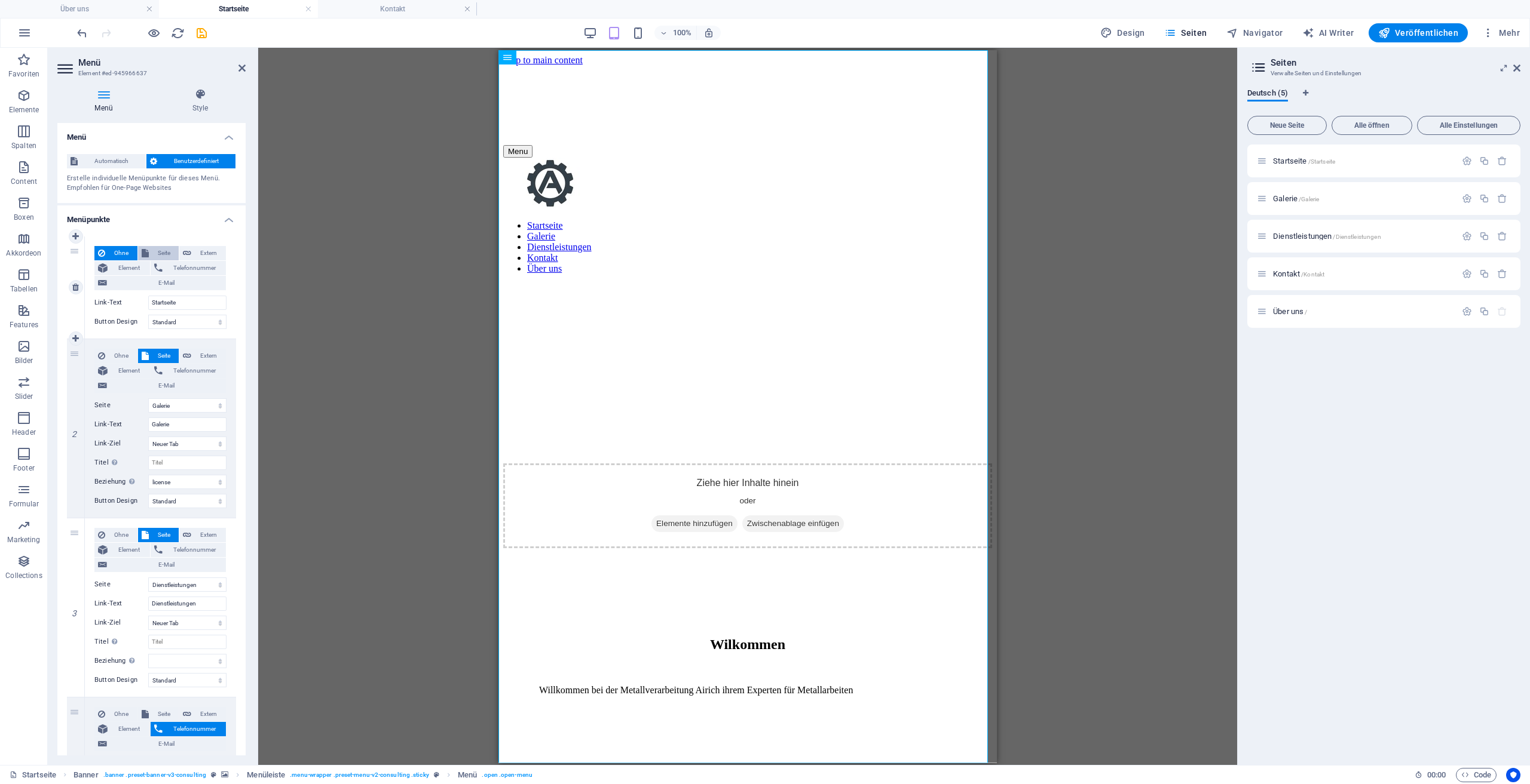
click at [154, 251] on span "Seite" at bounding box center [163, 253] width 23 height 15
select select
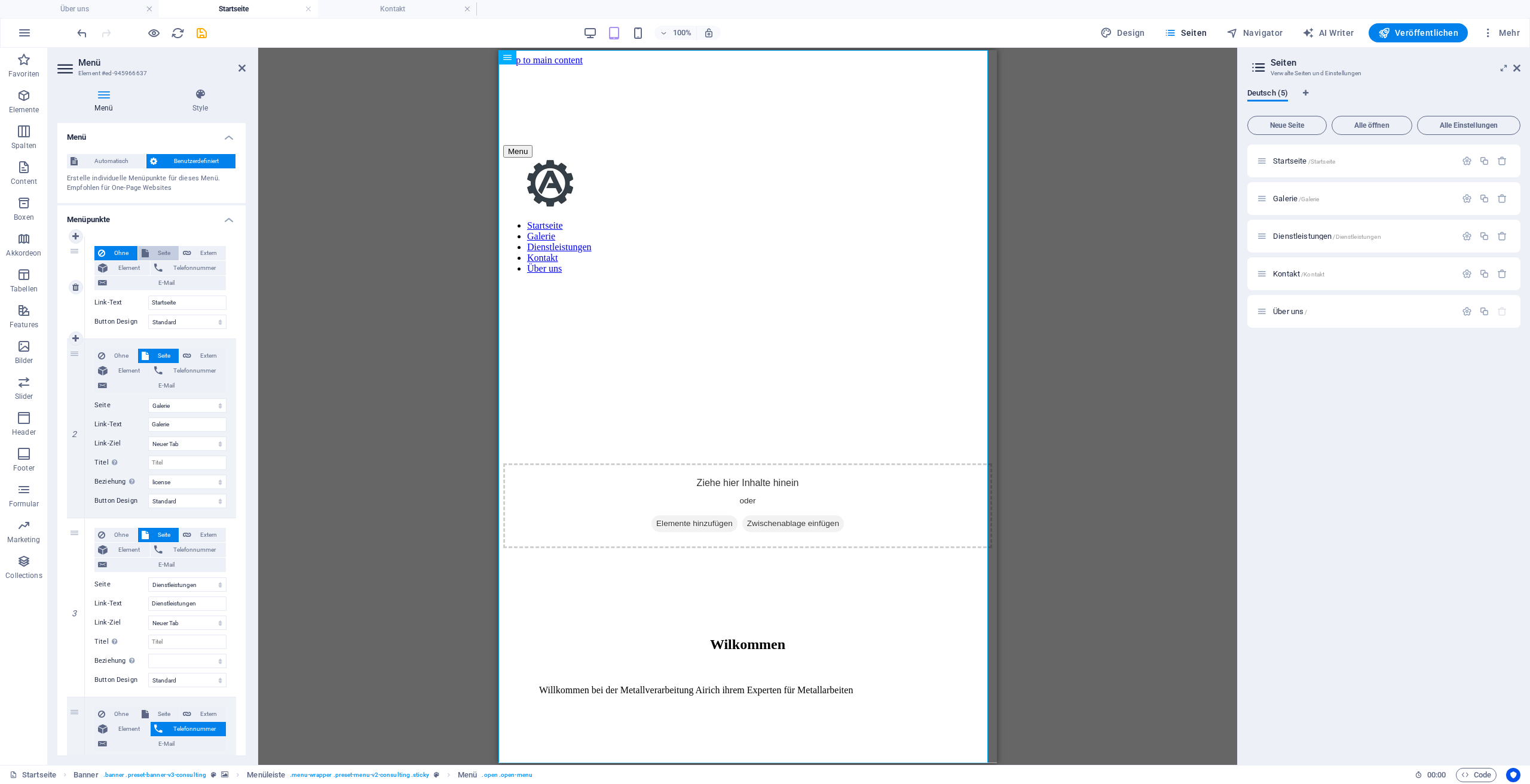
select select
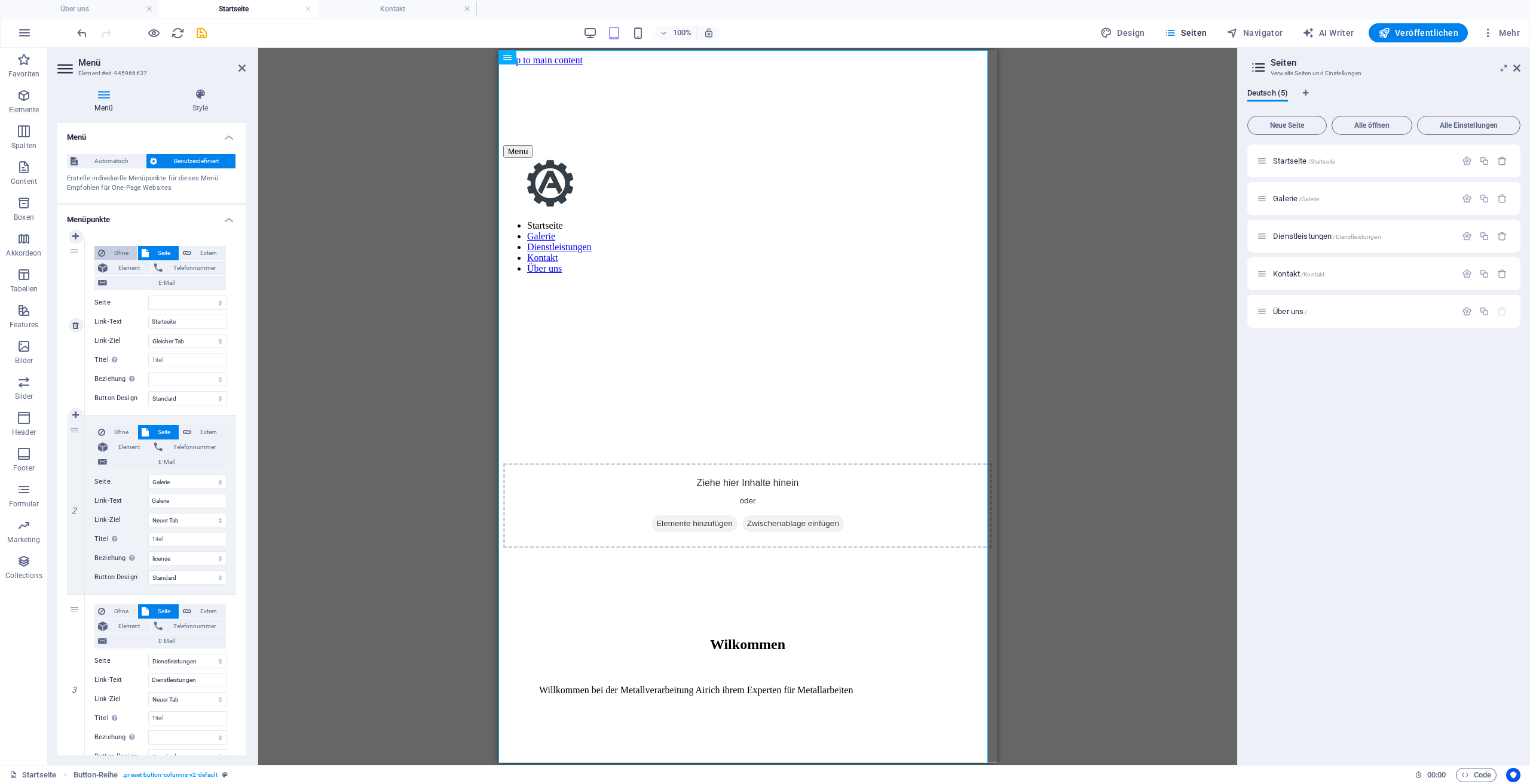
click at [110, 249] on span "Ohne" at bounding box center [121, 253] width 25 height 15
select select
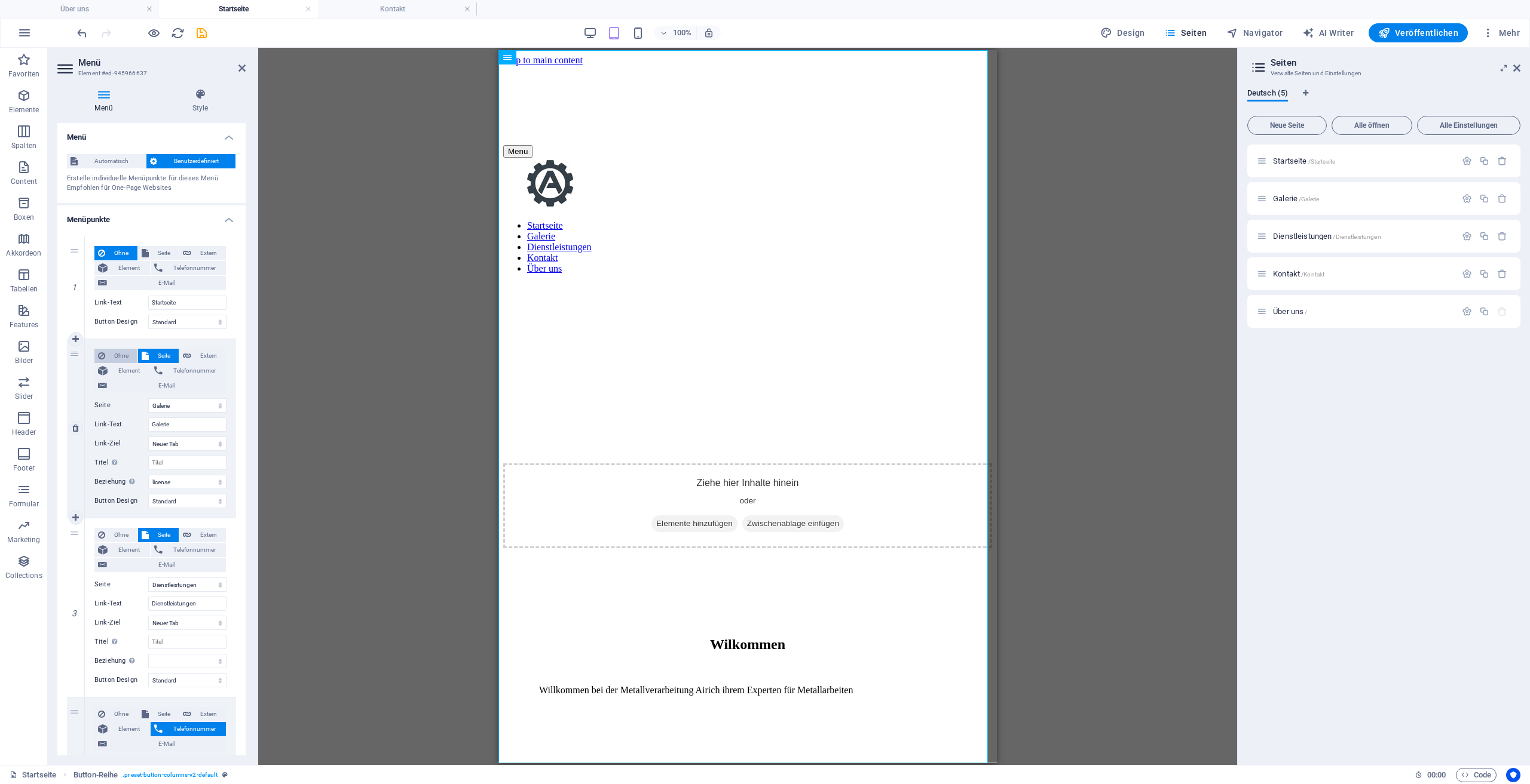
click at [125, 353] on span "Ohne" at bounding box center [121, 356] width 25 height 15
select select
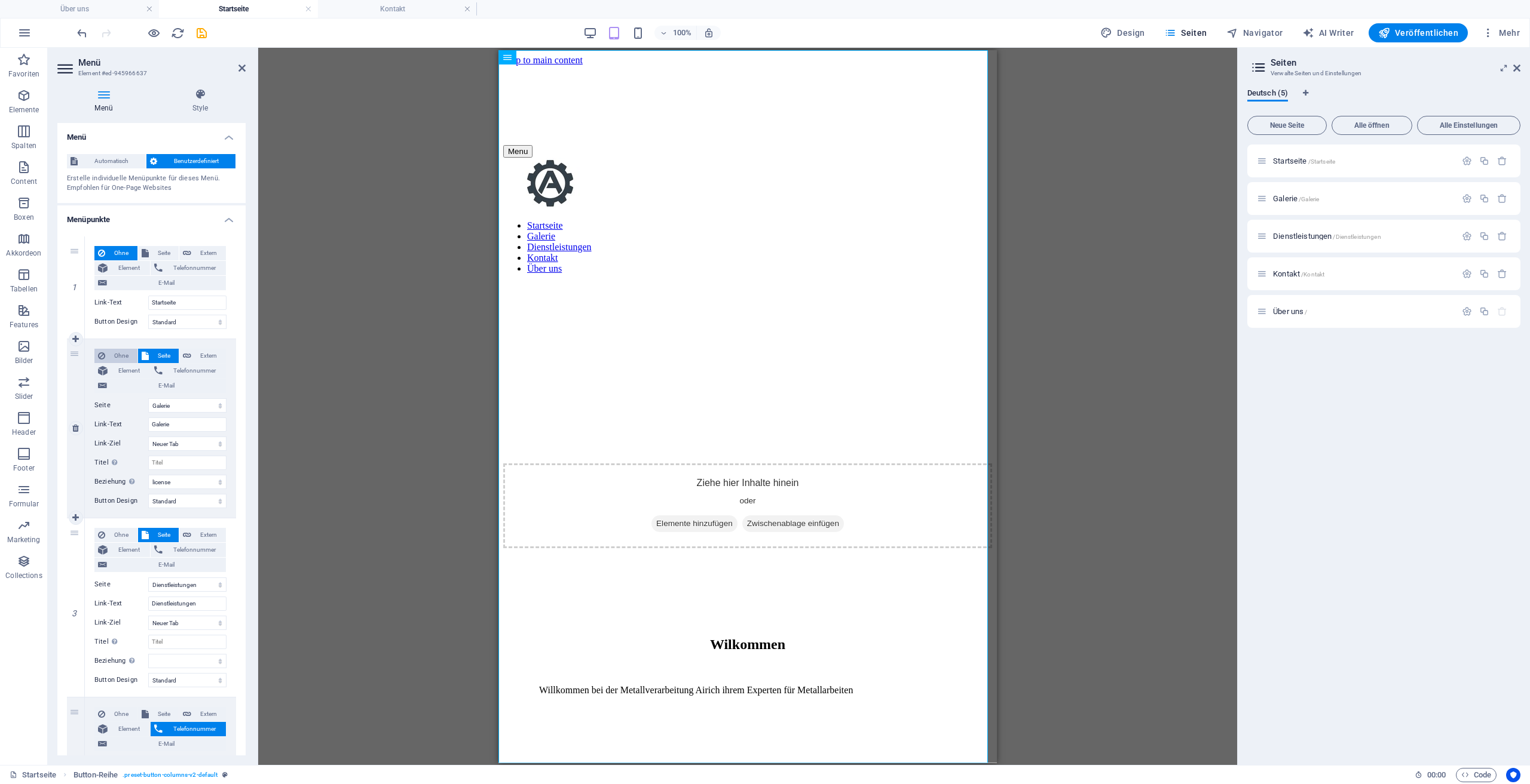
select select
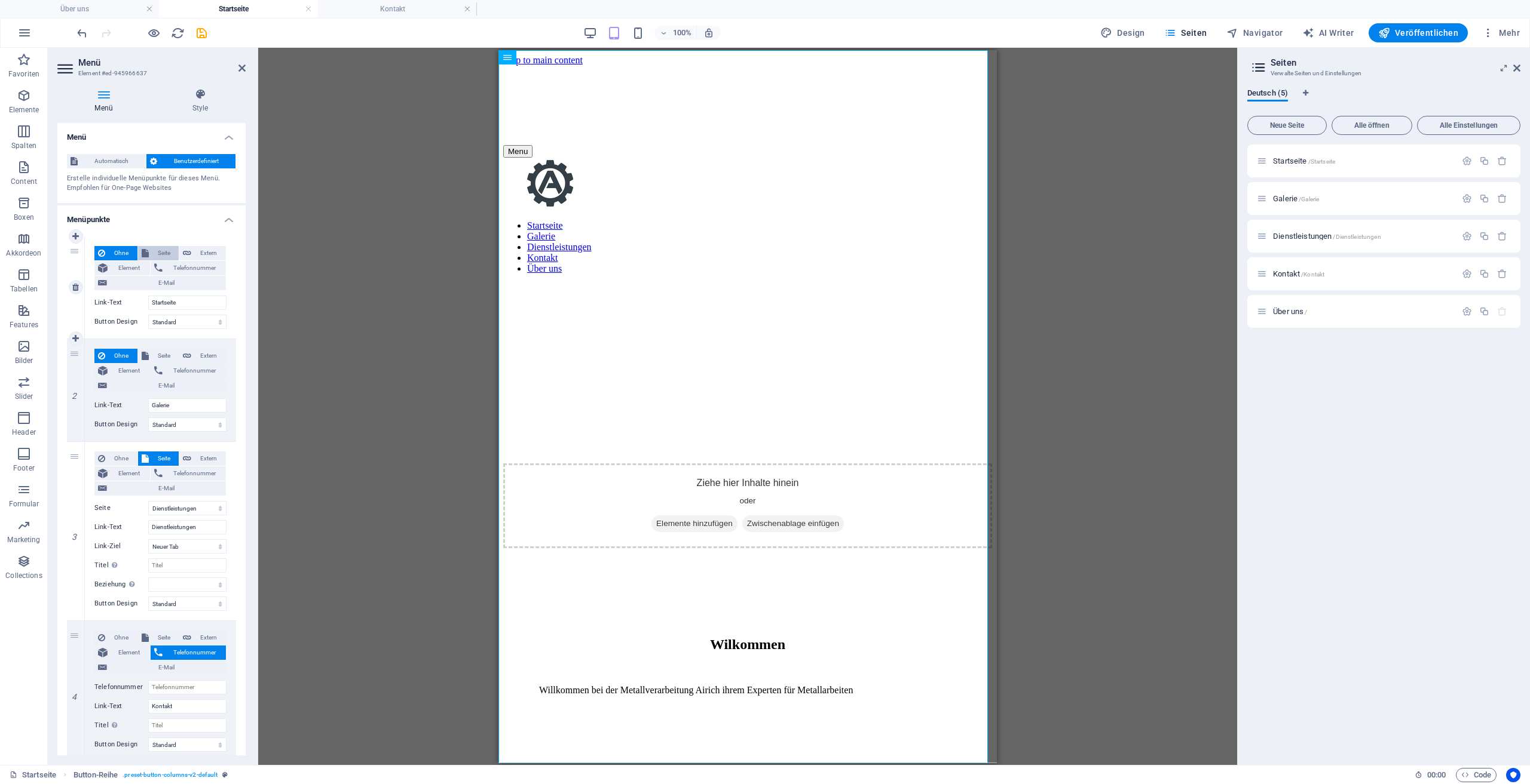
click at [152, 251] on span "Seite" at bounding box center [163, 253] width 23 height 15
select select
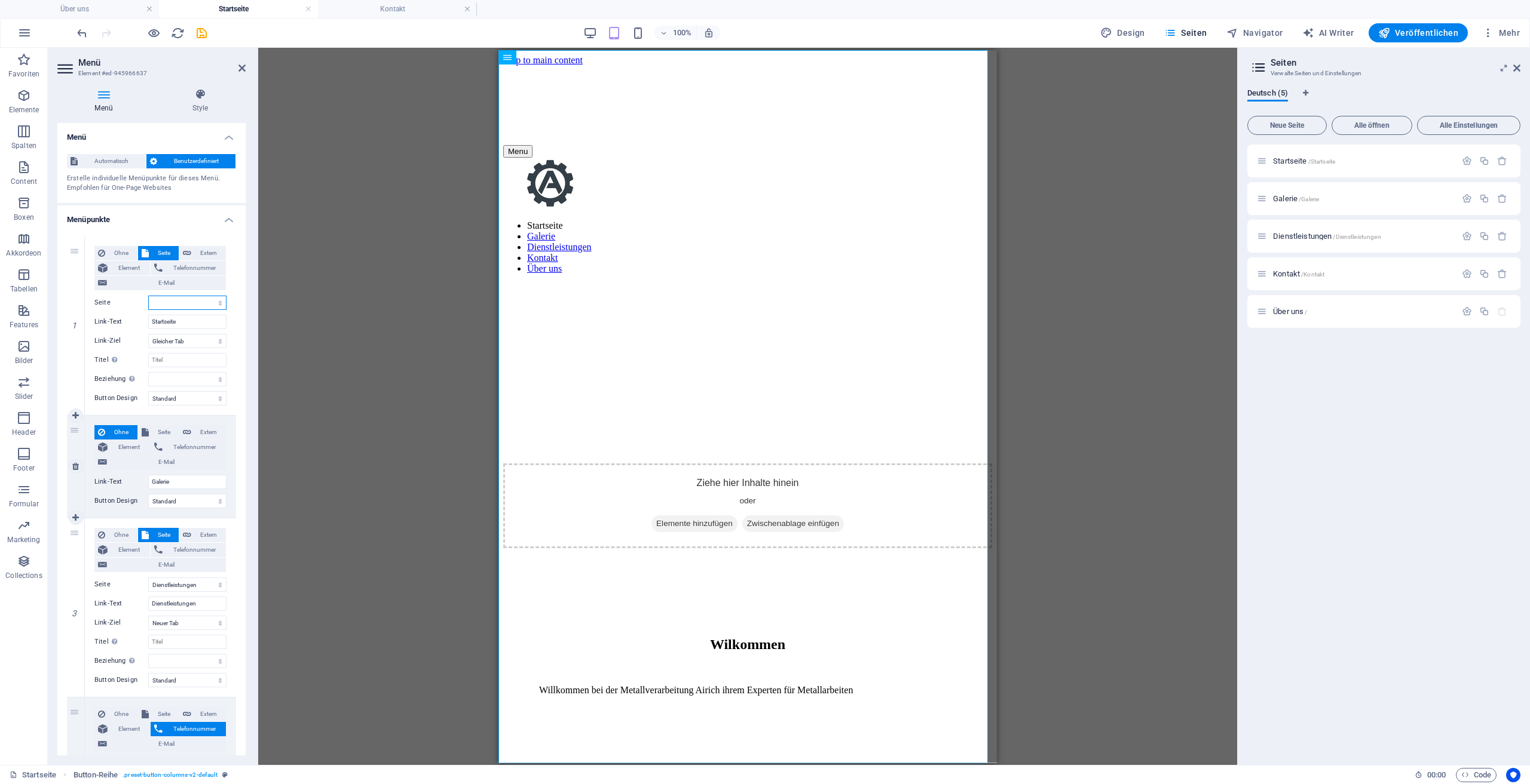
click at [154, 422] on div "Ohne Seite Extern Element Telefonnummer E-Mail Seite Startseite Galerie Dienstl…" at bounding box center [160, 466] width 151 height 102
click at [157, 428] on span "Seite" at bounding box center [163, 433] width 23 height 15
select select
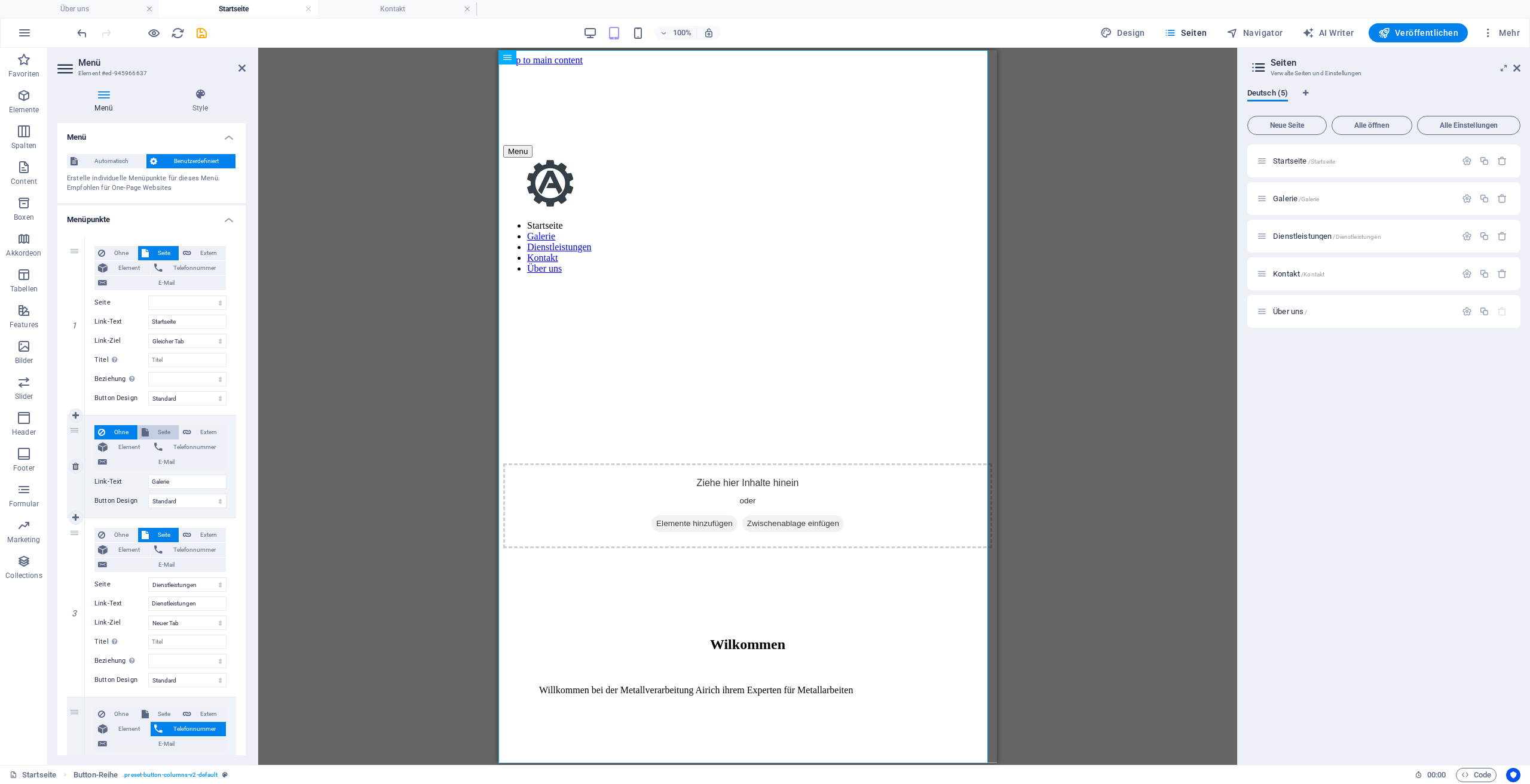
select select
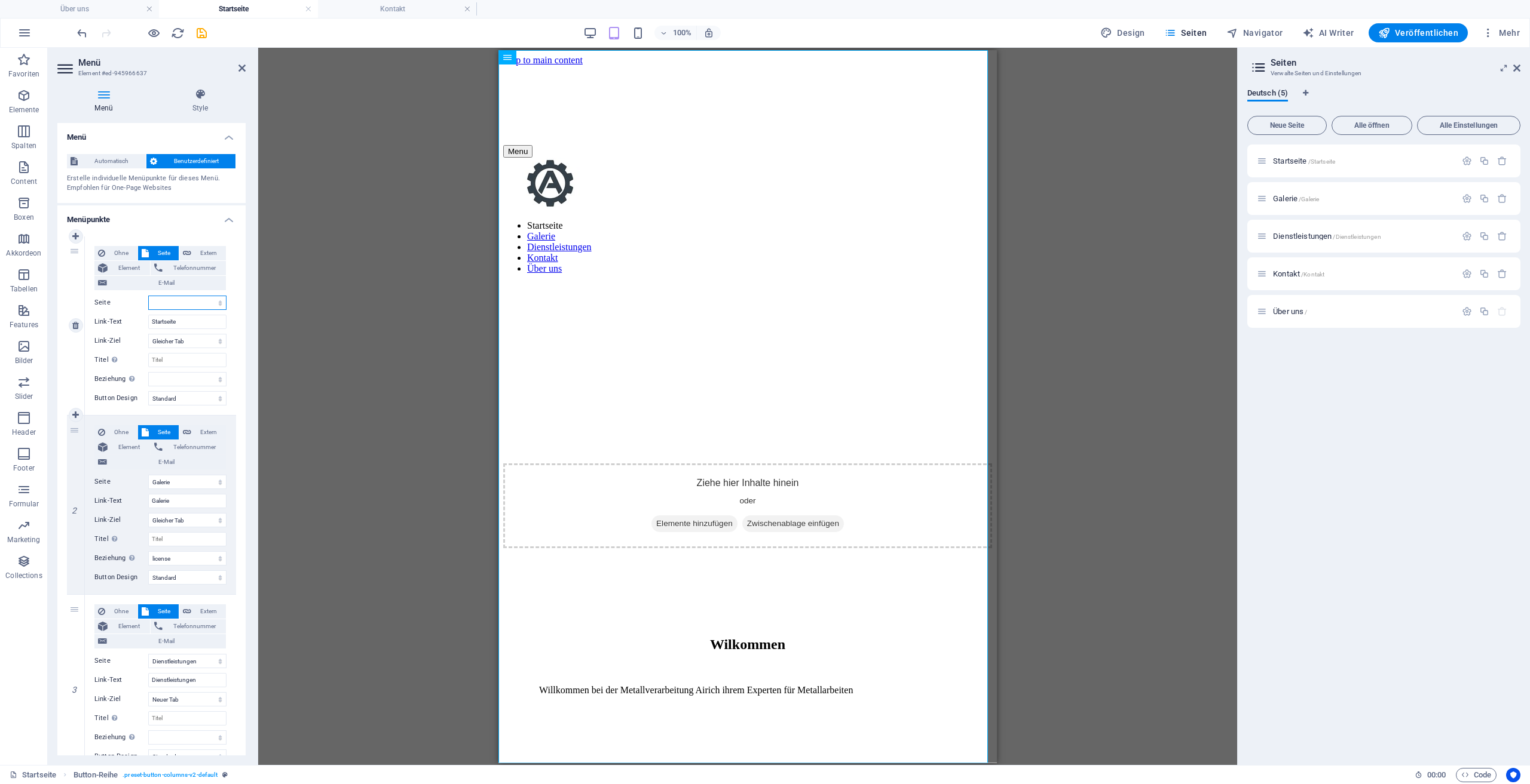
click at [191, 299] on select "Startseite Galerie Dienstleistungen Kontakt Über uns" at bounding box center [187, 303] width 79 height 15
select select "0"
click at [148, 296] on select "Startseite Galerie Dienstleistungen Kontakt Über uns" at bounding box center [187, 303] width 79 height 15
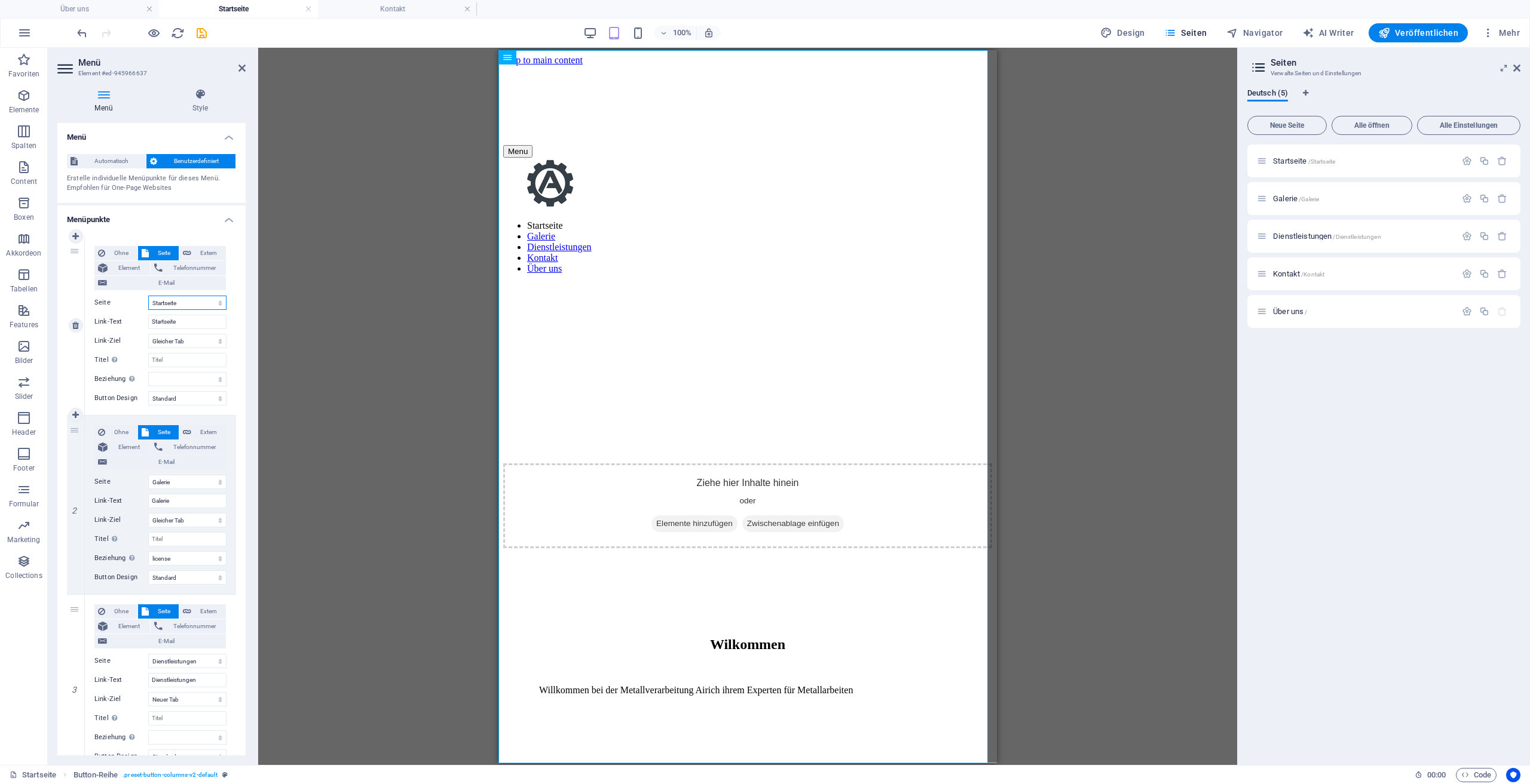
select select
click at [1426, 26] on button "Veröffentlichen" at bounding box center [1418, 32] width 99 height 19
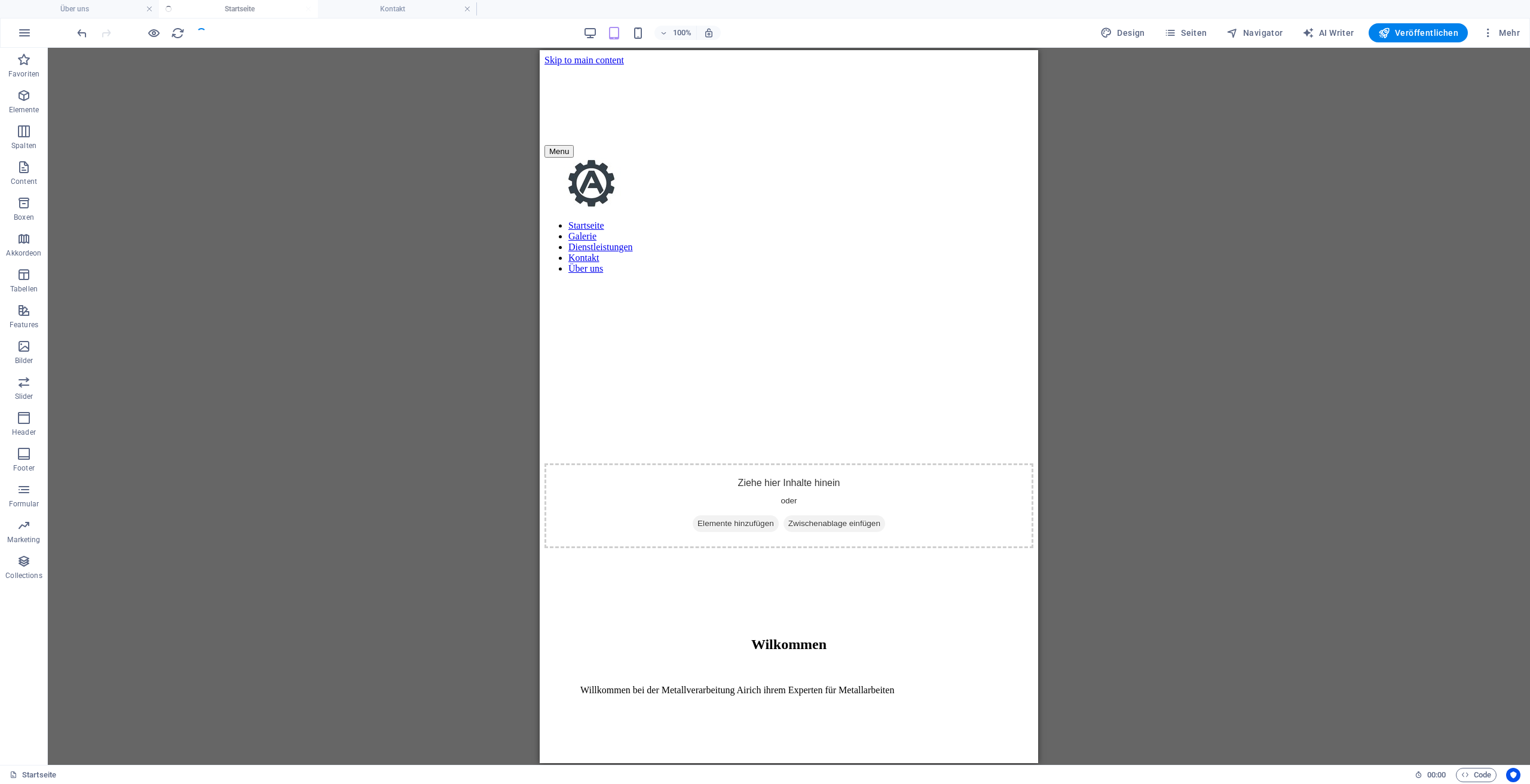
click at [853, 220] on nav "Startseite Galerie Dienstleistungen Kontakt Über uns" at bounding box center [789, 246] width 489 height 54
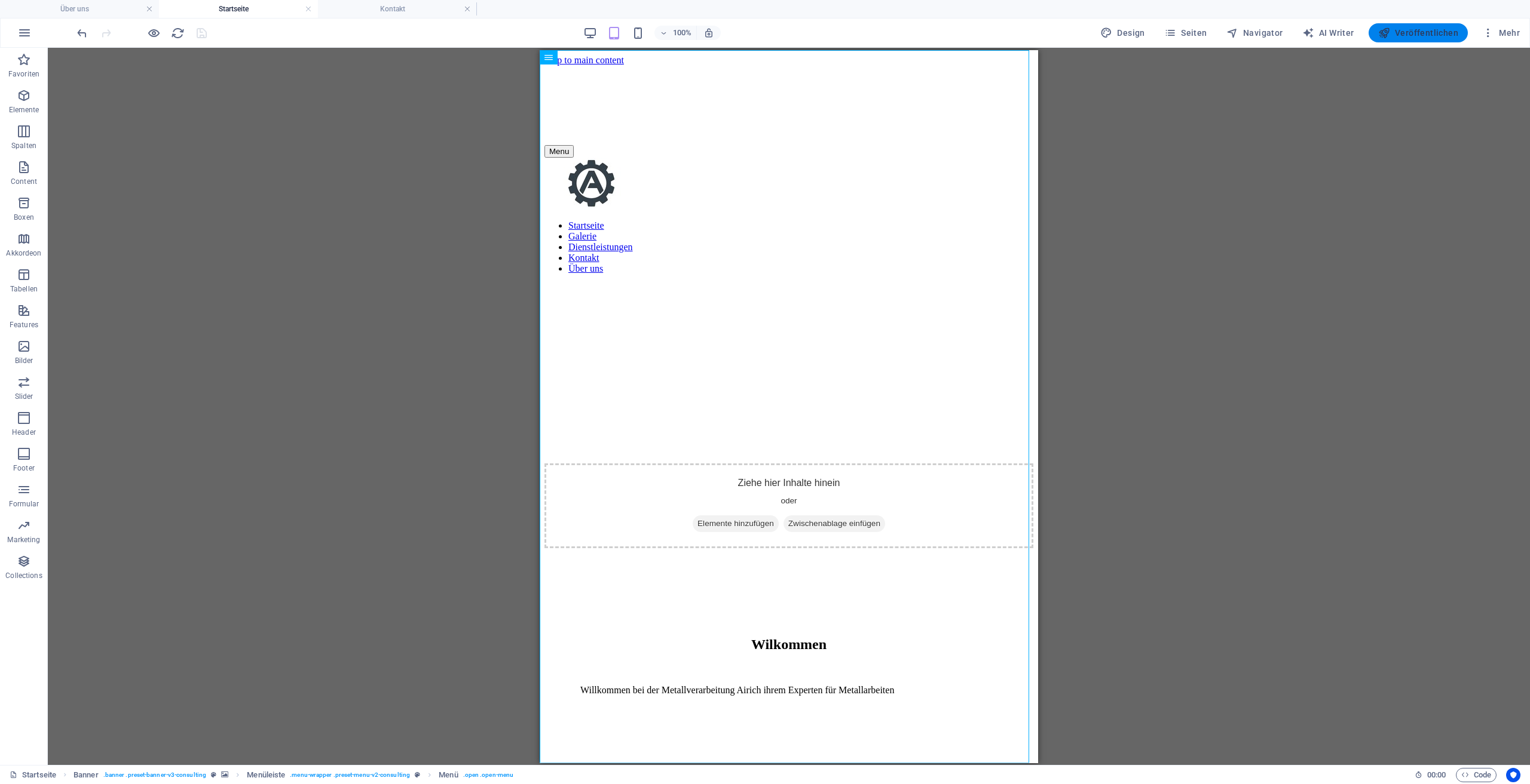
click at [1403, 32] on span "Veröffentlichen" at bounding box center [1418, 32] width 80 height 12
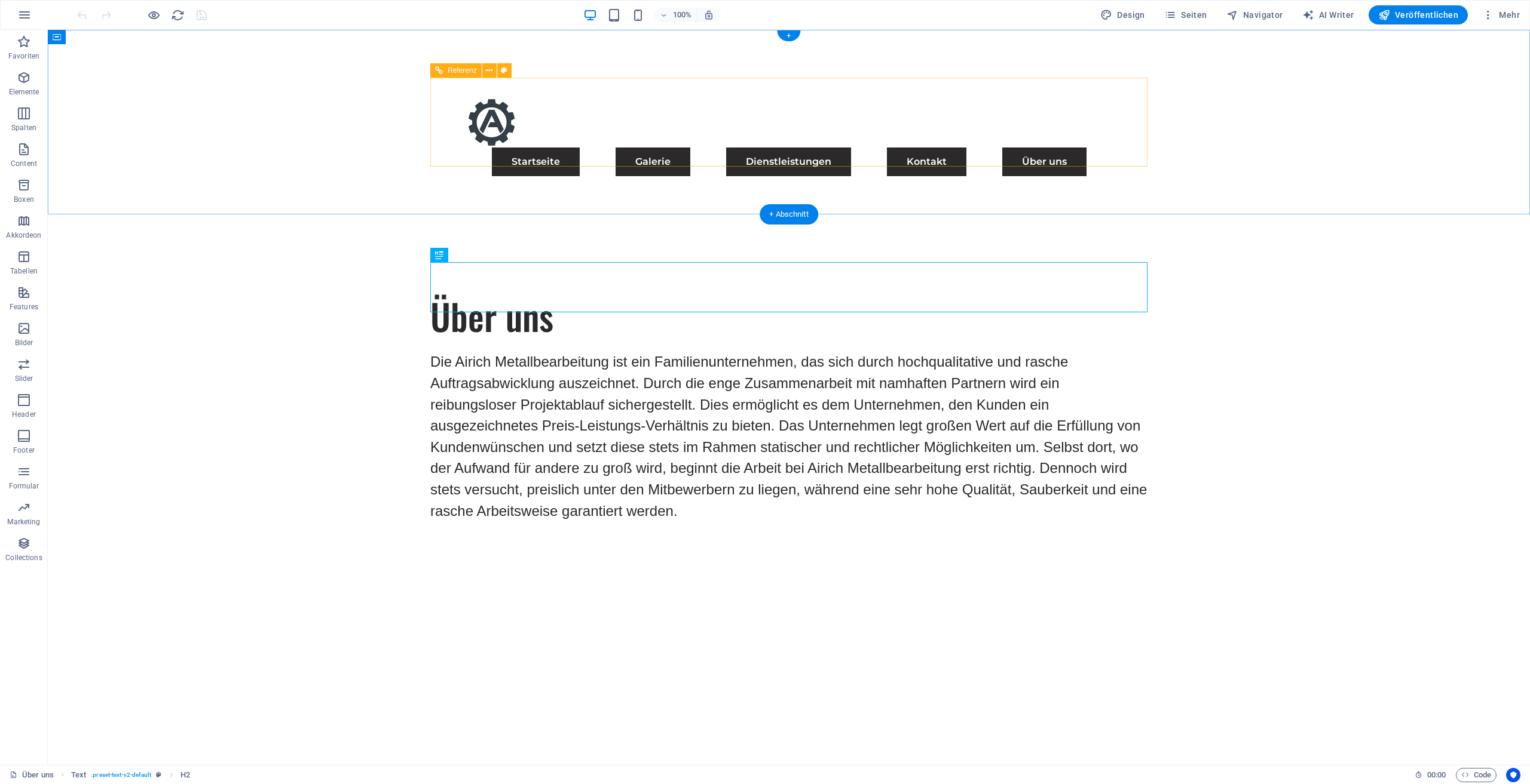
click at [582, 148] on nav "Startseite Galerie Dienstleistungen Kontakt Über uns" at bounding box center [789, 162] width 688 height 29
drag, startPoint x: 582, startPoint y: 127, endPoint x: 363, endPoint y: 129, distance: 219.0
click at [445, 127] on div at bounding box center [789, 121] width 688 height 50
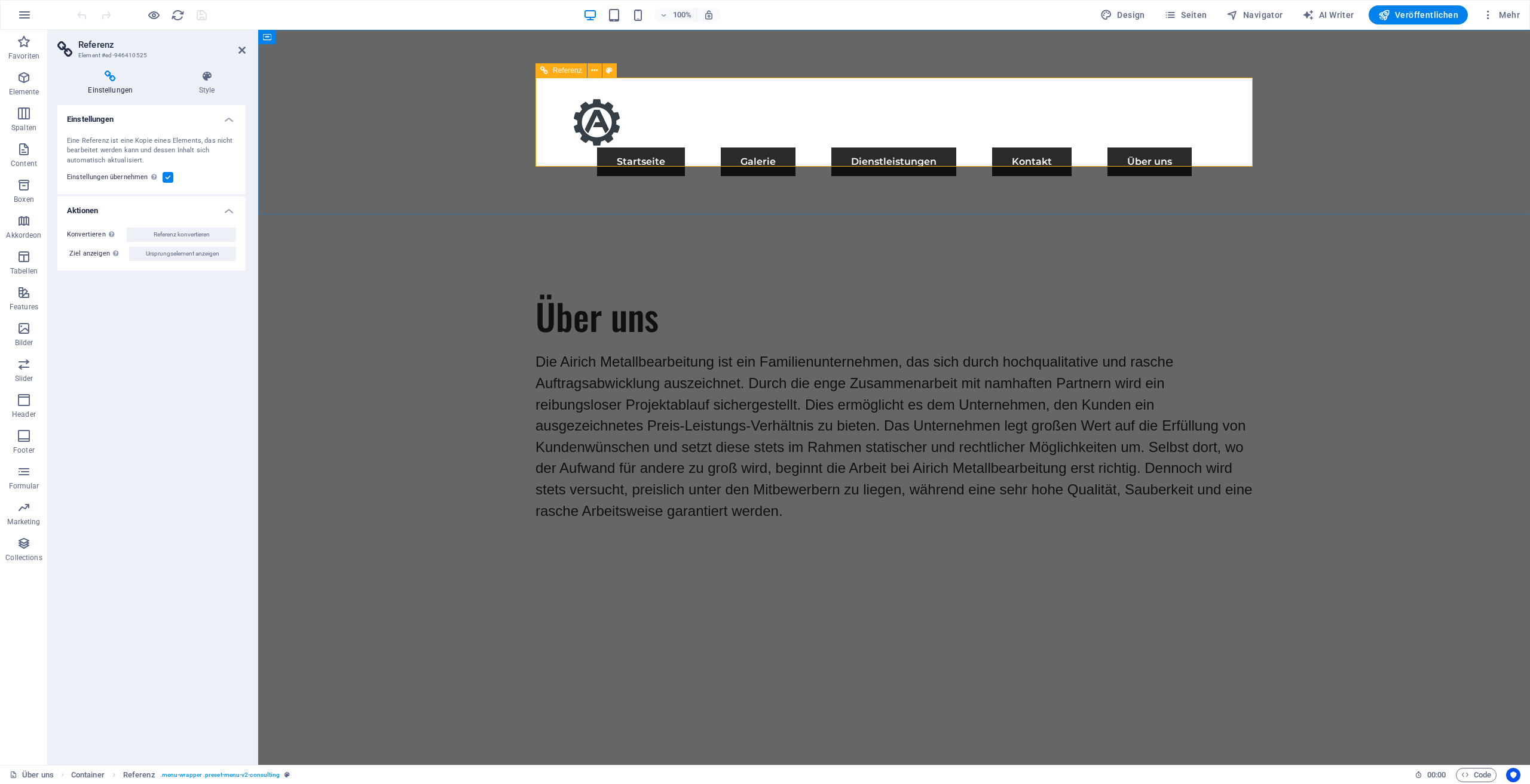
click at [710, 148] on nav "Startseite Galerie Dienstleistungen Kontakt Über uns" at bounding box center [894, 162] width 688 height 29
click at [823, 148] on nav "Startseite Galerie Dienstleistungen Kontakt Über uns" at bounding box center [894, 162] width 688 height 29
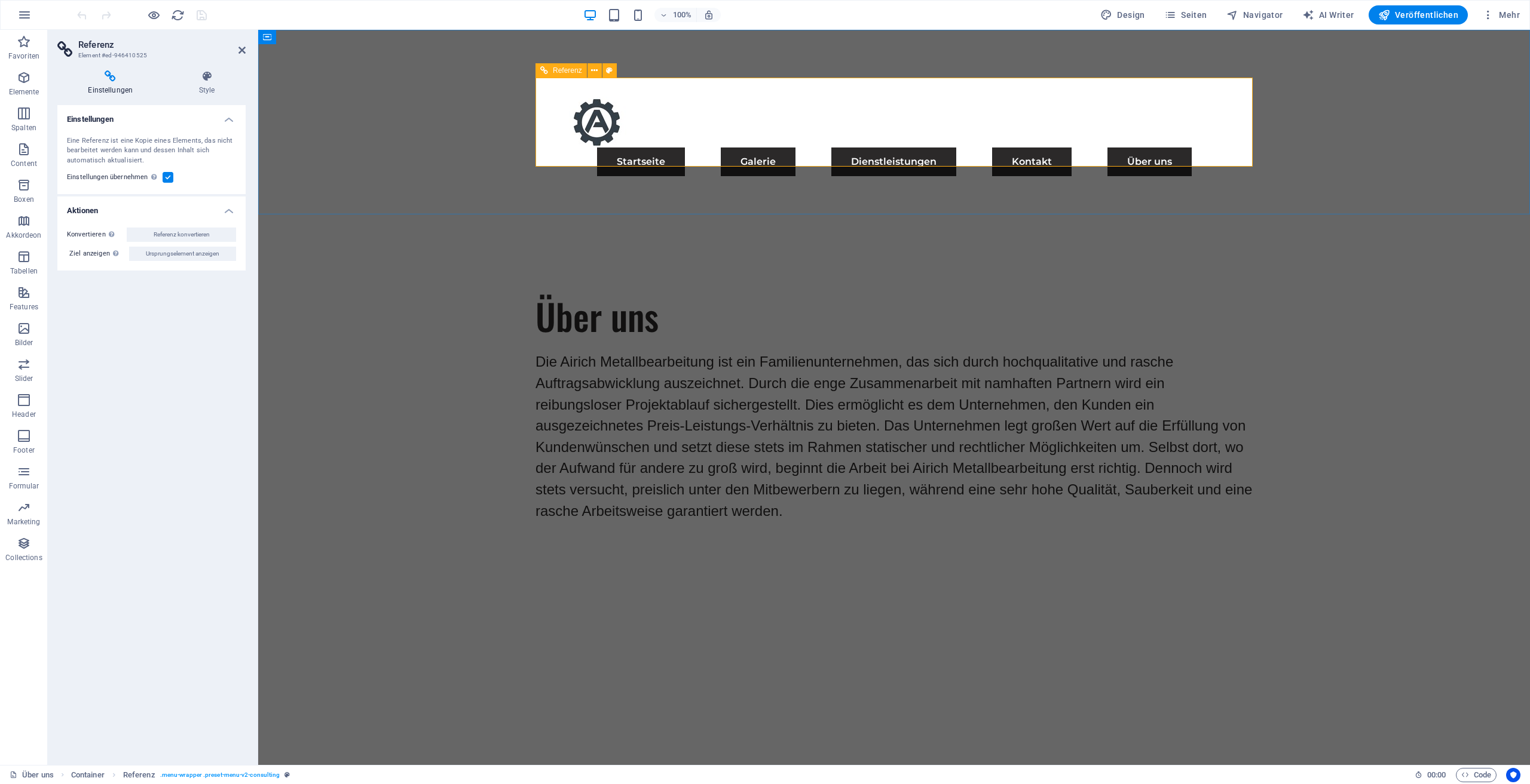
click at [823, 148] on nav "Startseite Galerie Dienstleistungen Kontakt Über uns" at bounding box center [894, 162] width 688 height 29
click at [1272, 13] on span "Navigator" at bounding box center [1255, 15] width 56 height 12
select select "17489479-de"
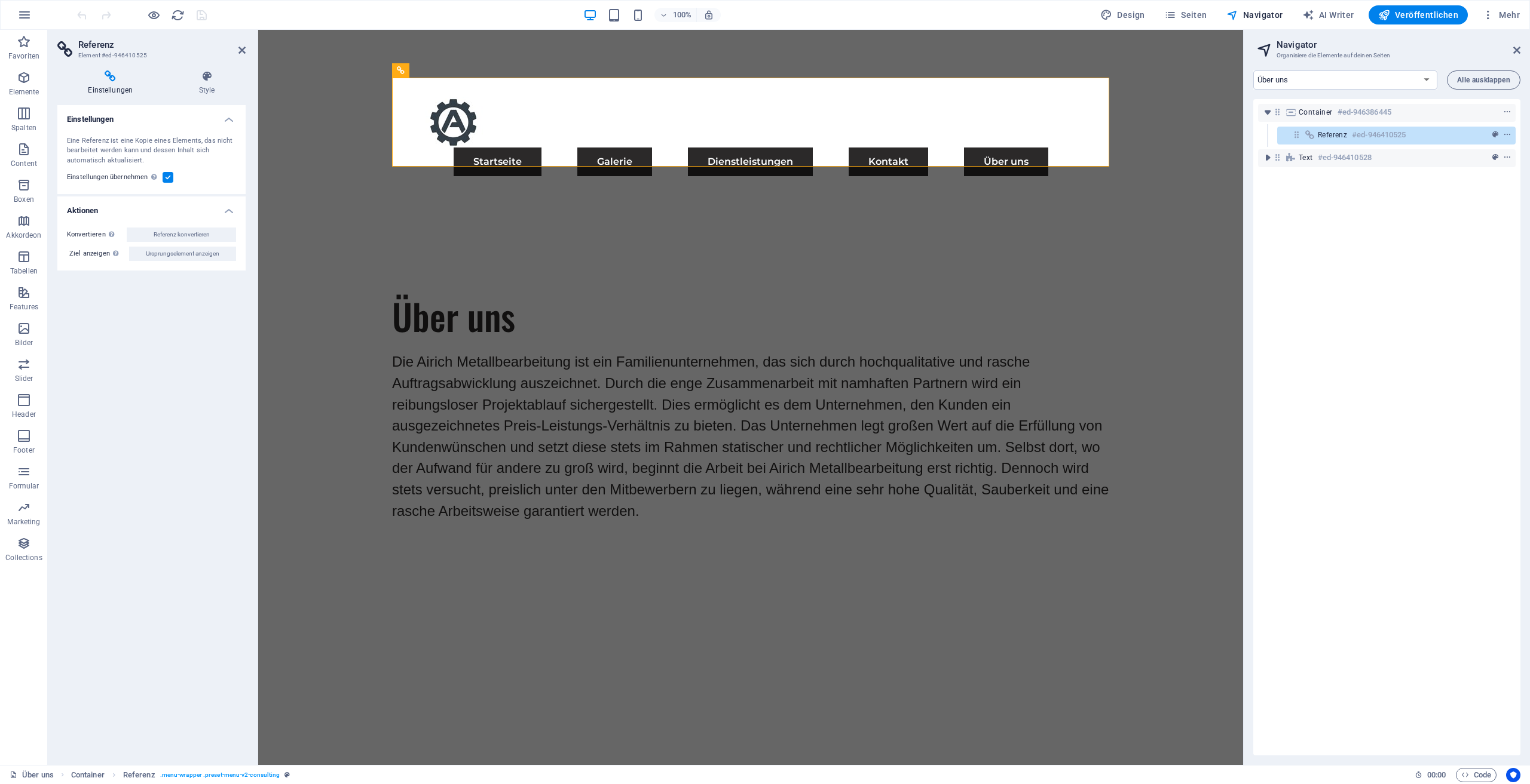
click at [1524, 54] on aside "Navigator Organisiere die Elemente auf deinen Seiten Startseite Galerie Dienstl…" at bounding box center [1385, 398] width 287 height 735
click at [1520, 52] on icon at bounding box center [1516, 50] width 7 height 9
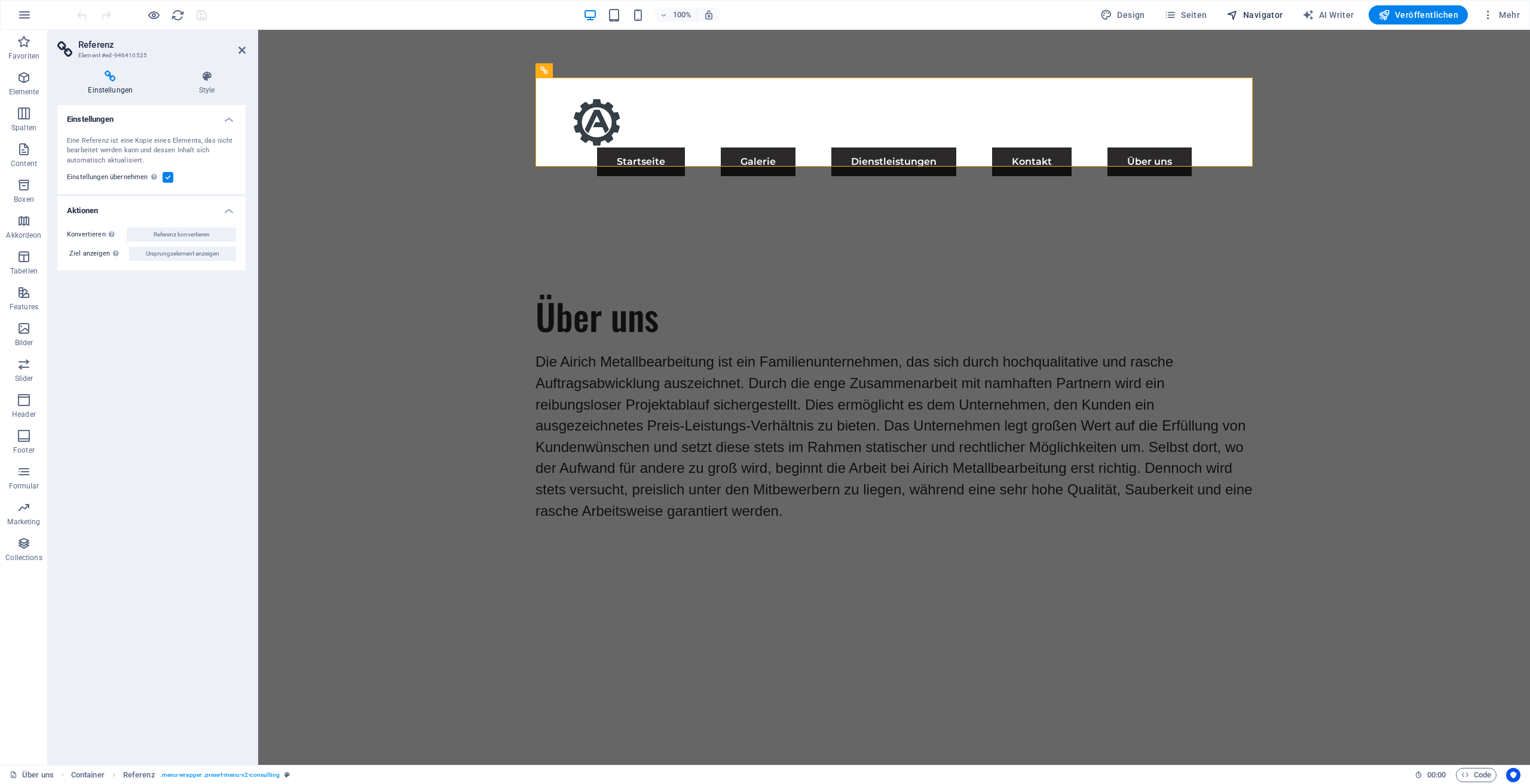
click at [1282, 13] on span "Navigator" at bounding box center [1255, 15] width 56 height 12
select select "17489479-de"
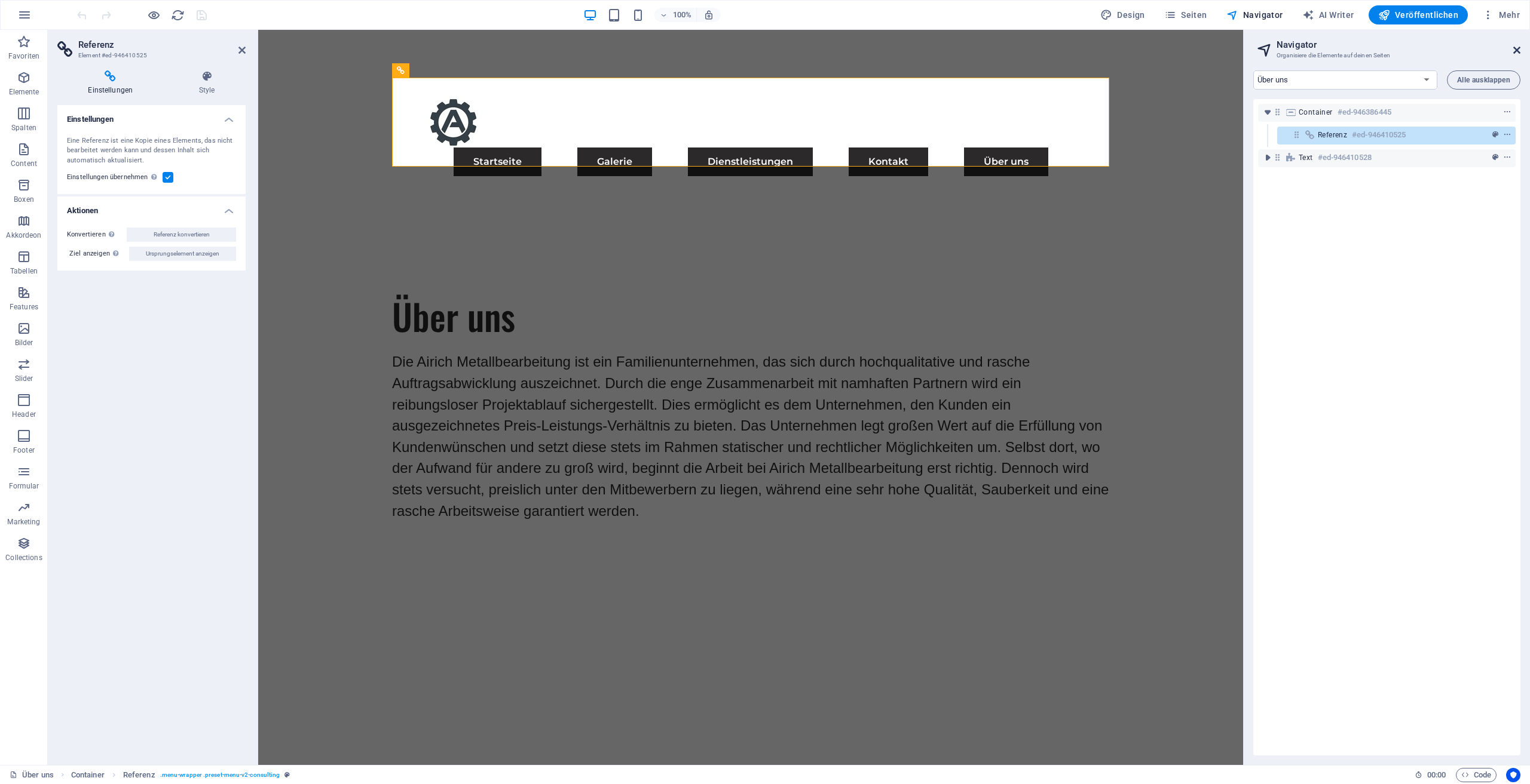
click at [1519, 49] on icon at bounding box center [1516, 50] width 7 height 9
click at [1243, 49] on div "Menu Startseite Galerie Dienstleistungen Kontakt Über uns" at bounding box center [751, 136] width 985 height 213
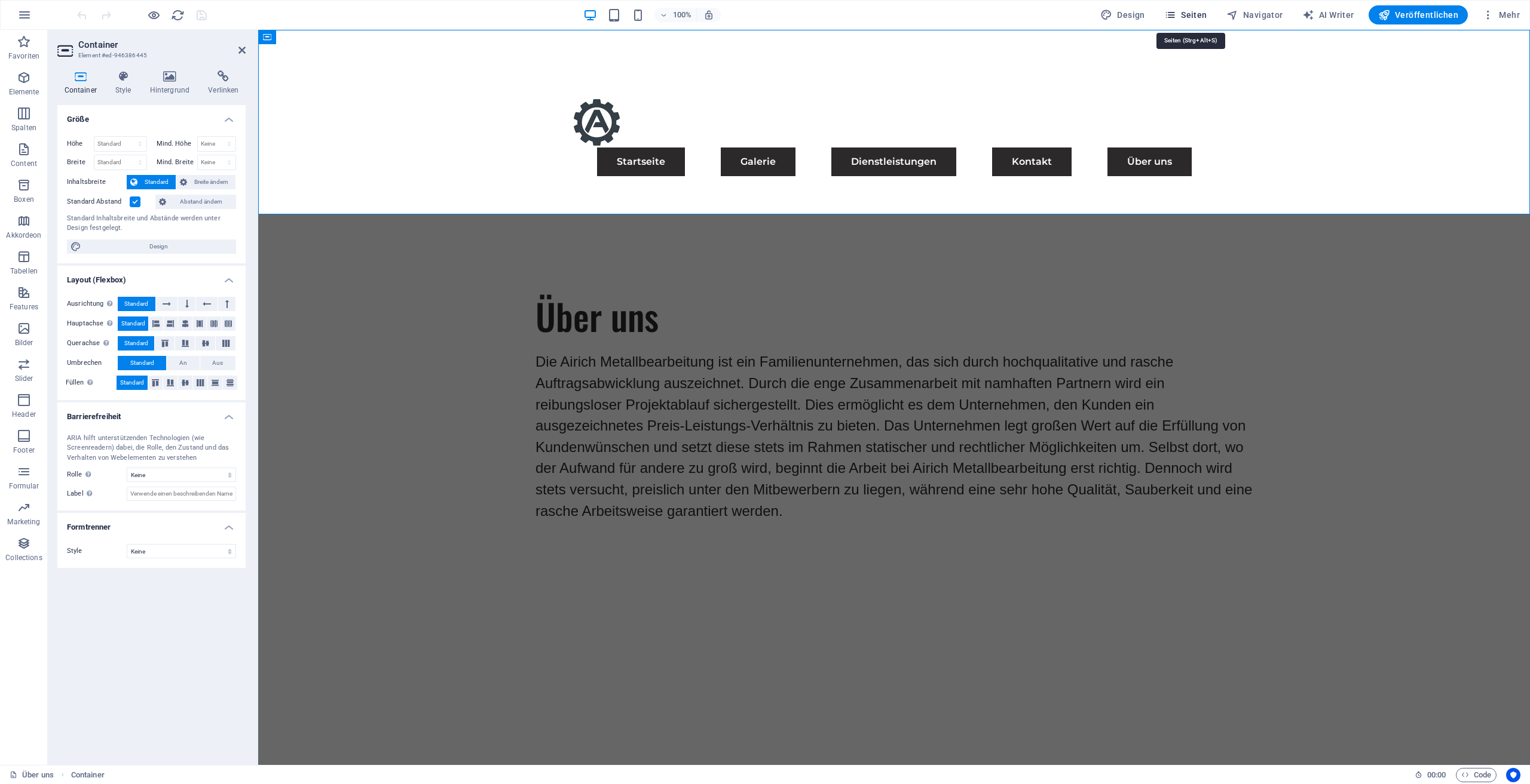
click at [1191, 17] on span "Seiten" at bounding box center [1185, 15] width 43 height 12
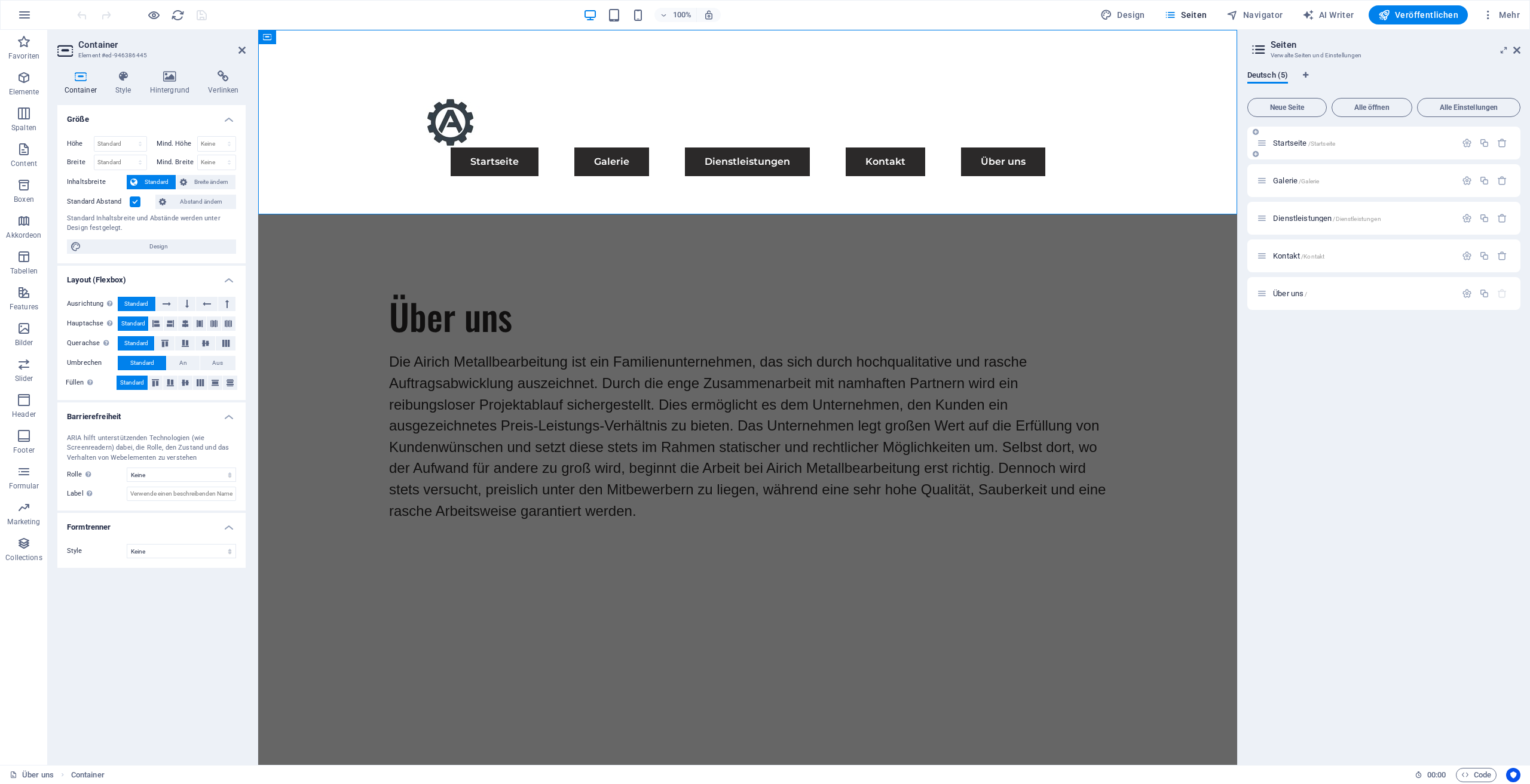
click at [1305, 142] on span "Startseite /Startseite" at bounding box center [1303, 143] width 62 height 9
click at [1305, 142] on div "Startseite /Startseite" at bounding box center [1383, 143] width 273 height 32
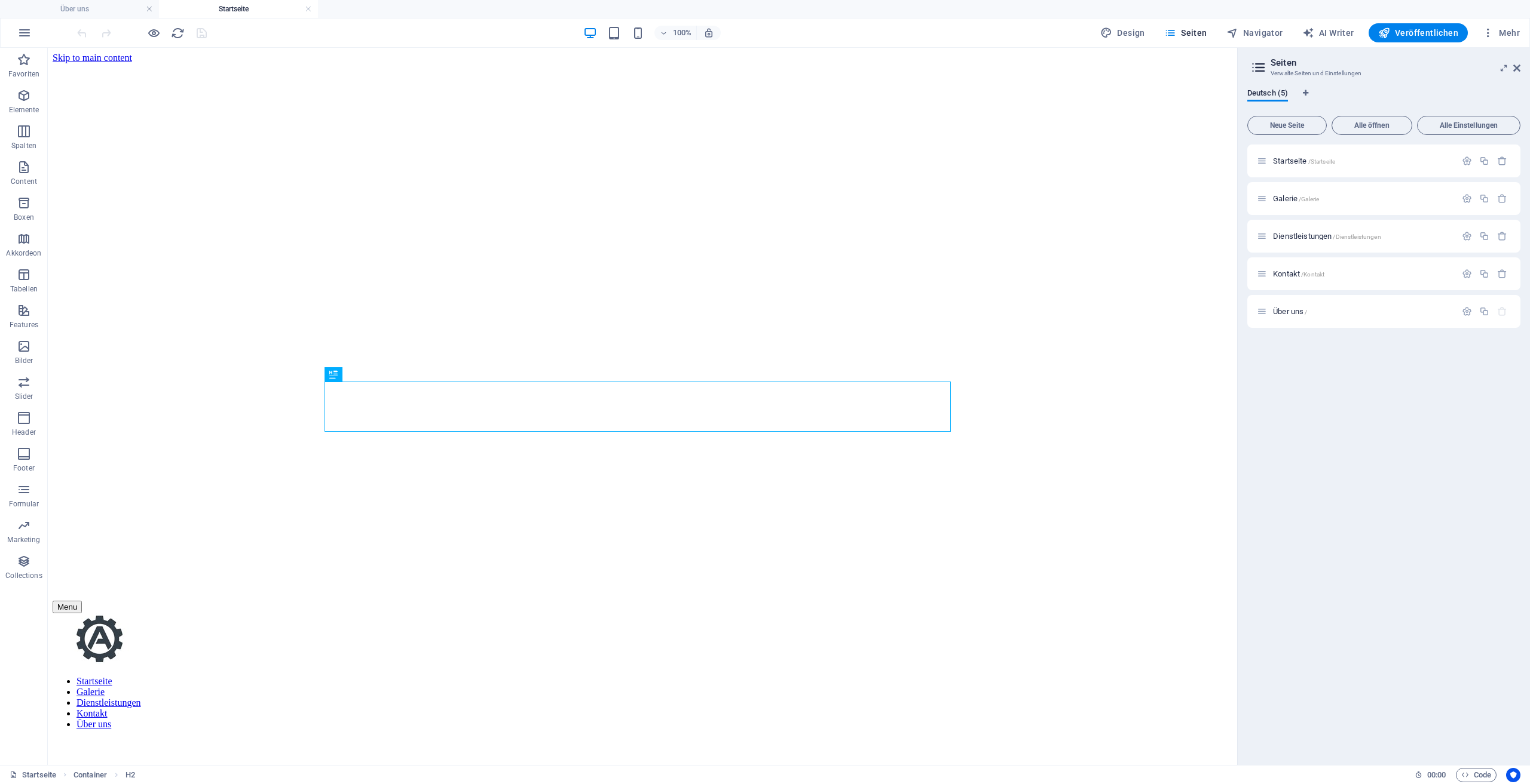
scroll to position [479, 0]
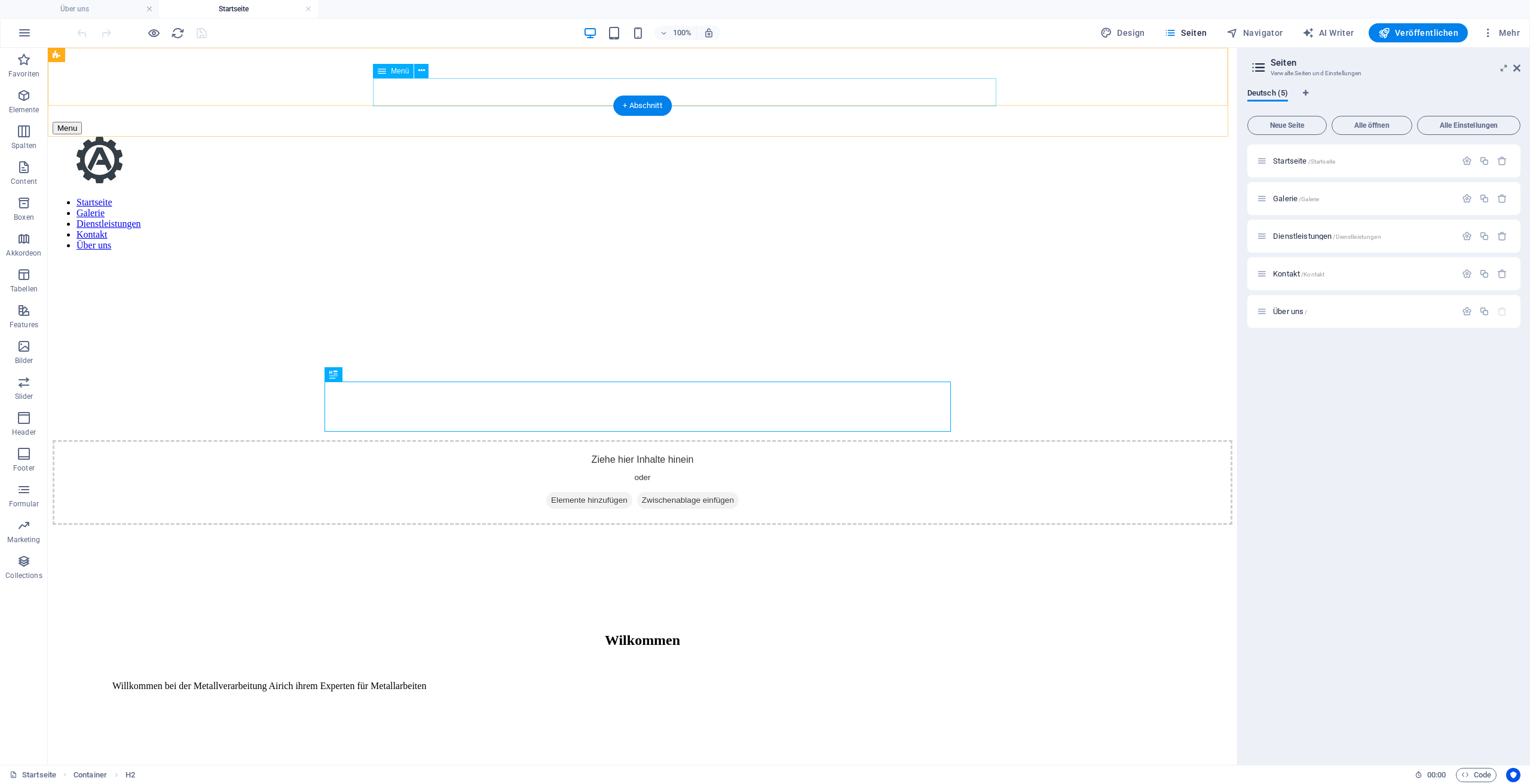
click at [812, 197] on nav "Startseite Galerie Dienstleistungen Kontakt Über uns" at bounding box center [641, 224] width 1179 height 54
select select
select select "default"
select select "1"
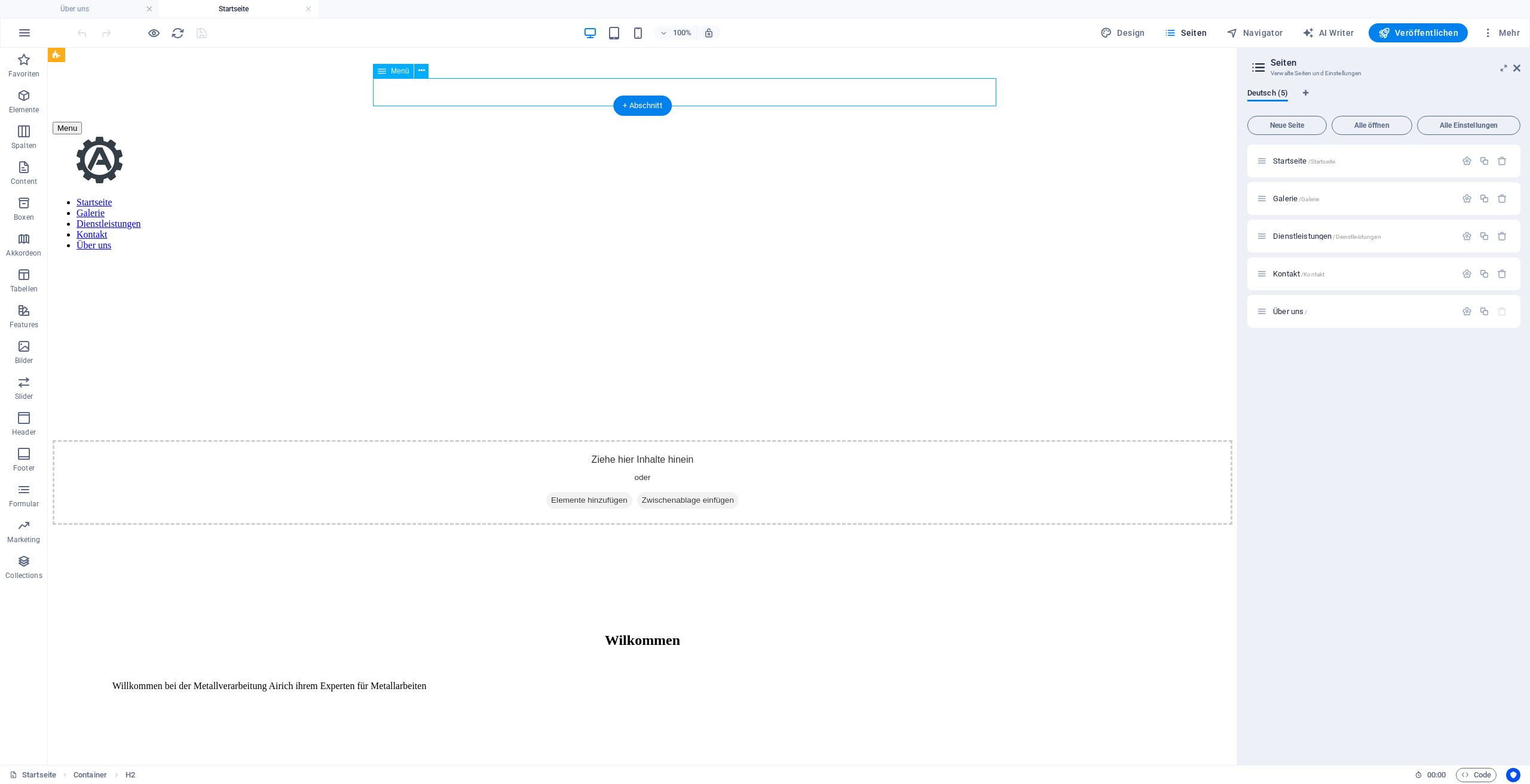
select select
select select "license"
select select "default"
select select "2"
select select "default"
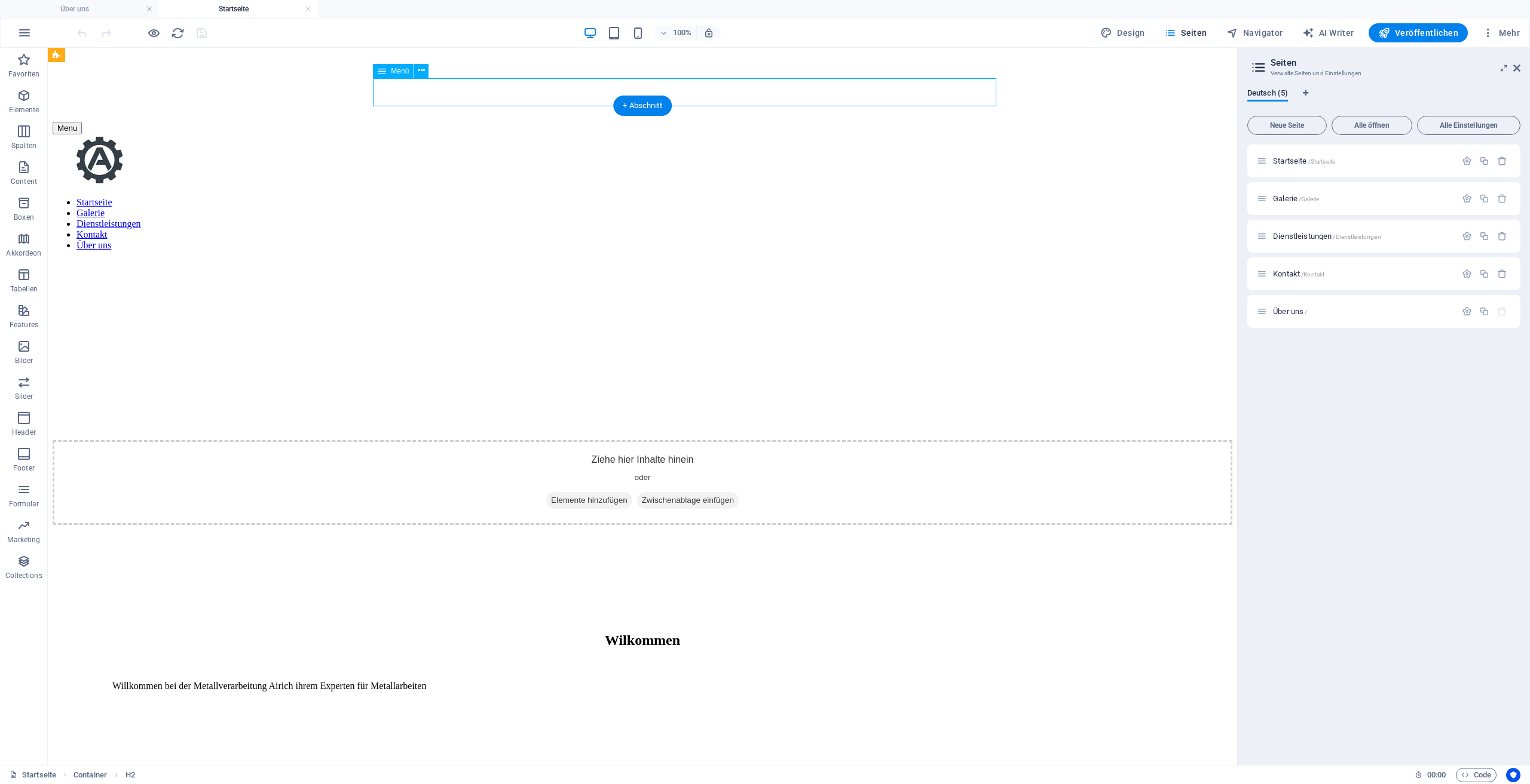
select select "default"
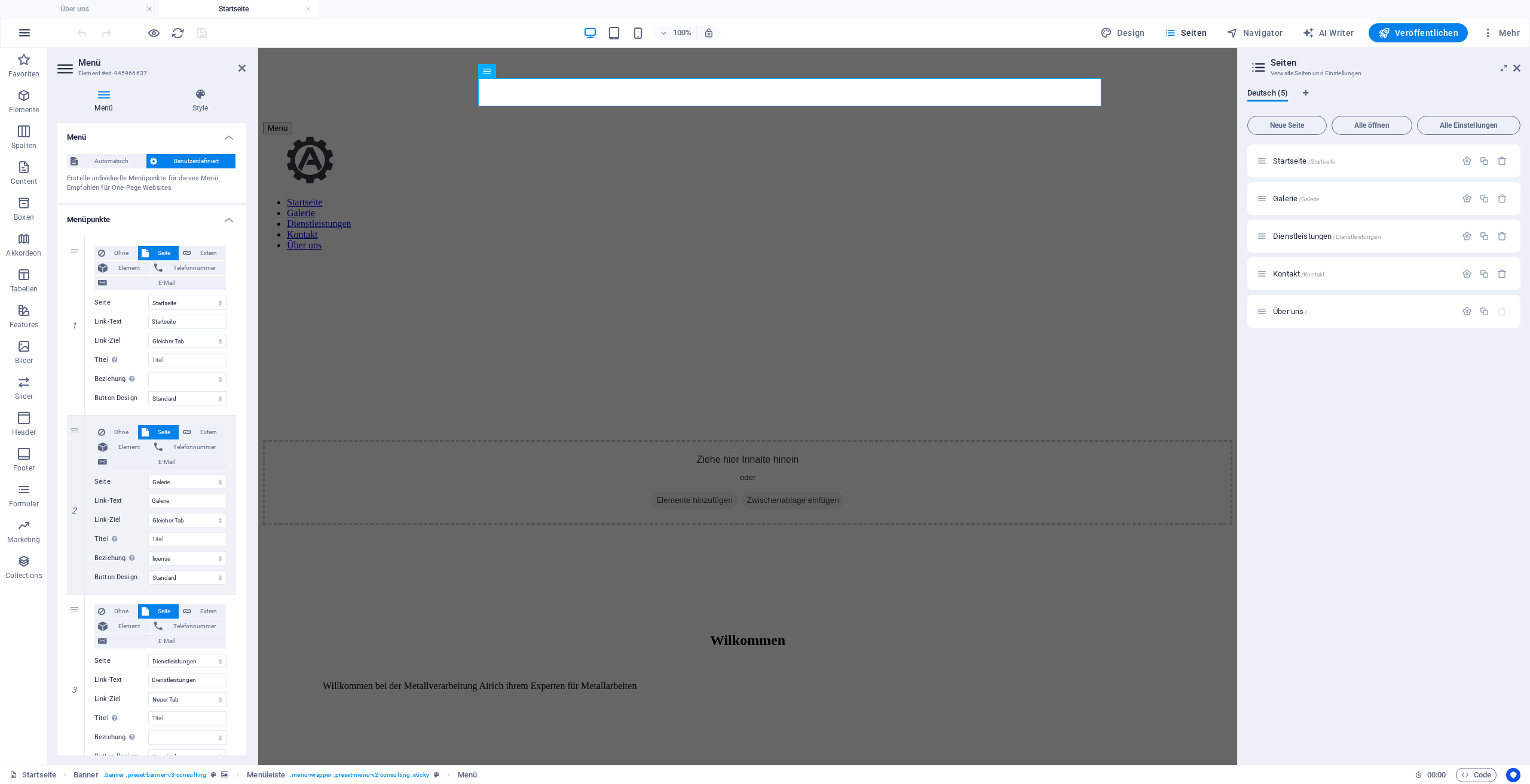
click at [18, 32] on icon "button" at bounding box center [24, 32] width 15 height 15
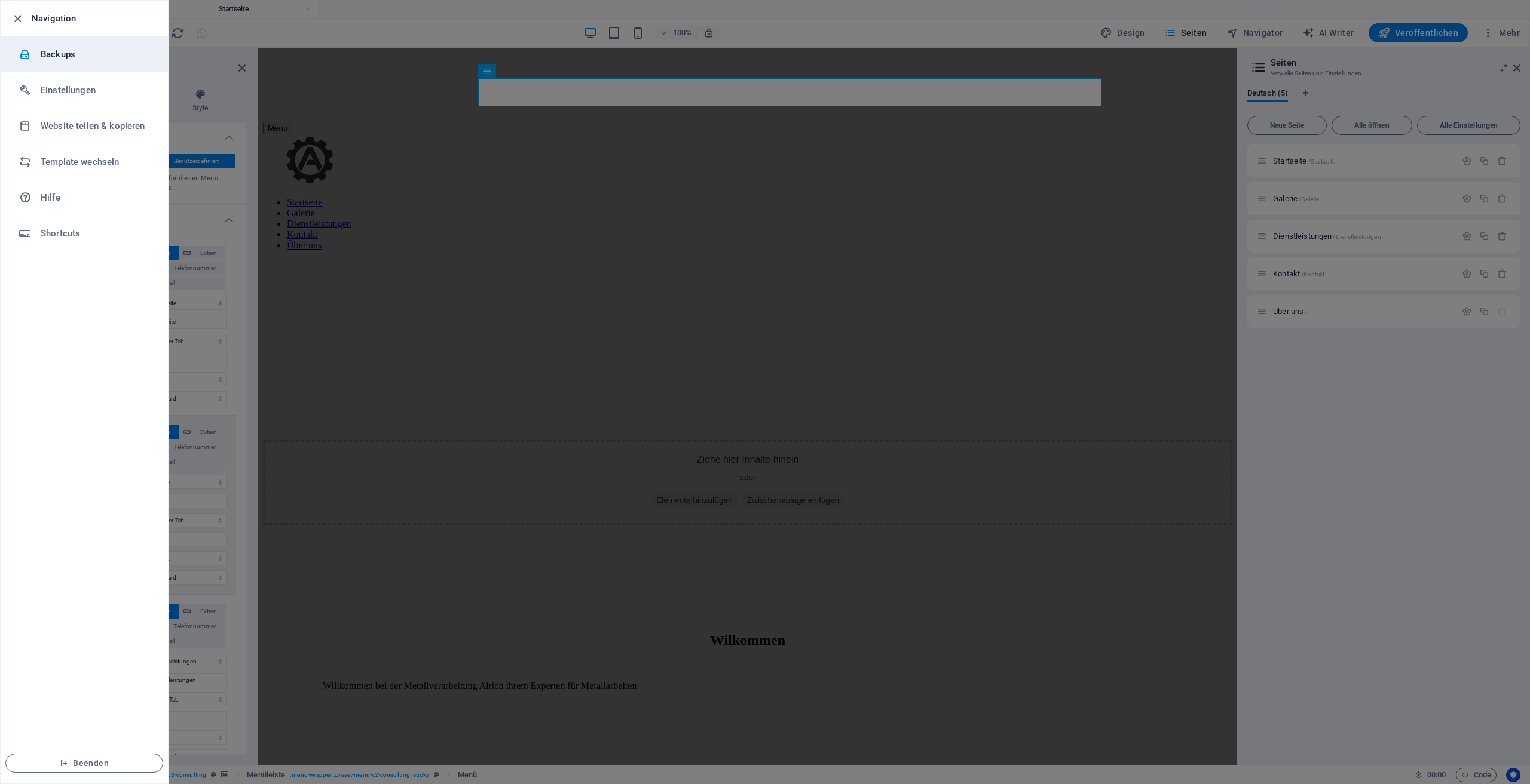
click at [80, 52] on h6 "Backups" at bounding box center [96, 54] width 110 height 15
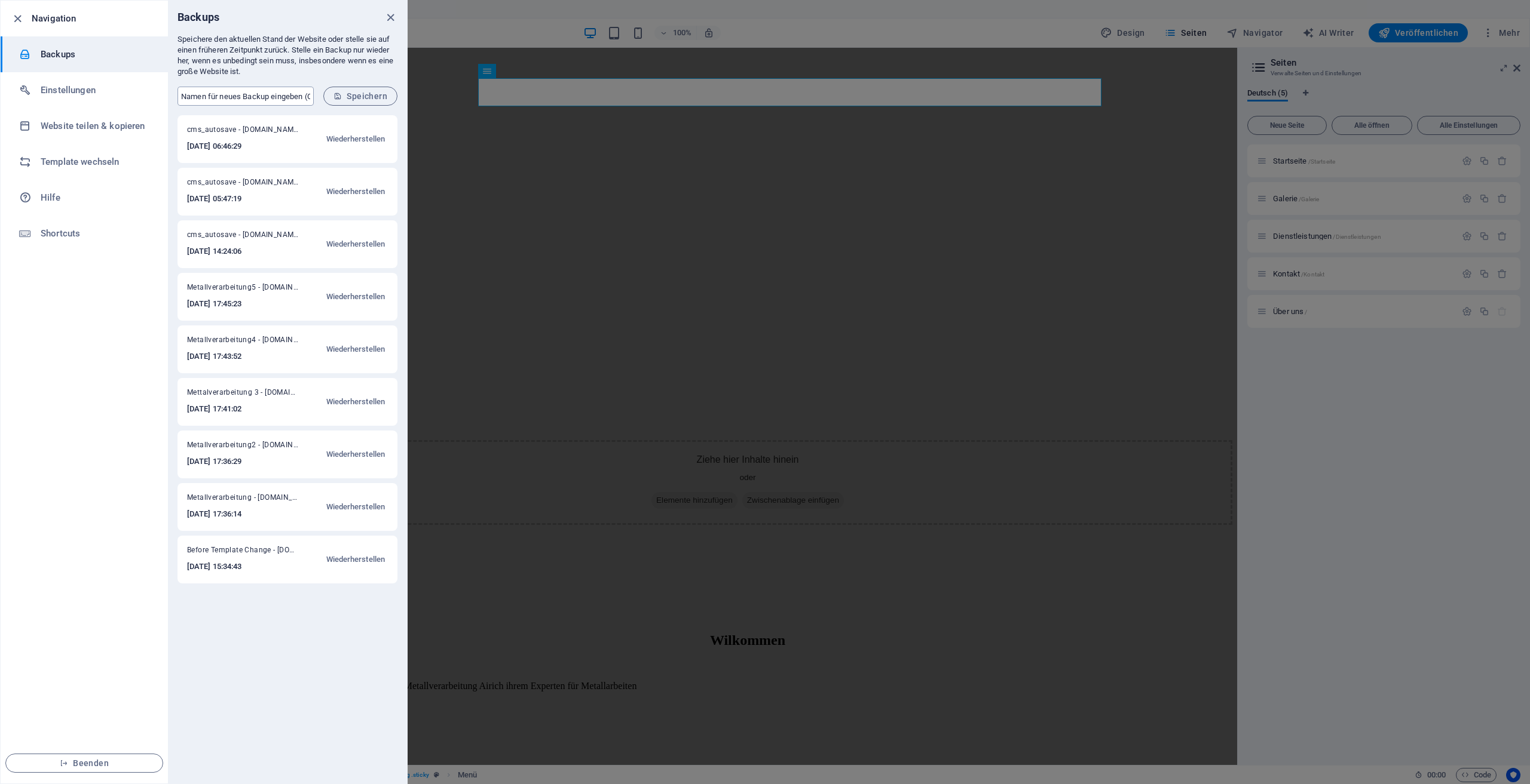
click at [272, 98] on input "text" at bounding box center [245, 96] width 136 height 19
drag, startPoint x: 279, startPoint y: 94, endPoint x: 132, endPoint y: 98, distance: 147.1
click at [144, 97] on div "Navigation Backups Einstellungen Website teilen & kopieren Template wechseln Hi…" at bounding box center [204, 392] width 408 height 784
type input "[DATE]"
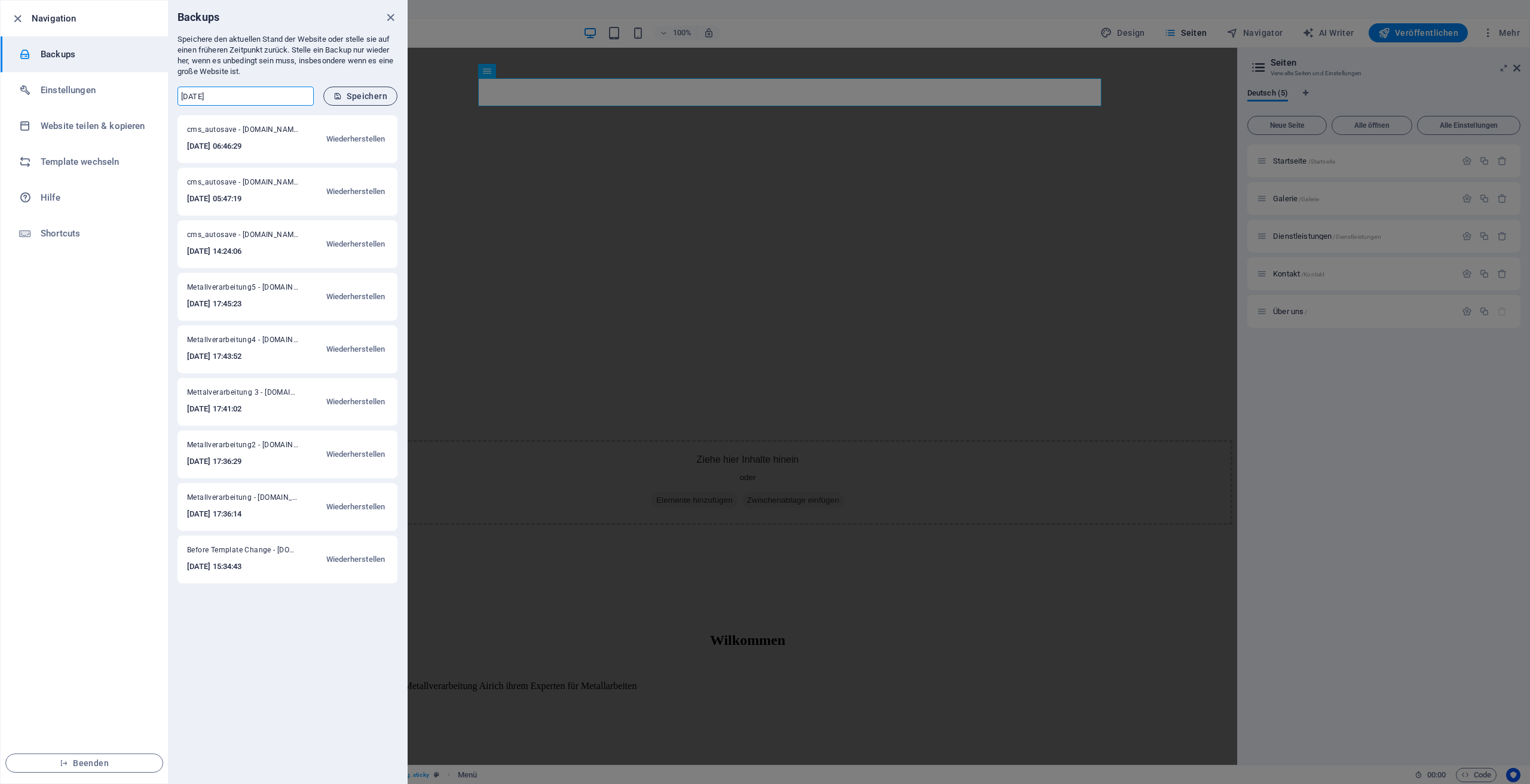
click at [369, 100] on span "Speichern" at bounding box center [360, 96] width 54 height 9
click at [369, 100] on form "[DATE] ​ Speichern" at bounding box center [287, 96] width 239 height 38
click at [388, 17] on icon "close" at bounding box center [391, 18] width 14 height 14
click at [388, 17] on div at bounding box center [765, 392] width 1530 height 784
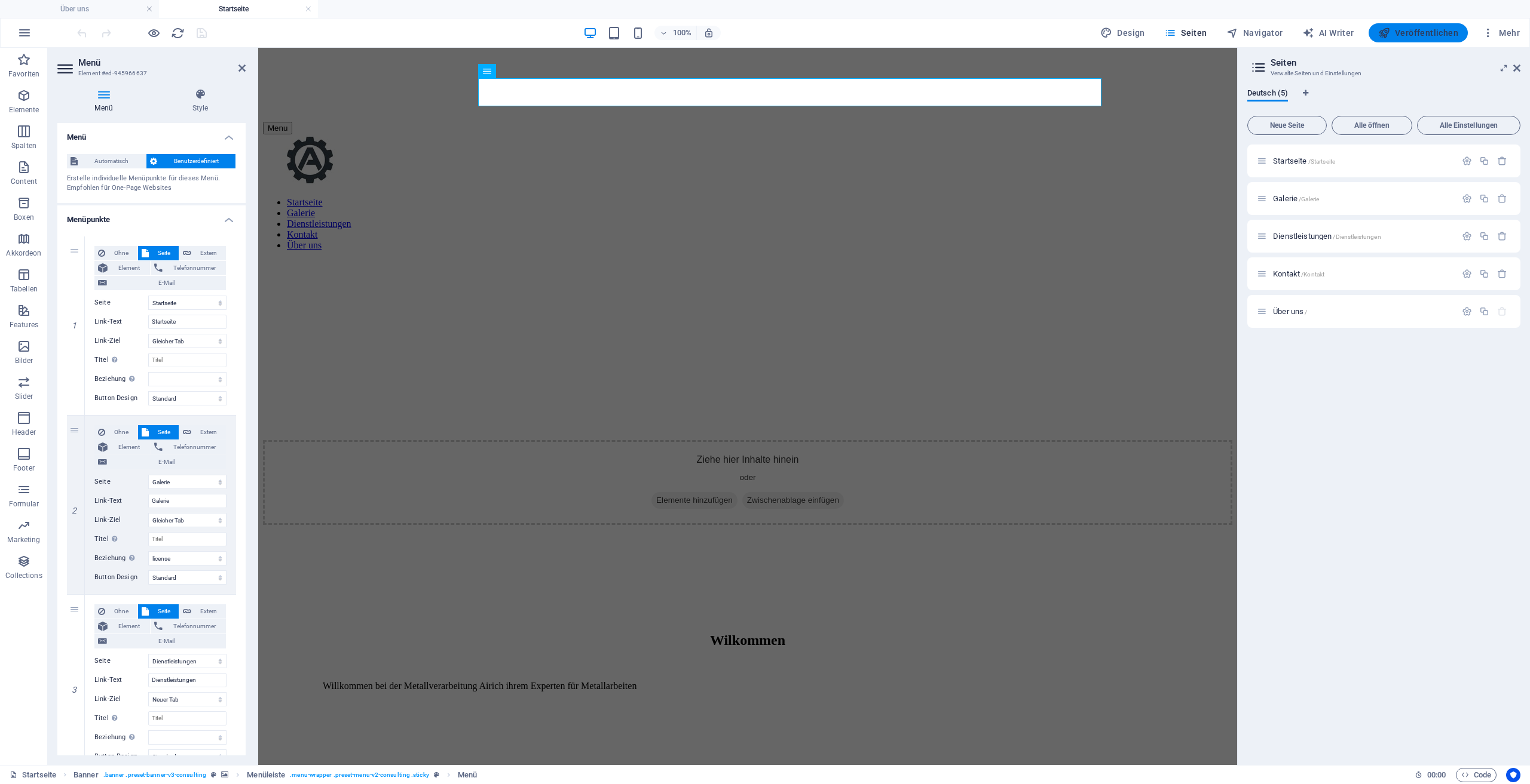
click at [1403, 32] on span "Veröffentlichen" at bounding box center [1418, 32] width 80 height 12
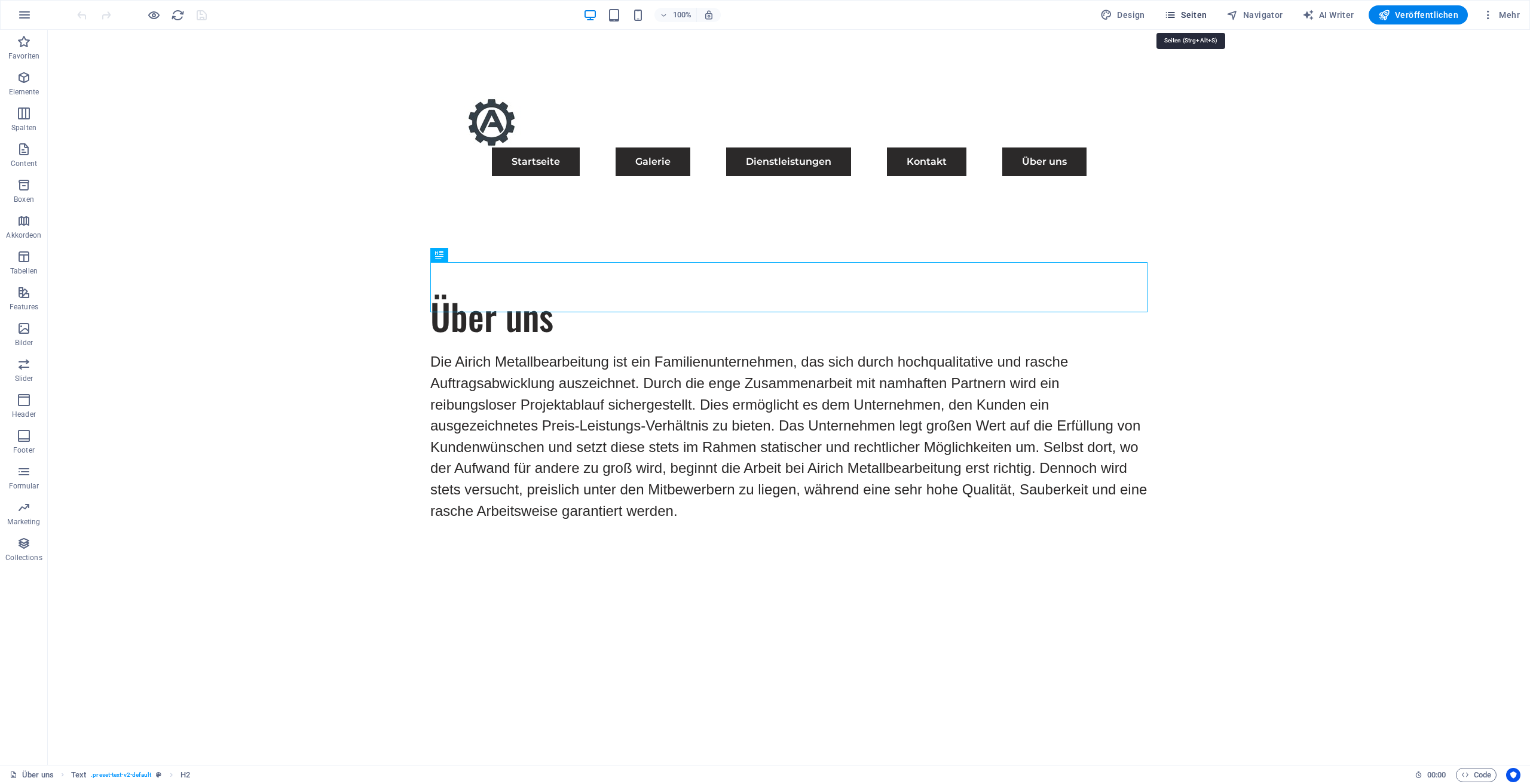
click at [1206, 16] on span "Seiten" at bounding box center [1185, 15] width 43 height 12
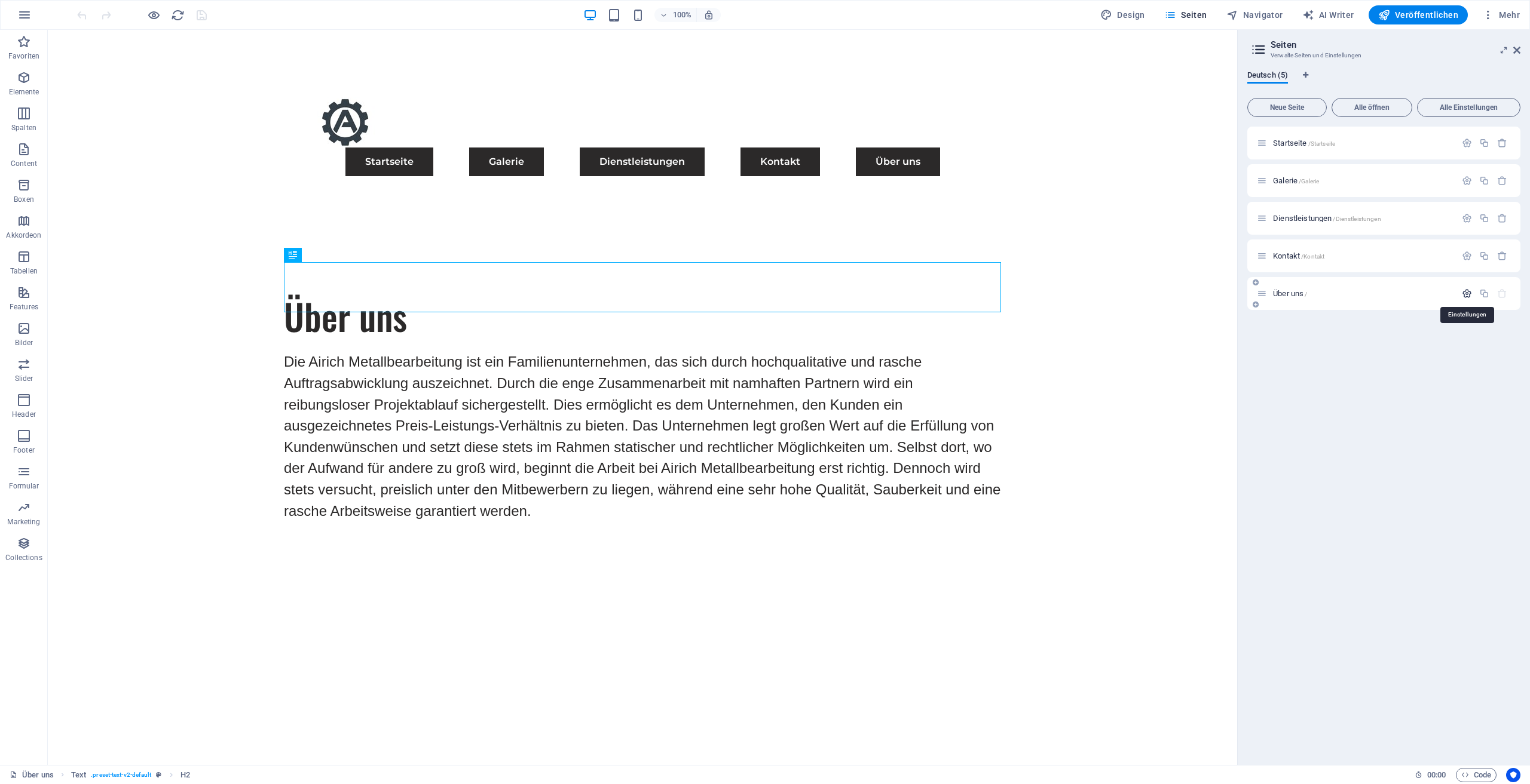
click at [1463, 298] on icon "button" at bounding box center [1467, 294] width 10 height 10
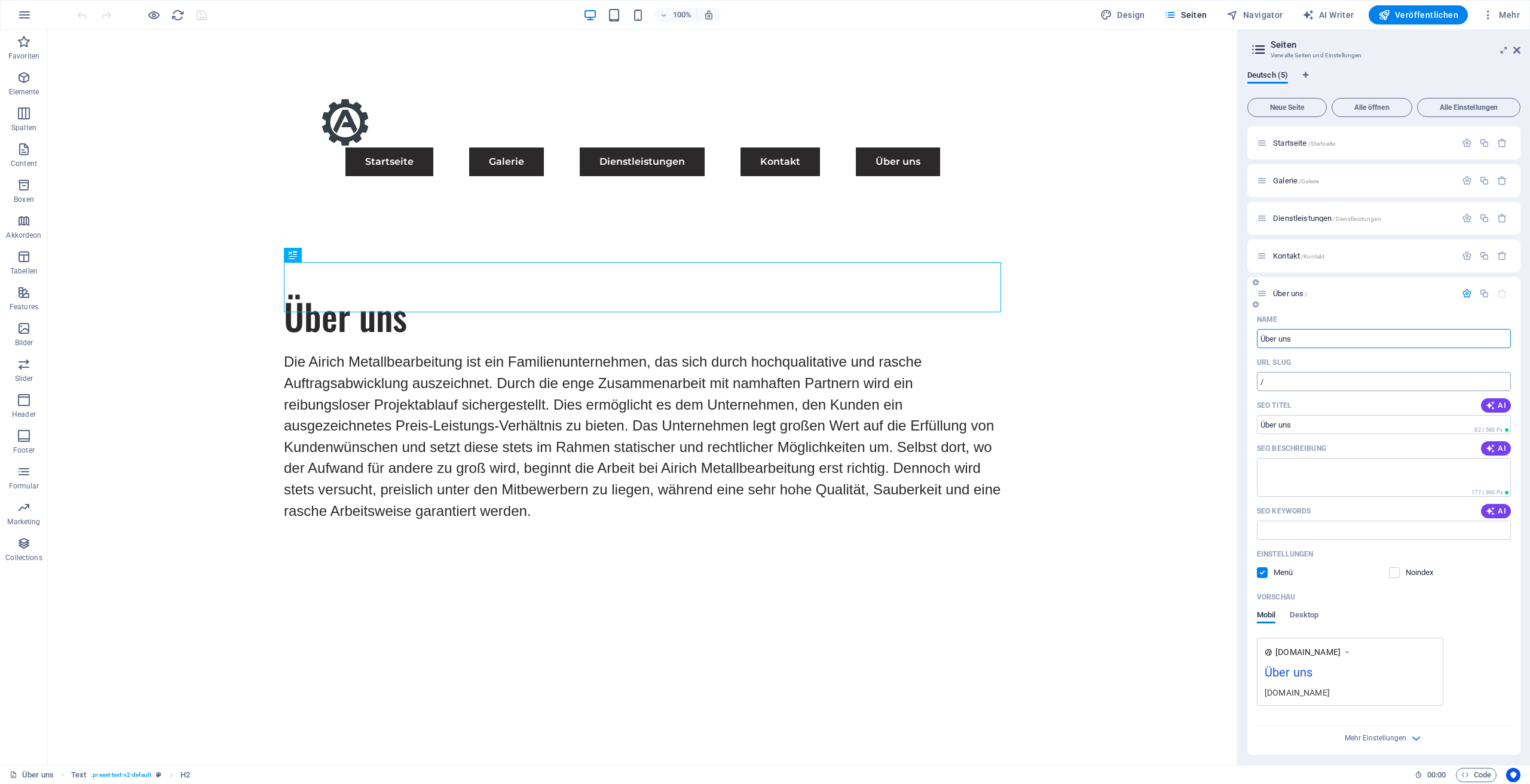
click at [1335, 377] on input "/" at bounding box center [1384, 381] width 254 height 19
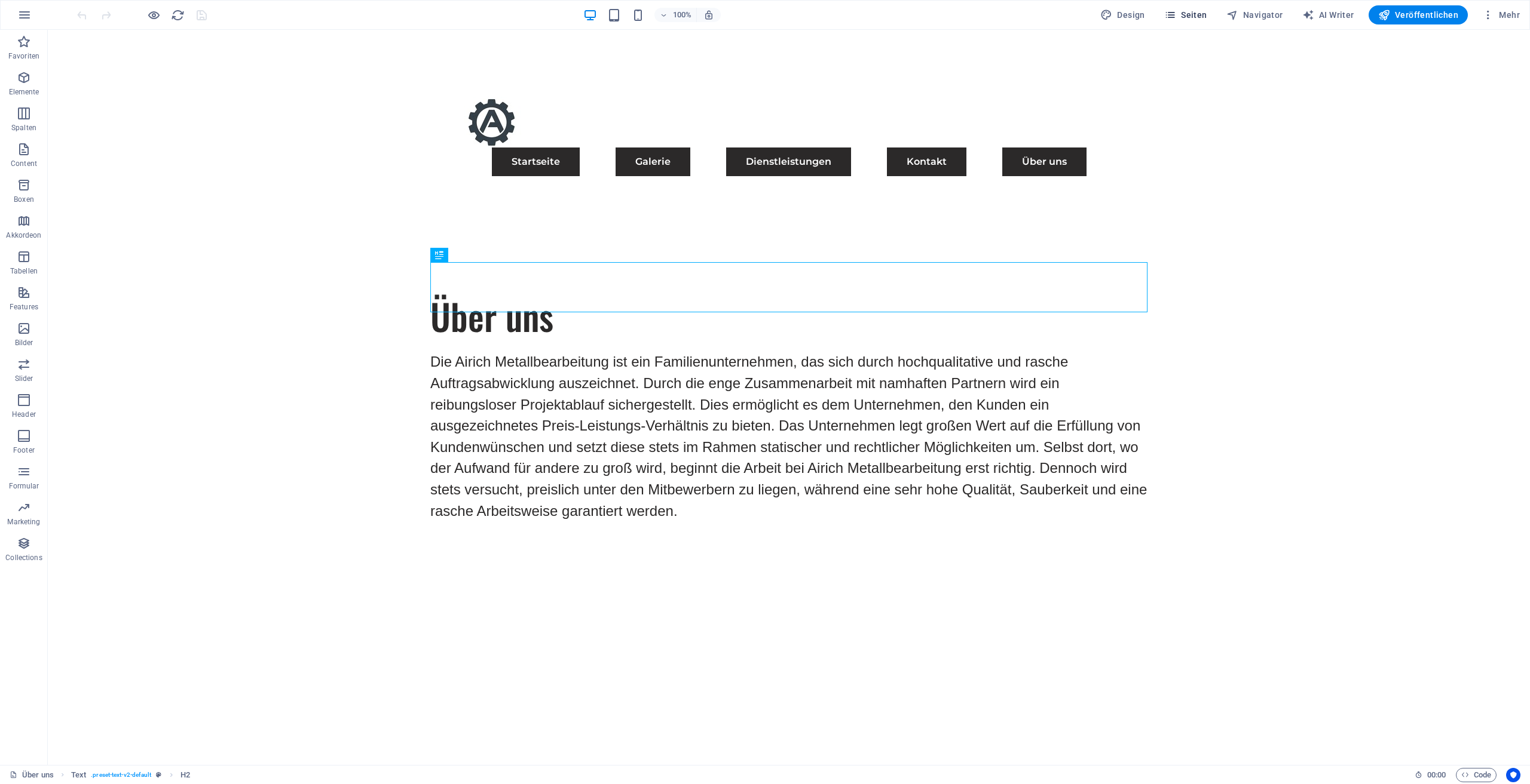
click at [1176, 10] on icon "button" at bounding box center [1170, 15] width 12 height 12
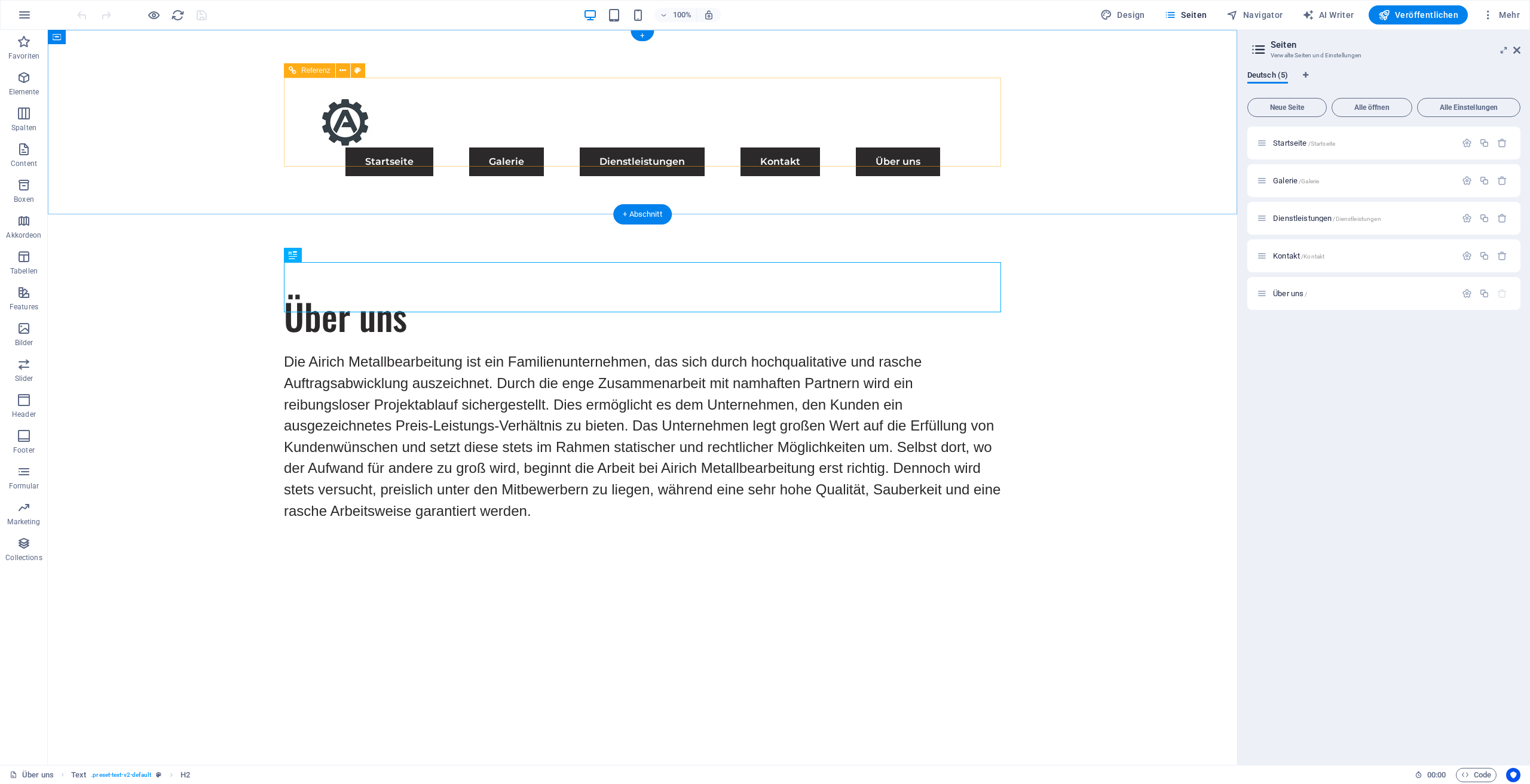
click at [832, 105] on div "Menu Startseite Galerie Dienstleistungen Kontakt Über uns" at bounding box center [642, 137] width 718 height 118
click at [836, 148] on nav "Startseite Galerie Dienstleistungen Kontakt Über uns" at bounding box center [642, 162] width 688 height 29
click at [625, 148] on nav "Startseite Galerie Dienstleistungen Kontakt Über uns" at bounding box center [642, 162] width 688 height 29
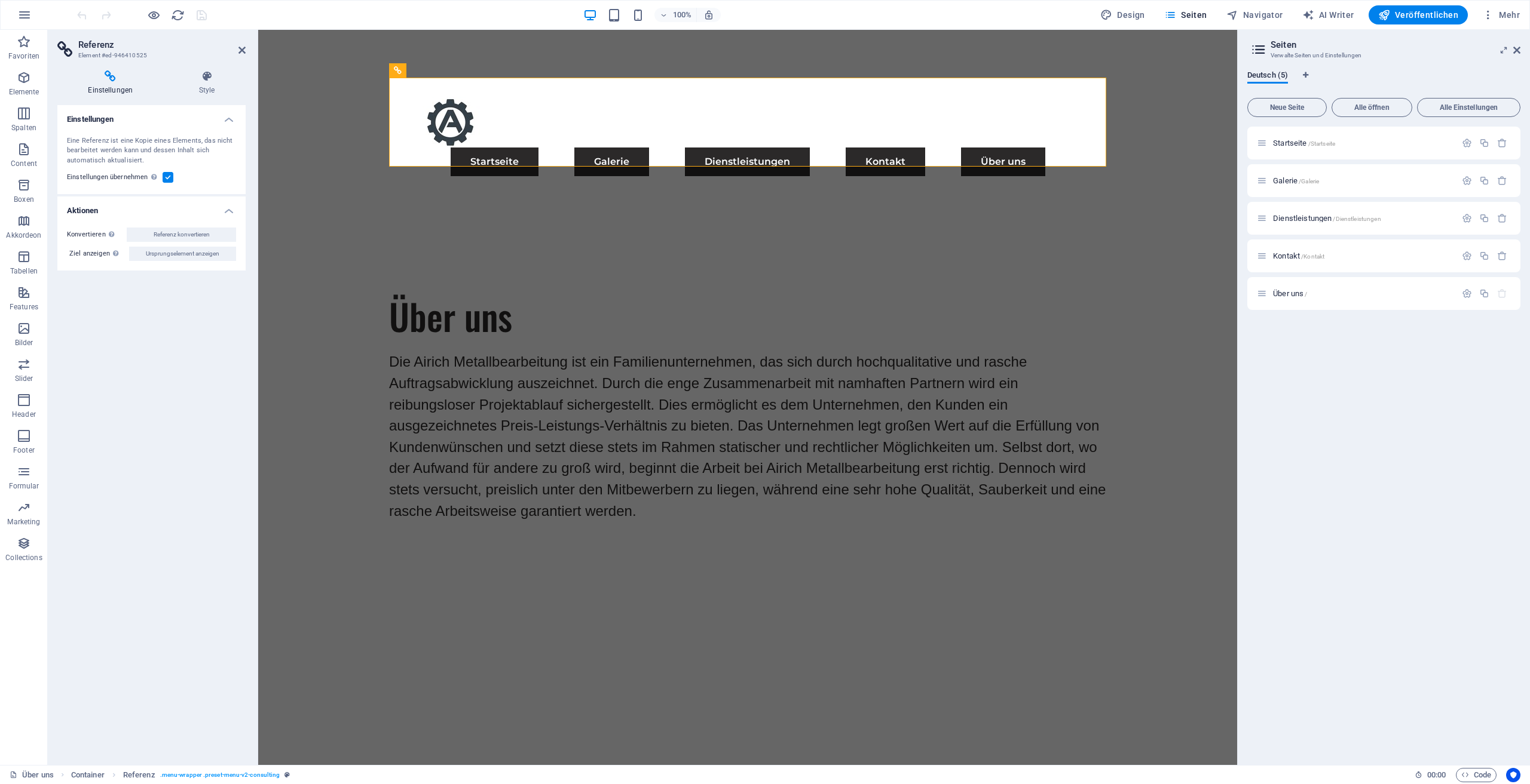
click at [245, 56] on header "Referenz Element #ed-946410525" at bounding box center [151, 45] width 188 height 31
click at [241, 50] on icon at bounding box center [242, 50] width 7 height 9
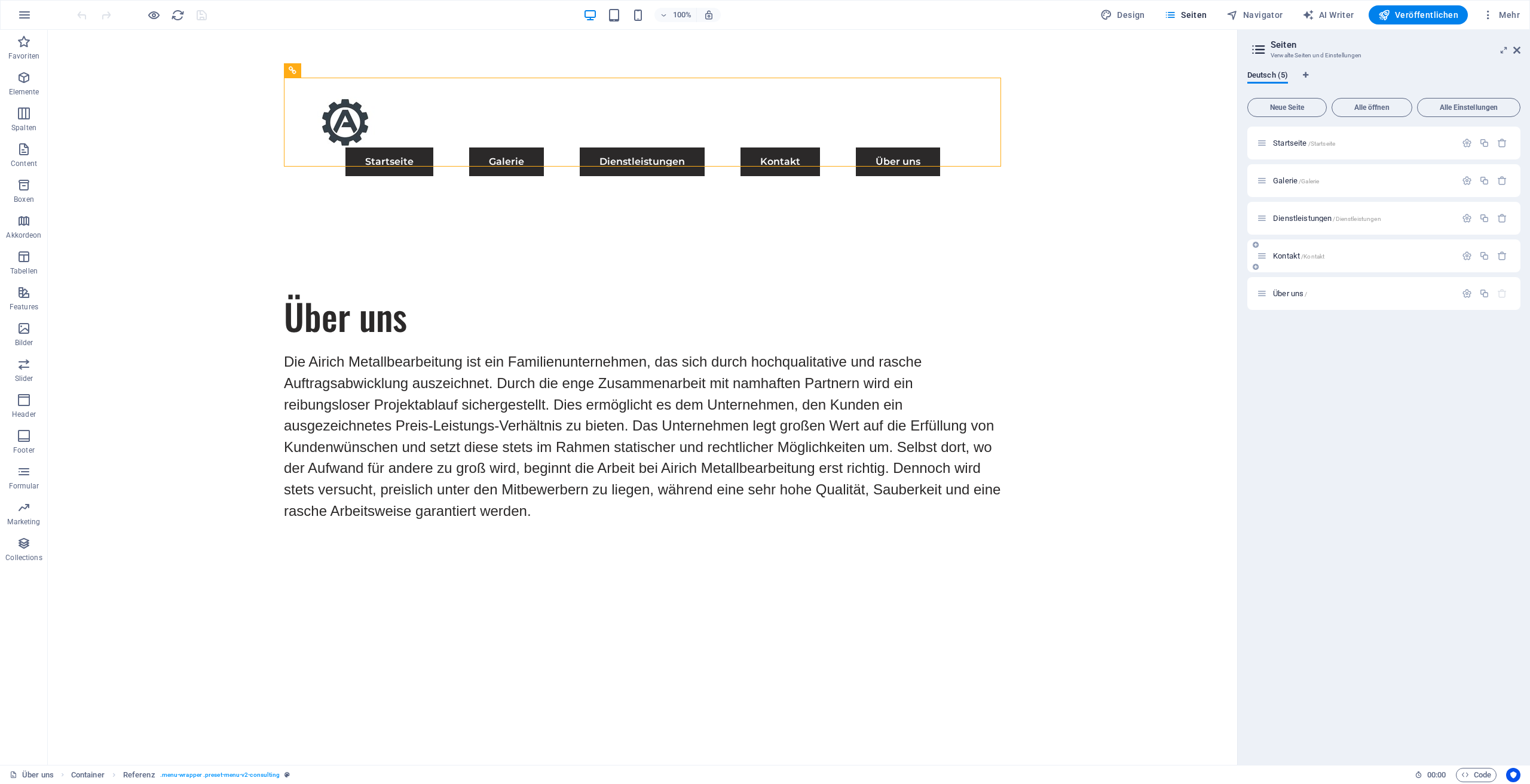
click at [1289, 263] on div "Kontakt /Kontakt" at bounding box center [1383, 256] width 273 height 32
click at [1287, 257] on span "Kontakt /Kontakt" at bounding box center [1298, 256] width 51 height 9
click at [1287, 257] on div "Kontakt /Kontakt" at bounding box center [1383, 256] width 273 height 32
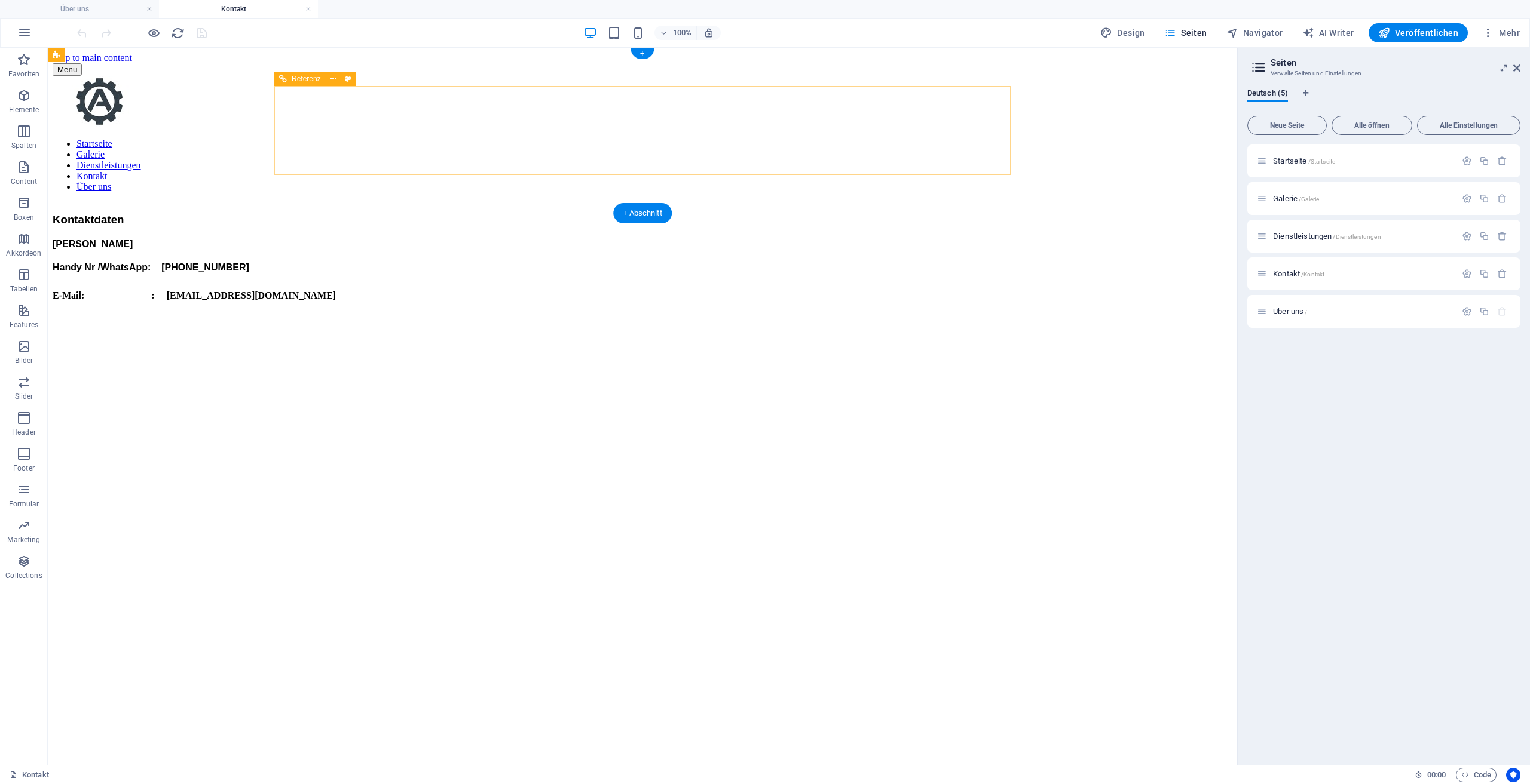
click at [846, 139] on nav "Startseite Galerie Dienstleistungen Kontakt Über uns" at bounding box center [641, 165] width 1179 height 54
drag, startPoint x: 846, startPoint y: 134, endPoint x: 635, endPoint y: 134, distance: 211.0
click at [846, 139] on nav "Startseite Galerie Dienstleistungen Kontakt Über uns" at bounding box center [641, 165] width 1179 height 54
click at [635, 139] on nav "Startseite Galerie Dienstleistungen Kontakt Über uns" at bounding box center [641, 165] width 1179 height 54
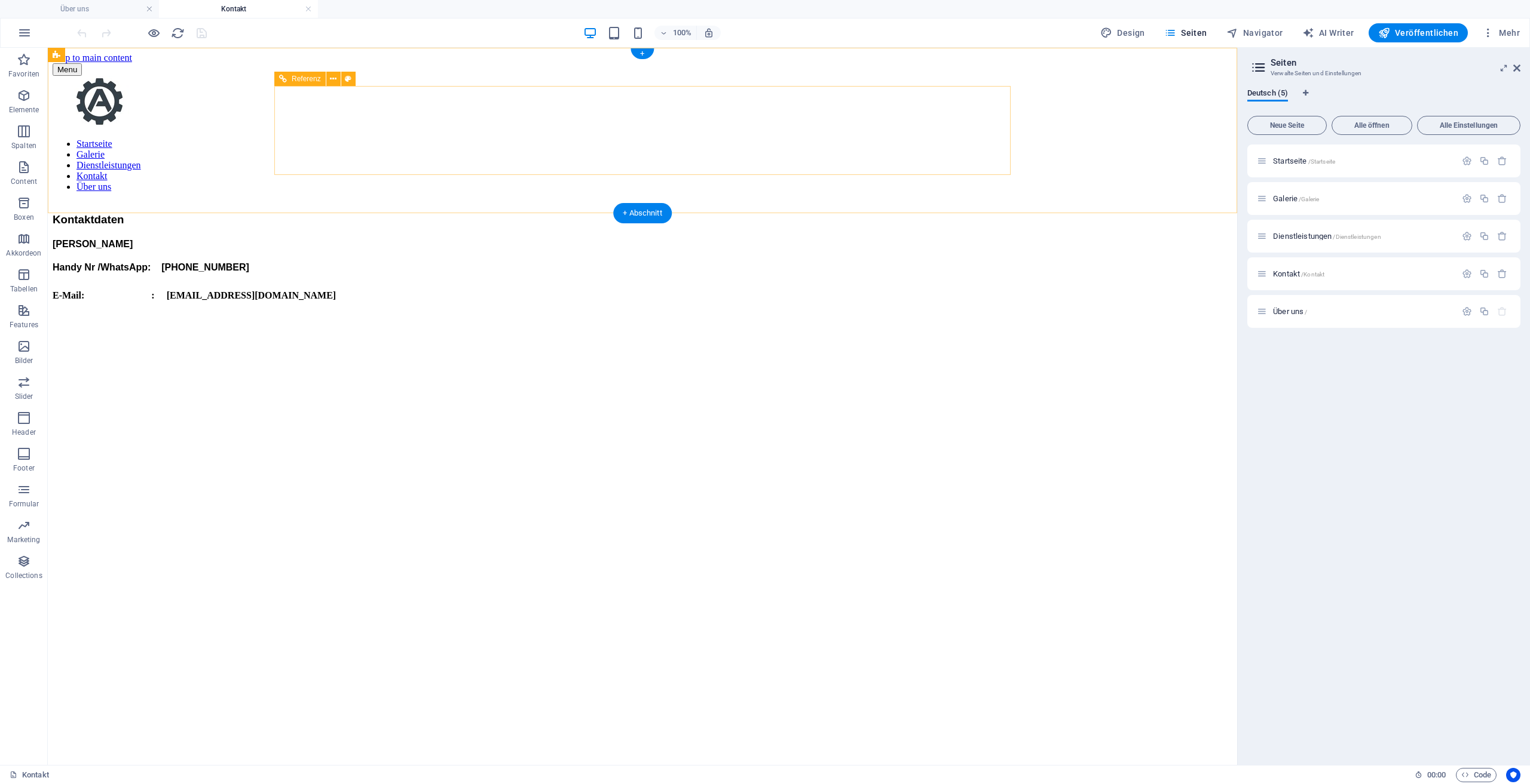
click at [635, 139] on nav "Startseite Galerie Dienstleistungen Kontakt Über uns" at bounding box center [641, 165] width 1179 height 54
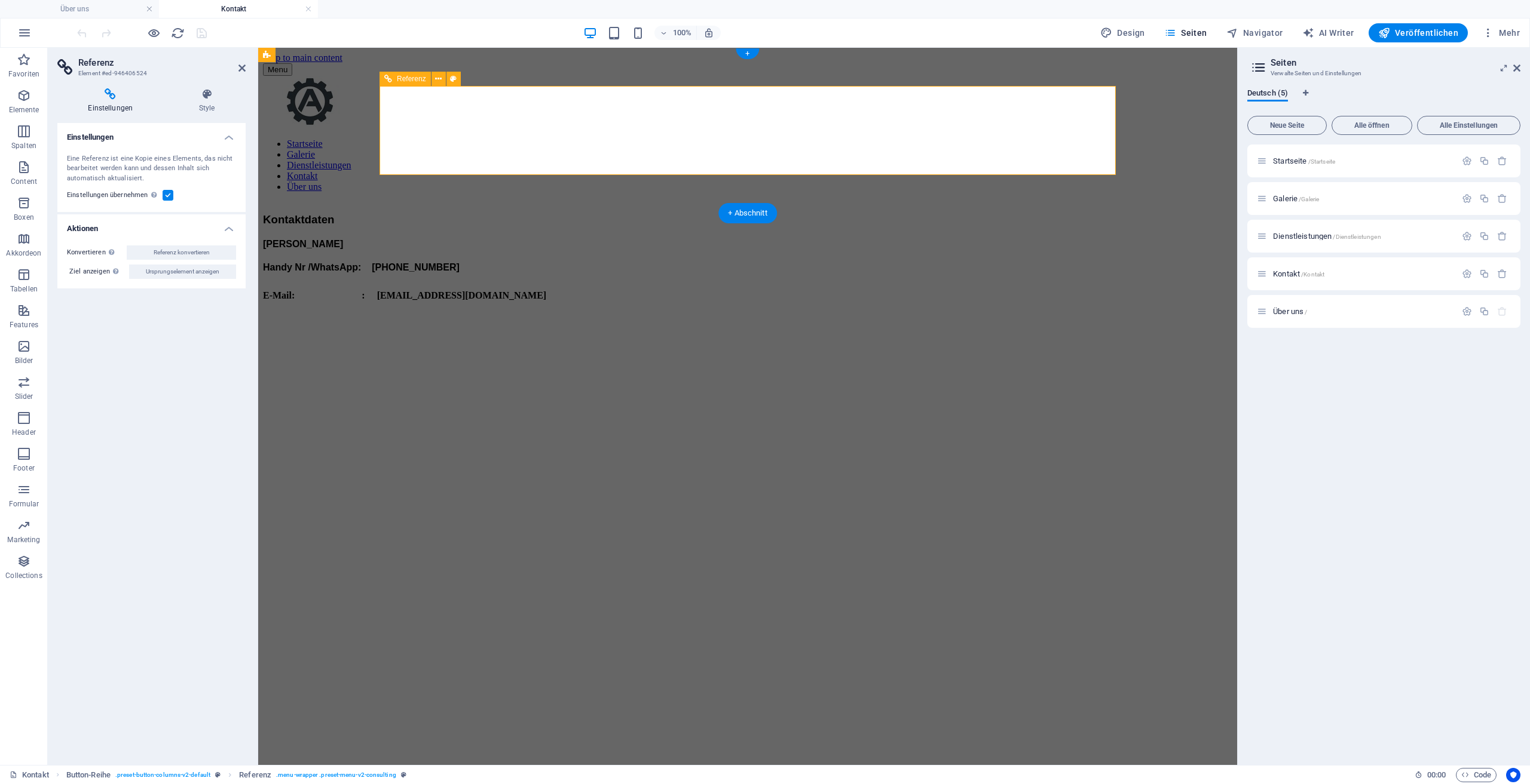
click at [962, 139] on nav "Startseite Galerie Dienstleistungen Kontakt Über uns" at bounding box center [747, 165] width 969 height 54
click at [245, 65] on icon at bounding box center [242, 68] width 7 height 9
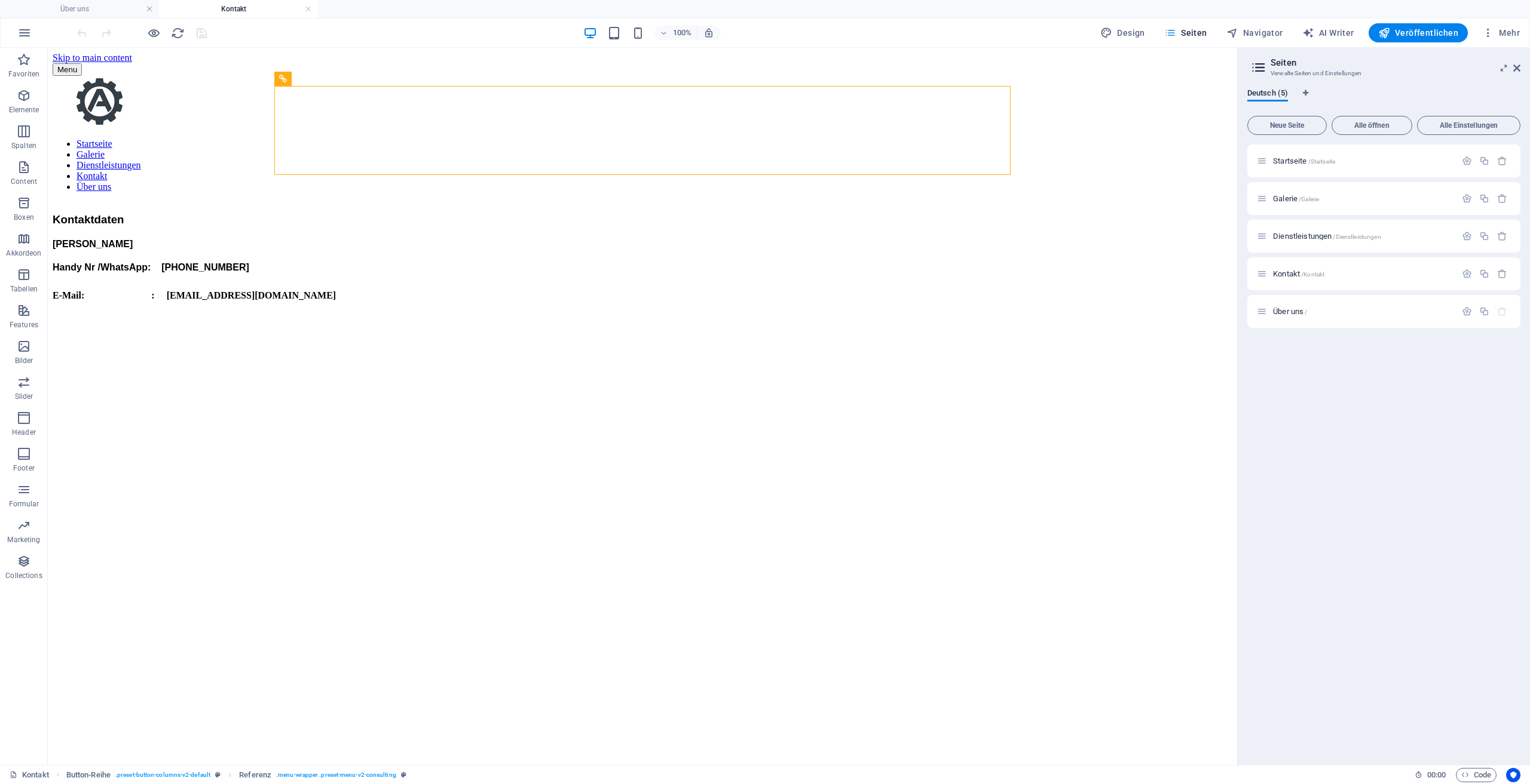
click at [1200, 34] on span "Seiten" at bounding box center [1185, 32] width 43 height 12
click at [1293, 161] on span "Startseite /Startseite" at bounding box center [1303, 161] width 62 height 9
click at [1293, 182] on div "Galerie /Galerie" at bounding box center [1383, 198] width 273 height 32
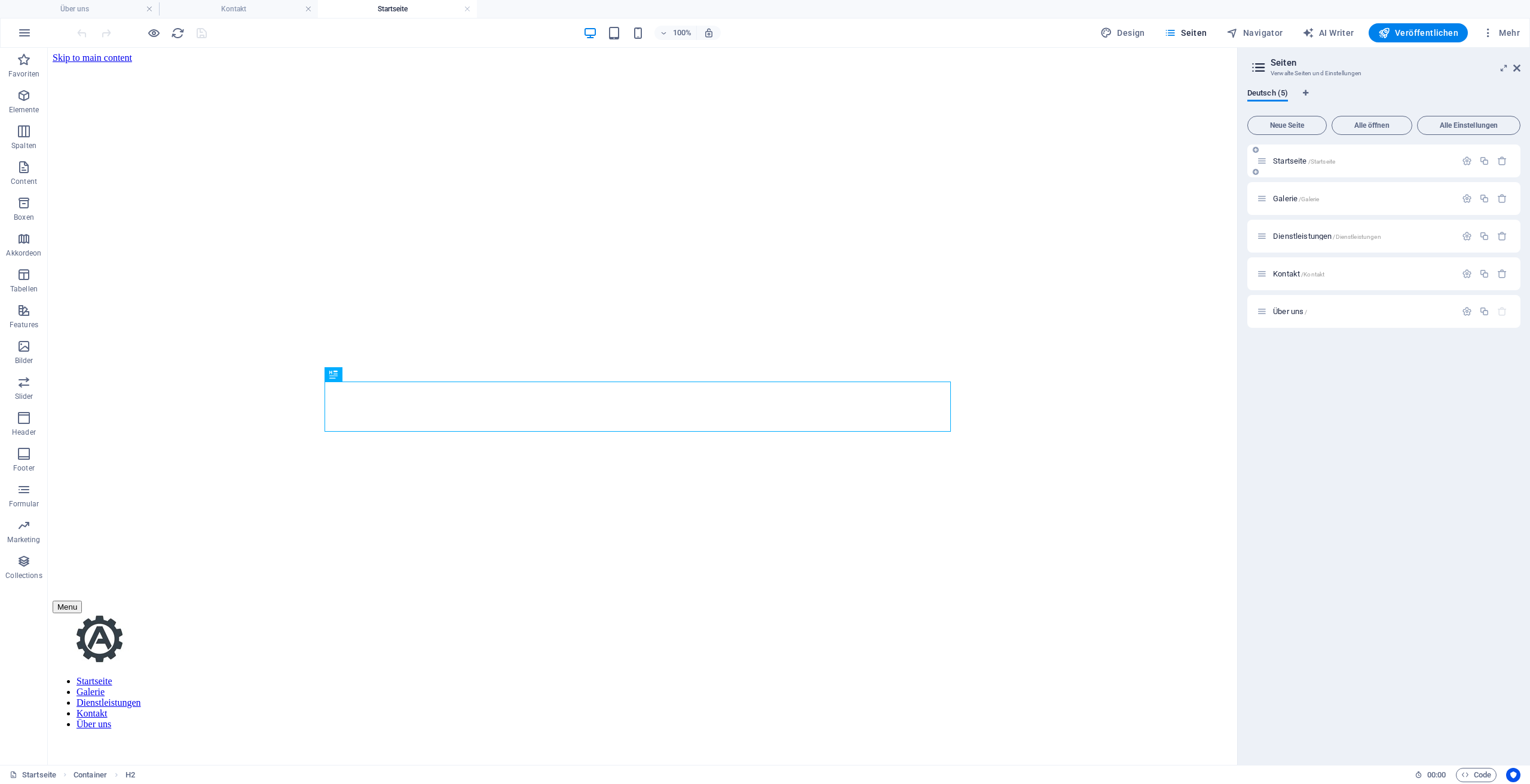
scroll to position [479, 0]
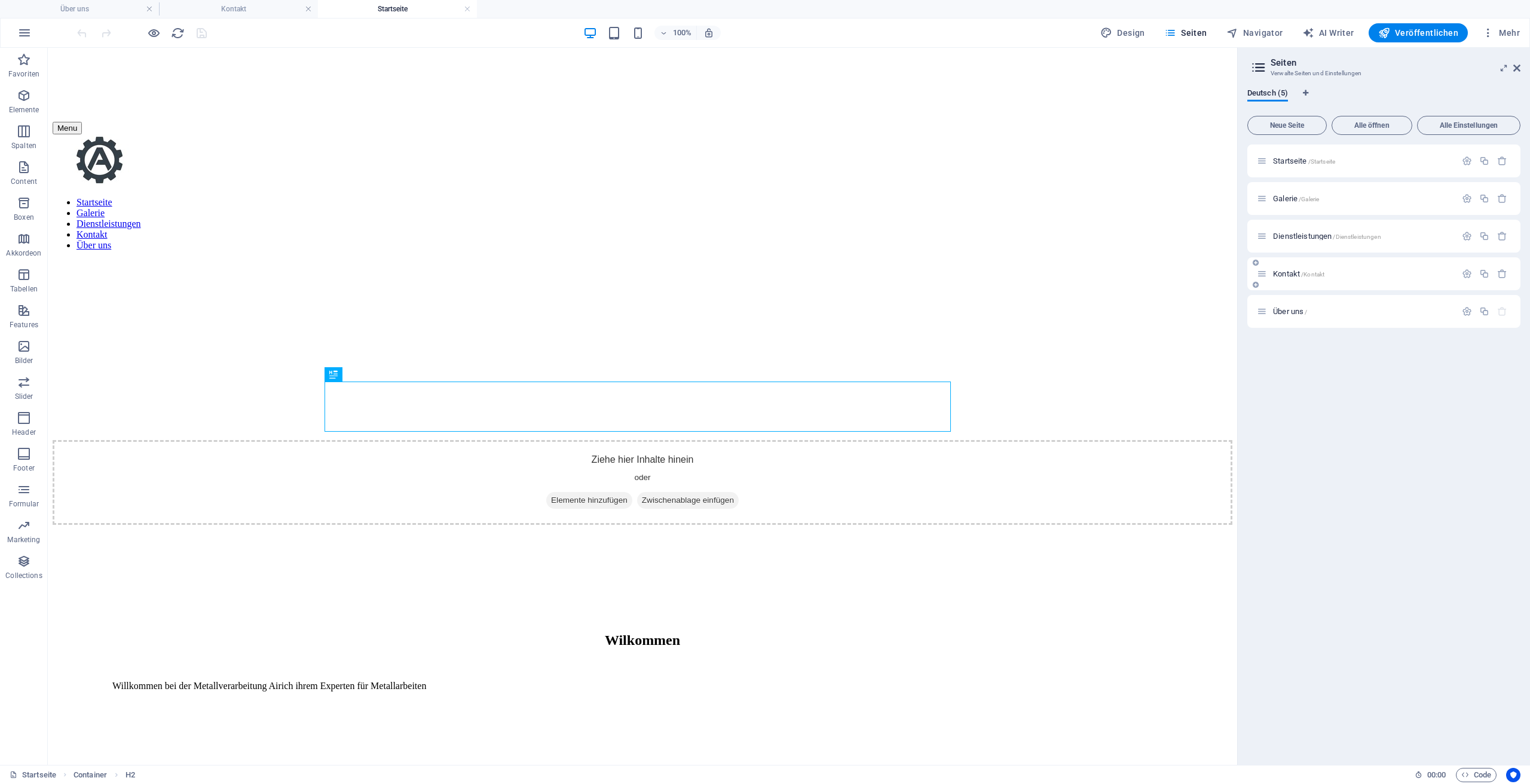
click at [1296, 269] on span "Kontakt /Kontakt" at bounding box center [1298, 274] width 51 height 9
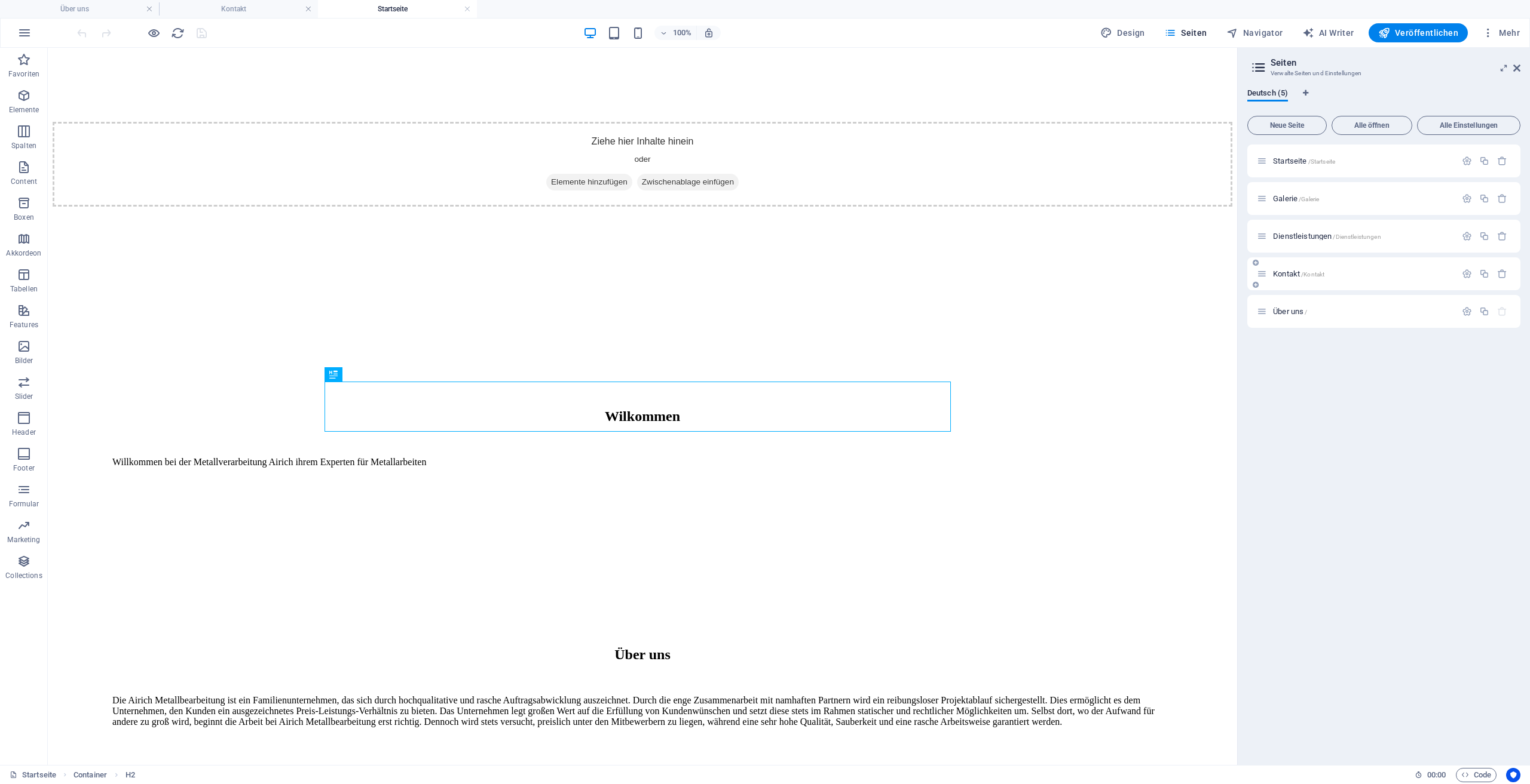
click at [1296, 269] on span "Kontakt /Kontakt" at bounding box center [1298, 274] width 51 height 9
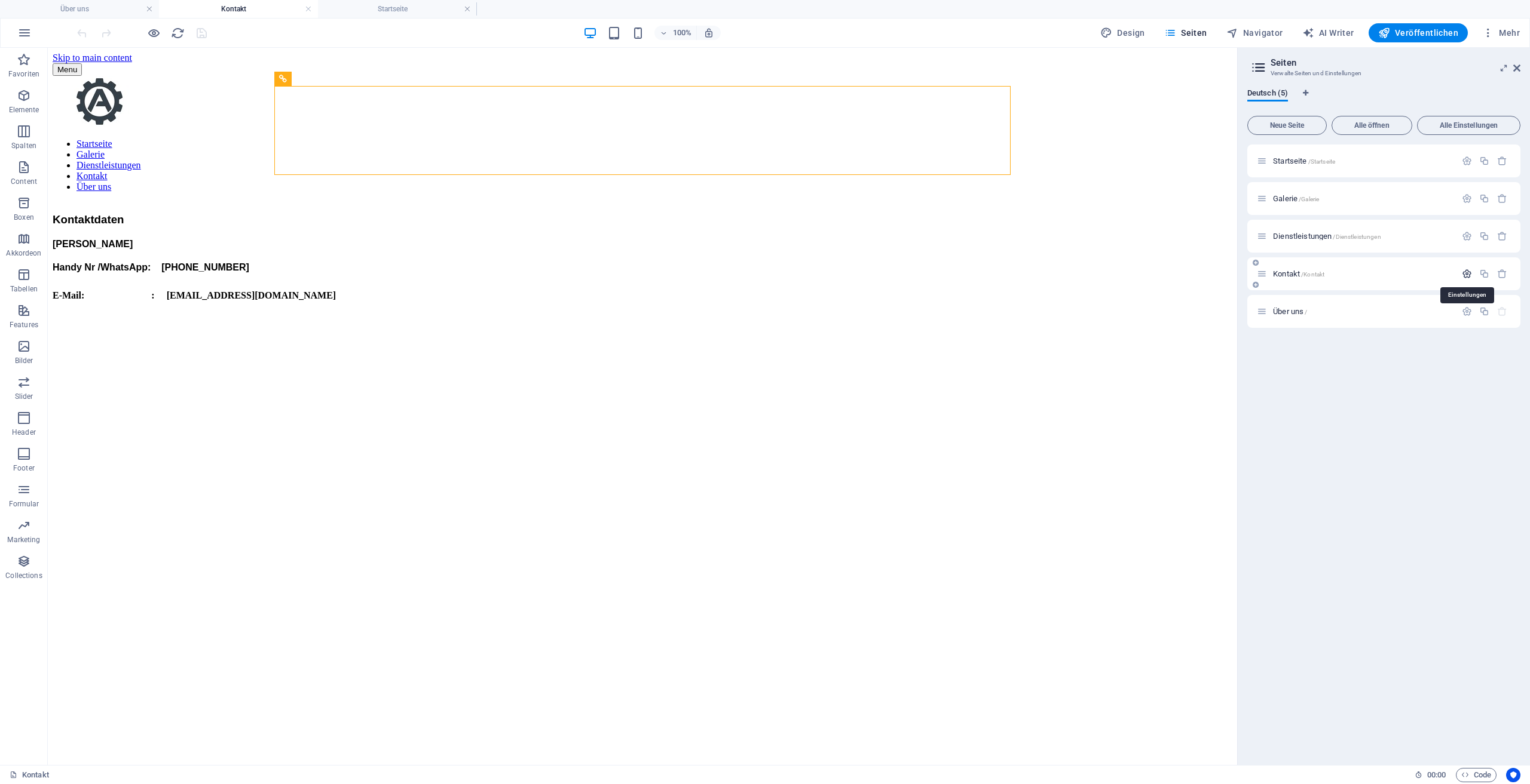
click at [1470, 271] on icon "button" at bounding box center [1467, 274] width 10 height 10
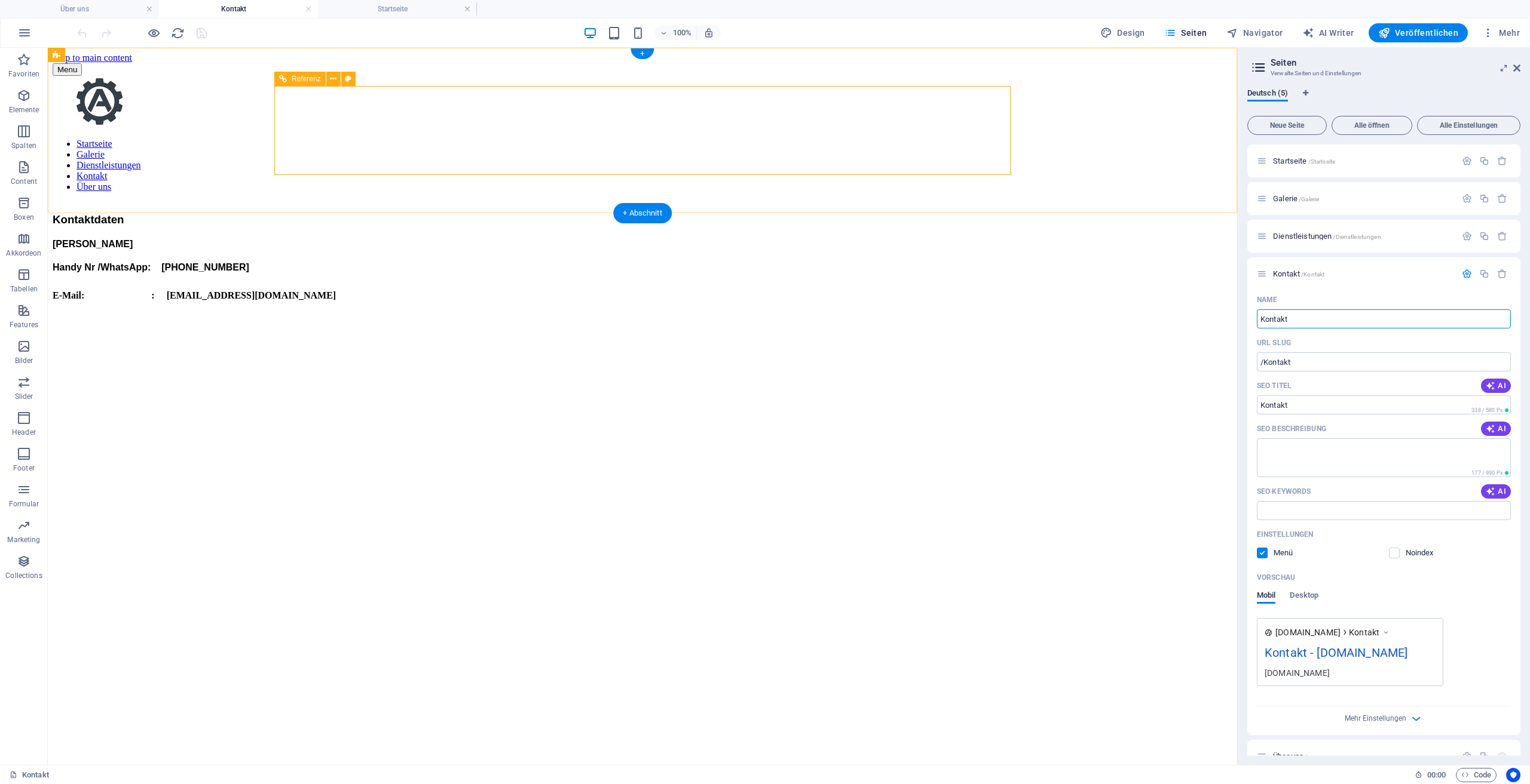
click at [854, 139] on nav "Startseite Galerie Dienstleistungen Kontakt Über uns" at bounding box center [641, 165] width 1179 height 54
click at [643, 139] on nav "Startseite Galerie Dienstleistungen Kontakt Über uns" at bounding box center [641, 165] width 1179 height 54
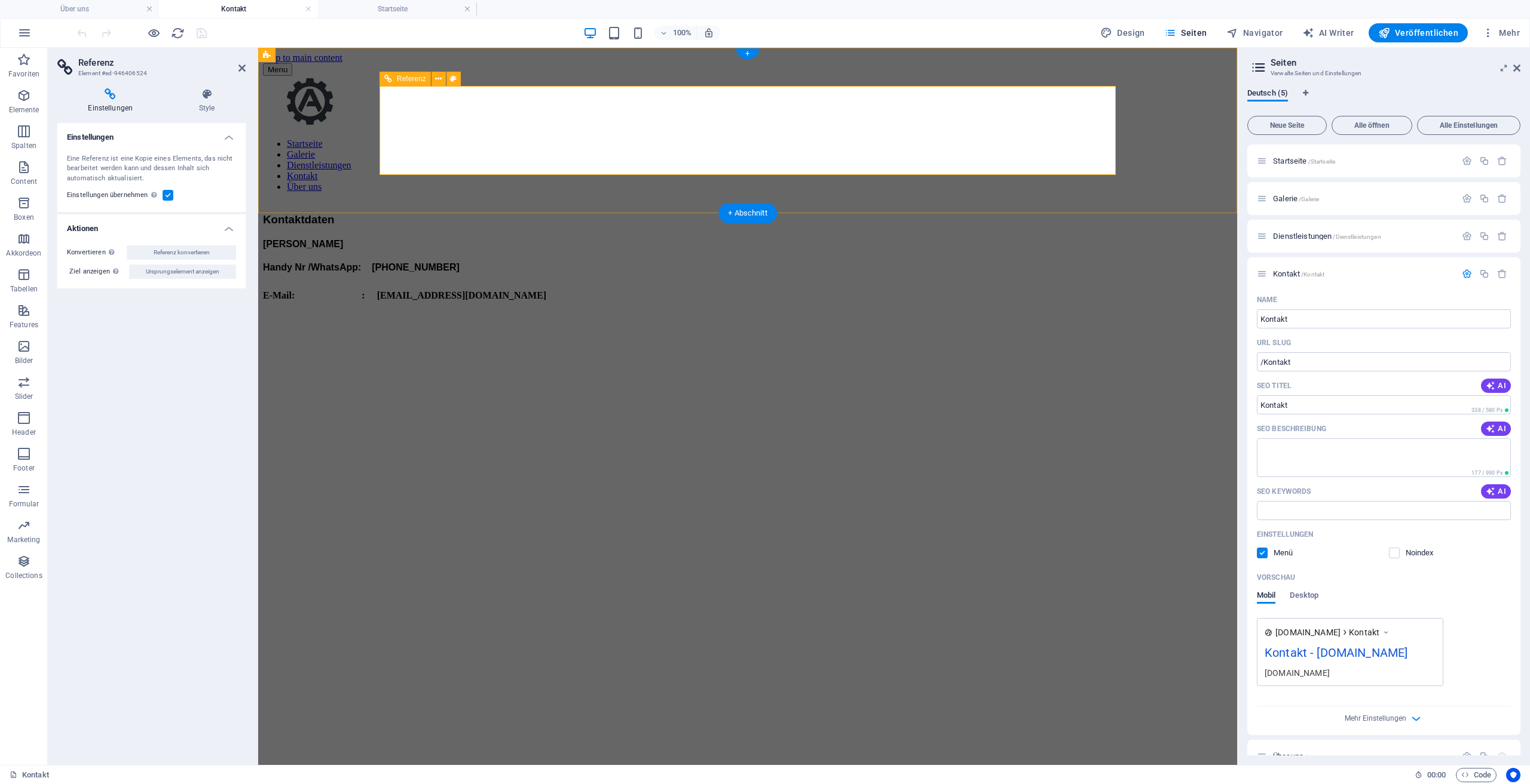
click at [854, 139] on nav "Startseite Galerie Dienstleistungen Kontakt Über uns" at bounding box center [747, 165] width 969 height 54
click at [906, 139] on nav "Startseite Galerie Dienstleistungen Kontakt Über uns" at bounding box center [747, 165] width 969 height 54
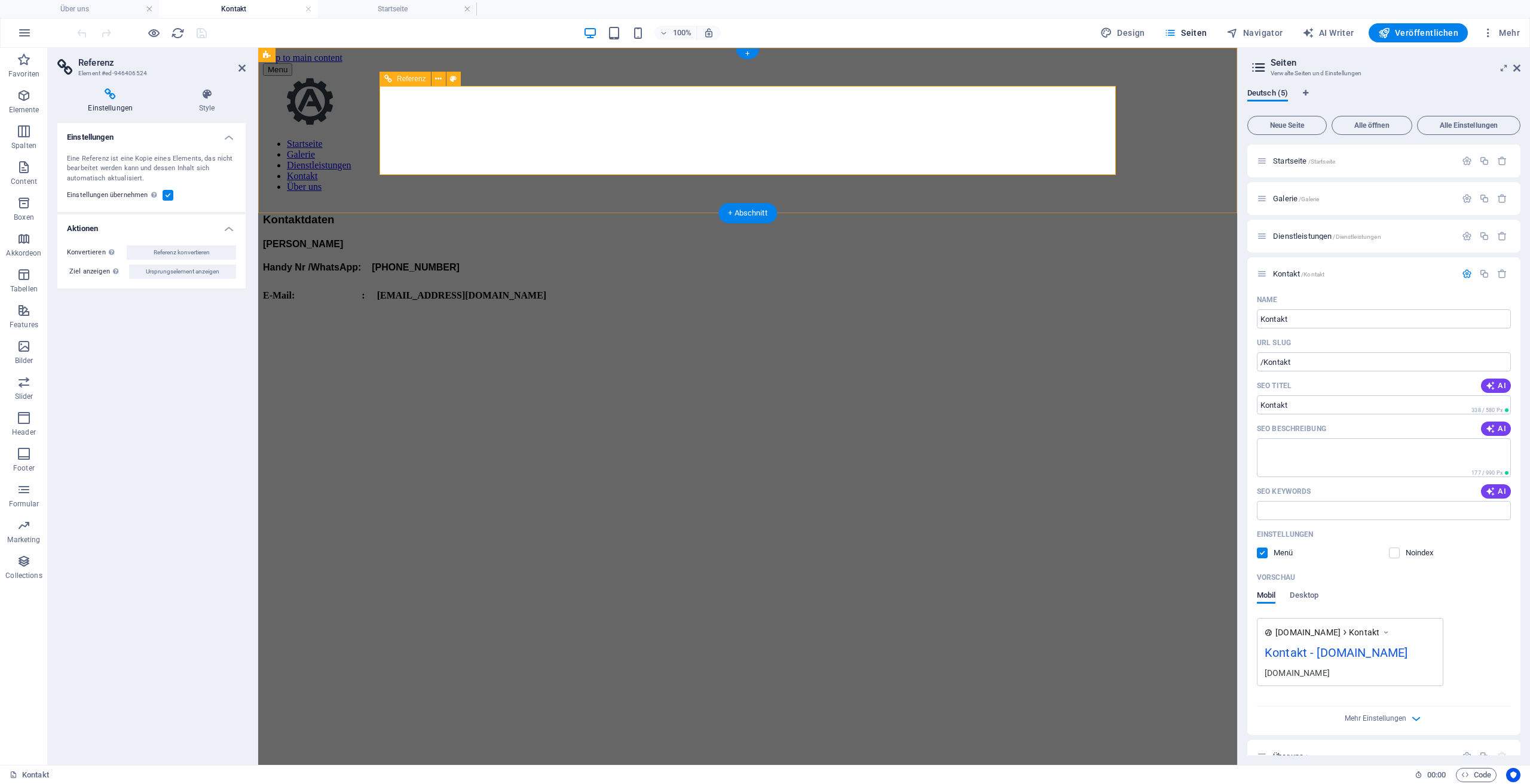
click at [906, 139] on nav "Startseite Galerie Dienstleistungen Kontakt Über uns" at bounding box center [747, 165] width 969 height 54
click at [243, 72] on icon at bounding box center [242, 68] width 7 height 9
click at [453, 72] on div "Menu Startseite Galerie Dienstleistungen Kontakt Über uns" at bounding box center [747, 133] width 969 height 139
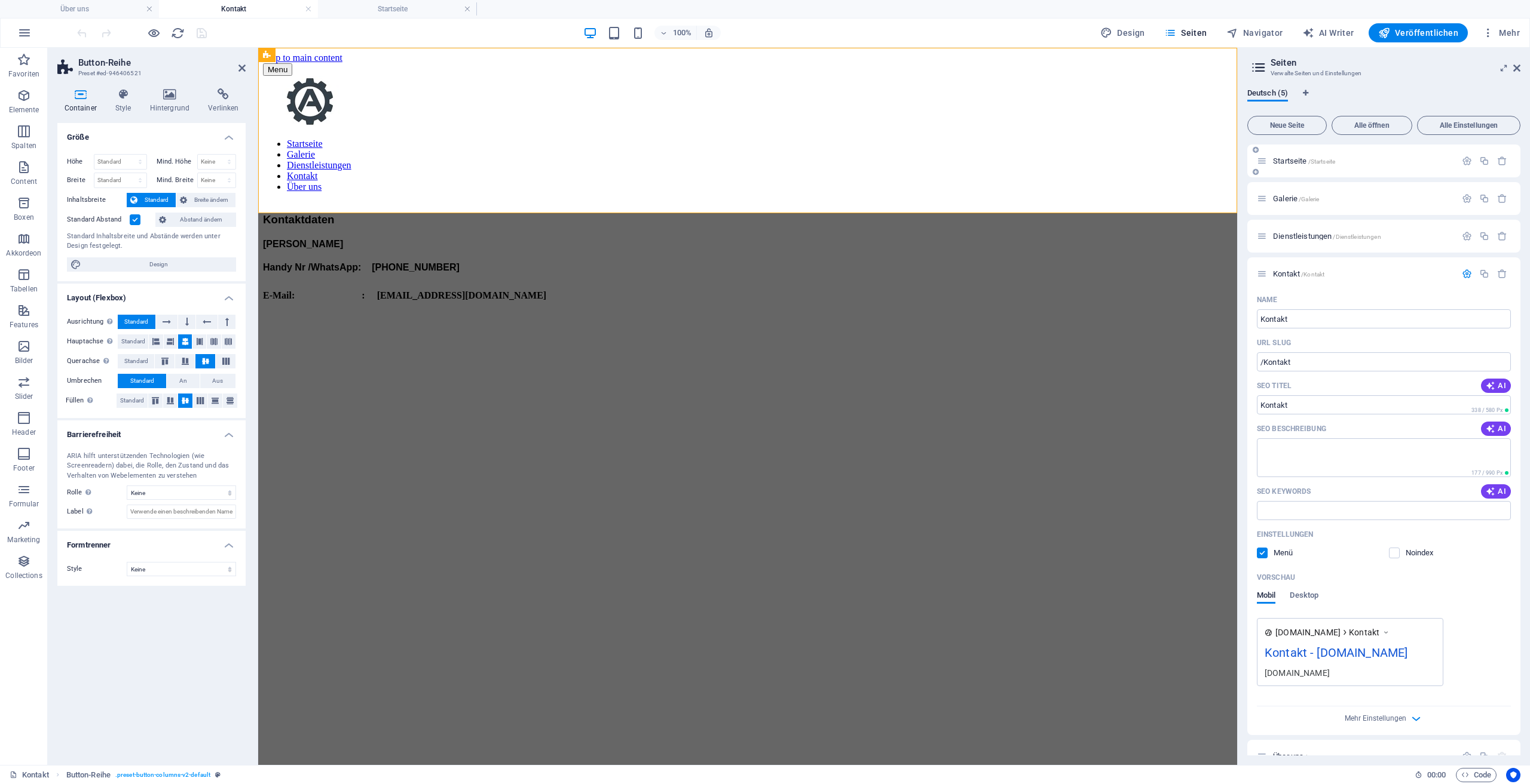
click at [1308, 163] on span "/Startseite" at bounding box center [1322, 162] width 27 height 7
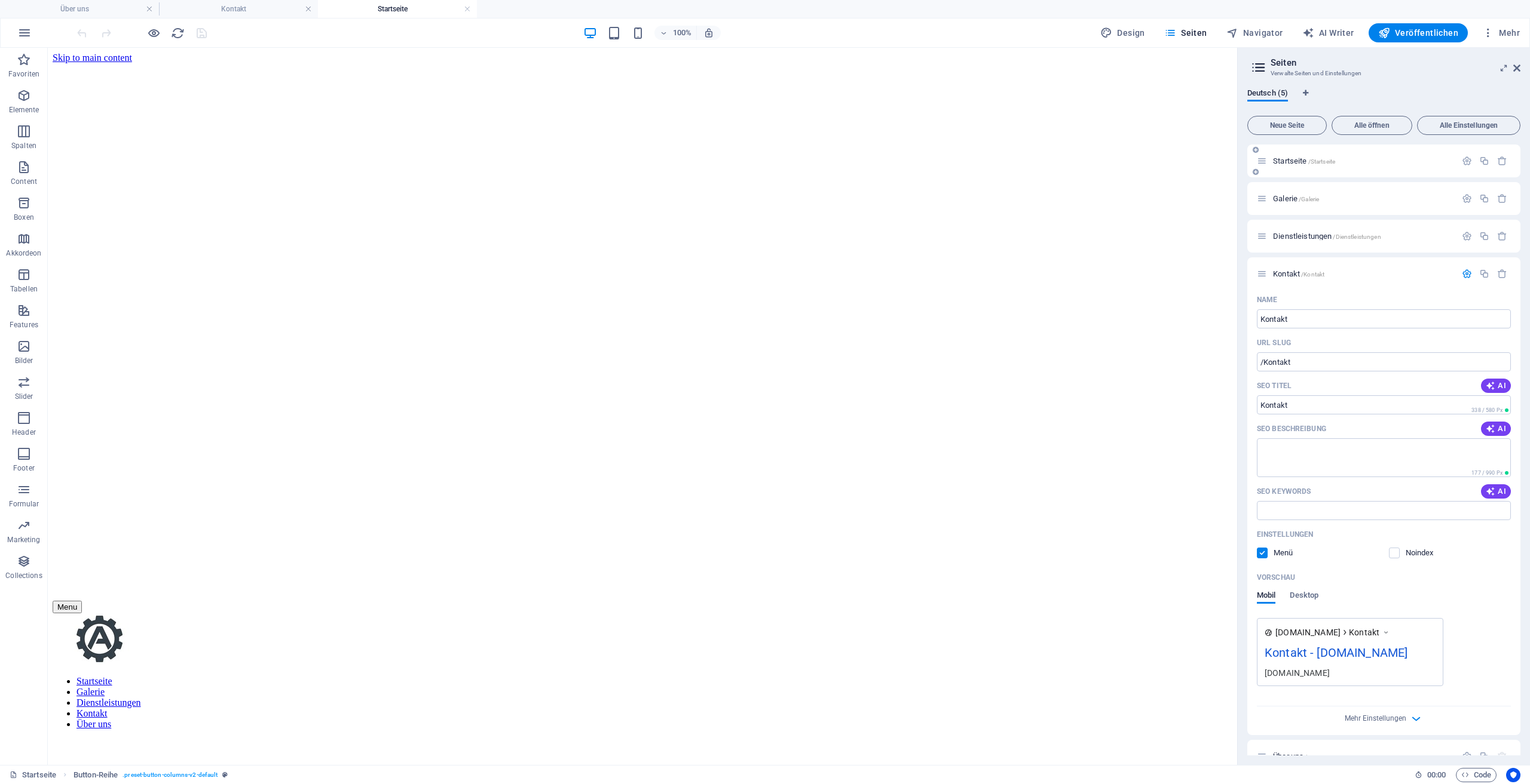
scroll to position [479, 0]
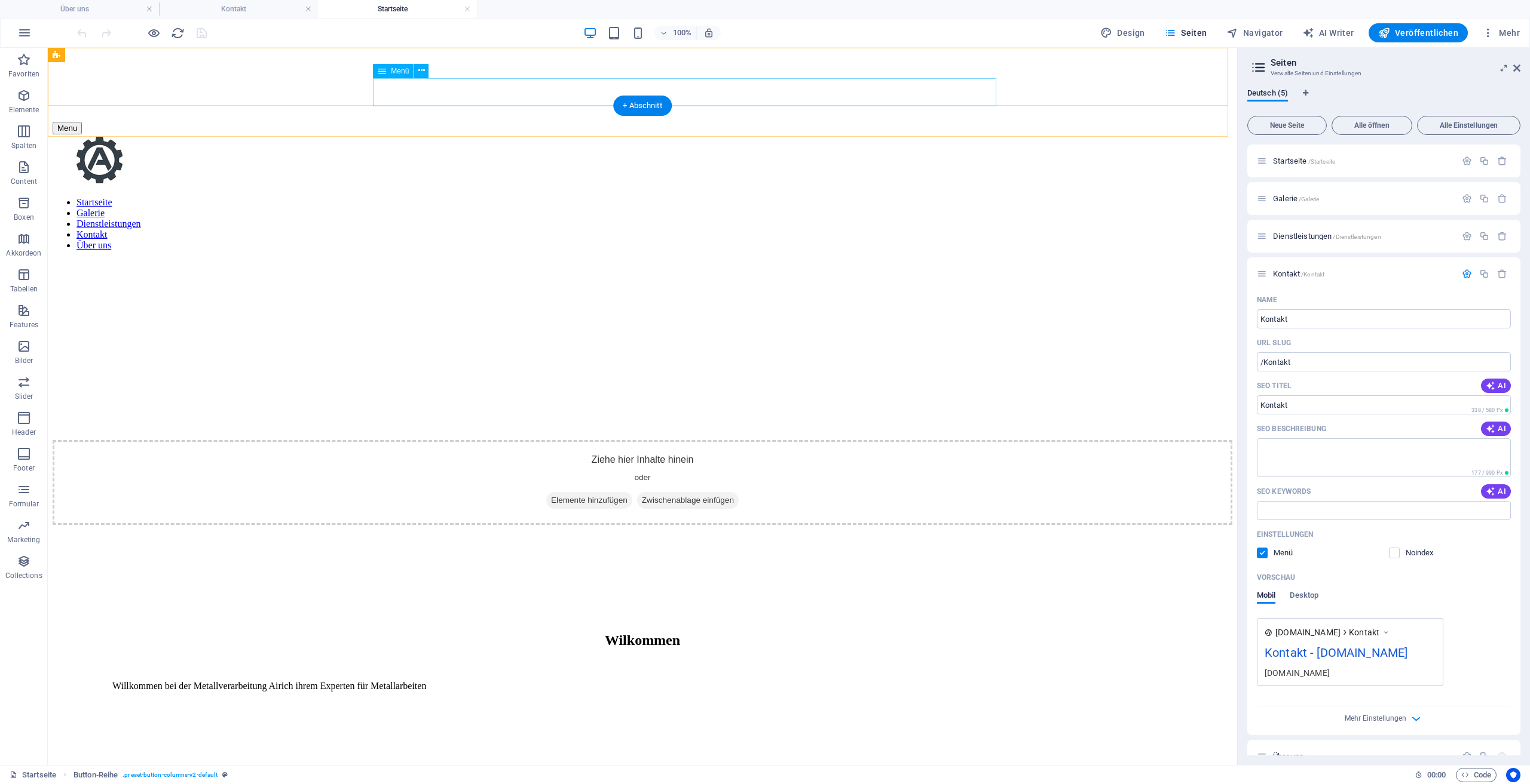
click at [821, 197] on nav "Startseite Galerie Dienstleistungen Kontakt Über uns" at bounding box center [641, 224] width 1179 height 54
select select
select select "default"
select select "1"
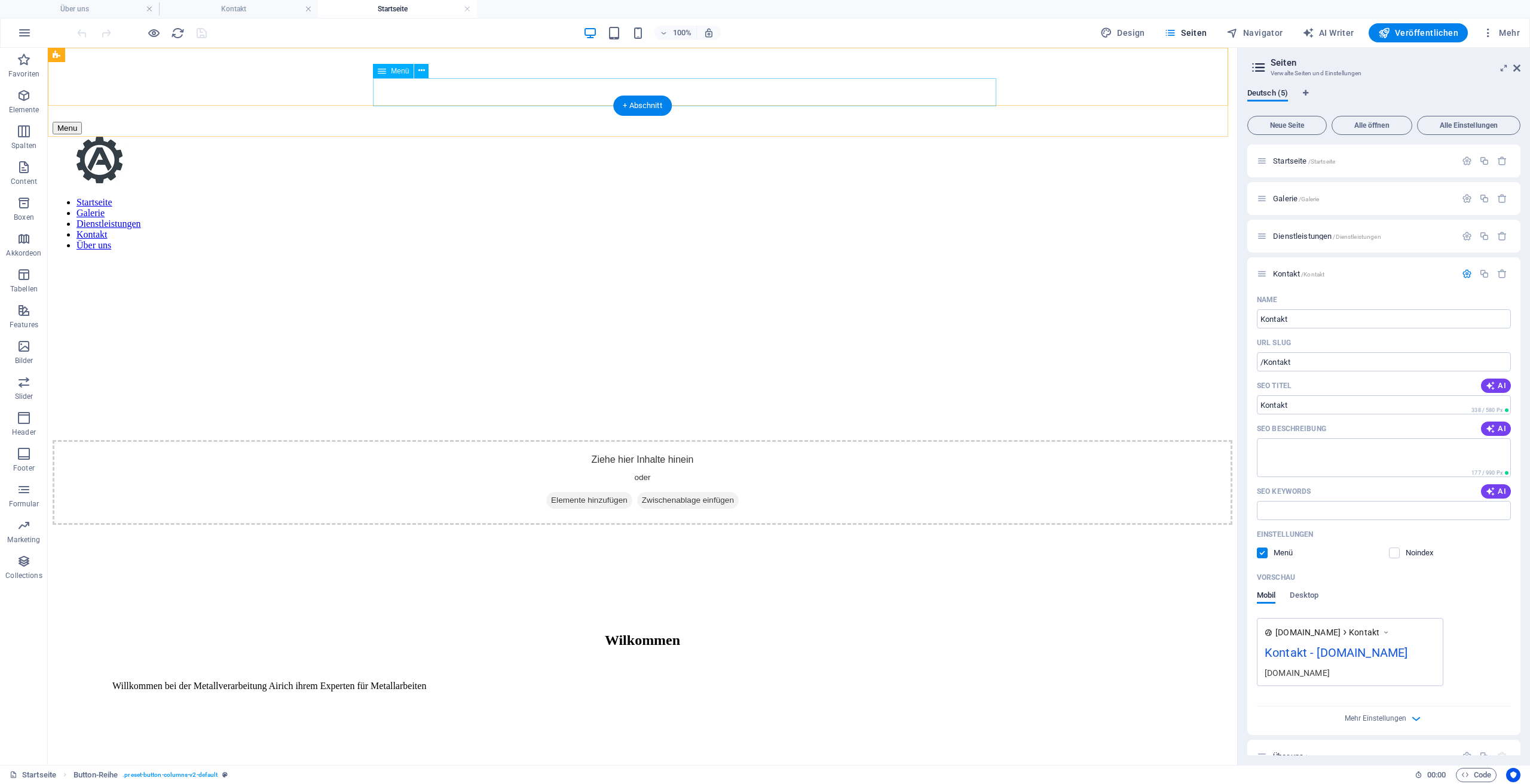
select select
select select "license"
select select "default"
select select "2"
select select "default"
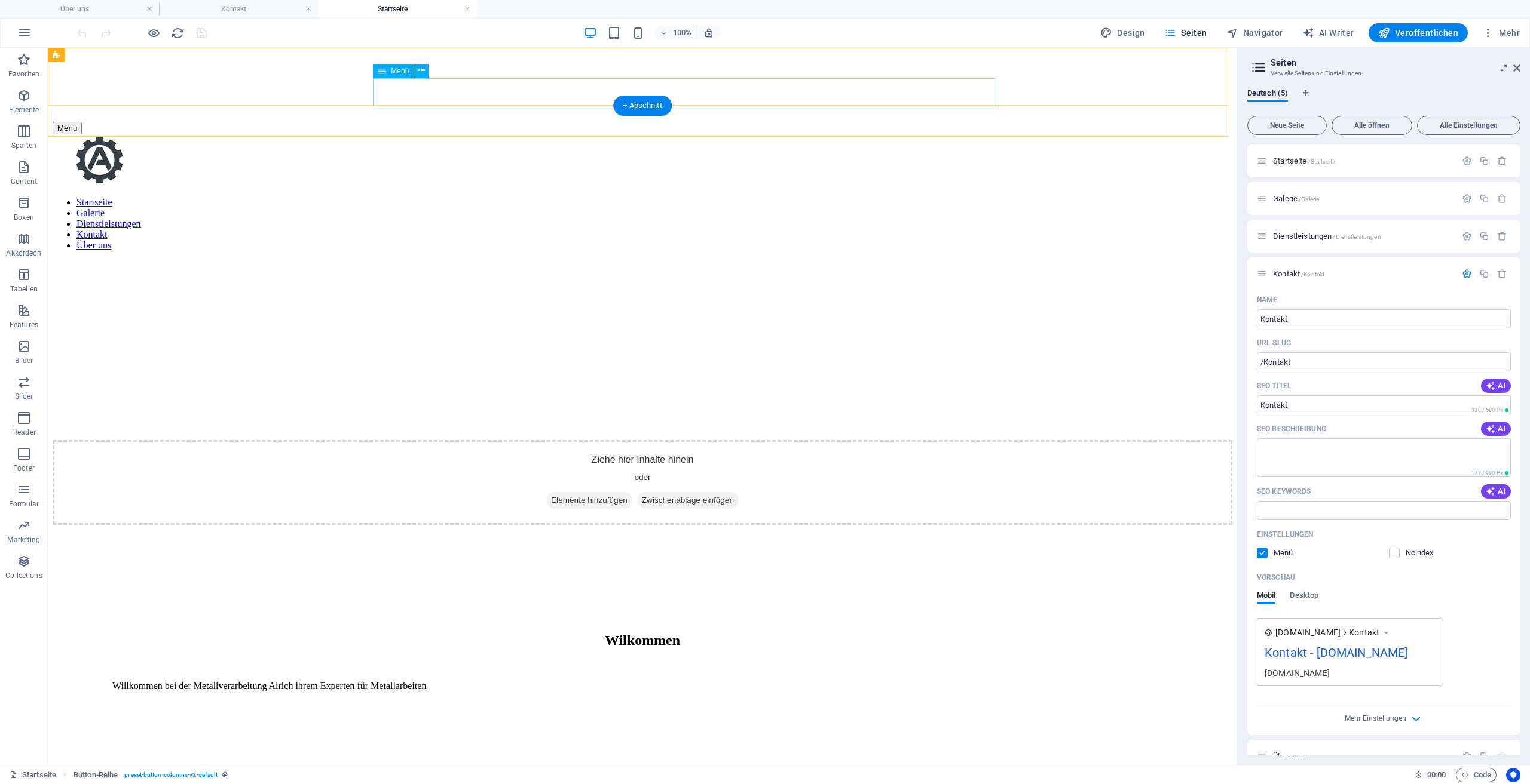
select select "default"
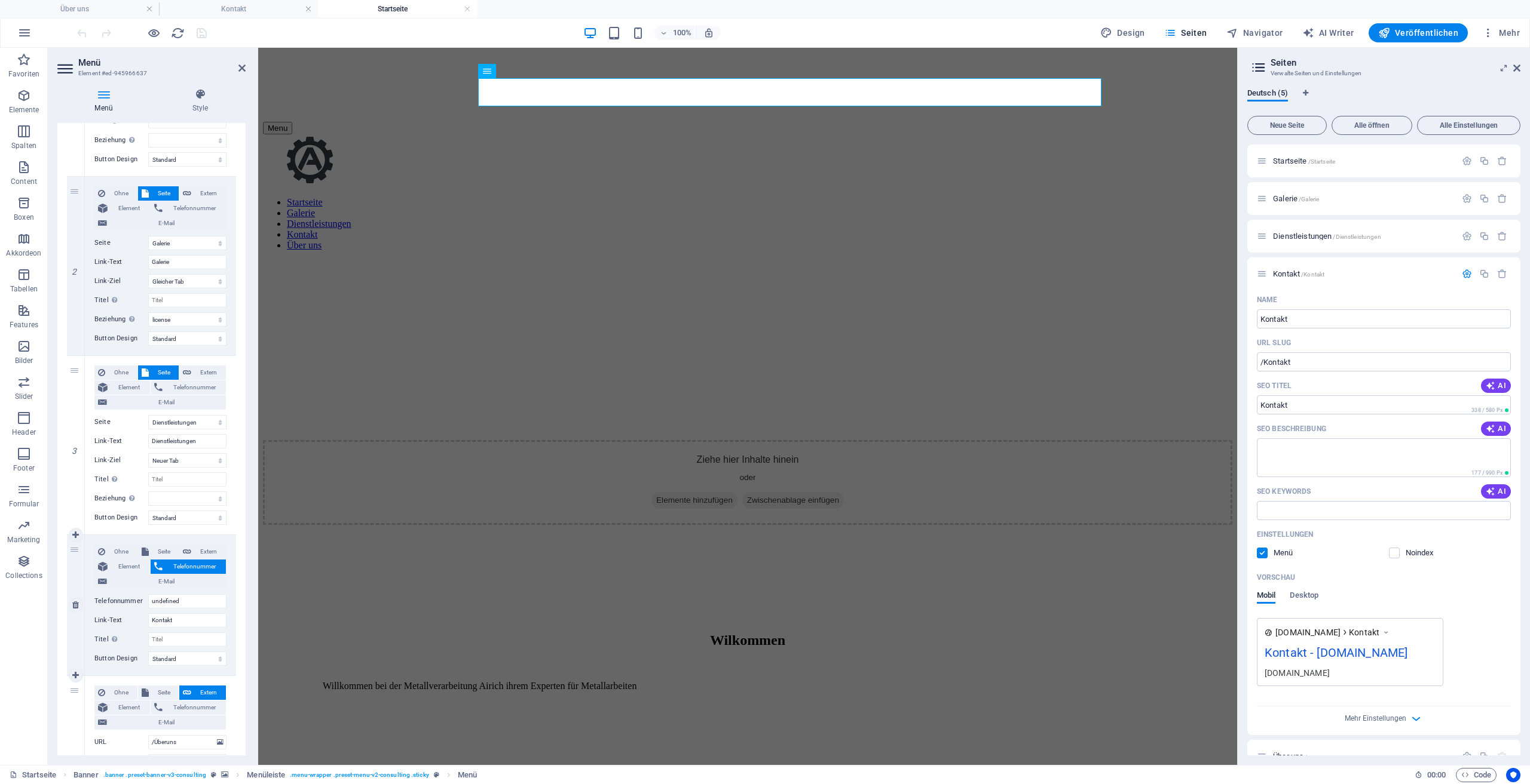
scroll to position [298, 0]
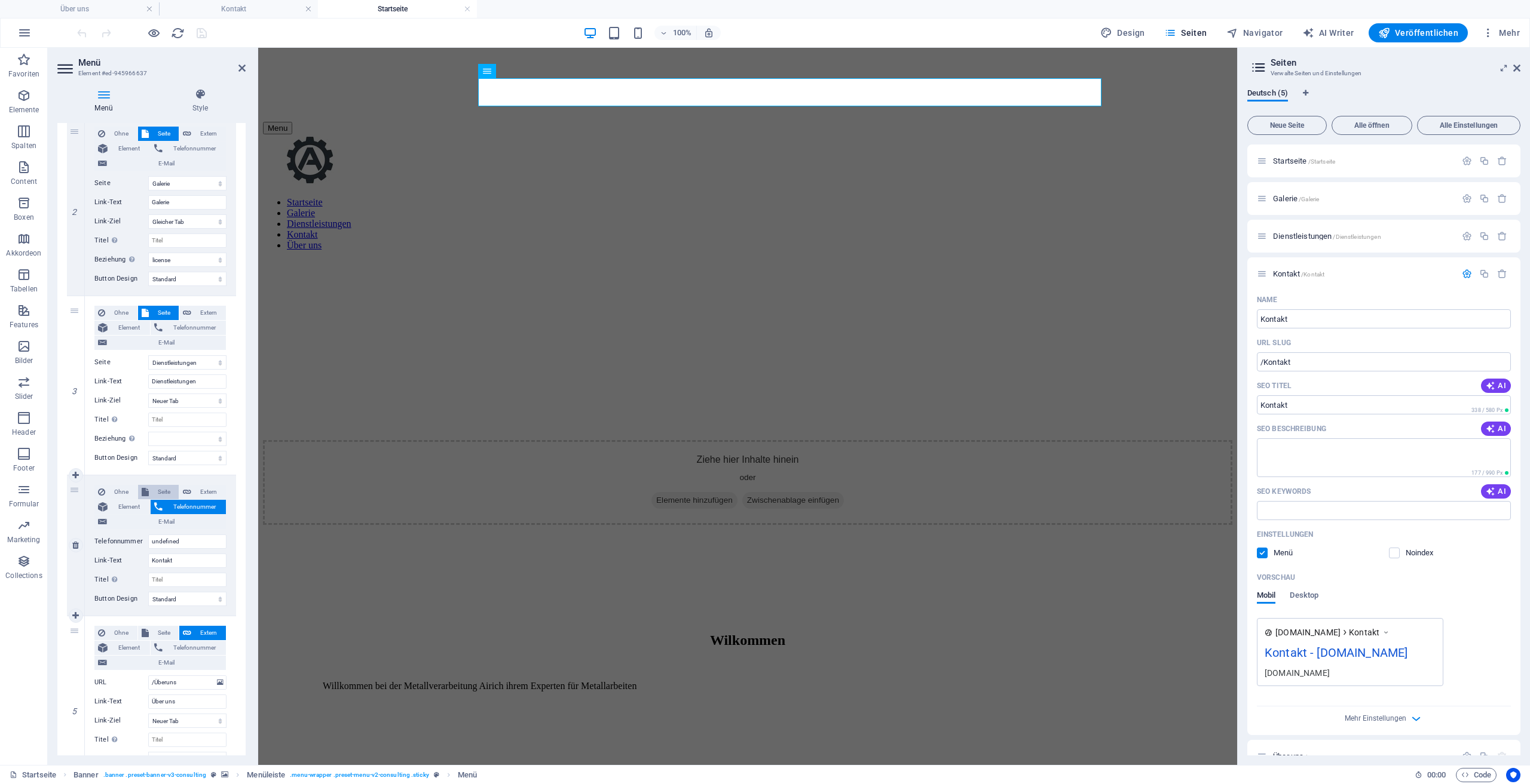
click at [170, 494] on span "Seite" at bounding box center [163, 492] width 23 height 15
select select
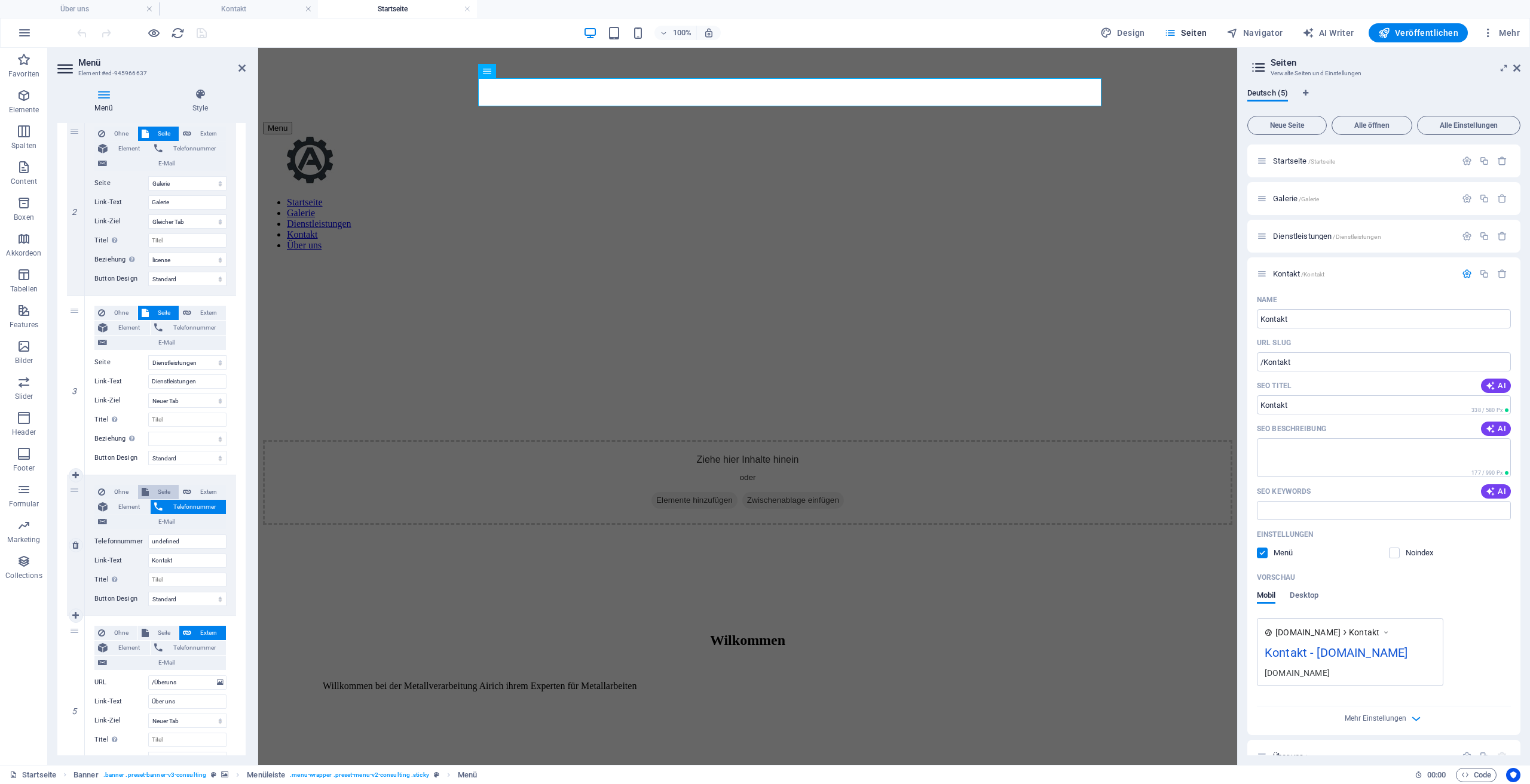
select select
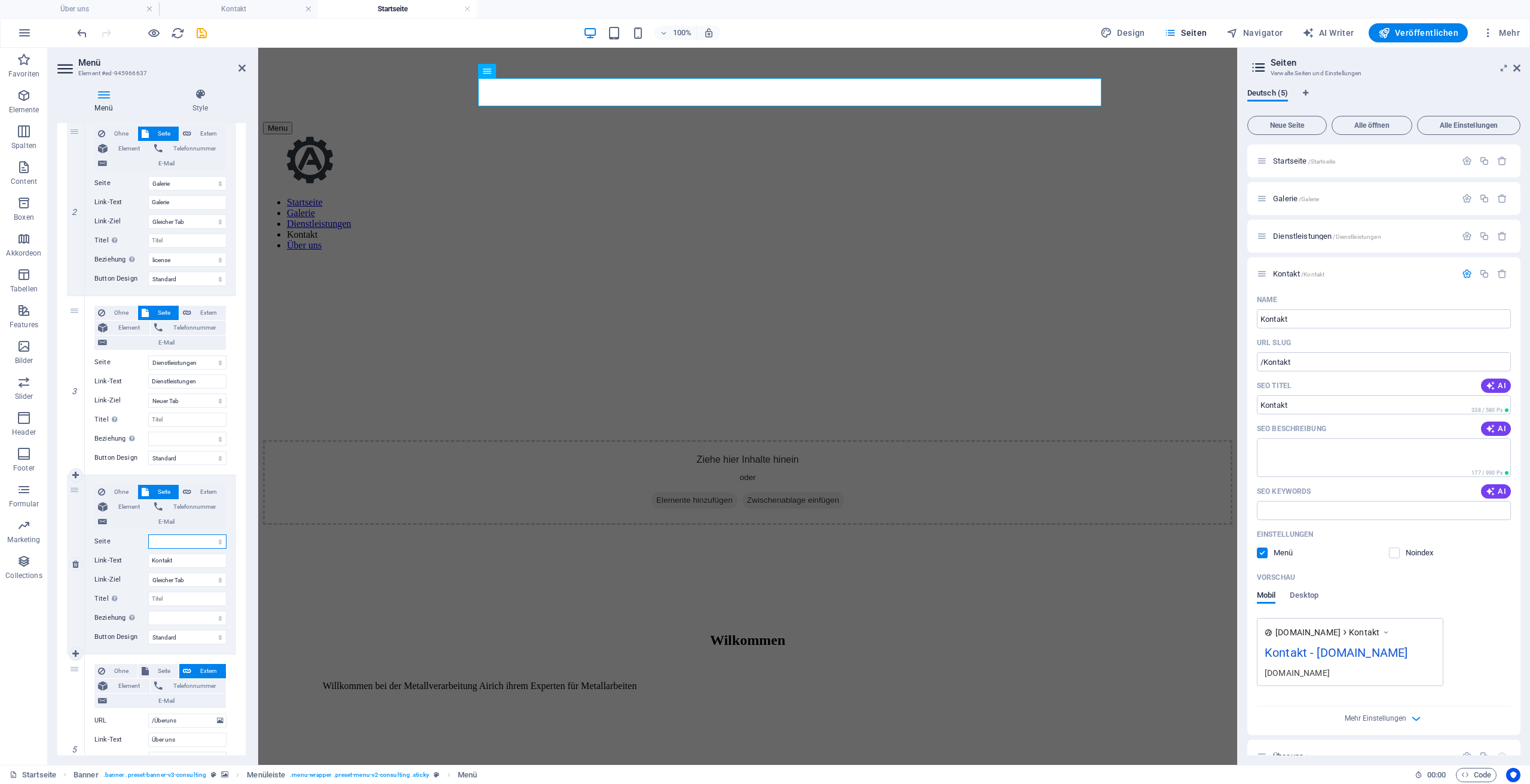
click at [180, 535] on select "Startseite Galerie Dienstleistungen Kontakt Über uns" at bounding box center [187, 541] width 79 height 15
select select "3"
click at [148, 534] on select "Startseite Galerie Dienstleistungen Kontakt Über uns" at bounding box center [187, 541] width 79 height 15
select select
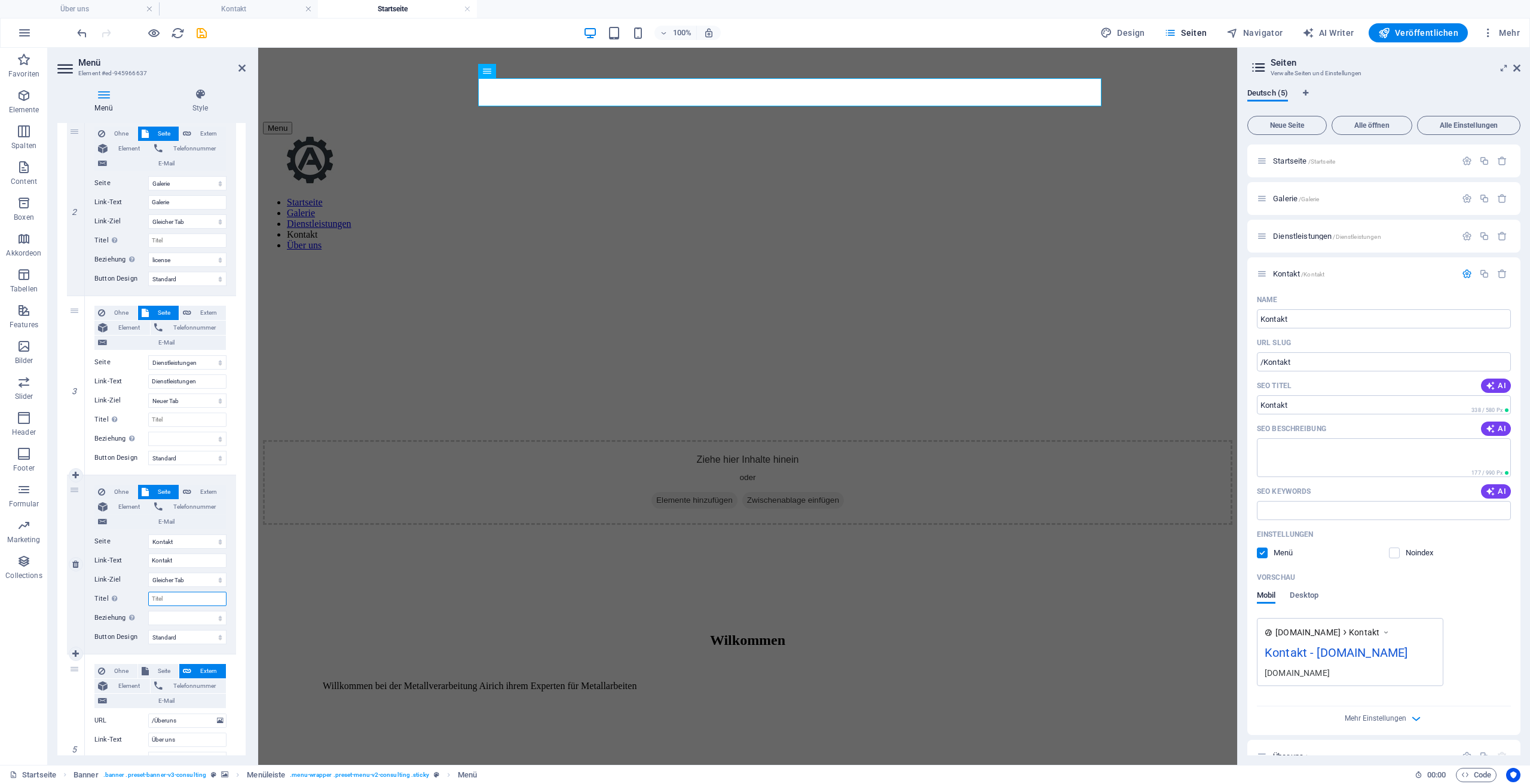
select select
click at [176, 598] on input "Titel Zusätzliche Linkbeschreibung, sollte nicht mit dem Linktext identisch sei…" at bounding box center [187, 598] width 79 height 15
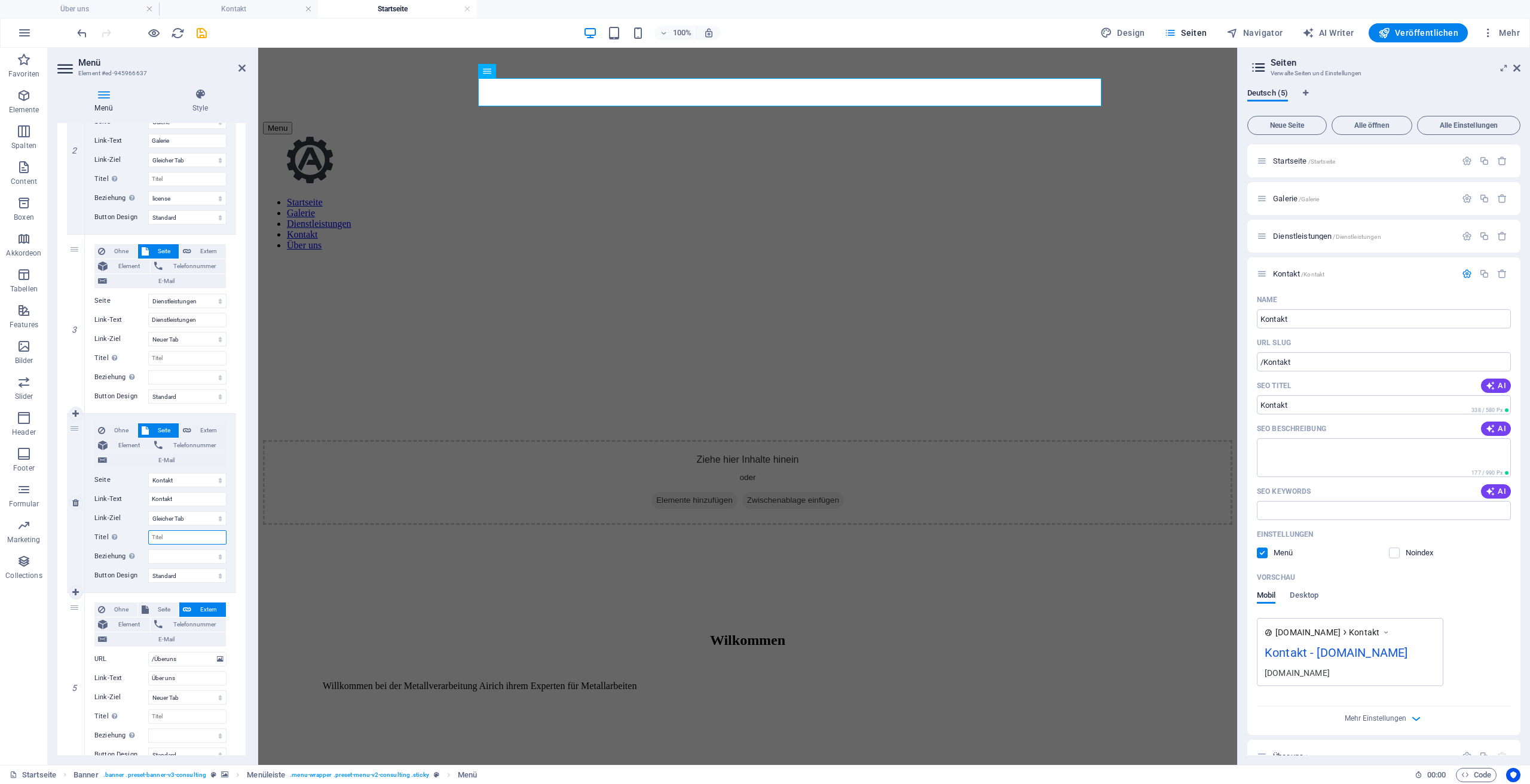
scroll to position [418, 0]
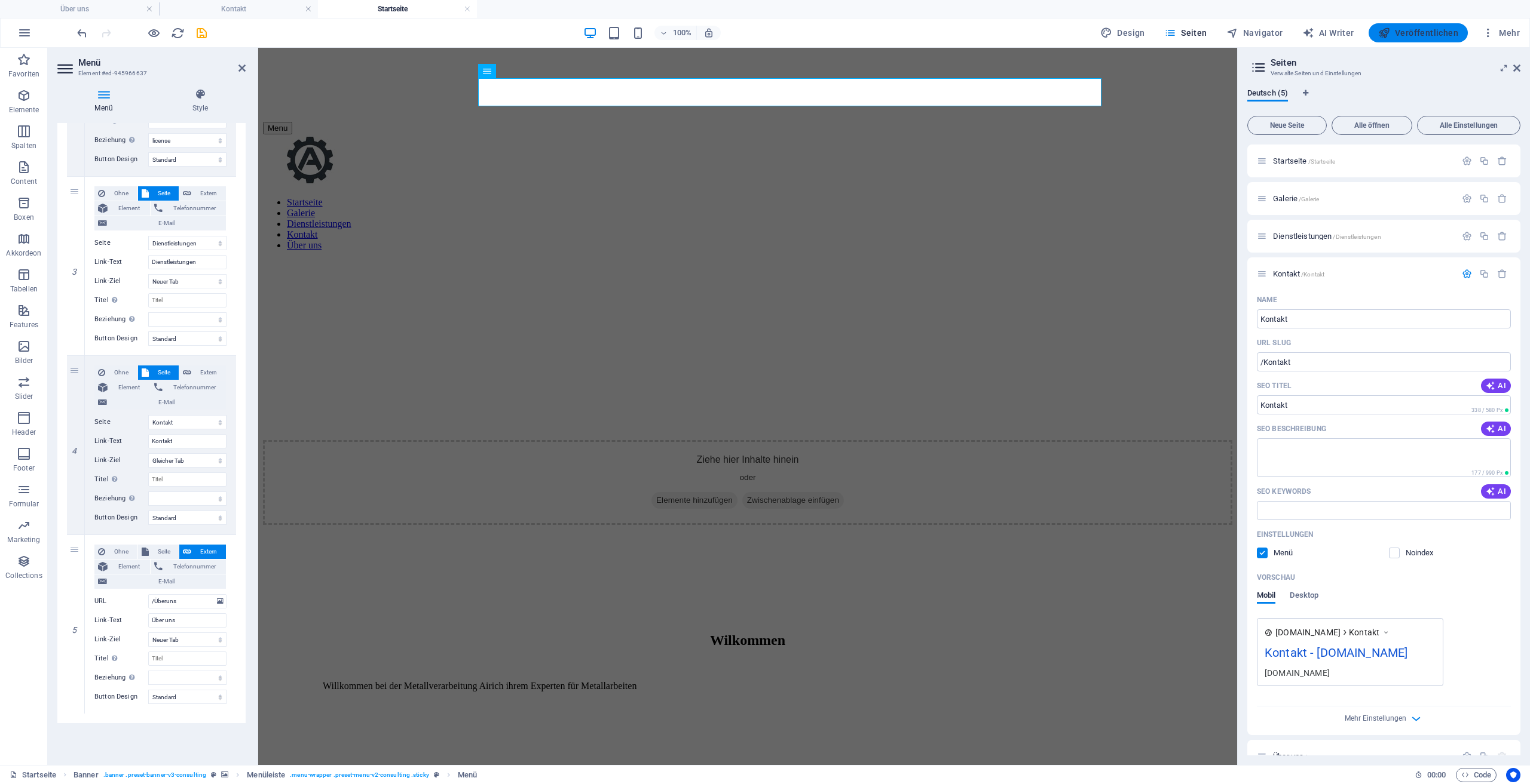
click at [1395, 38] on button "Veröffentlichen" at bounding box center [1418, 32] width 99 height 19
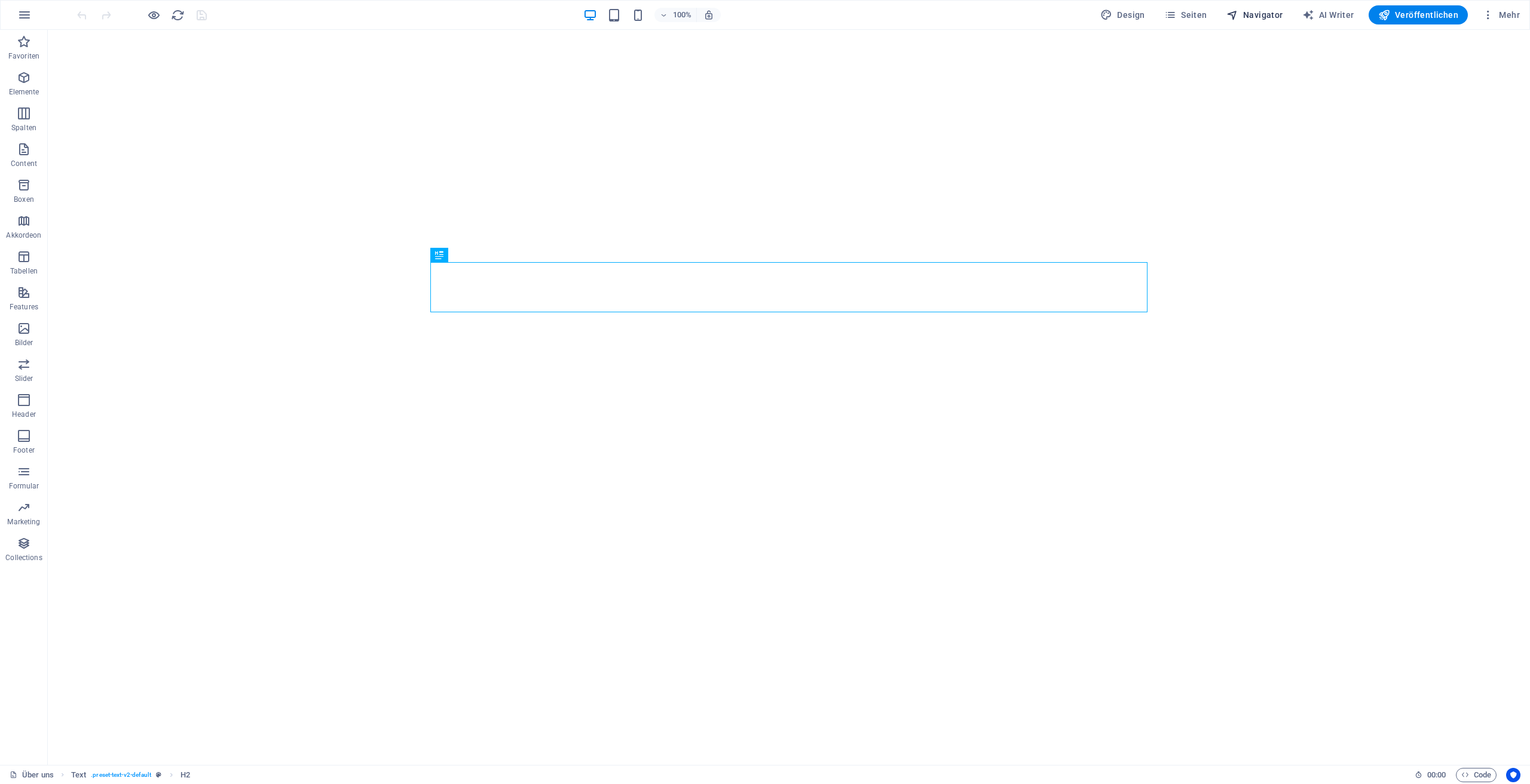
click at [1268, 16] on span "Navigator" at bounding box center [1255, 15] width 56 height 12
select select "17489479-de"
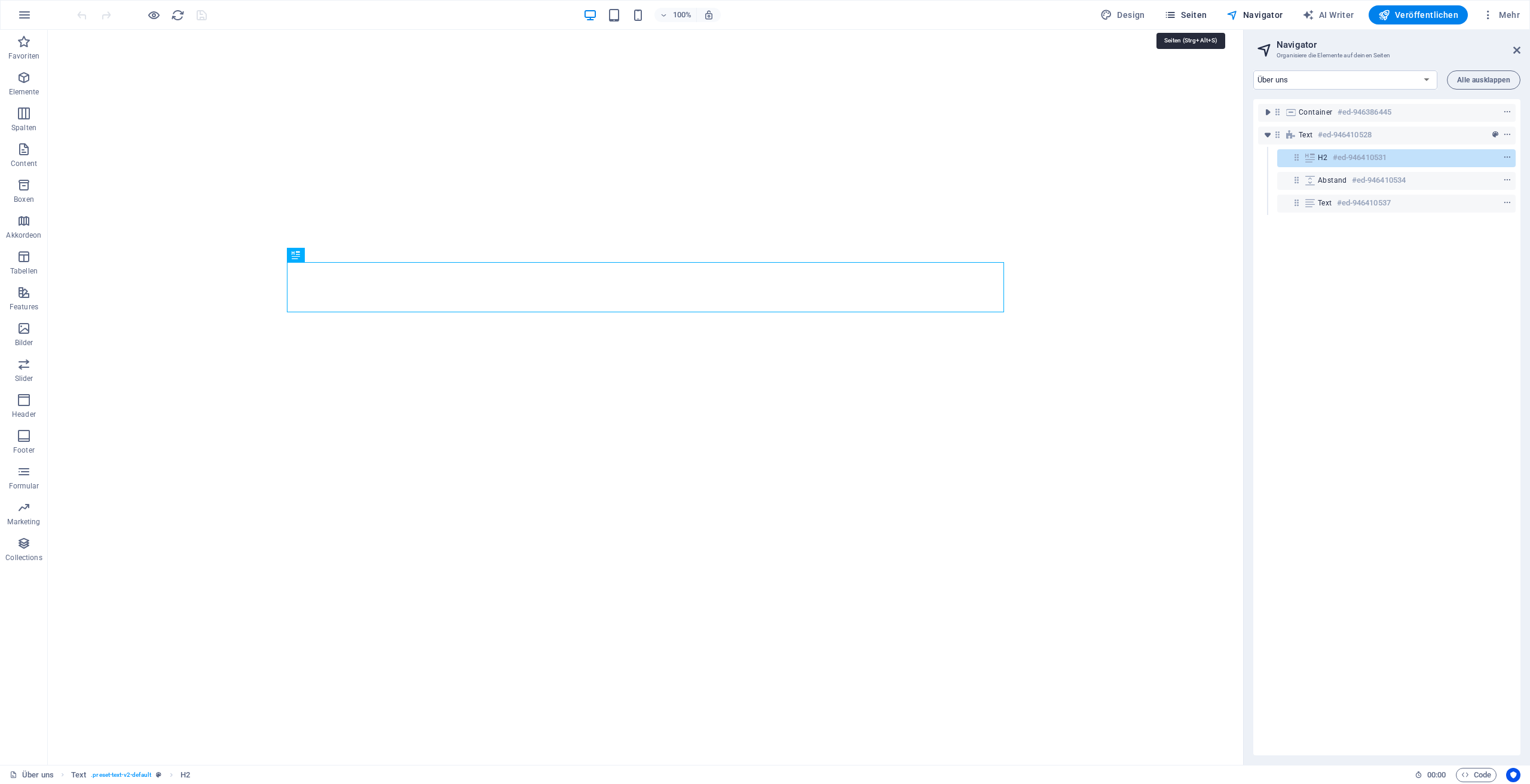
click at [1193, 15] on span "Seiten" at bounding box center [1185, 15] width 43 height 12
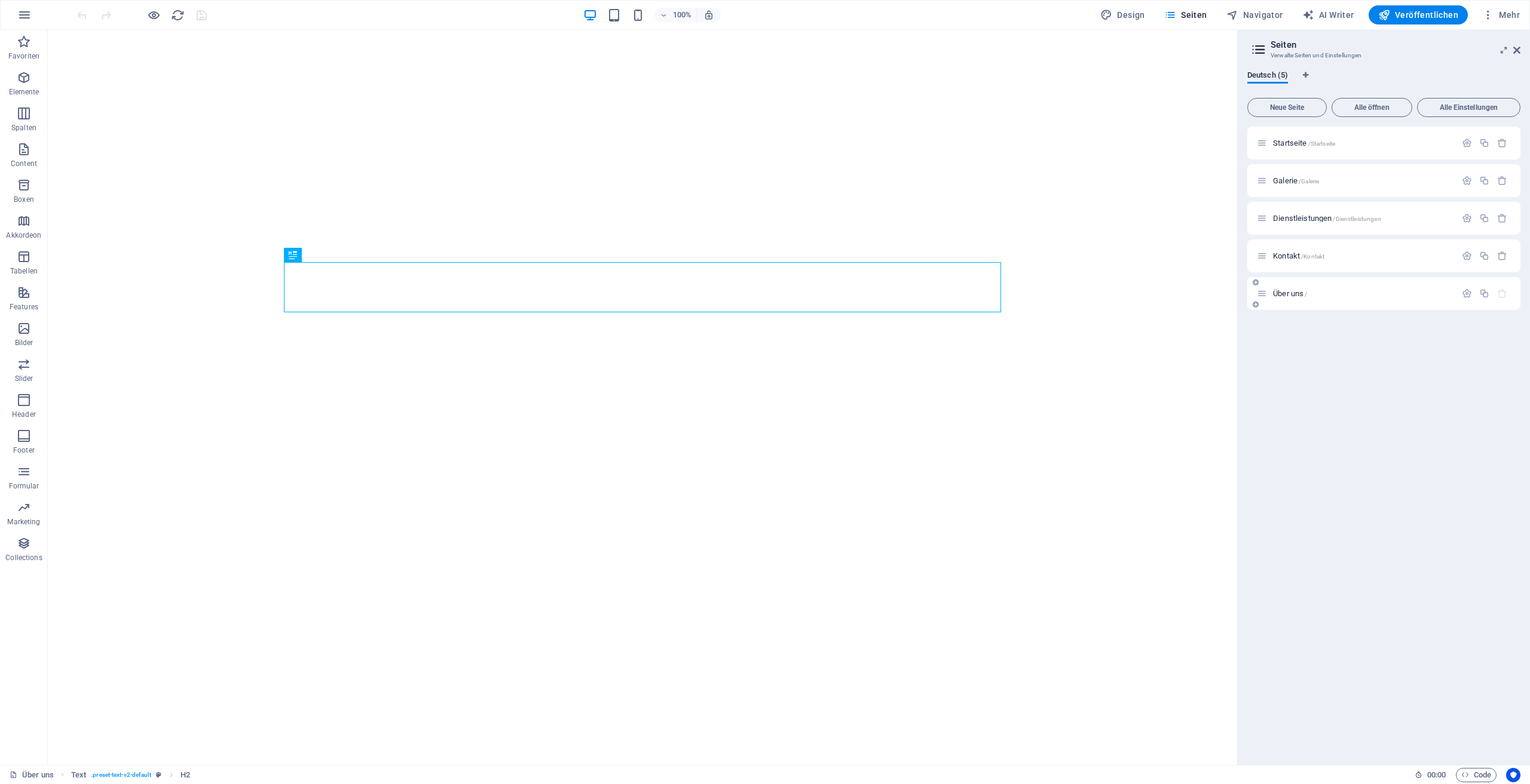
click at [1308, 295] on p "Über uns /" at bounding box center [1362, 293] width 180 height 8
click at [1309, 289] on div "Über uns /" at bounding box center [1356, 293] width 199 height 14
click at [1459, 293] on button "button" at bounding box center [1467, 294] width 17 height 10
click at [1462, 293] on icon "button" at bounding box center [1467, 294] width 10 height 10
click at [1459, 295] on button "button" at bounding box center [1467, 294] width 17 height 10
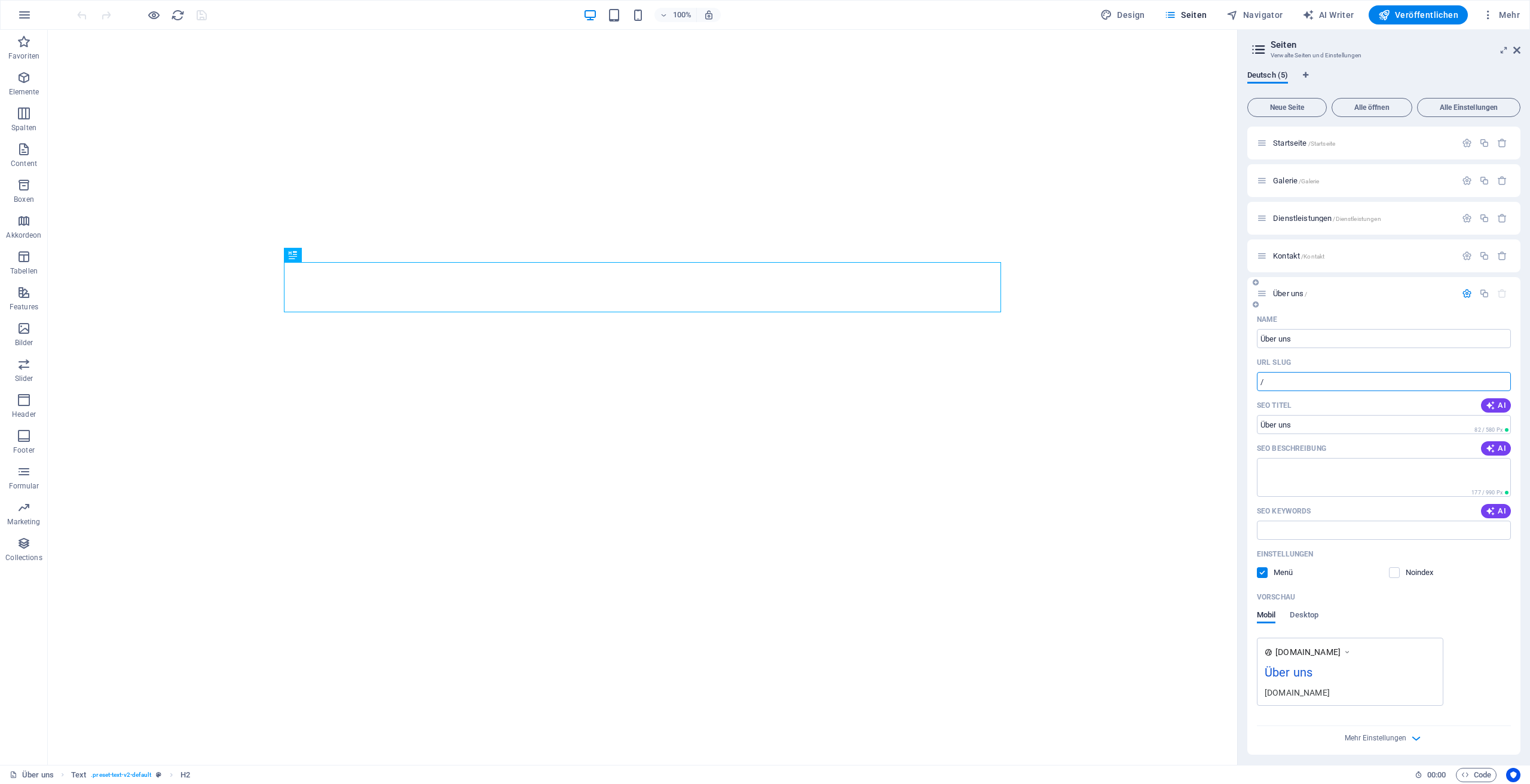
click at [1311, 386] on input "/" at bounding box center [1384, 381] width 254 height 19
type input "/"
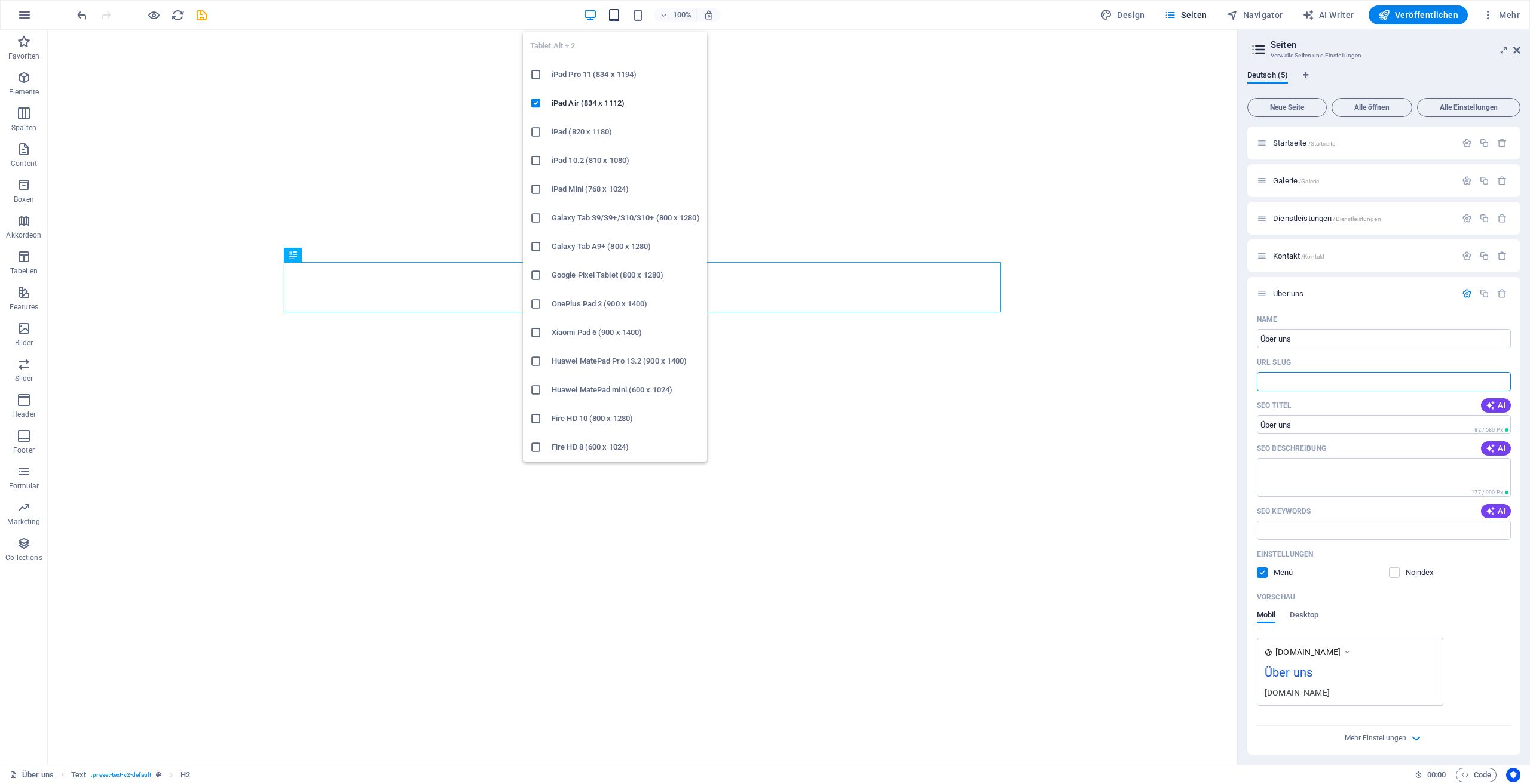
click at [614, 15] on icon "button" at bounding box center [614, 15] width 14 height 14
